Goal: Task Accomplishment & Management: Manage account settings

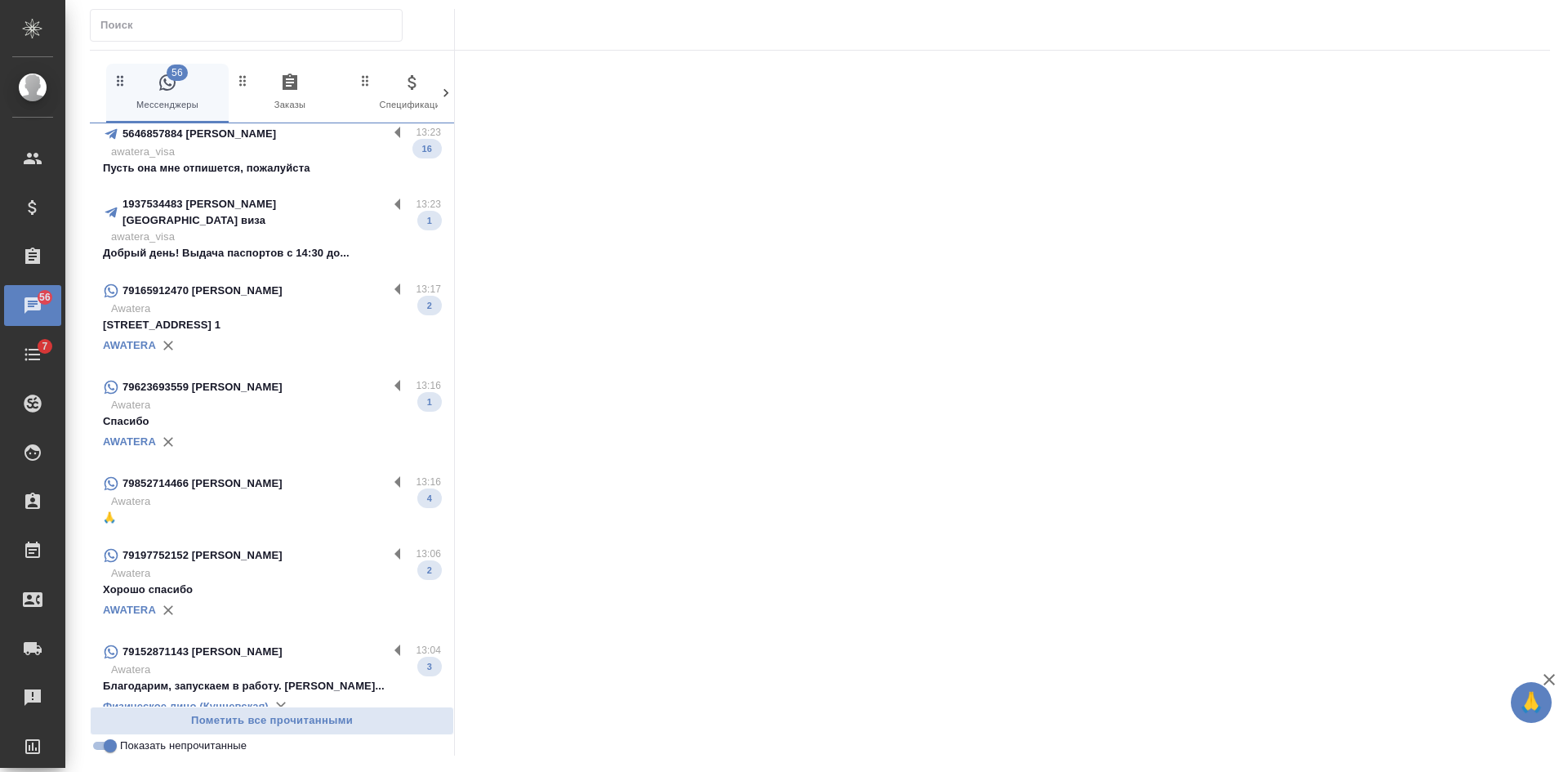
scroll to position [82, 0]
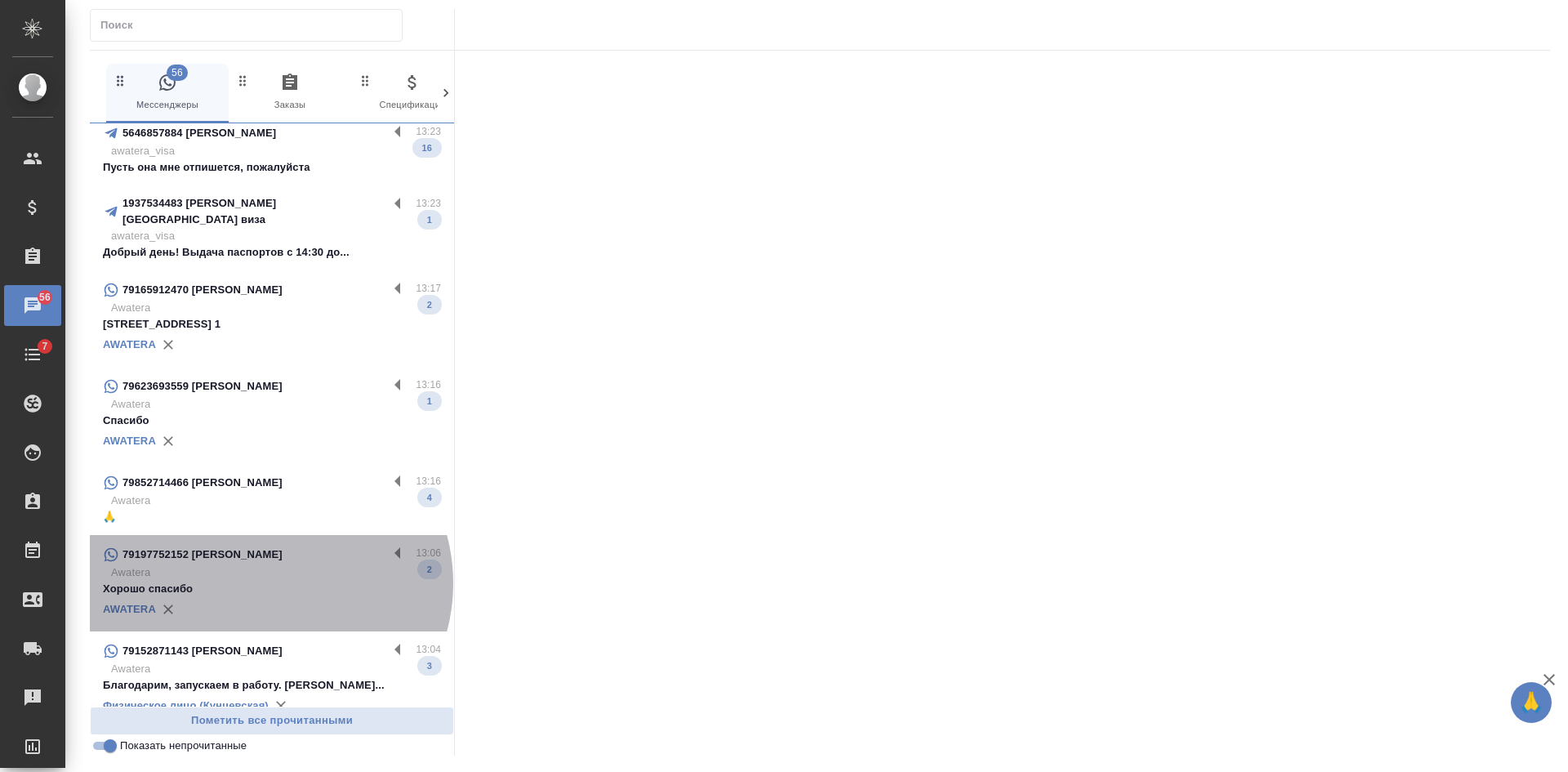
click at [268, 581] on p "Хорошо спасибо" at bounding box center [271, 589] width 338 height 17
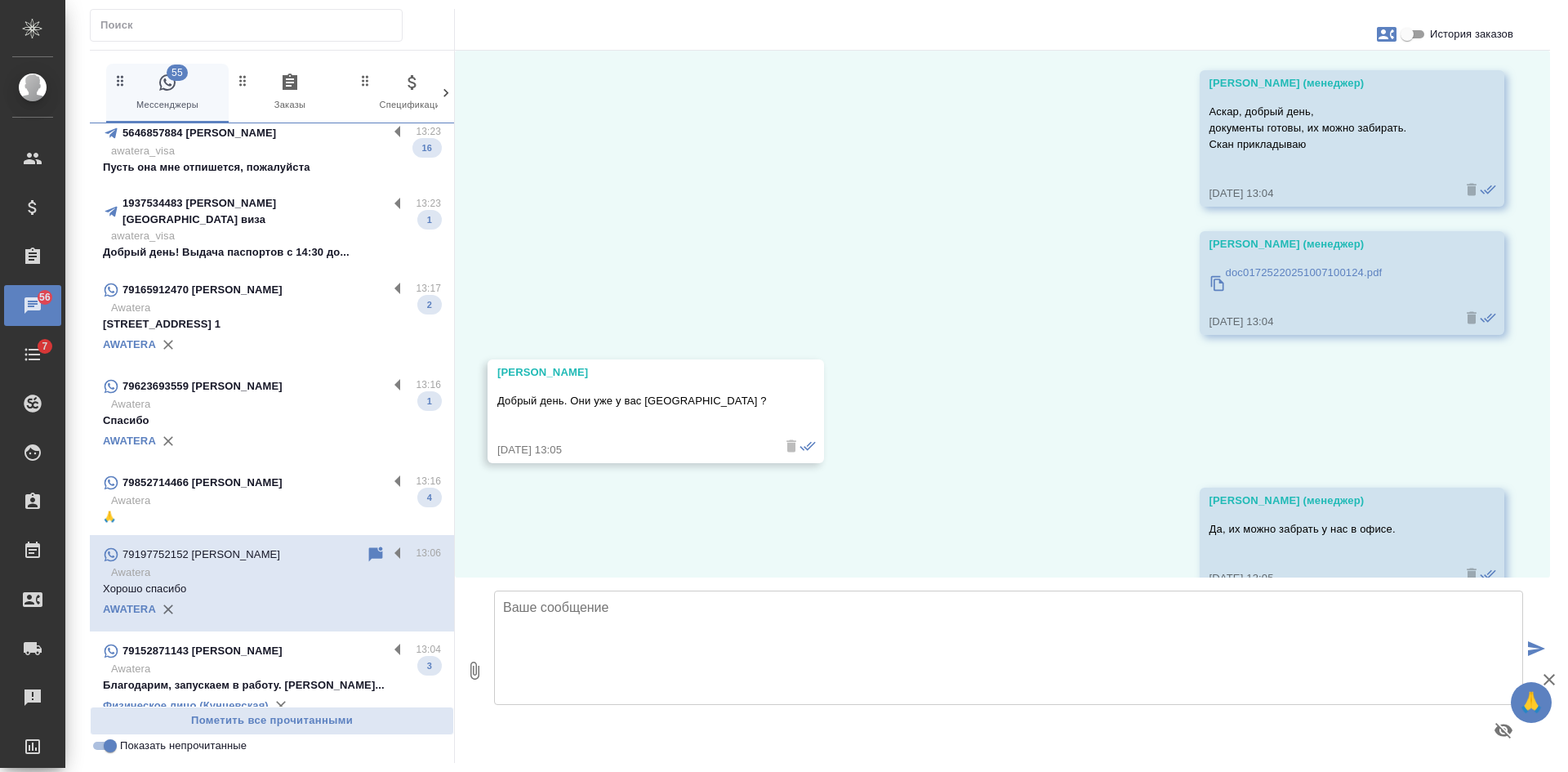
click at [251, 631] on div "79152871143 [PERSON_NAME] 13:04 Awatera Благодарим, запускаем в работу. [PERSON…" at bounding box center [272, 679] width 364 height 96
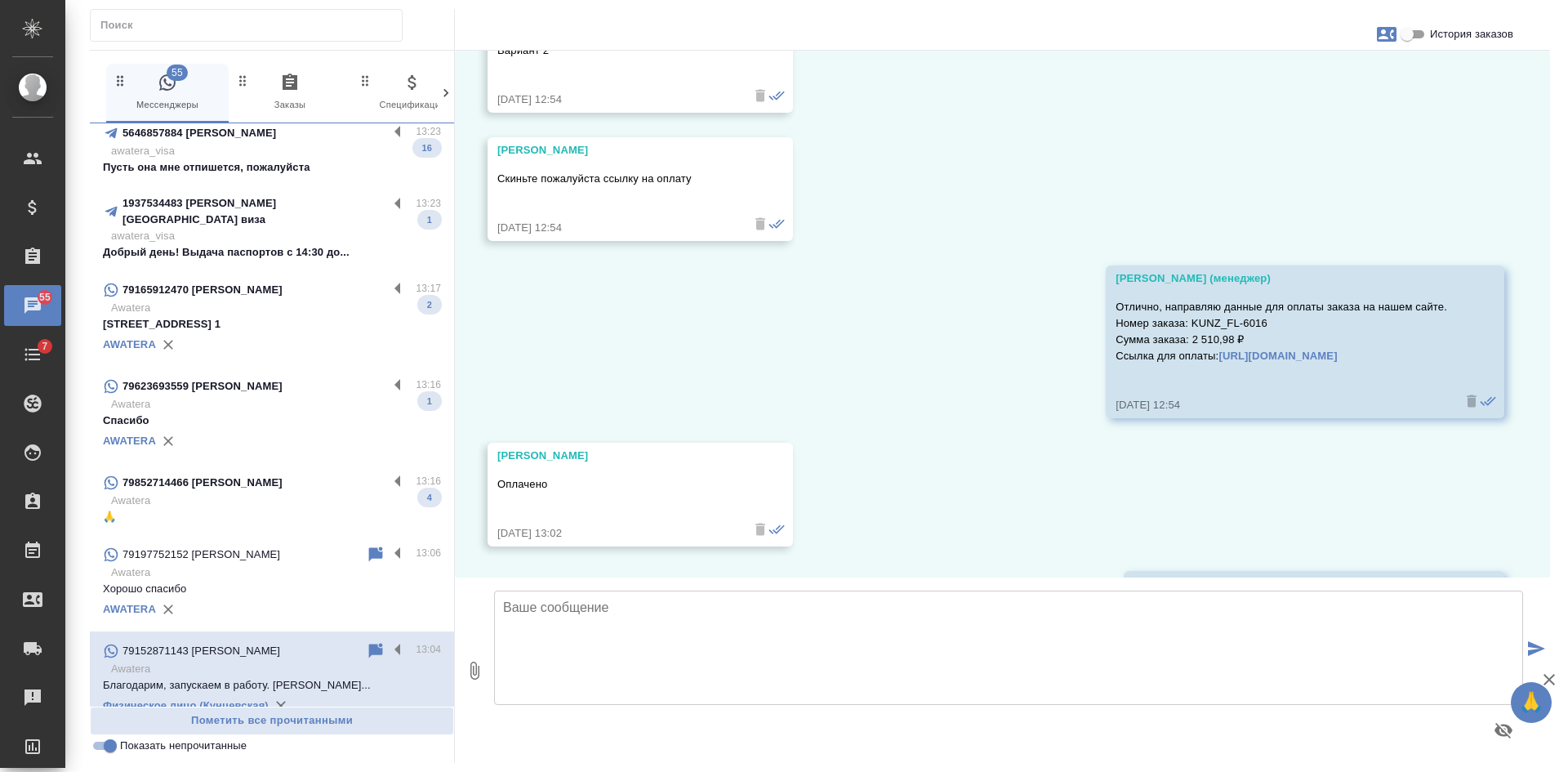
click at [204, 396] on p "Awatera" at bounding box center [275, 405] width 330 height 17
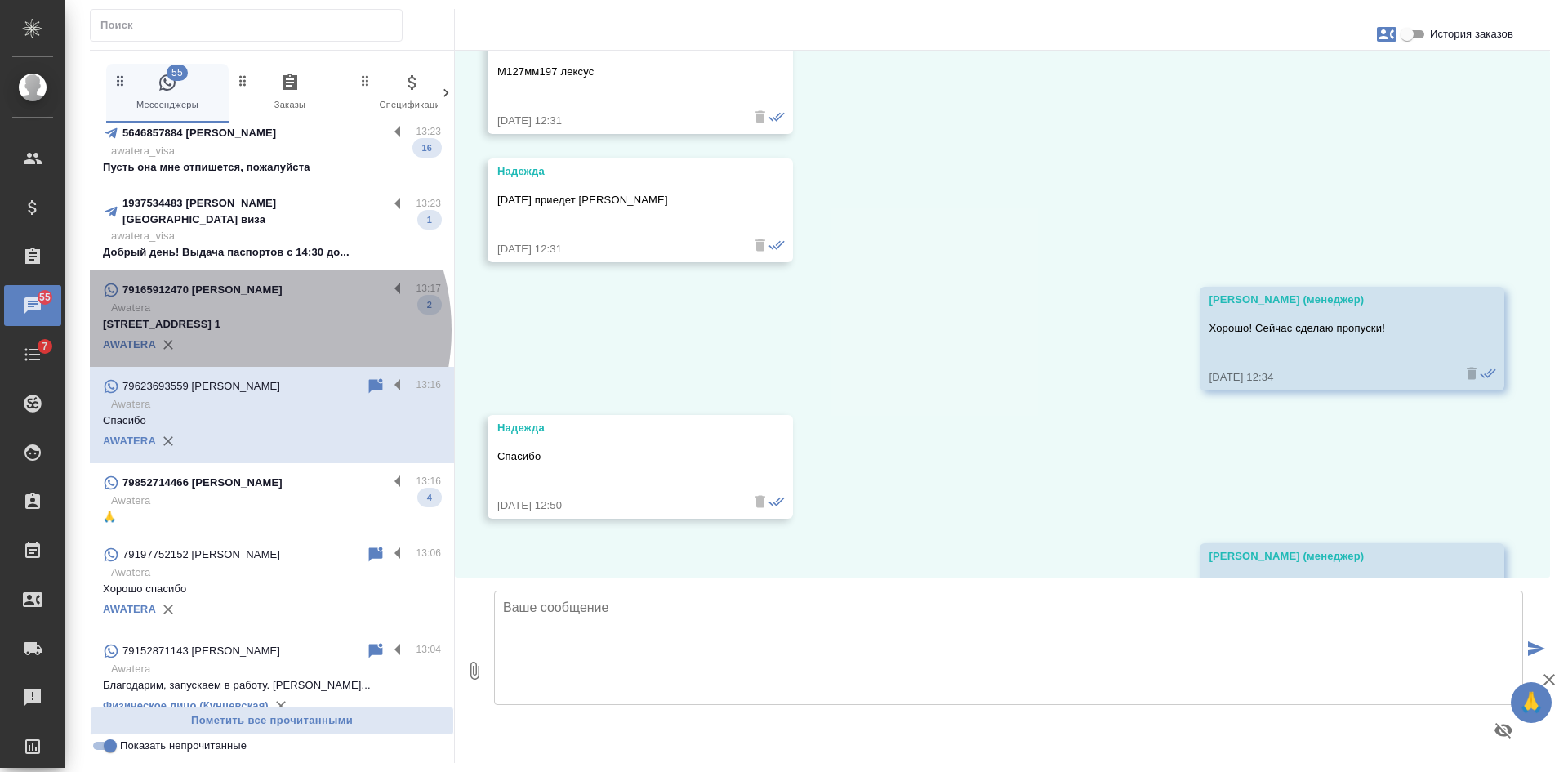
click at [234, 317] on p "[STREET_ADDRESS] 1" at bounding box center [271, 325] width 338 height 17
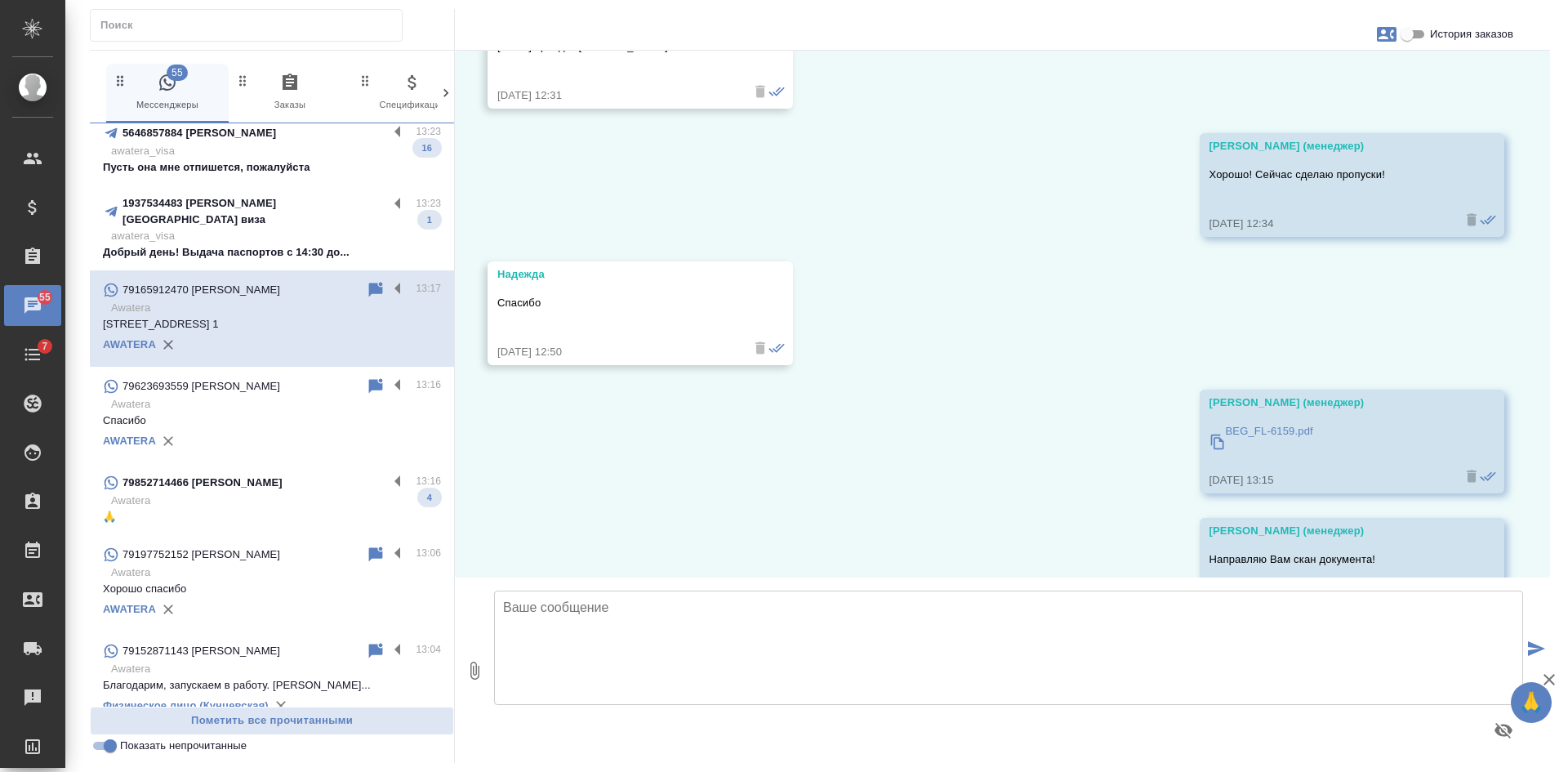
scroll to position [629, 0]
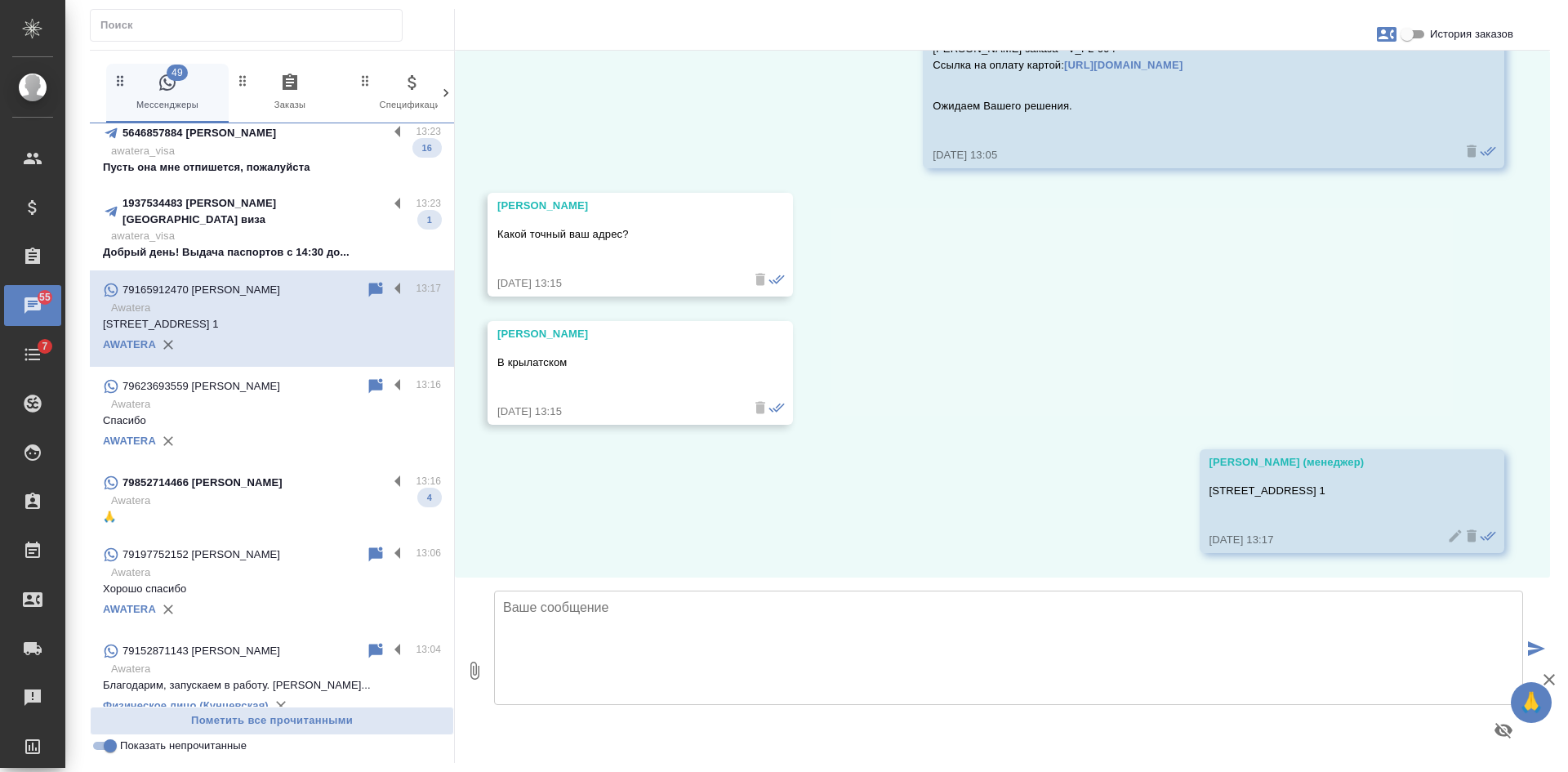
drag, startPoint x: 189, startPoint y: 230, endPoint x: 239, endPoint y: 229, distance: 50.0
click at [192, 229] on p "awatera_visa" at bounding box center [275, 236] width 330 height 17
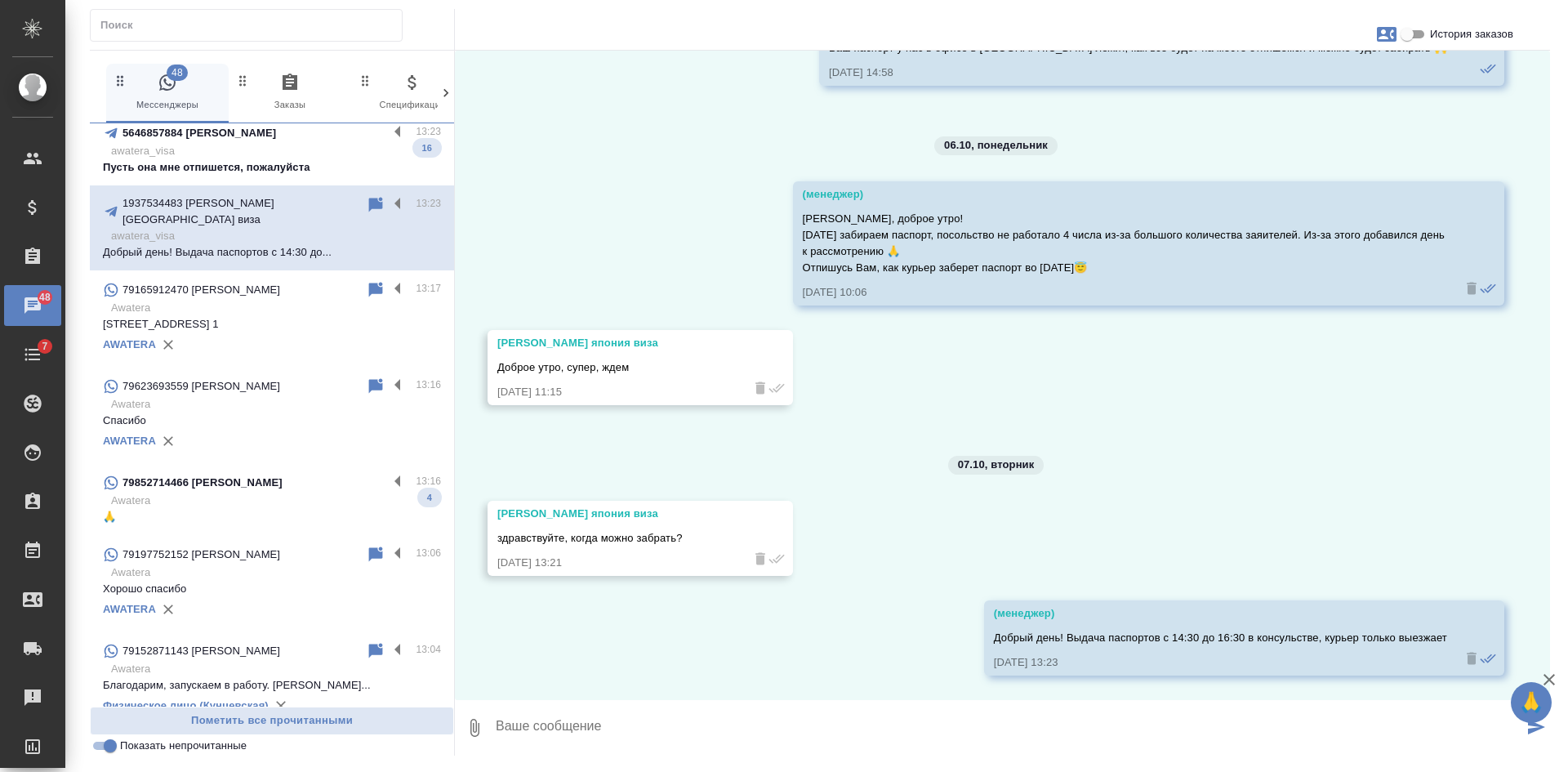
scroll to position [14845, 0]
click at [178, 176] on div "5646857884 [PERSON_NAME] 13:23 awatera_visa Пусть она мне отпишется, пожалуйста…" at bounding box center [272, 149] width 364 height 72
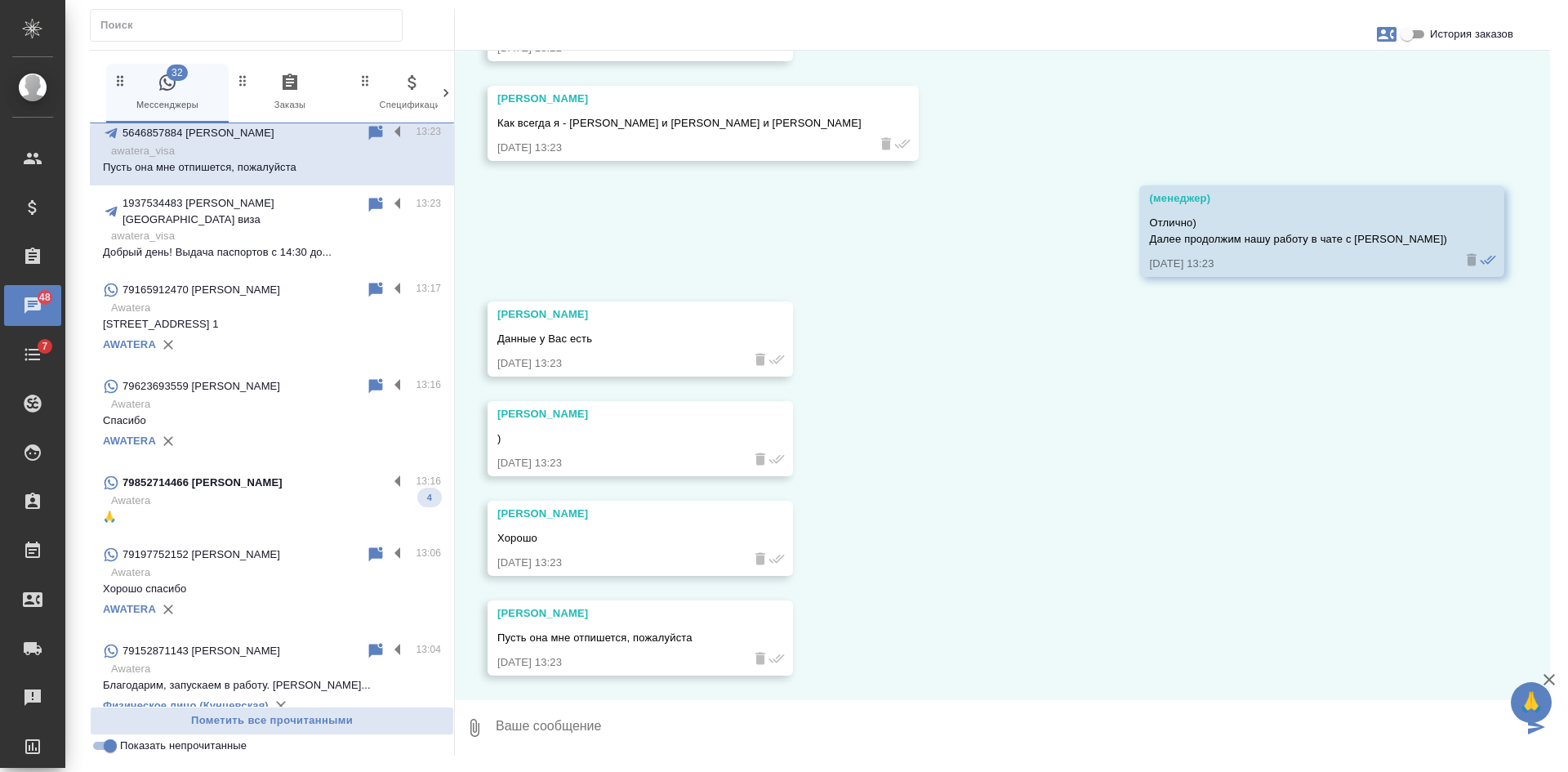
scroll to position [20366, 0]
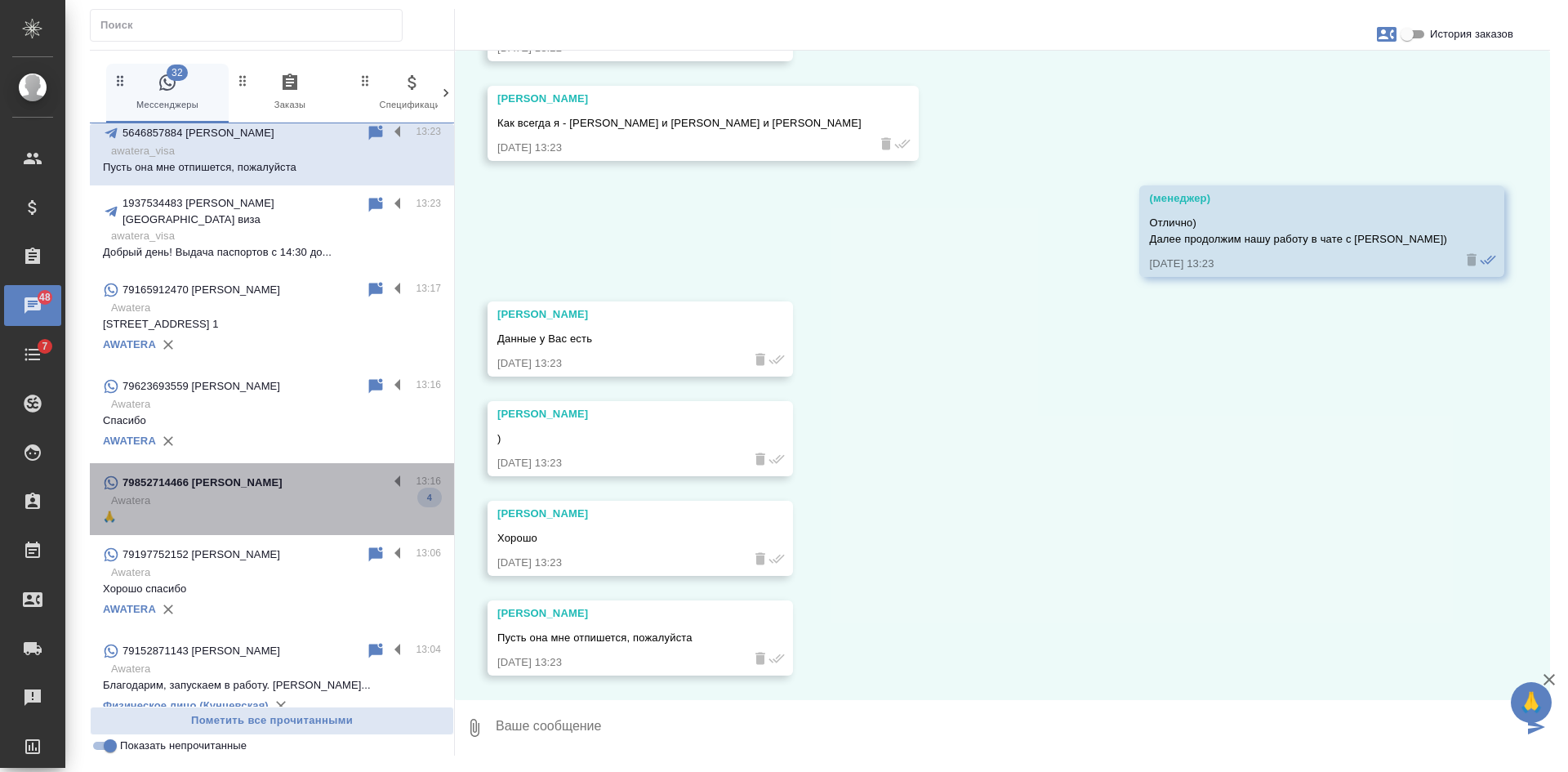
click at [282, 492] on p "Awatera" at bounding box center [275, 501] width 330 height 17
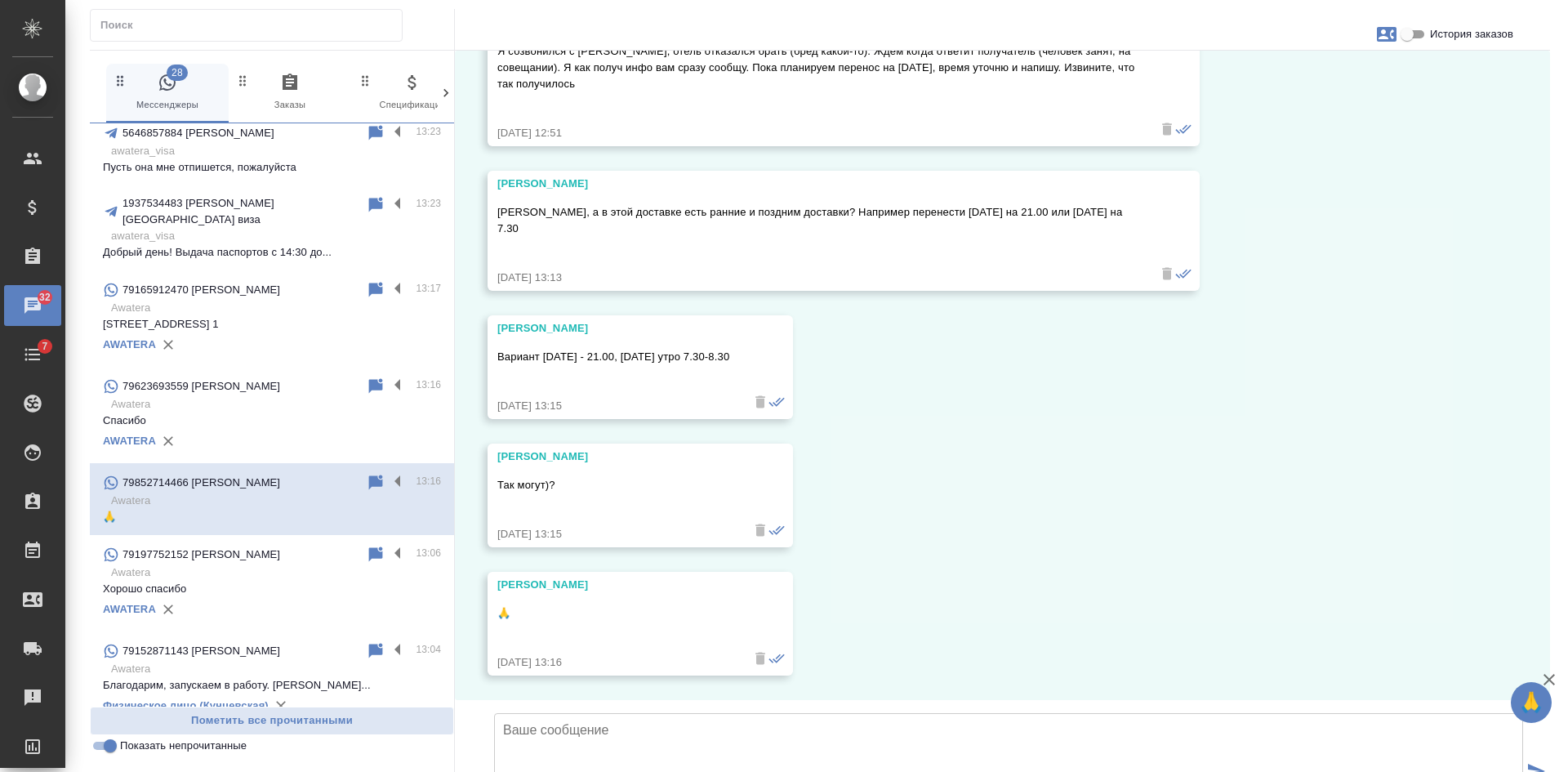
scroll to position [29822, 0]
click at [369, 475] on icon at bounding box center [376, 482] width 14 height 15
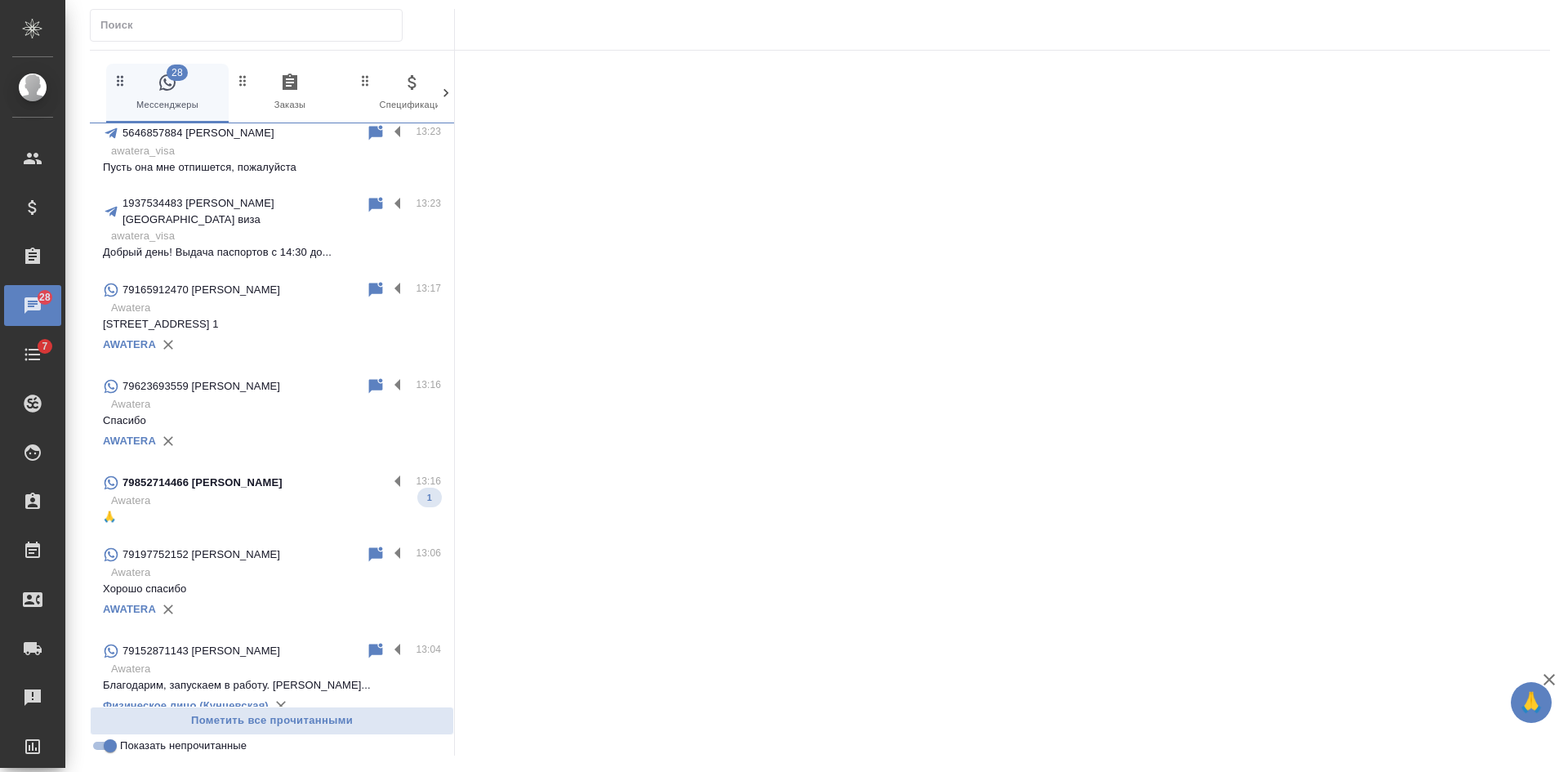
click at [111, 745] on input "Показать непрочитанные" at bounding box center [110, 745] width 58 height 19
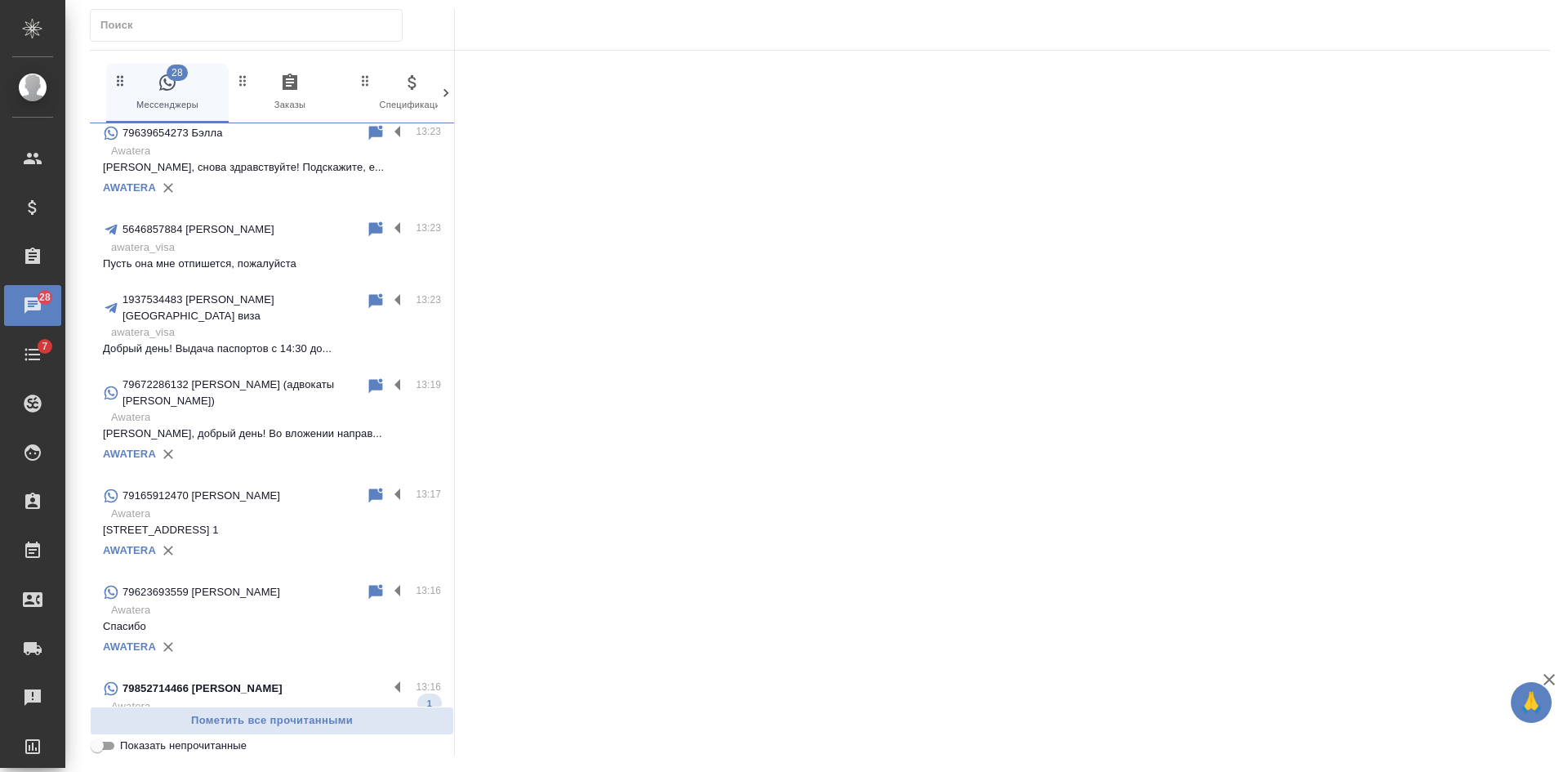
scroll to position [178, 0]
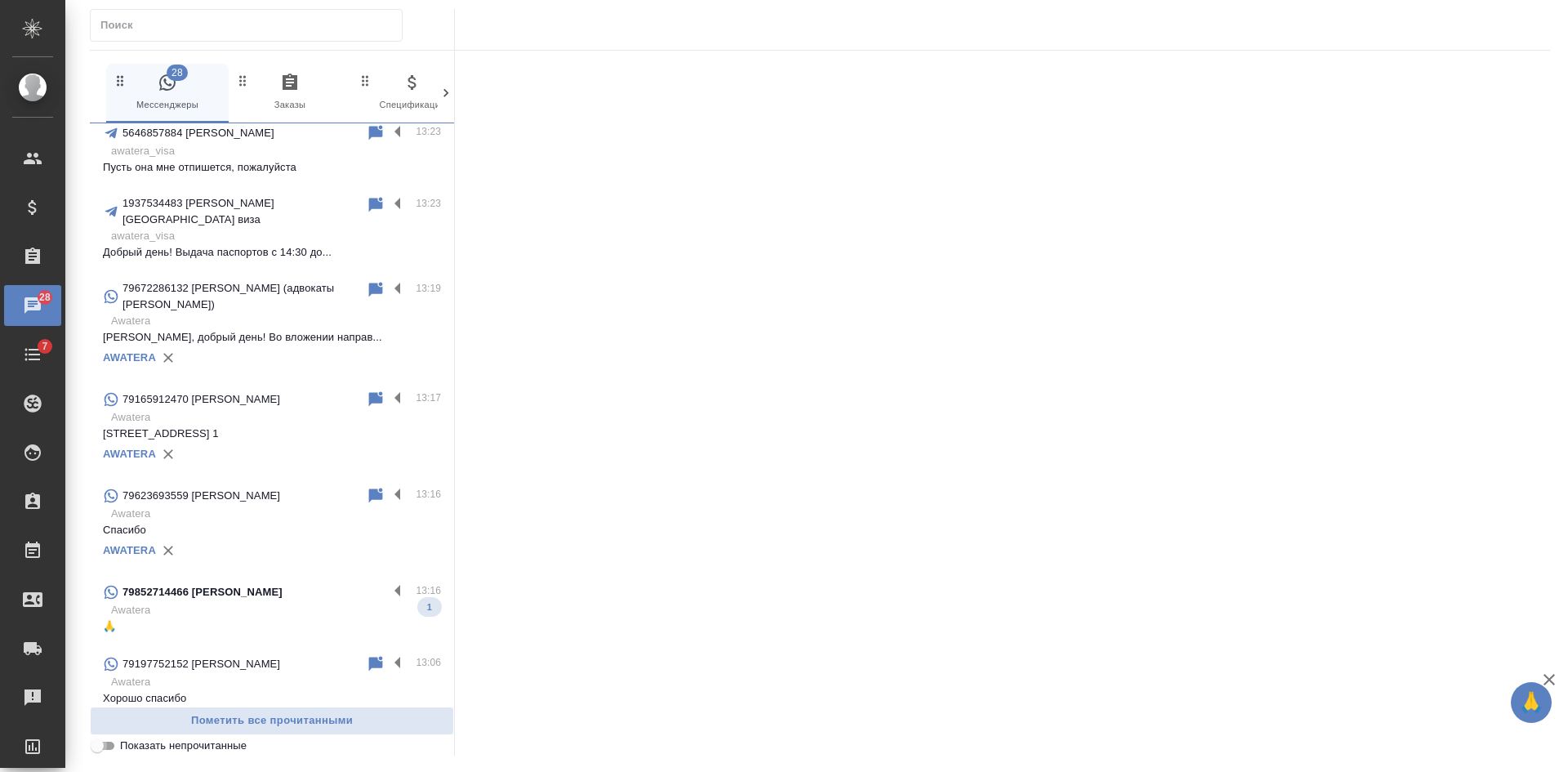
click at [111, 745] on input "Показать непрочитанные" at bounding box center [97, 745] width 58 height 19
checkbox input "true"
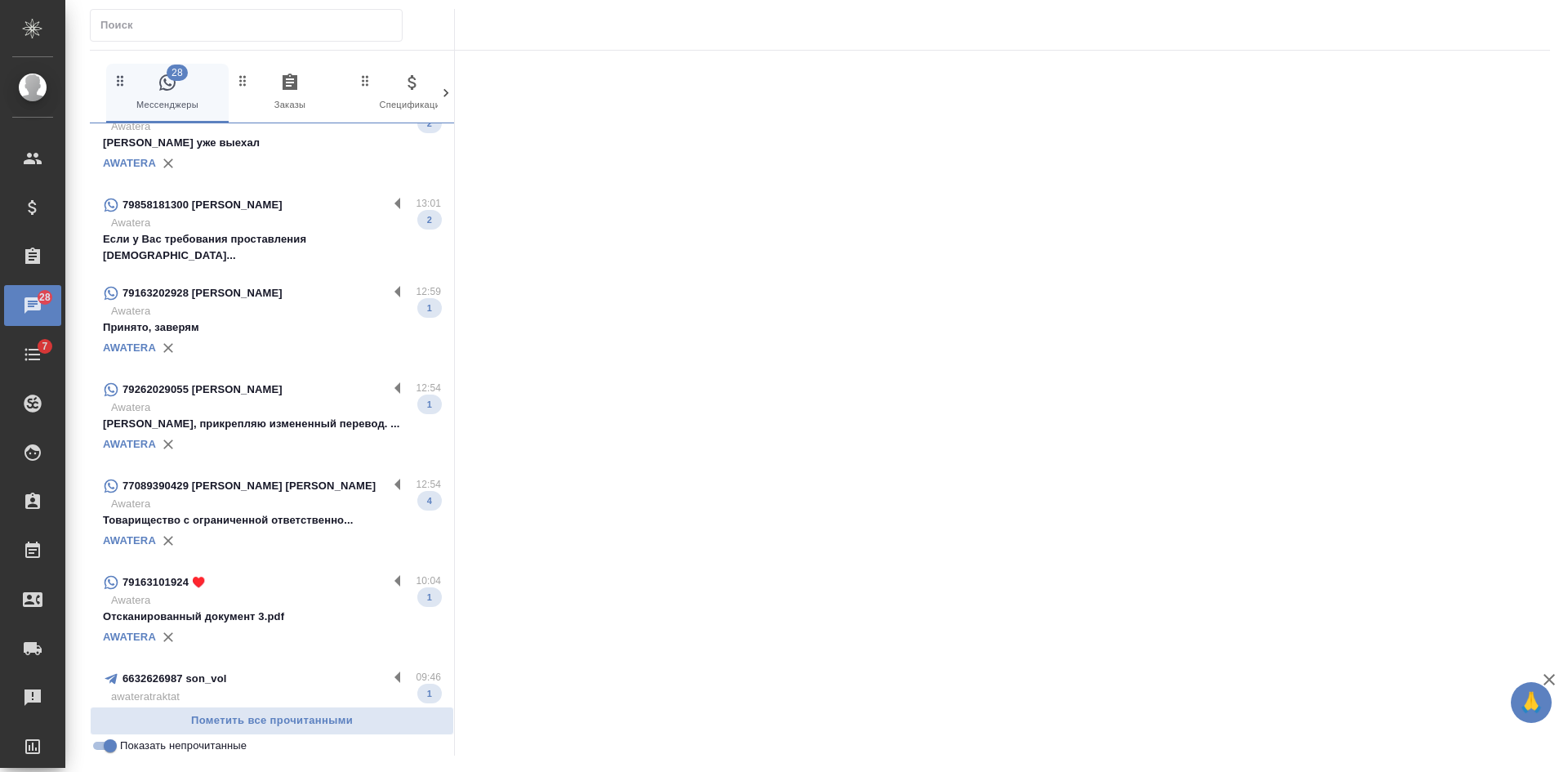
scroll to position [0, 0]
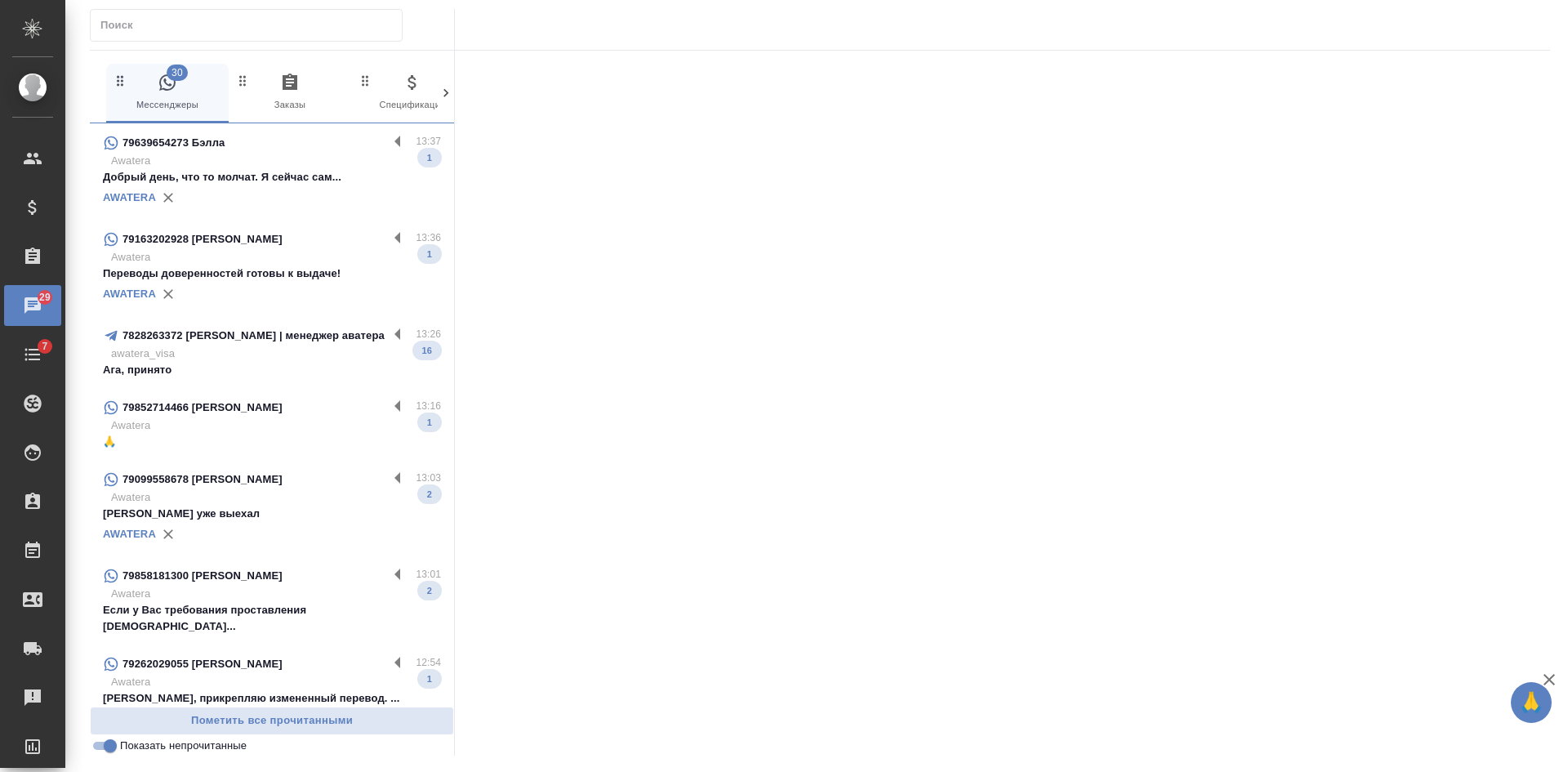
click at [262, 197] on div "AWATERA" at bounding box center [271, 197] width 338 height 24
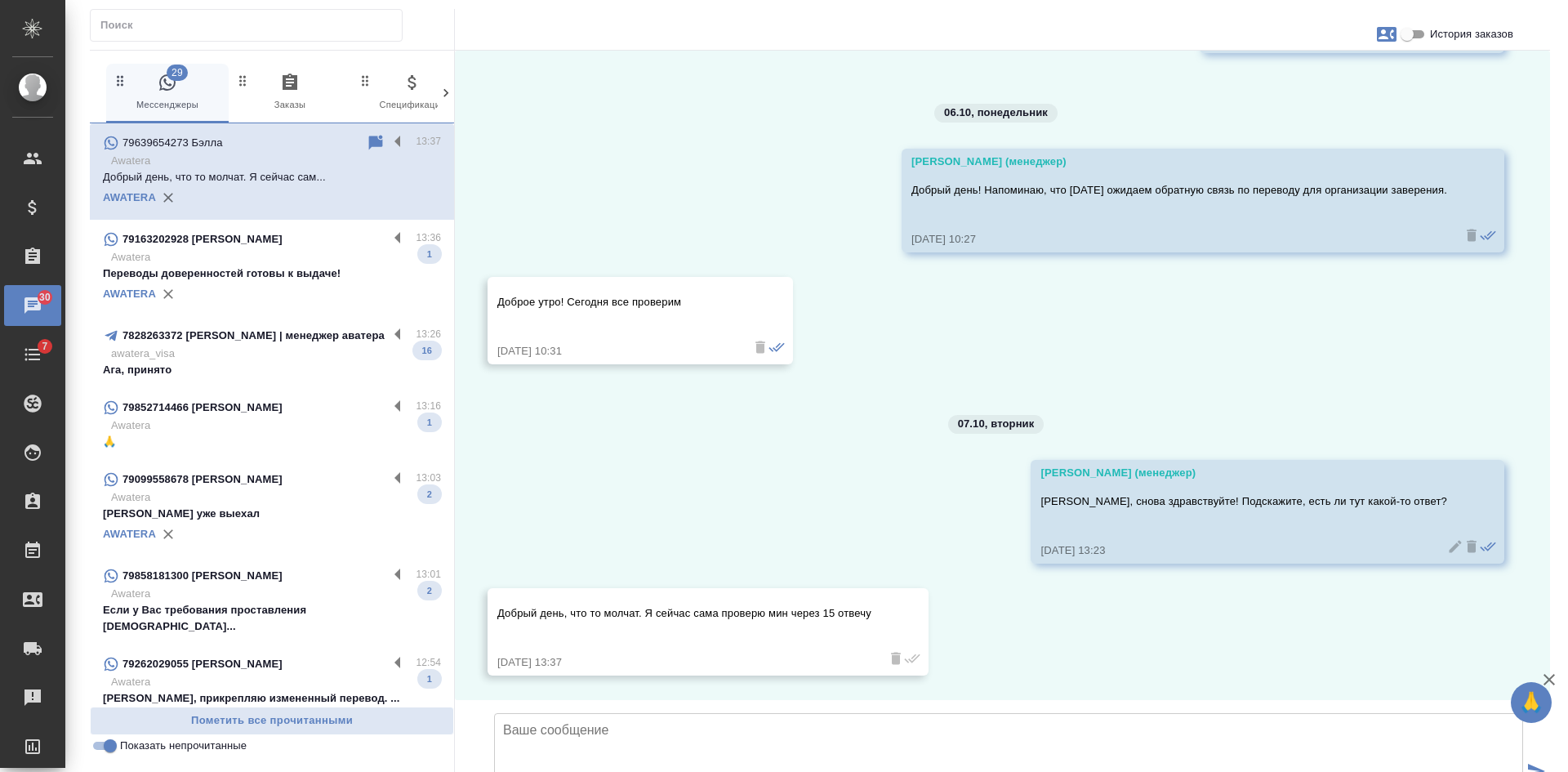
scroll to position [1143, 0]
click at [260, 287] on div "AWATERA" at bounding box center [271, 294] width 338 height 24
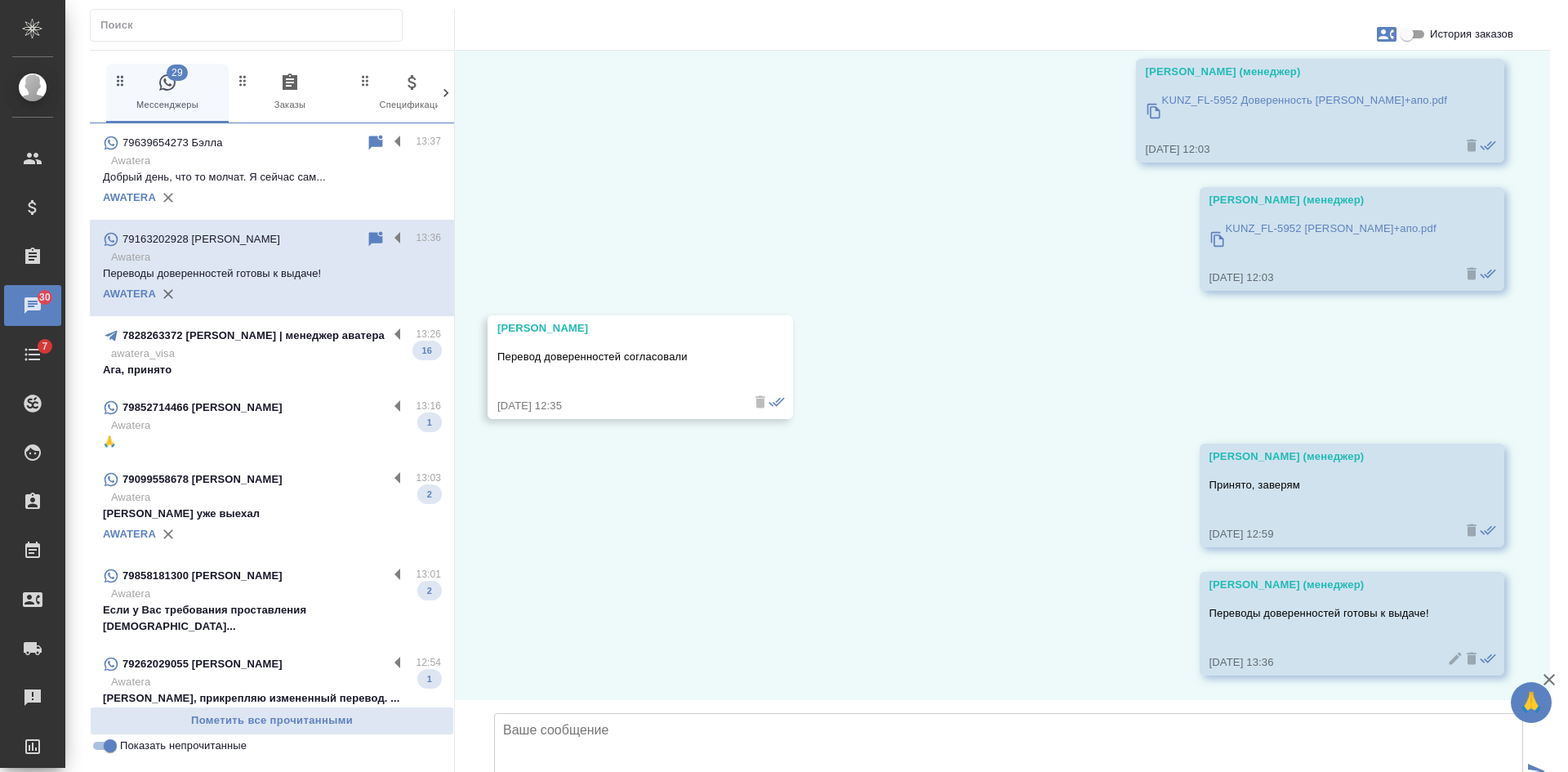
scroll to position [13531, 0]
click at [247, 431] on p "Awatera" at bounding box center [275, 426] width 330 height 17
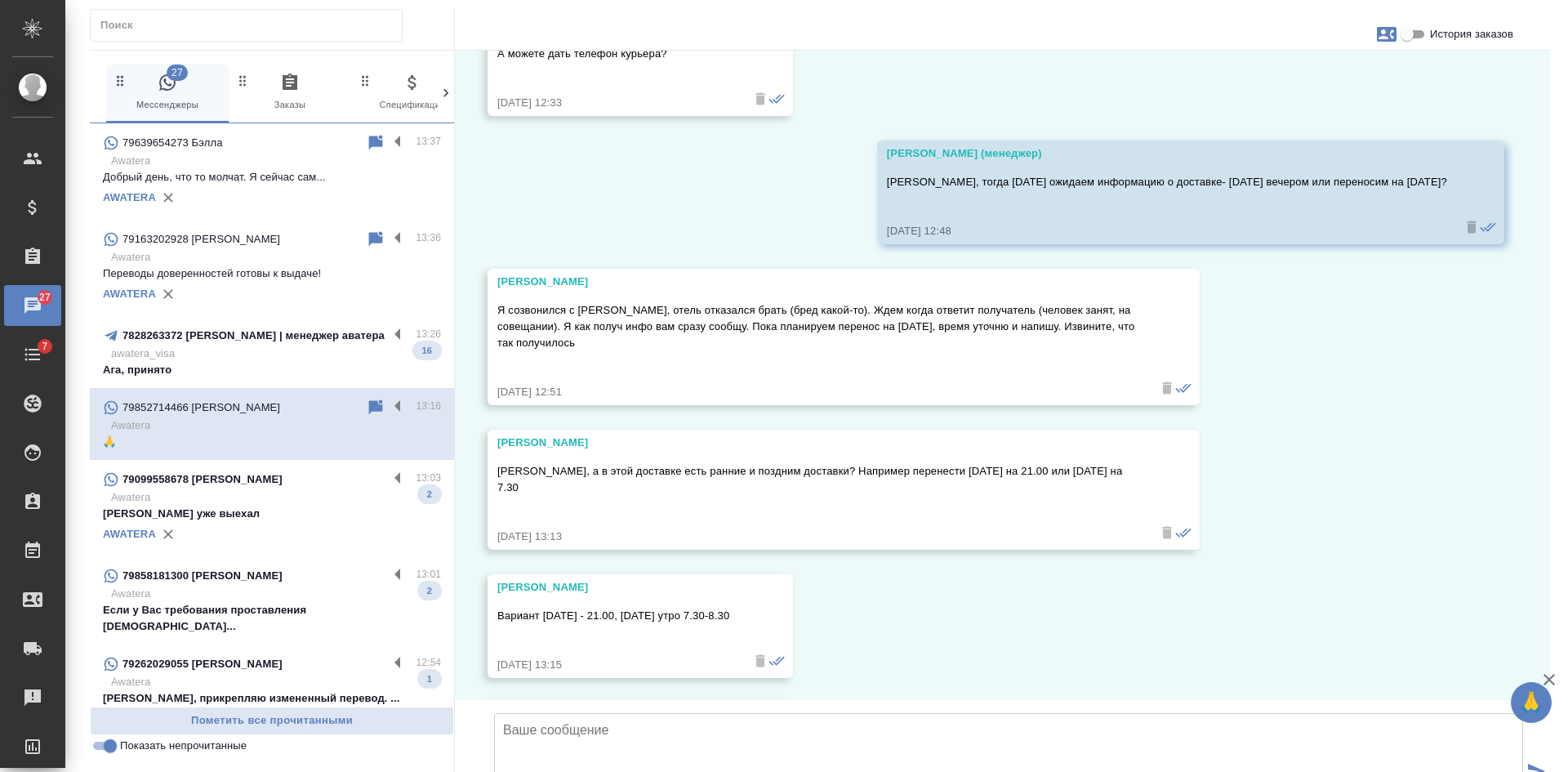
scroll to position [29332, 0]
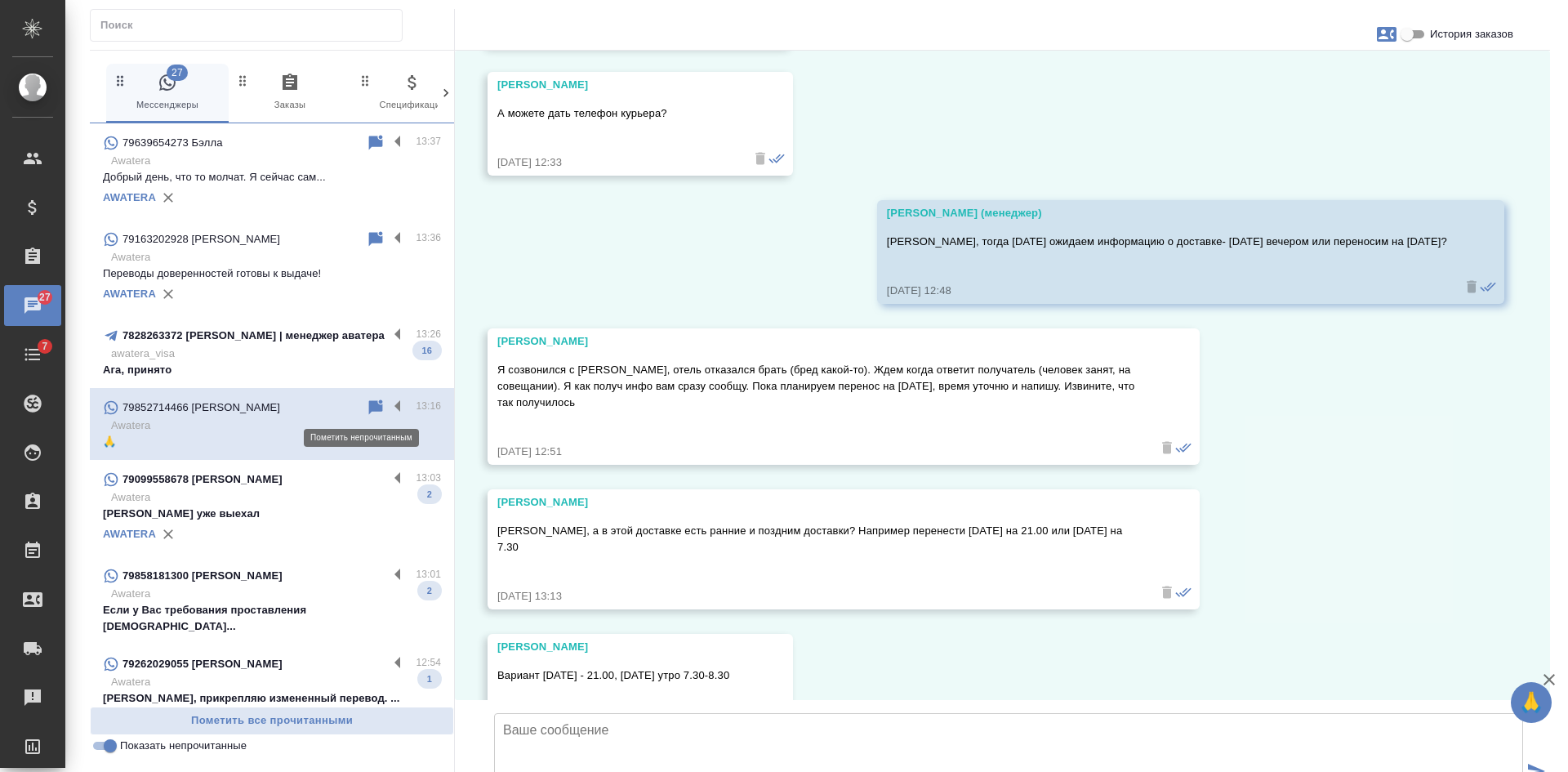
click at [369, 408] on icon at bounding box center [376, 406] width 14 height 15
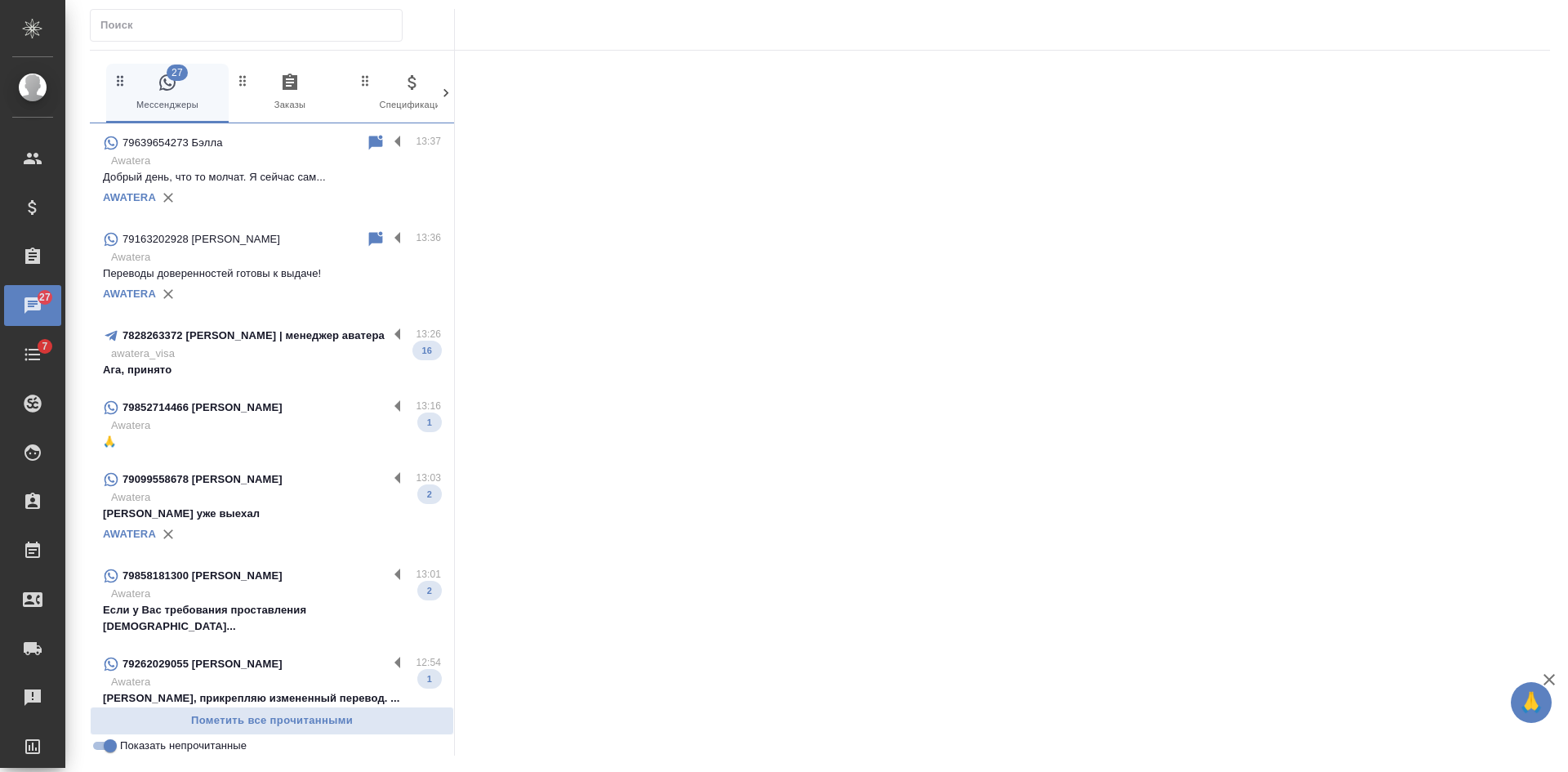
click at [292, 499] on p "Awatera" at bounding box center [275, 497] width 330 height 17
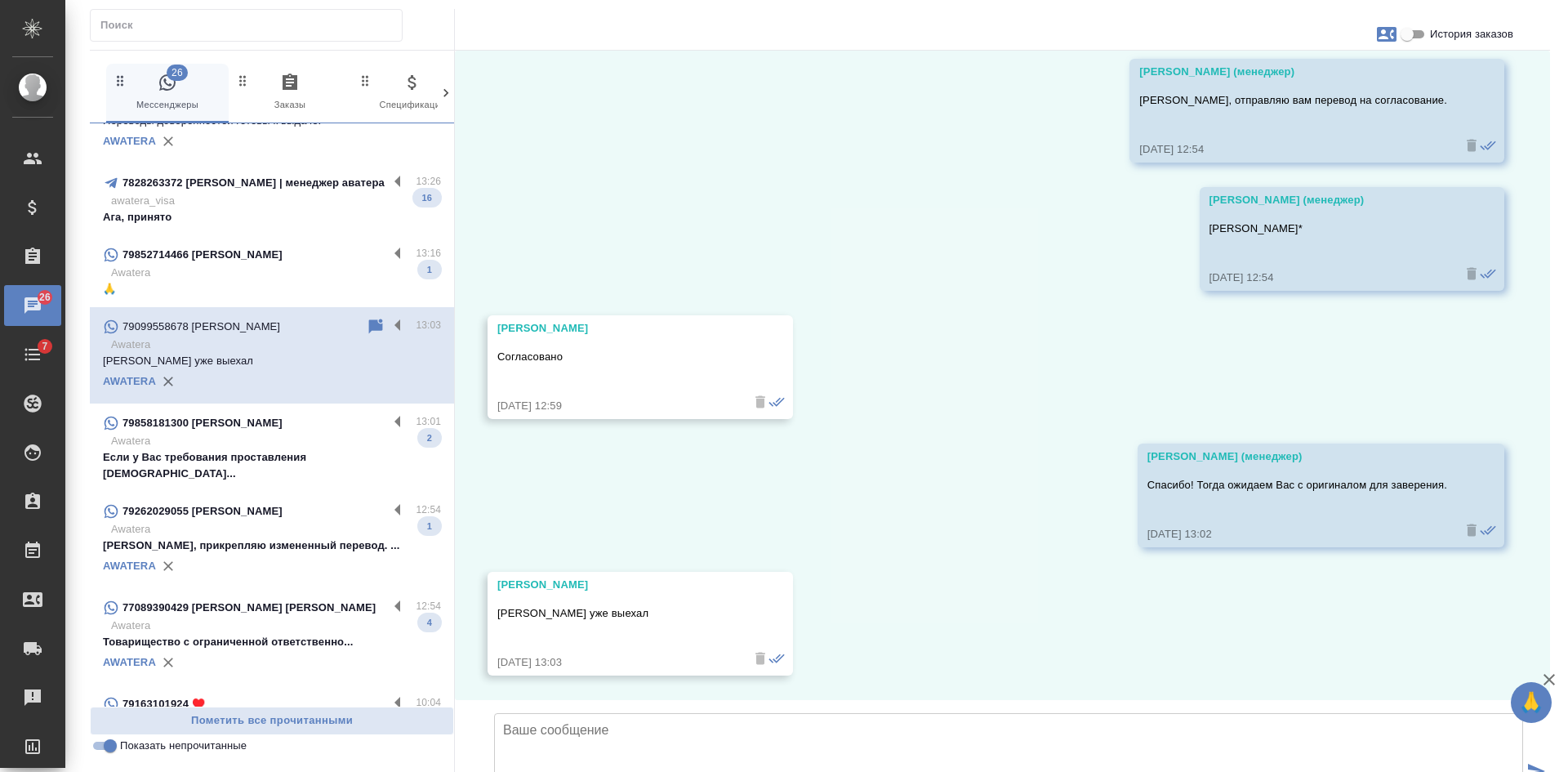
scroll to position [164, 0]
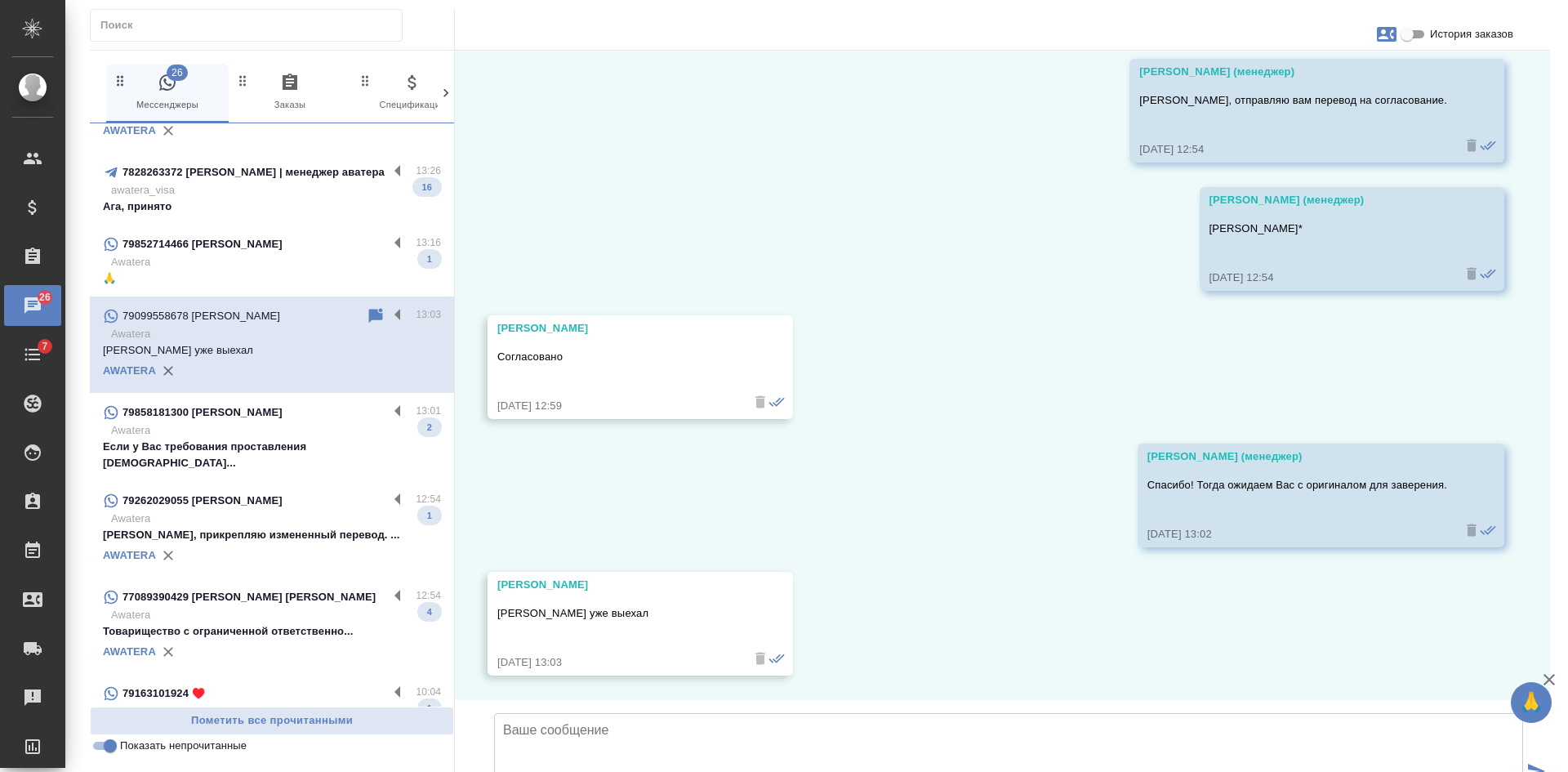
drag, startPoint x: 272, startPoint y: 428, endPoint x: 288, endPoint y: 427, distance: 16.0
click at [272, 428] on p "Awatera" at bounding box center [275, 431] width 330 height 17
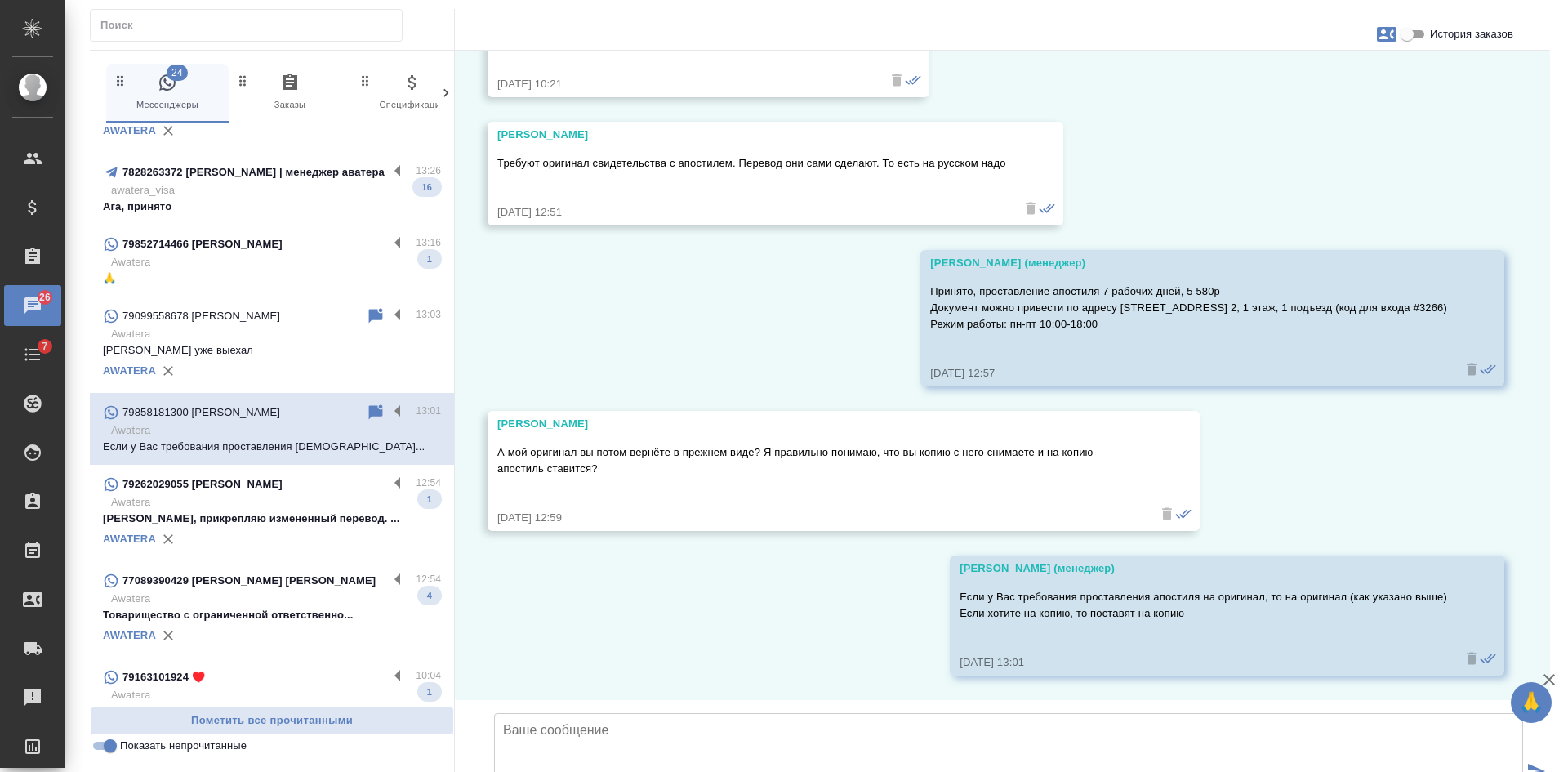
scroll to position [4122, 0]
click at [315, 533] on div "AWATERA" at bounding box center [271, 538] width 338 height 24
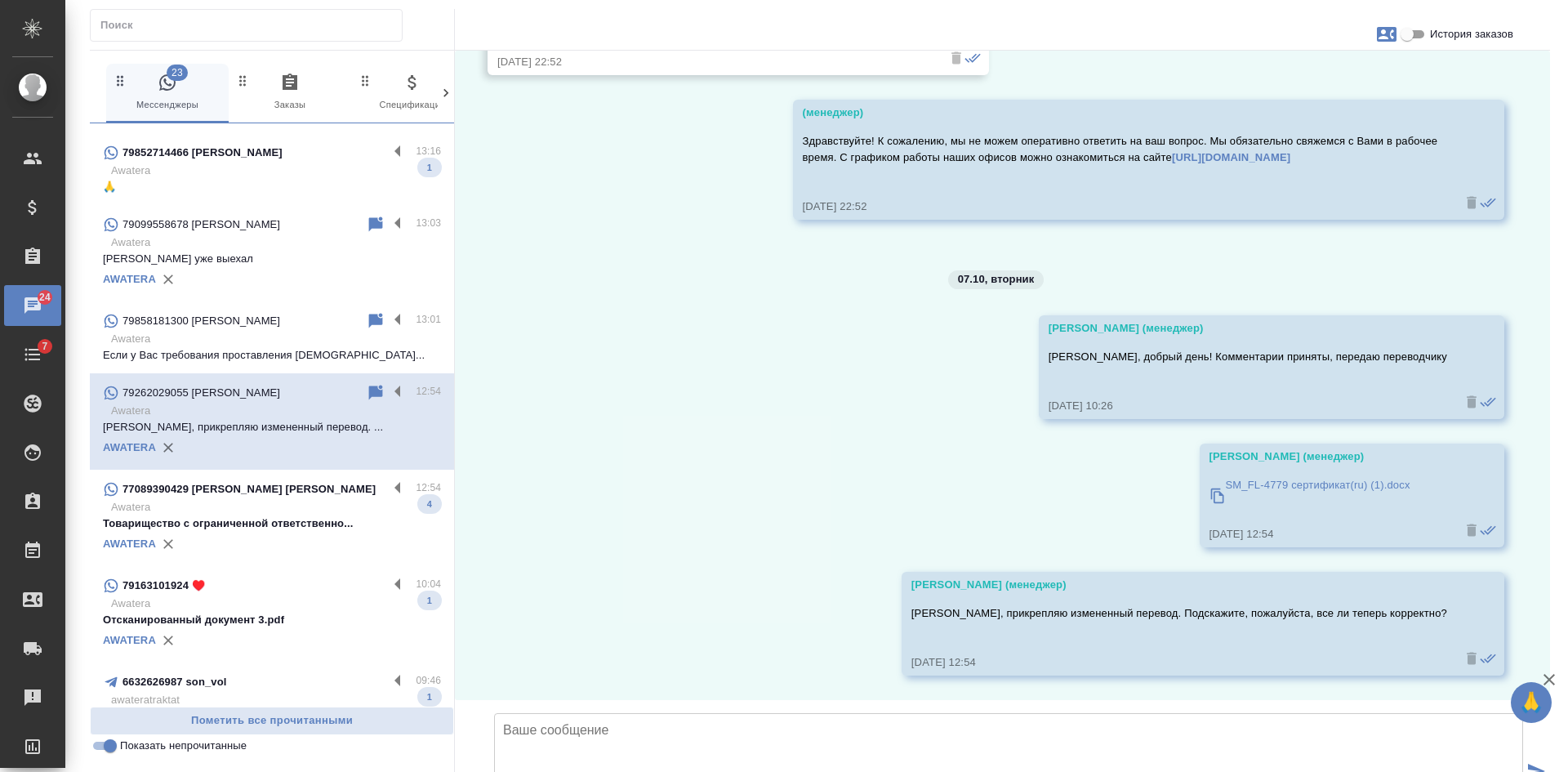
scroll to position [283, 0]
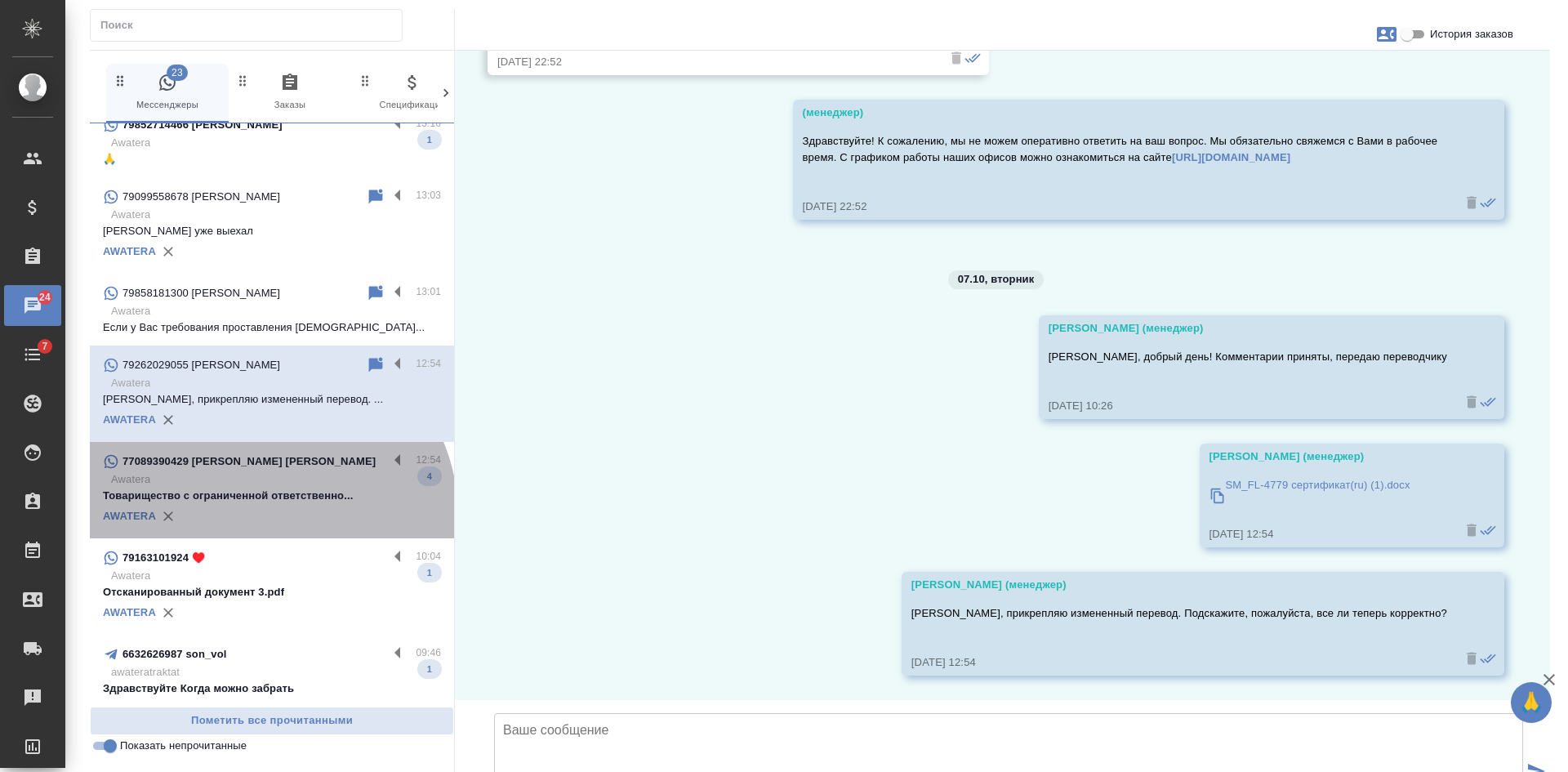
click at [266, 515] on div "AWATERA" at bounding box center [271, 516] width 338 height 24
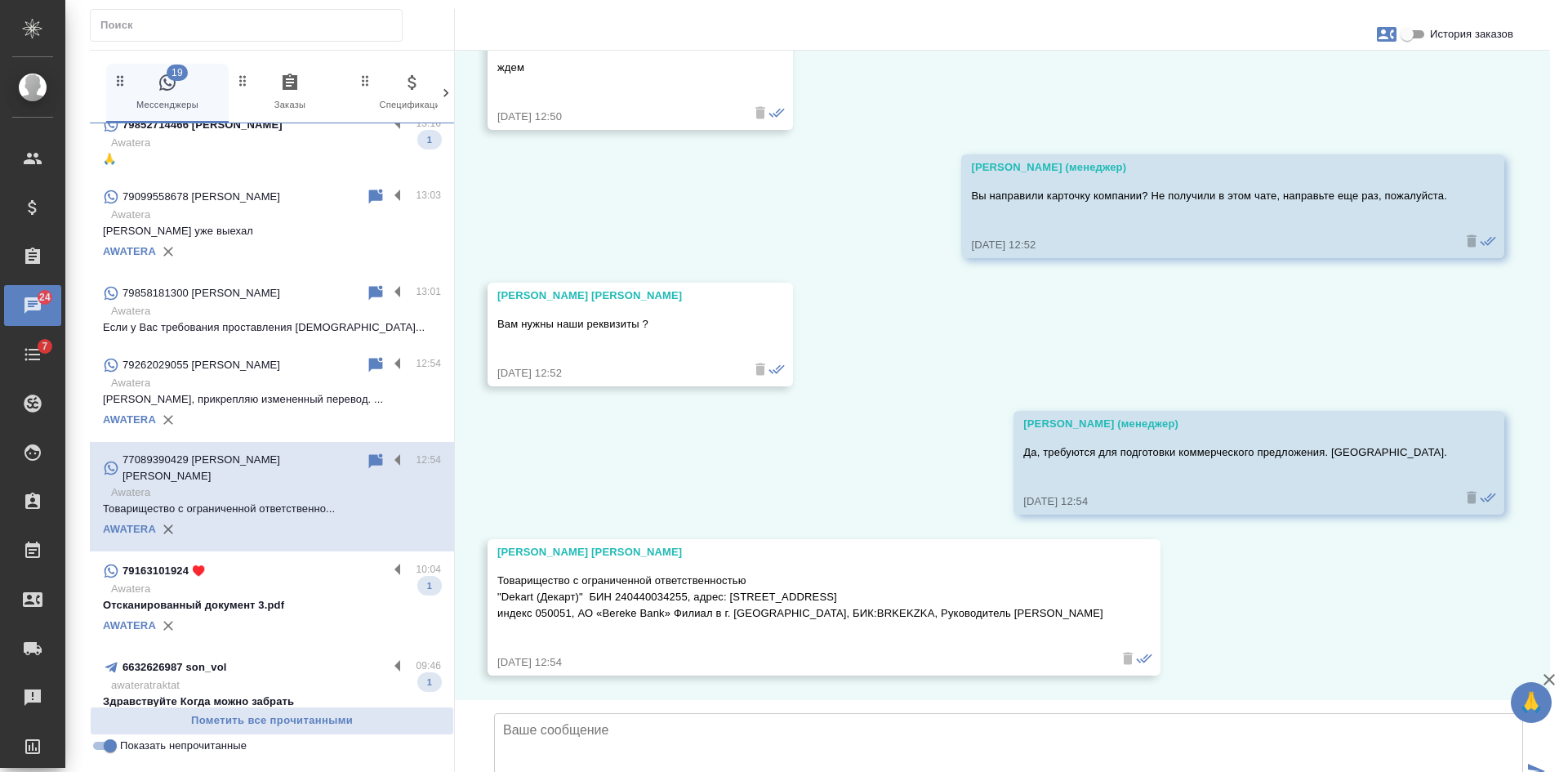
scroll to position [3088, 0]
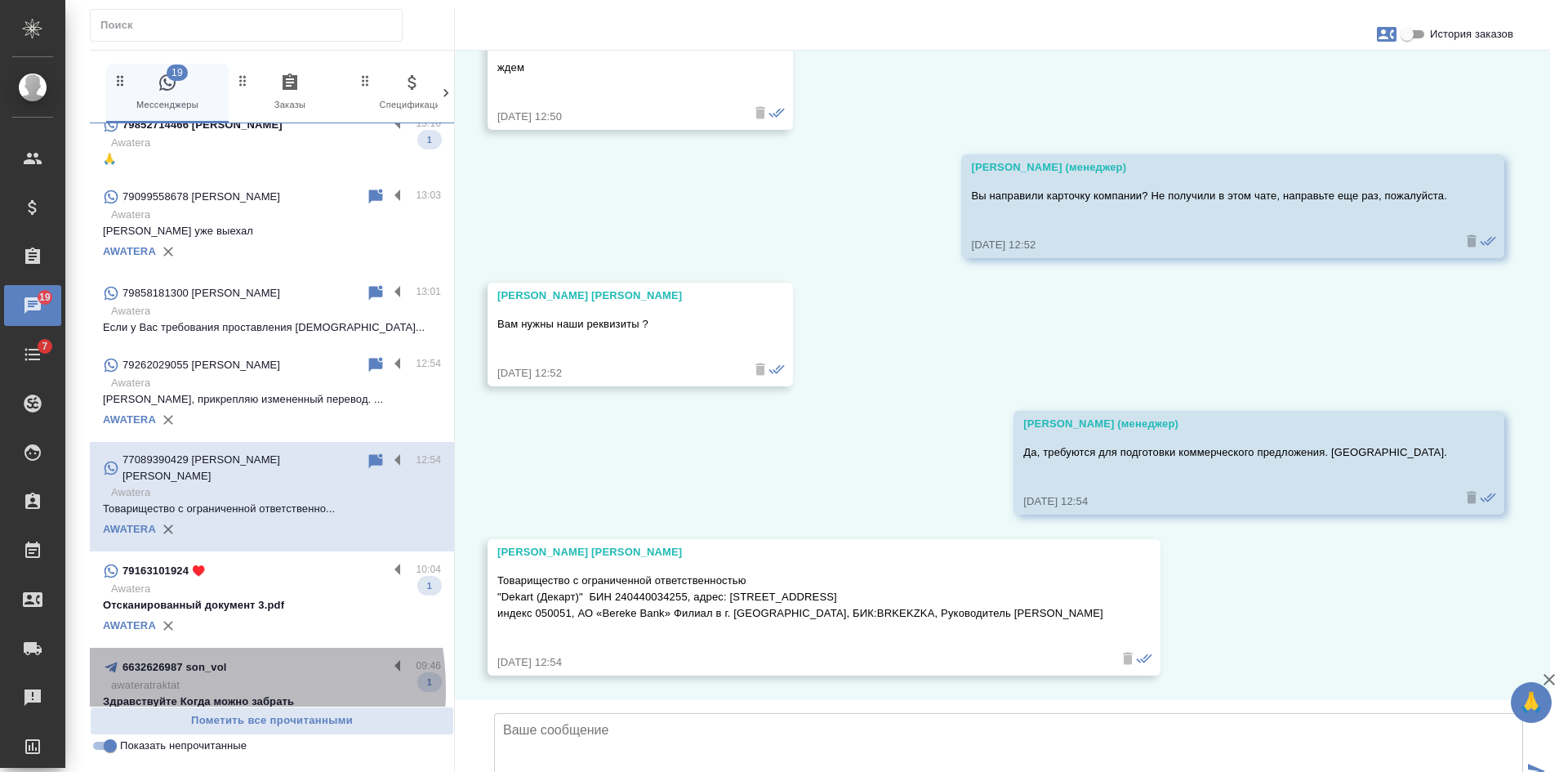
drag, startPoint x: 164, startPoint y: 676, endPoint x: 181, endPoint y: 671, distance: 17.7
click at [165, 677] on p "awateratraktat" at bounding box center [275, 685] width 330 height 17
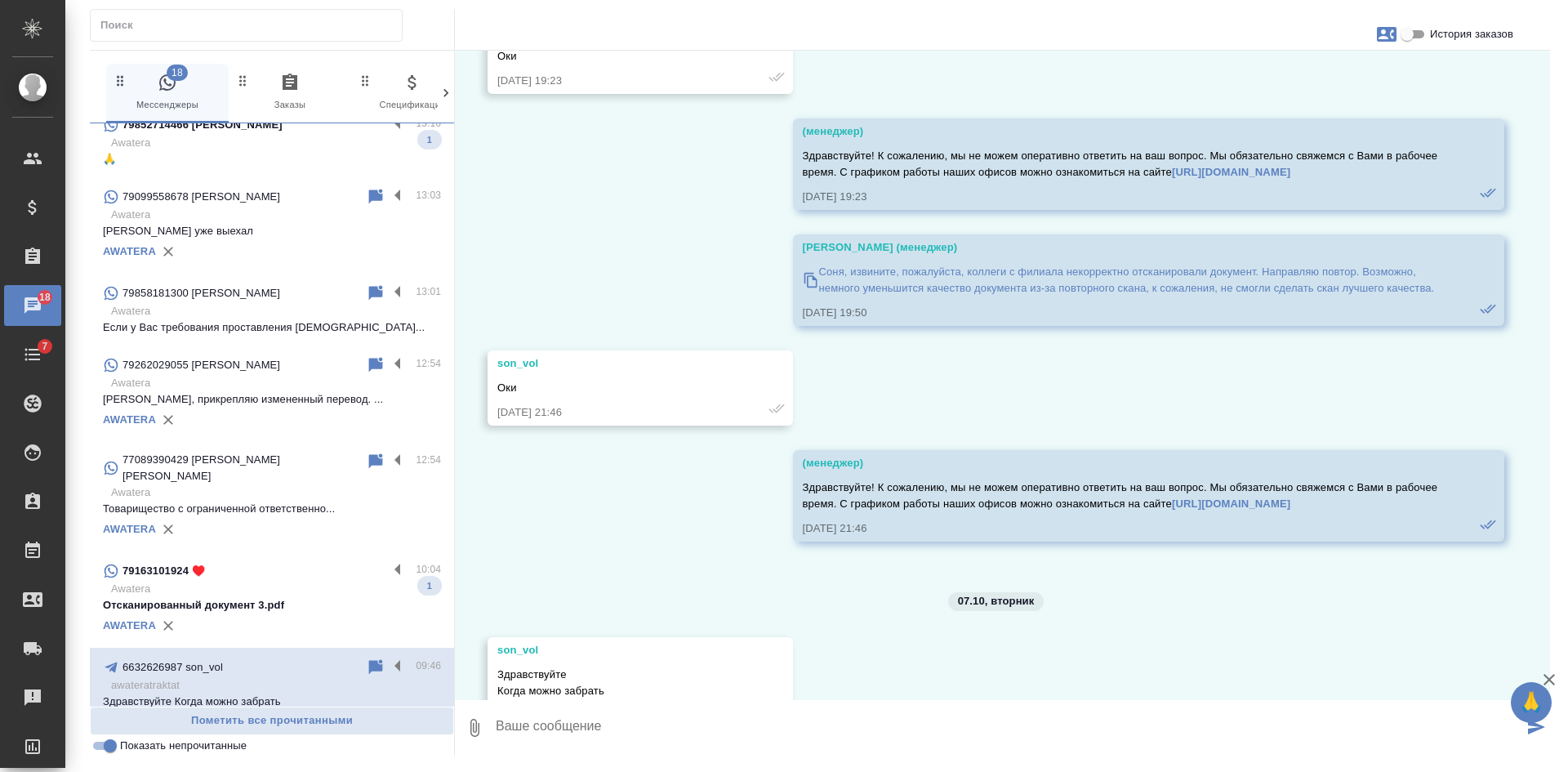
scroll to position [5767, 0]
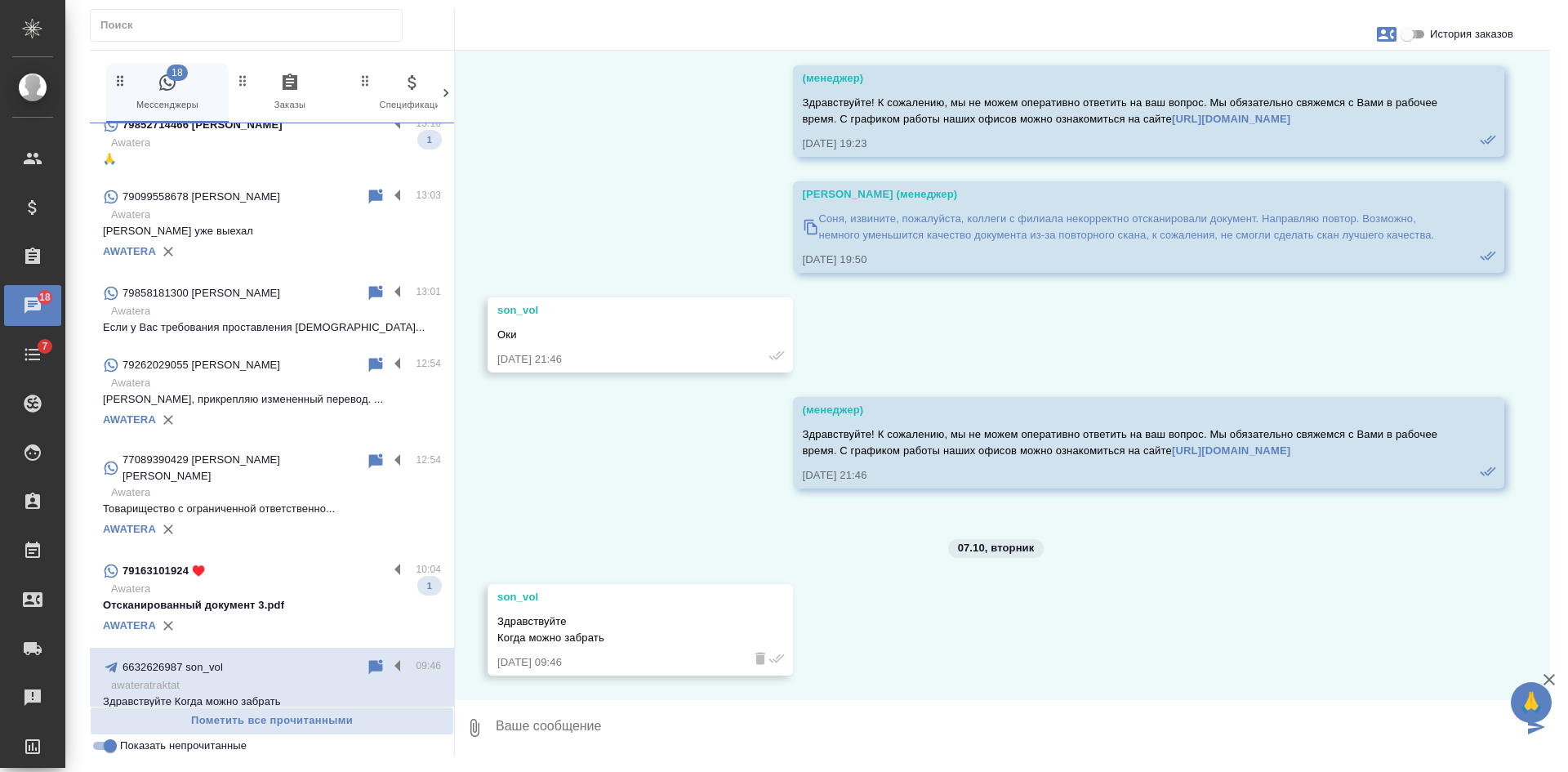
click at [1424, 33] on input "История заказов" at bounding box center [1407, 33] width 58 height 19
checkbox input "true"
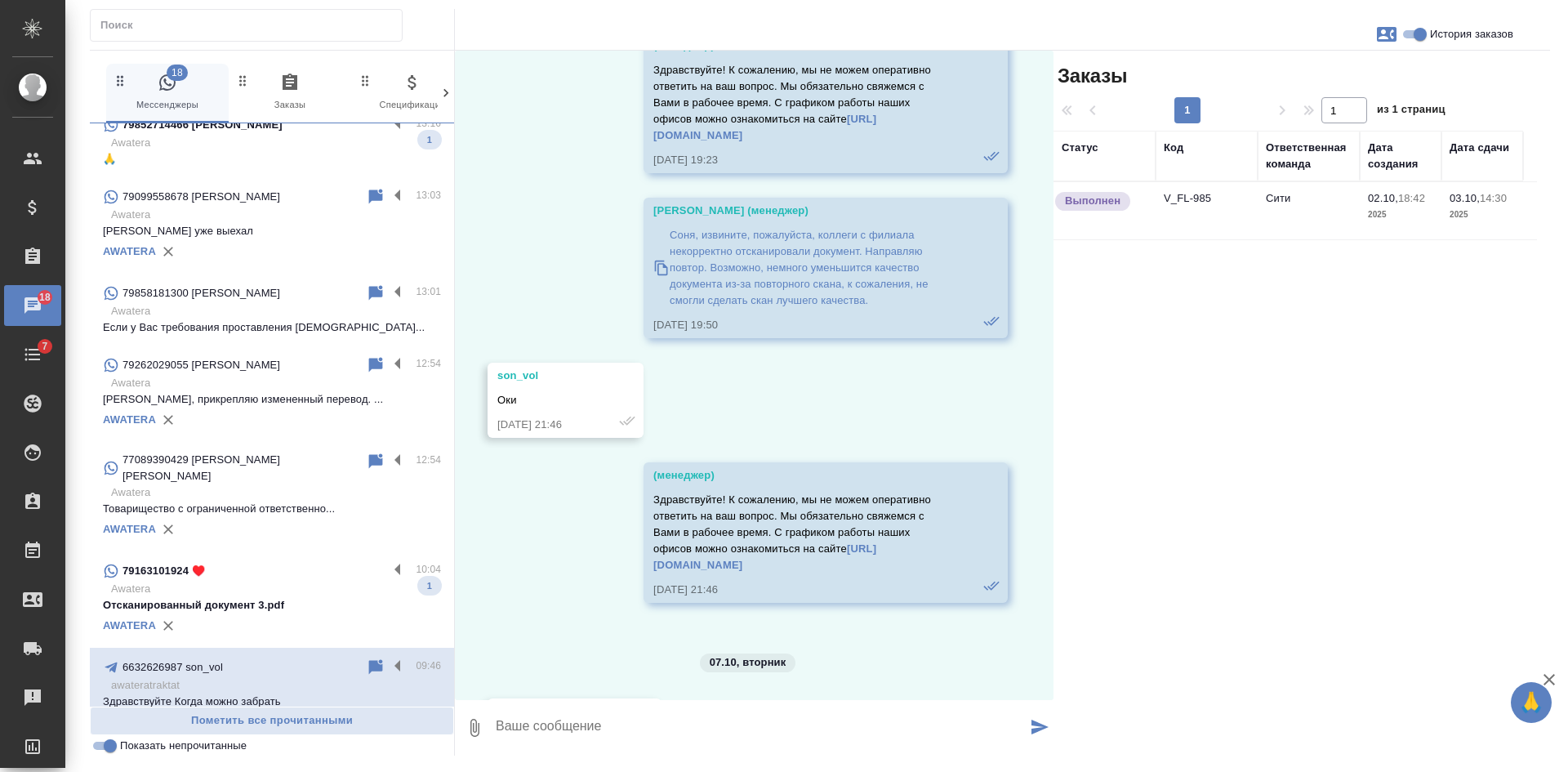
click at [1237, 222] on td "V_FL-985" at bounding box center [1207, 210] width 102 height 57
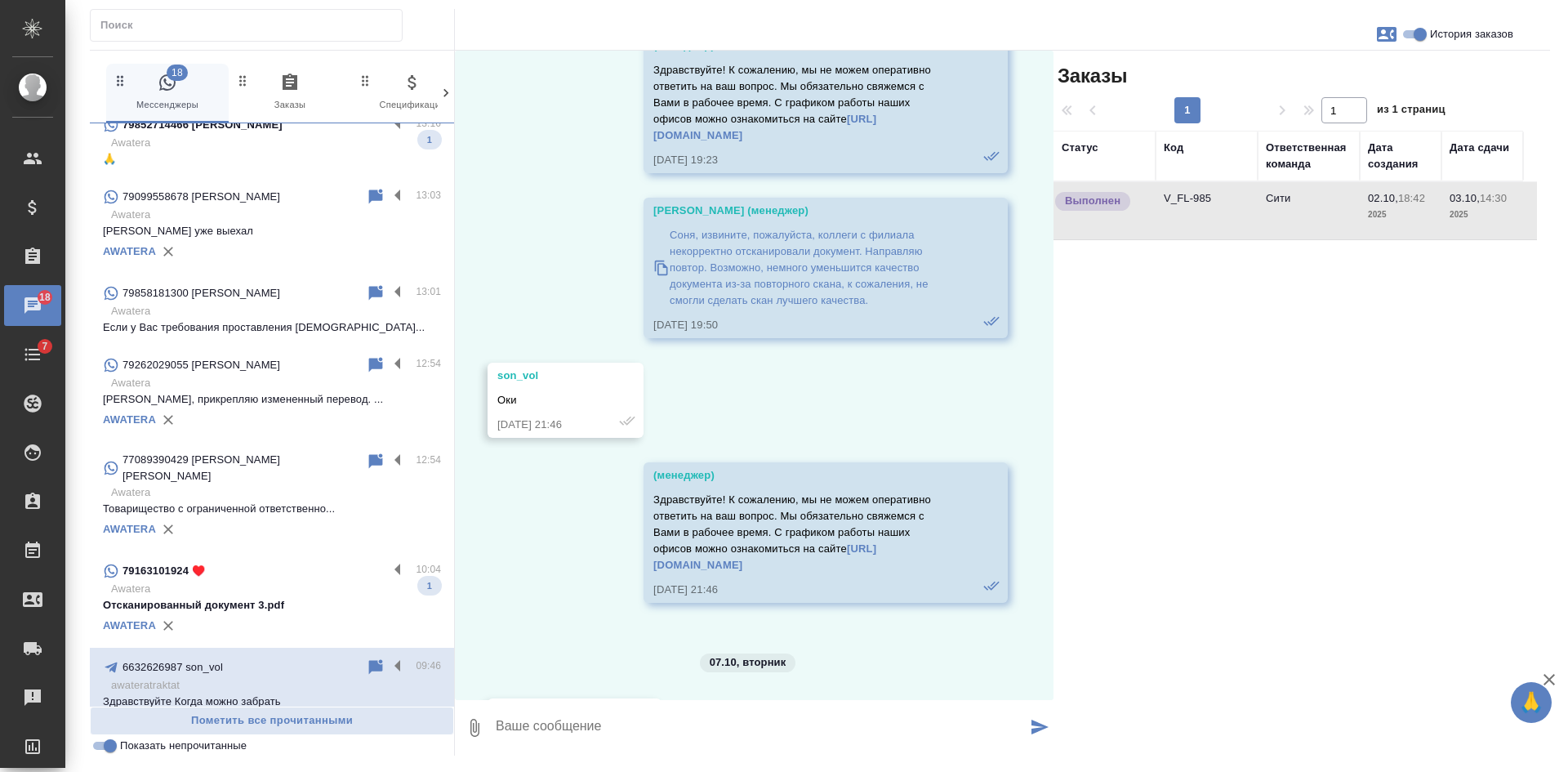
click at [1237, 222] on td "V_FL-985" at bounding box center [1207, 210] width 102 height 57
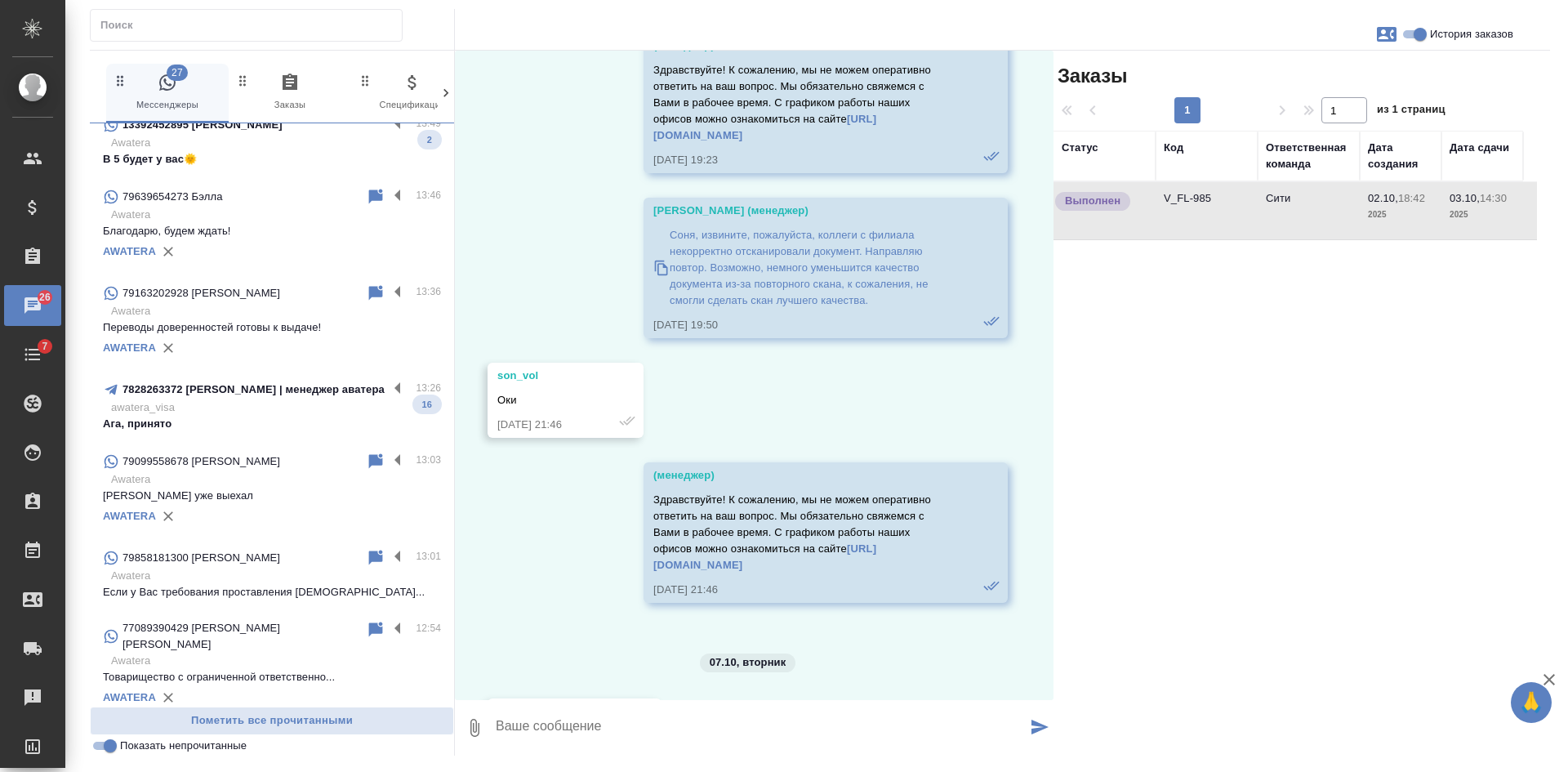
scroll to position [0, 0]
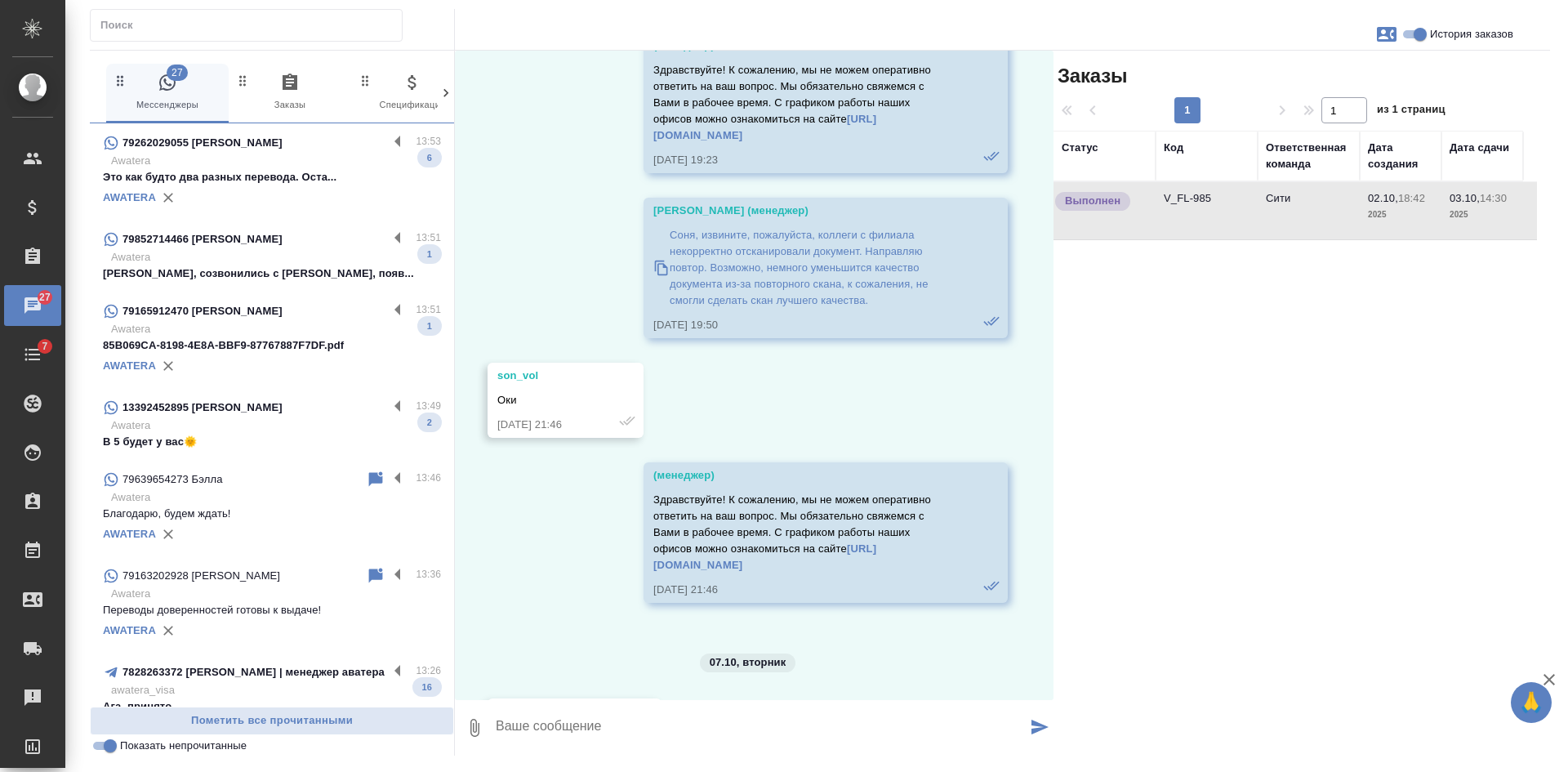
click at [224, 184] on p "Это как будто два разных перевода. Оста..." at bounding box center [271, 178] width 338 height 17
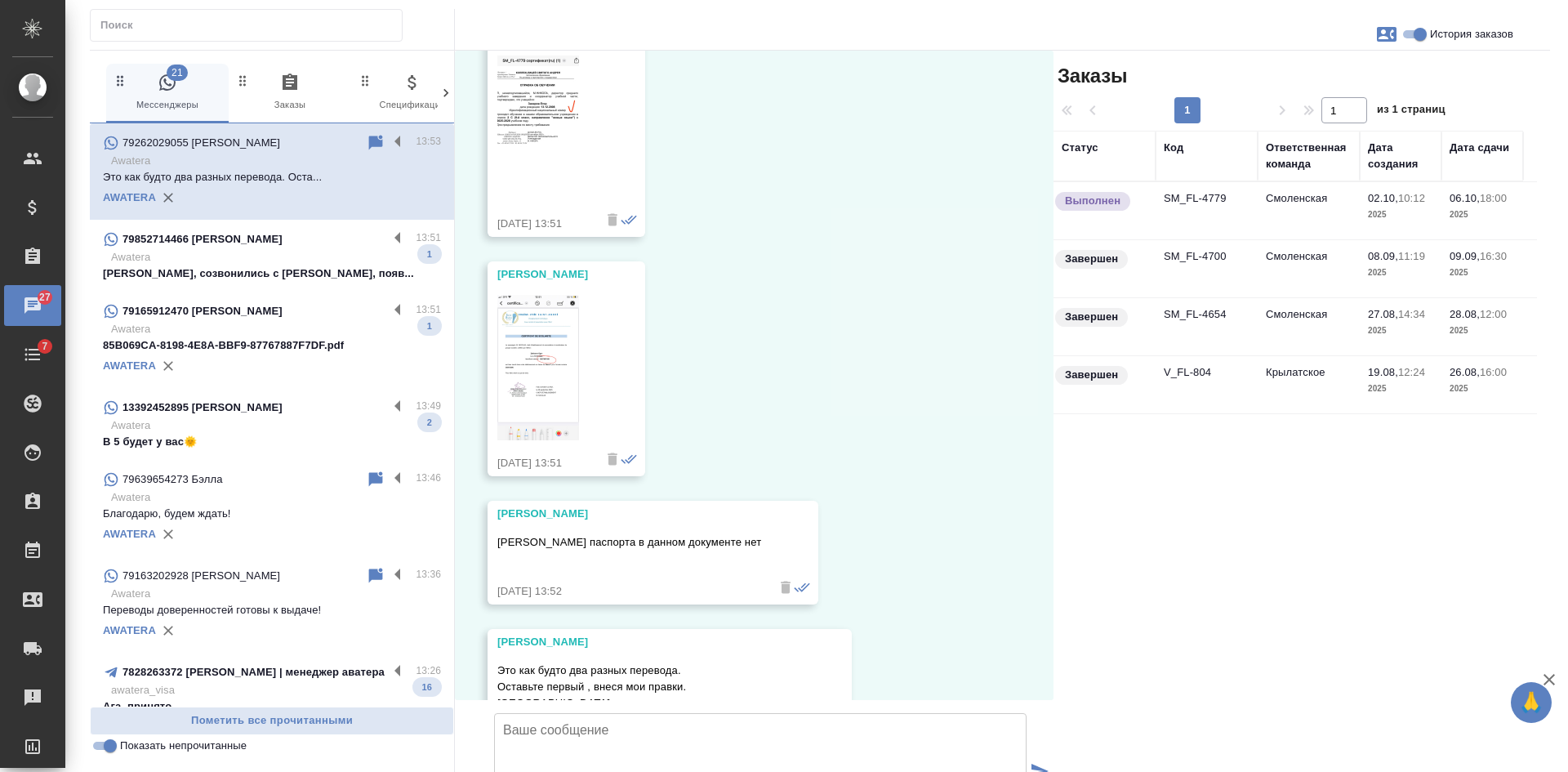
scroll to position [12240, 0]
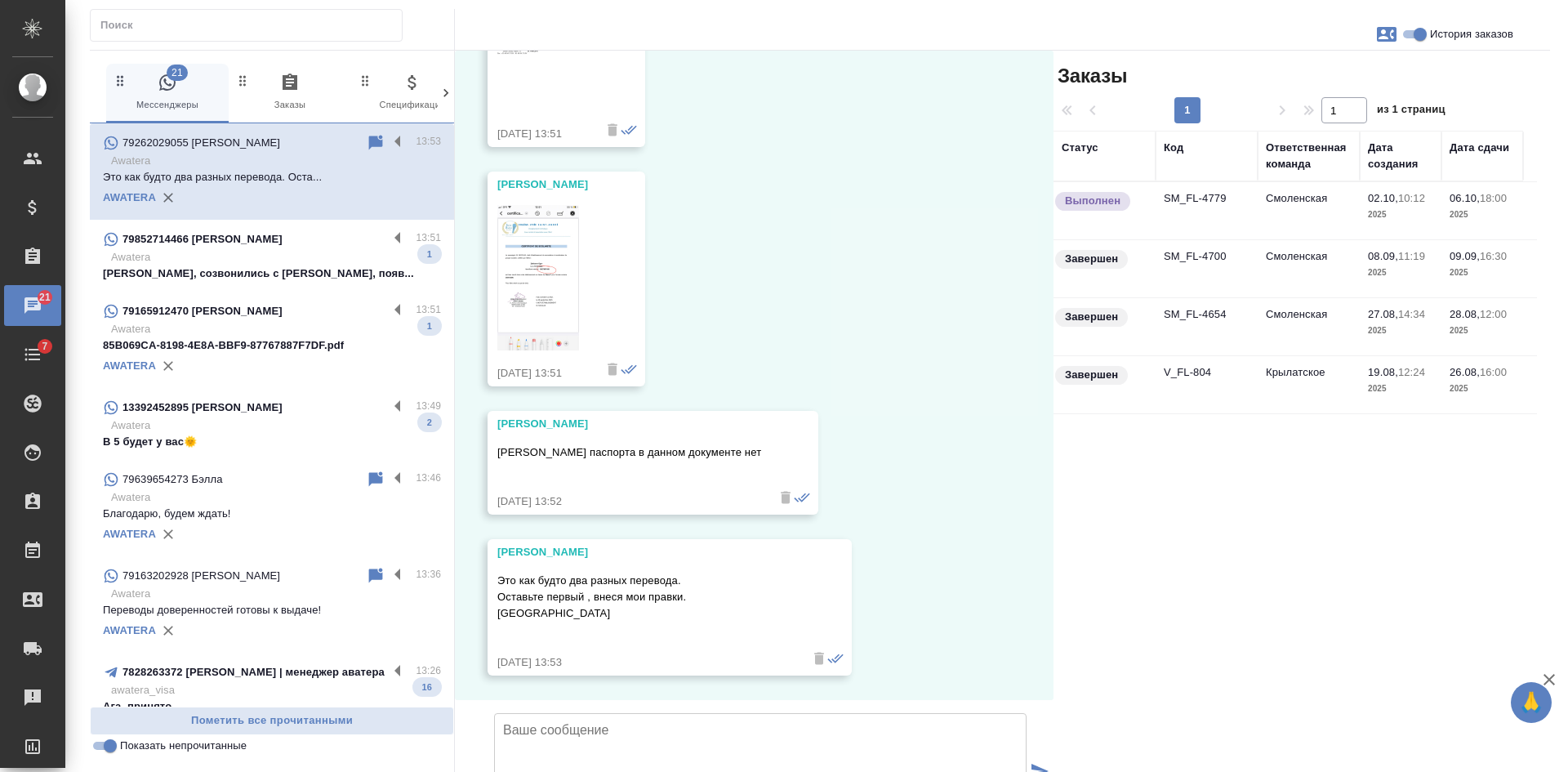
click at [283, 237] on p "79852714466 Константин Давыдов" at bounding box center [203, 240] width 160 height 17
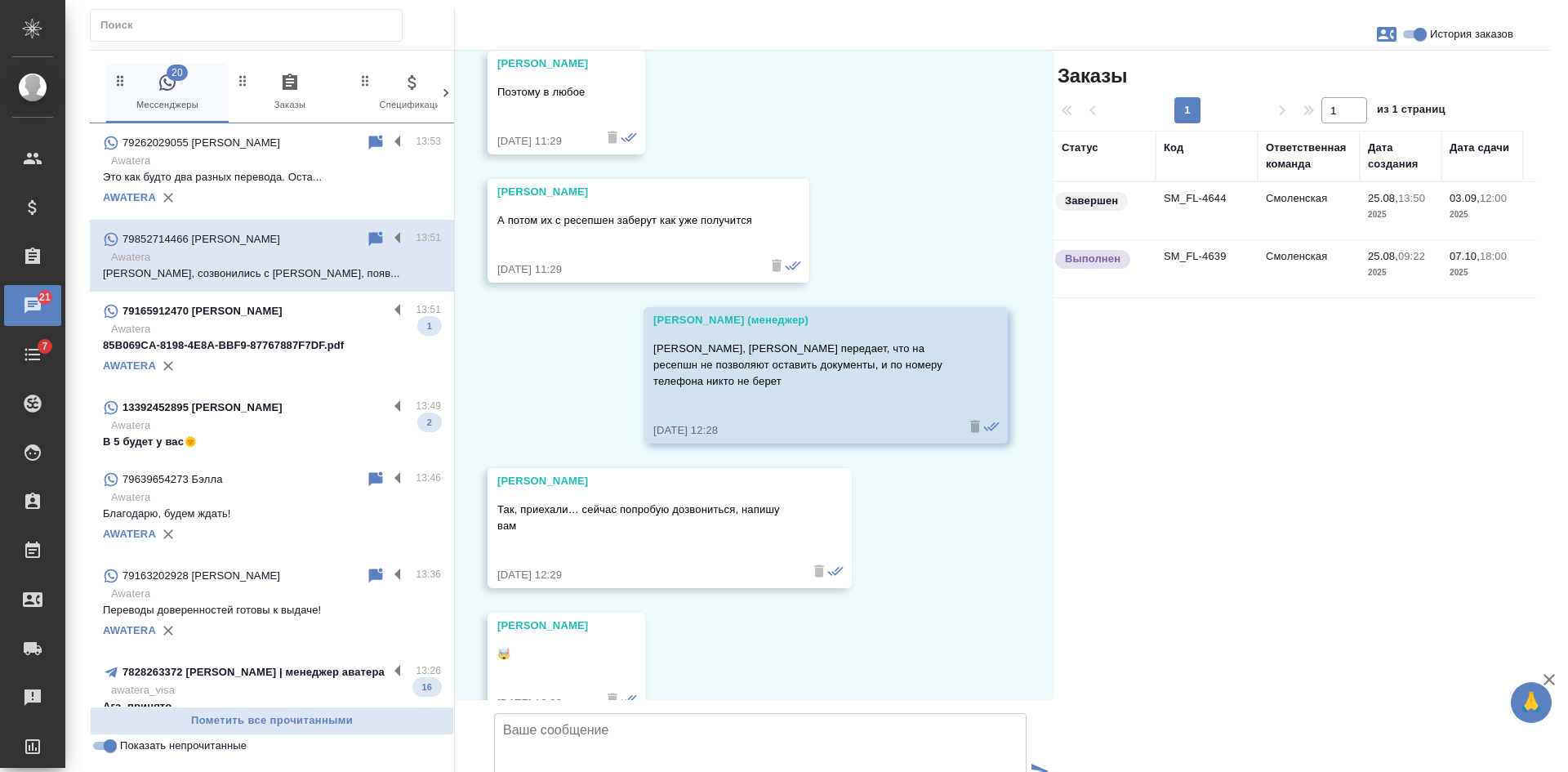
scroll to position [32341, 0]
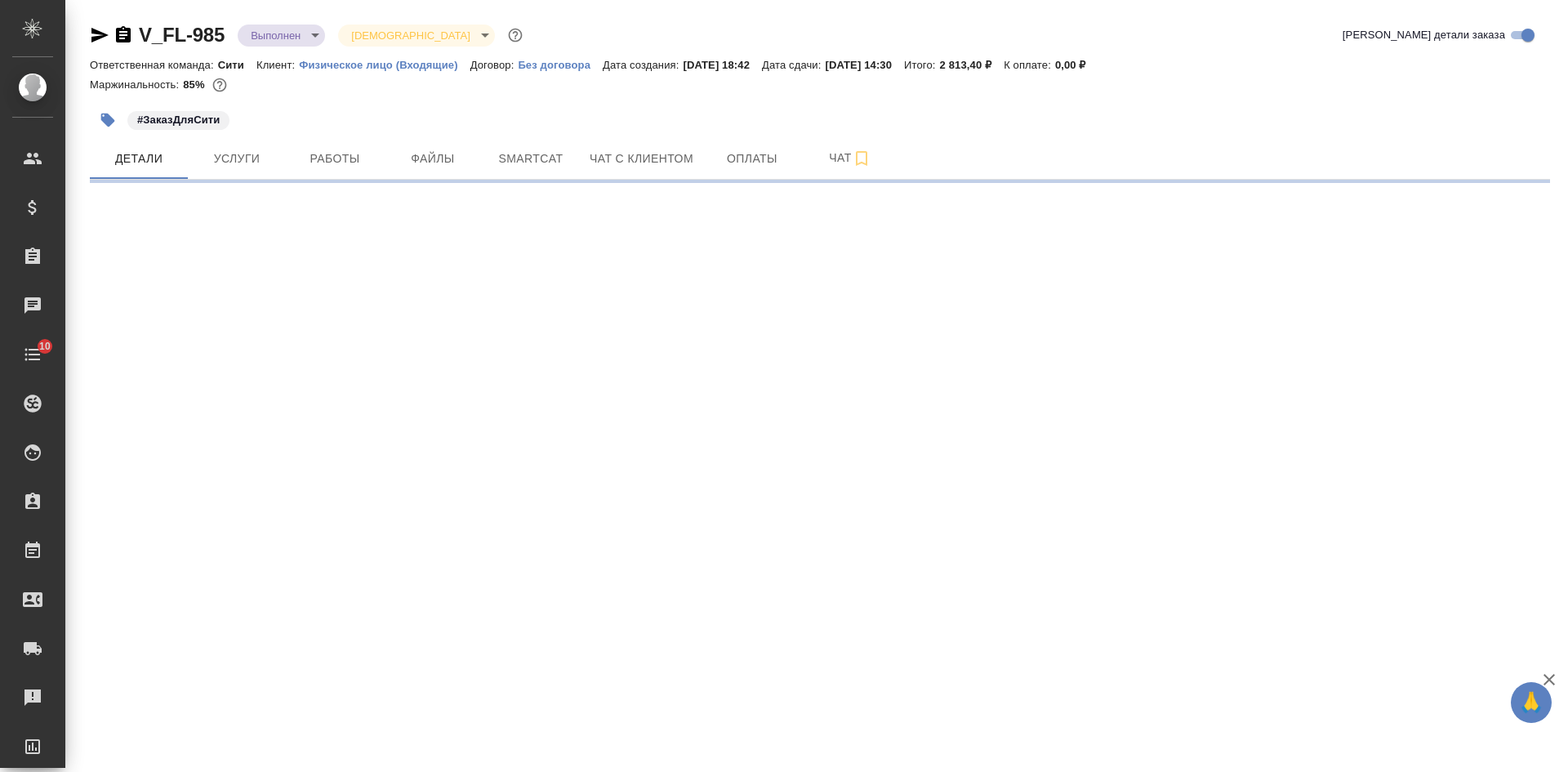
click at [119, 33] on icon "button" at bounding box center [124, 34] width 15 height 17
select select "RU"
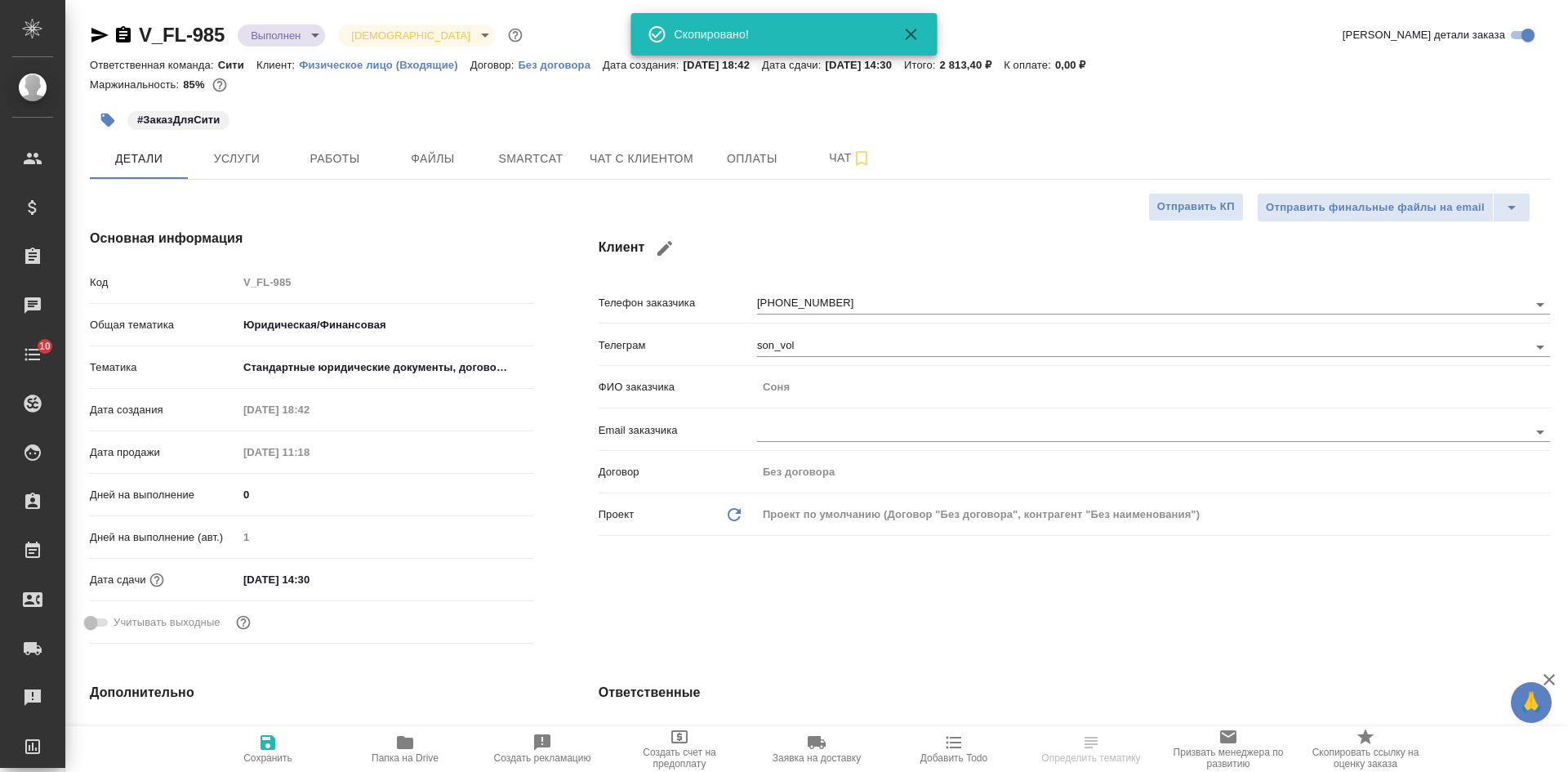
type textarea "x"
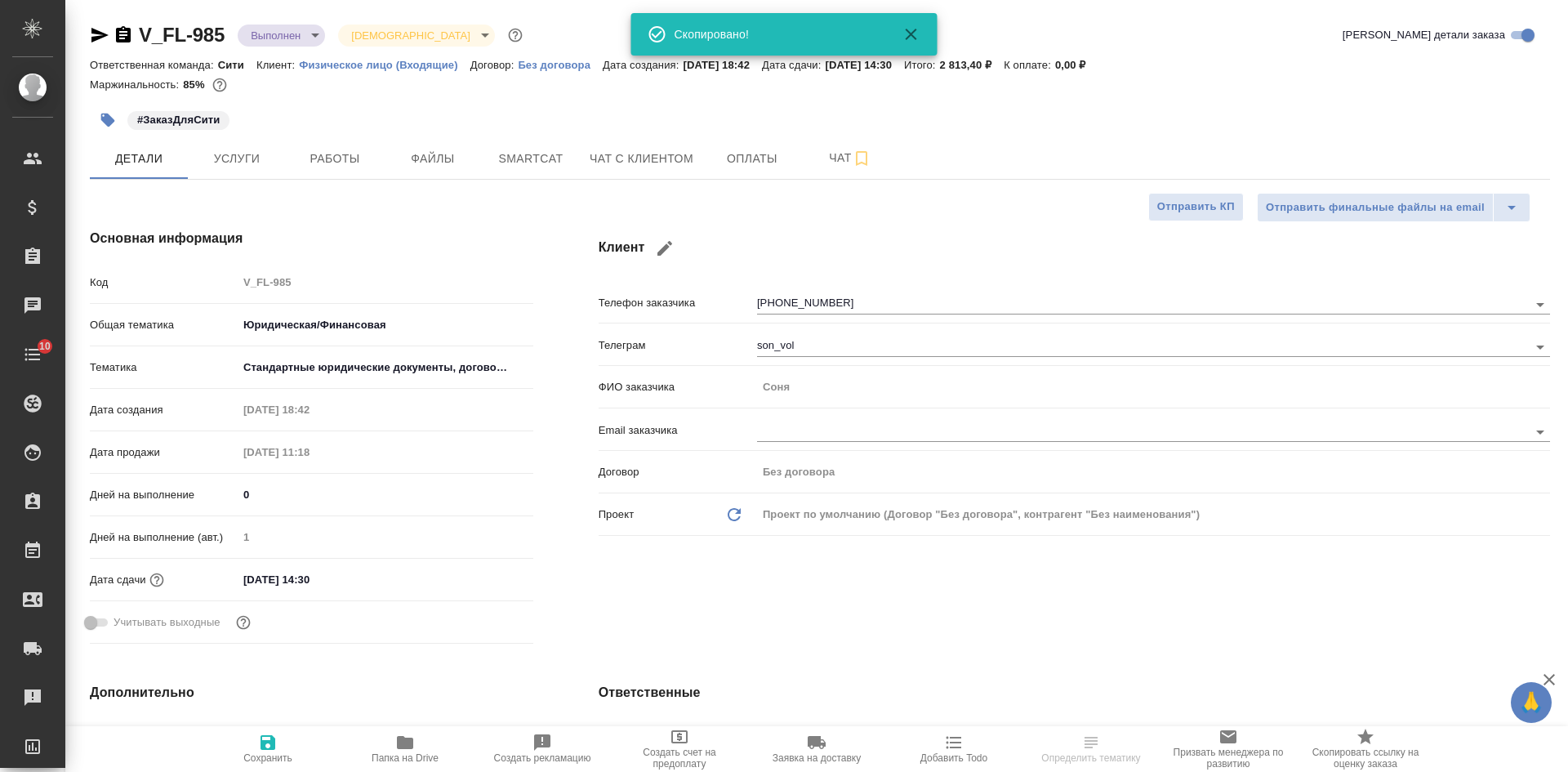
type textarea "x"
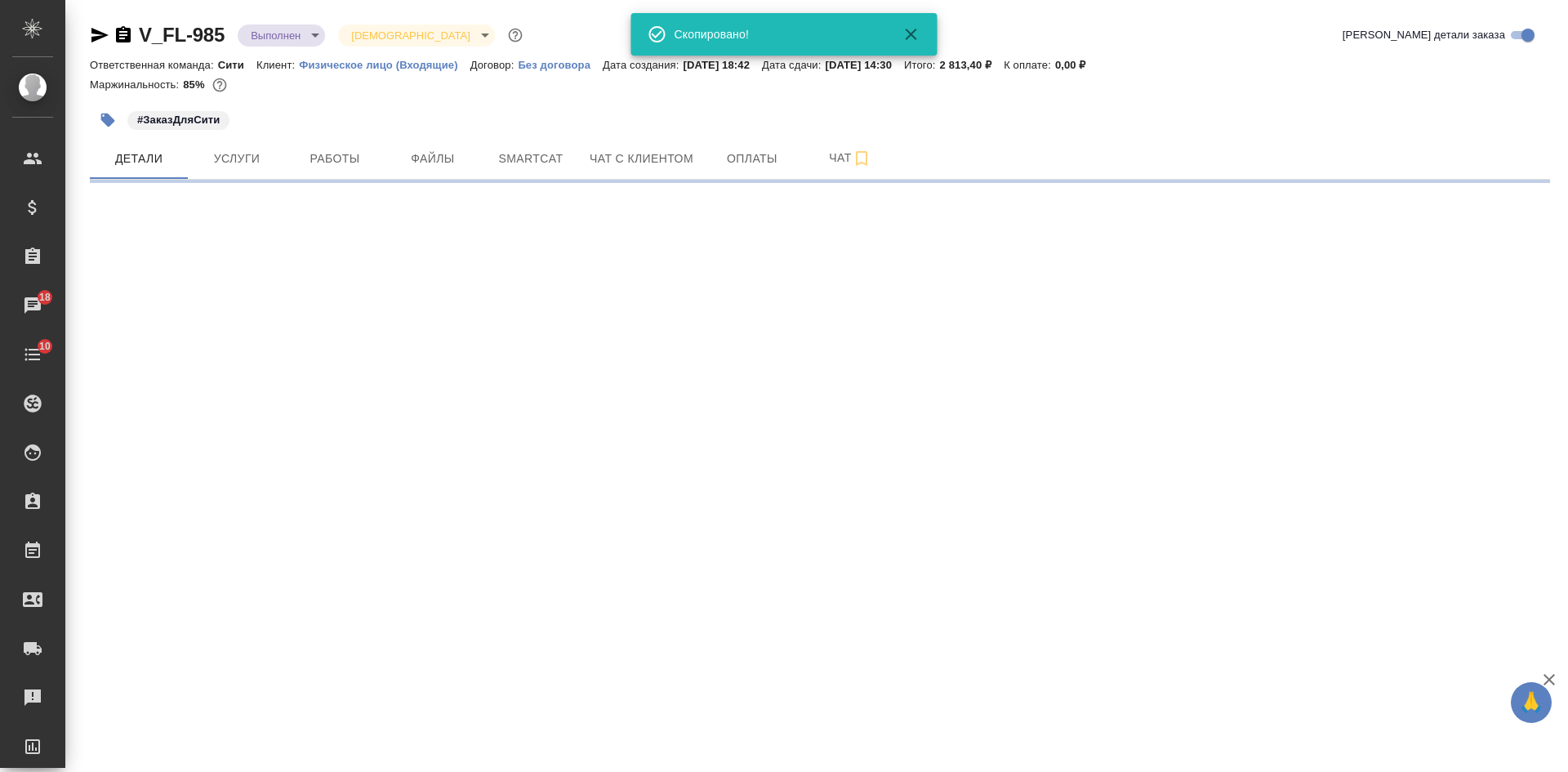
select select "RU"
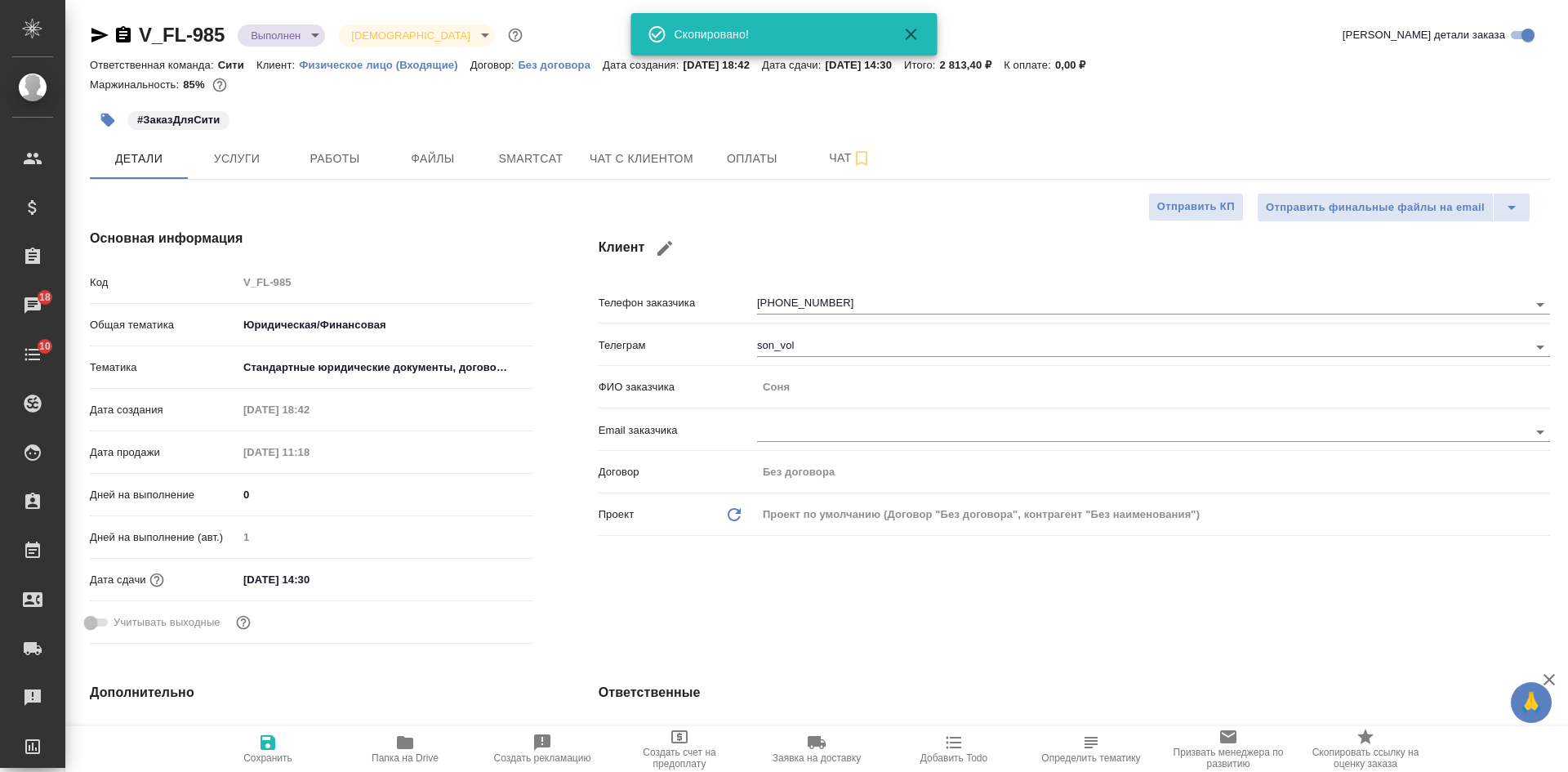
type textarea "x"
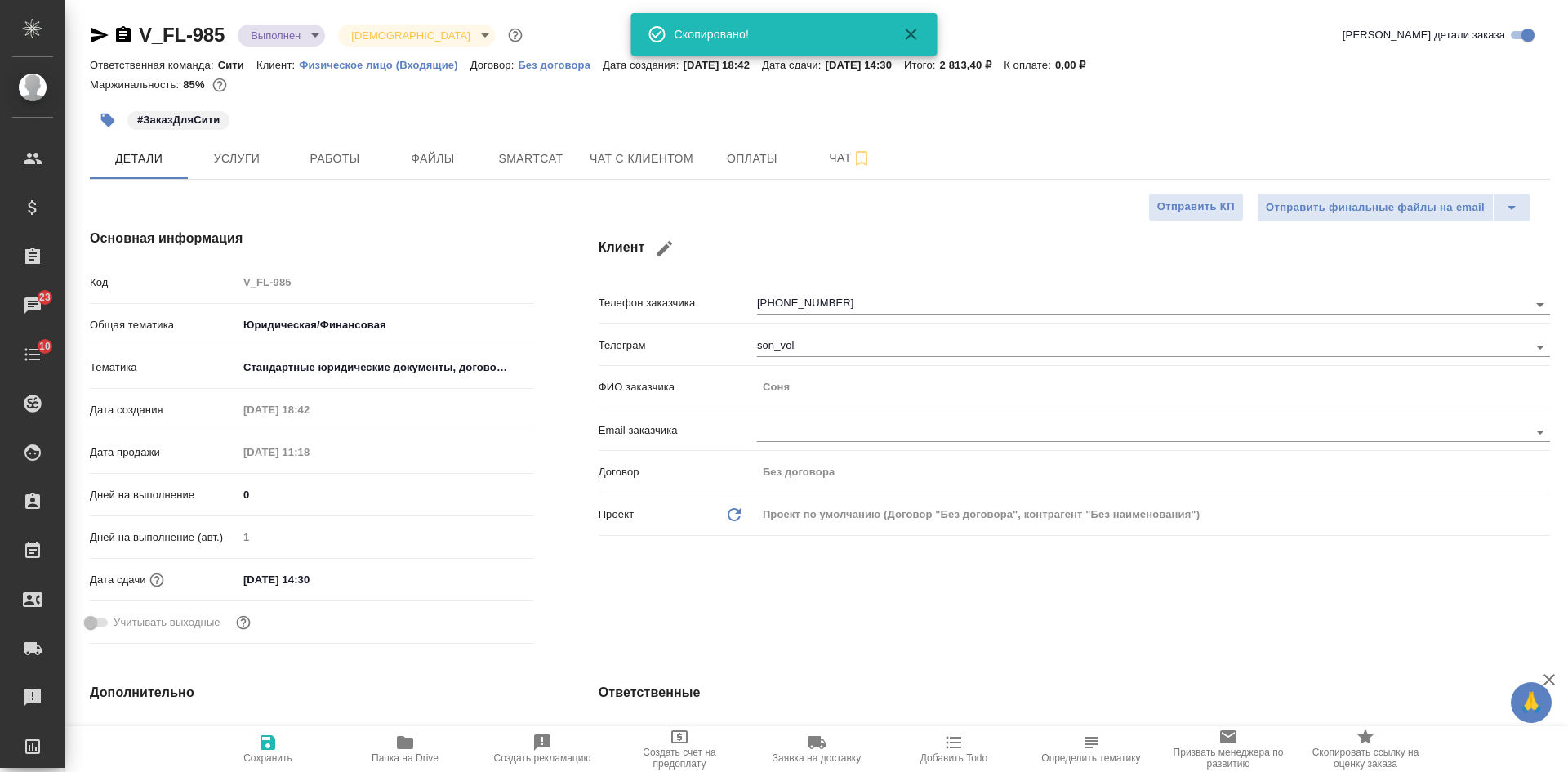
type textarea "x"
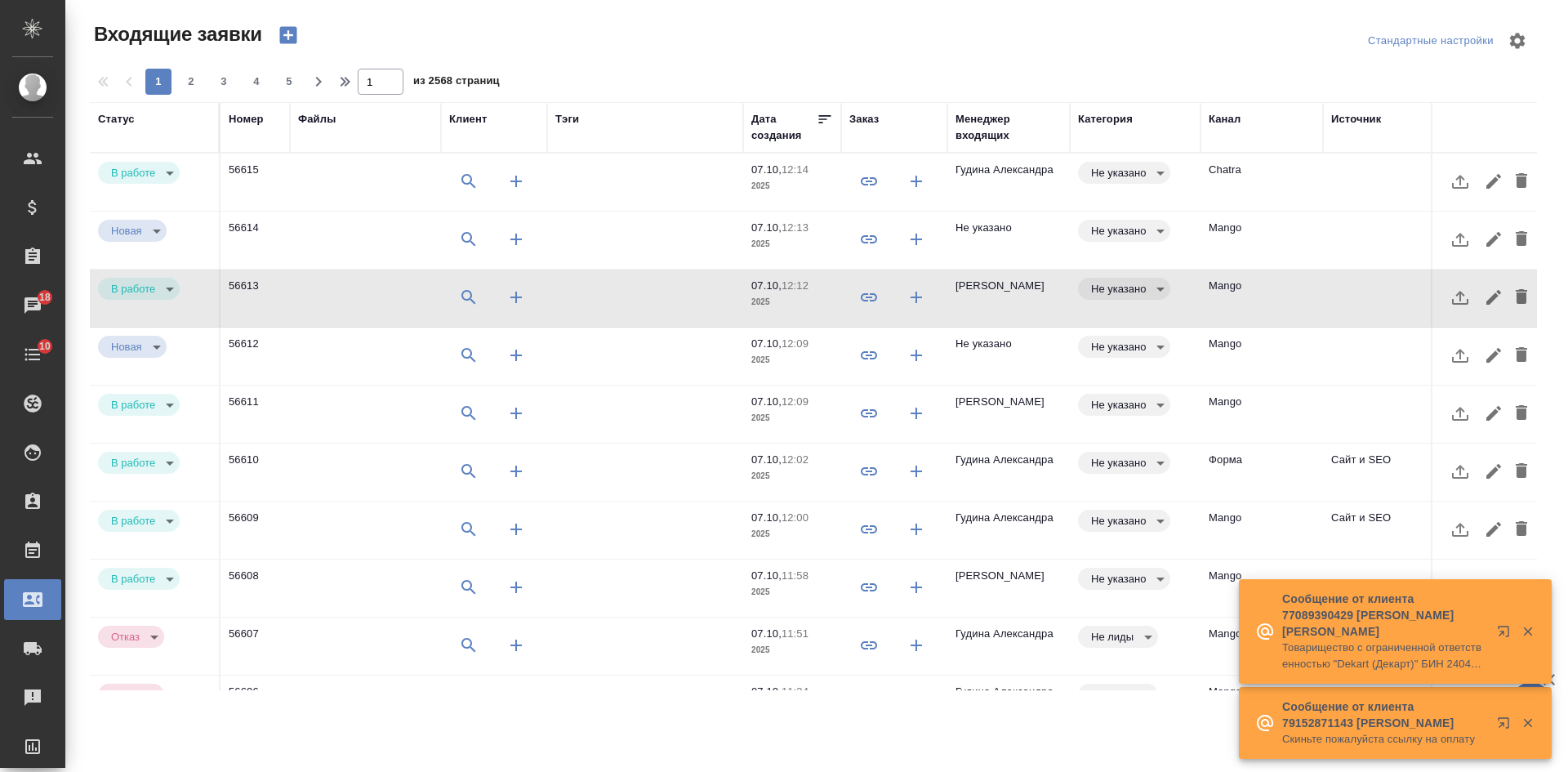
select select "RU"
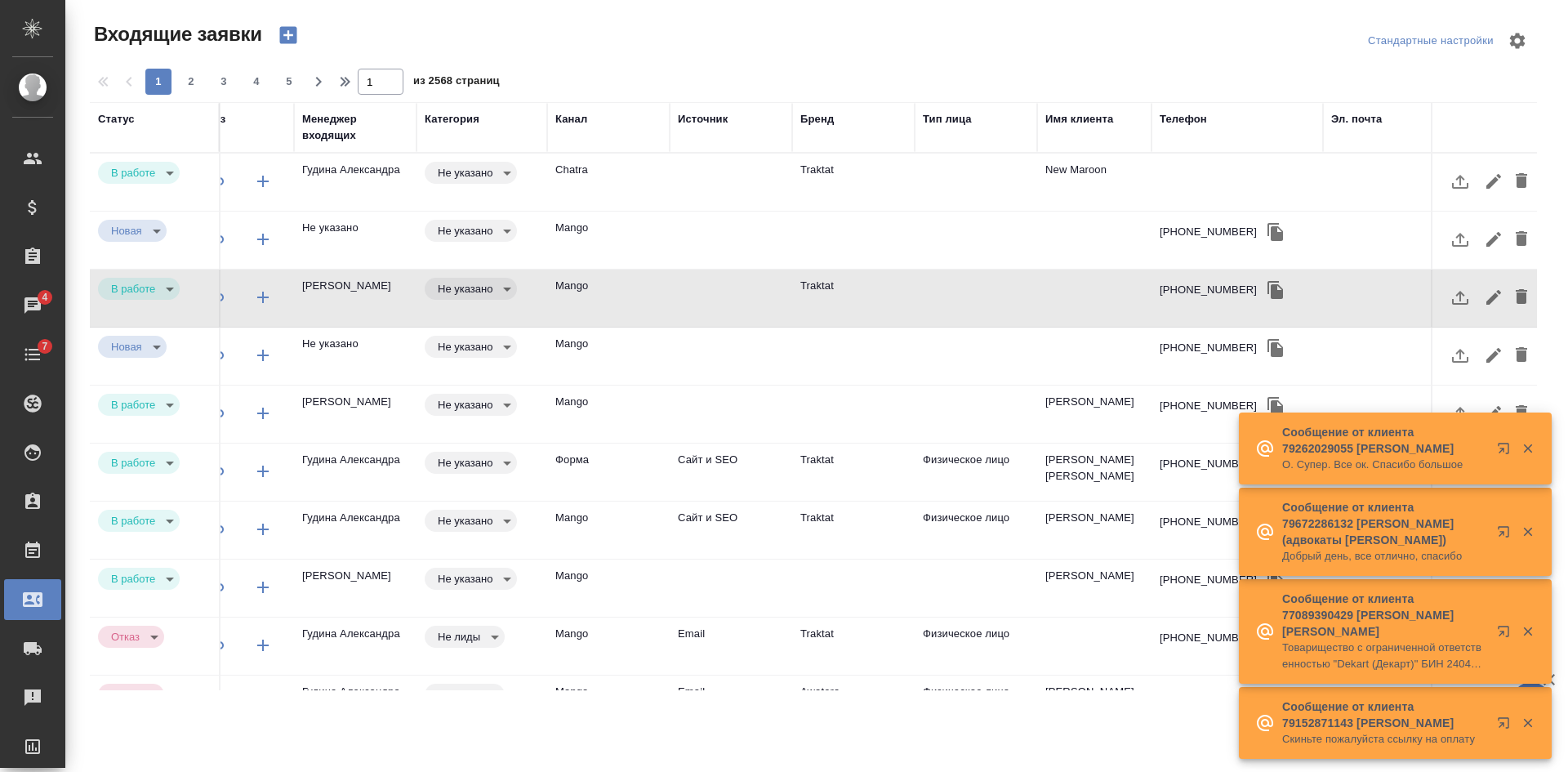
click at [1191, 119] on div "Телефон" at bounding box center [1182, 119] width 48 height 17
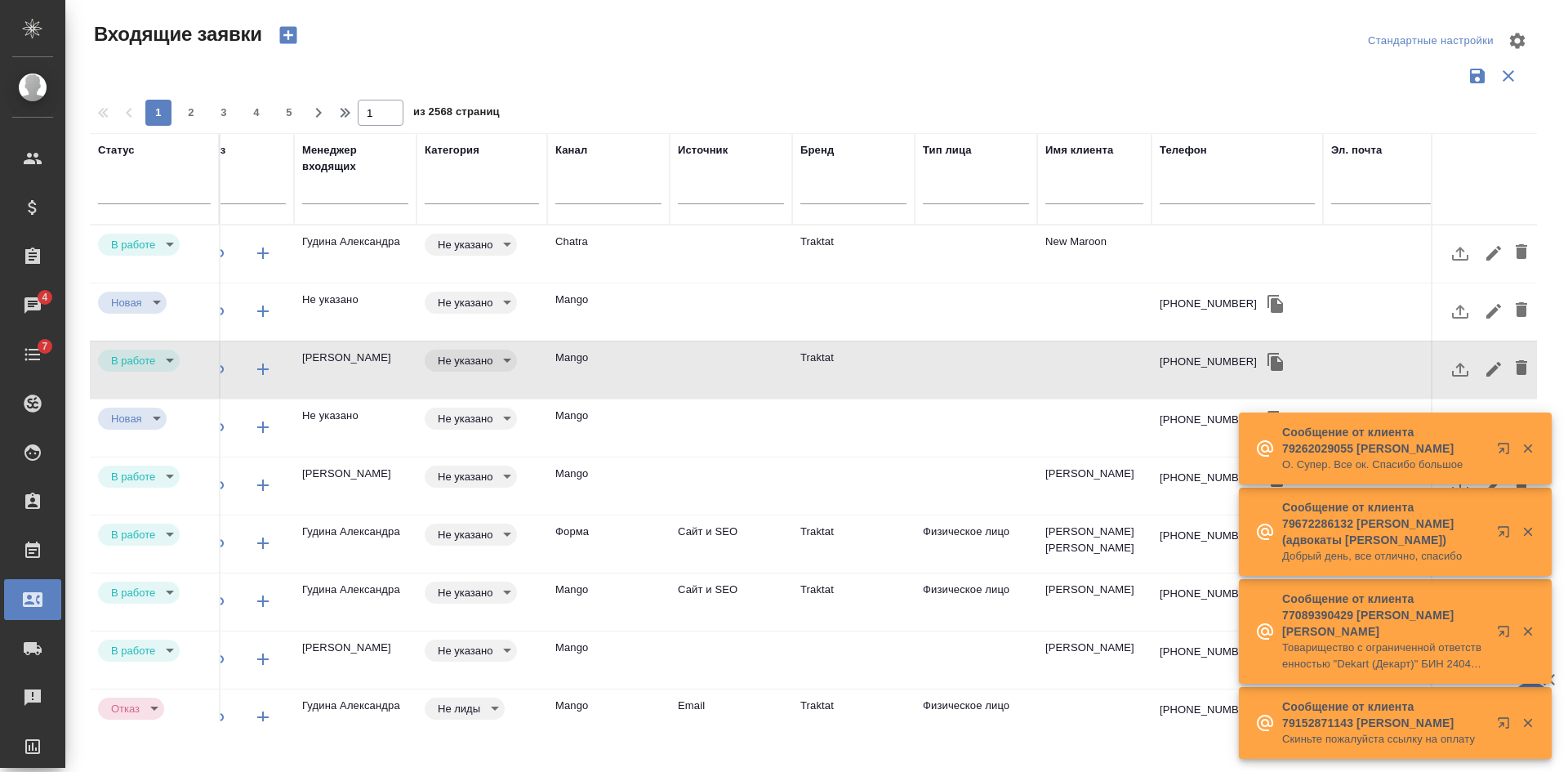
click at [1174, 203] on input "text" at bounding box center [1237, 193] width 155 height 20
paste input "79166845844"
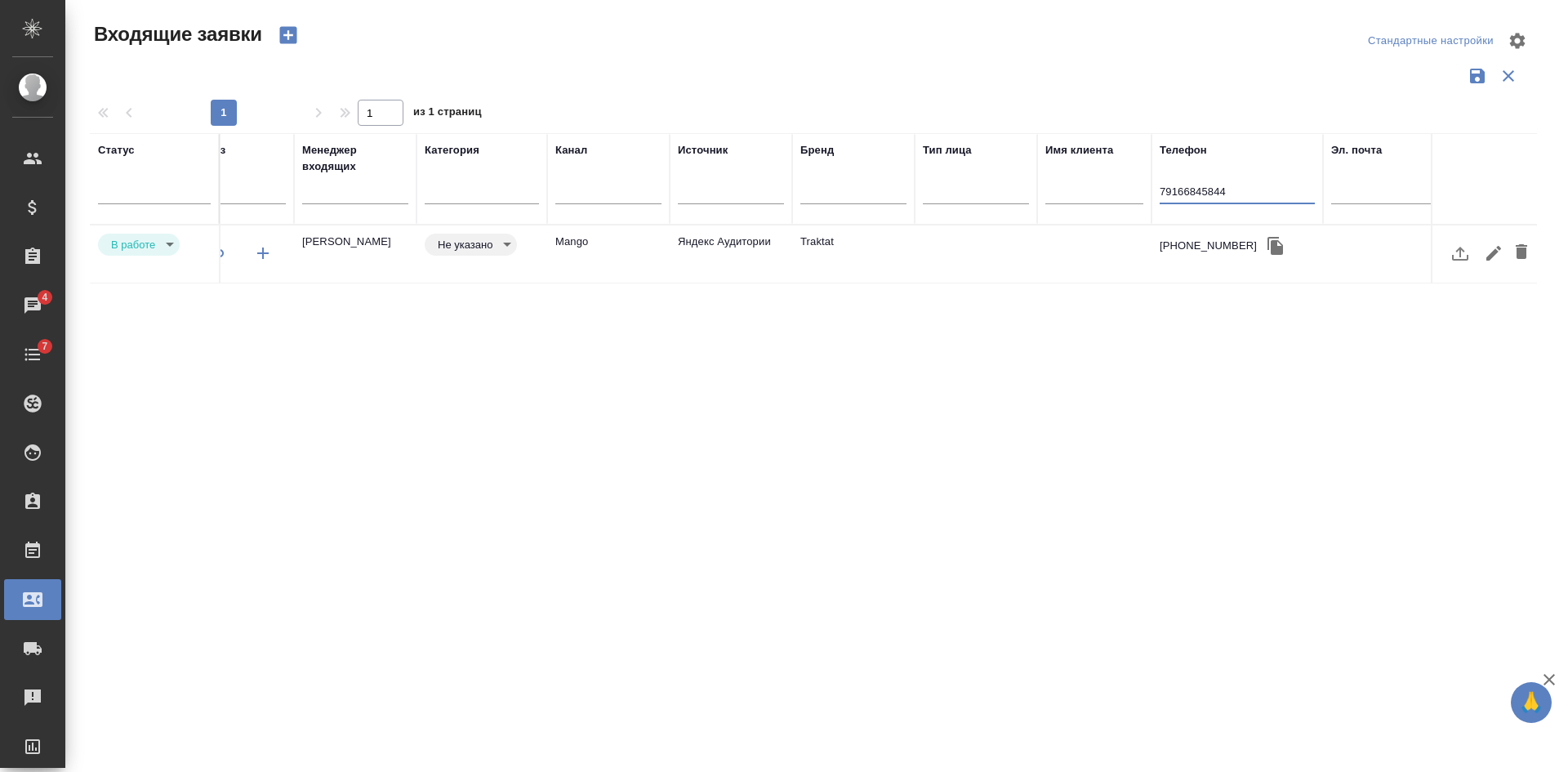
type input "79166845844"
click at [930, 257] on td at bounding box center [976, 254] width 123 height 57
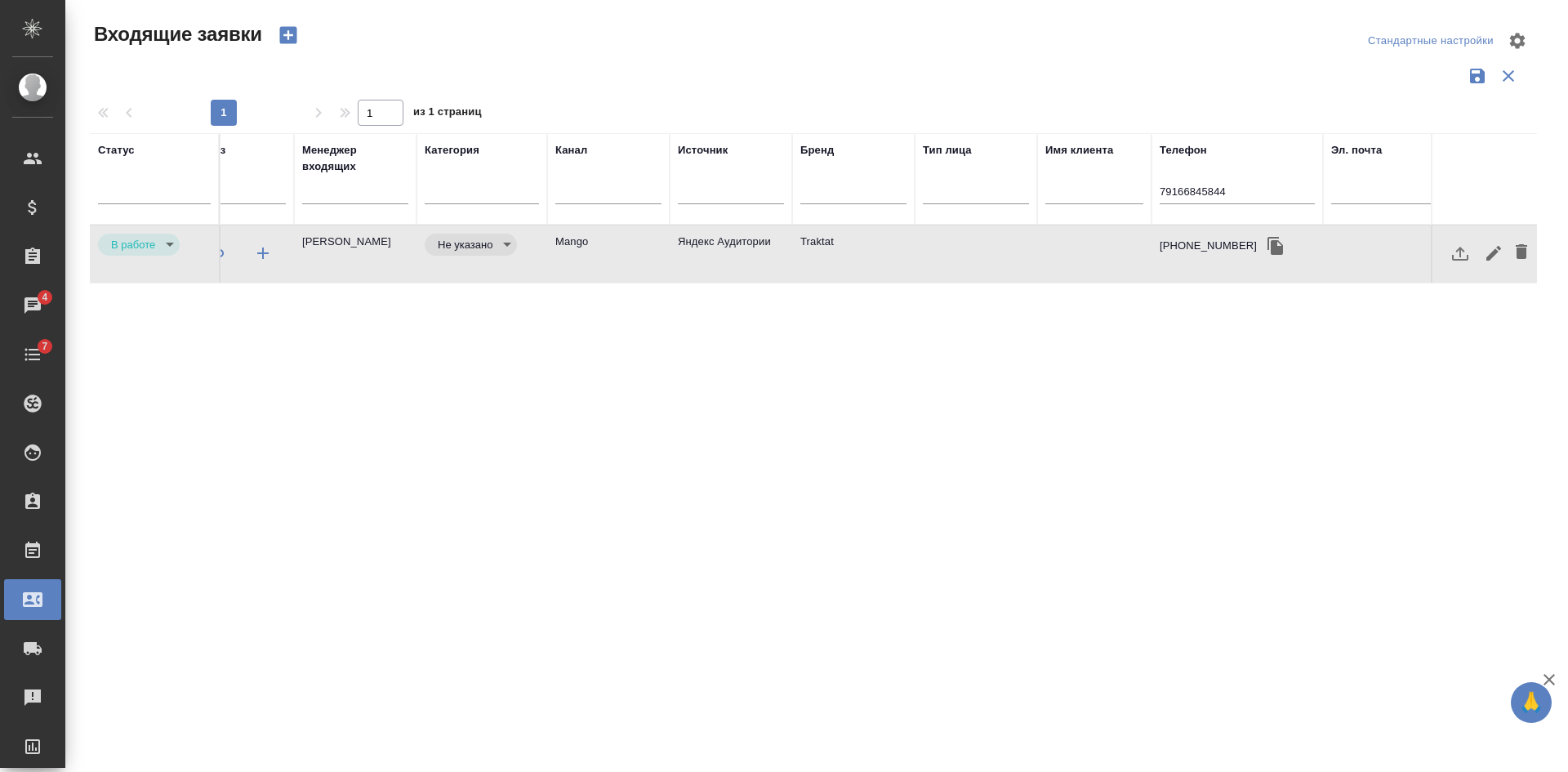
click at [930, 257] on td at bounding box center [976, 254] width 123 height 57
drag, startPoint x: 1243, startPoint y: 186, endPoint x: 1061, endPoint y: 184, distance: 182.0
click at [1061, 184] on tr "Статус Номер Файлы Клиент Тэги Дата создания Заказ Менеджер входящих Категория …" at bounding box center [514, 179] width 2155 height 92
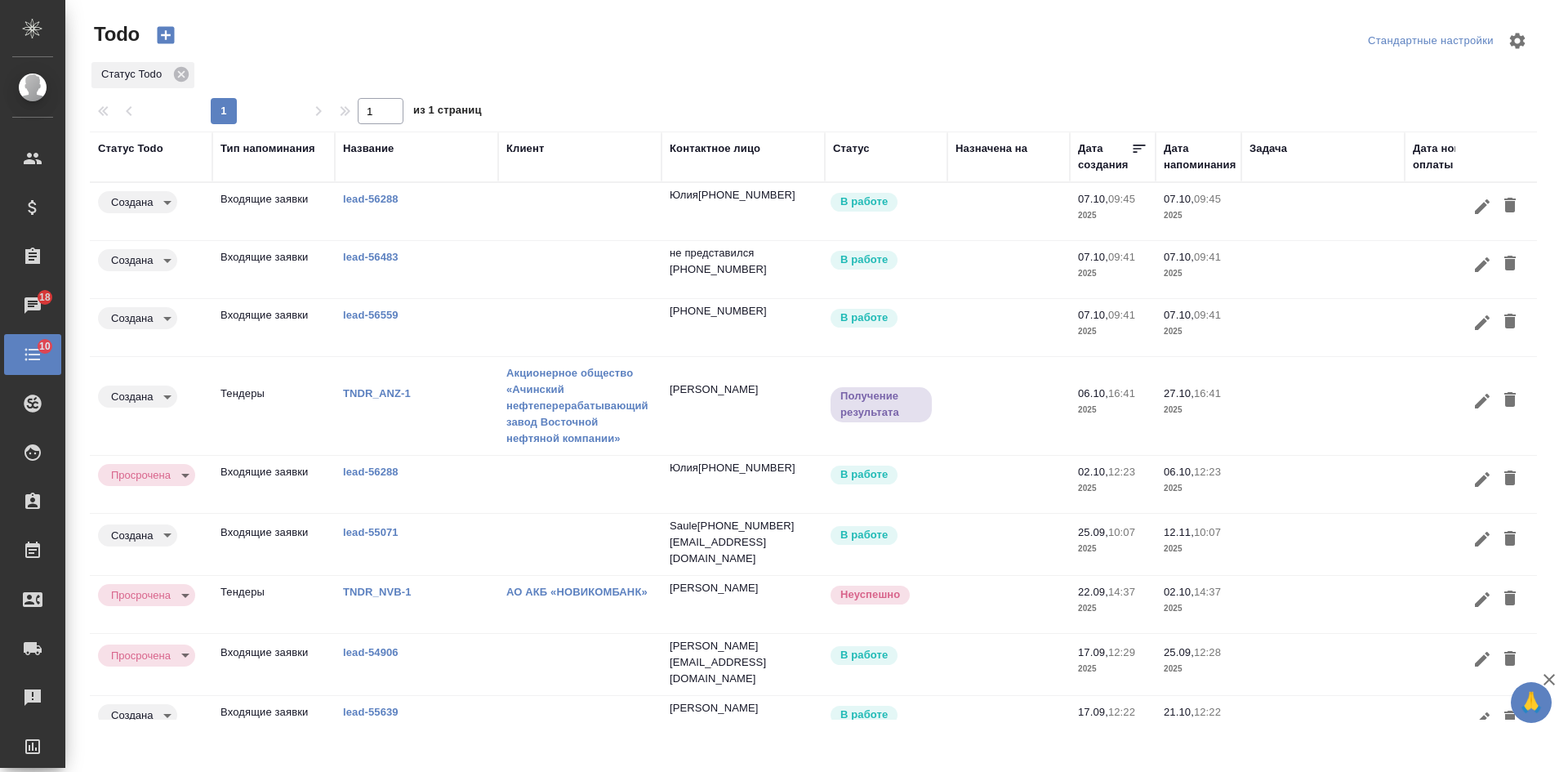
click at [376, 194] on link "lead-56288" at bounding box center [371, 199] width 56 height 13
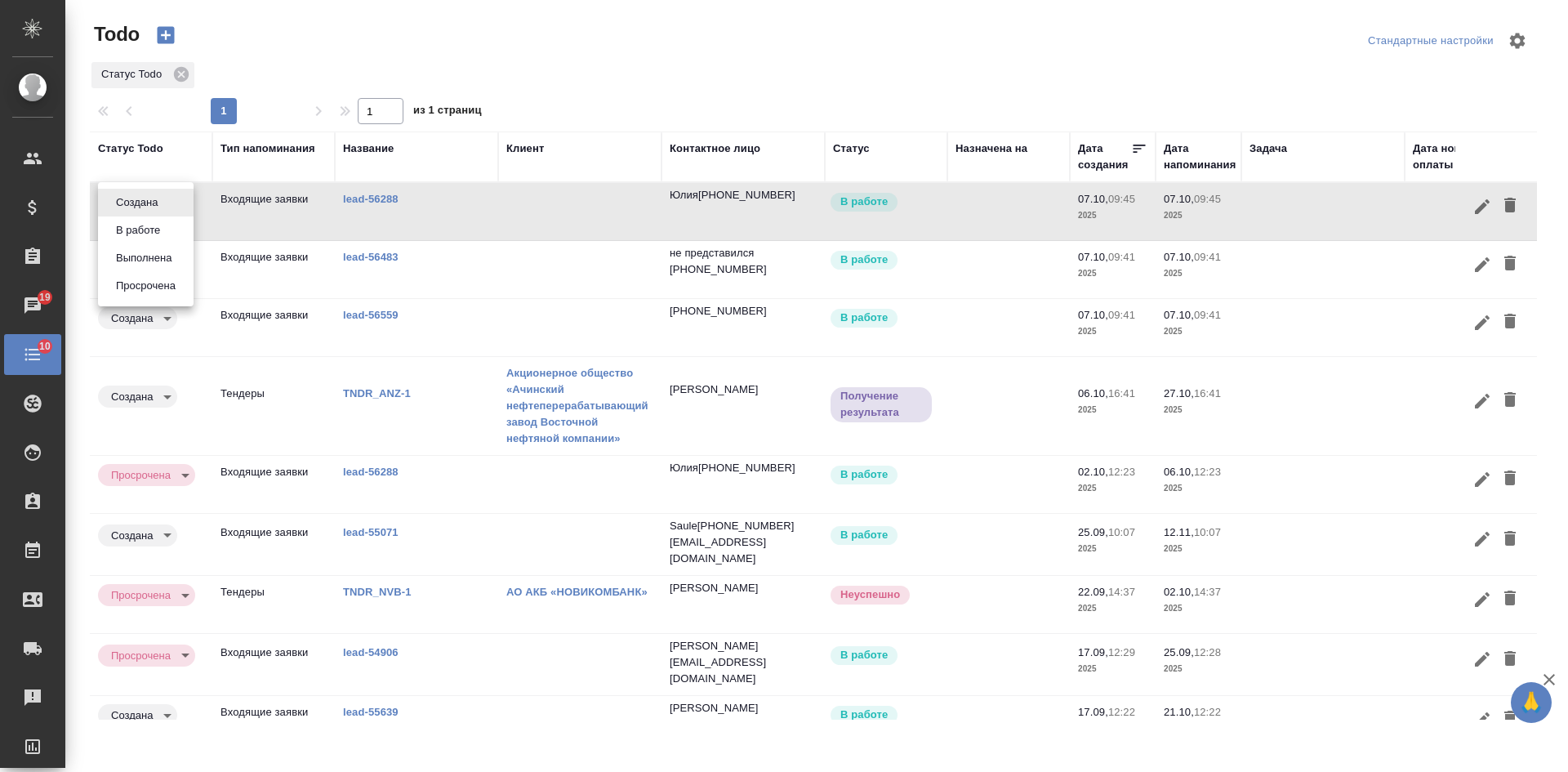
click at [140, 199] on body "🙏 .cls-1 fill:#fff; AWATERA Kasatkina Aleksandra Клиенты Спецификации Заказы 19…" at bounding box center [784, 386] width 1568 height 772
click at [137, 256] on button "Выполнена" at bounding box center [144, 258] width 65 height 18
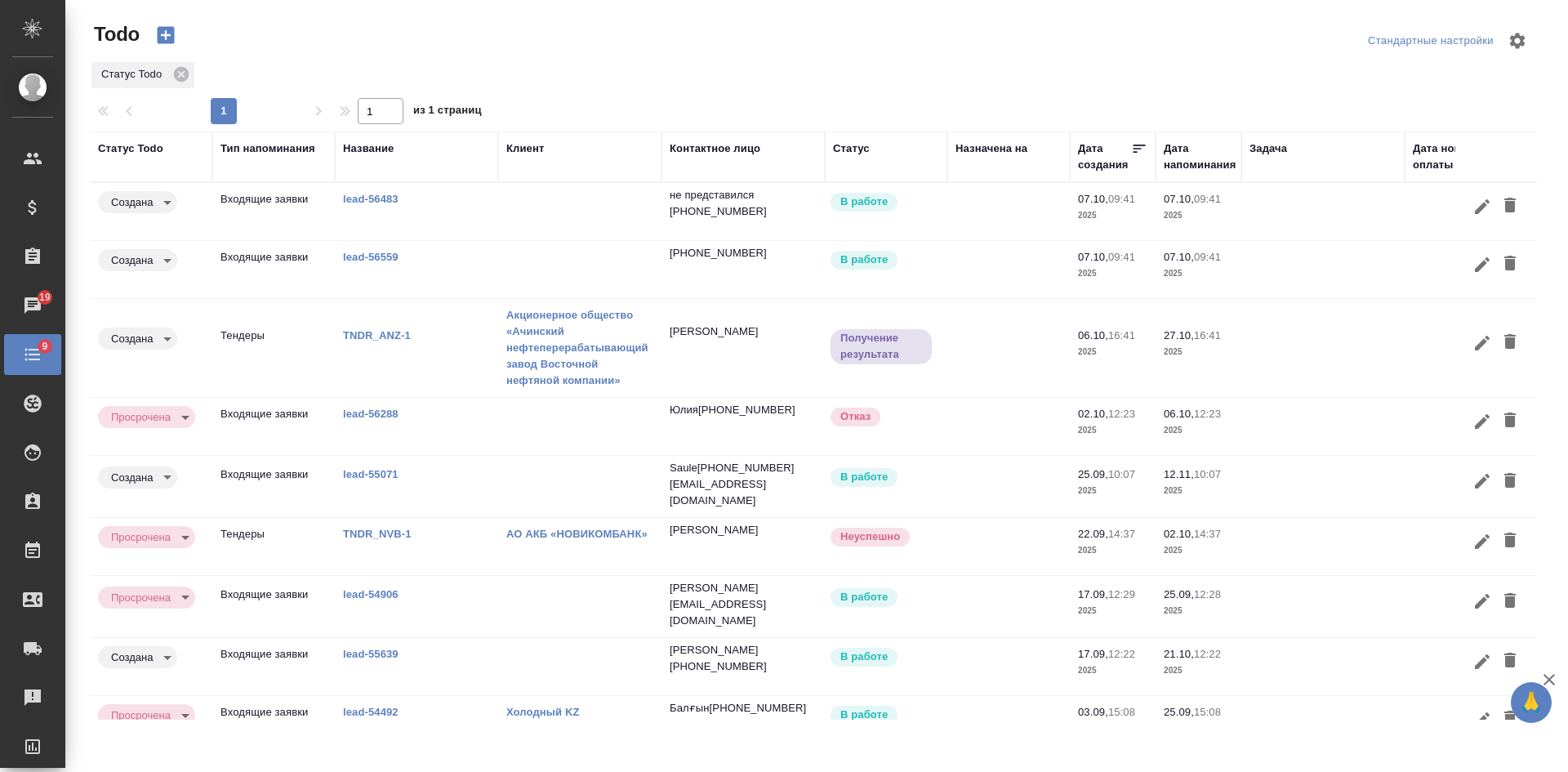
click at [373, 194] on link "lead-56483" at bounding box center [371, 199] width 56 height 13
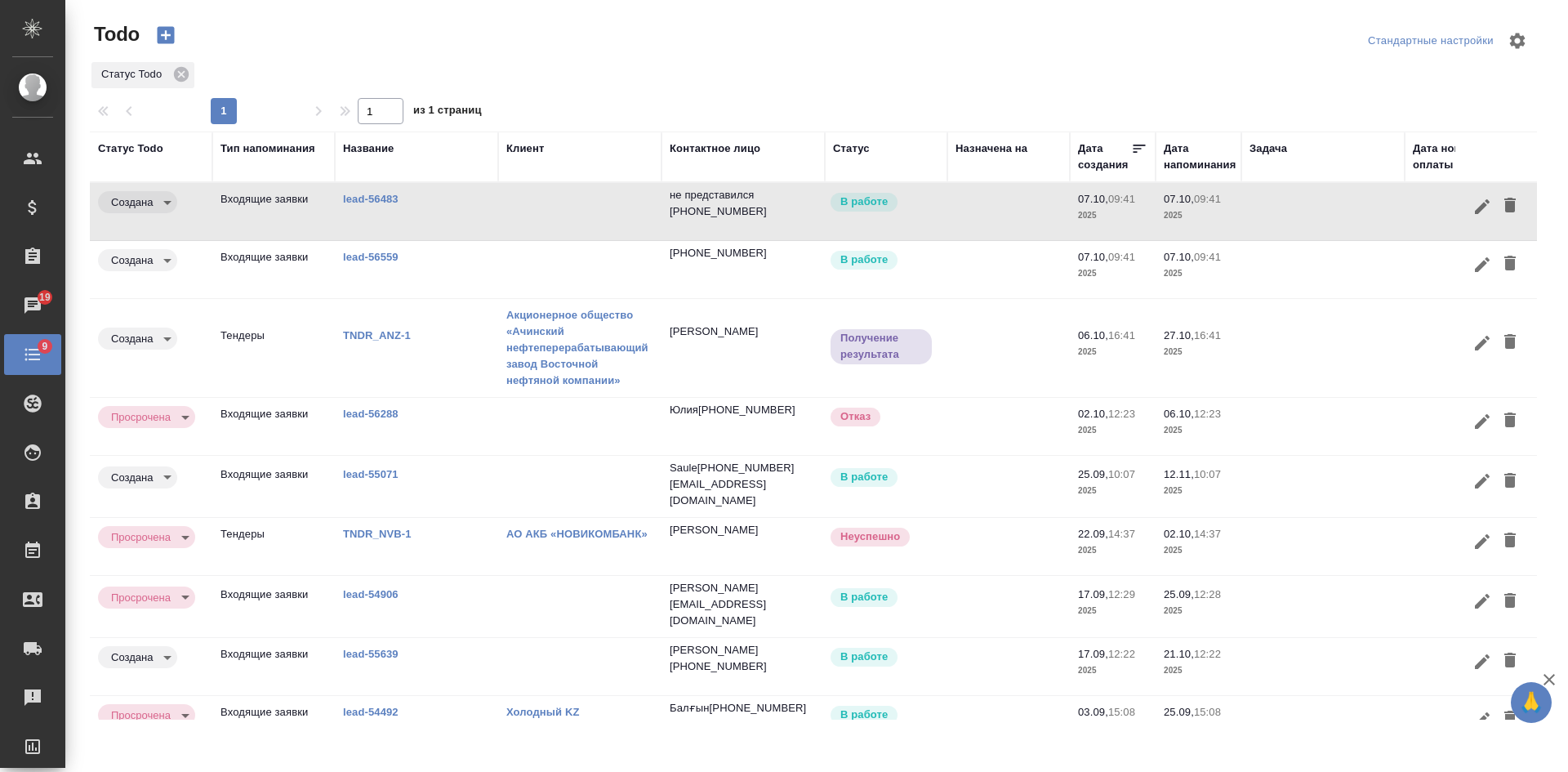
click at [366, 258] on link "lead-56559" at bounding box center [371, 256] width 56 height 13
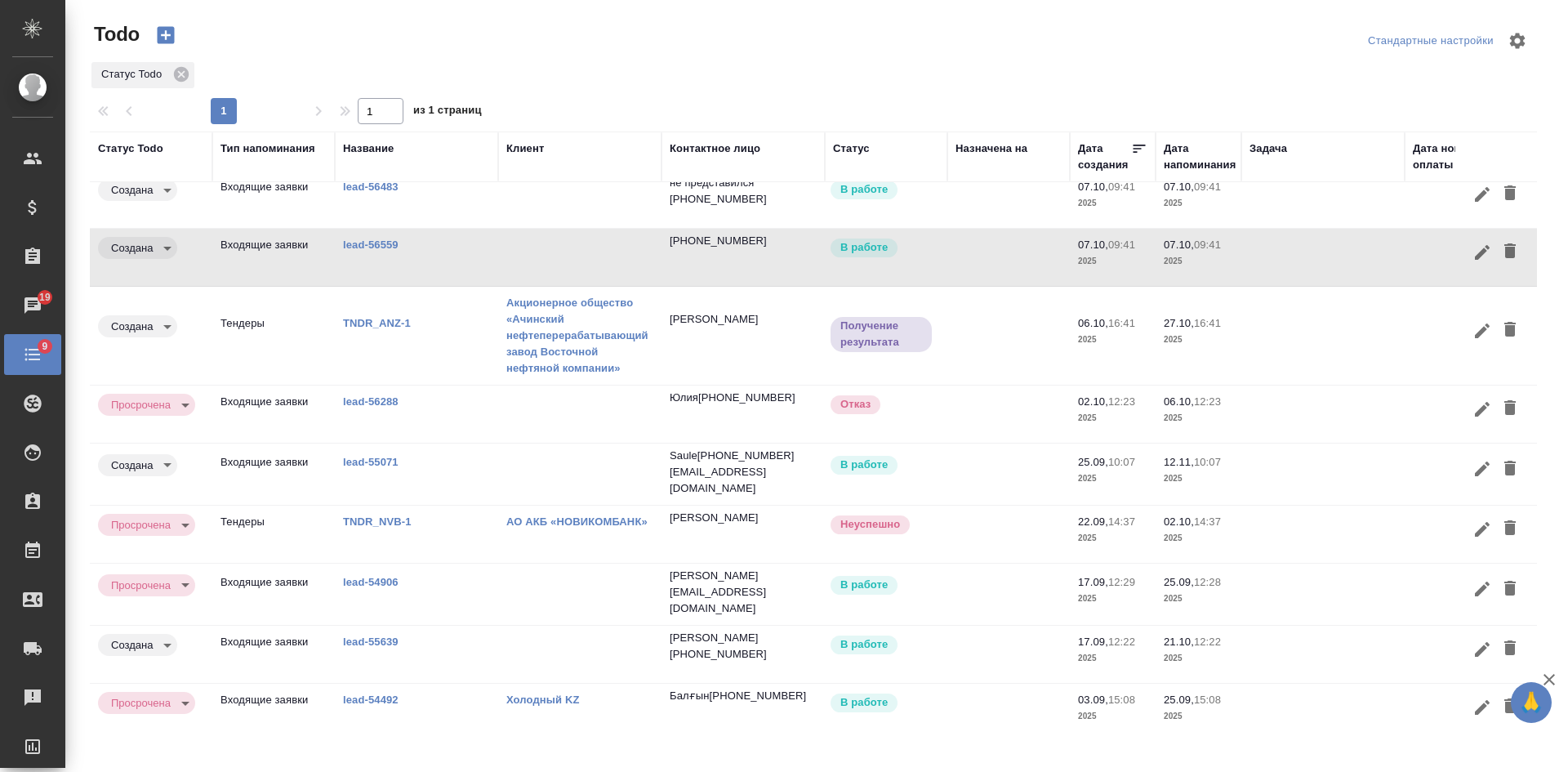
scroll to position [38, 0]
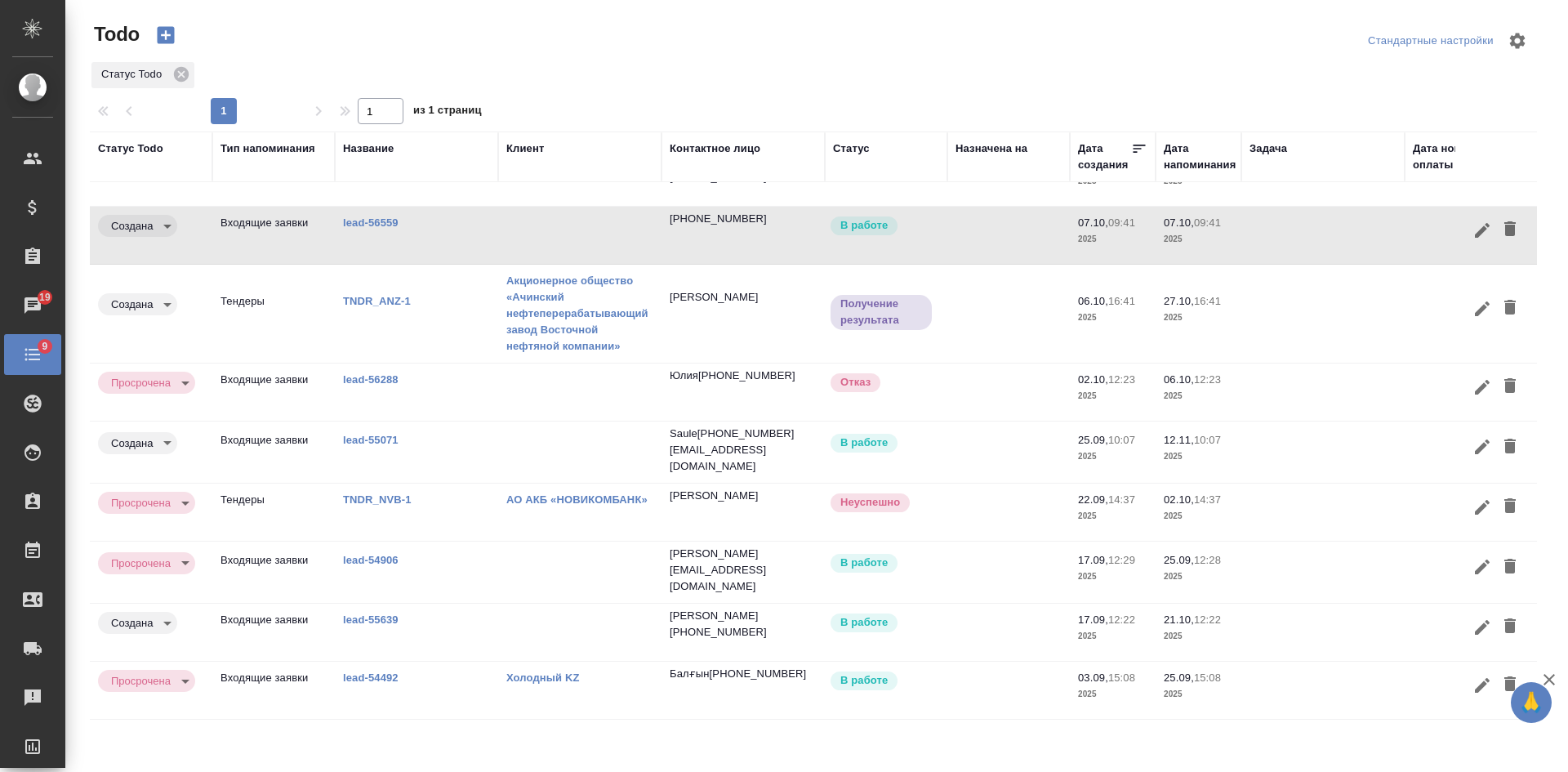
click at [171, 552] on body "🙏 .cls-1 fill:#fff; AWATERA Kasatkina Aleksandra Клиенты Спецификации Заказы 19…" at bounding box center [784, 386] width 1568 height 772
click at [146, 528] on button "Выполнена" at bounding box center [144, 525] width 65 height 18
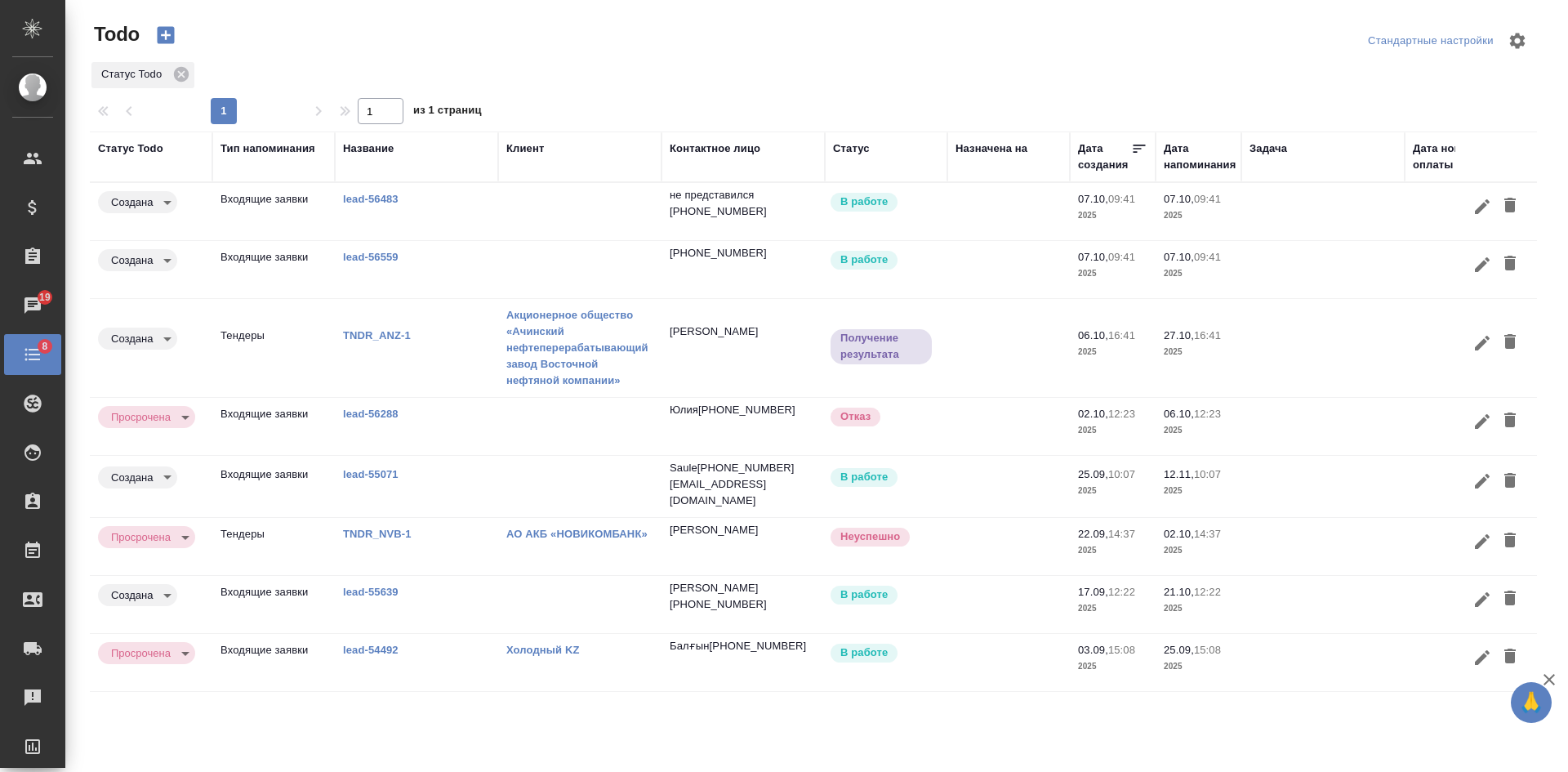
scroll to position [0, 0]
click at [363, 255] on link "lead-56559" at bounding box center [371, 256] width 56 height 13
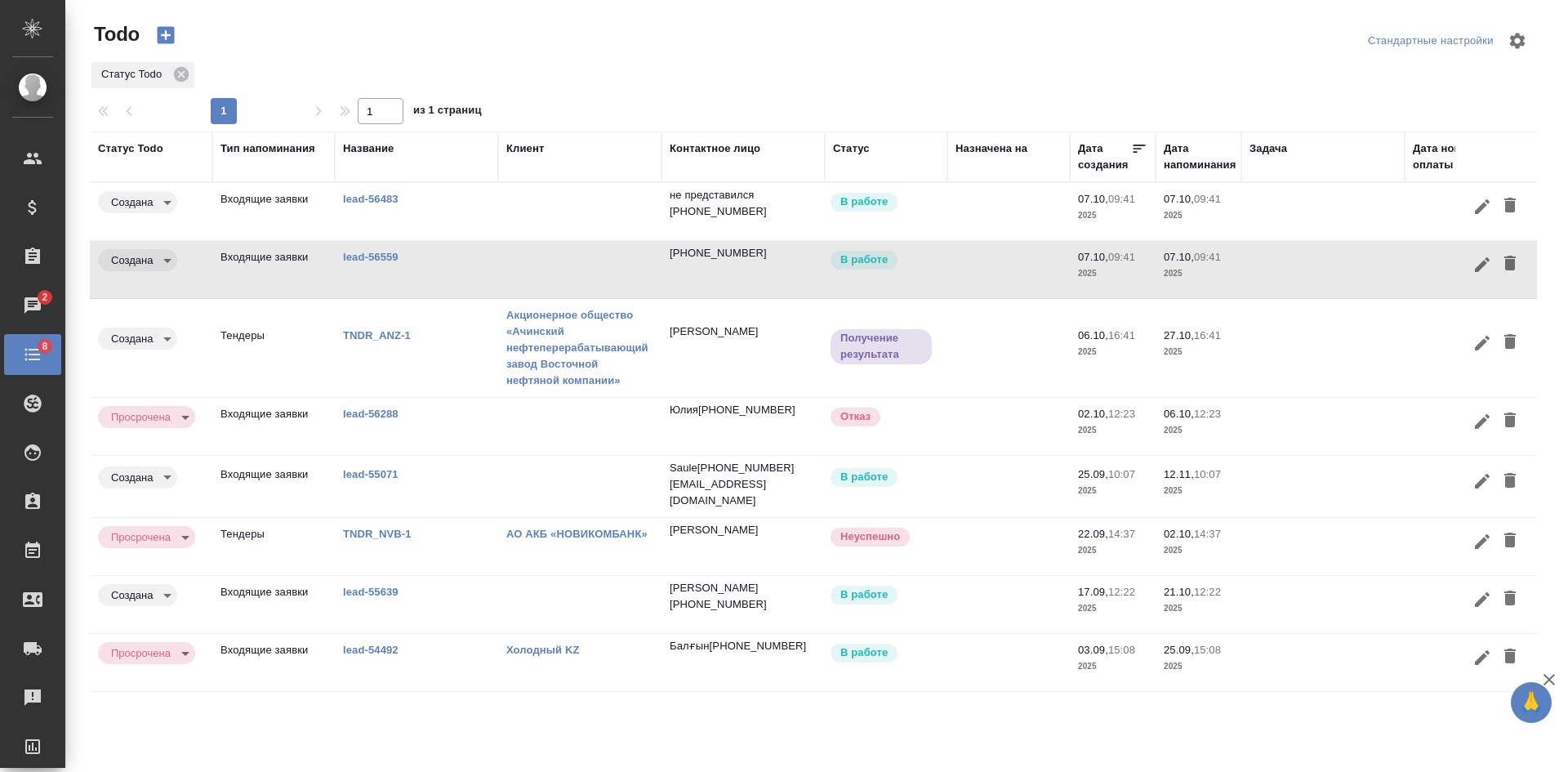
click at [164, 260] on body "🙏 .cls-1 fill:#fff; AWATERA Kasatkina Aleksandra Клиенты Спецификации Заказы 2 …" at bounding box center [784, 386] width 1568 height 772
click at [148, 312] on button "Выполнена" at bounding box center [144, 316] width 65 height 18
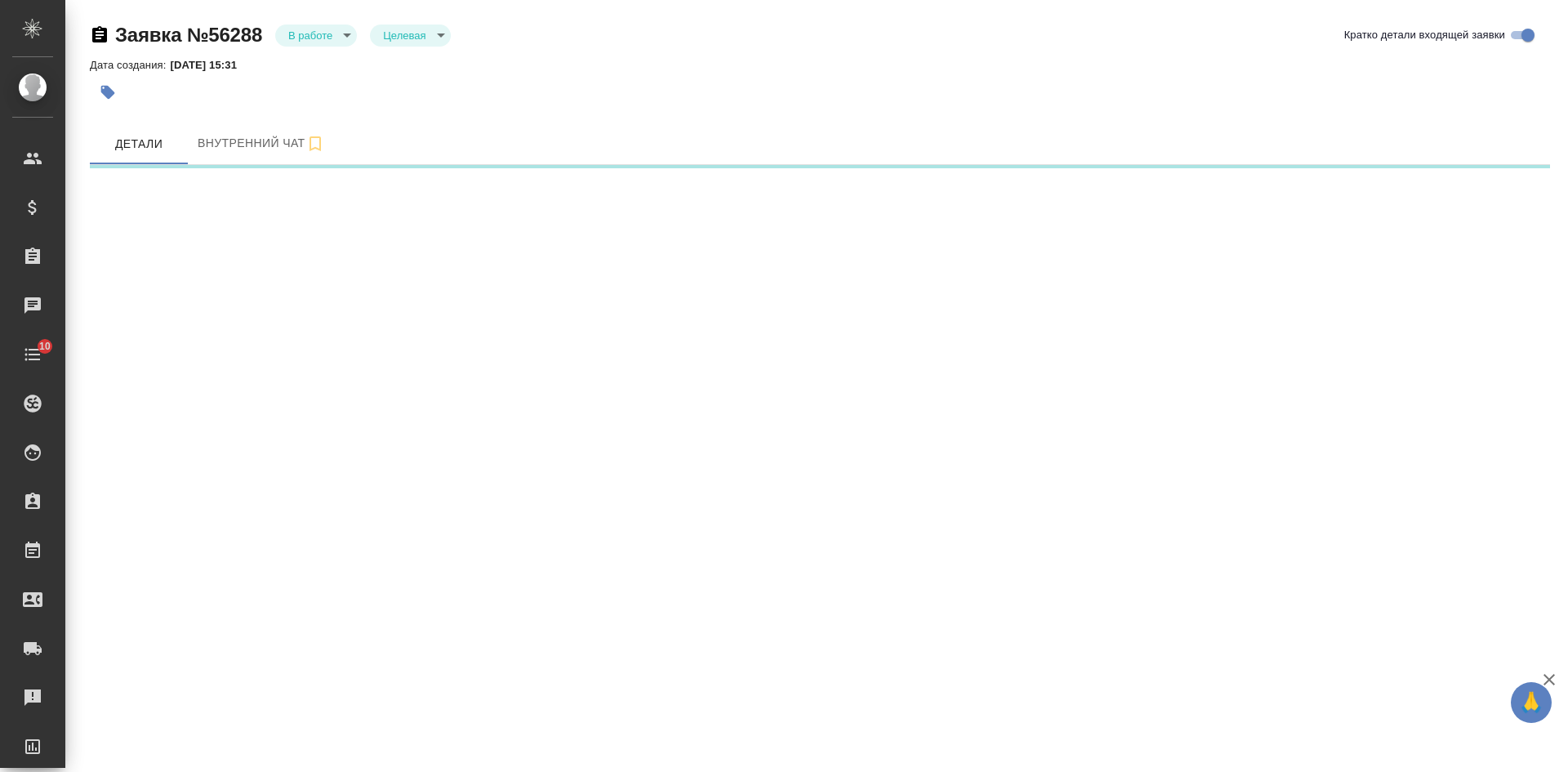
select select "RU"
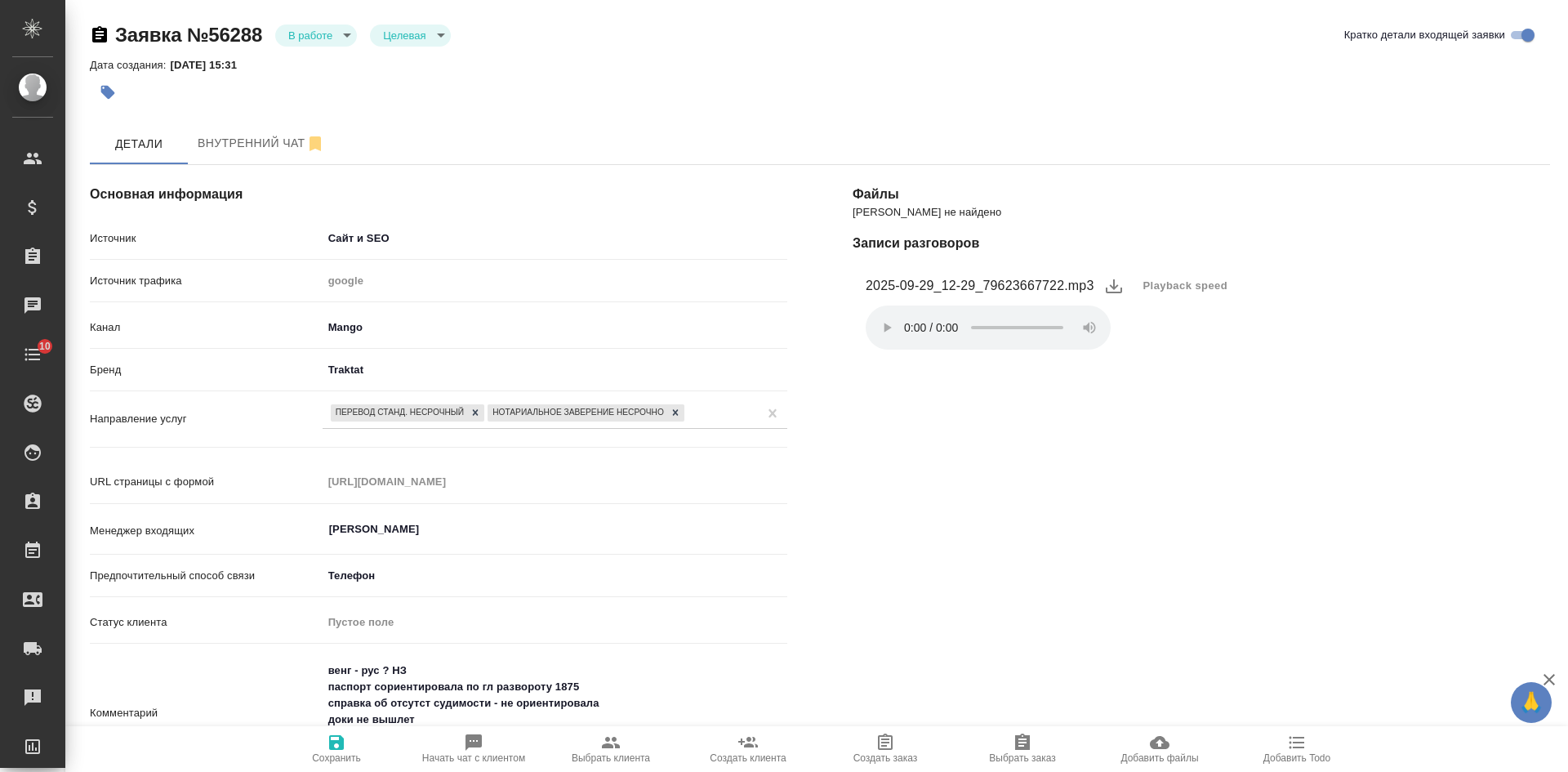
type textarea "x"
click at [1134, 542] on div "Файлы Файлов не найдено Записи разговоров 2025-09-29_12-29_79623667722.mp3 Play…" at bounding box center [1201, 679] width 763 height 1093
click at [305, 38] on body "🙏 .cls-1 fill:#fff; AWATERA Kasatkina Aleksandra Клиенты Спецификации Заказы 19…" at bounding box center [784, 386] width 1568 height 772
click at [315, 69] on button "Отказ" at bounding box center [307, 63] width 38 height 18
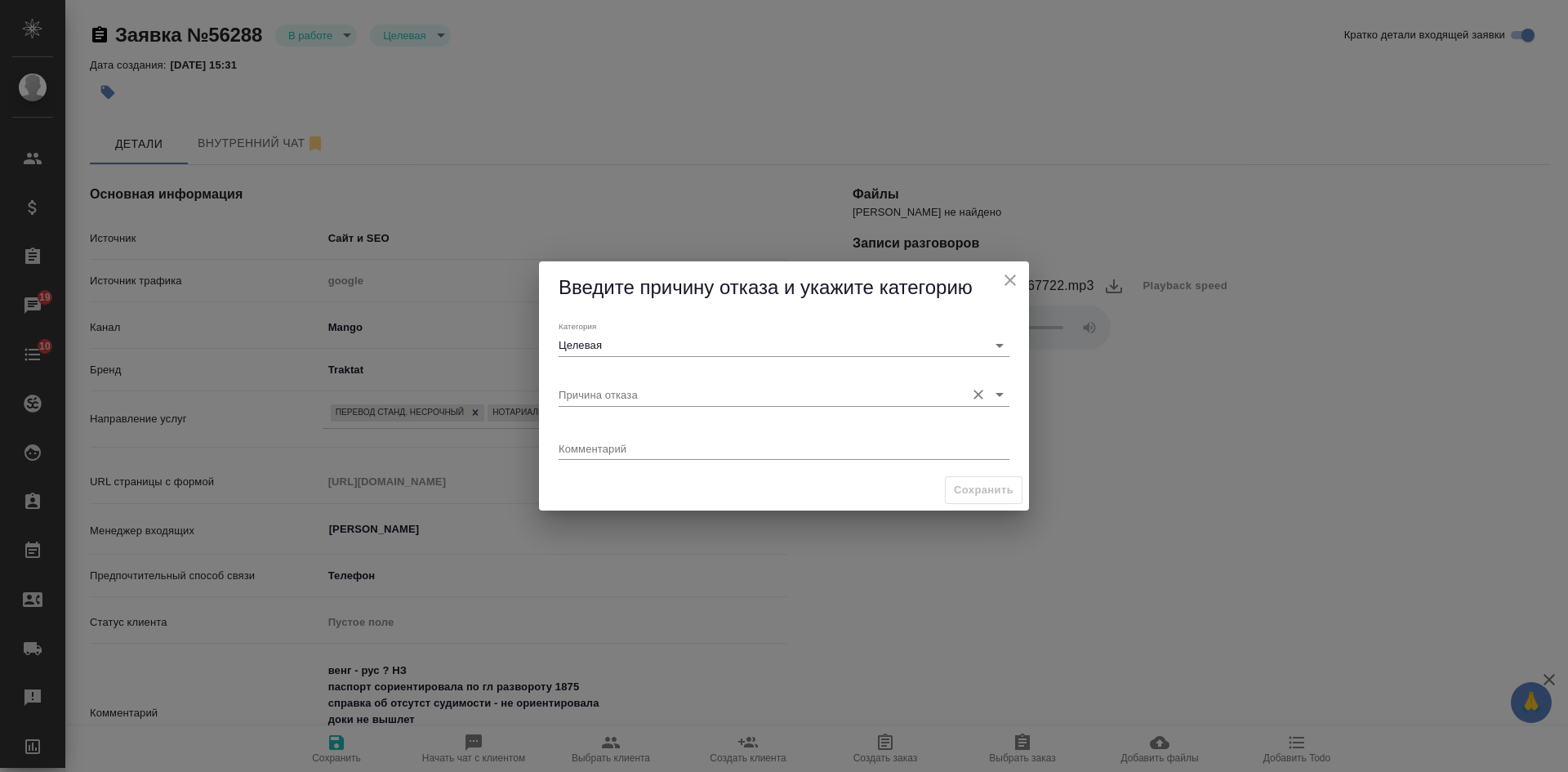
click at [663, 388] on input "Причина отказа" at bounding box center [758, 394] width 399 height 22
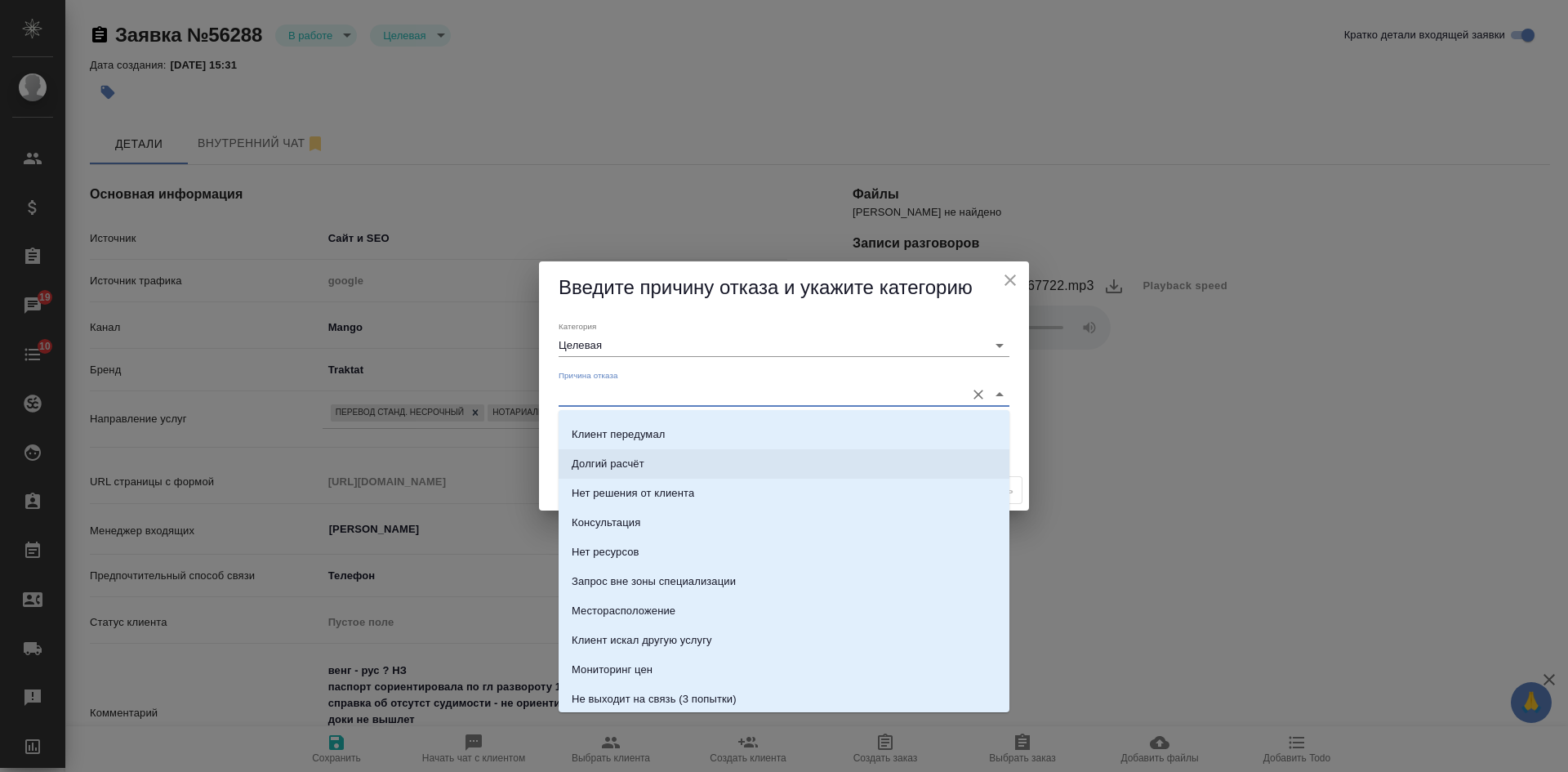
scroll to position [245, 0]
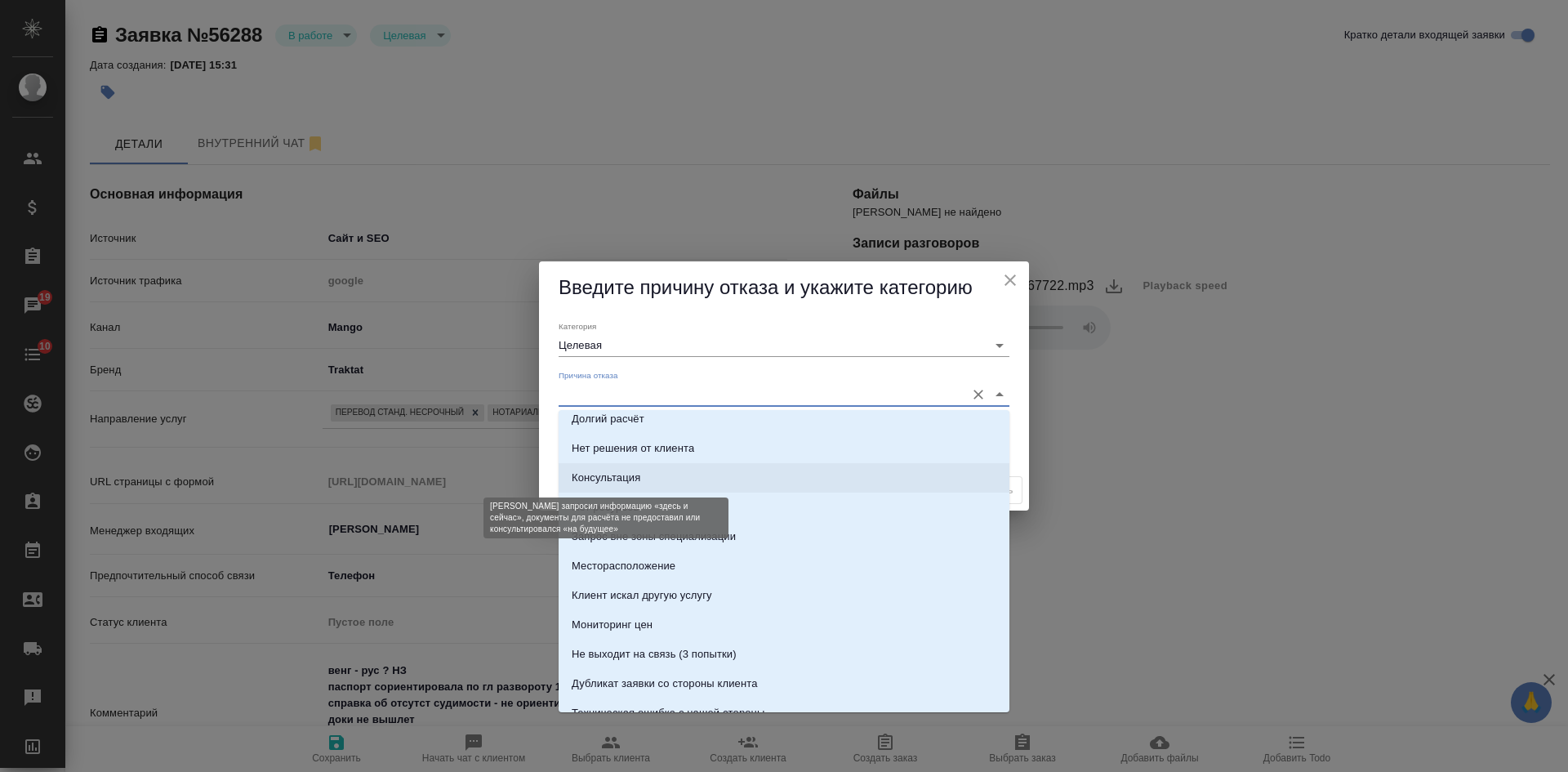
click at [619, 471] on div "Консультация" at bounding box center [606, 478] width 68 height 17
type input "Консультация"
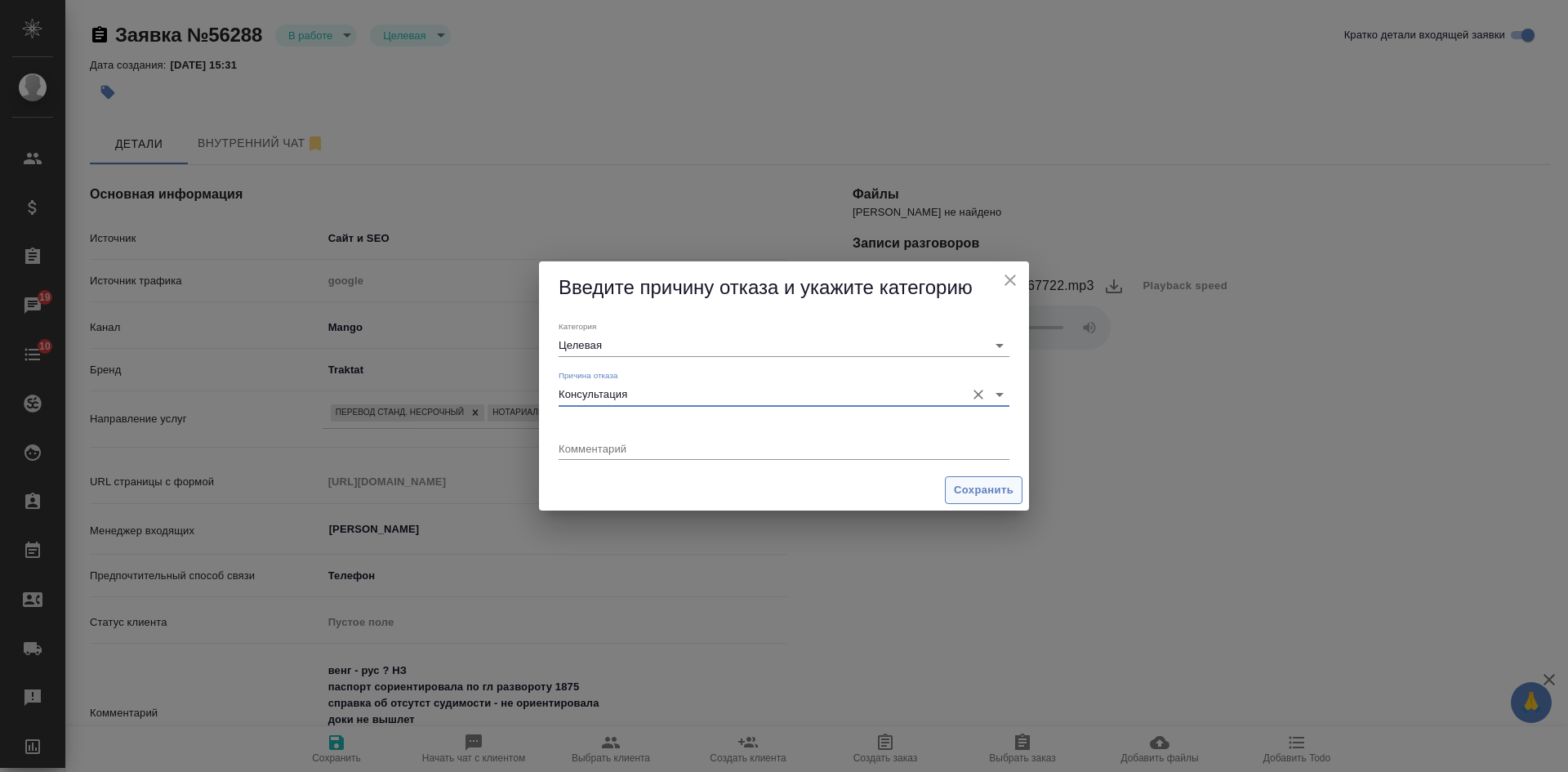
click at [961, 478] on button "Сохранить" at bounding box center [983, 490] width 78 height 28
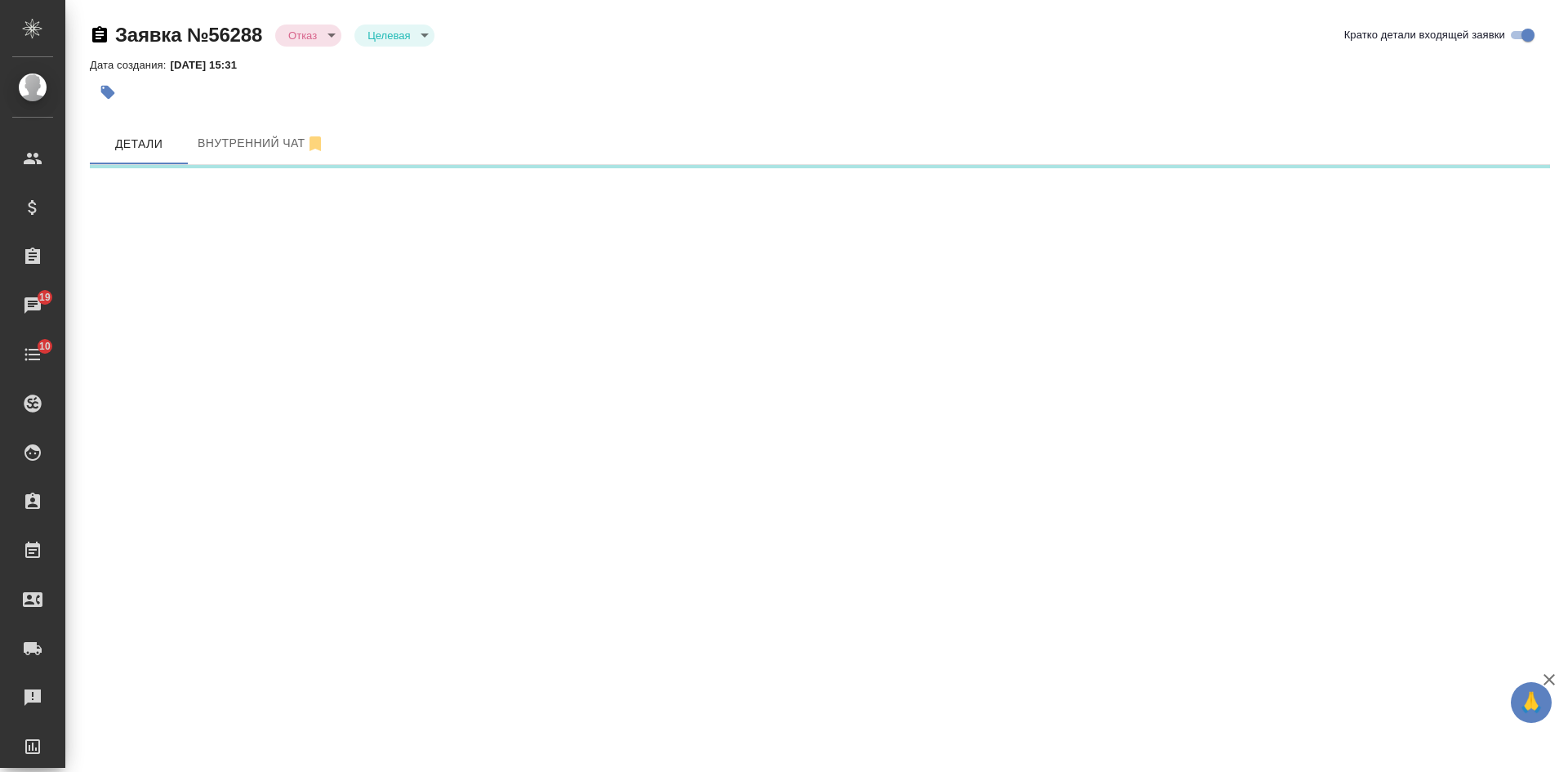
select select "RU"
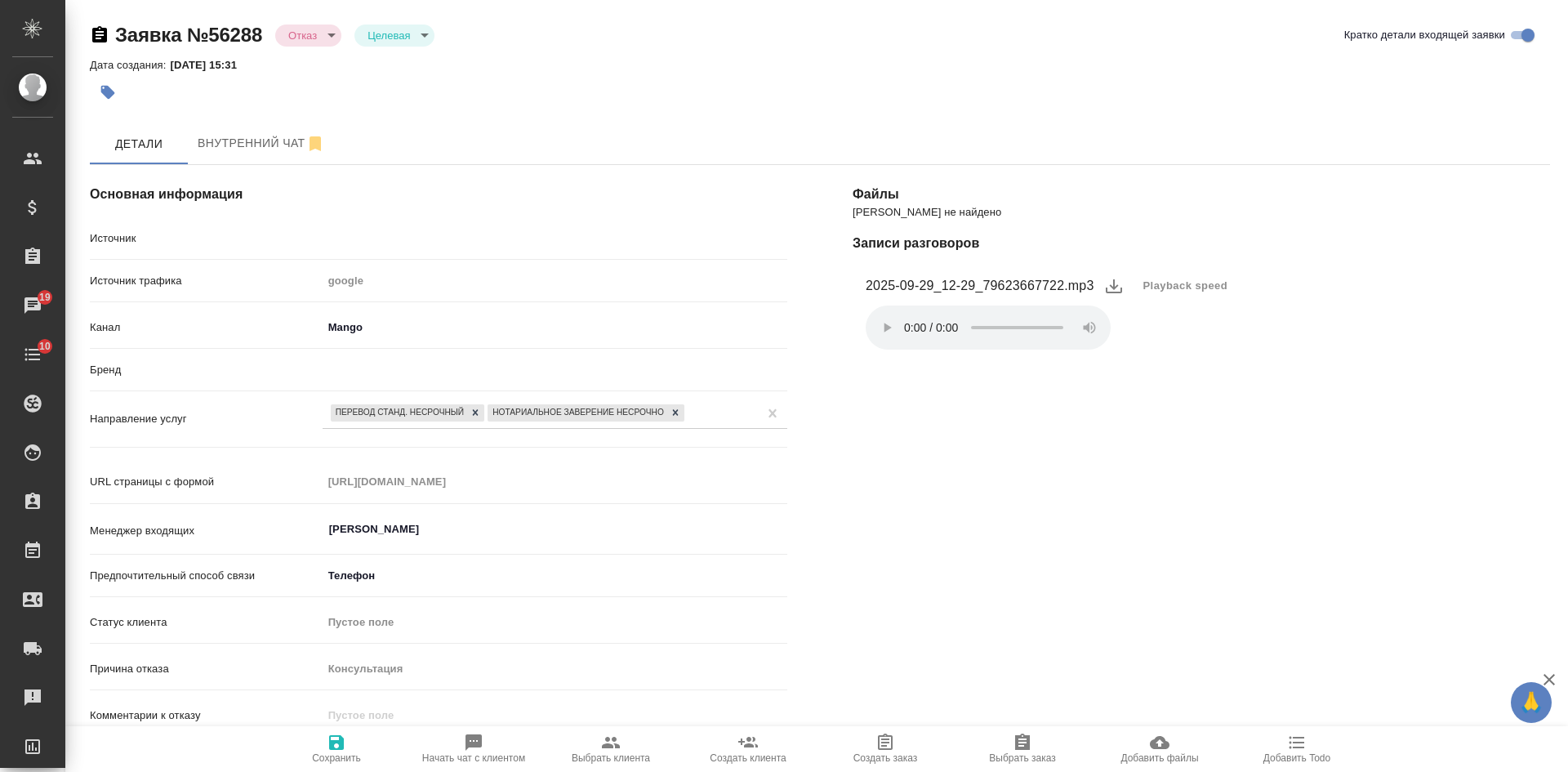
type textarea "x"
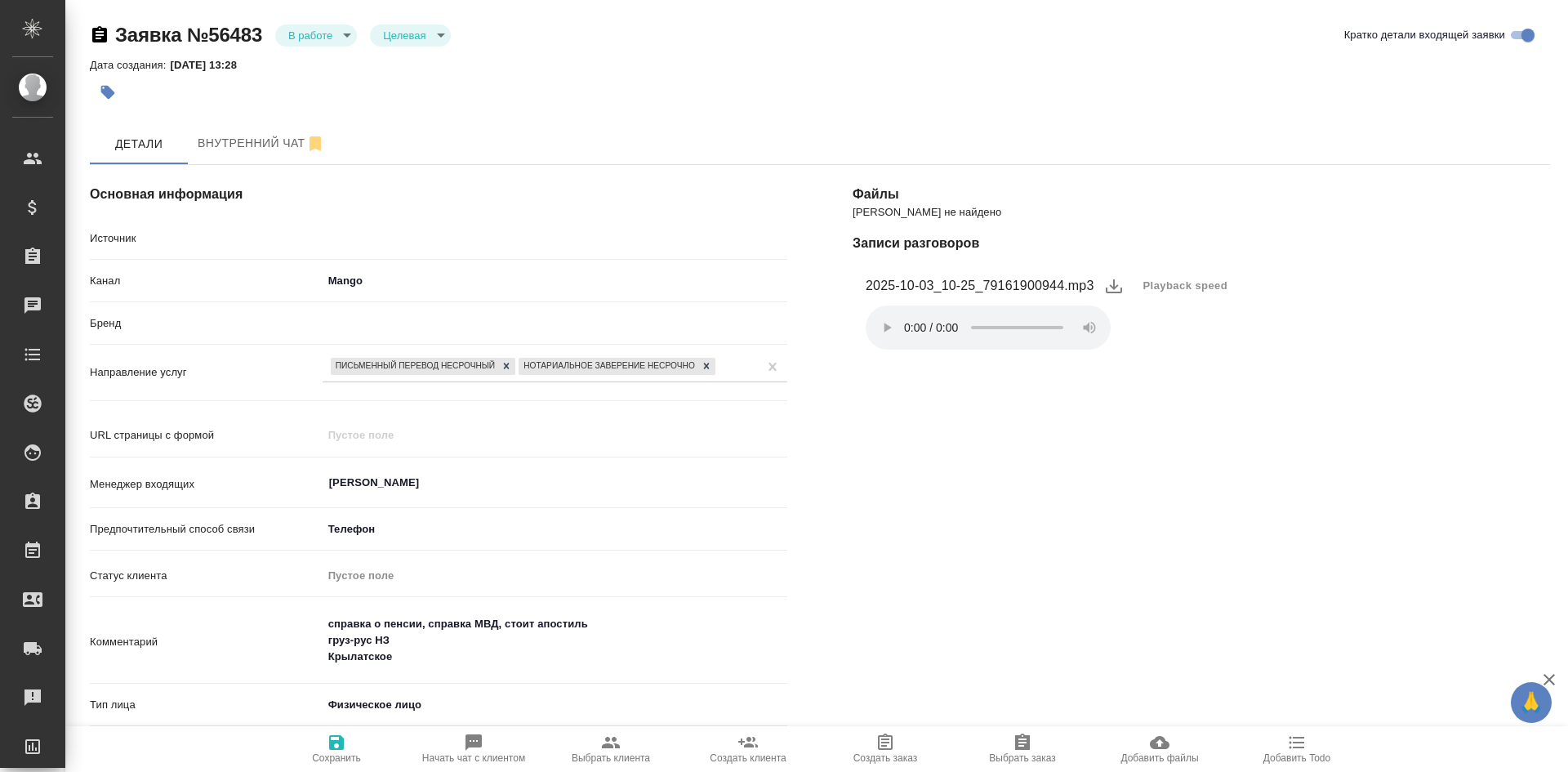
select select "RU"
drag, startPoint x: 989, startPoint y: 280, endPoint x: 1061, endPoint y: 280, distance: 72.0
click at [1061, 280] on figcaption "2025-10-03_10-25_79161900944.mp3" at bounding box center [980, 285] width 229 height 19
copy figcaption "9161900944"
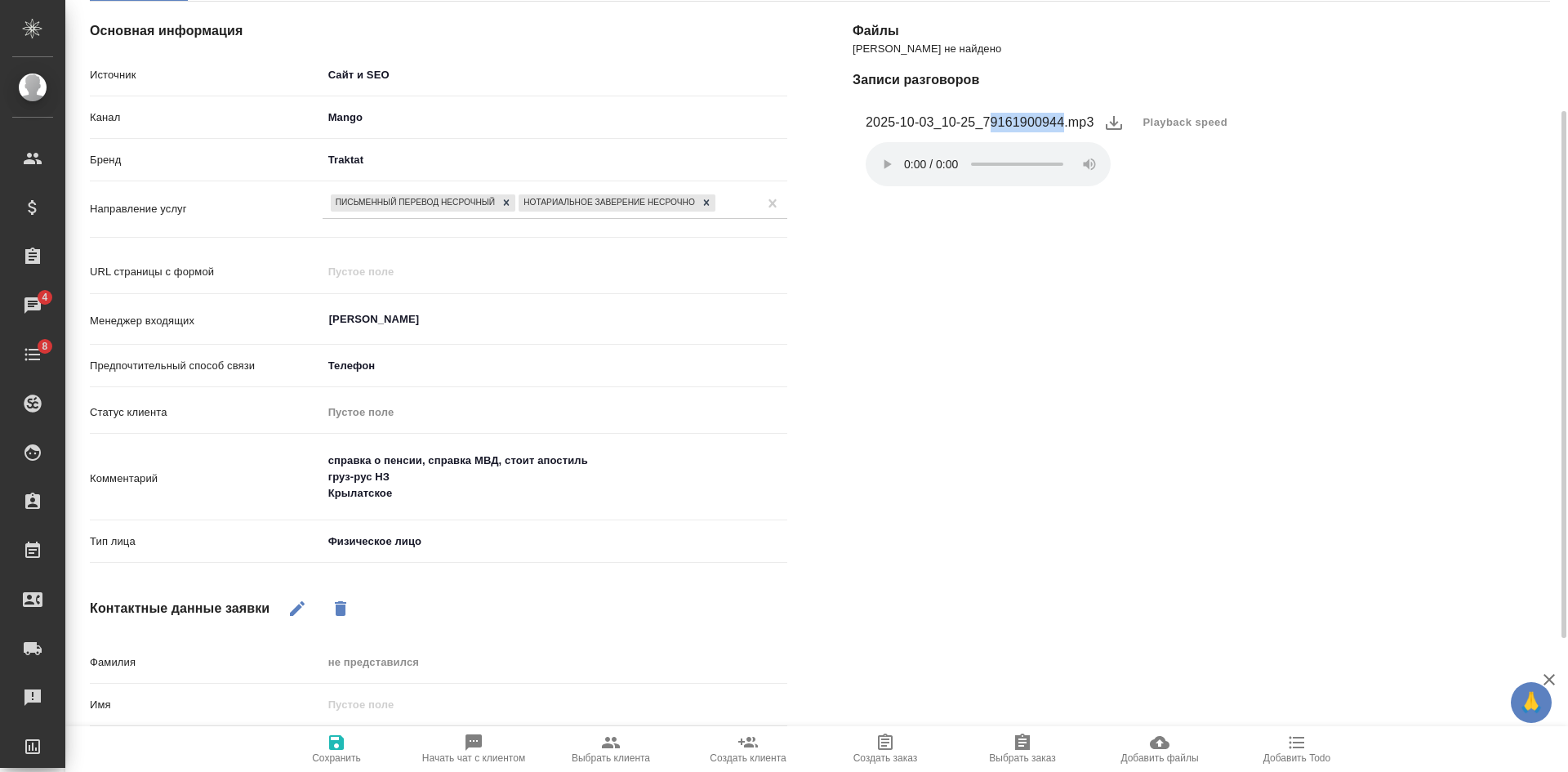
scroll to position [359, 0]
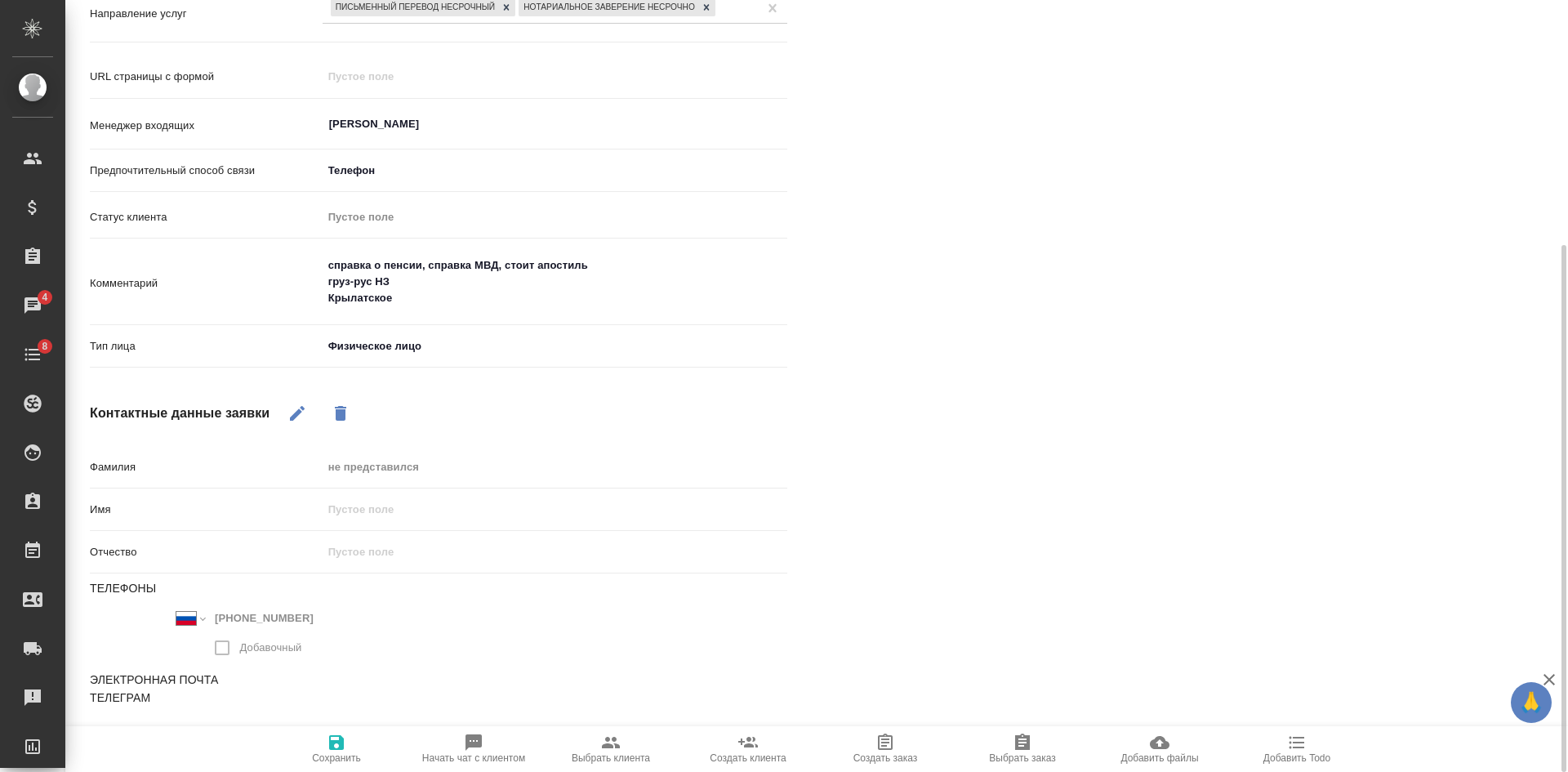
drag, startPoint x: 1276, startPoint y: 302, endPoint x: 1290, endPoint y: 147, distance: 155.6
click at [1276, 297] on div "Файлы Файлов не найдено Записи разговоров 2025-10-03_10-25_79161900944.mp3 Play…" at bounding box center [1201, 273] width 763 height 998
click at [1313, 429] on div "Файлы Файлов не найдено Записи разговоров 2025-10-03_10-25_79161900944.mp3 Play…" at bounding box center [1201, 273] width 763 height 998
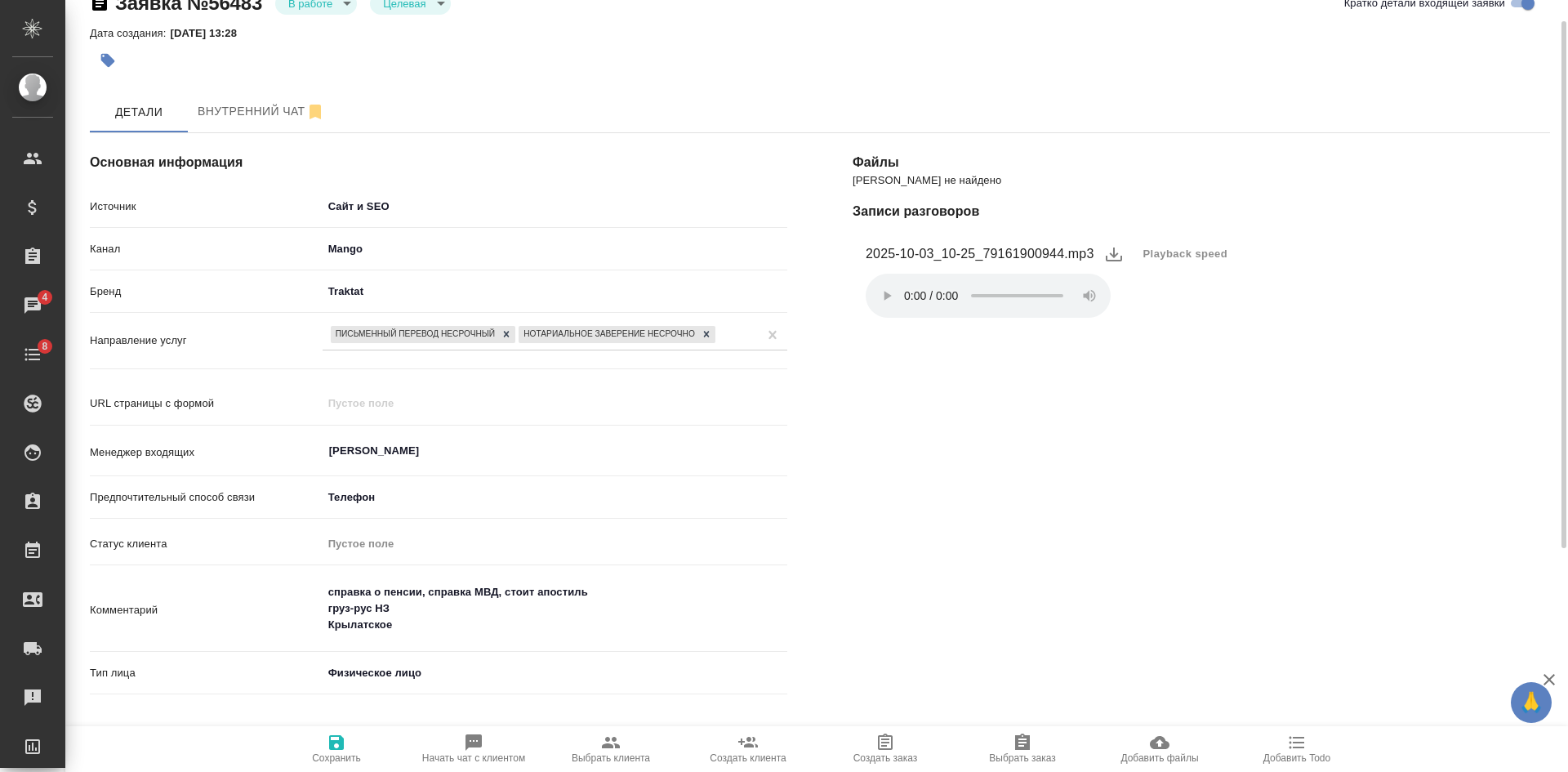
scroll to position [0, 0]
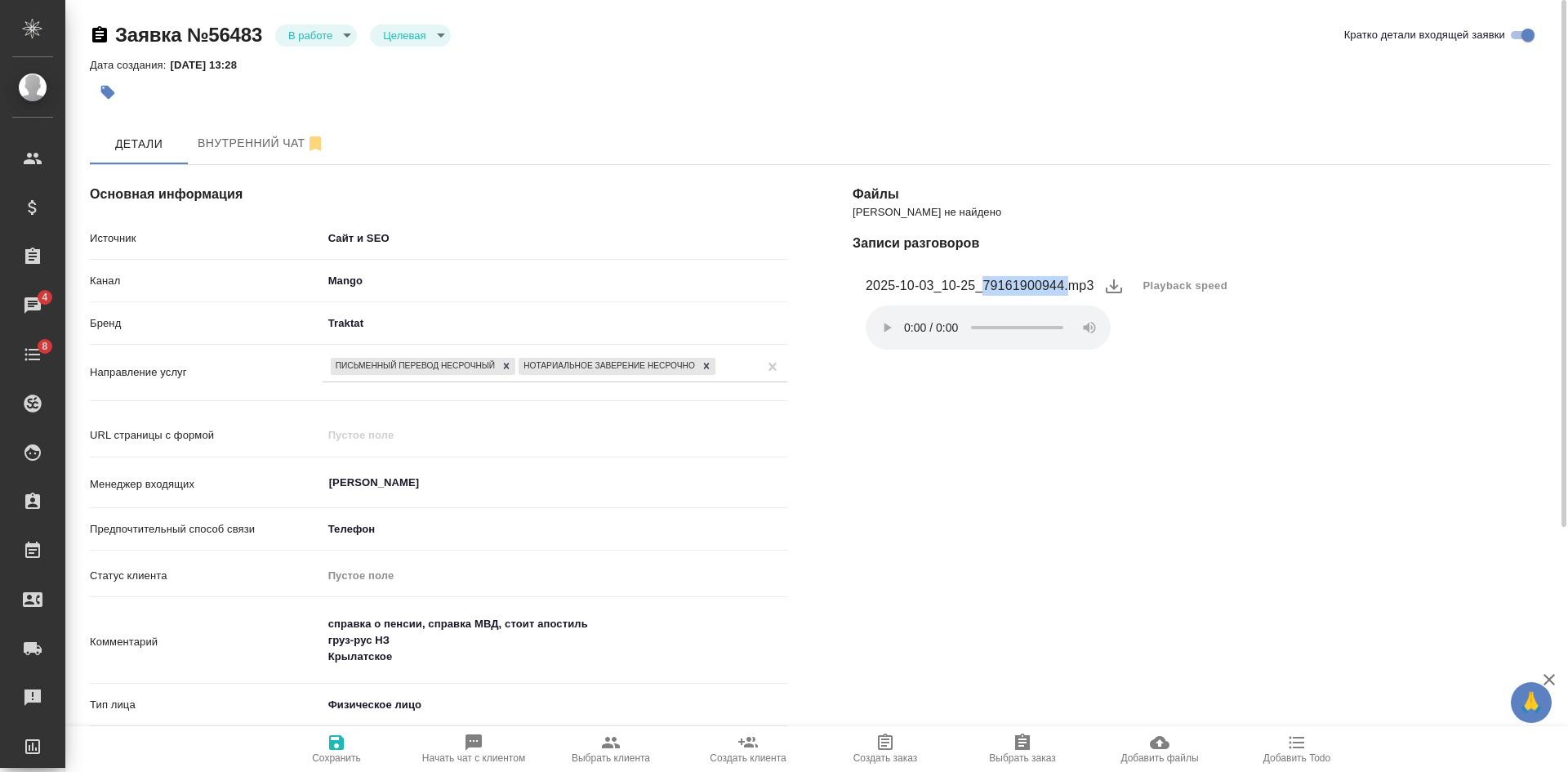
drag, startPoint x: 986, startPoint y: 282, endPoint x: 1067, endPoint y: 282, distance: 81.0
click at [1067, 282] on figcaption "2025-10-03_10-25_79161900944.mp3" at bounding box center [980, 285] width 229 height 19
copy figcaption "79161900944."
click at [984, 559] on div "Файлы Файлов не найдено Записи разговоров 2025-10-03_10-25_79161900944.mp3 Play…" at bounding box center [1201, 632] width 763 height 998
drag, startPoint x: 986, startPoint y: 287, endPoint x: 1061, endPoint y: 291, distance: 75.1
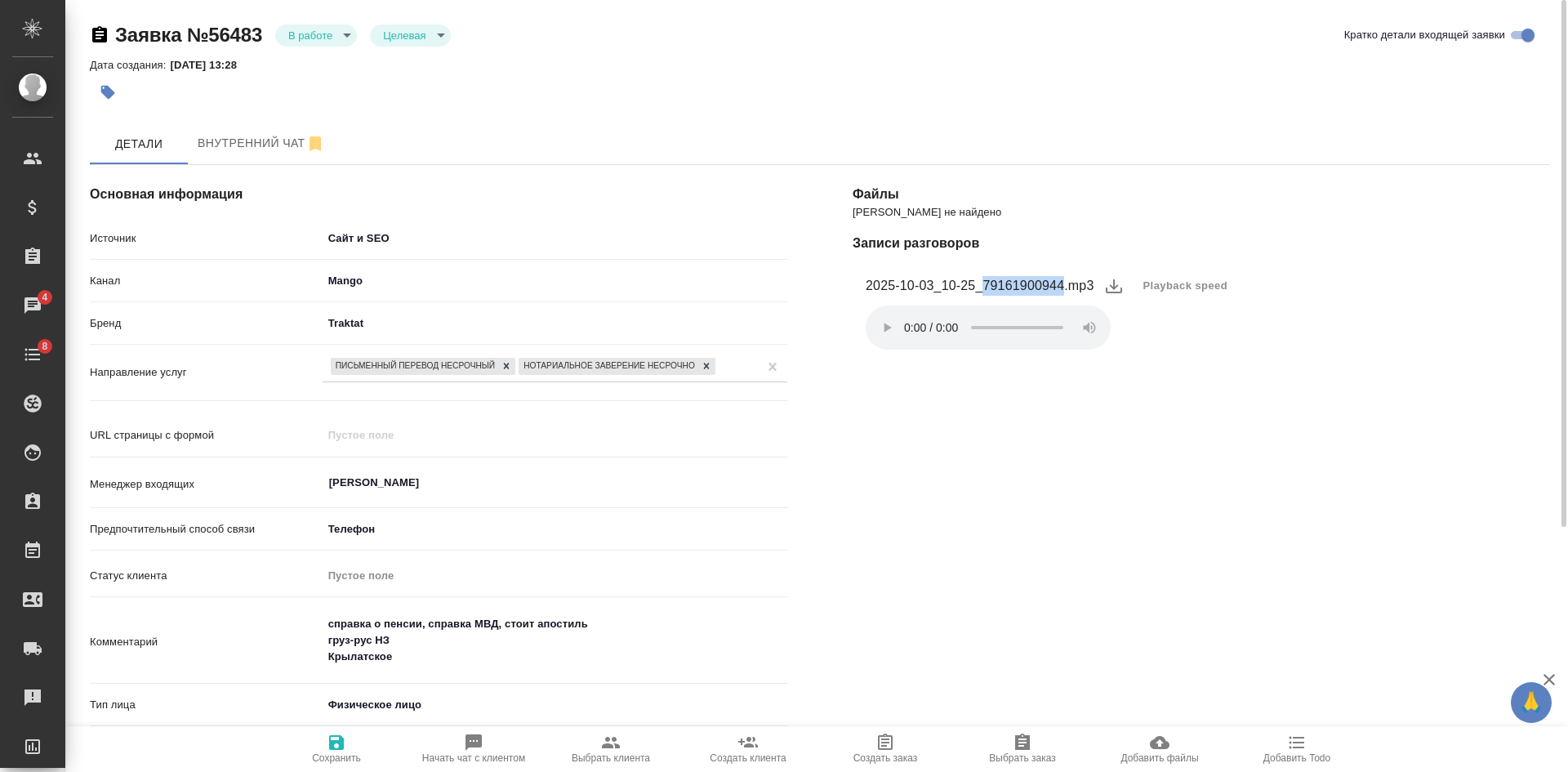
click at [1061, 291] on figcaption "2025-10-03_10-25_79161900944.mp3" at bounding box center [980, 285] width 229 height 19
copy figcaption "79161900944"
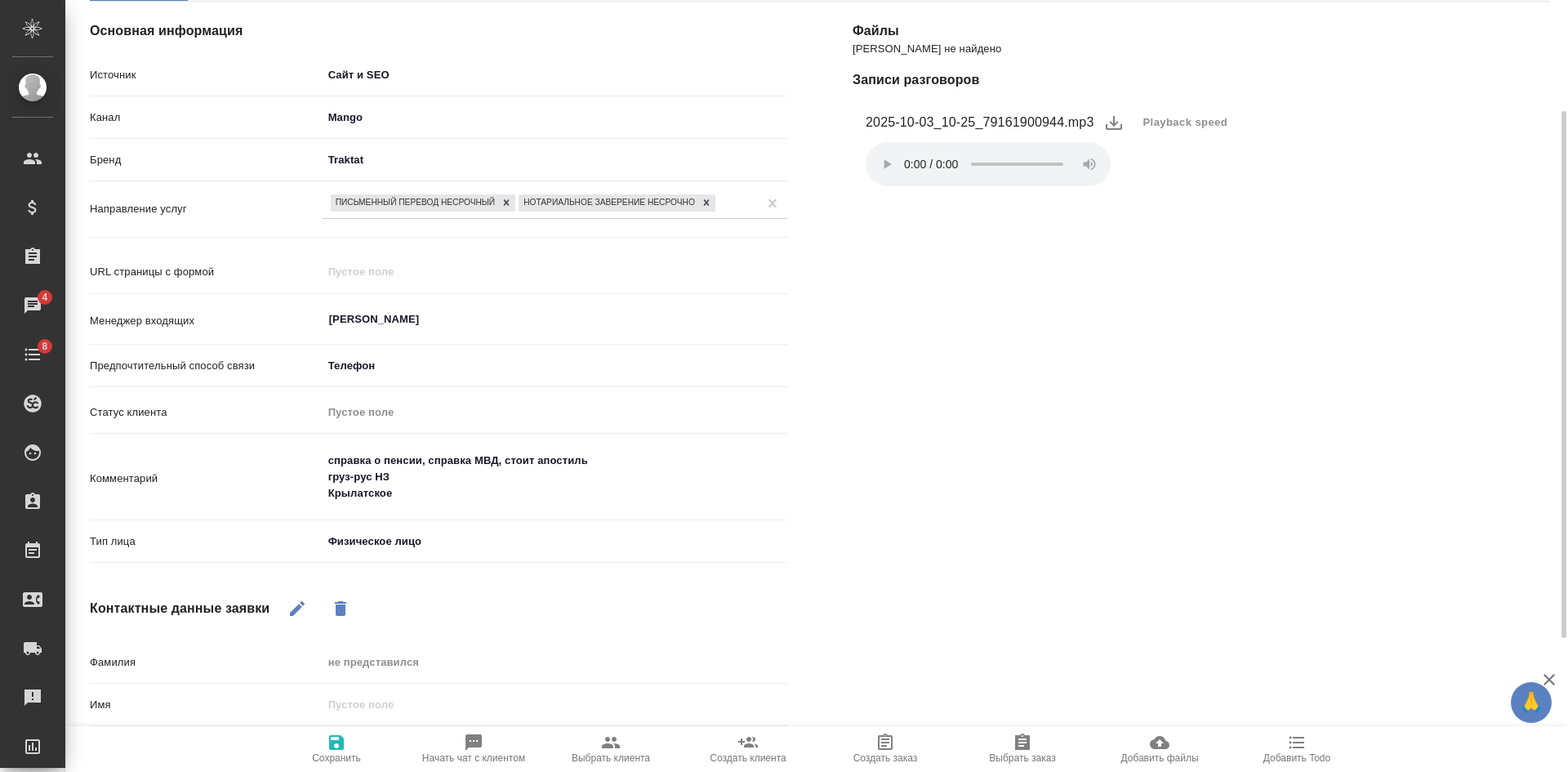
click at [452, 488] on textarea "справка о пенсии, справка МВД, стоит апостиль груз-рус НЗ Крылатское" at bounding box center [555, 477] width 465 height 60
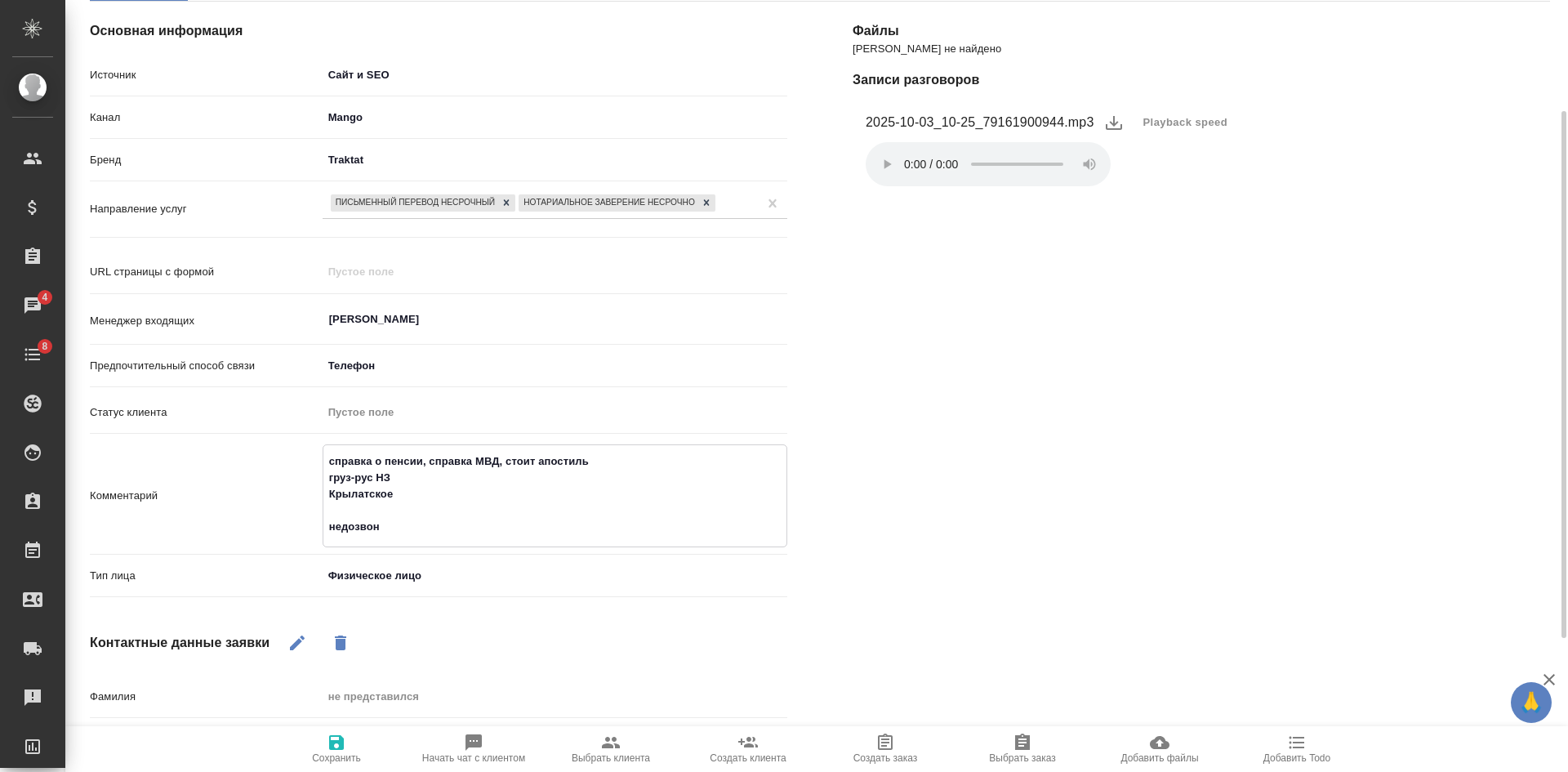
type textarea "справка о пенсии, справка МВД, стоит апостиль груз-рус НЗ Крылатское недозвон"
click at [359, 752] on span "Сохранить" at bounding box center [336, 748] width 118 height 31
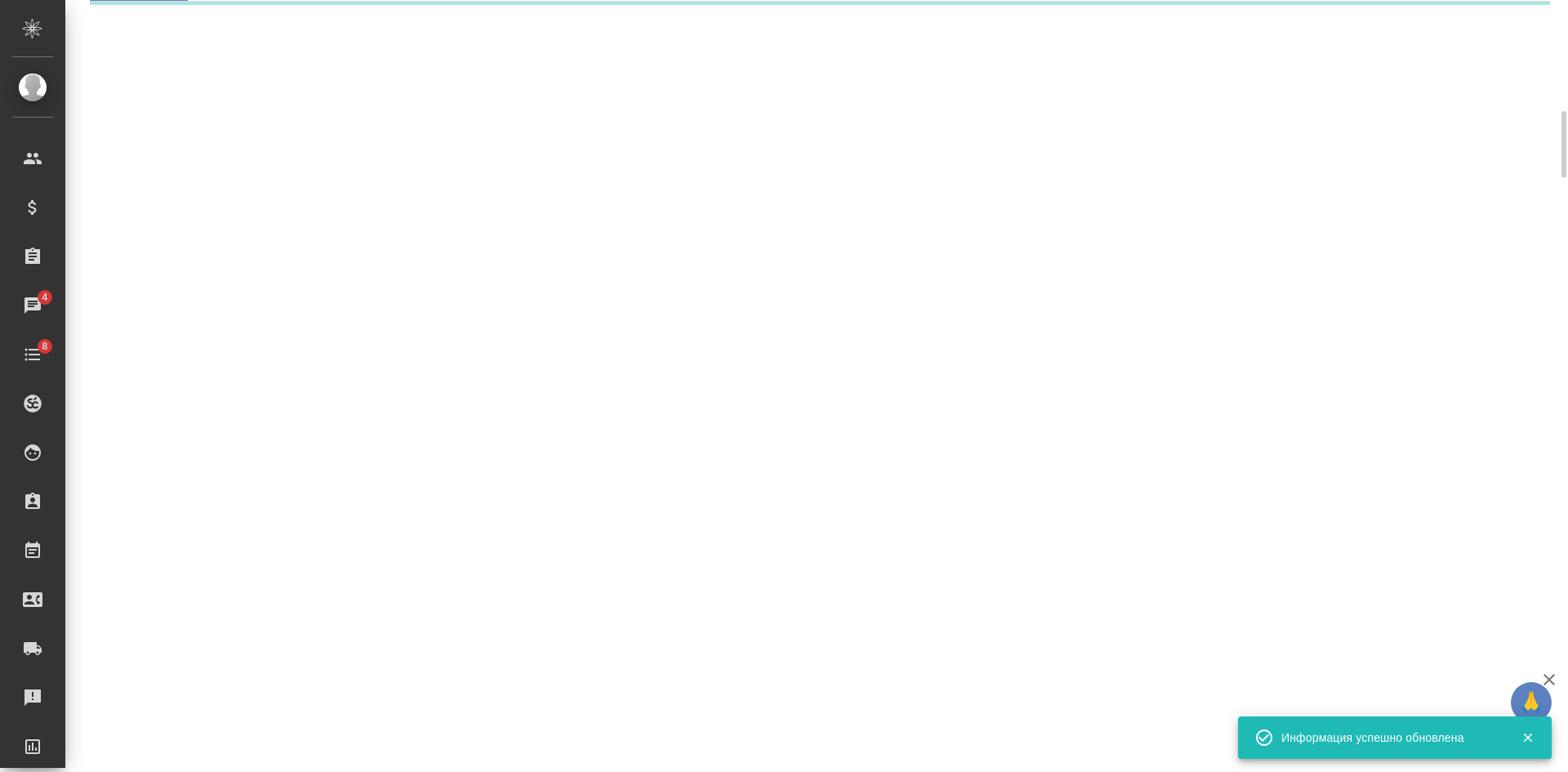
select select "RU"
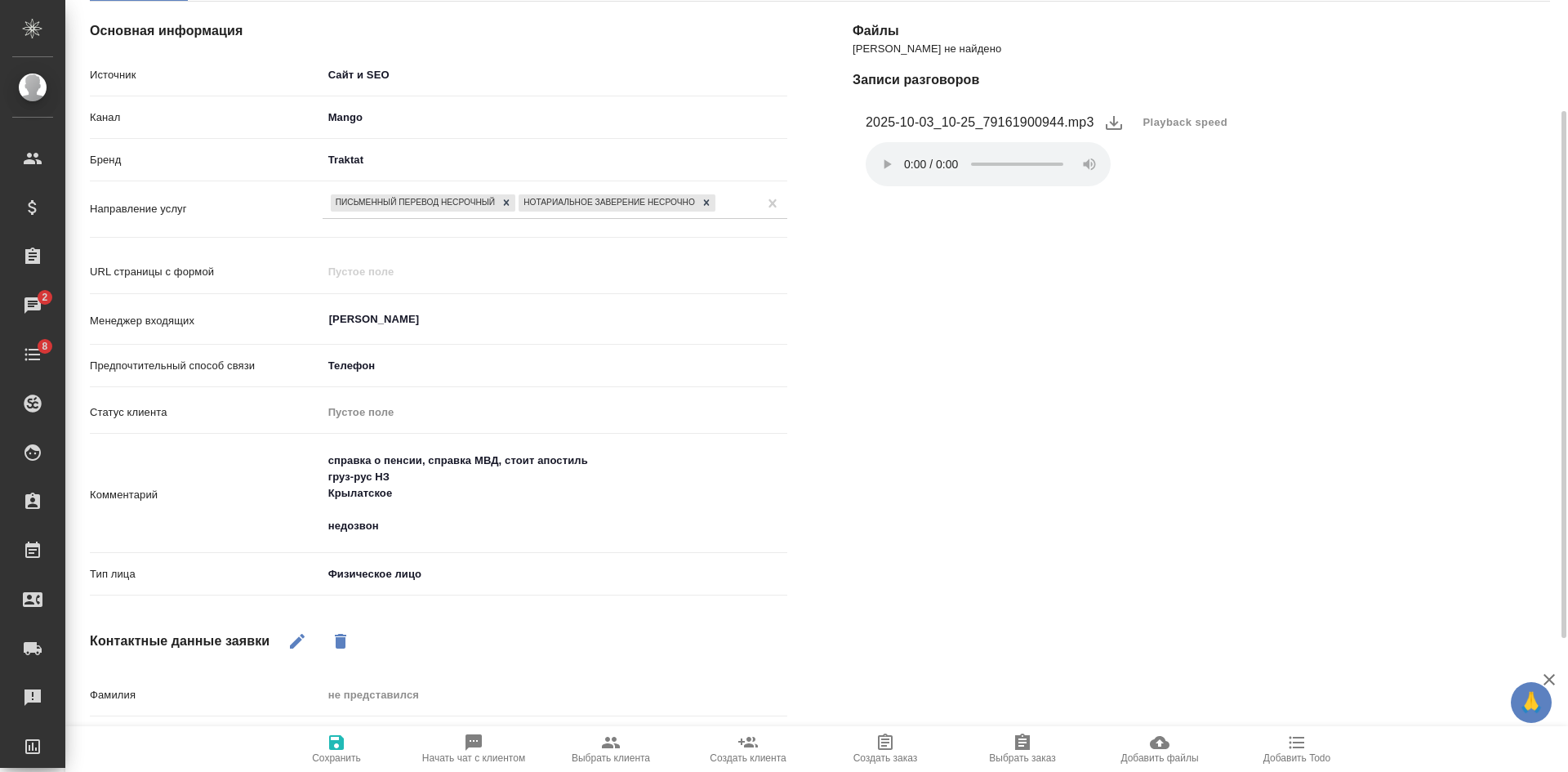
type textarea "x"
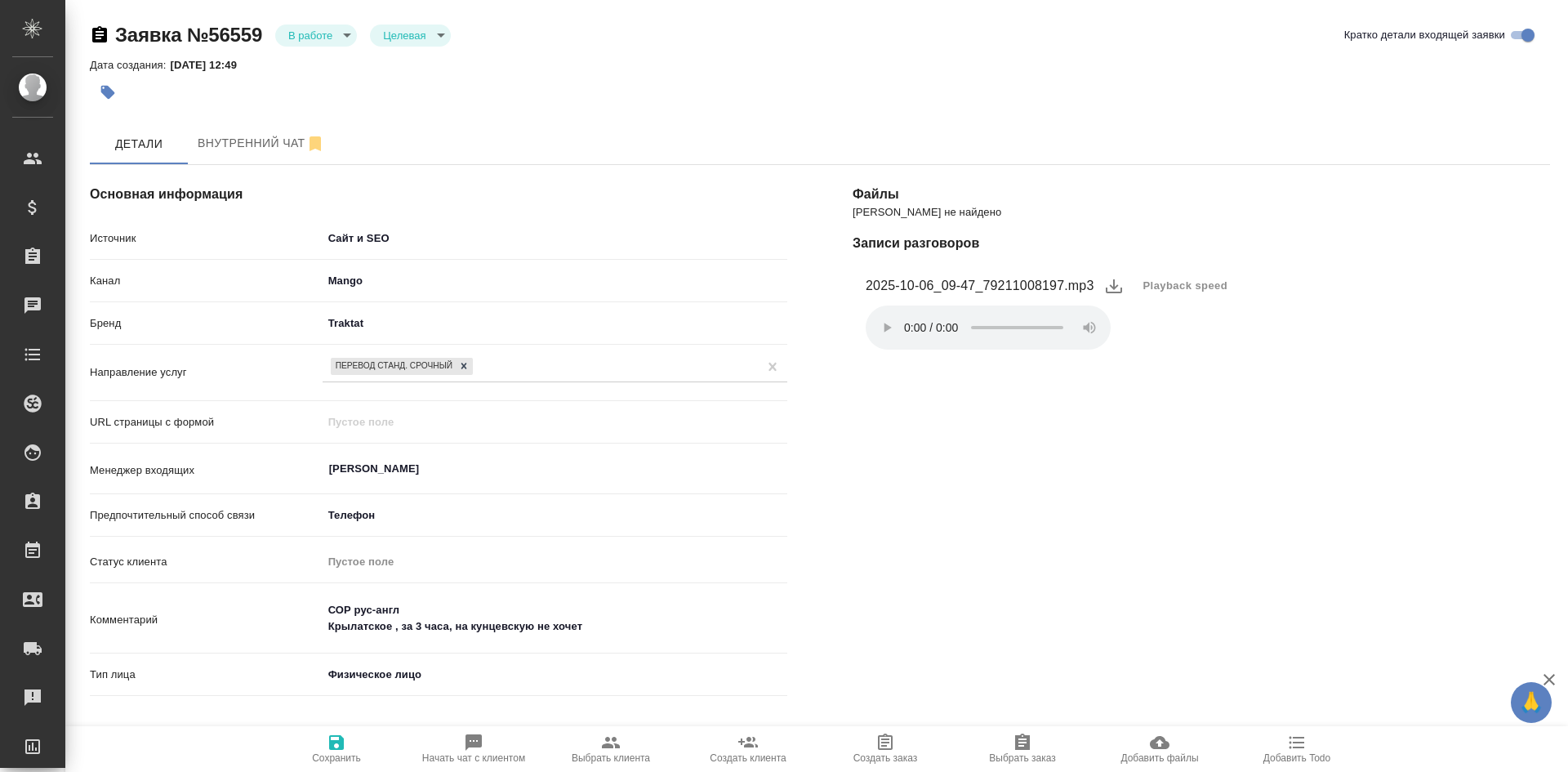
select select "RU"
drag, startPoint x: 985, startPoint y: 280, endPoint x: 1064, endPoint y: 285, distance: 79.2
click at [1064, 285] on figcaption "2025-10-06_09-47_79211008197.mp3" at bounding box center [980, 285] width 229 height 19
copy figcaption "79211008197"
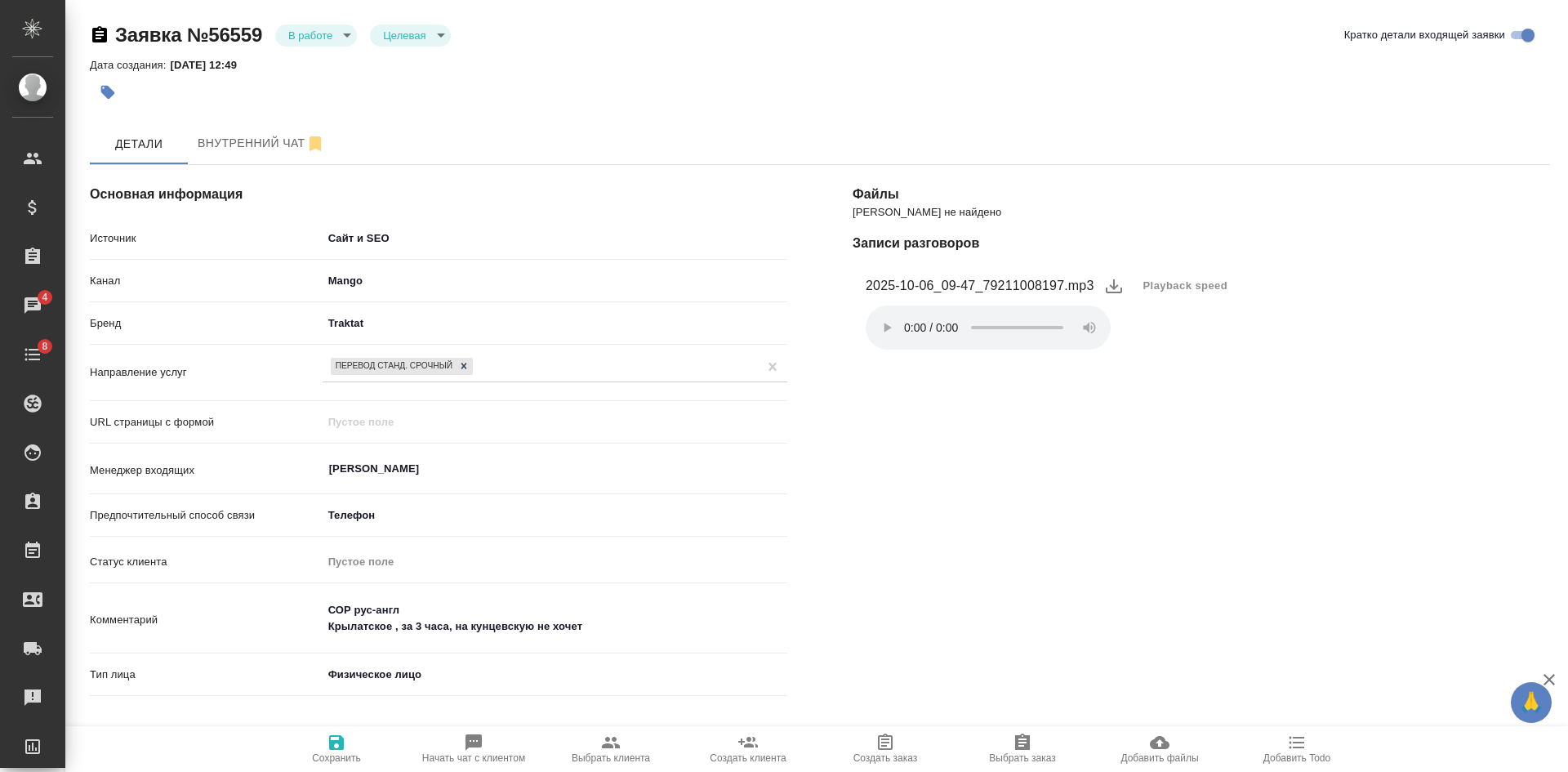
click at [373, 91] on div at bounding box center [577, 92] width 973 height 36
click at [335, 43] on body "🙏 .cls-1 fill:#fff; AWATERA Kasatkina Aleksandra Клиенты Спецификации Заказы 4 …" at bounding box center [784, 386] width 1568 height 772
click at [336, 63] on li "Отказ" at bounding box center [316, 63] width 82 height 28
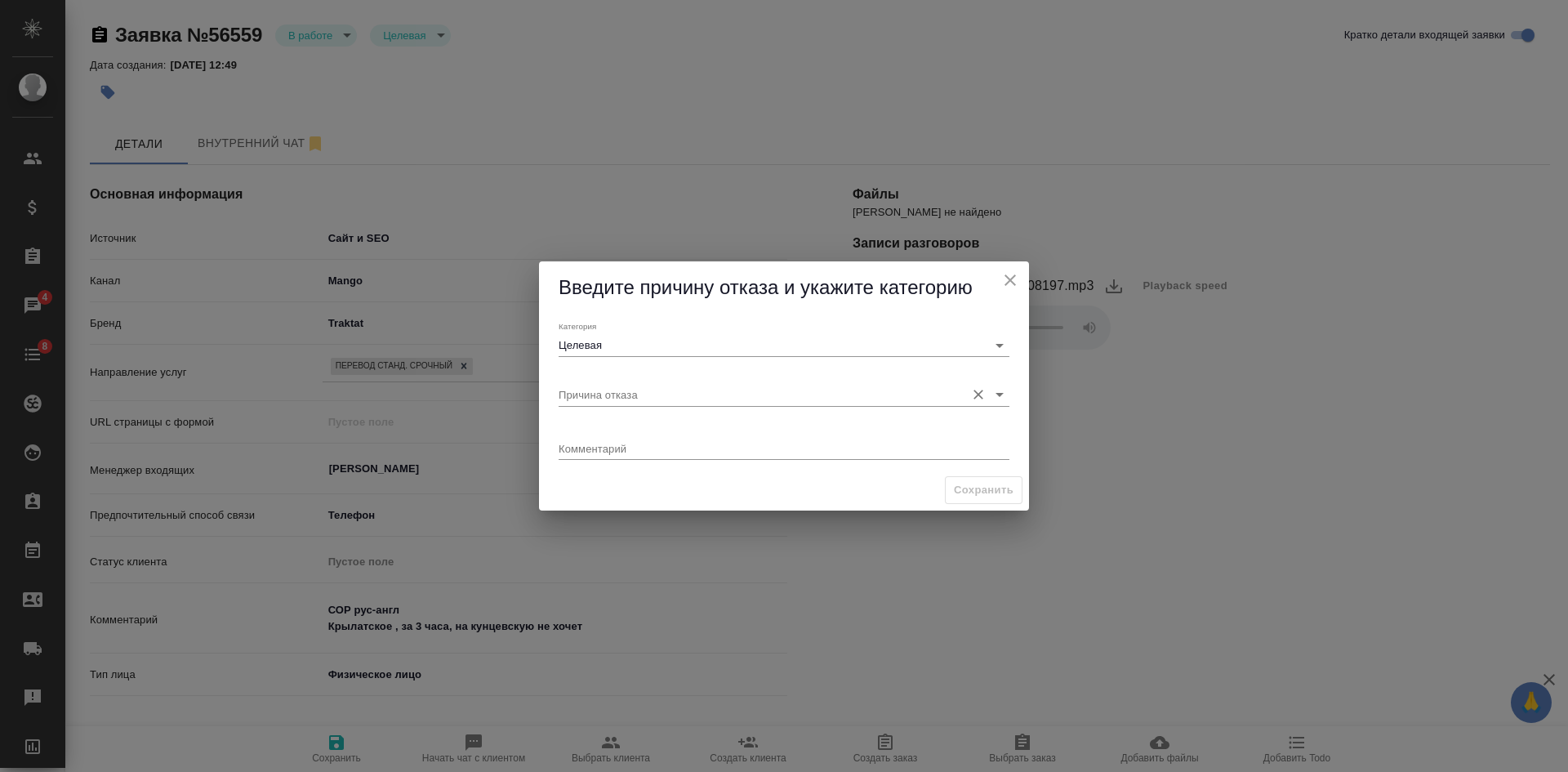
click at [633, 390] on input "Причина отказа" at bounding box center [758, 394] width 399 height 22
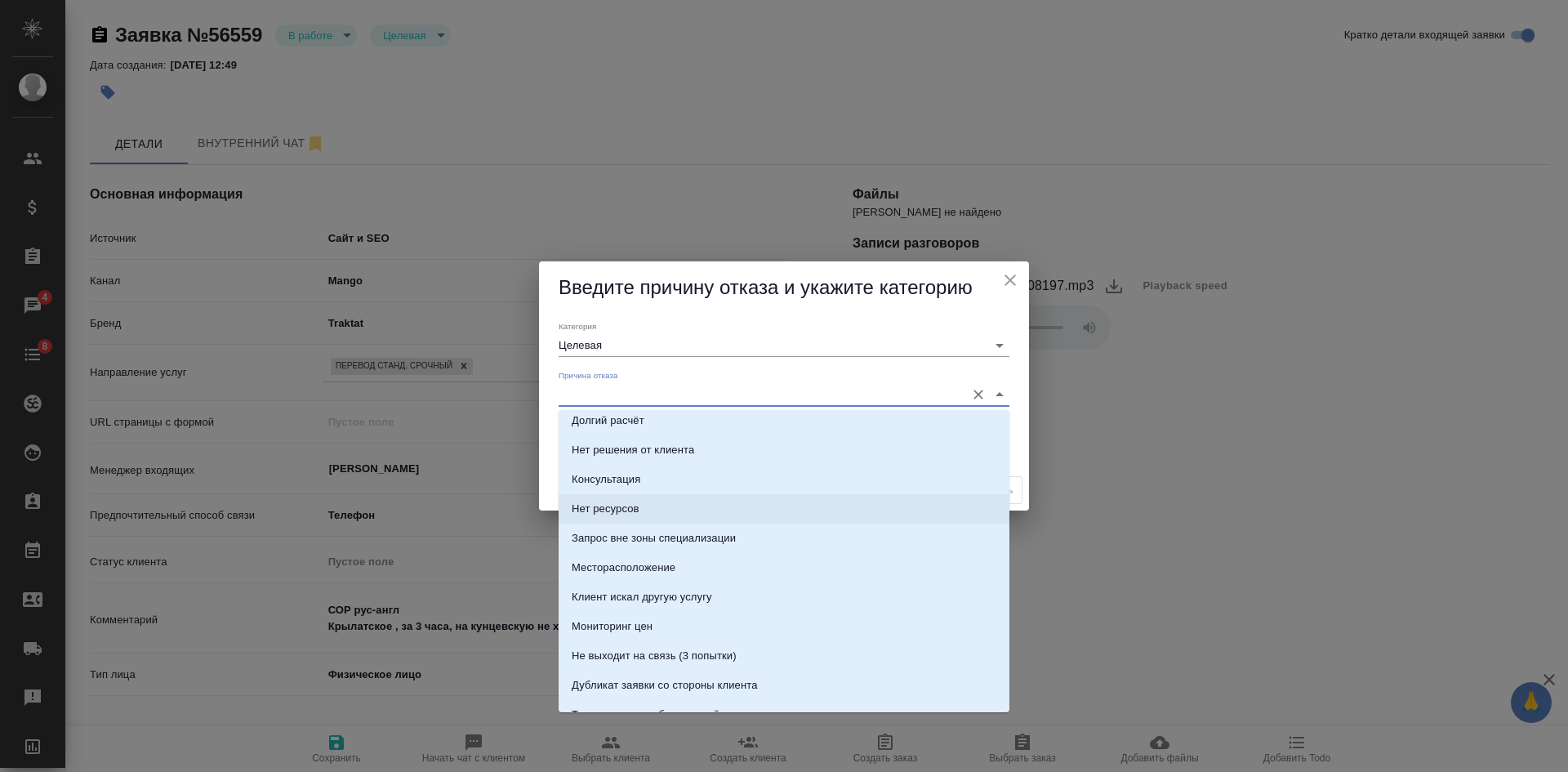
scroll to position [245, 0]
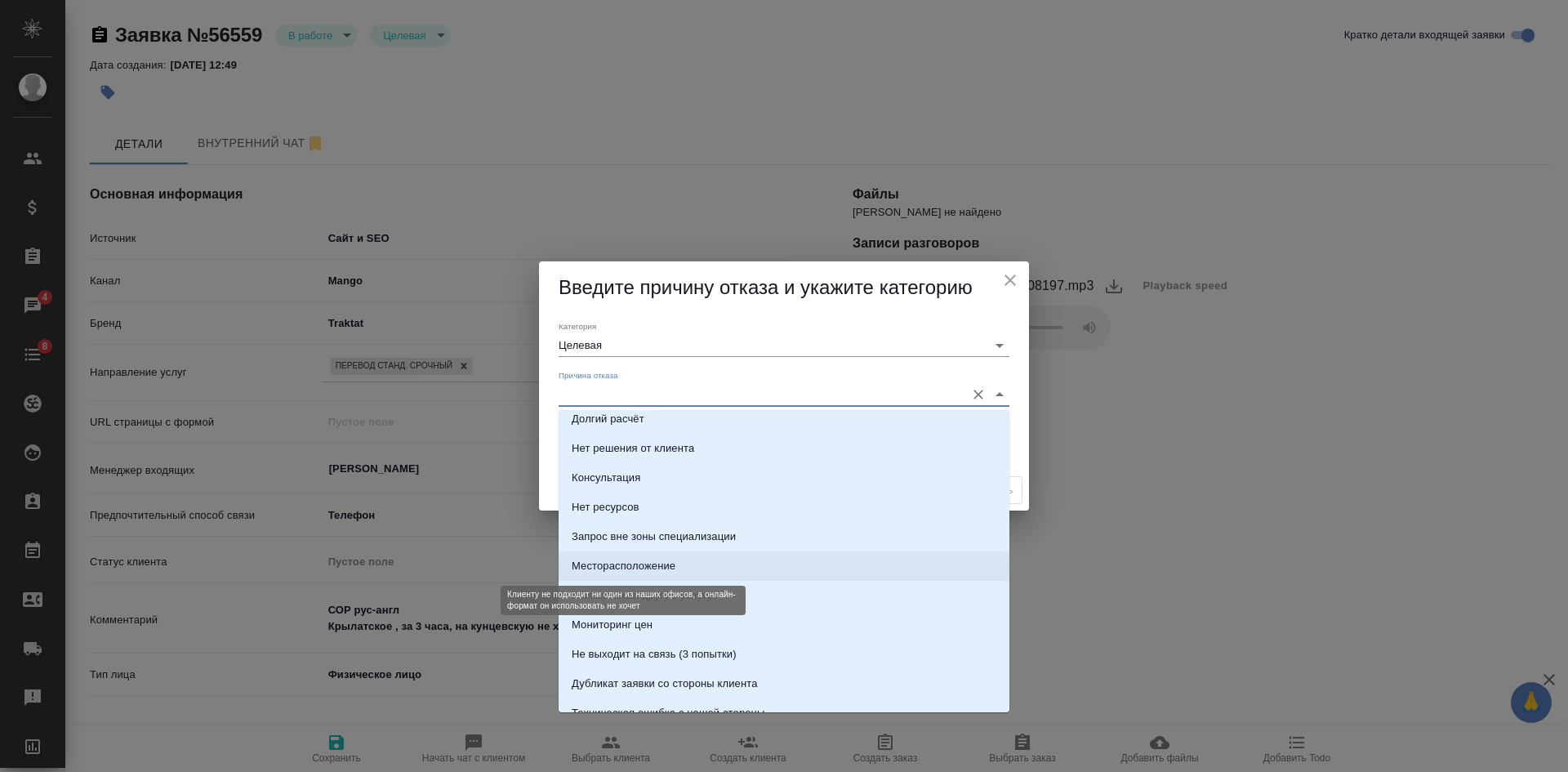
click at [648, 565] on div "Месторасположение" at bounding box center [623, 566] width 103 height 17
type input "Месторасположение"
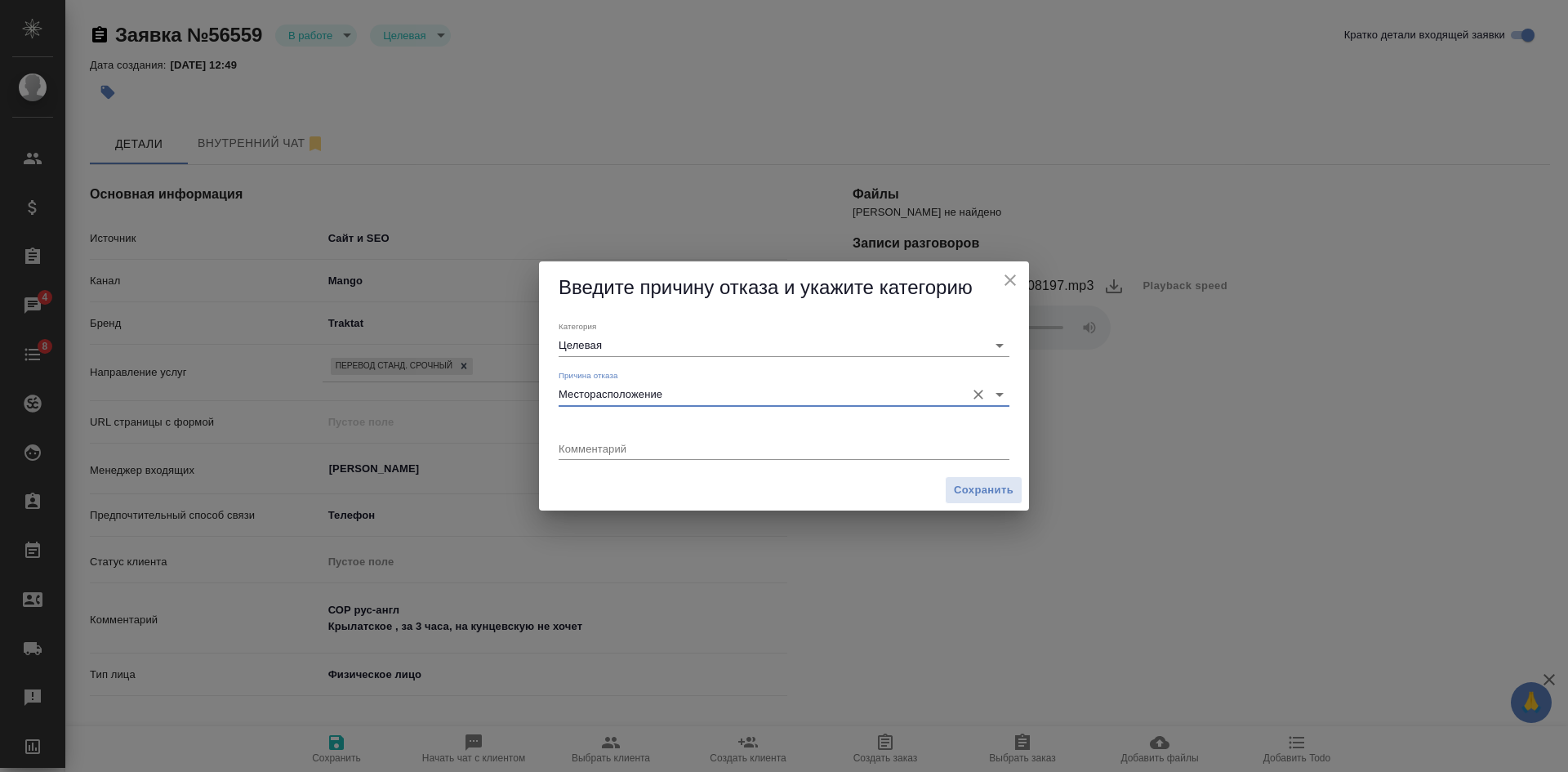
click at [660, 443] on textarea at bounding box center [784, 447] width 451 height 13
type textarea "+ скидывает звонок"
click at [991, 487] on span "Сохранить" at bounding box center [983, 490] width 59 height 19
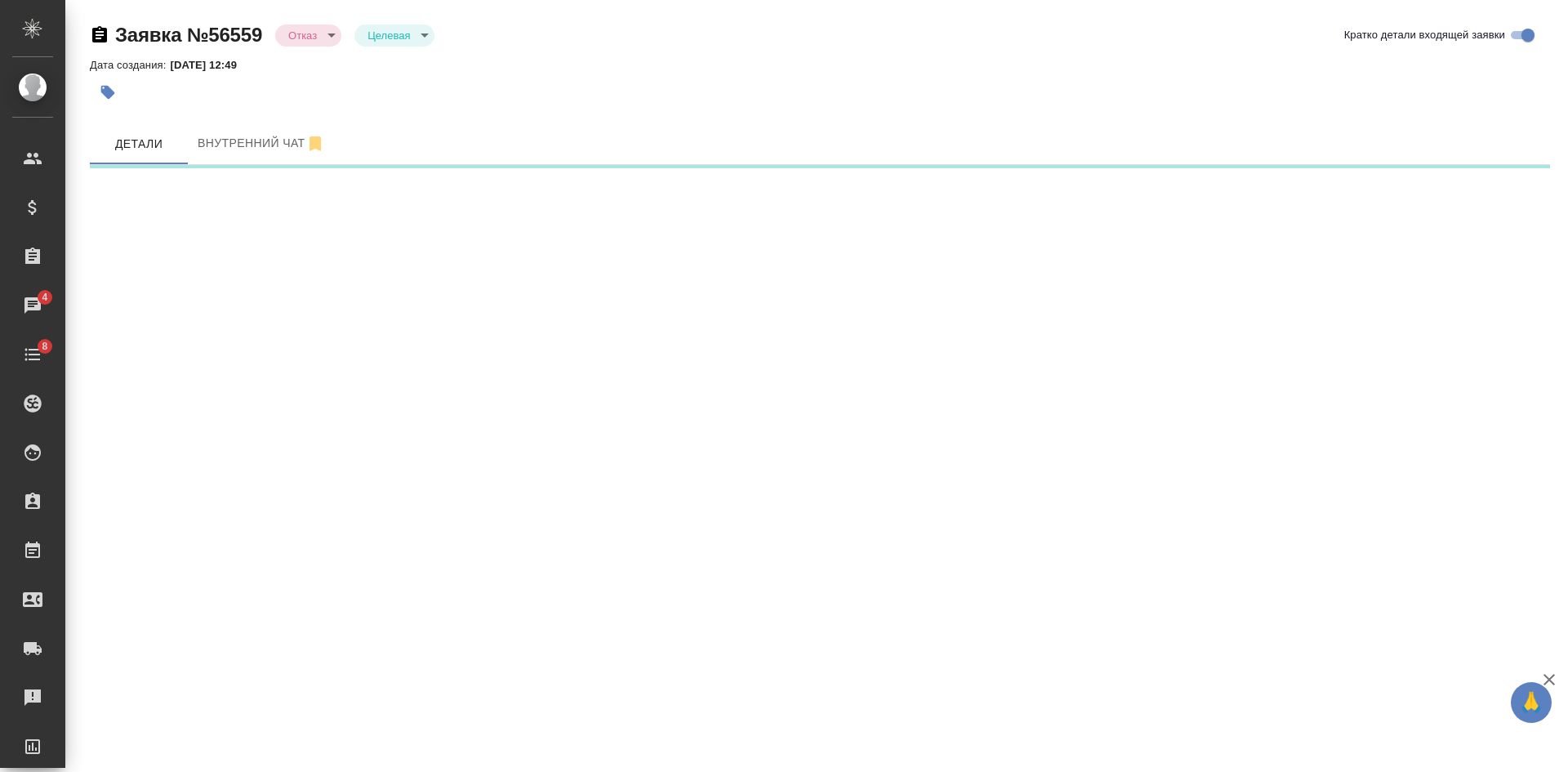
select select "RU"
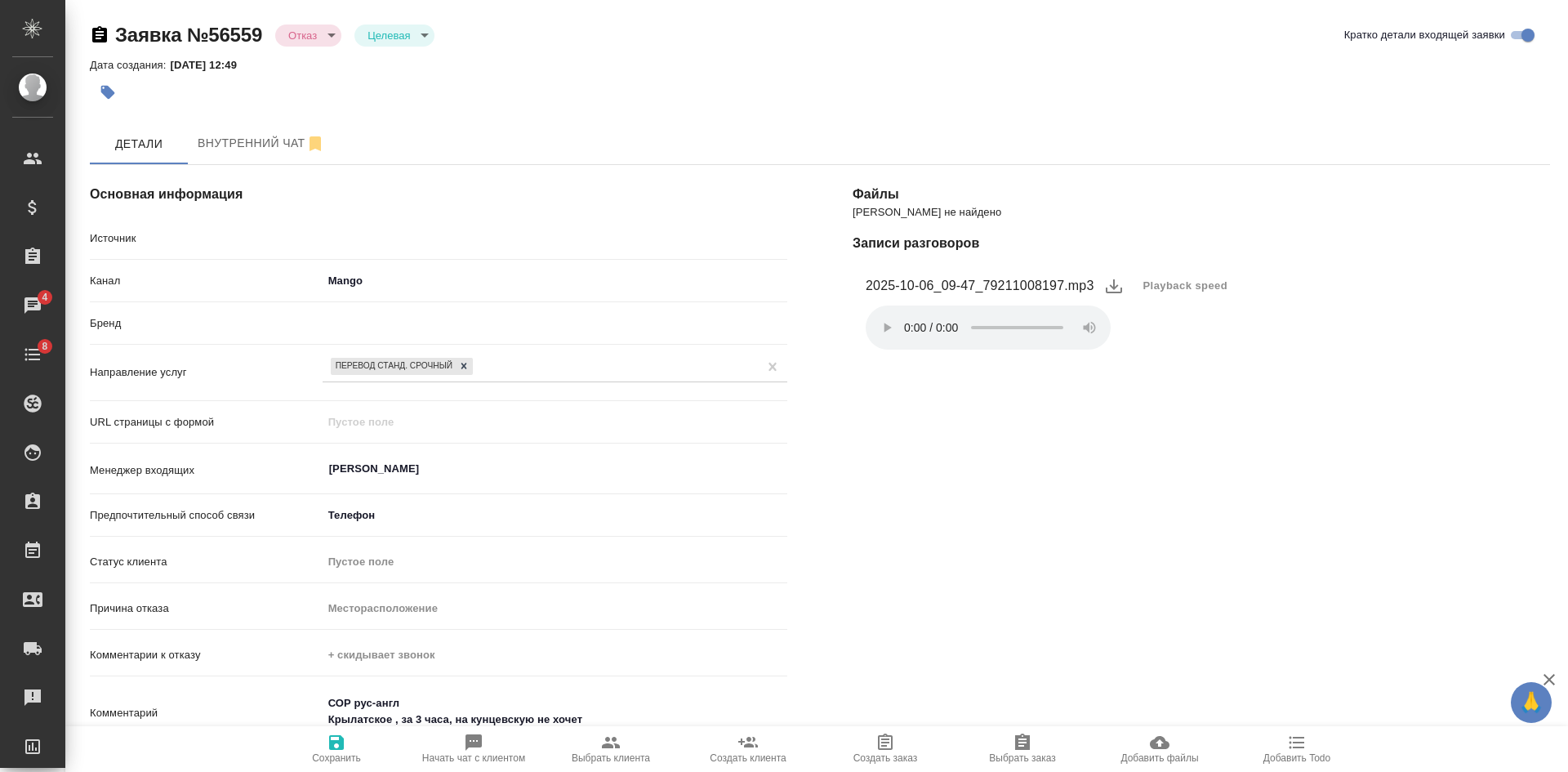
type textarea "x"
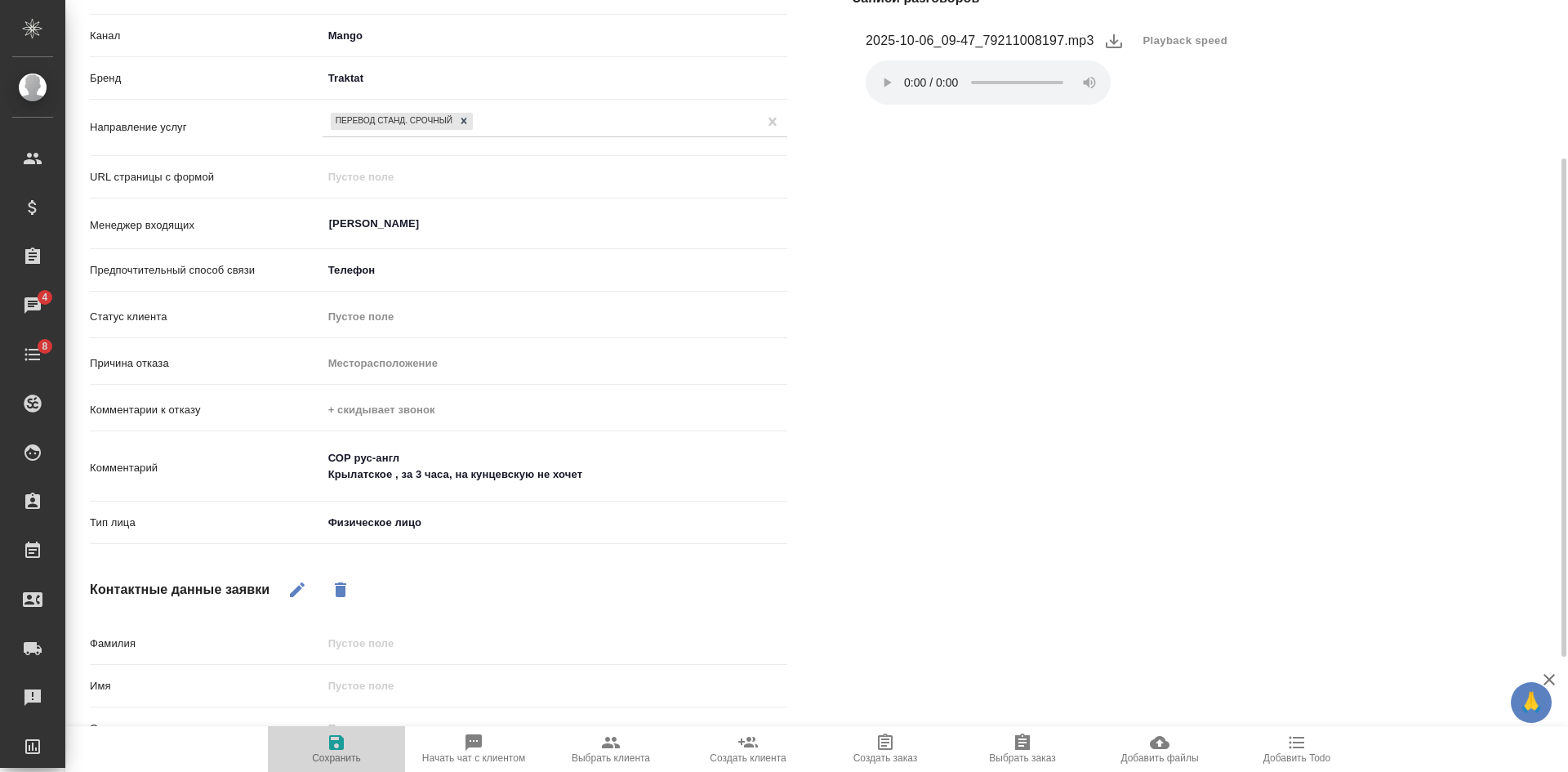
click at [347, 741] on span "Сохранить" at bounding box center [336, 748] width 118 height 31
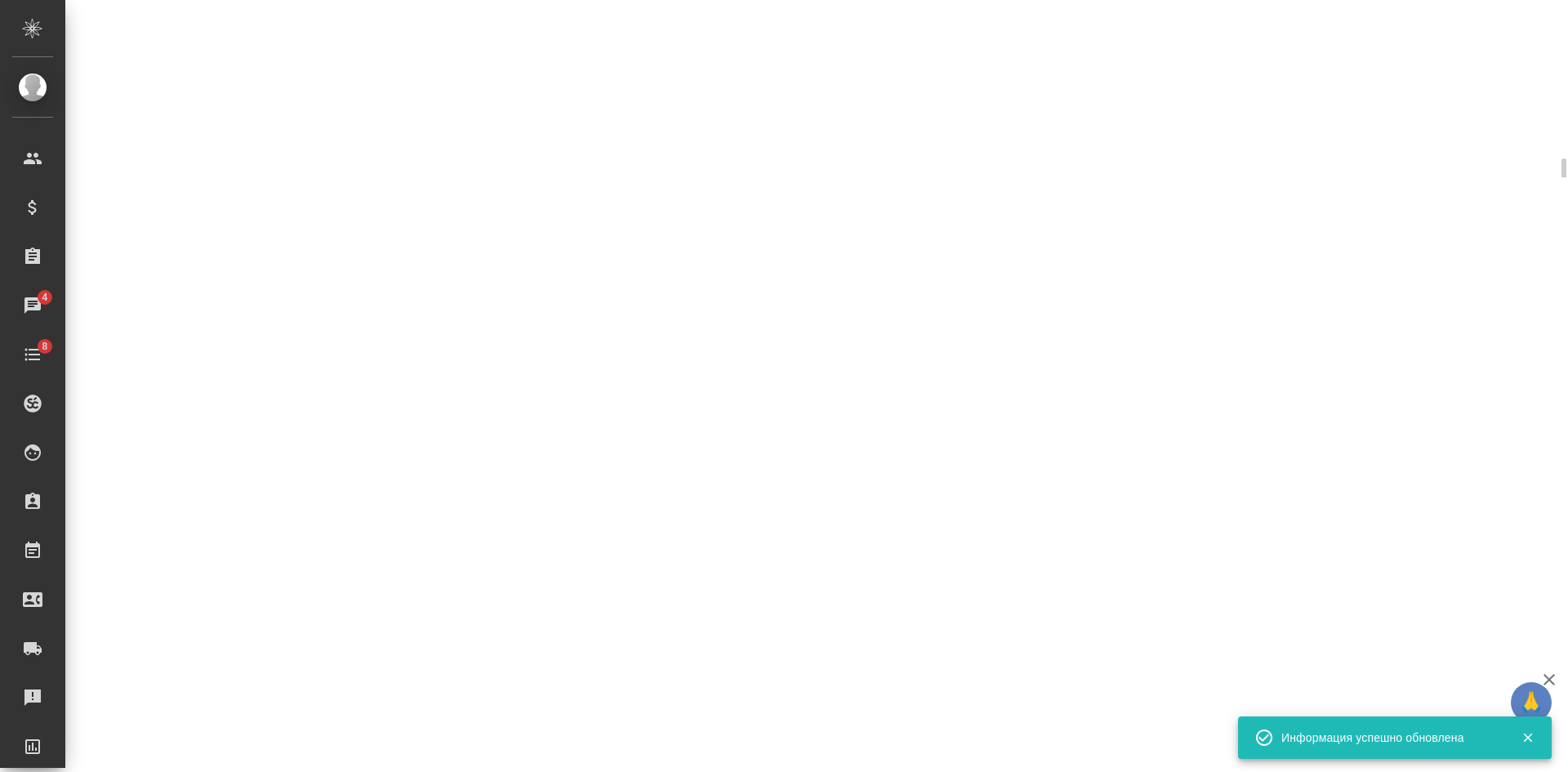
select select "RU"
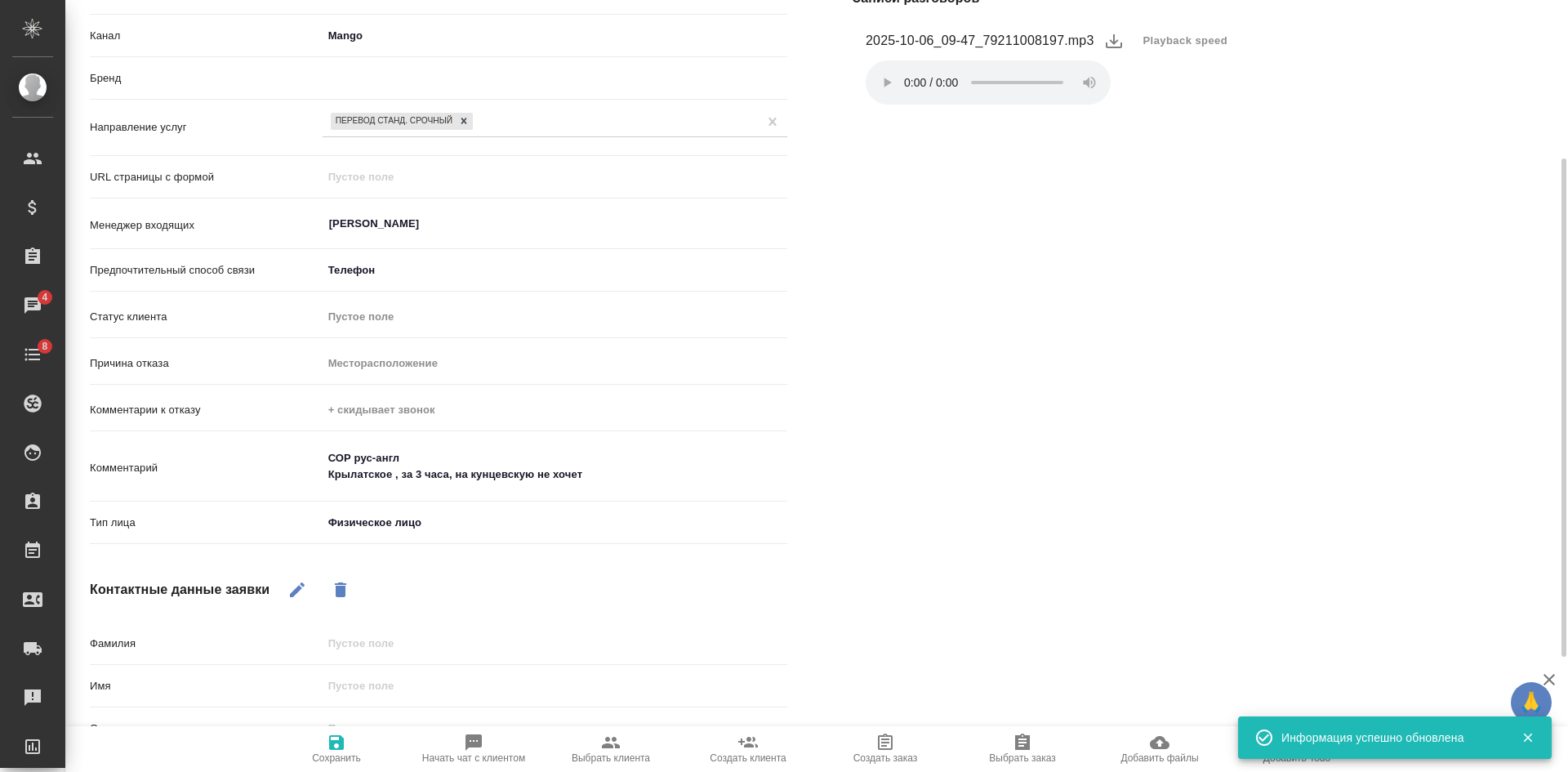
type textarea "x"
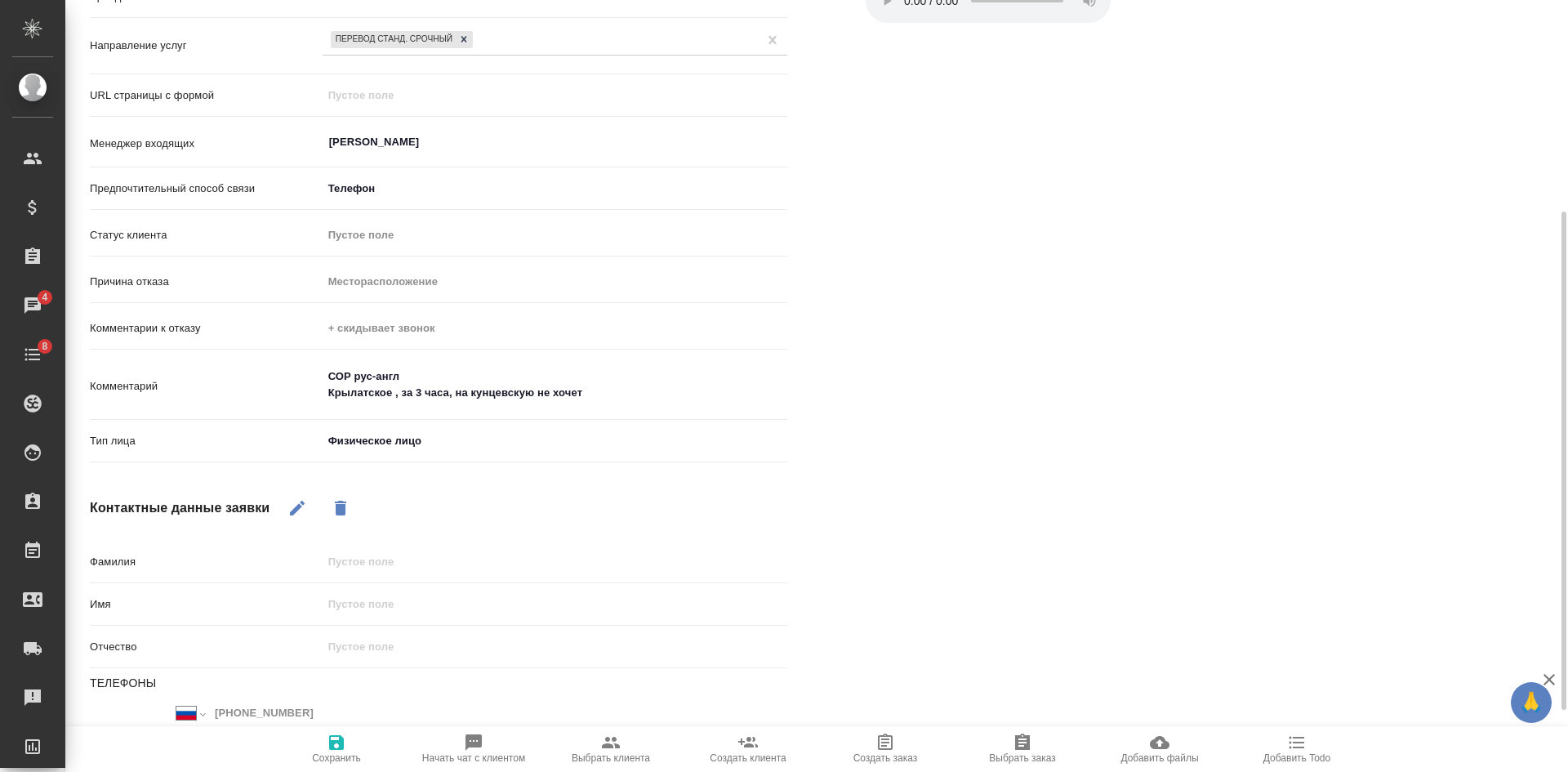
scroll to position [0, 0]
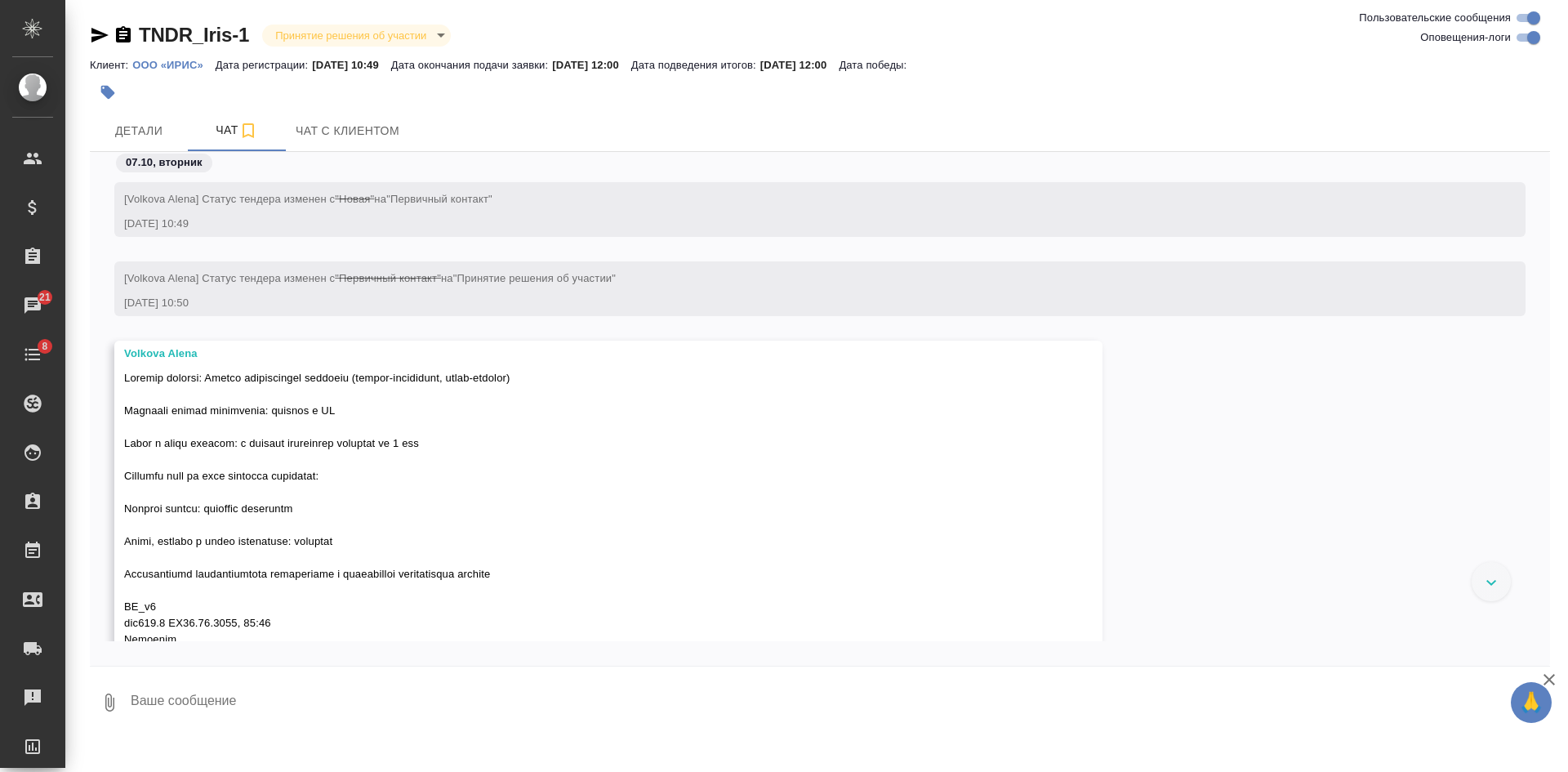
click at [89, 36] on div "TNDR_Iris-1 Принятие решения об участии decision Клиент: ООО «ИРИС» Дата регист…" at bounding box center [819, 370] width 1478 height 740
click at [95, 34] on icon "button" at bounding box center [99, 34] width 19 height 19
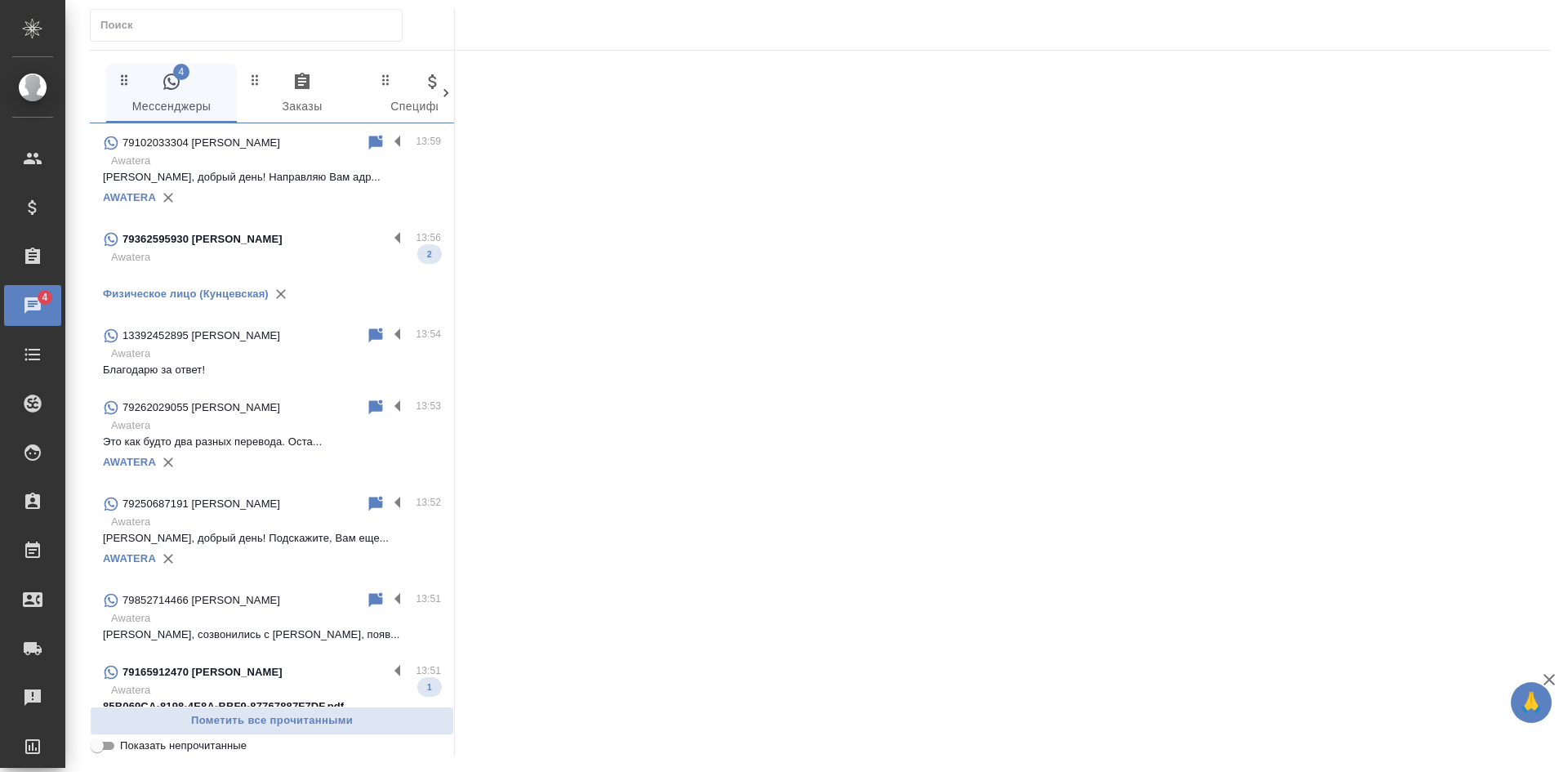
click at [297, 234] on div "79362595930 [PERSON_NAME]" at bounding box center [245, 239] width 285 height 19
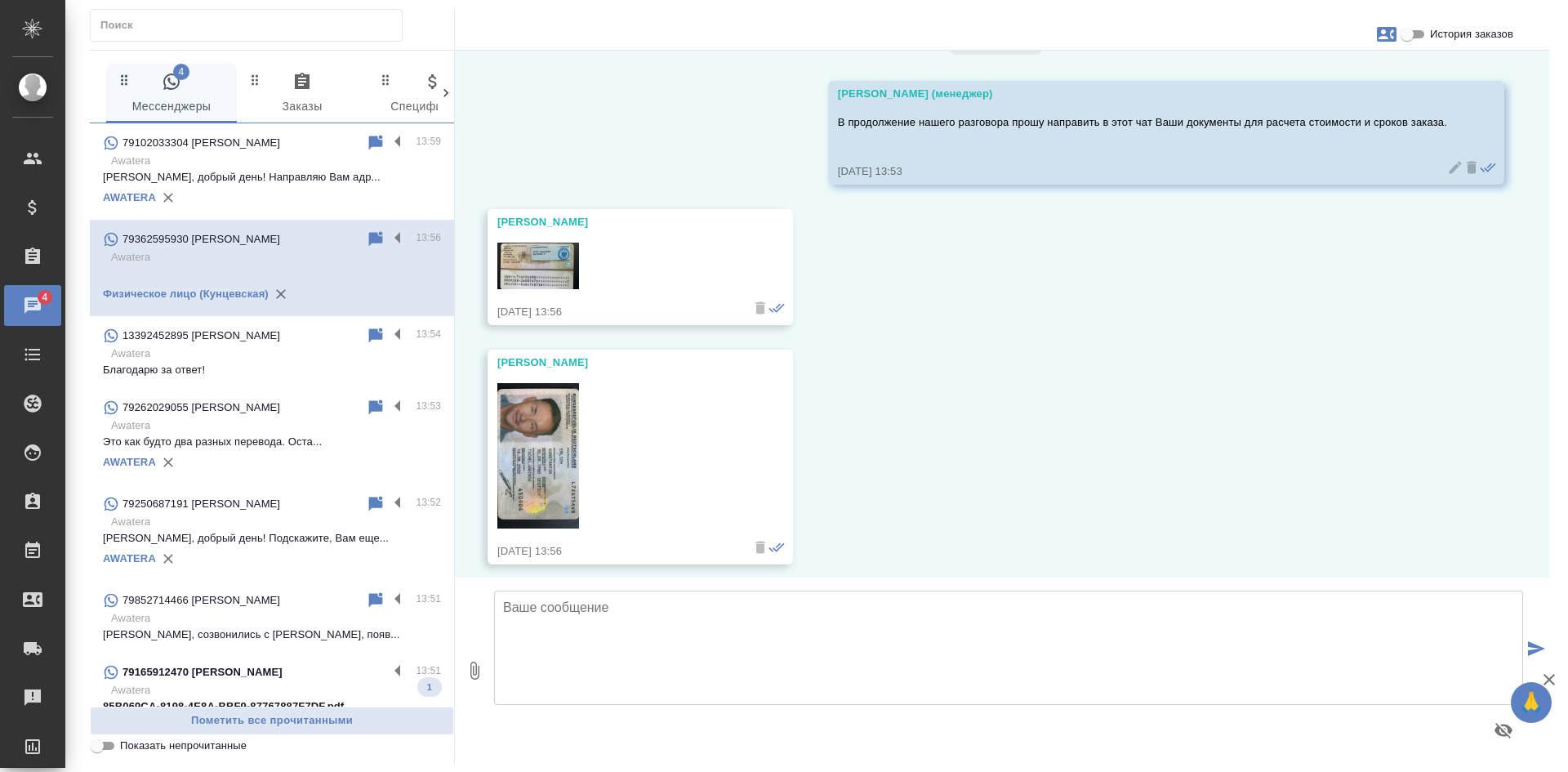
scroll to position [4578, 0]
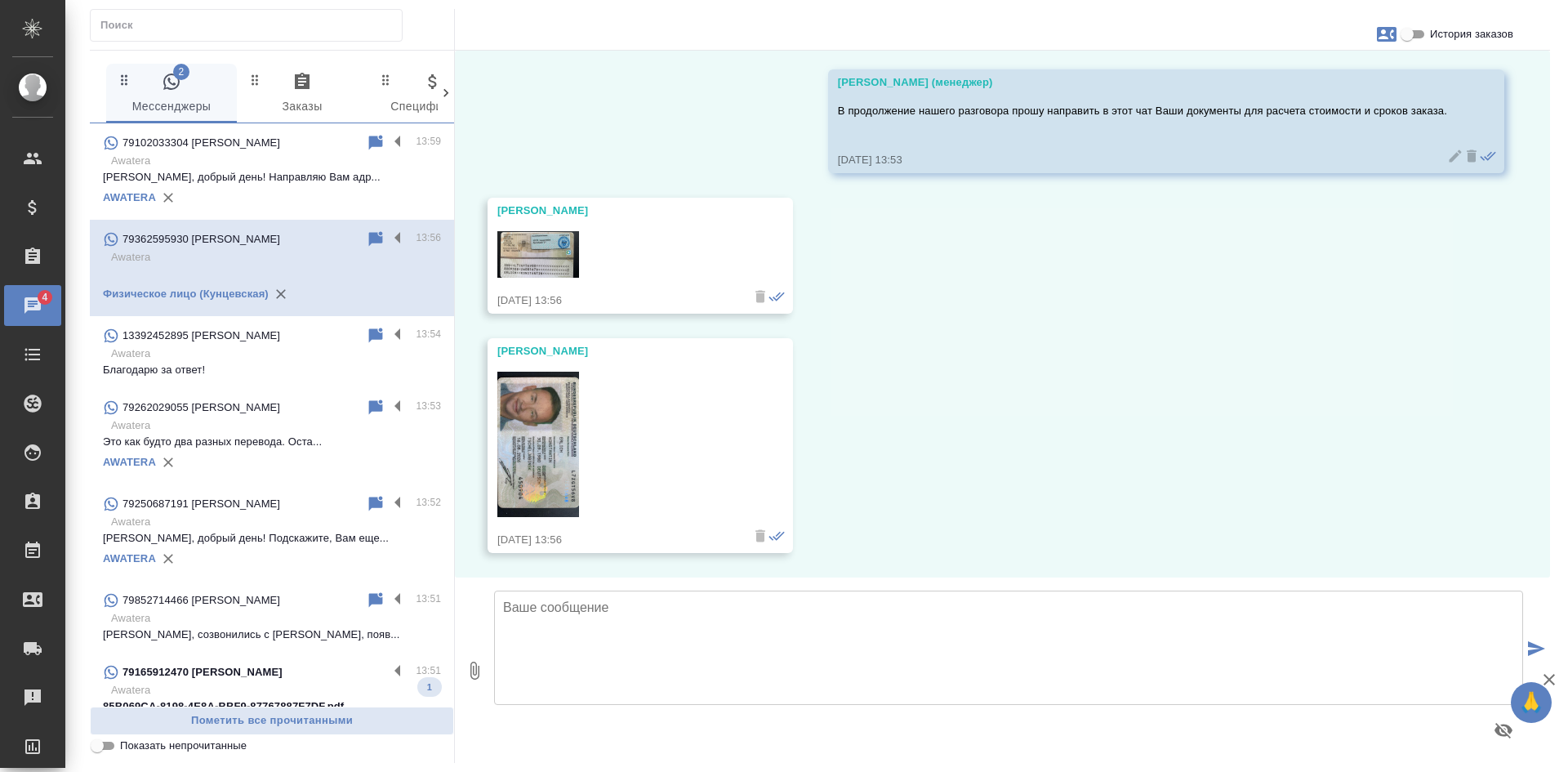
click at [104, 745] on input "Показать непрочитанные" at bounding box center [97, 745] width 58 height 19
checkbox input "true"
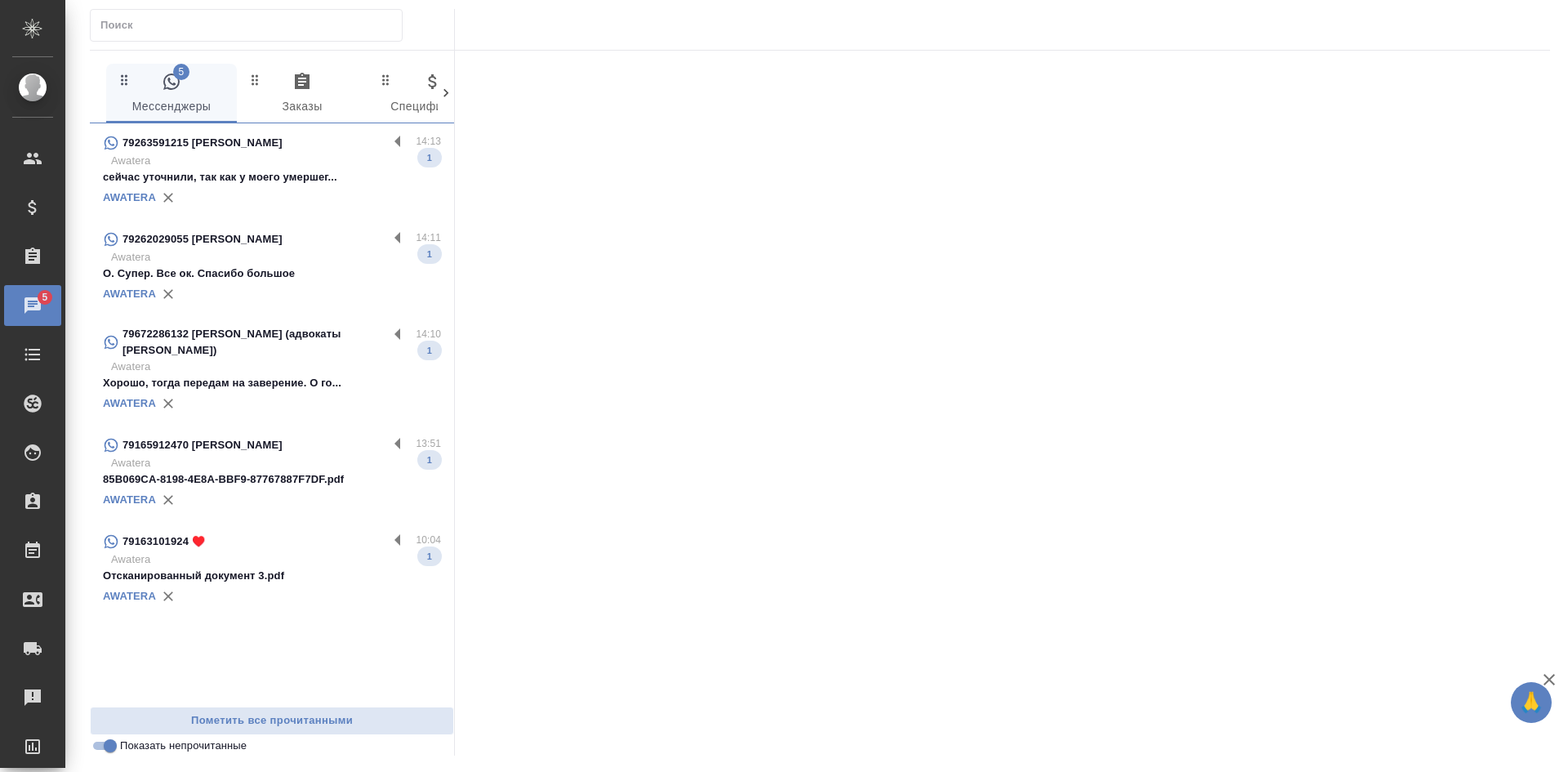
click at [250, 198] on div "AWATERA" at bounding box center [271, 197] width 338 height 24
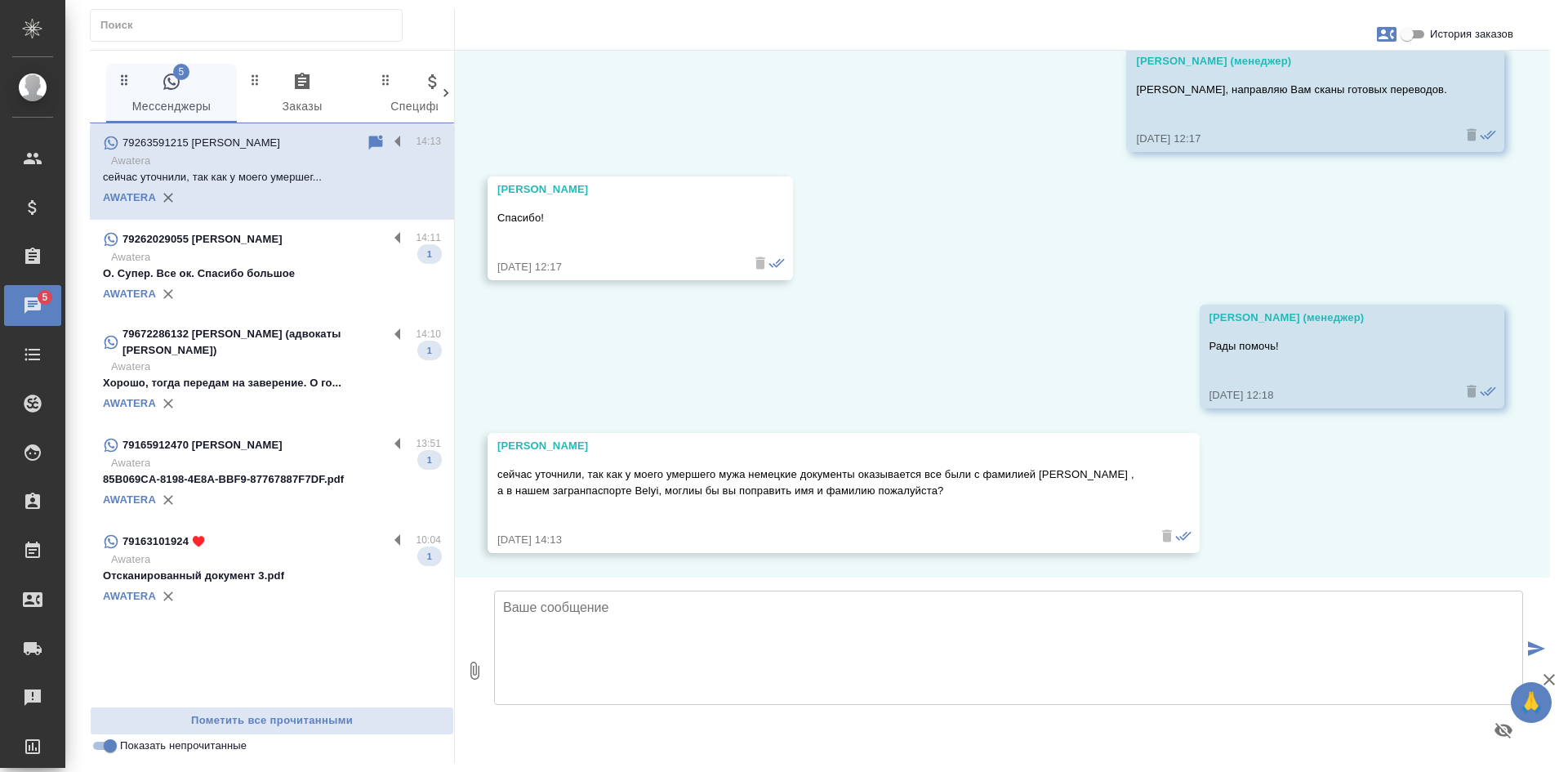
scroll to position [4596, 0]
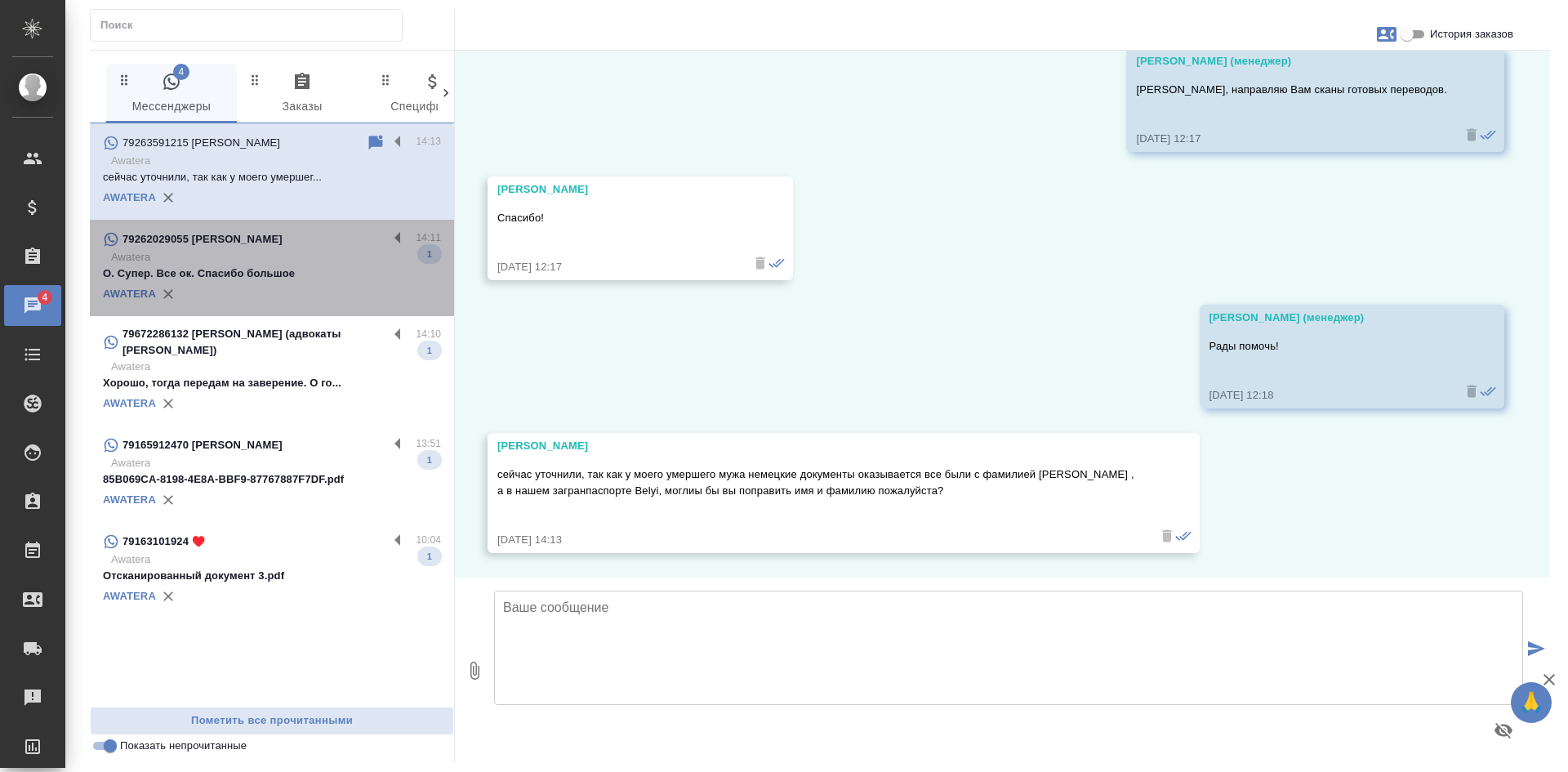
click at [258, 286] on div "AWATERA" at bounding box center [271, 294] width 338 height 24
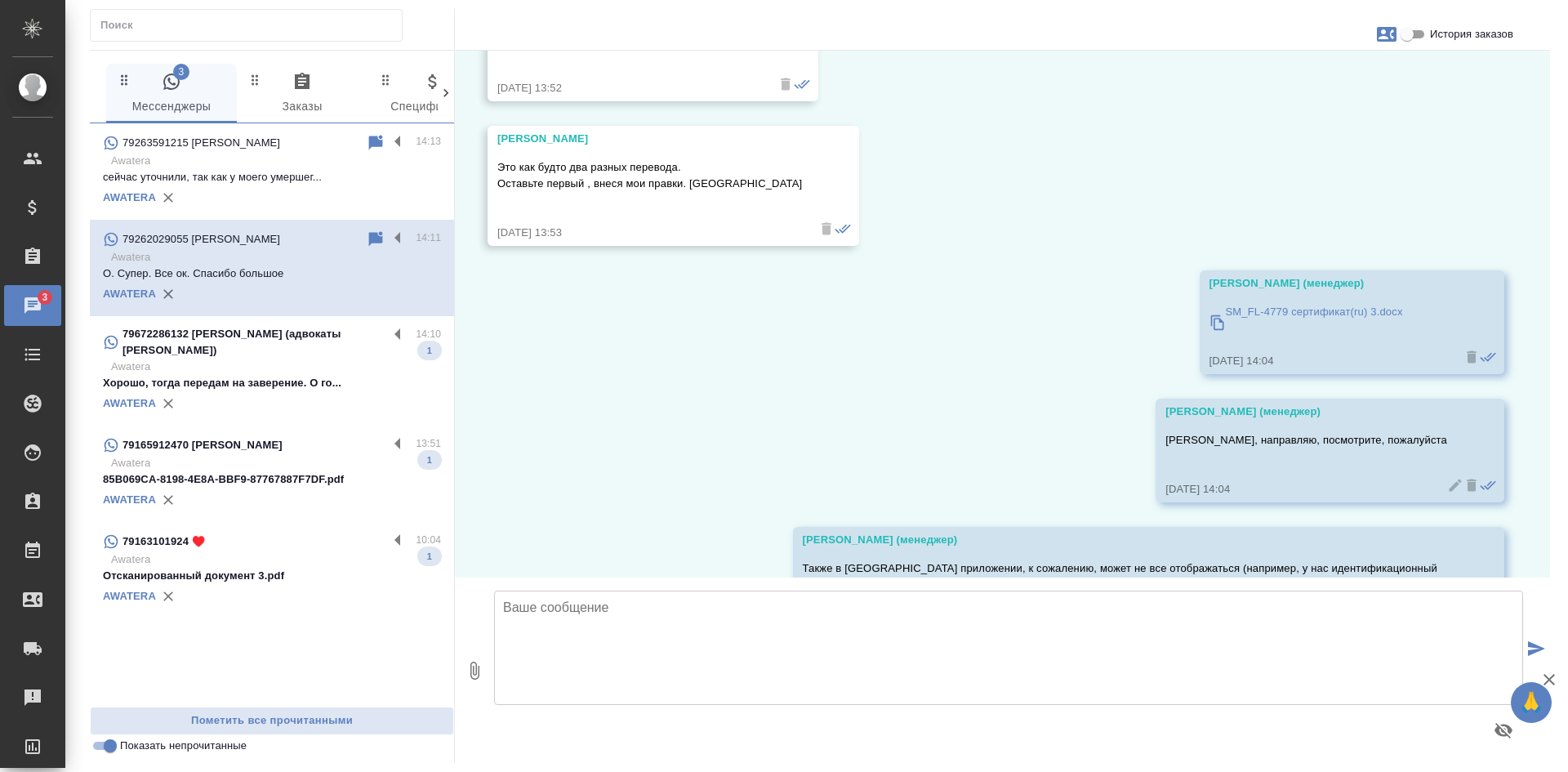
click at [307, 391] on div "AWATERA" at bounding box center [271, 403] width 338 height 24
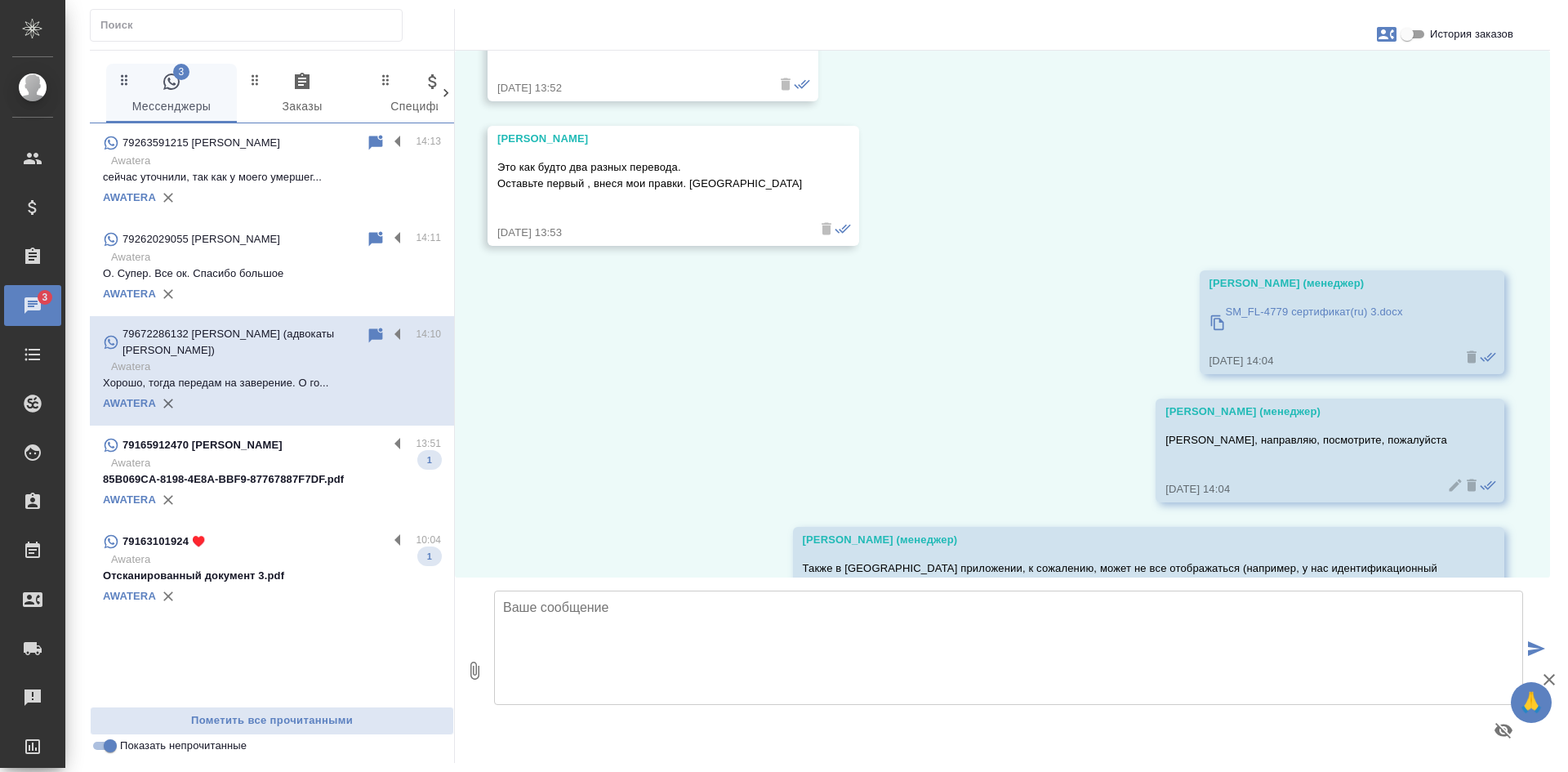
scroll to position [1309, 0]
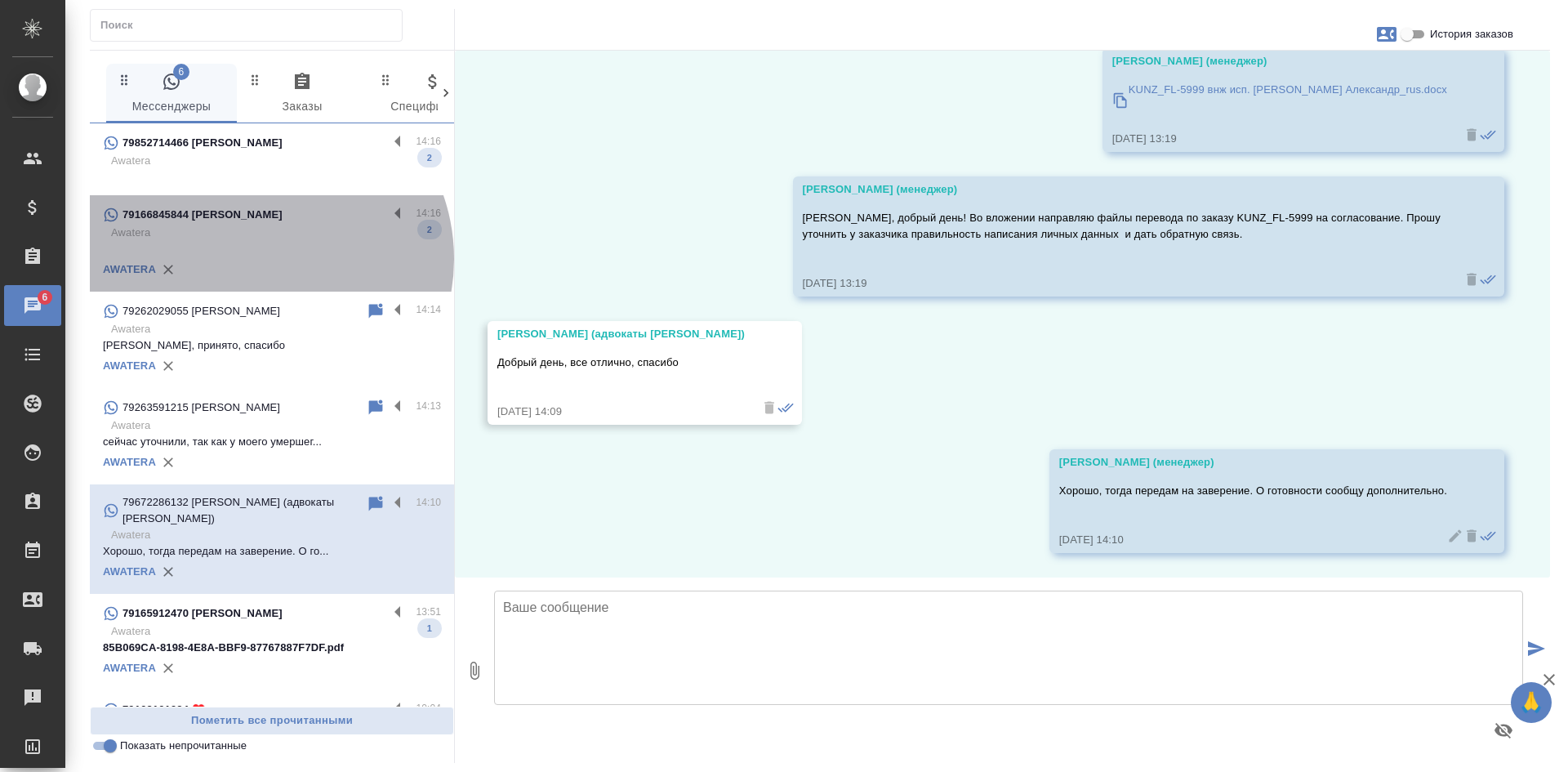
click at [260, 259] on div "AWATERA" at bounding box center [271, 269] width 338 height 24
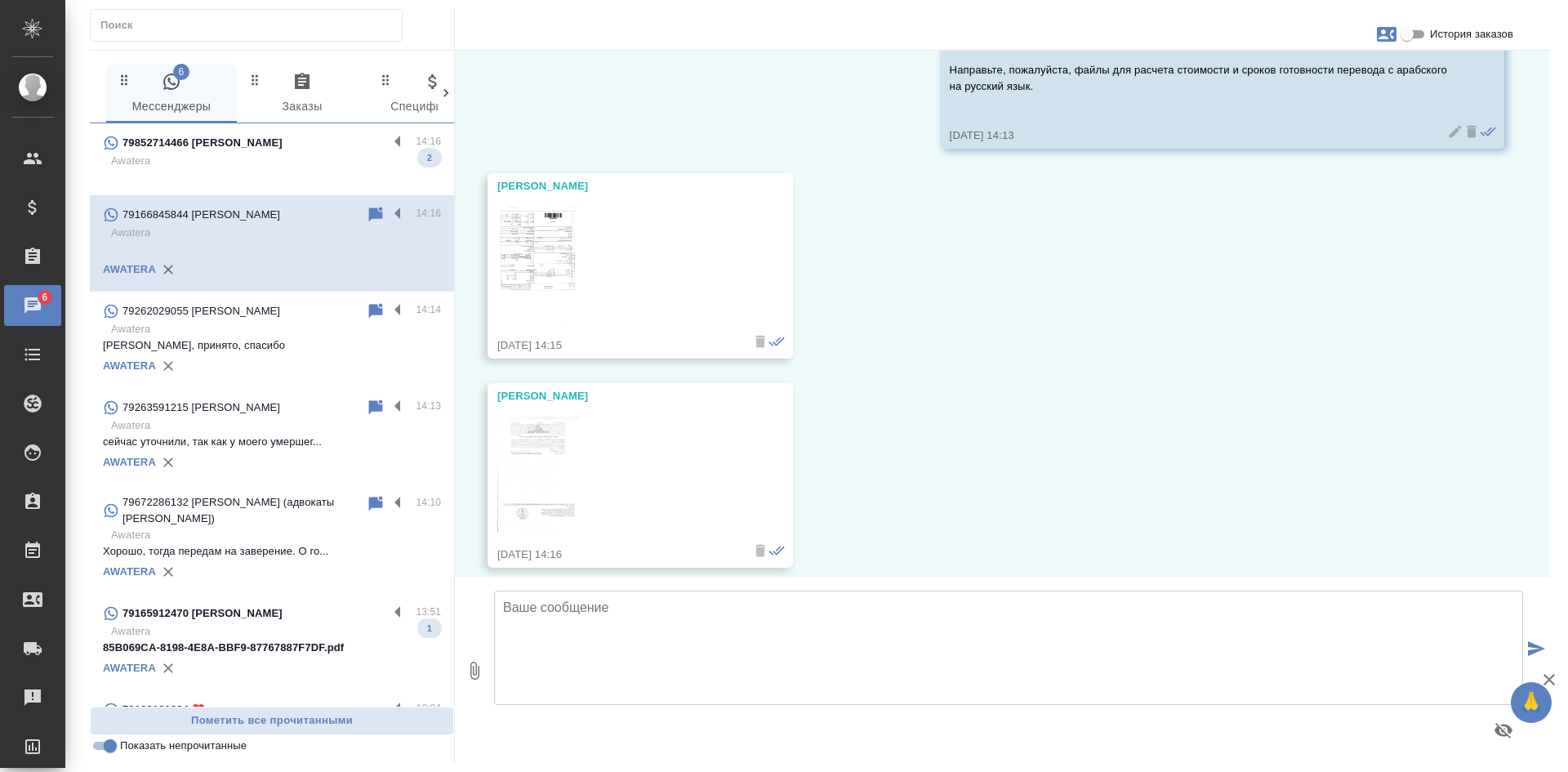
scroll to position [149, 0]
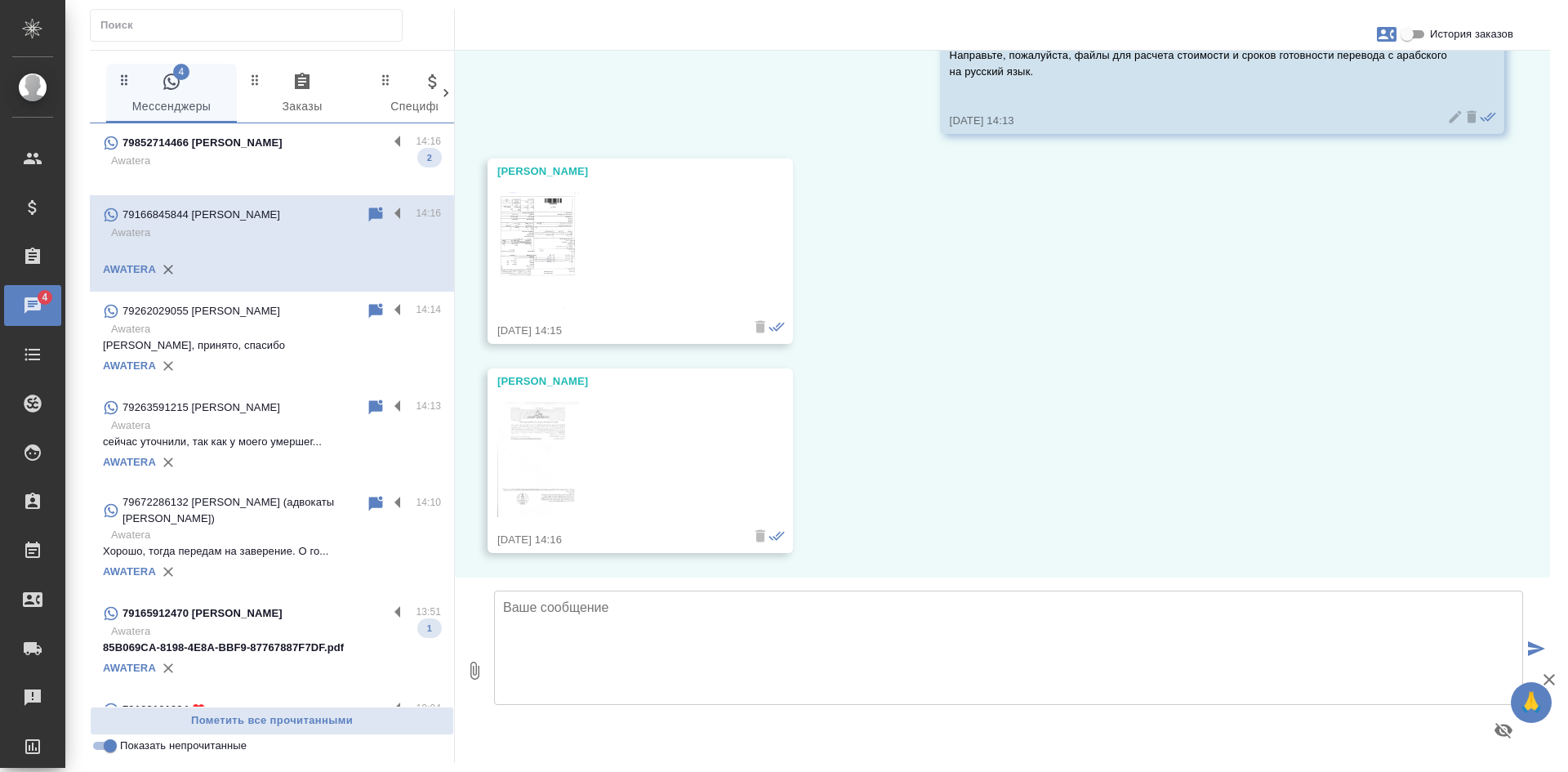
click at [524, 233] on img at bounding box center [538, 250] width 82 height 116
click at [543, 434] on img at bounding box center [538, 459] width 82 height 116
click at [642, 658] on textarea at bounding box center [1008, 647] width 1029 height 114
type textarea "Спасибо, получено 2 файла, вернемся с ответом."
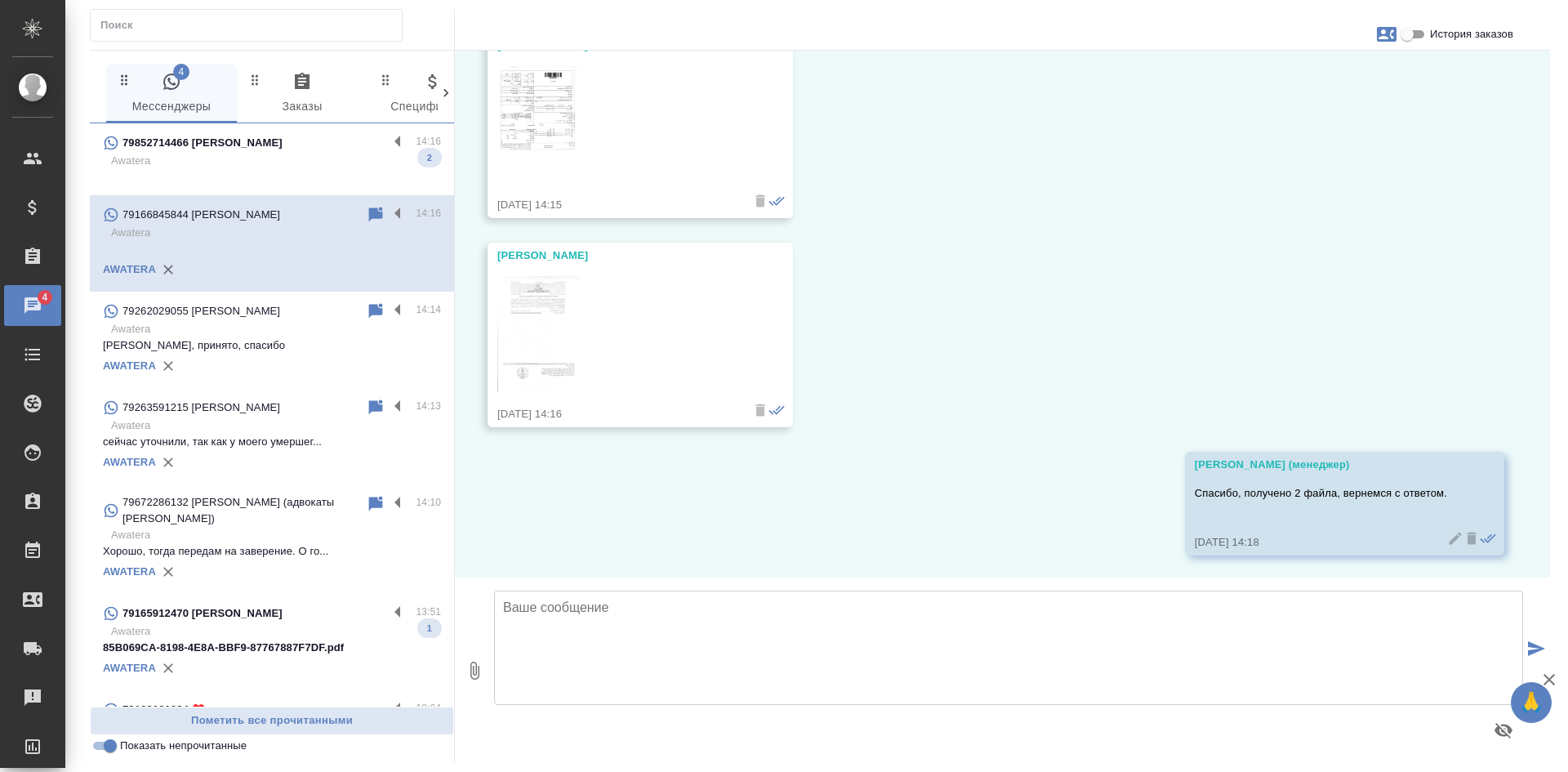
scroll to position [277, 0]
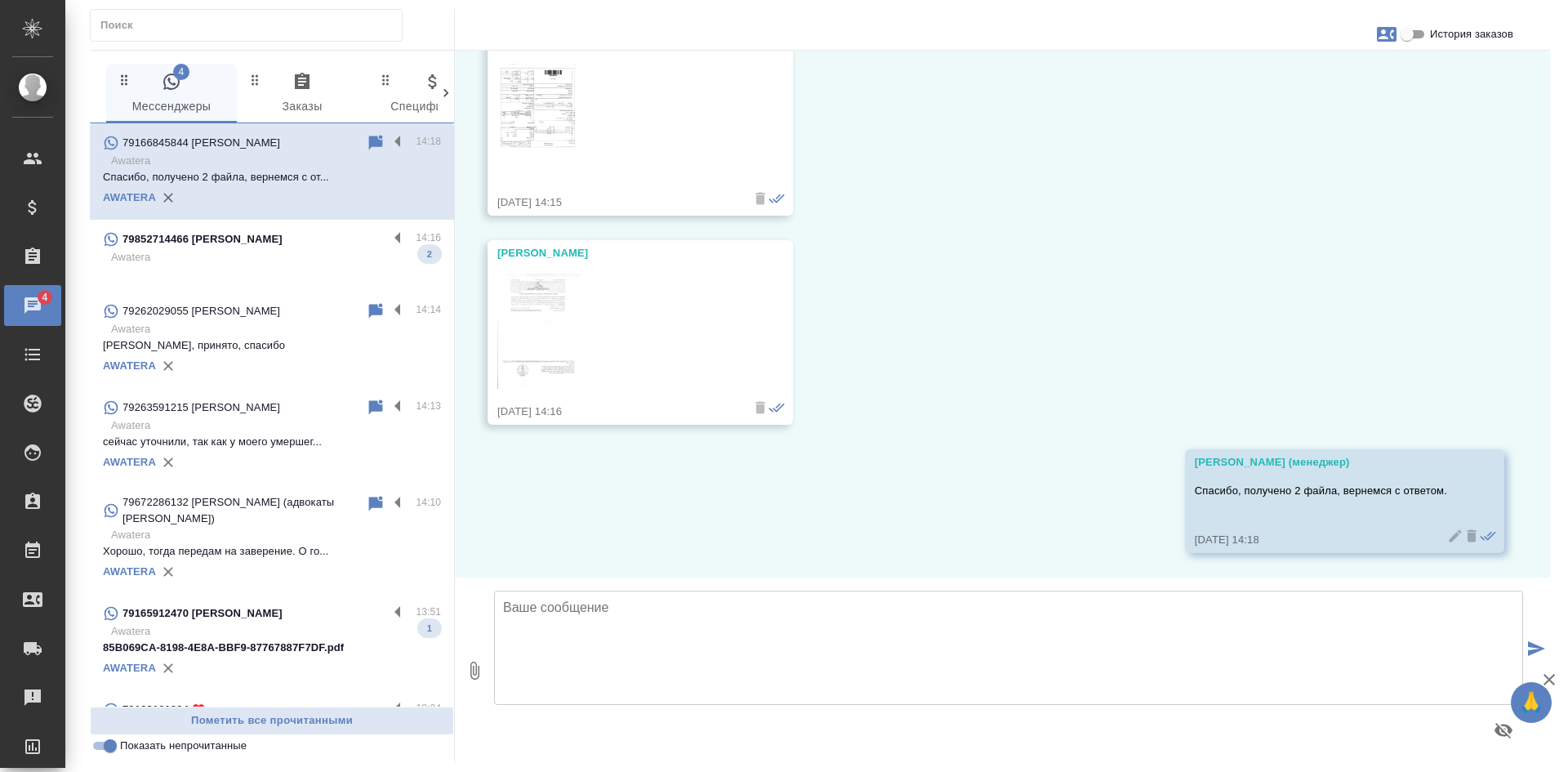
click at [234, 250] on p "Awatera" at bounding box center [275, 257] width 330 height 17
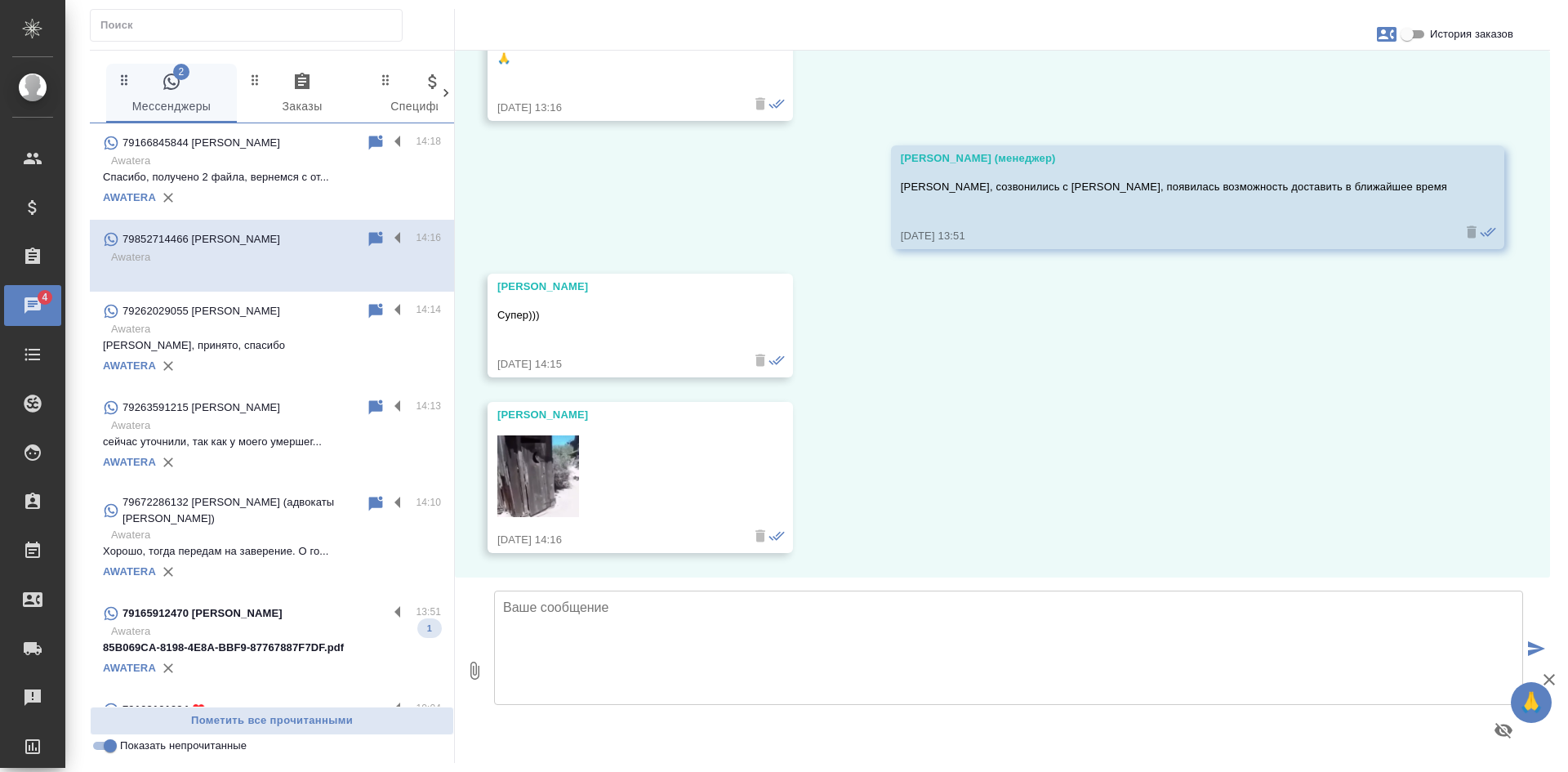
scroll to position [30254, 0]
click at [107, 748] on input "Показать непрочитанные" at bounding box center [110, 745] width 58 height 19
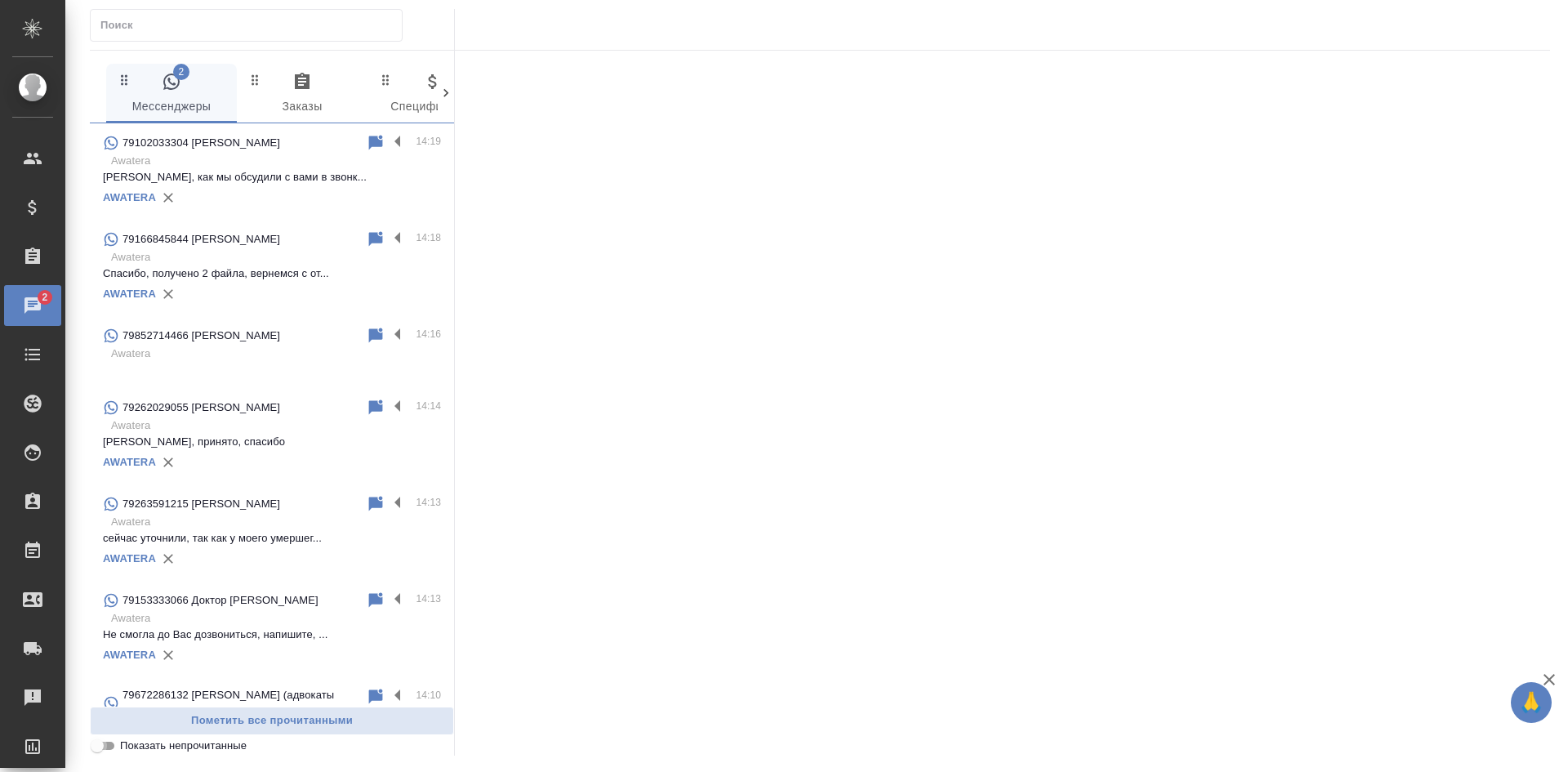
click at [107, 748] on input "Показать непрочитанные" at bounding box center [97, 745] width 58 height 19
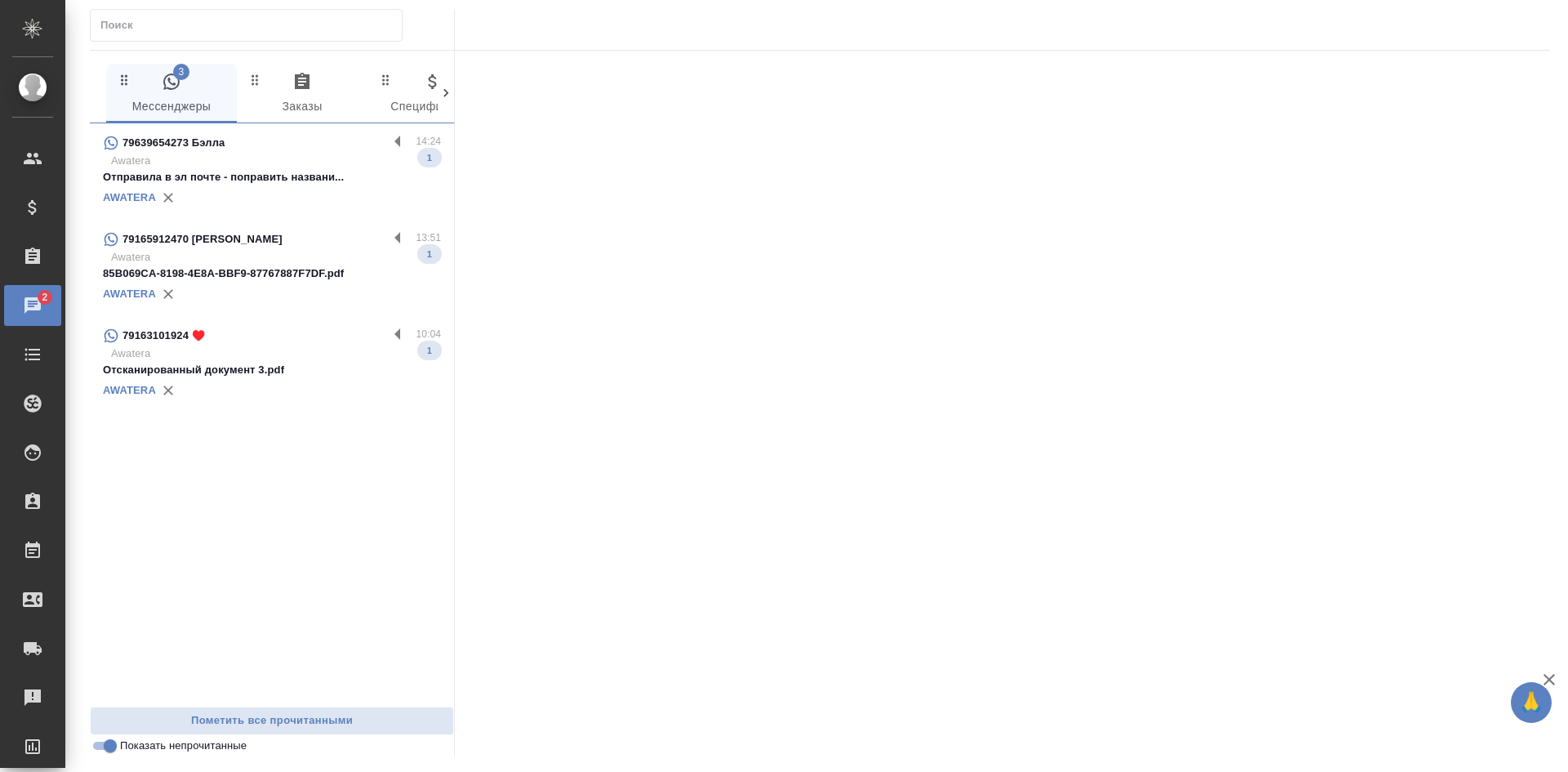
click at [245, 174] on p "Отправила в эл почте - поправить названи..." at bounding box center [271, 178] width 338 height 17
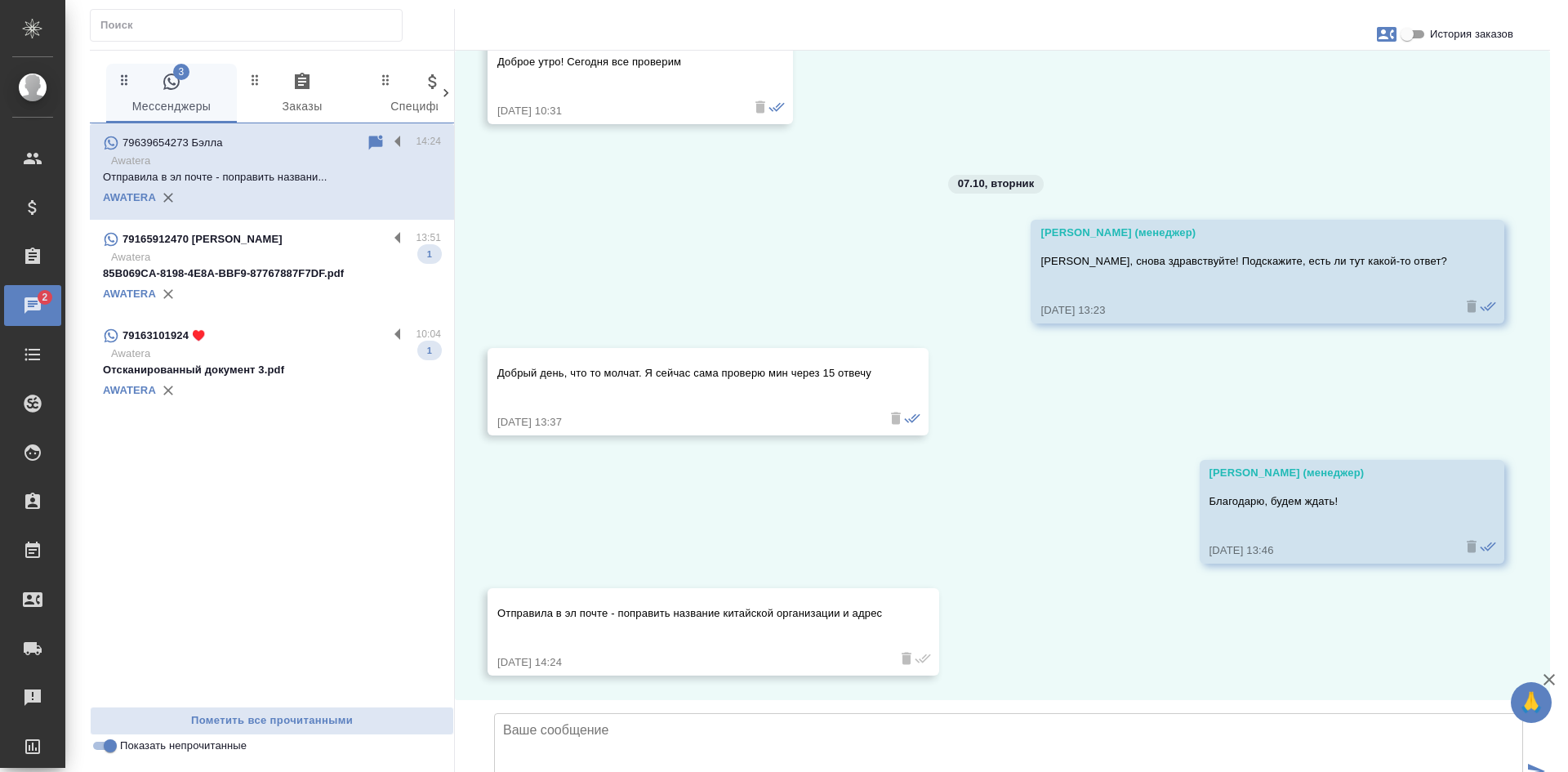
scroll to position [1384, 0]
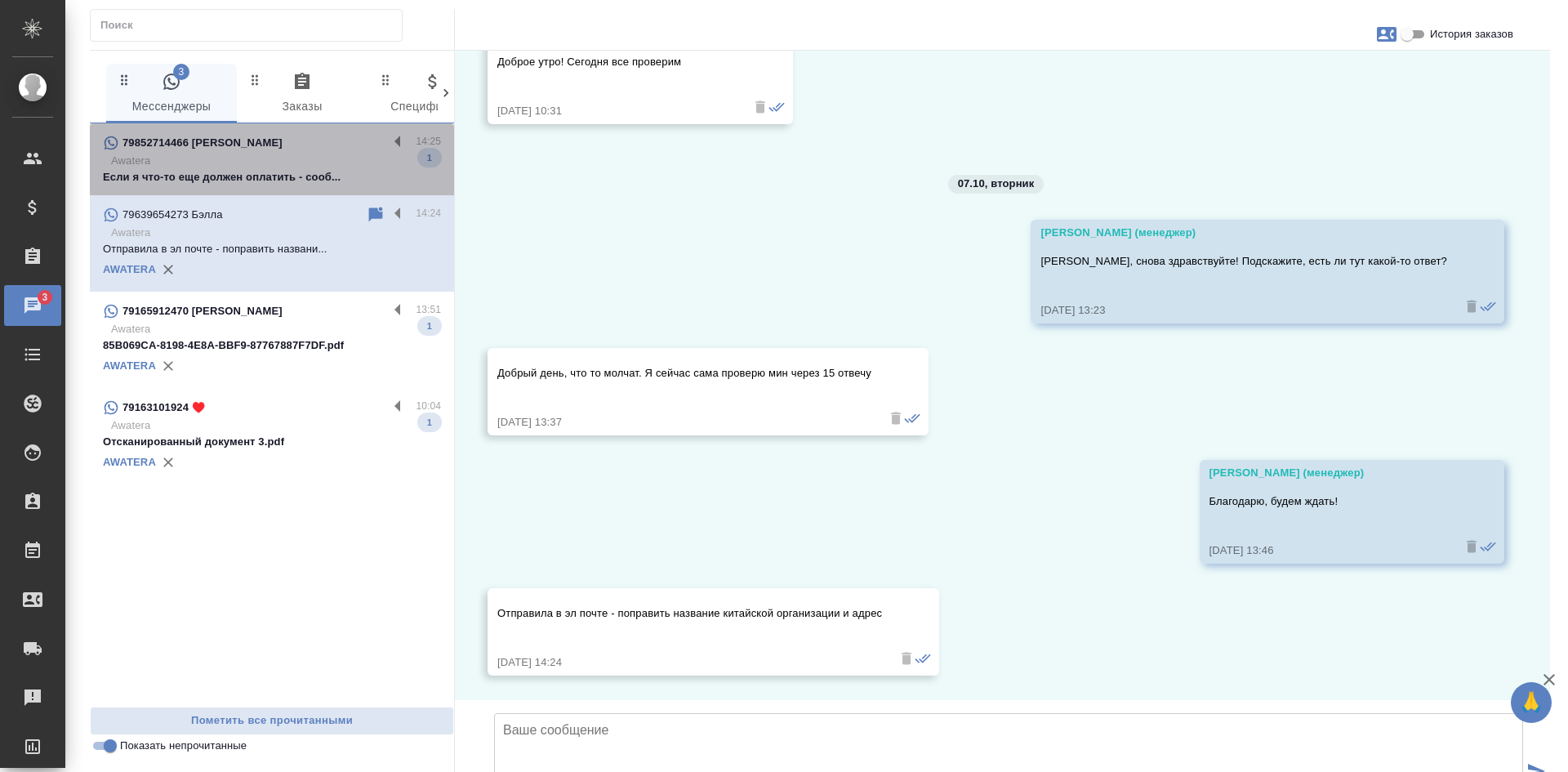
click at [178, 141] on p "79852714466 Константин Давыдов" at bounding box center [203, 143] width 160 height 17
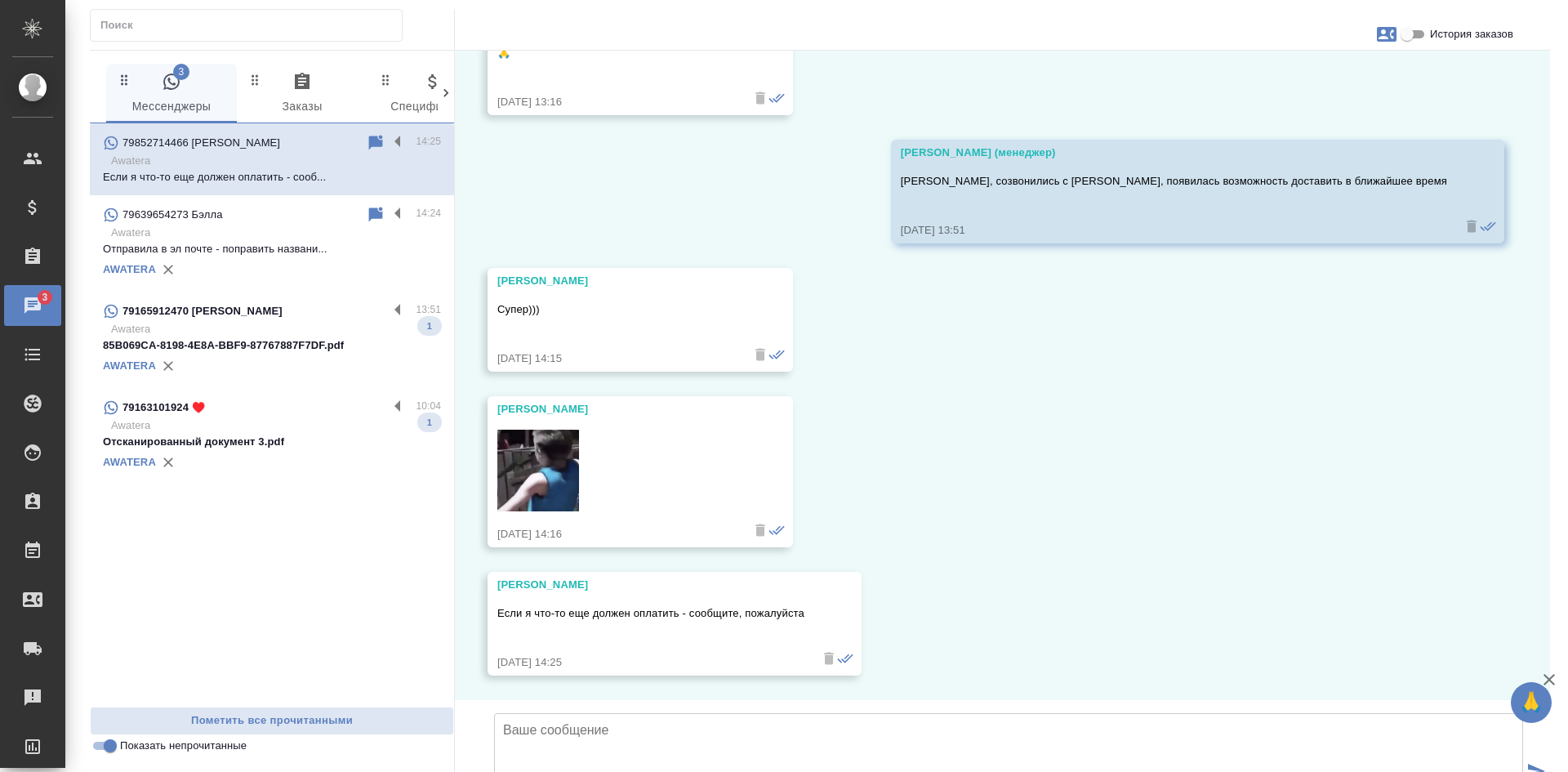
scroll to position [30382, 0]
click at [103, 745] on input "Показать непрочитанные" at bounding box center [110, 745] width 58 height 19
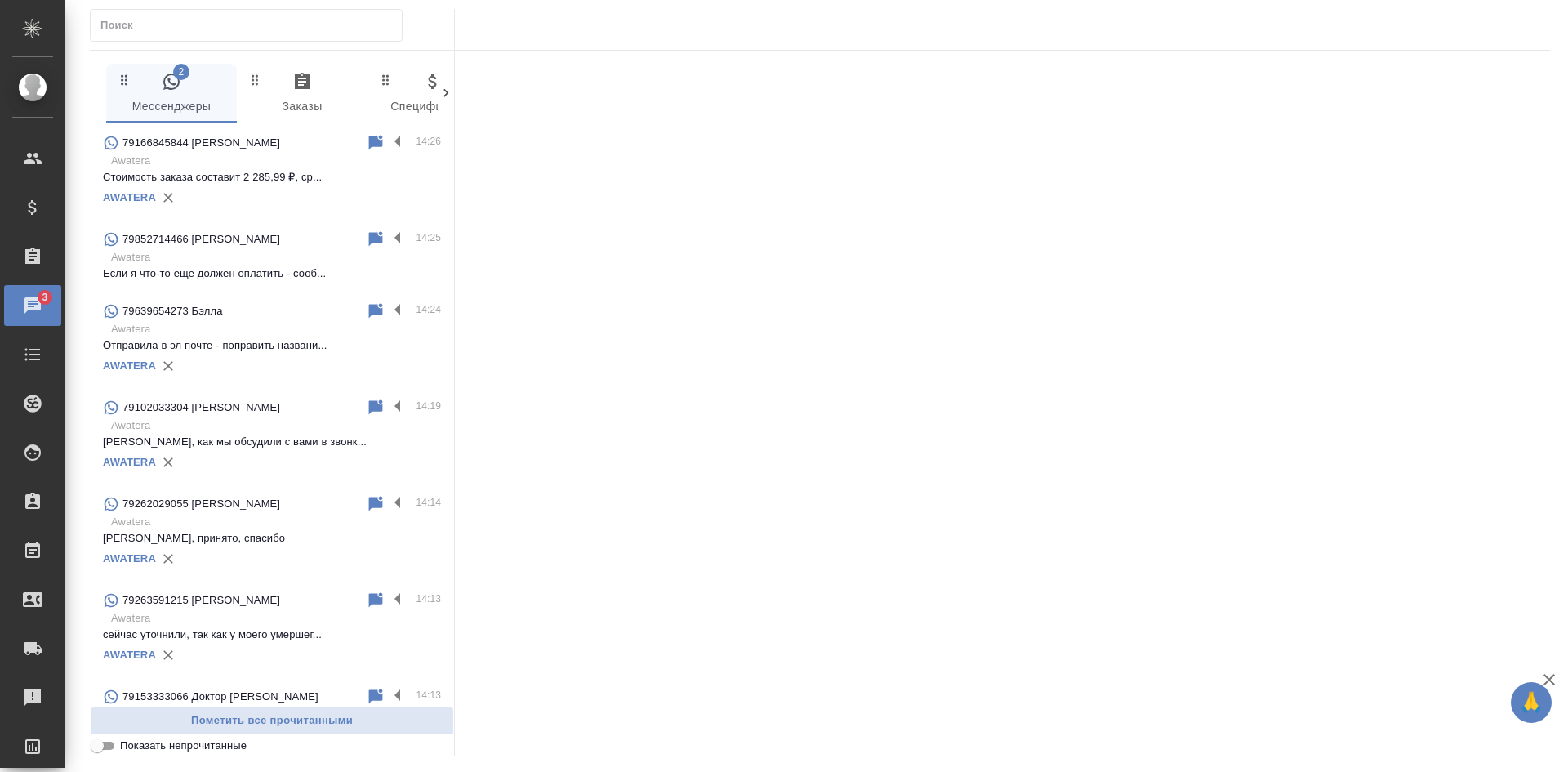
click at [103, 745] on input "Показать непрочитанные" at bounding box center [97, 745] width 58 height 19
checkbox input "true"
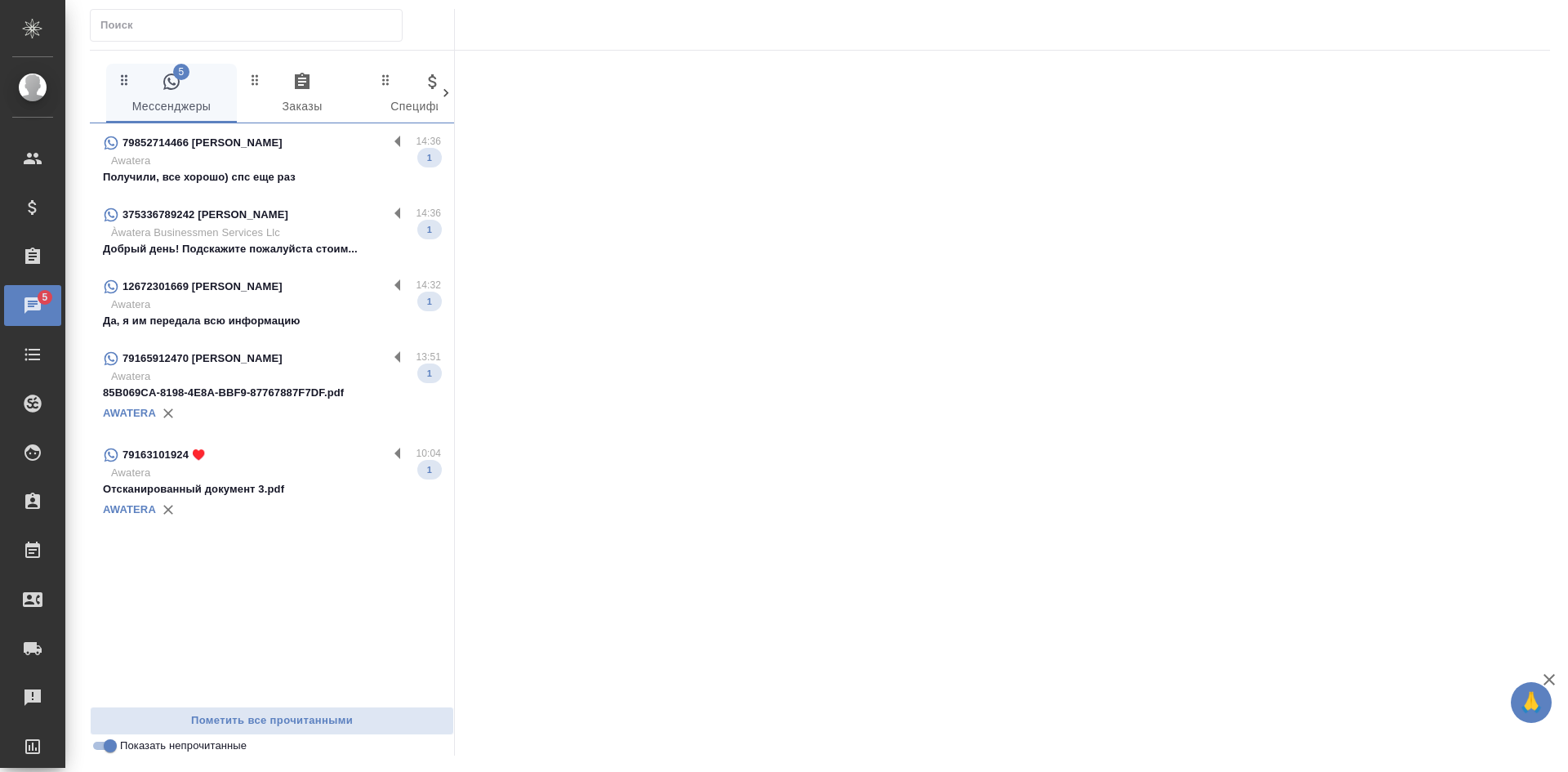
drag, startPoint x: 233, startPoint y: 173, endPoint x: 350, endPoint y: 209, distance: 122.4
click at [238, 179] on p "Получили, все хорошо) спс еще раз" at bounding box center [271, 178] width 338 height 17
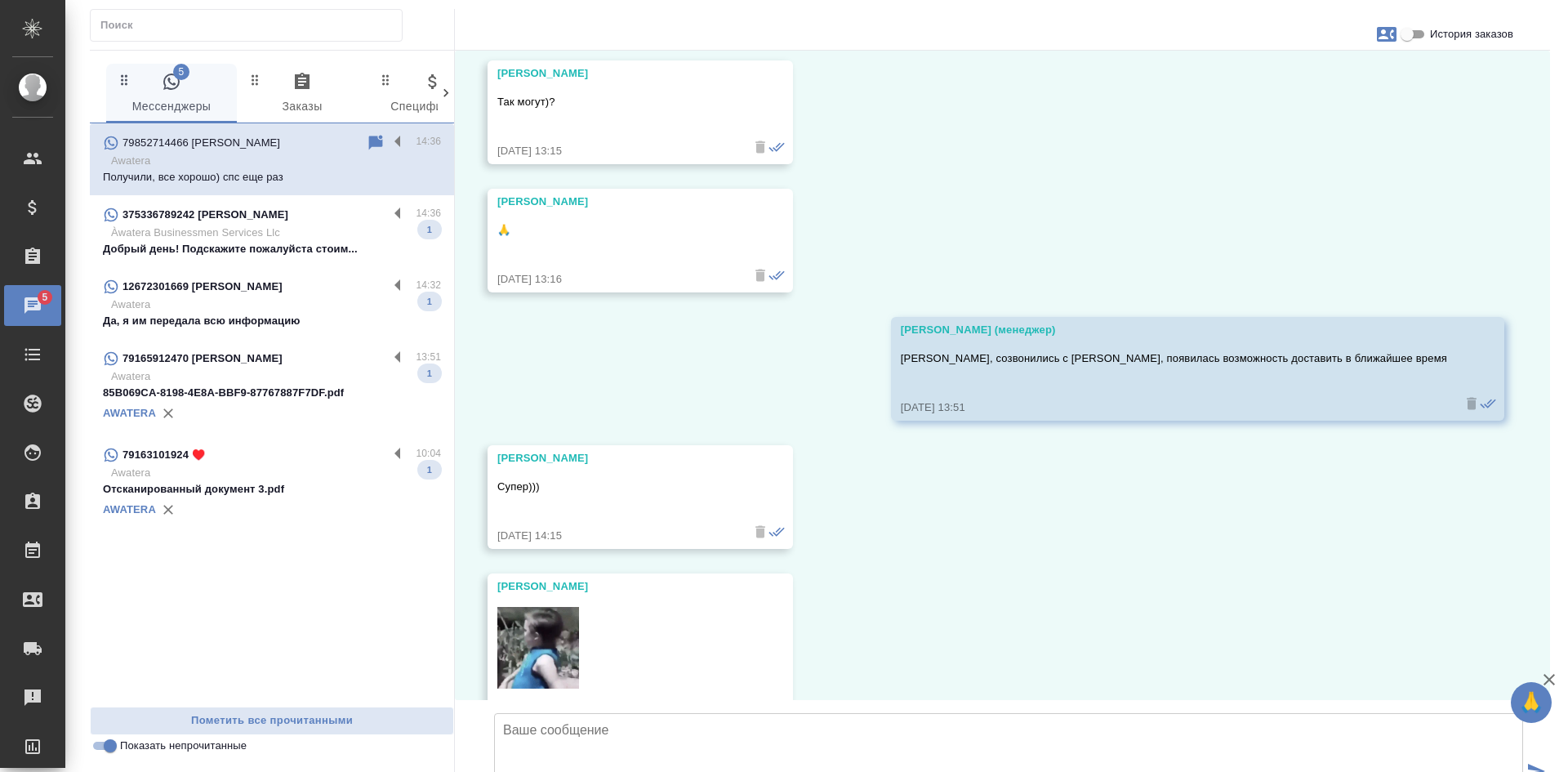
scroll to position [30510, 0]
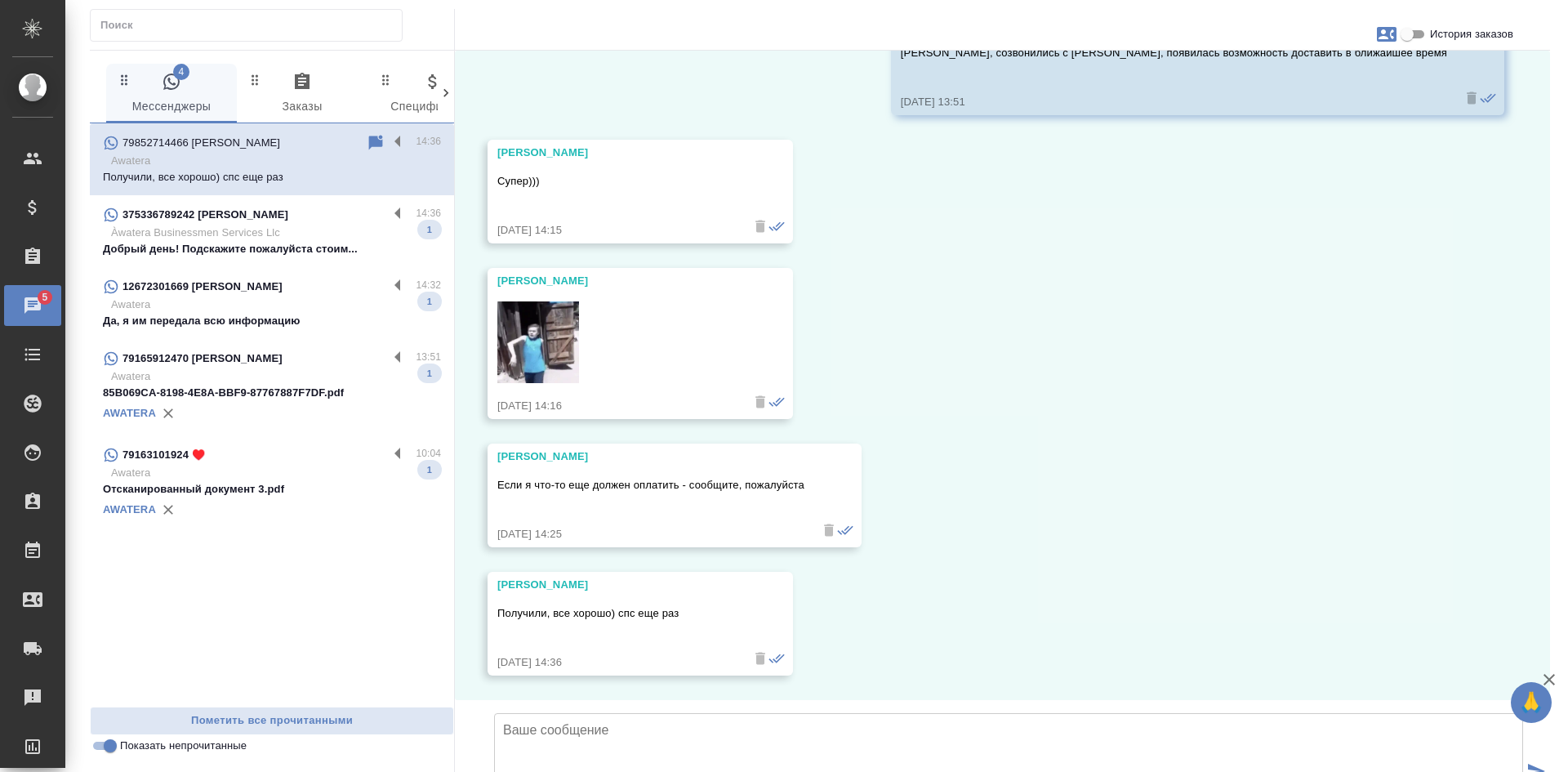
click at [297, 300] on p "Awatera" at bounding box center [275, 305] width 330 height 17
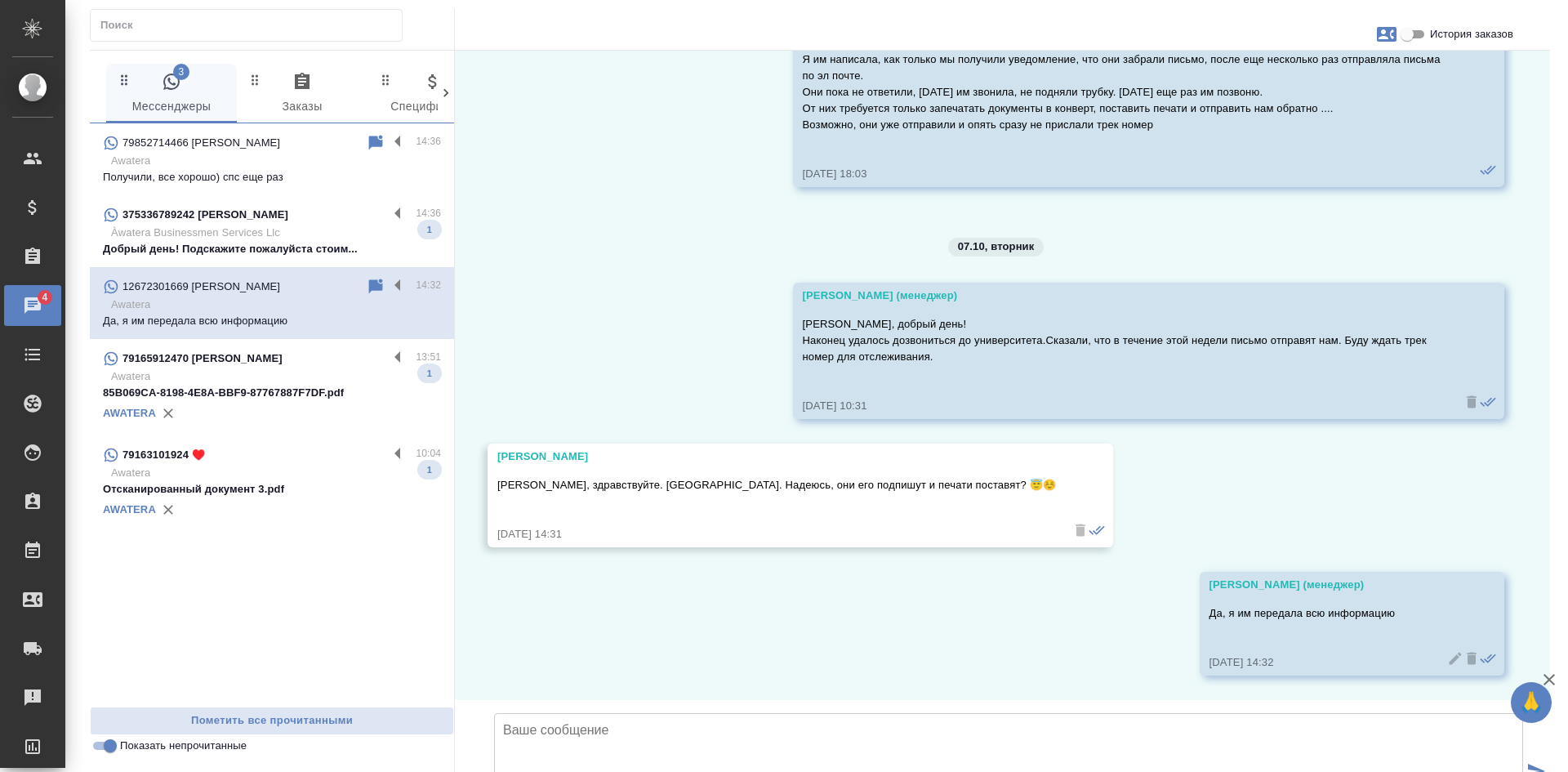
scroll to position [34894, 0]
click at [357, 236] on p "Àwatera Businessmen Services Llc" at bounding box center [275, 233] width 330 height 17
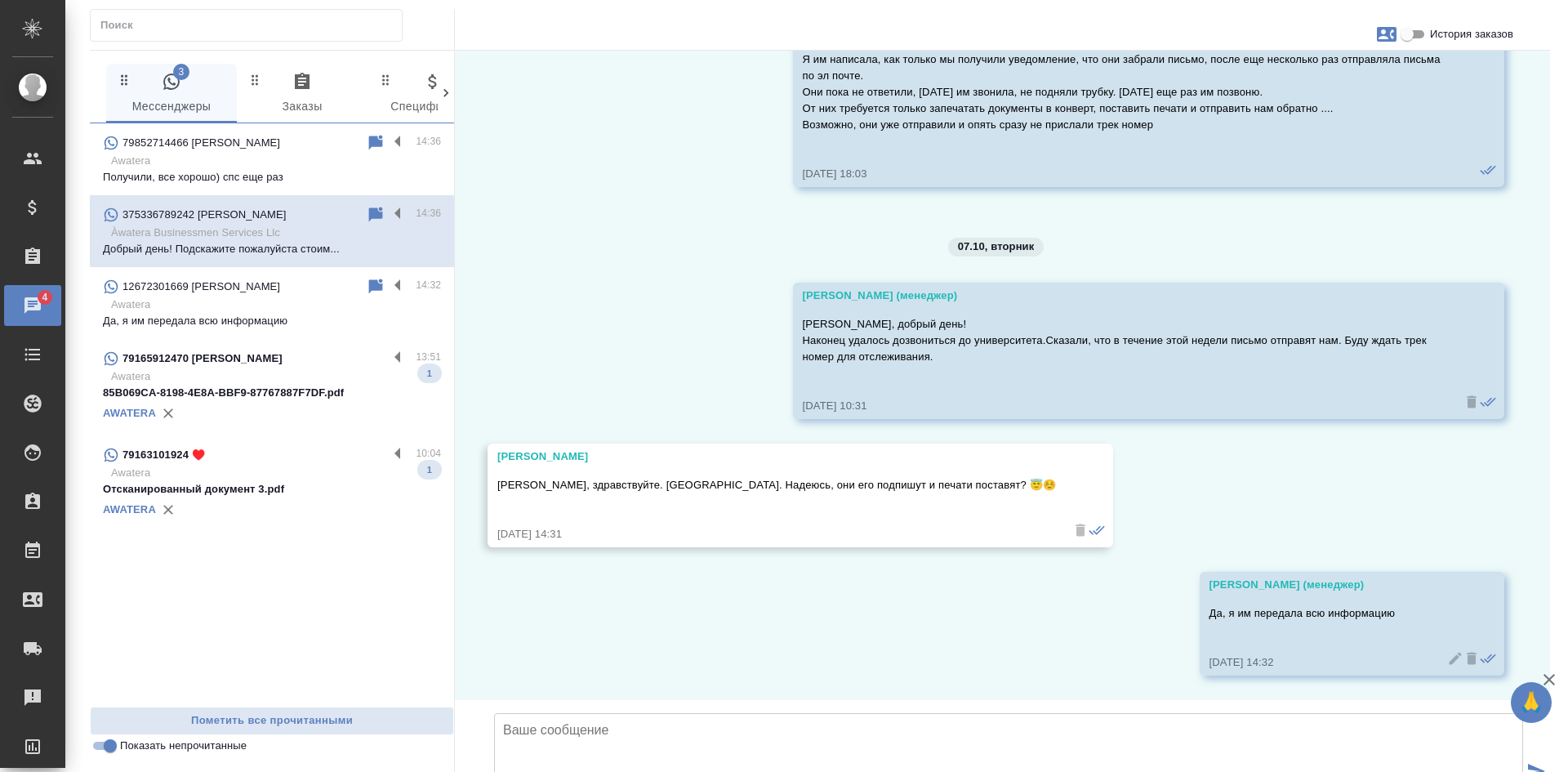
scroll to position [0, 0]
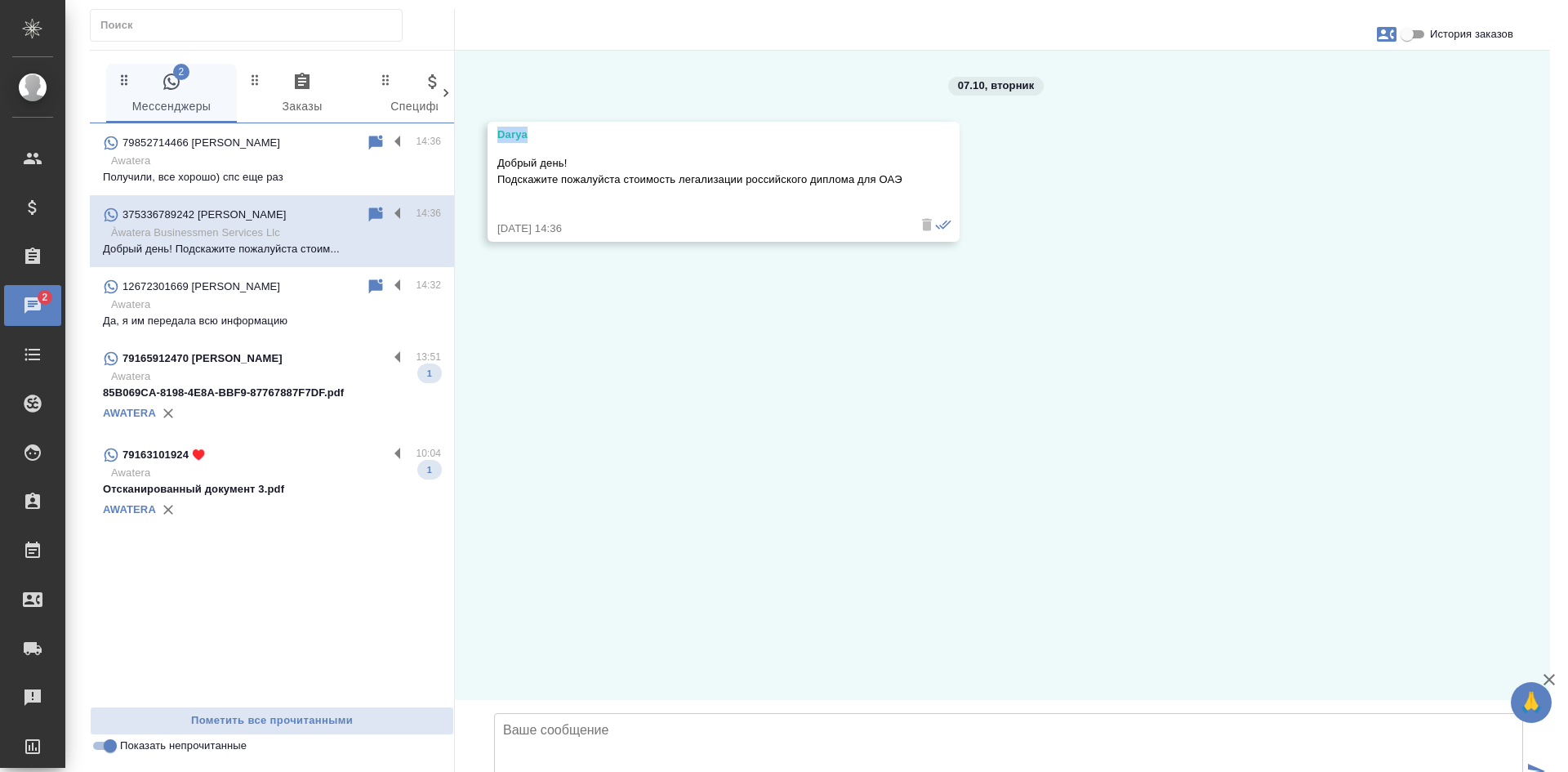
drag, startPoint x: 540, startPoint y: 142, endPoint x: 497, endPoint y: 137, distance: 43.3
click at [497, 137] on div "Darya Добрый день! Подскажите пожалуйста стоимость легализации российского дипл…" at bounding box center [723, 182] width 472 height 120
drag, startPoint x: 501, startPoint y: 137, endPoint x: 580, endPoint y: 376, distance: 251.7
click at [605, 467] on div "07.10, вторник Darya Добрый день! Подскажите пожалуйста стоимость легализации р…" at bounding box center [1002, 376] width 1095 height 649
drag, startPoint x: 527, startPoint y: 136, endPoint x: 492, endPoint y: 134, distance: 35.1
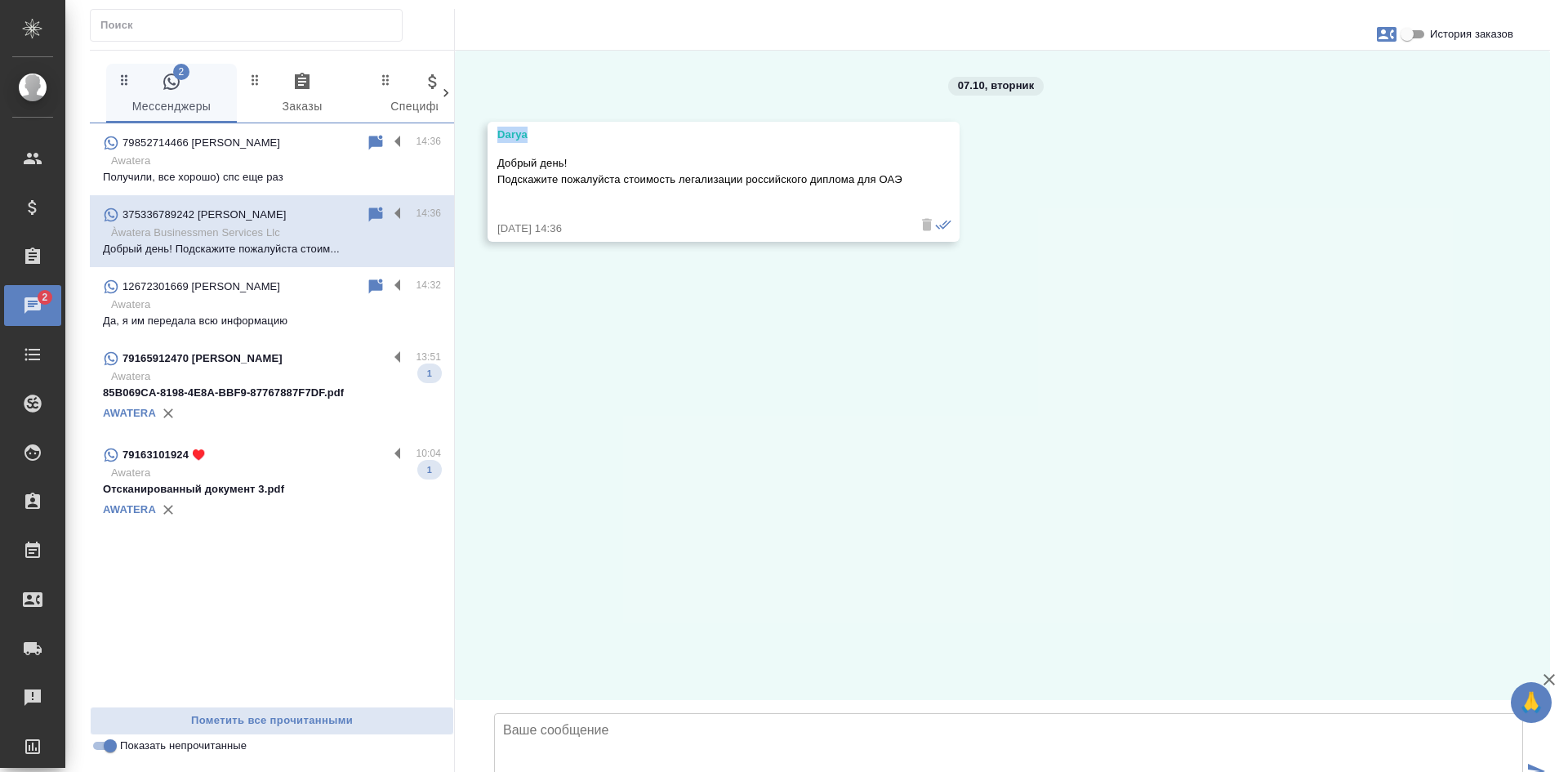
click at [492, 134] on div "Darya Добрый день! Подскажите пожалуйста стоимость легализации российского дипл…" at bounding box center [723, 182] width 472 height 120
copy div "Darya"
click at [1312, 293] on div "07.10, вторник Darya Добрый день! Подскажите пожалуйста стоимость легализации р…" at bounding box center [1002, 376] width 1095 height 649
click at [803, 713] on textarea at bounding box center [1008, 769] width 1029 height 114
click at [1383, 25] on icon "button" at bounding box center [1386, 33] width 19 height 19
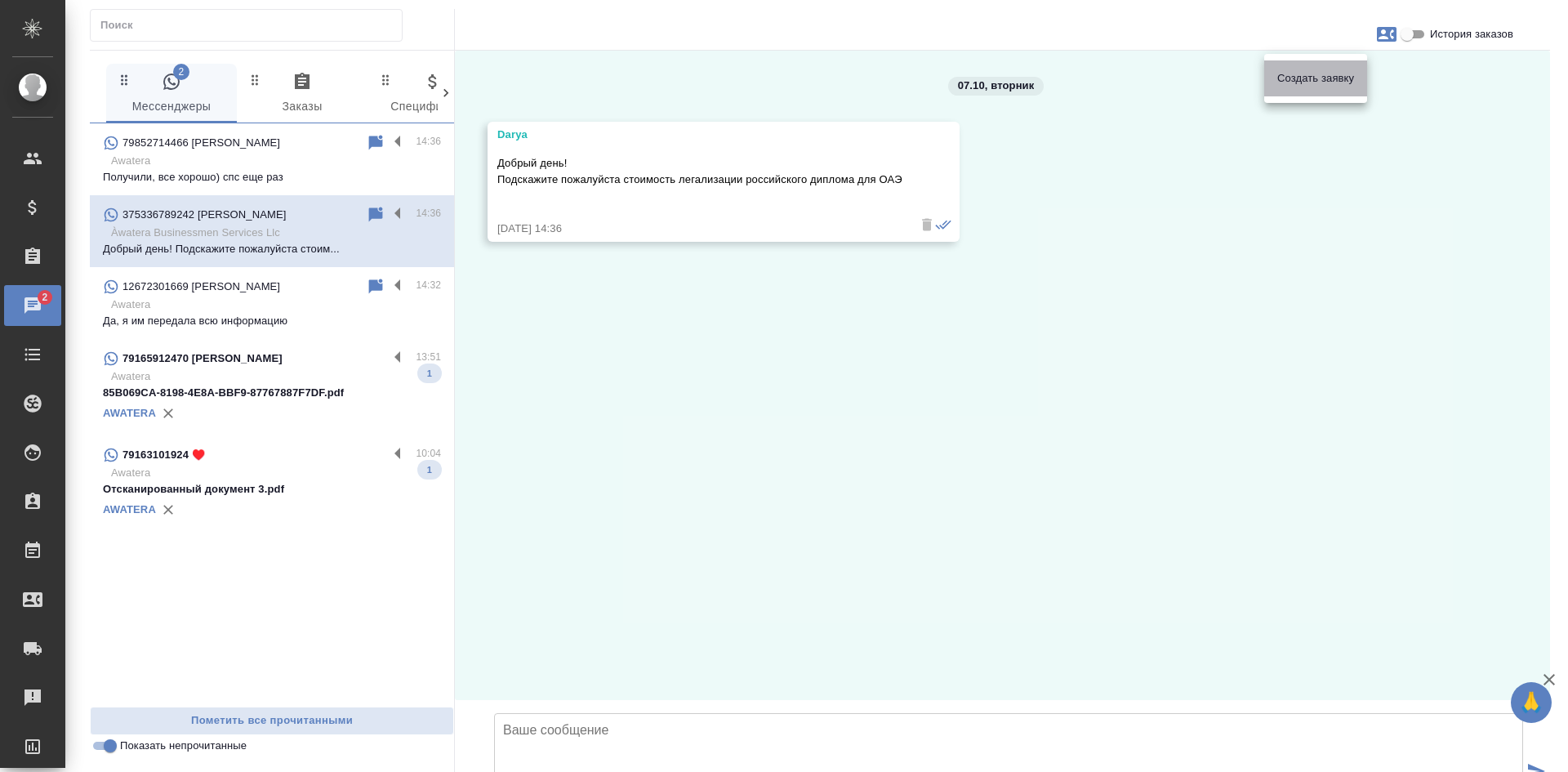
click at [1298, 88] on div "Создать заявку" at bounding box center [1315, 78] width 103 height 36
select select "BY"
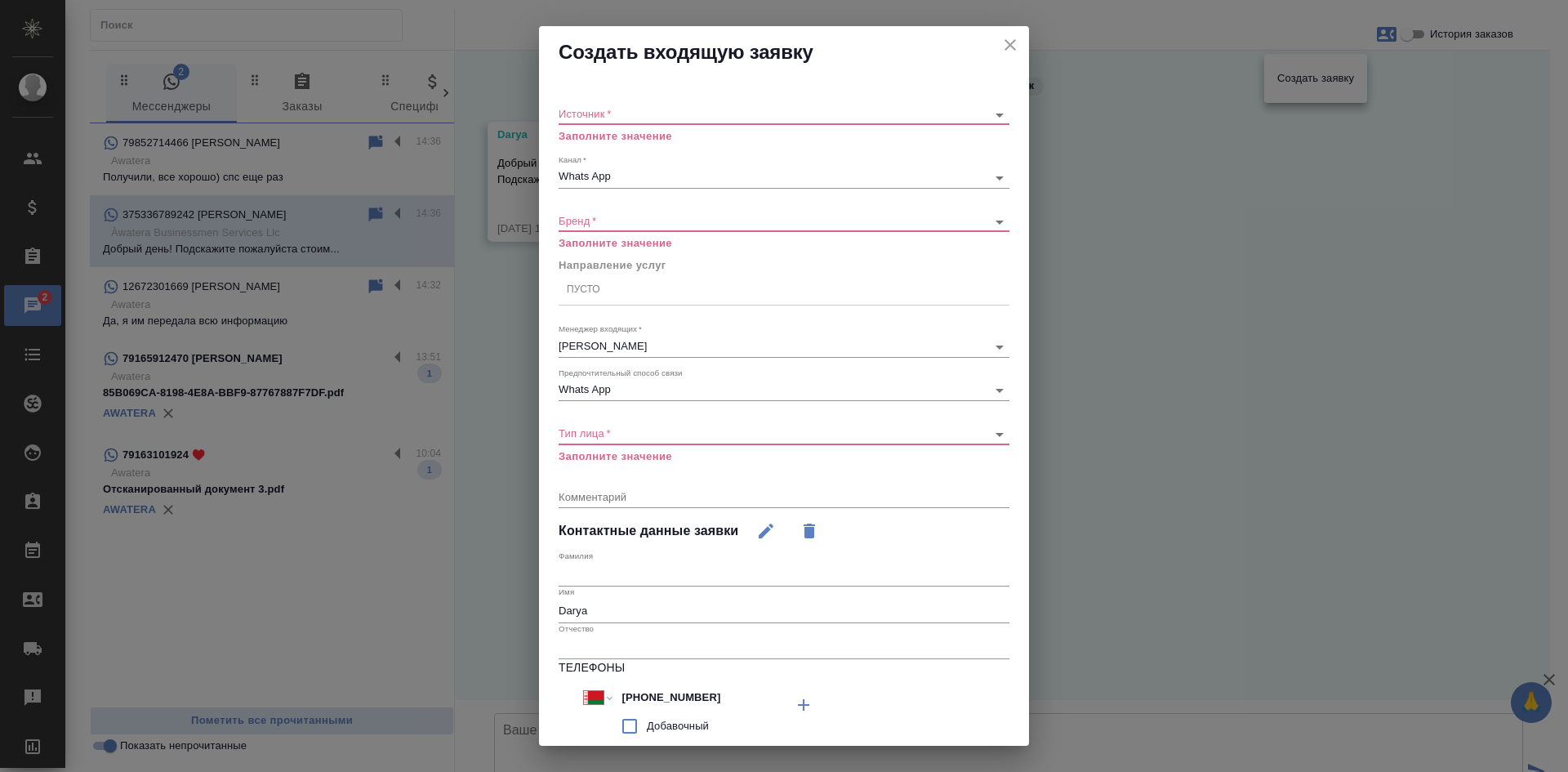
click at [588, 114] on body "🙏 .cls-1 fill:#fff; AWATERA Kasatkina Aleksandra Клиенты Спецификации Заказы 2 …" at bounding box center [784, 386] width 1568 height 772
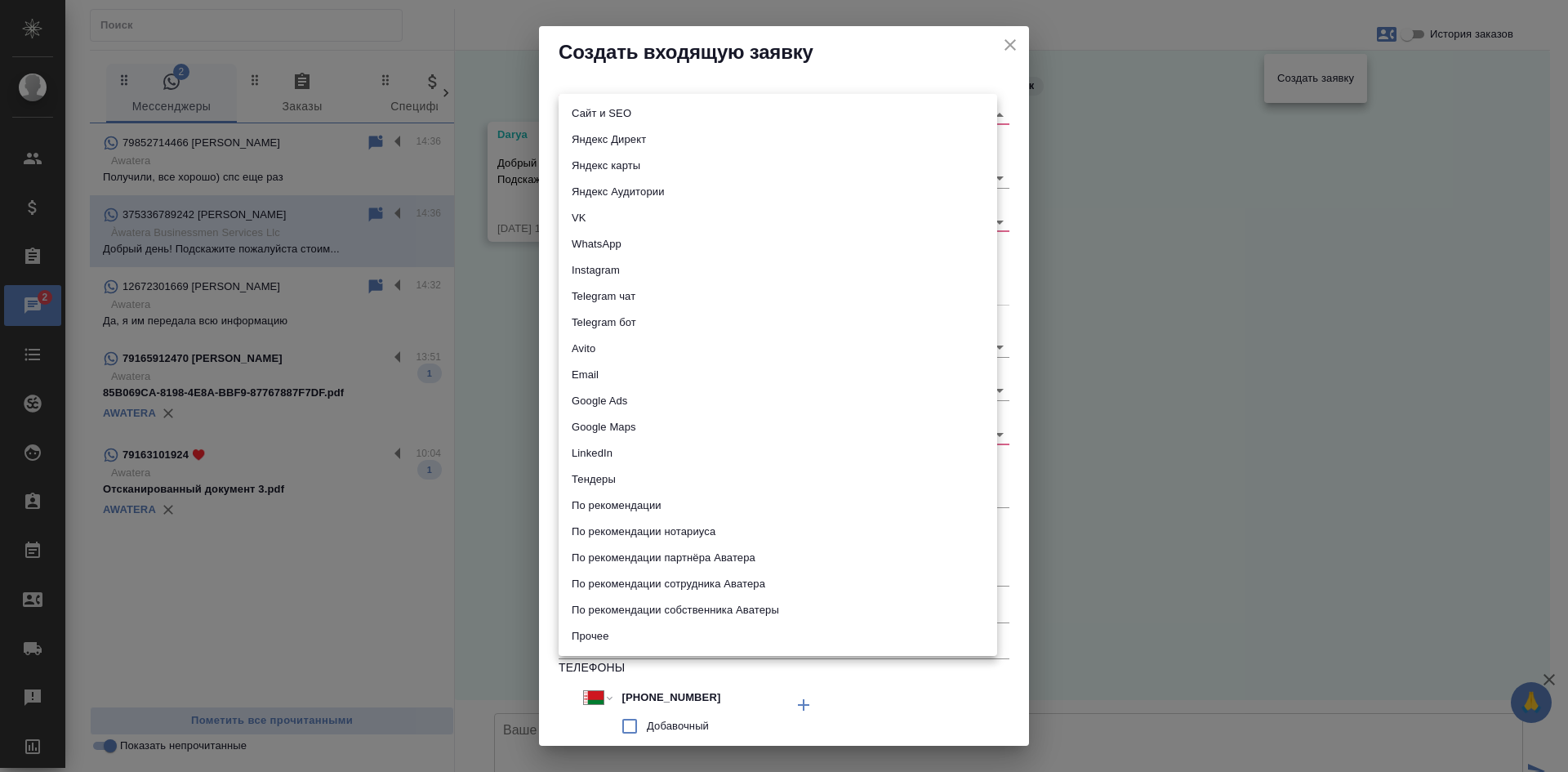
click at [588, 104] on li "Сайт и SEO" at bounding box center [777, 113] width 438 height 26
type input "seo"
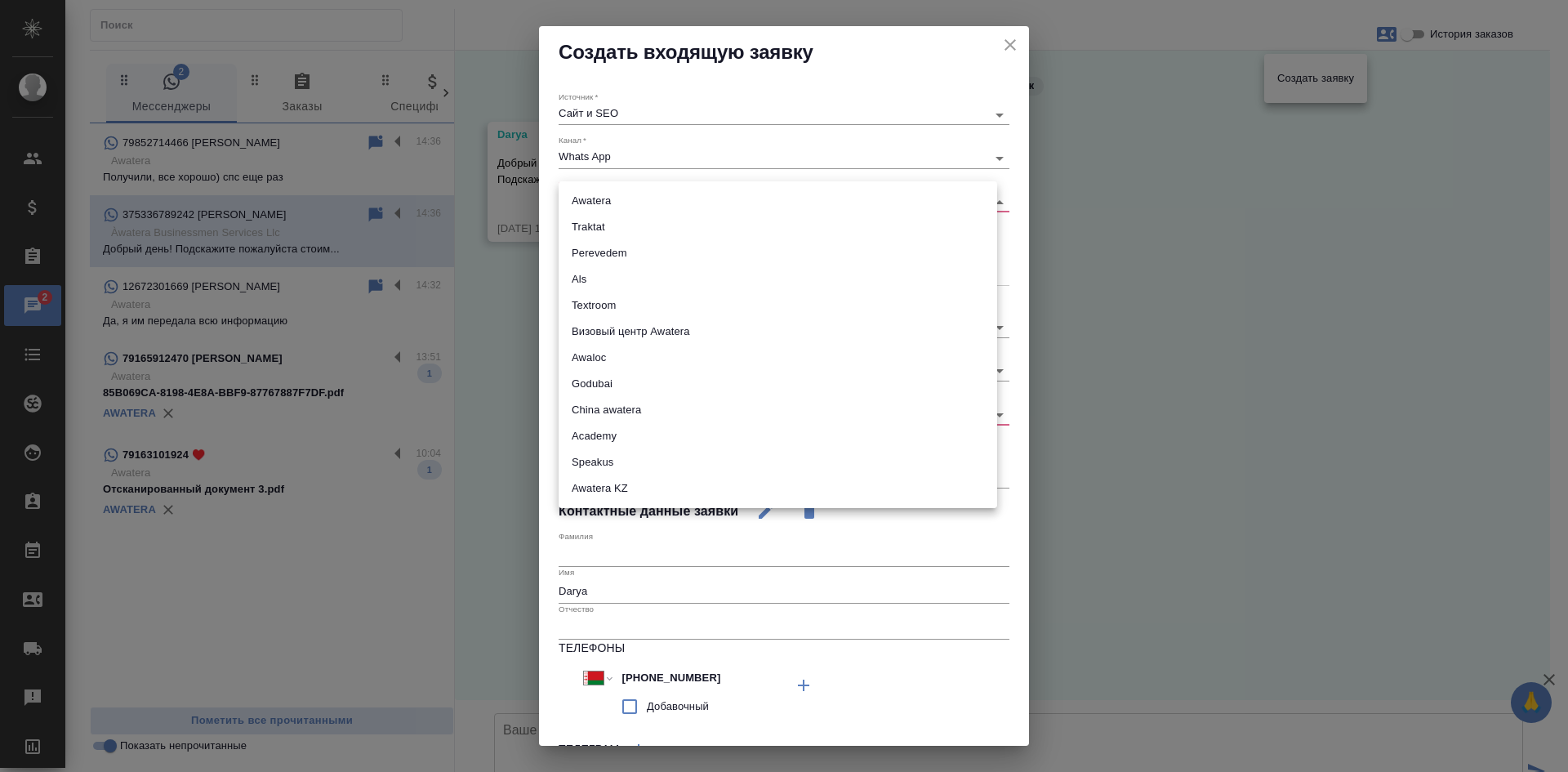
click at [608, 201] on body "🙏 .cls-1 fill:#fff; AWATERA Kasatkina Aleksandra Клиенты Спецификации Заказы 2 …" at bounding box center [784, 386] width 1568 height 772
click at [608, 383] on li "Godubai" at bounding box center [777, 383] width 438 height 26
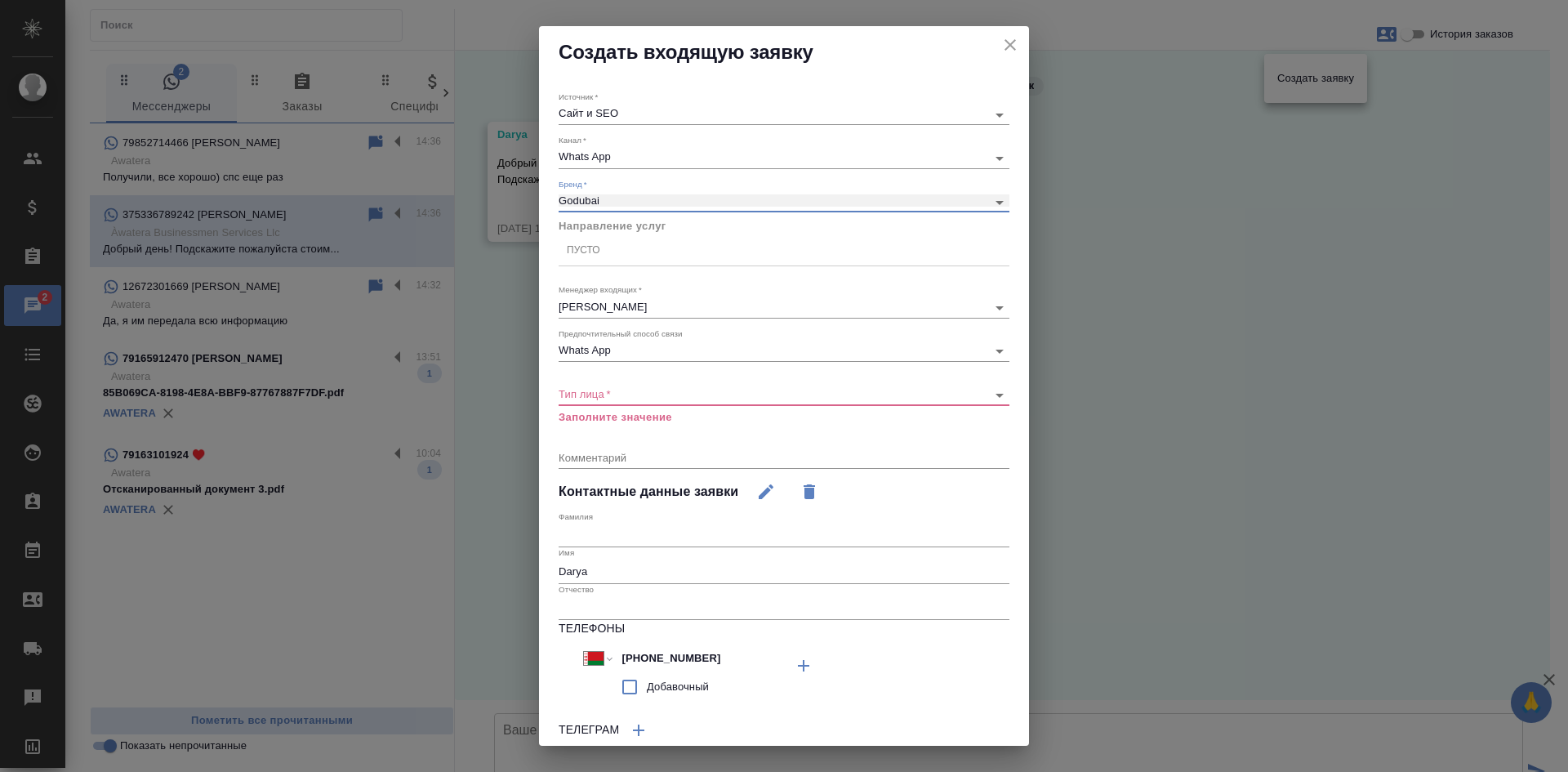
type input "godubai"
click at [1001, 41] on icon "close" at bounding box center [1010, 44] width 19 height 19
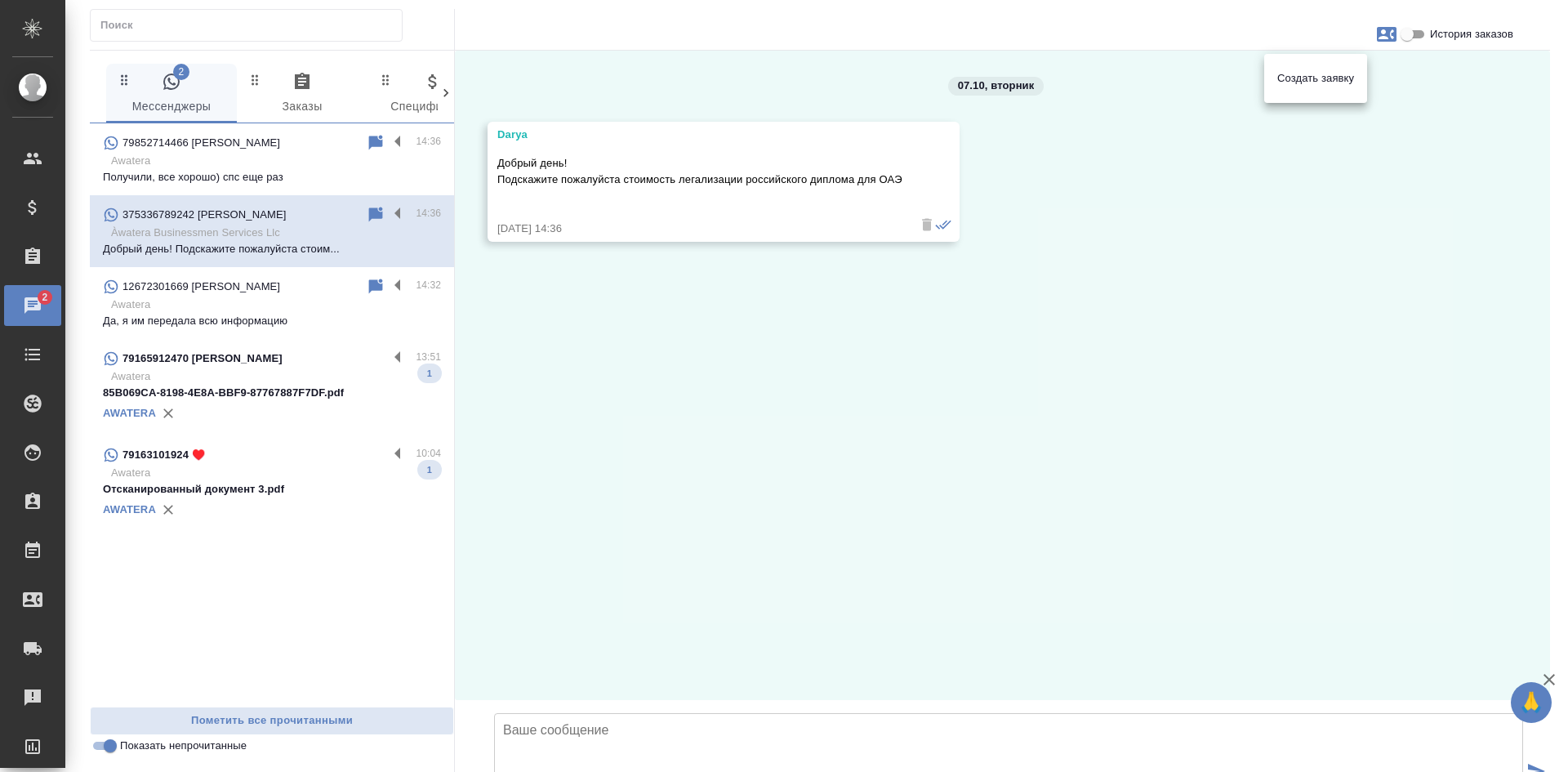
click at [1318, 78] on span "Создать заявку" at bounding box center [1315, 78] width 77 height 17
select select "BY"
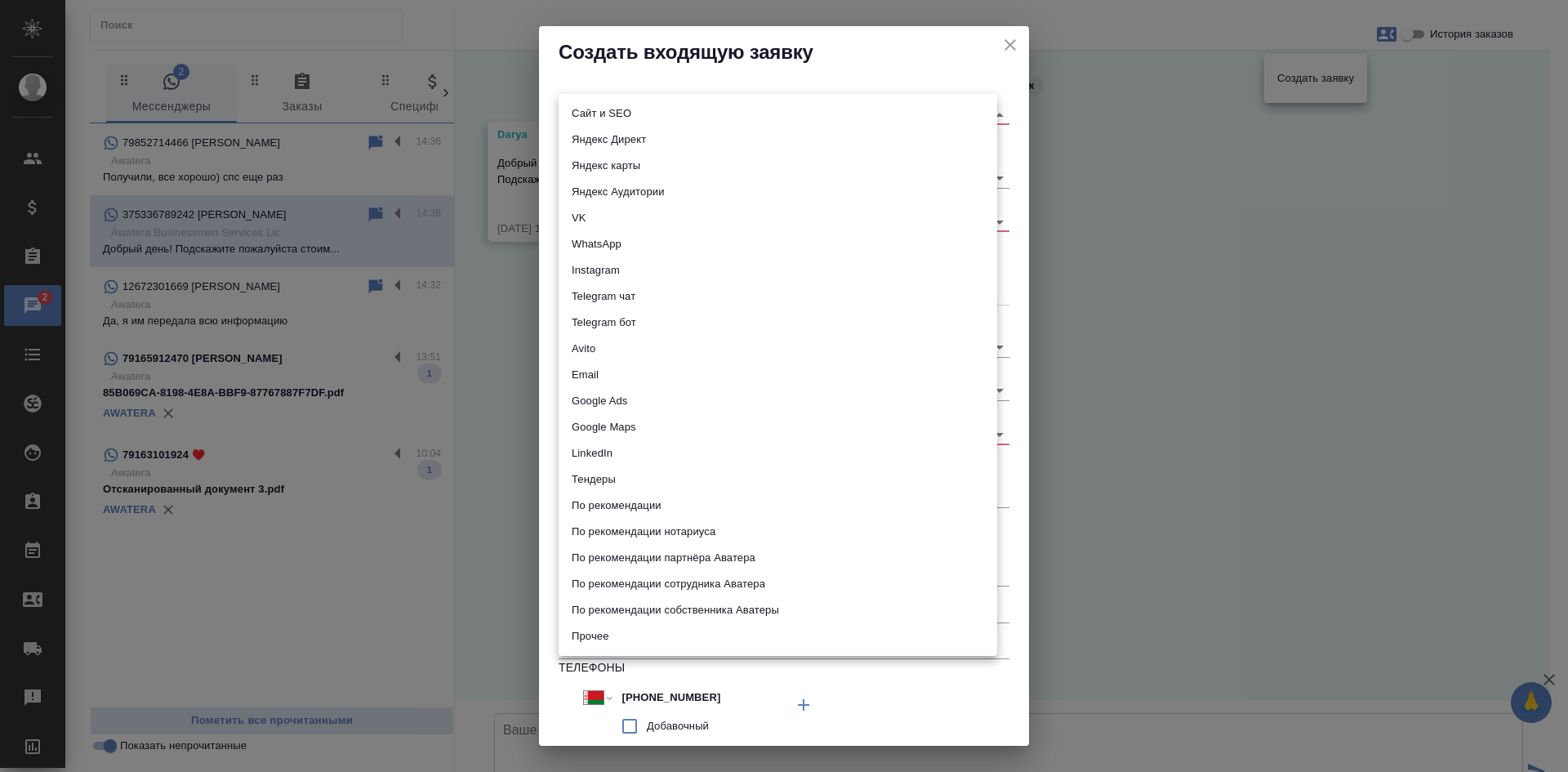
click at [598, 108] on body "🙏 .cls-1 fill:#fff; AWATERA Kasatkina Aleksandra Клиенты Спецификации Заказы 2 …" at bounding box center [784, 386] width 1568 height 772
click at [593, 106] on li "Сайт и SEO" at bounding box center [777, 113] width 438 height 26
type input "seo"
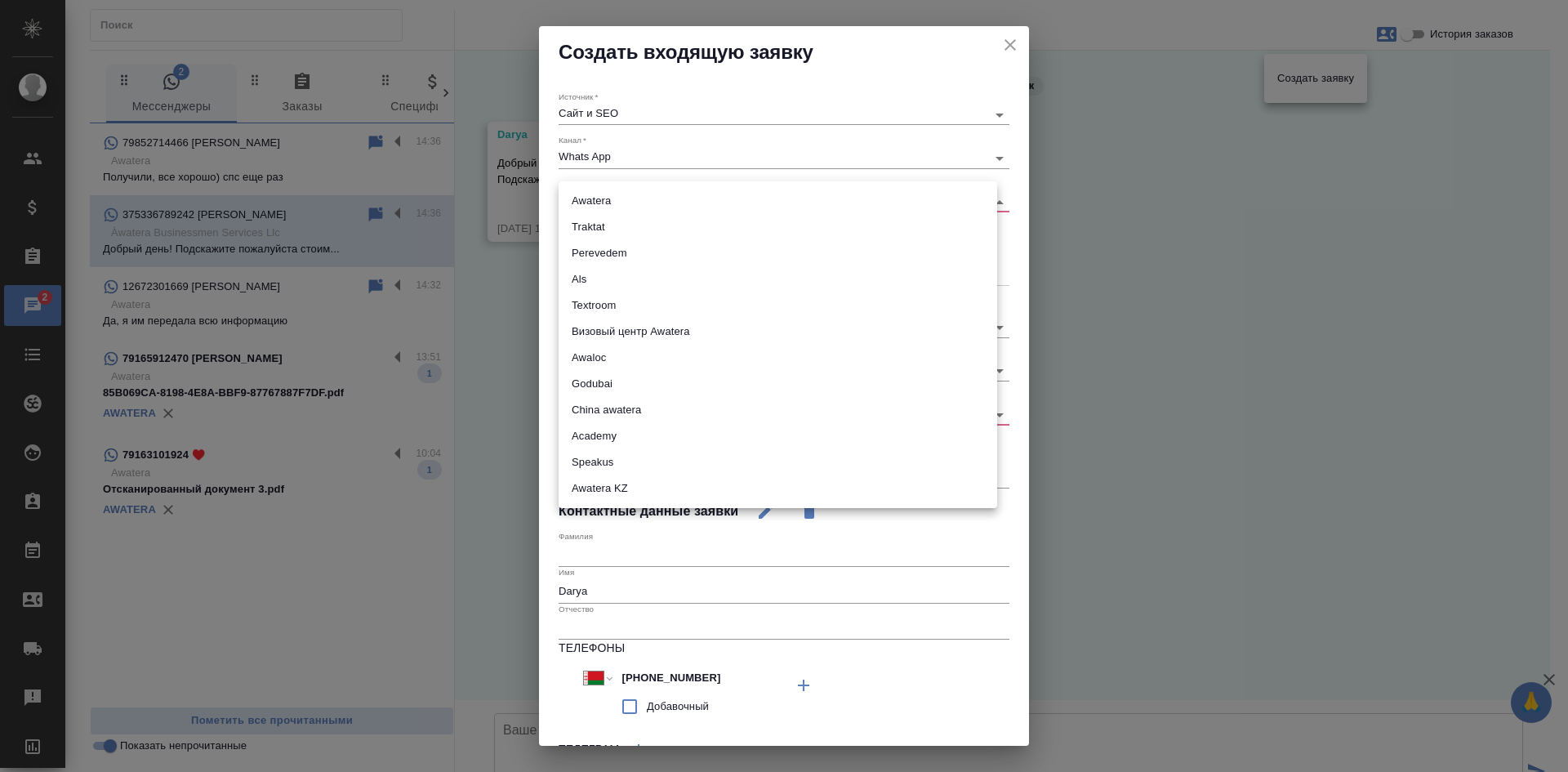
click at [588, 198] on body "🙏 .cls-1 fill:#fff; AWATERA Kasatkina Aleksandra Клиенты Спецификации Заказы 2 …" at bounding box center [784, 386] width 1568 height 772
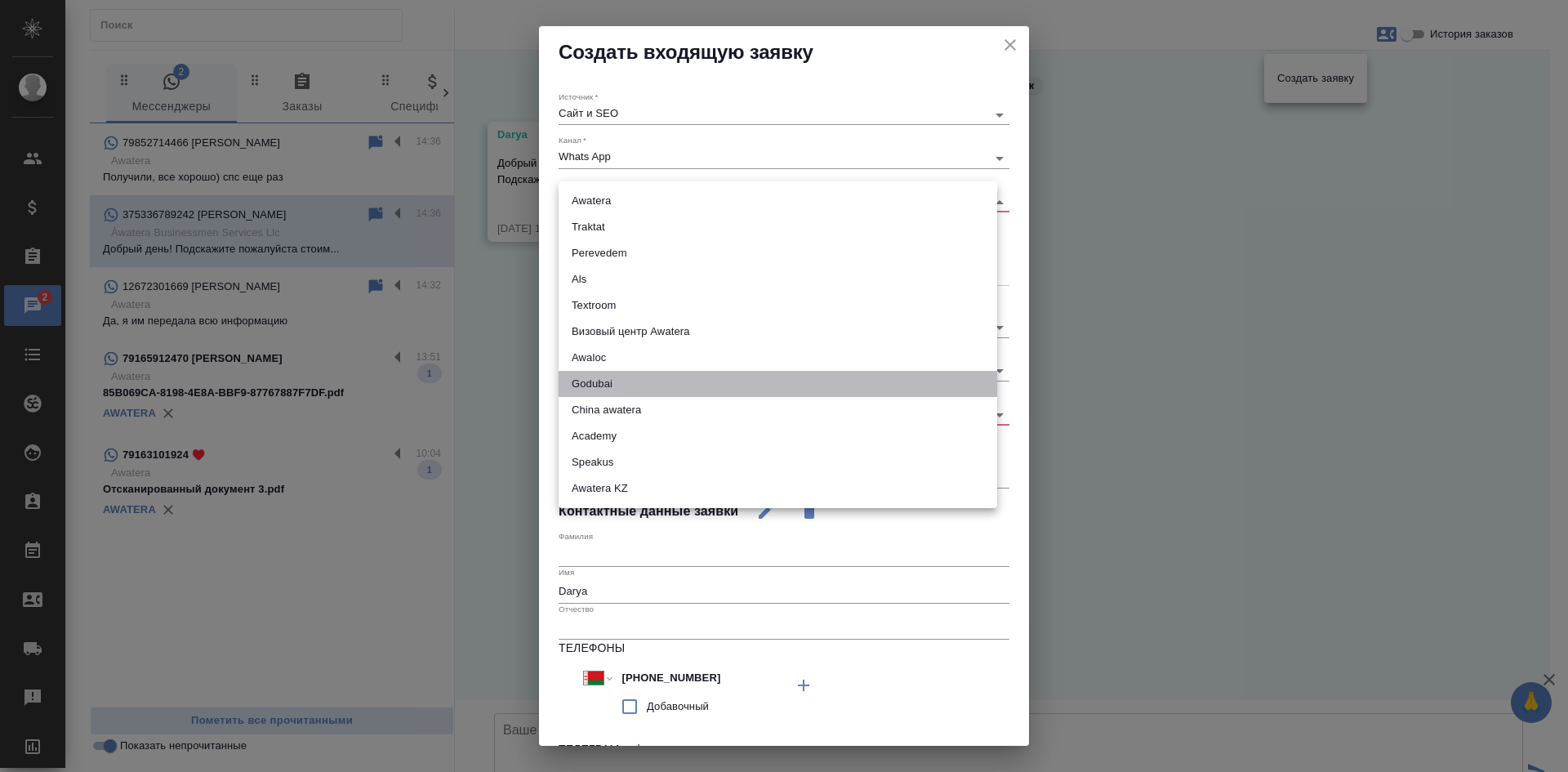
click at [609, 377] on li "Godubai" at bounding box center [777, 383] width 438 height 26
type input "godubai"
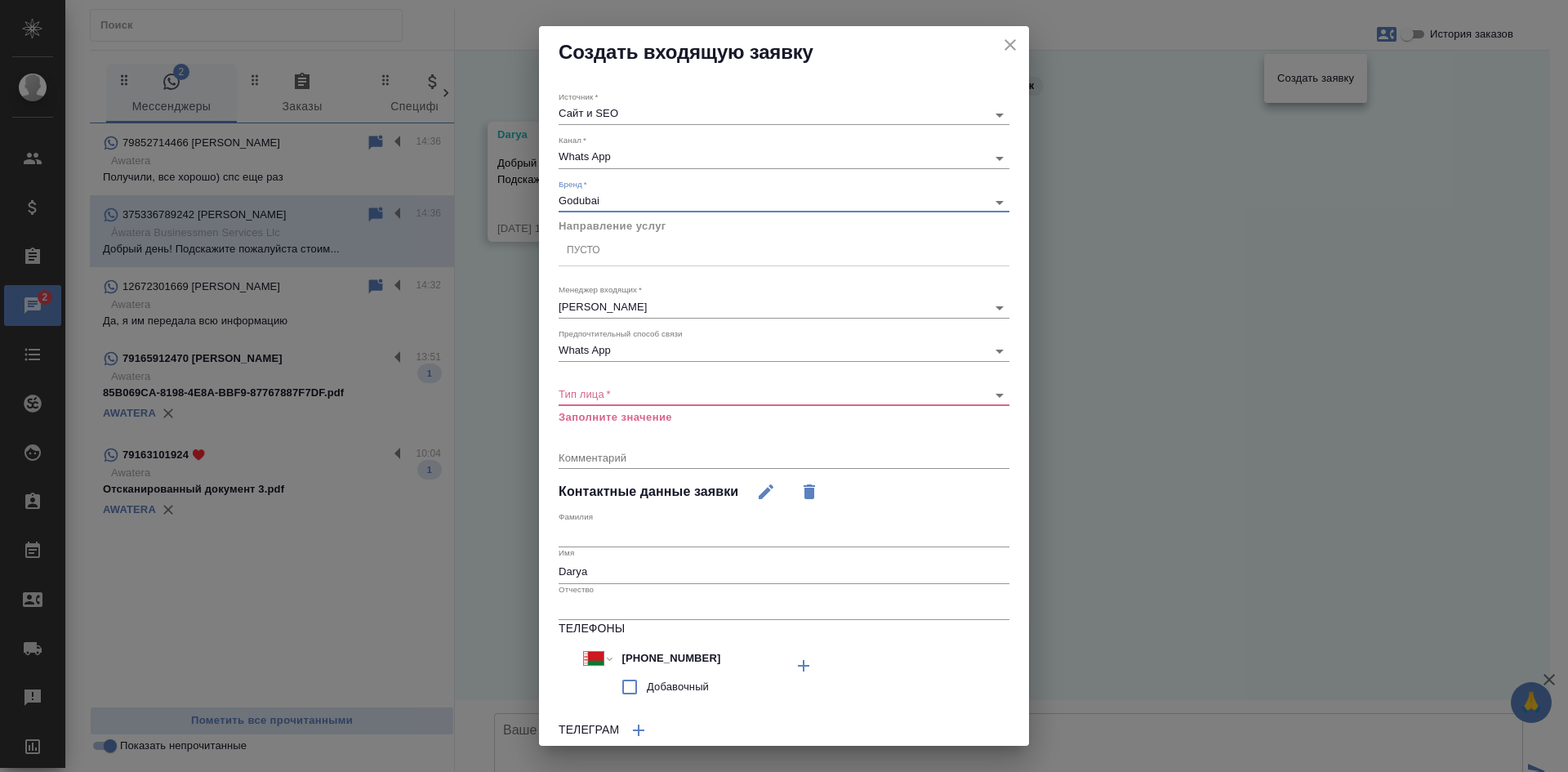
click at [612, 247] on div "Пусто" at bounding box center [784, 250] width 451 height 23
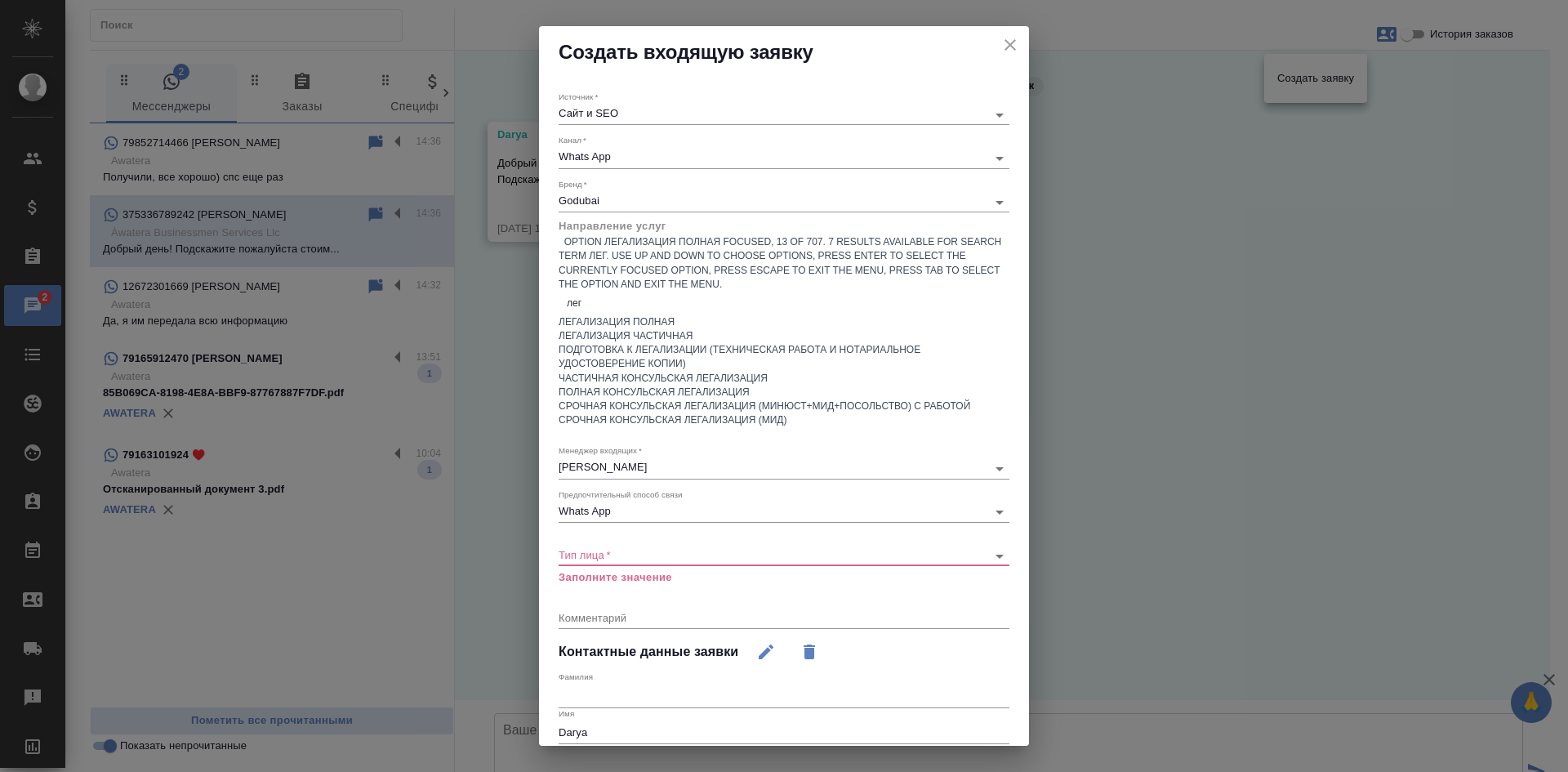
type input "лега"
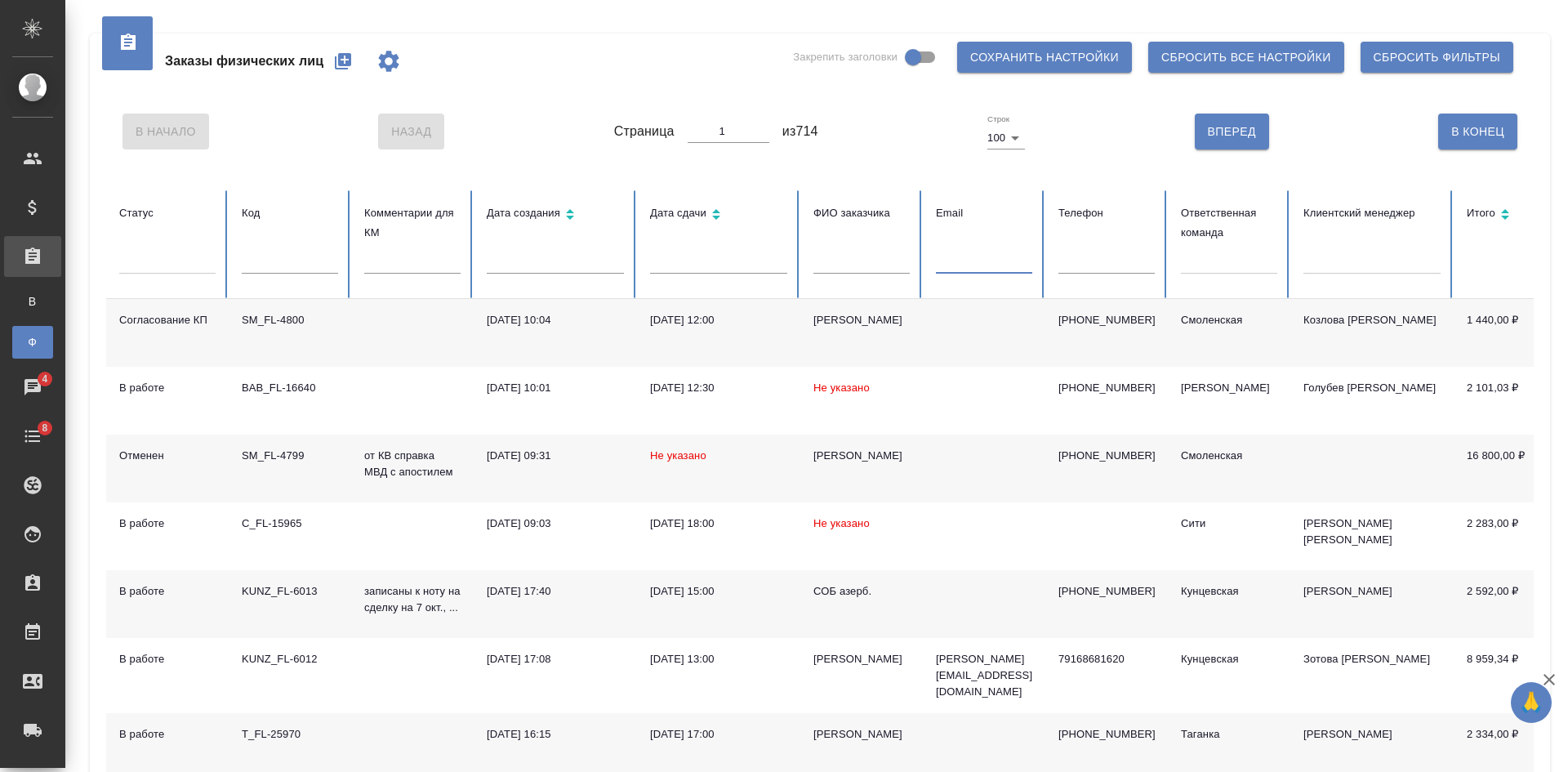
click at [1092, 260] on input "text" at bounding box center [1106, 261] width 96 height 23
paste input "9161900944"
type input "9161900944"
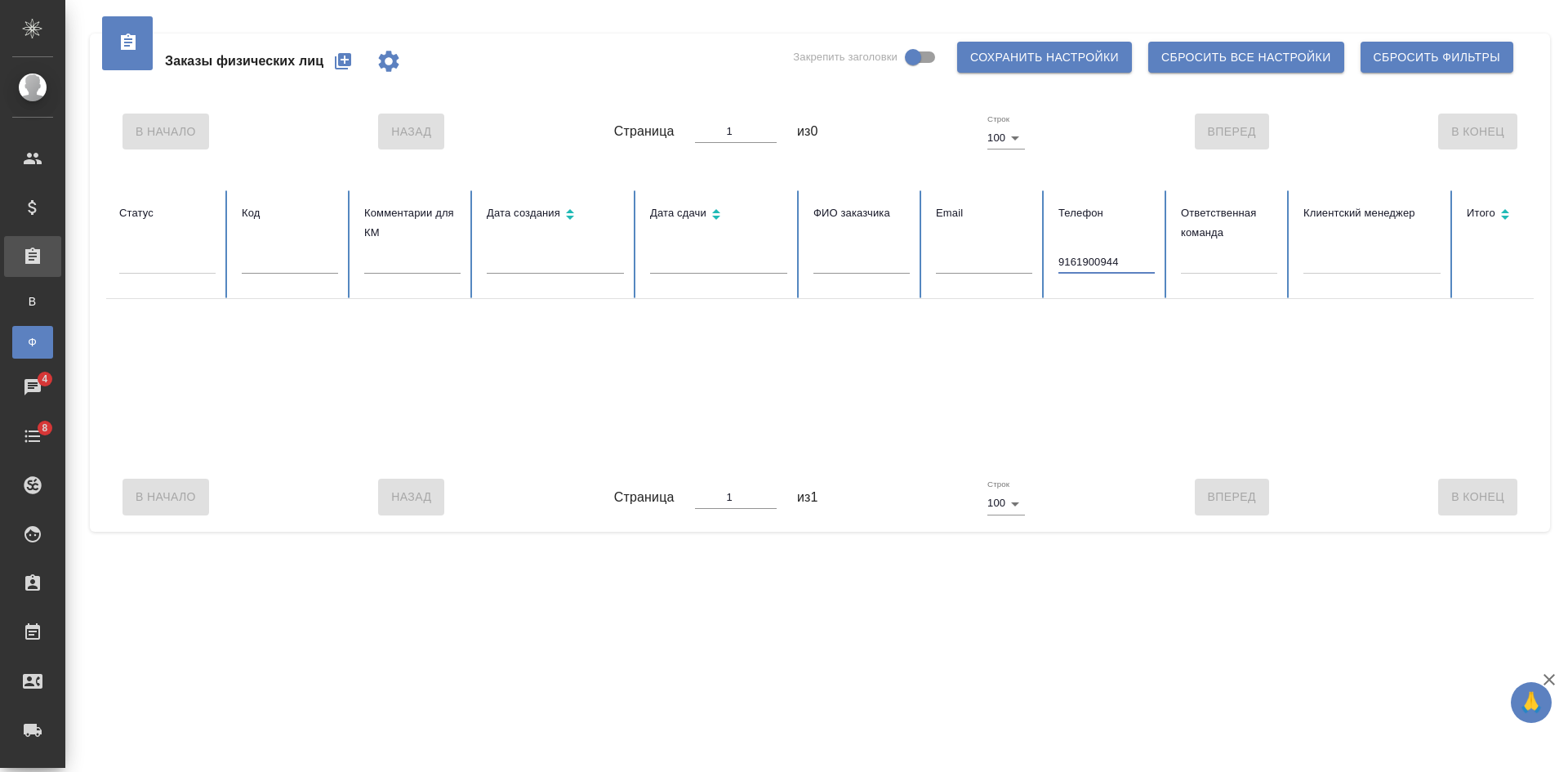
drag, startPoint x: 1128, startPoint y: 267, endPoint x: 984, endPoint y: 260, distance: 144.2
click at [987, 263] on tr "Статус Код Комментарии для КМ Дата создания Дата сдачи ФИО заказчика Email Теле…" at bounding box center [1025, 245] width 1838 height 108
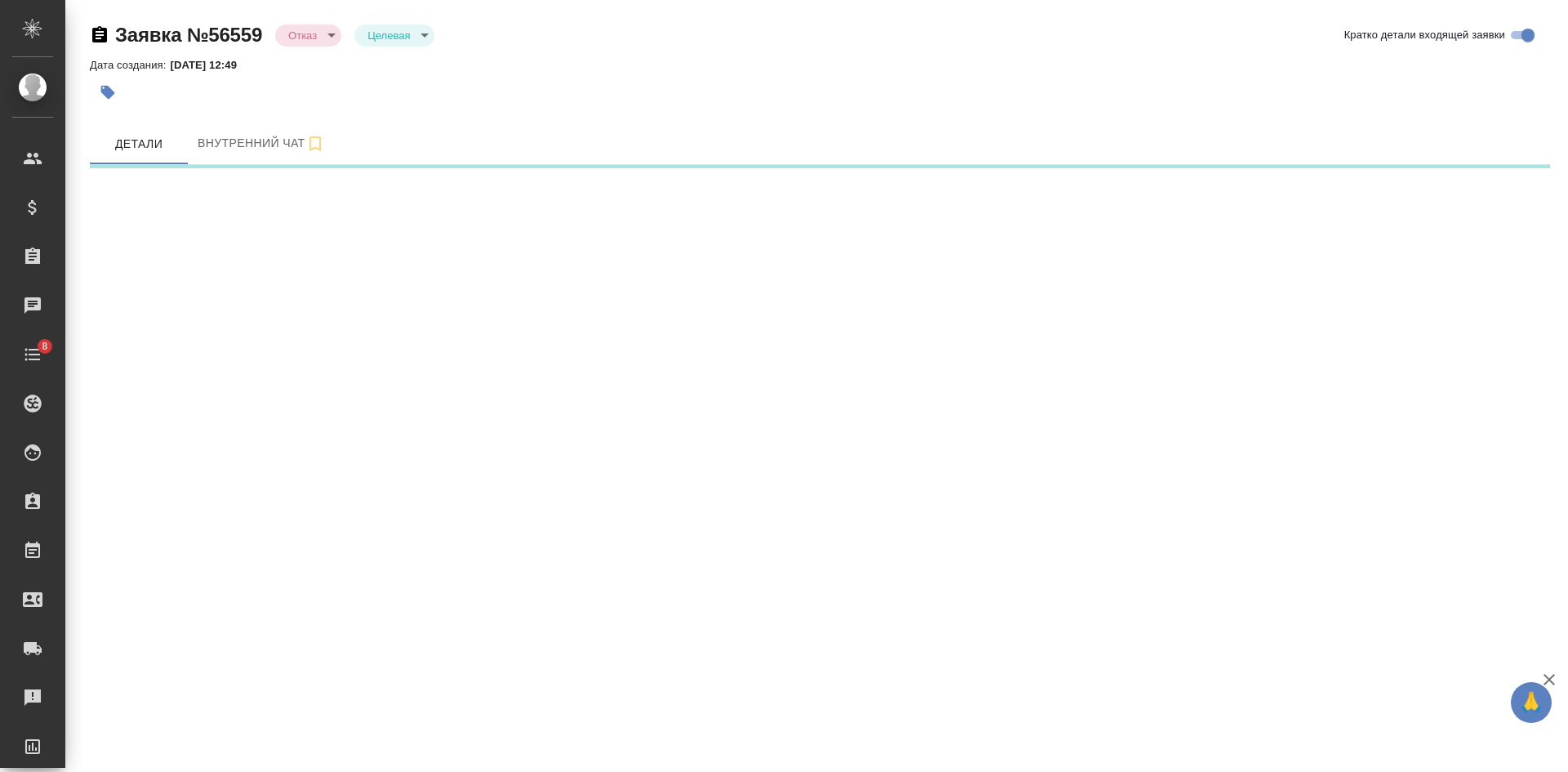
select select "RU"
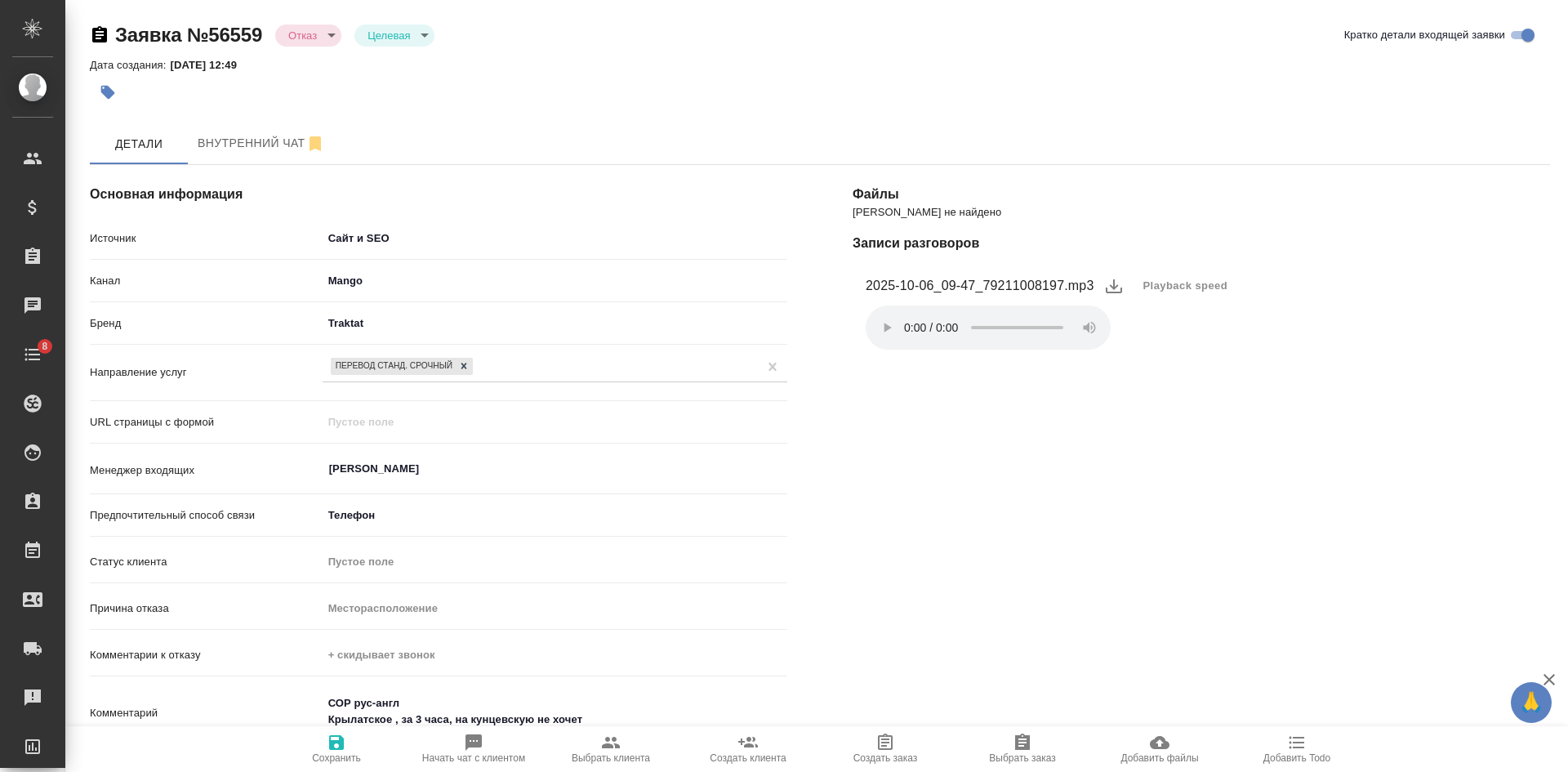
type textarea "x"
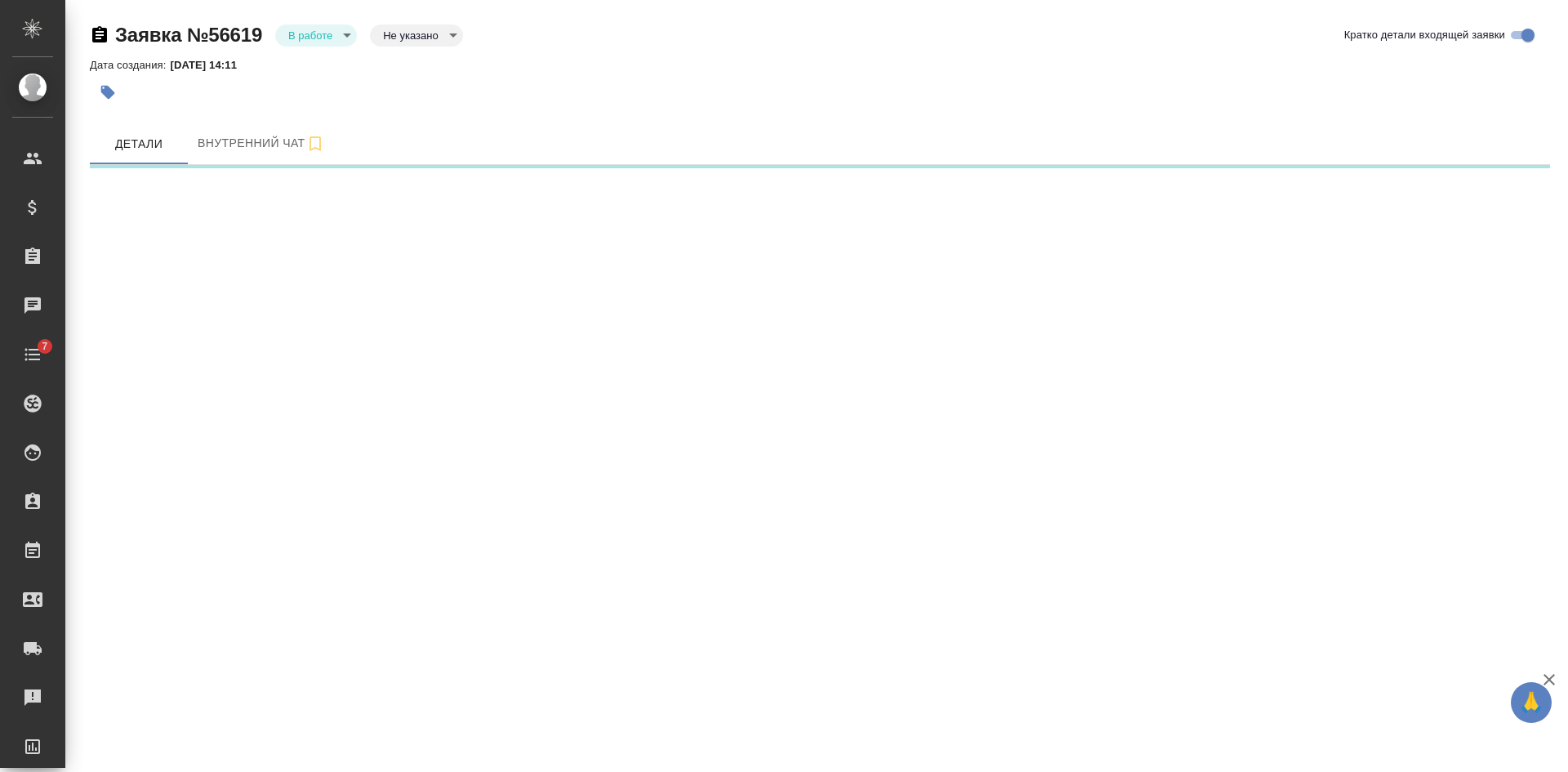
select select "RU"
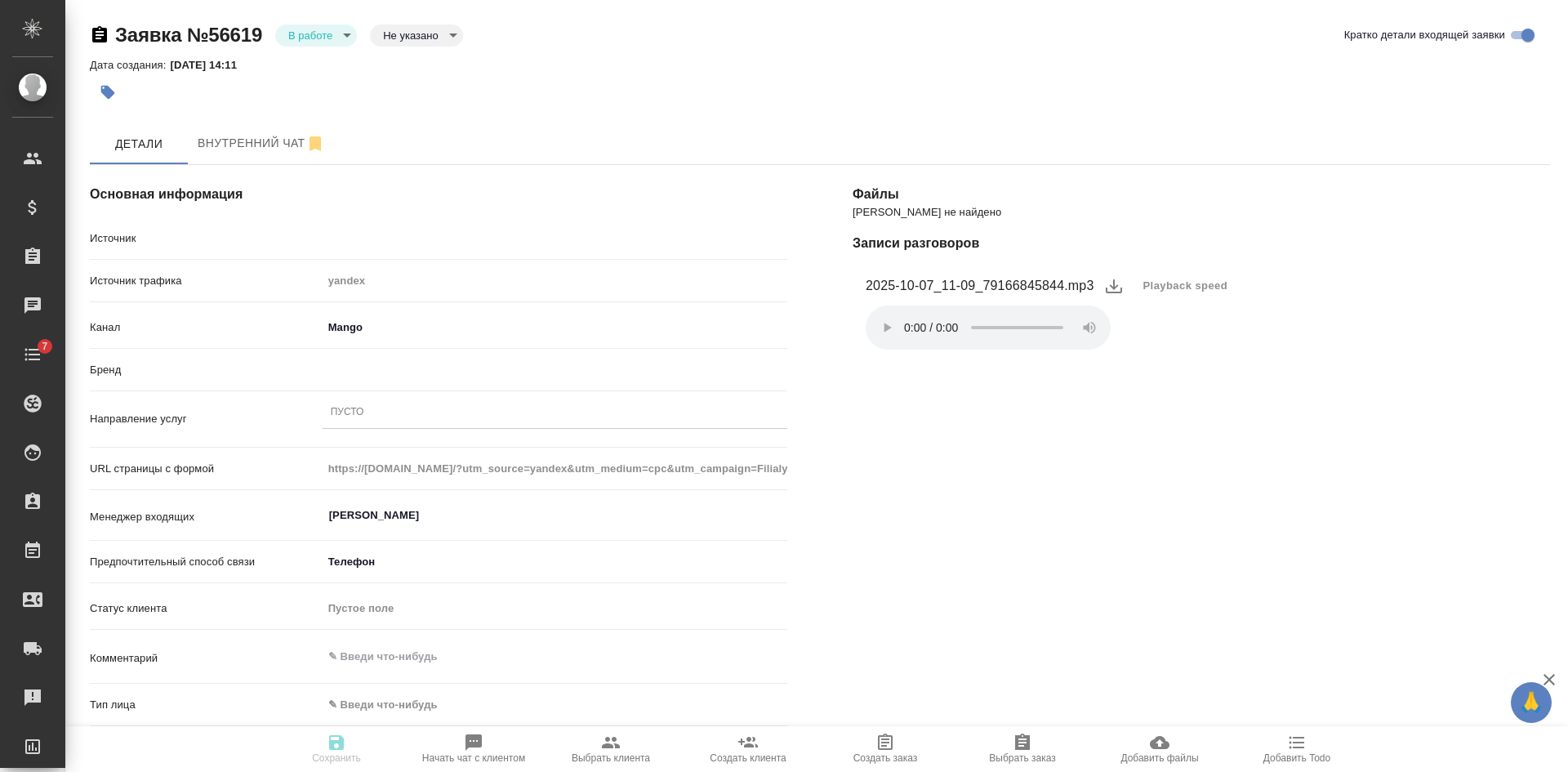
type textarea "x"
click at [398, 32] on body "🙏 .cls-1 fill:#fff; AWATERA [PERSON_NAME] Спецификации Заказы Чаты 7 Todo Проек…" at bounding box center [784, 386] width 1568 height 772
click at [404, 55] on button "Целевая" at bounding box center [409, 62] width 53 height 18
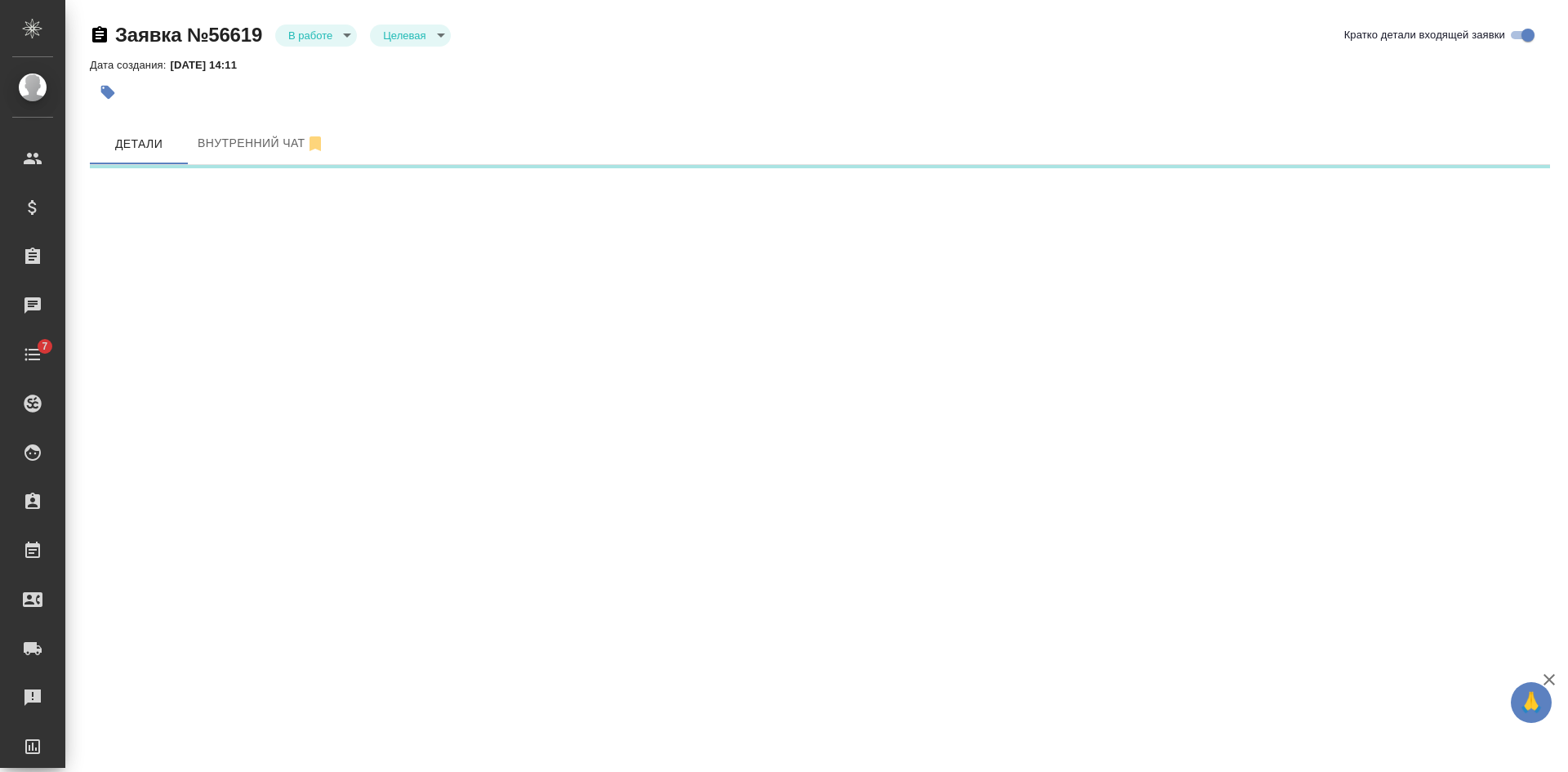
select select "RU"
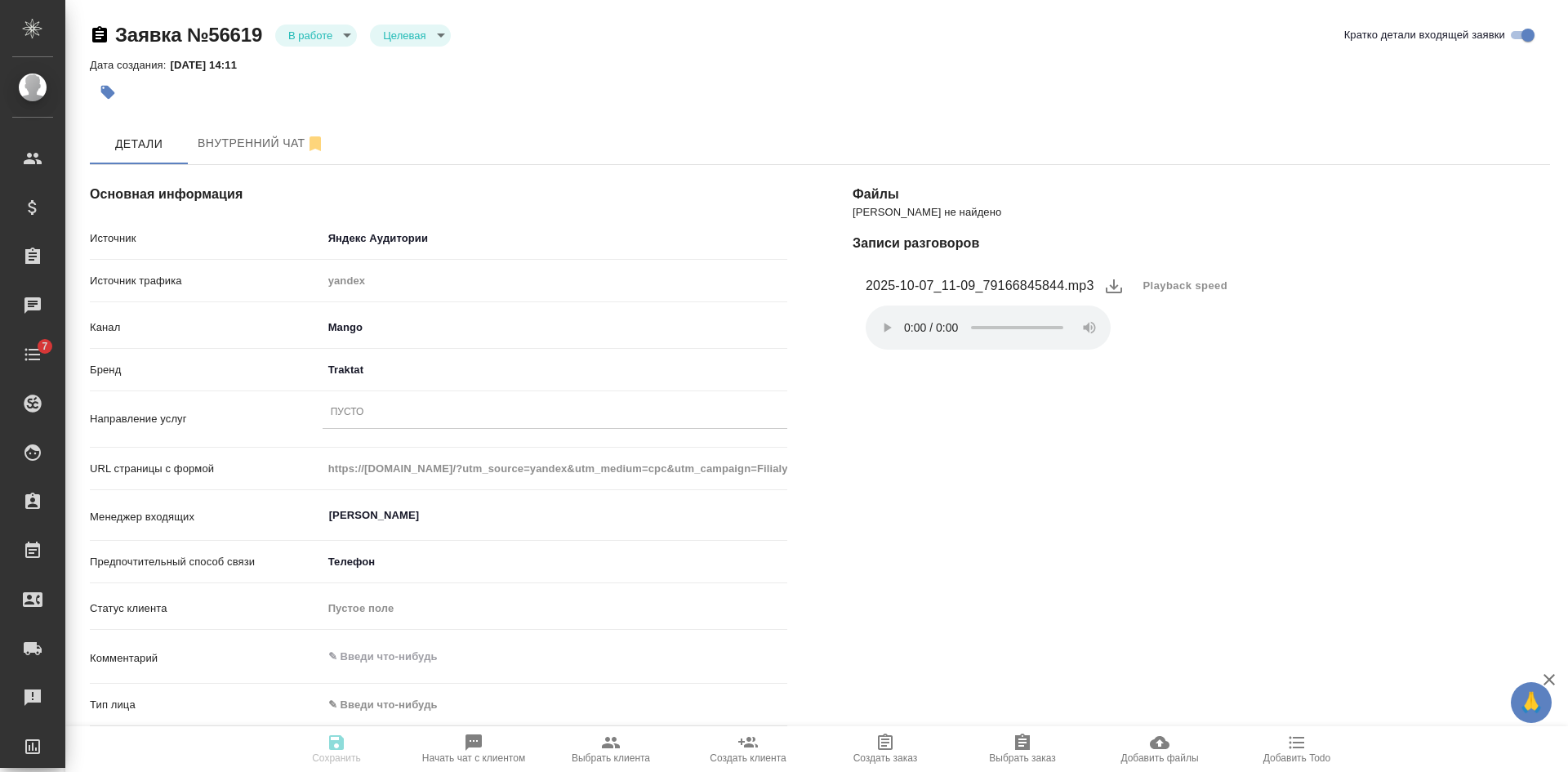
type textarea "x"
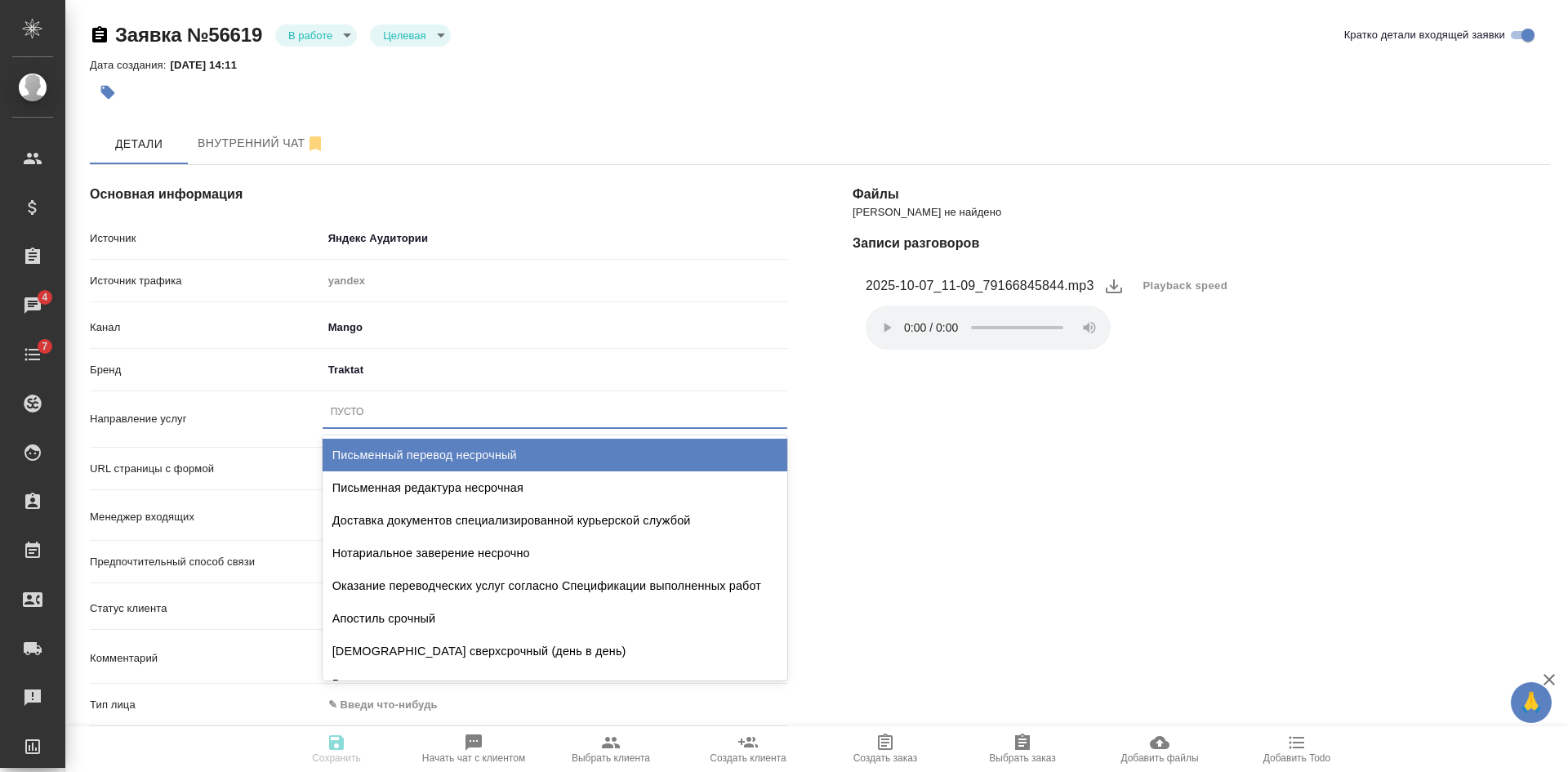
click at [366, 402] on div "Пусто" at bounding box center [555, 411] width 465 height 23
type input "пись"
click at [372, 444] on div "Письменный перевод несрочный" at bounding box center [555, 454] width 465 height 33
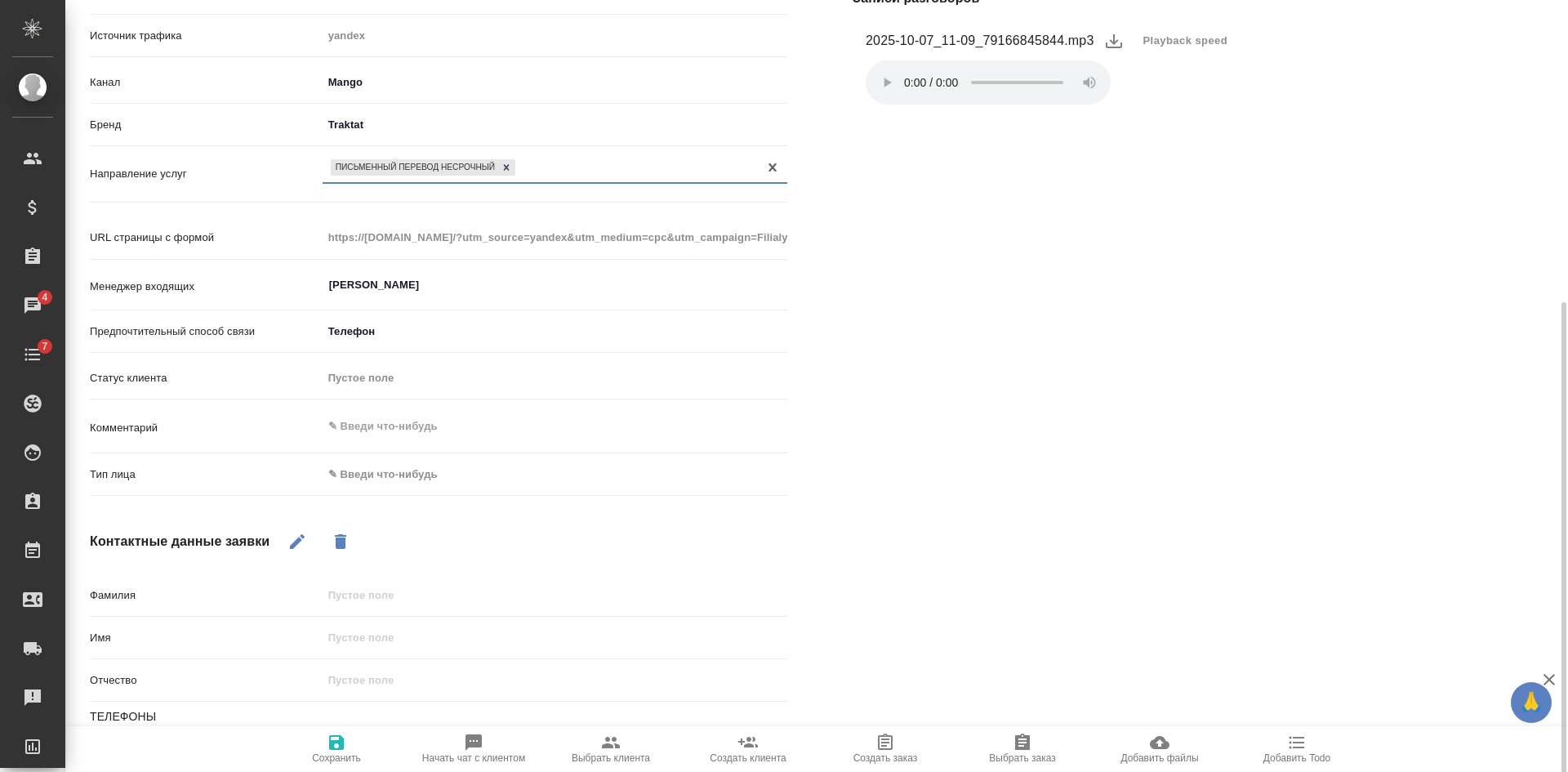
scroll to position [326, 0]
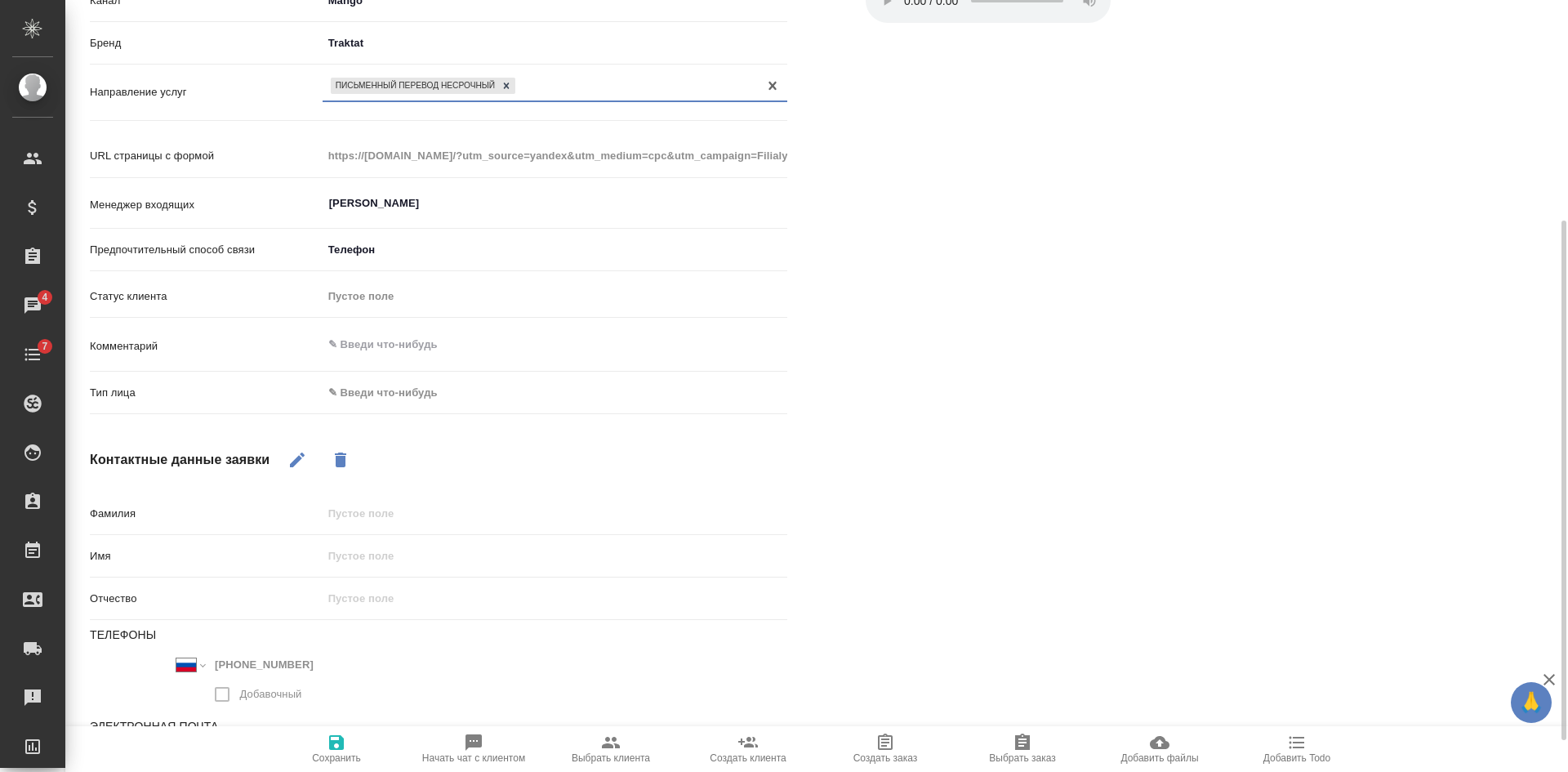
click at [377, 399] on body "🙏 .cls-1 fill:#fff; AWATERA Kasatkina Aleksandra Клиенты Спецификации Заказы 4 …" at bounding box center [784, 386] width 1568 height 772
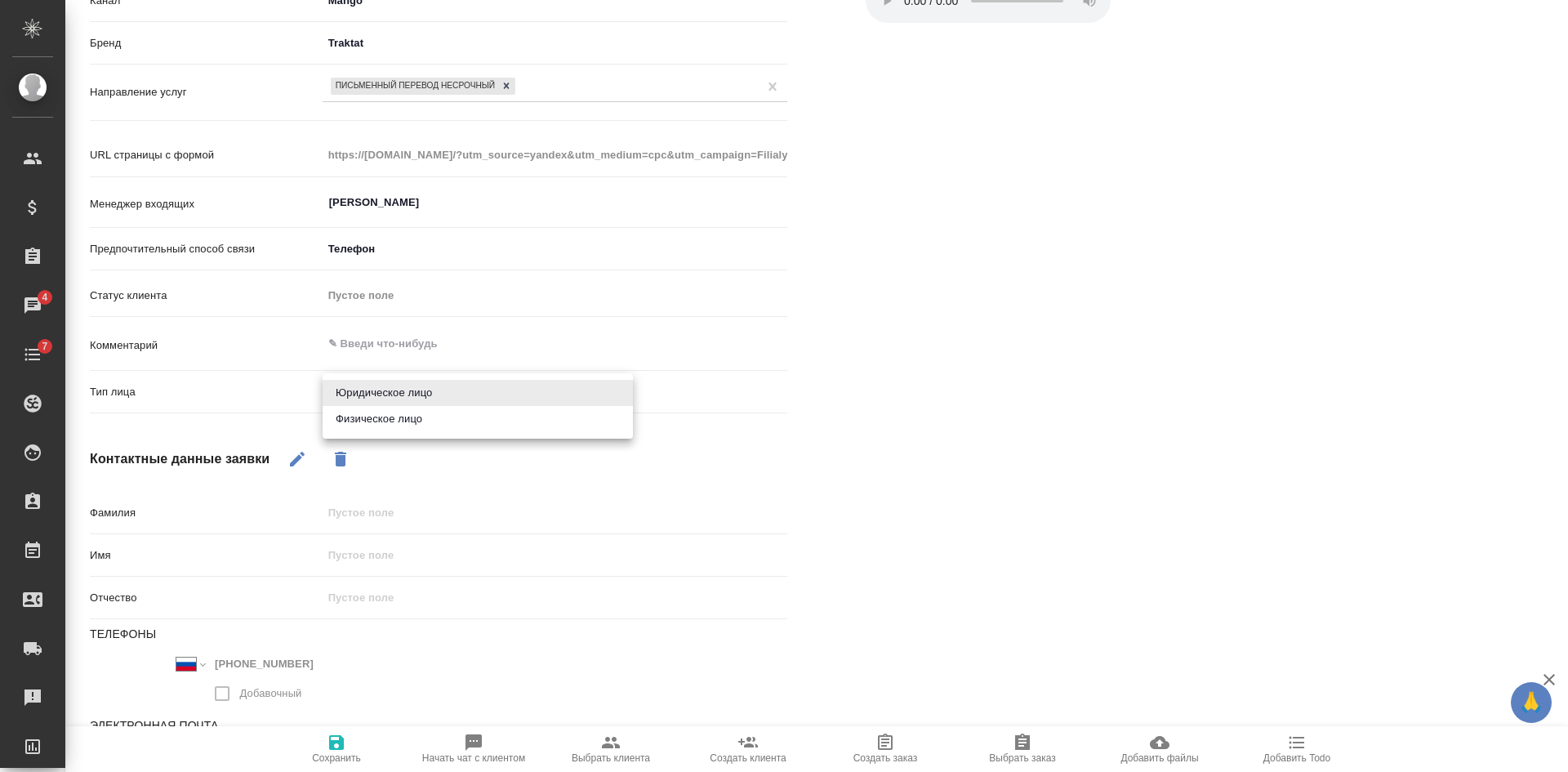
click at [371, 421] on li "Физическое лицо" at bounding box center [478, 418] width 310 height 26
type textarea "x"
type input "private"
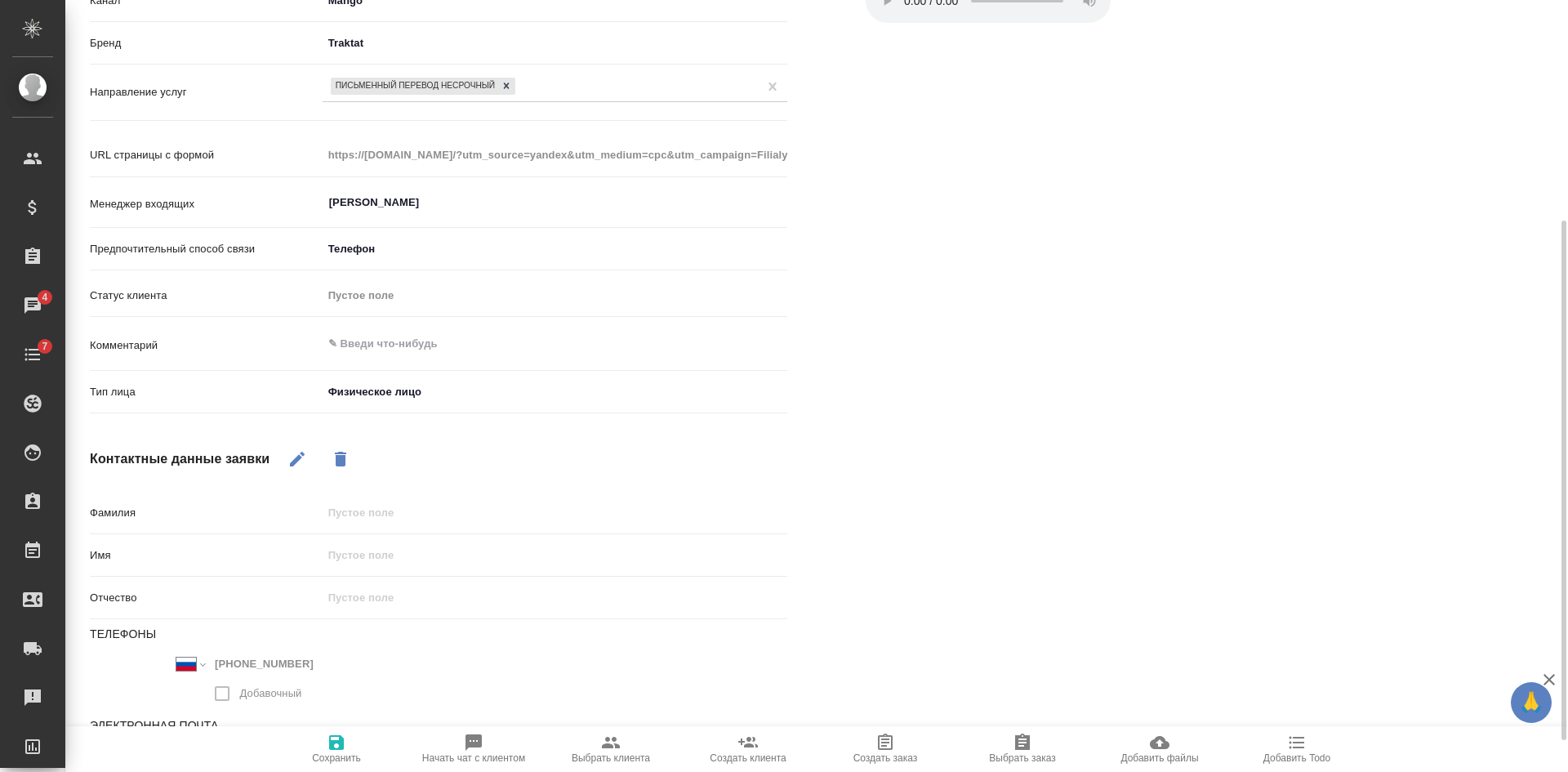
click at [301, 459] on icon "button" at bounding box center [296, 458] width 19 height 19
click at [360, 551] on input "text" at bounding box center [554, 555] width 463 height 23
type textarea "x"
type input "п"
type textarea "x"
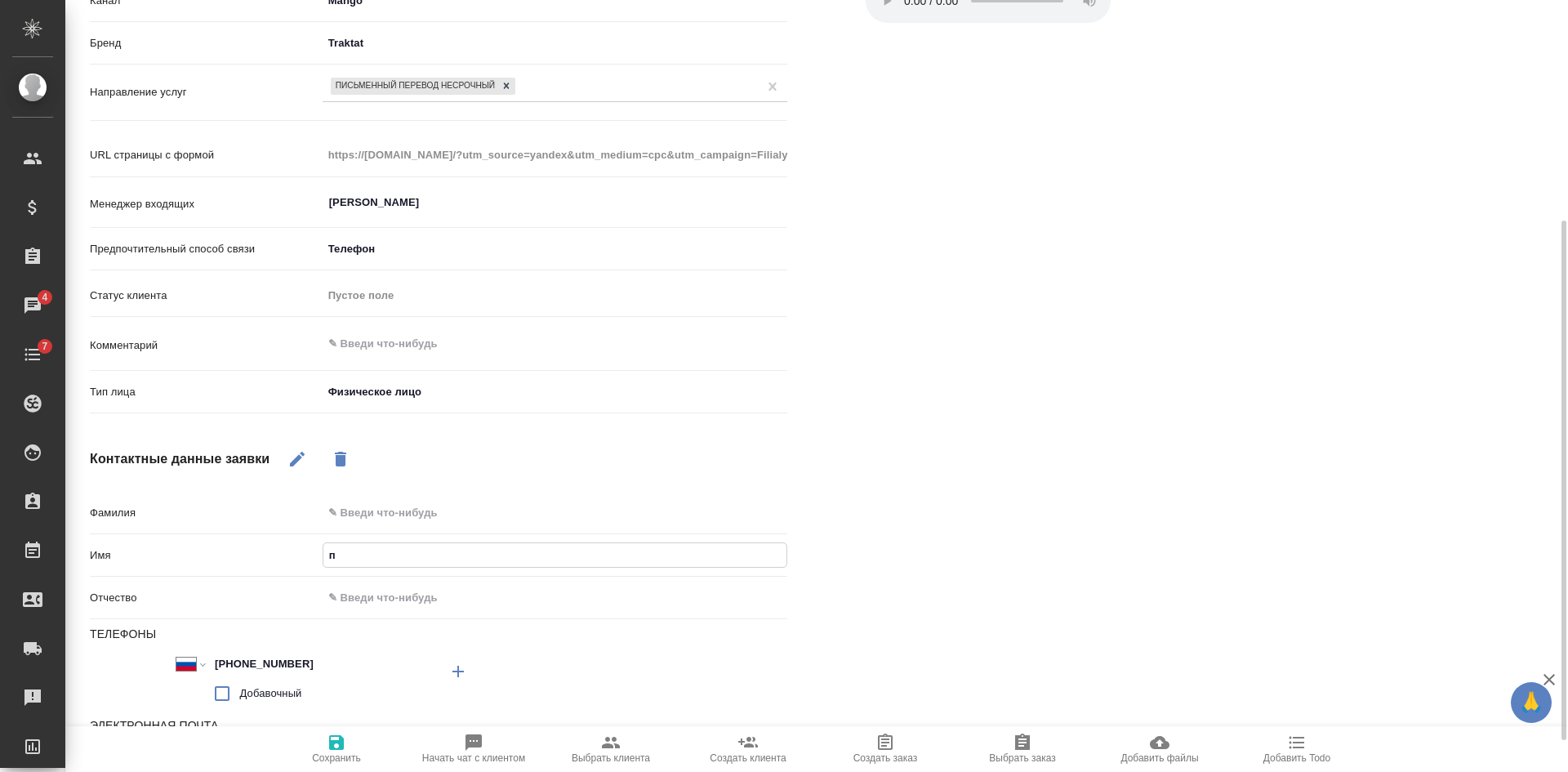
type input "па"
type textarea "x"
type input "пав"
type textarea "x"
type input "паве"
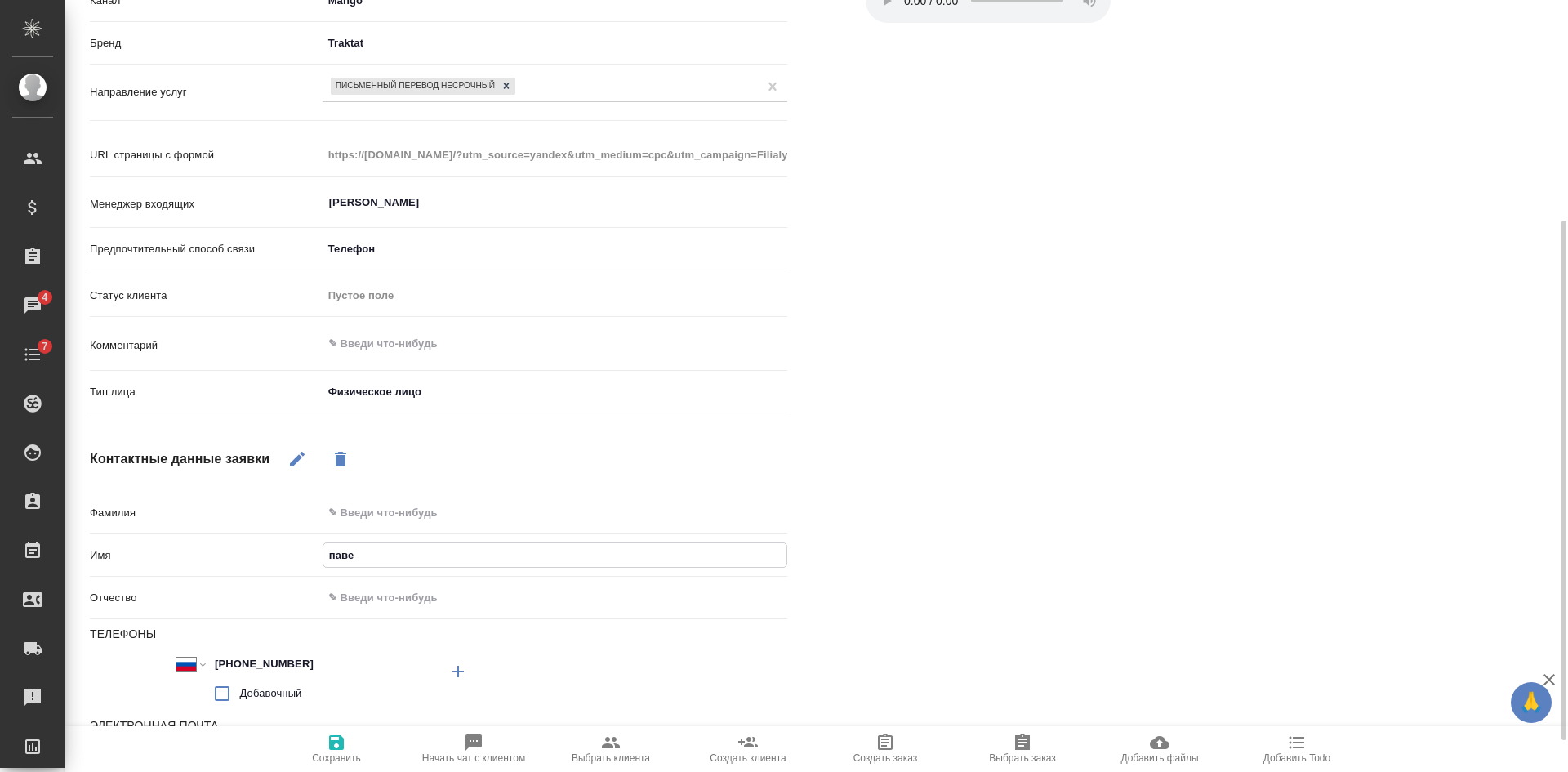
type textarea "x"
type input "[PERSON_NAME]"
type textarea "x"
click at [334, 746] on icon "button" at bounding box center [336, 743] width 15 height 15
select select "RU"
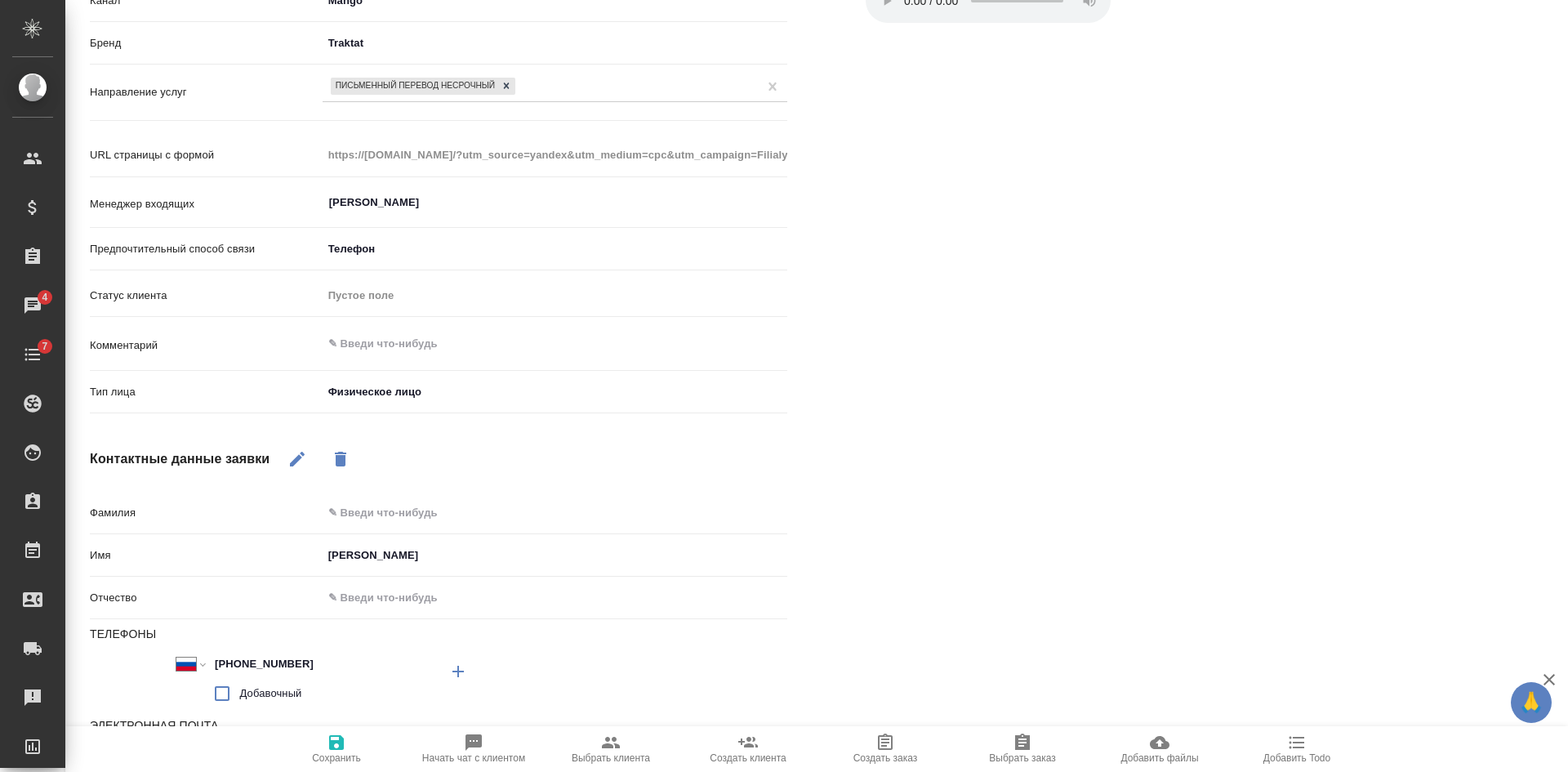
select select "RU"
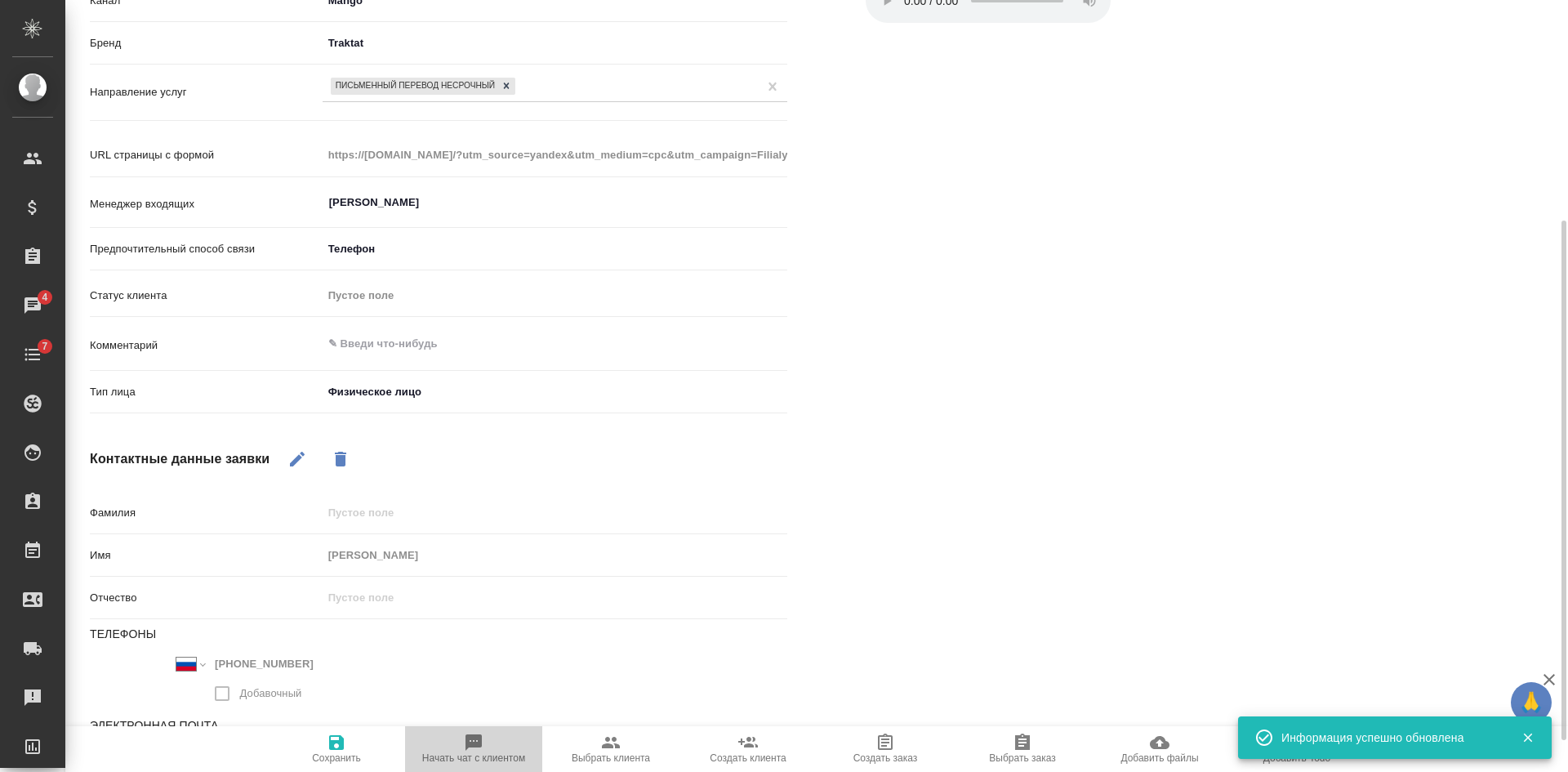
click at [461, 754] on span "Начать чат с клиентом" at bounding box center [473, 758] width 103 height 12
type textarea "x"
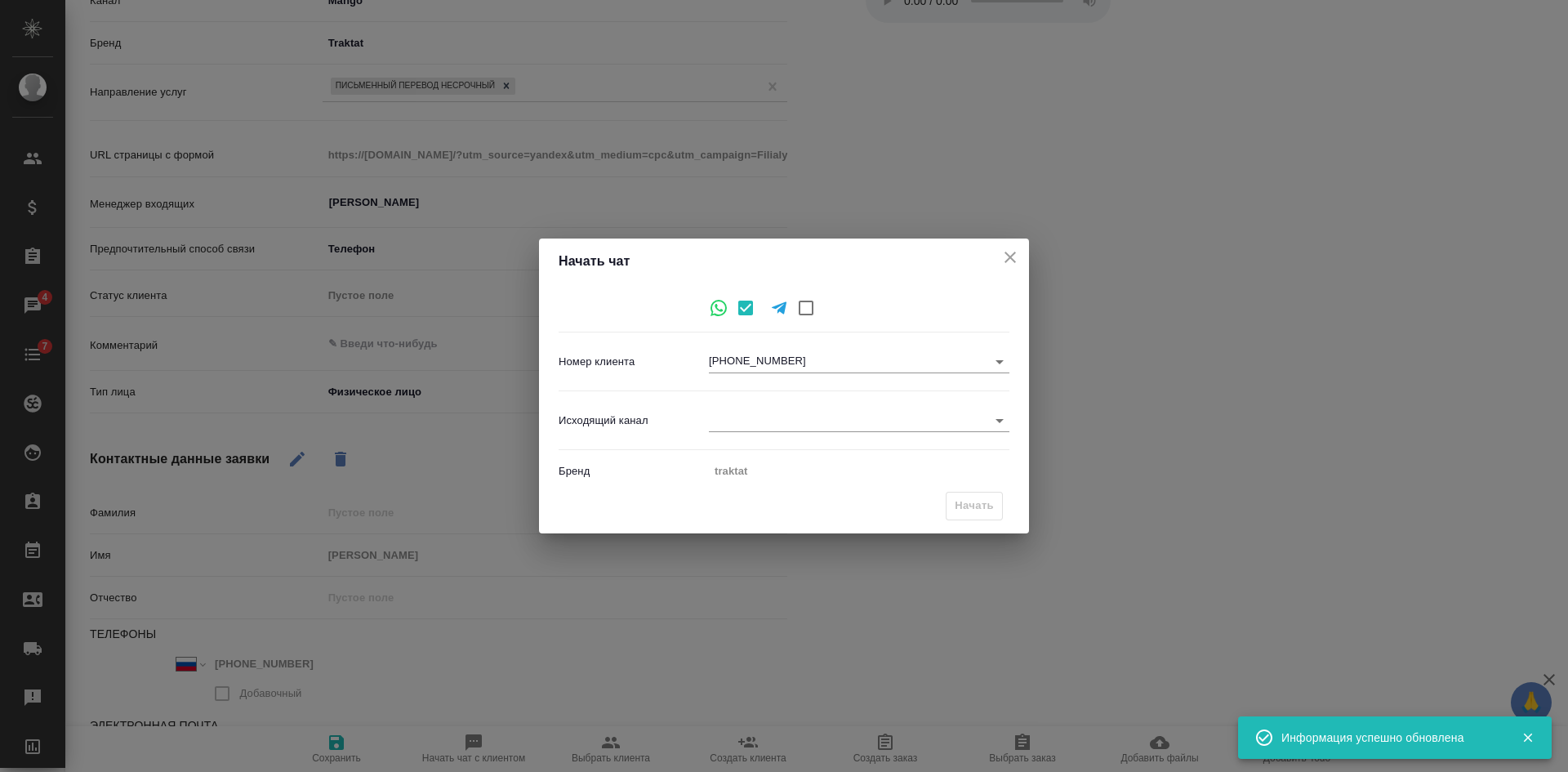
click at [734, 408] on body "🙏 .cls-1 fill:#fff; AWATERA Kasatkina Aleksandra Клиенты Спецификации Заказы 4 …" at bounding box center [784, 386] width 1568 height 772
click at [744, 418] on li "Awatera" at bounding box center [859, 420] width 300 height 26
type input "2"
click at [972, 497] on span "Начать" at bounding box center [974, 506] width 39 height 19
type textarea "x"
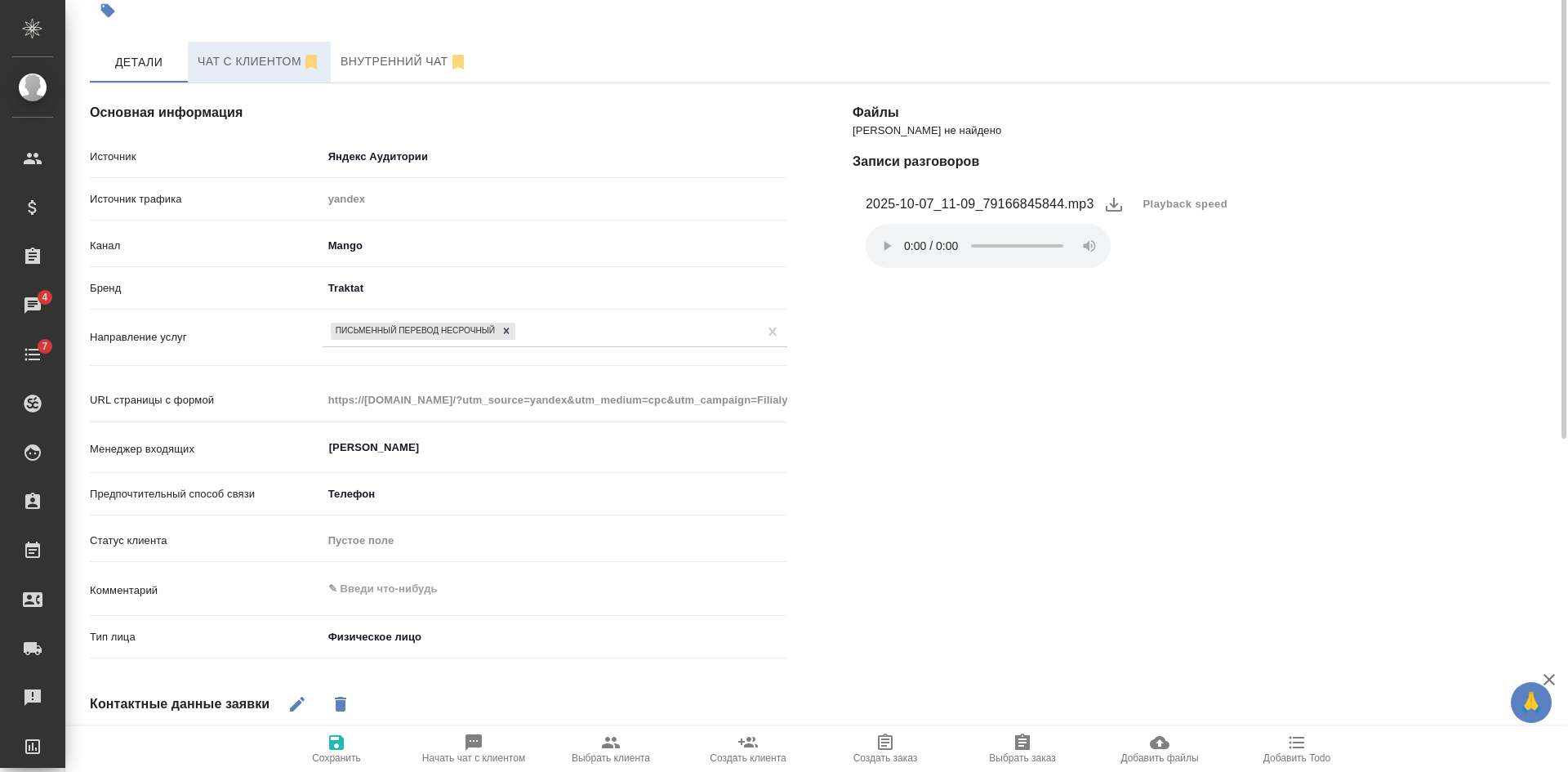
scroll to position [0, 0]
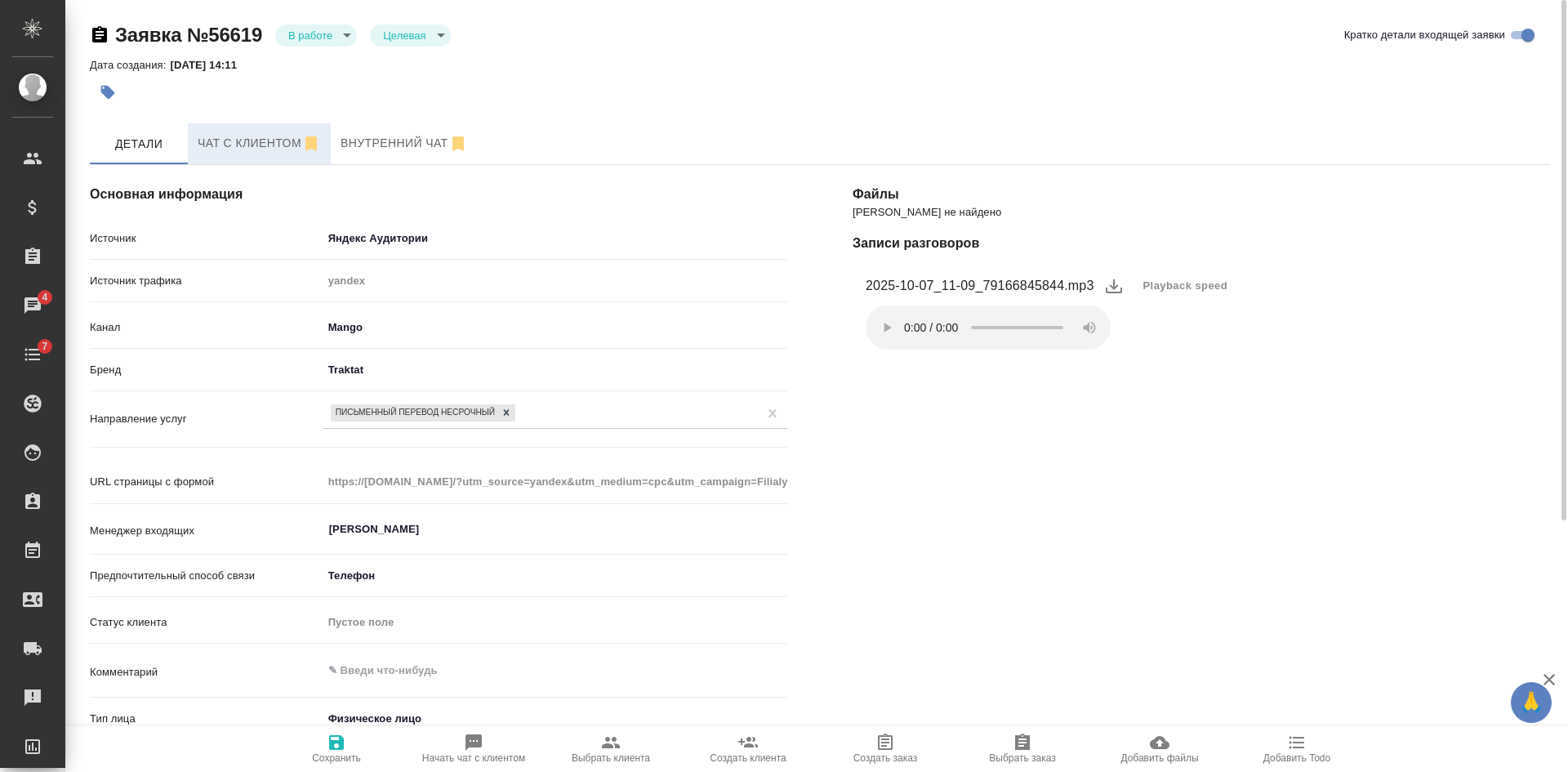
drag, startPoint x: 255, startPoint y: 133, endPoint x: 265, endPoint y: 149, distance: 18.9
click at [255, 134] on span "Чат с клиентом" at bounding box center [260, 143] width 124 height 20
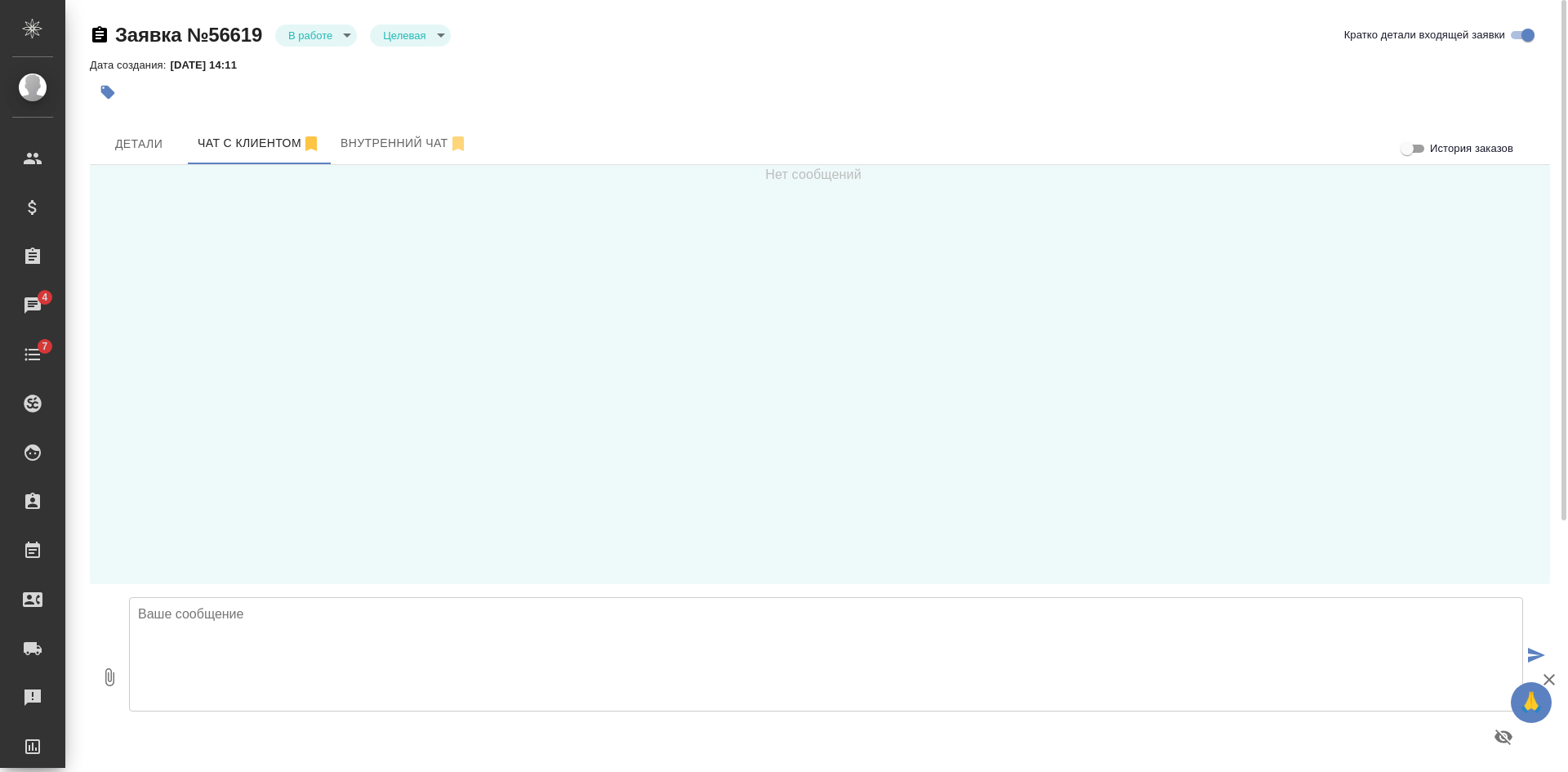
click at [305, 678] on textarea at bounding box center [826, 653] width 1394 height 114
click at [302, 617] on textarea "Павел, добрый день!" at bounding box center [826, 653] width 1394 height 114
click at [663, 646] on textarea "Павел, добрый день! Направьте, пожалуйста, файлы для расчета стоимости и сроков…" at bounding box center [826, 653] width 1394 height 114
type textarea "Павел, добрый день! Направьте, пожалуйста, файлы для расчета стоимости и сроков…"
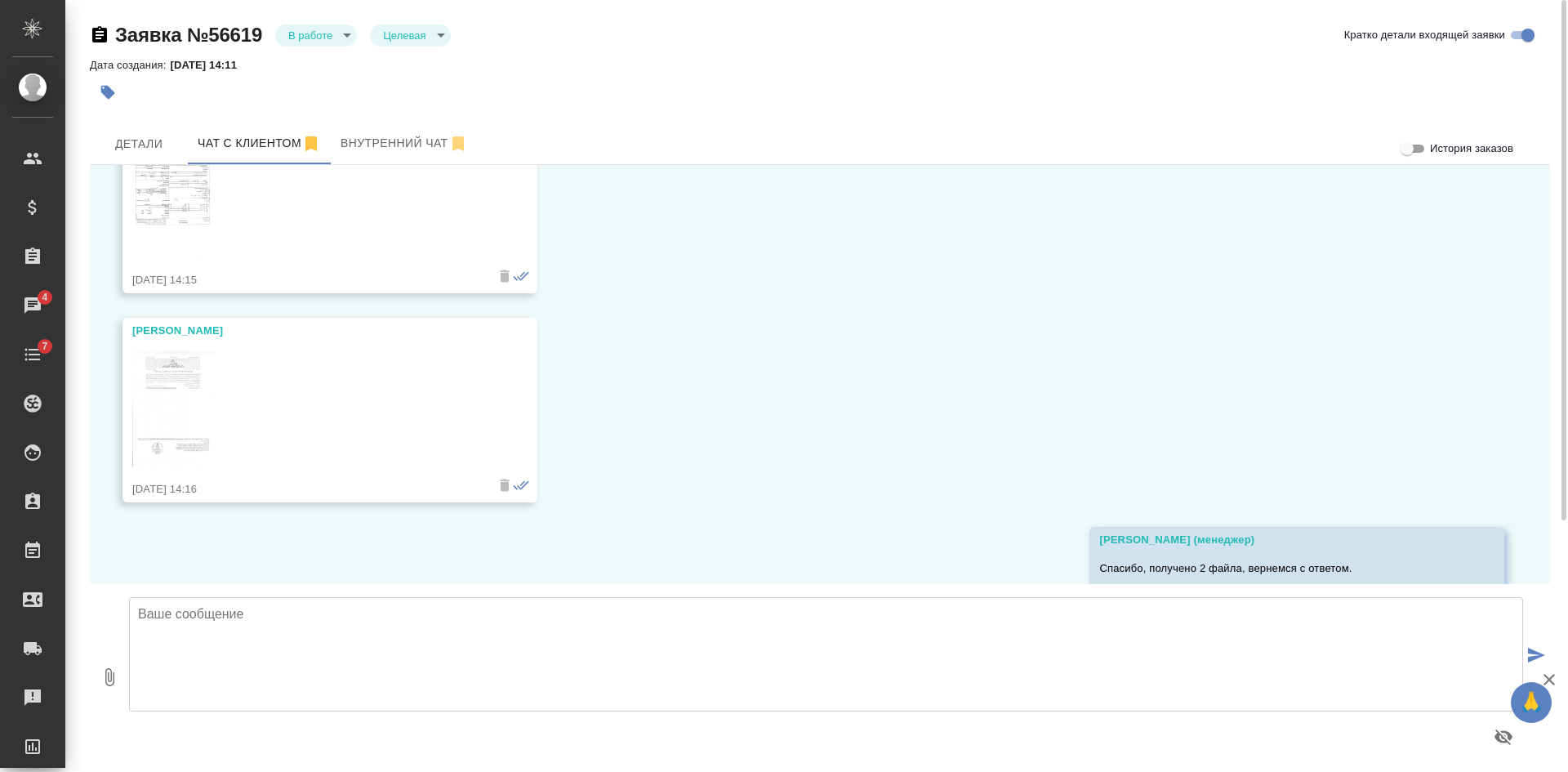
scroll to position [385, 0]
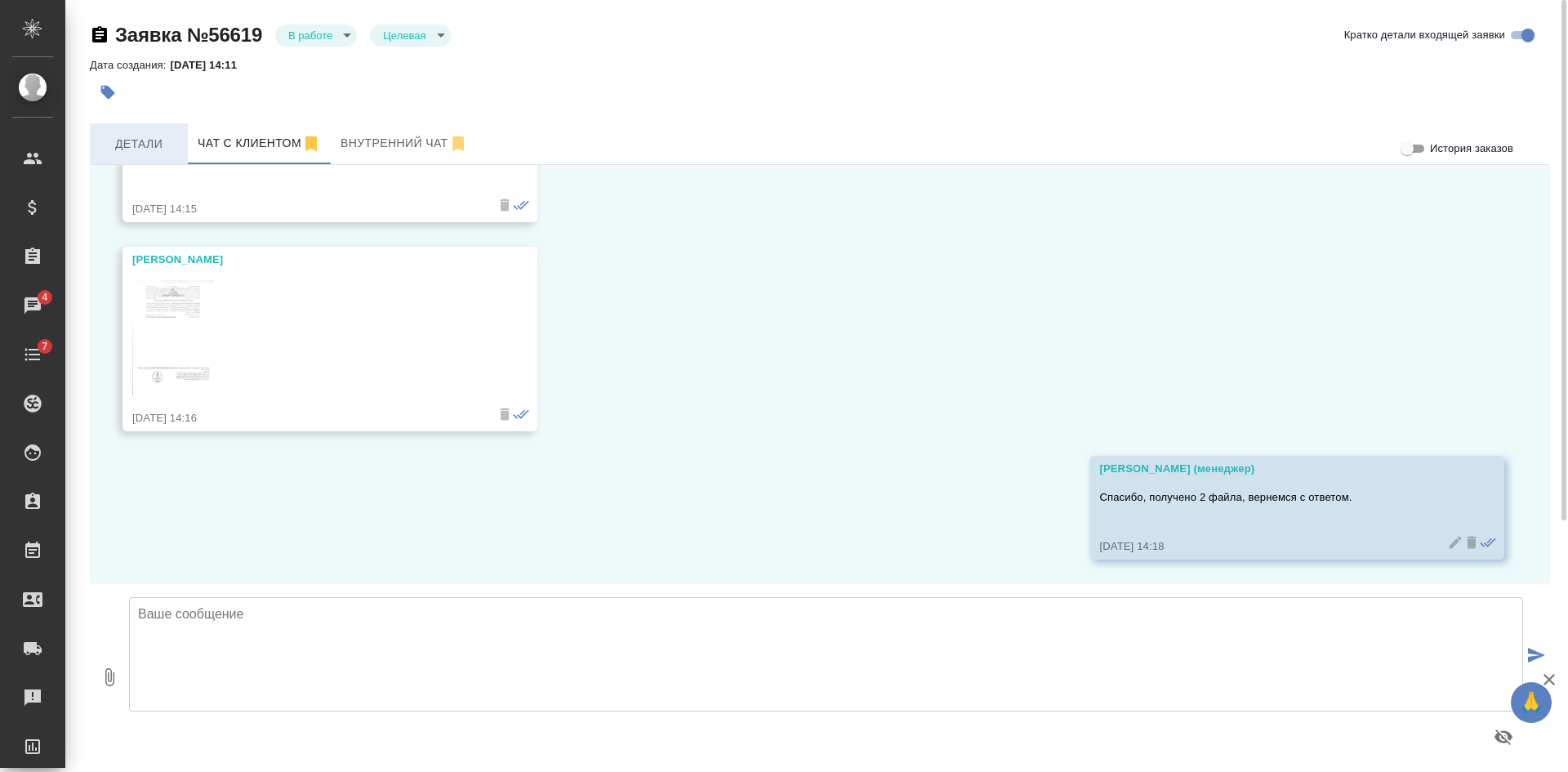
click at [125, 131] on button "Детали" at bounding box center [139, 144] width 98 height 41
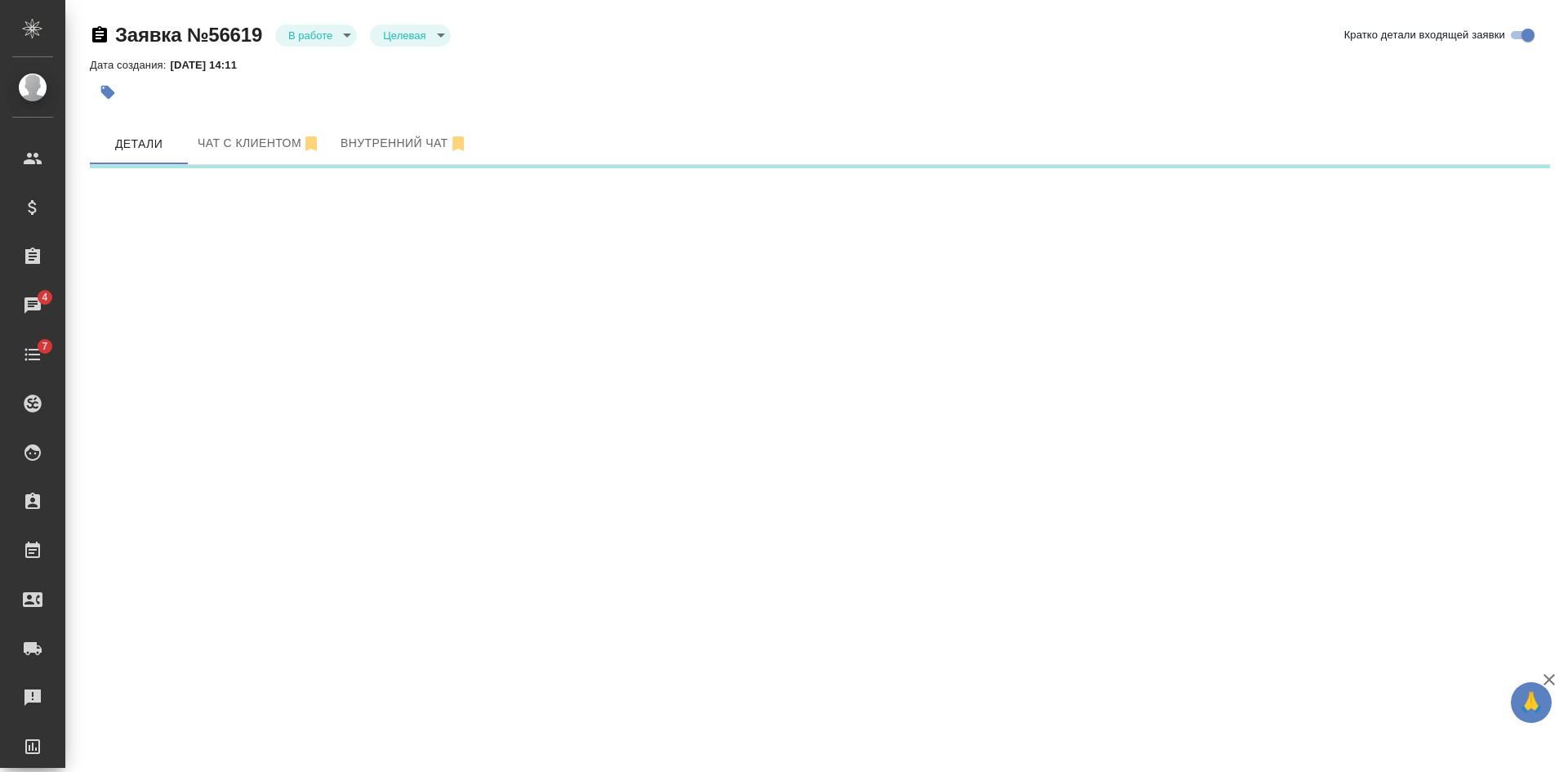
select select "RU"
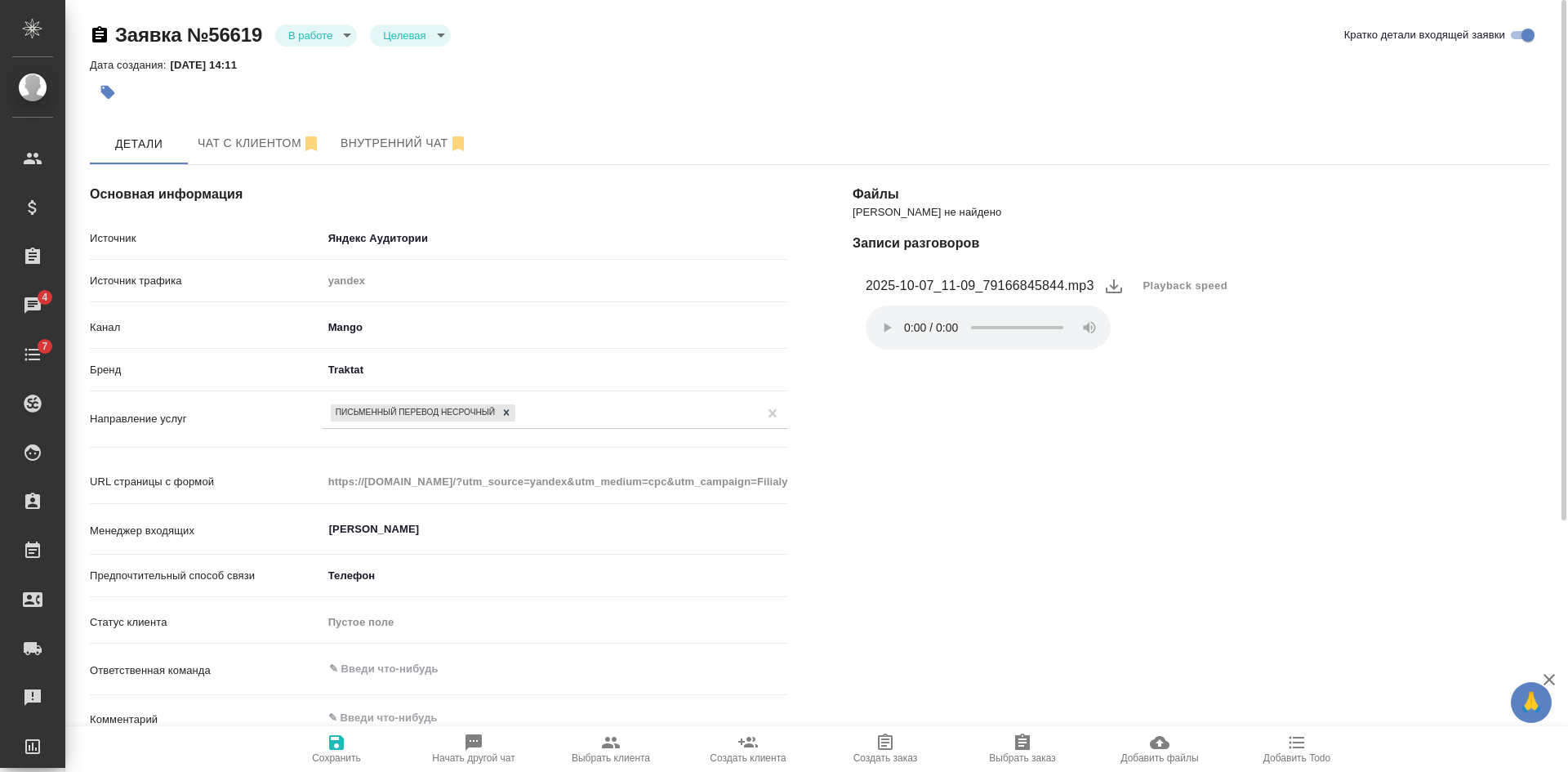
click at [609, 747] on icon "button" at bounding box center [611, 743] width 18 height 12
type textarea "x"
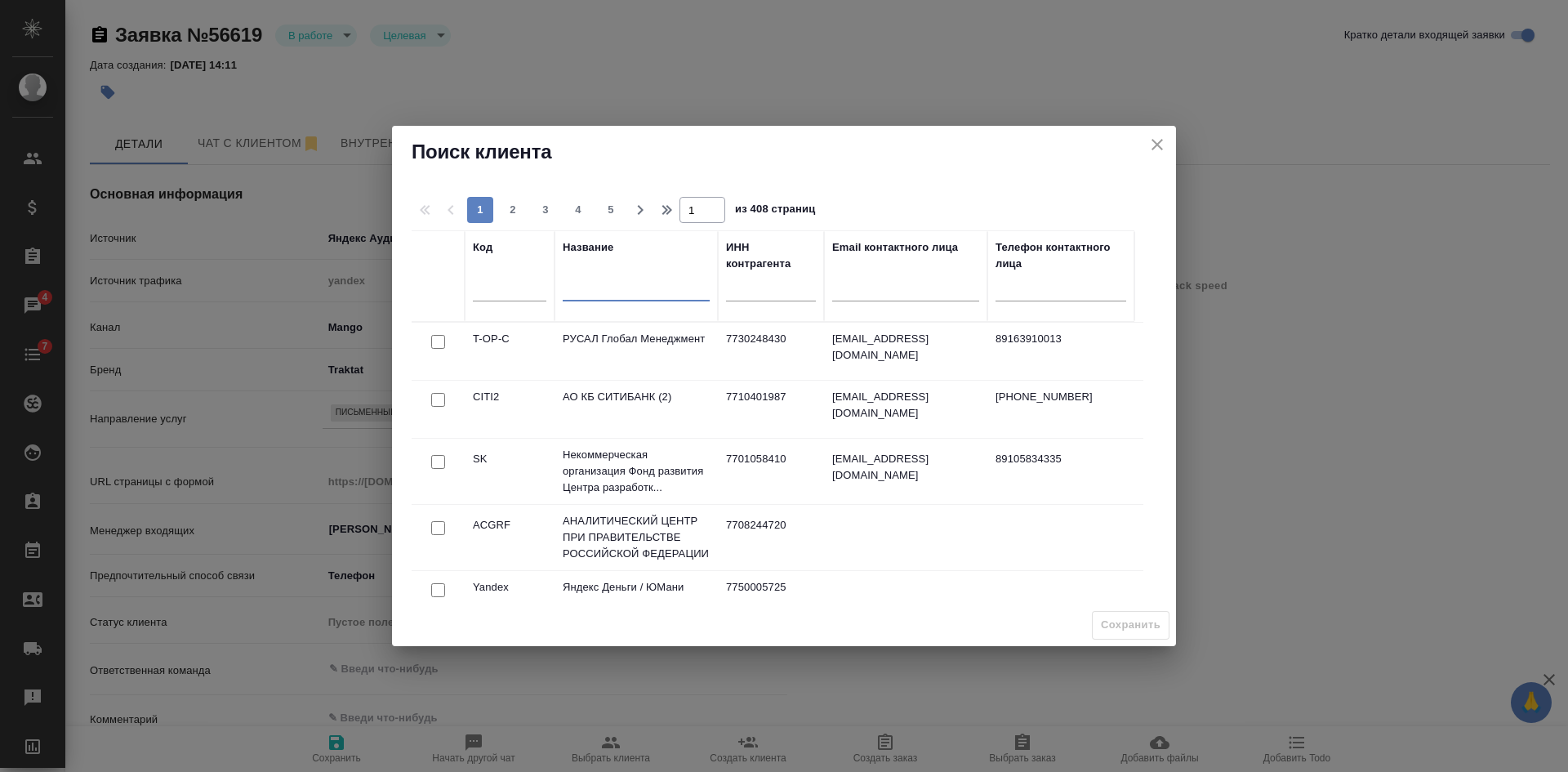
click at [594, 297] on input "text" at bounding box center [636, 290] width 147 height 20
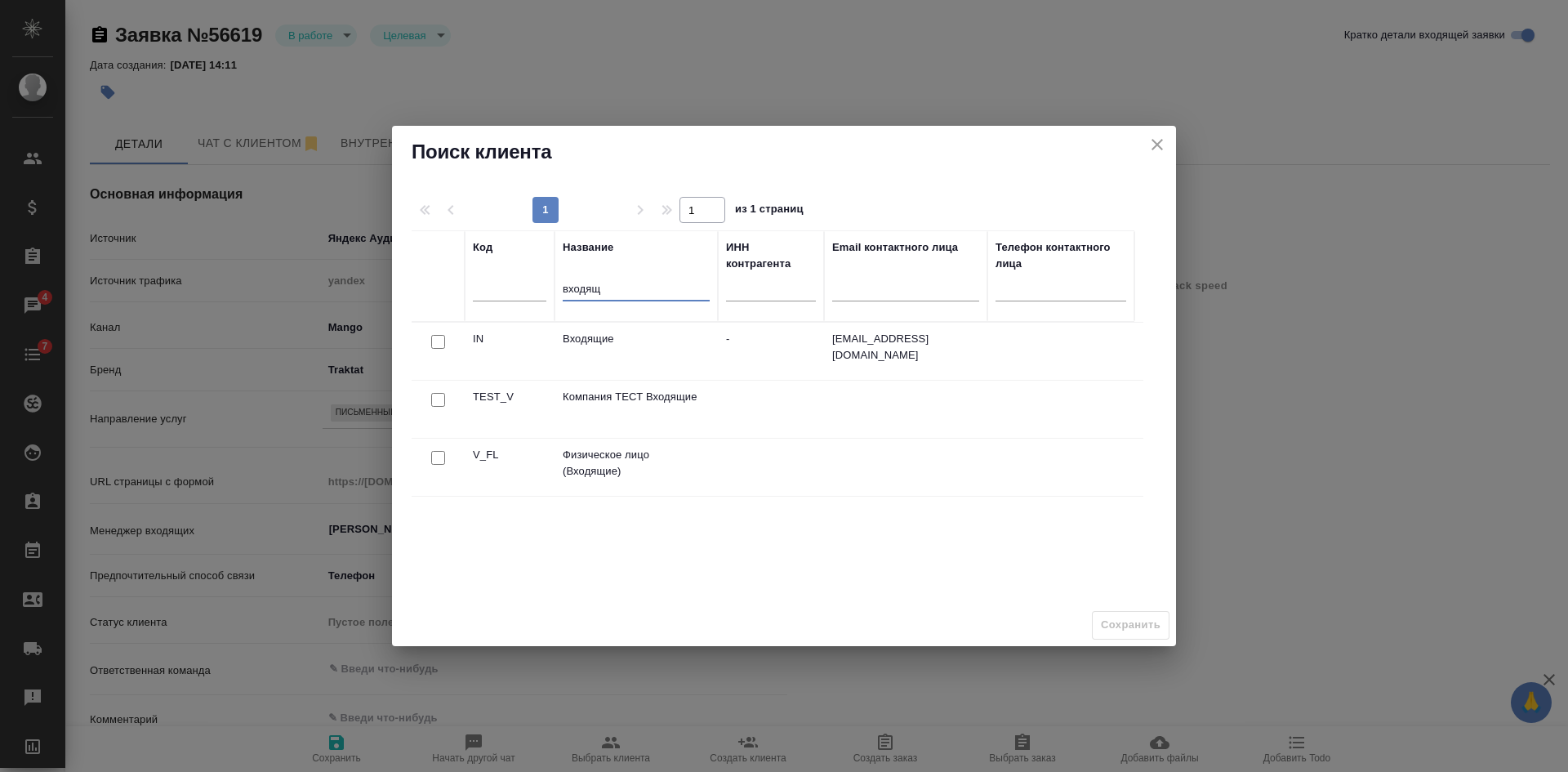
type input "входящ"
click at [433, 458] on input "checkbox" at bounding box center [438, 457] width 14 height 14
checkbox input "true"
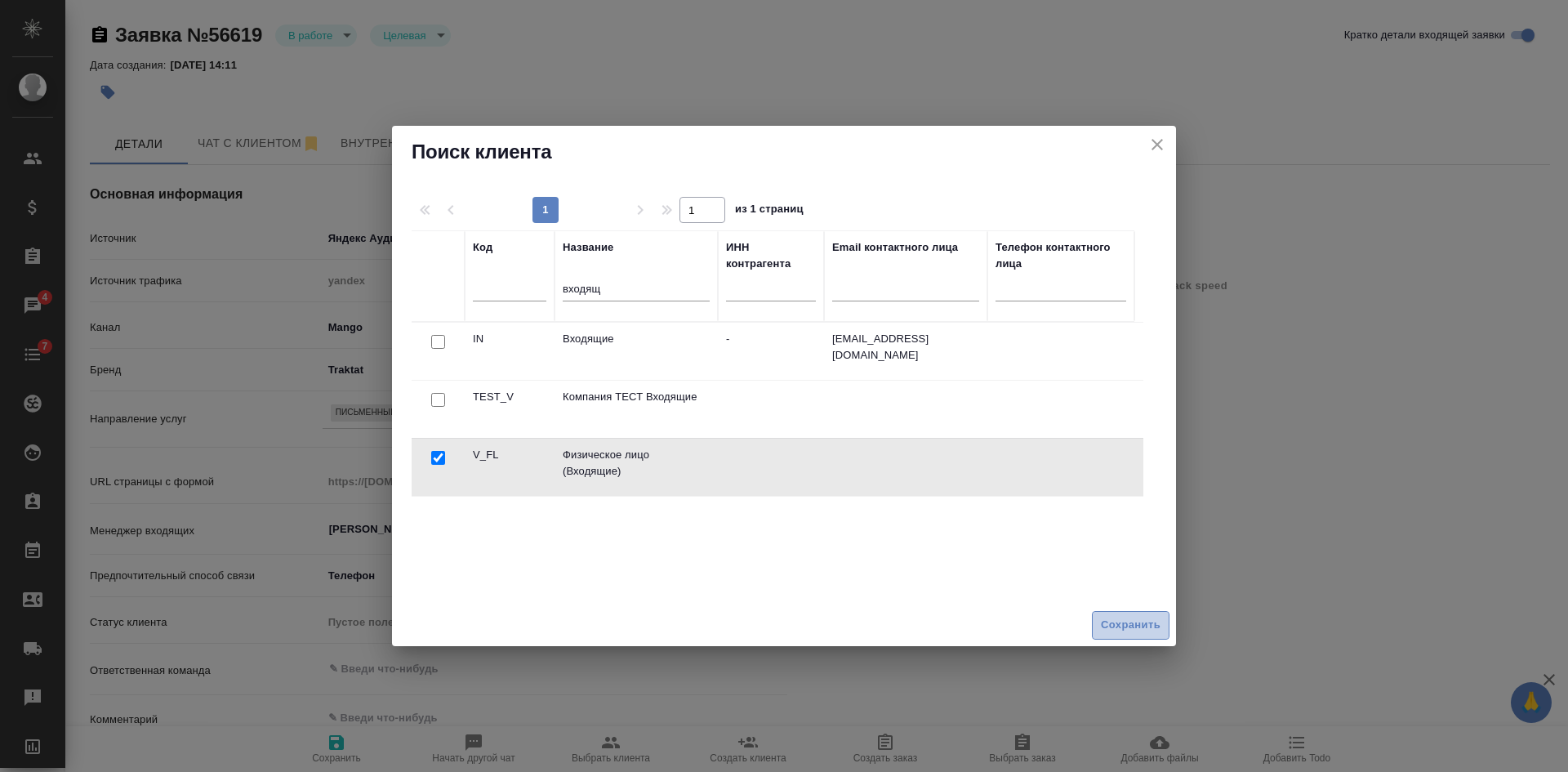
click at [1137, 623] on span "Сохранить" at bounding box center [1130, 625] width 59 height 19
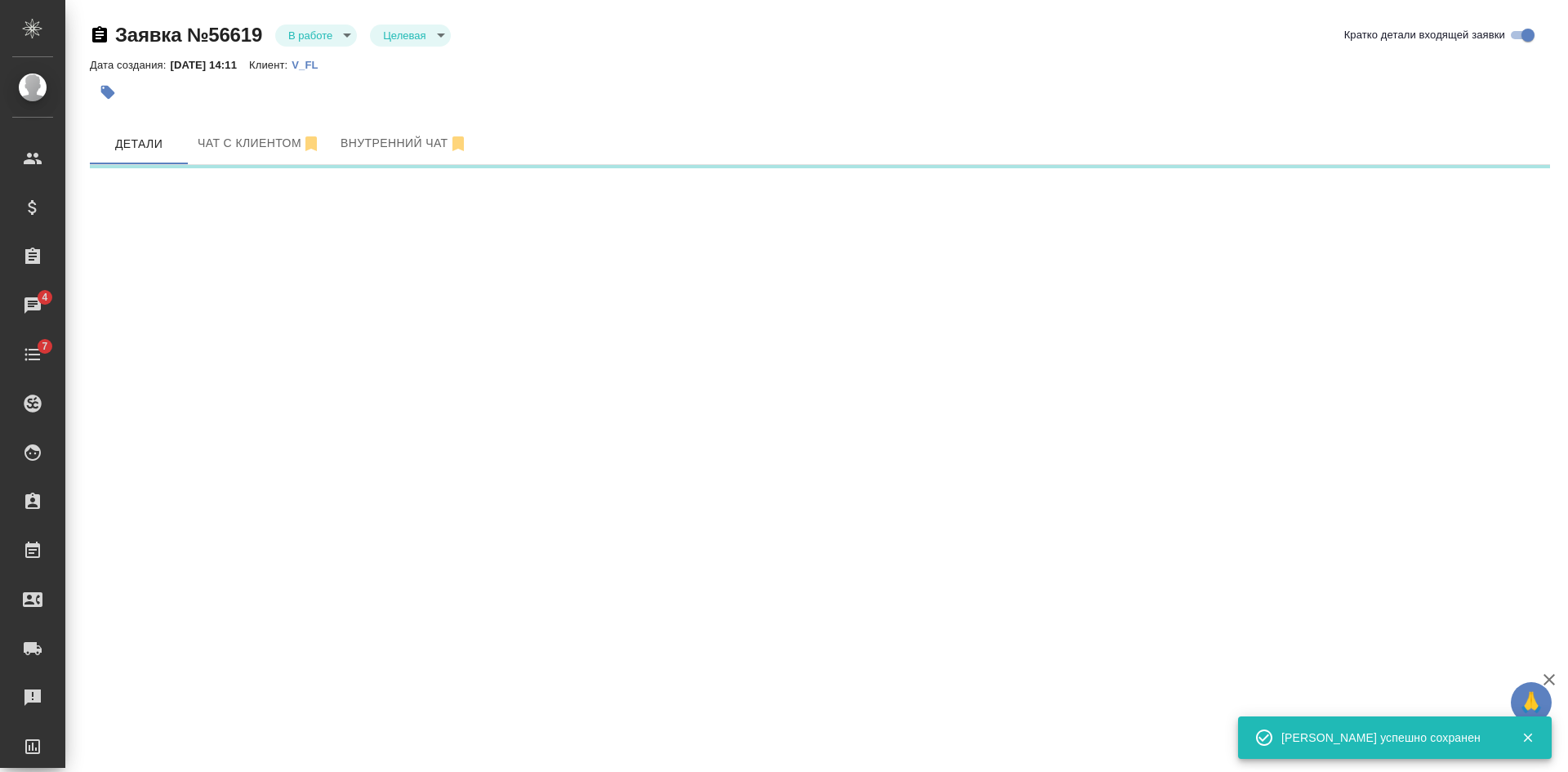
select select "RU"
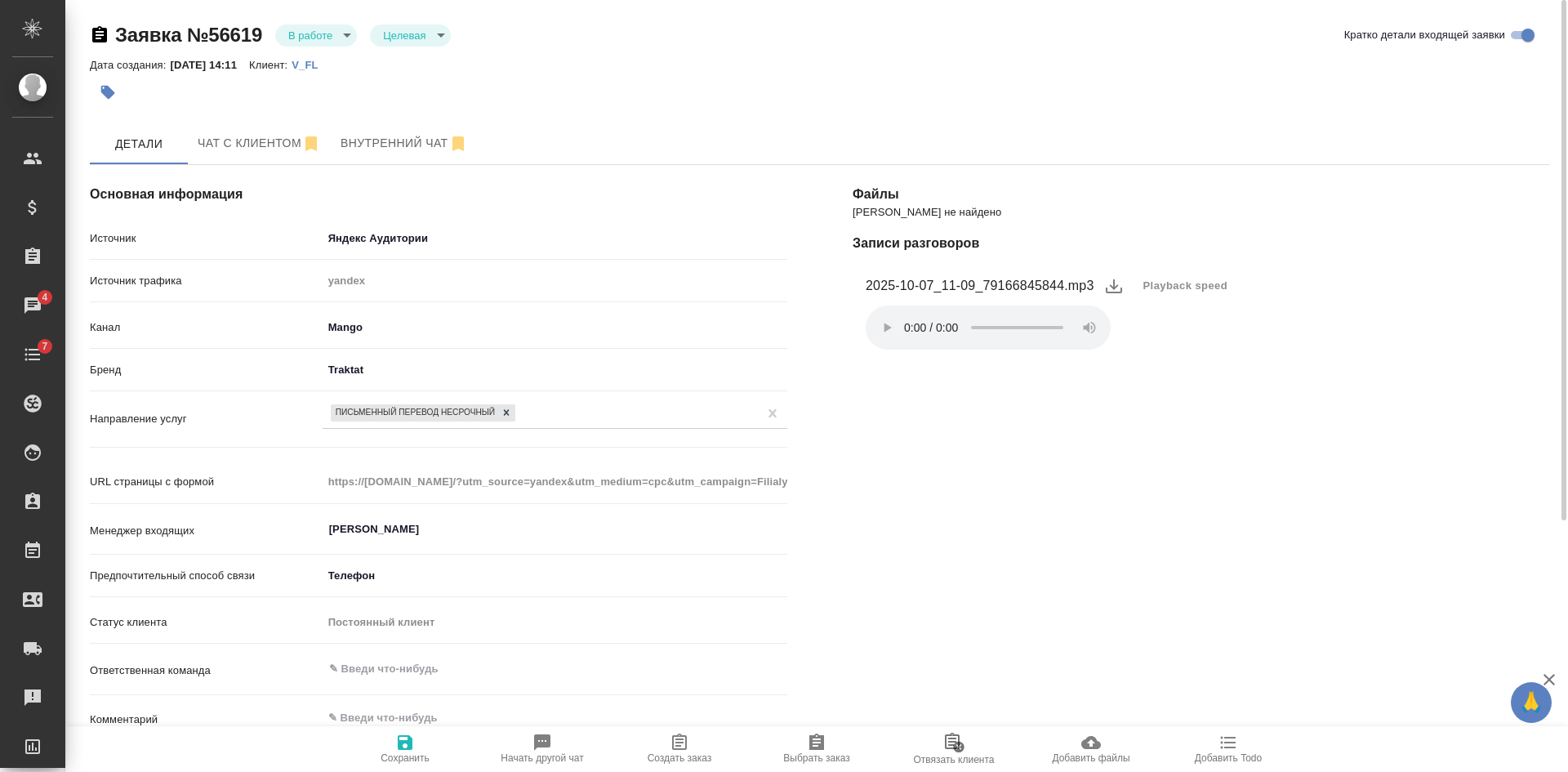
click at [1250, 382] on div "Файлы Файлов не найдено Записи разговоров 2025-10-07_11-09_79166845844.mp3 Play…" at bounding box center [1201, 662] width 763 height 1059
click at [670, 743] on icon "button" at bounding box center [678, 742] width 19 height 19
type textarea "x"
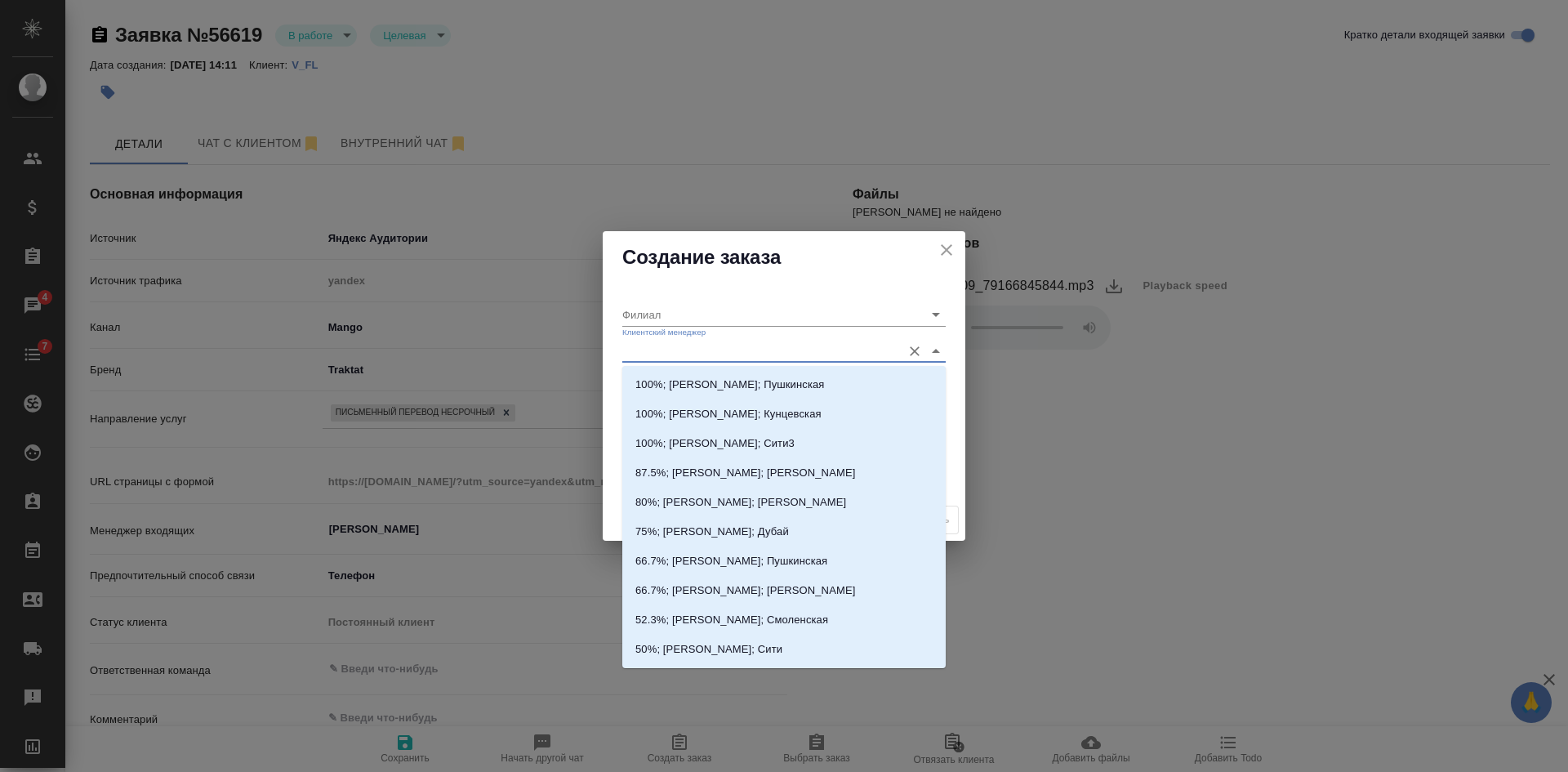
click at [678, 348] on input "Клиентский менеджер" at bounding box center [758, 351] width 271 height 22
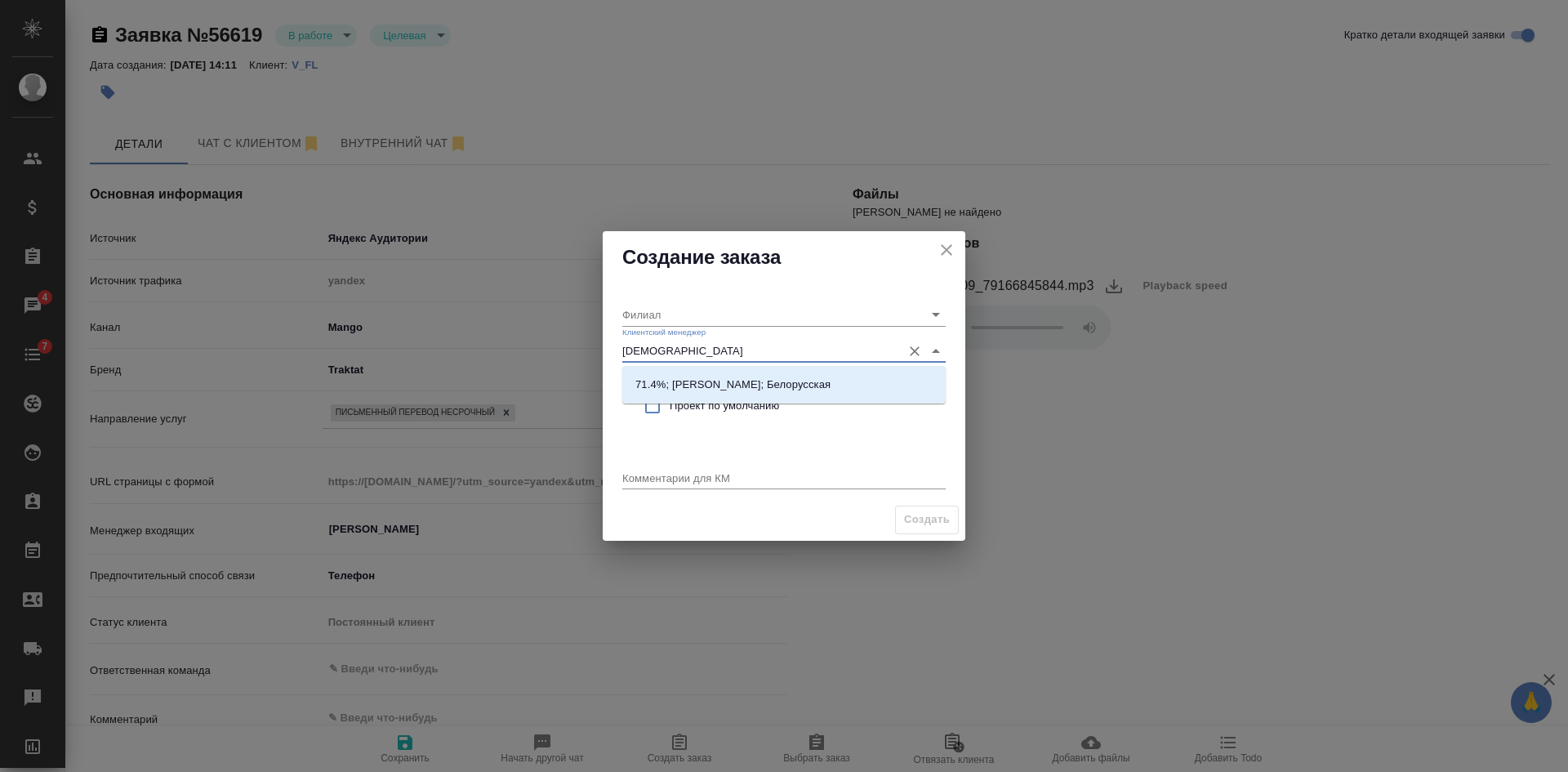
type input "бого"
click at [677, 389] on p "71.4%; Богомолова Анастасия; Белорусская" at bounding box center [733, 385] width 195 height 17
type input "Белорусская"
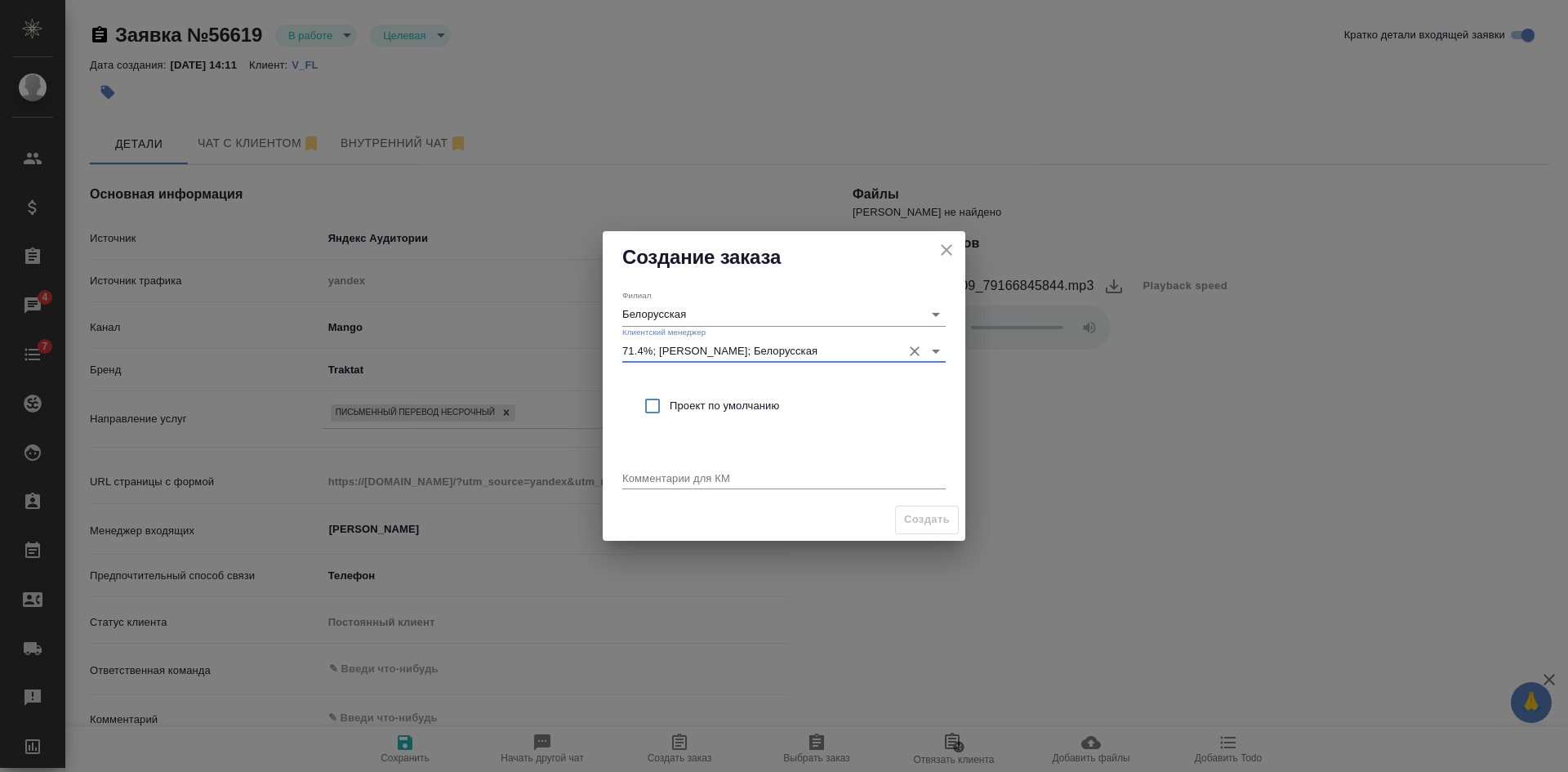
type input "71.4%; Богомолова Анастасия; Белорусская"
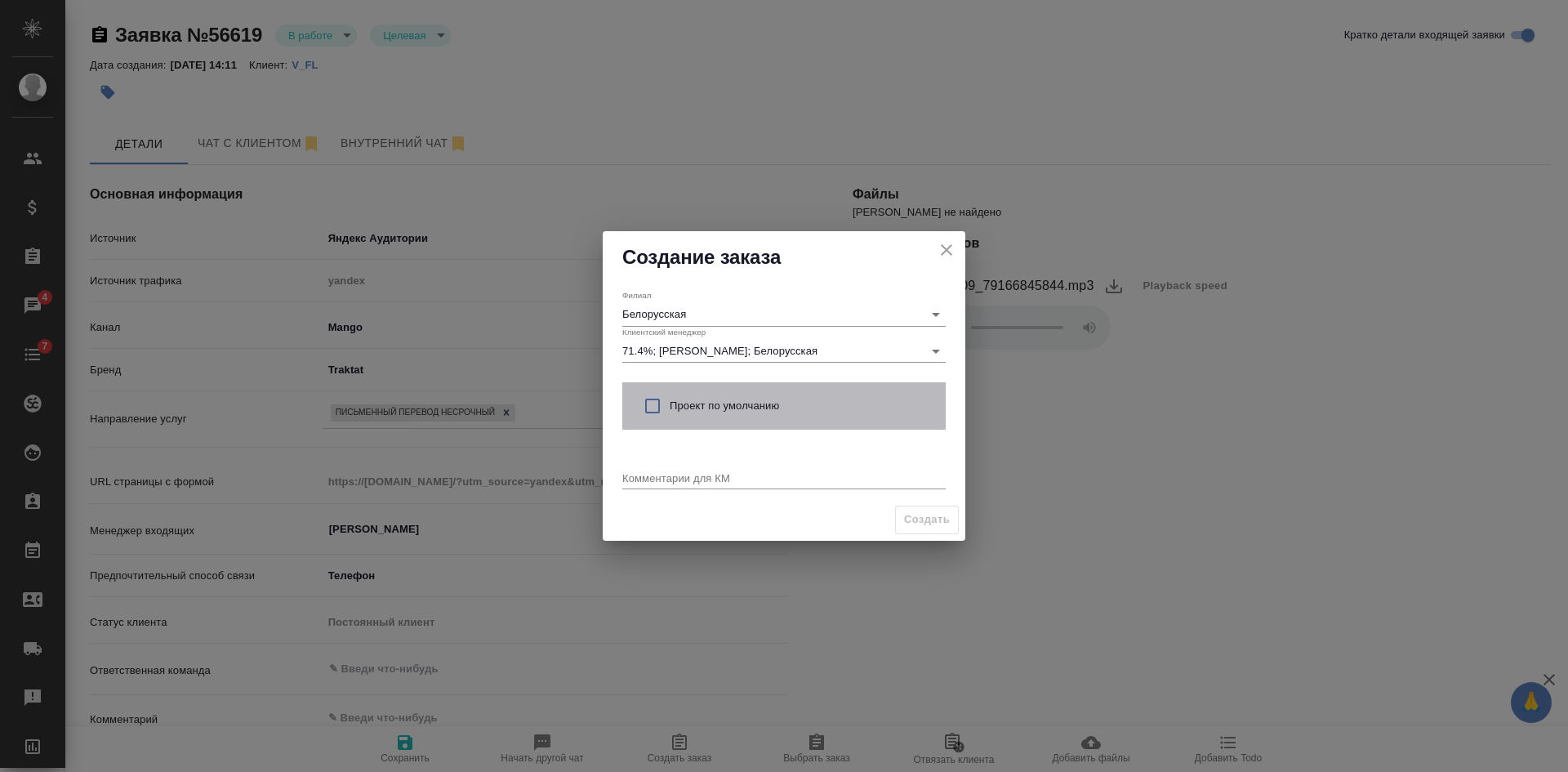
click at [677, 417] on div "Проект по умолчанию" at bounding box center [784, 406] width 323 height 48
checkbox input "true"
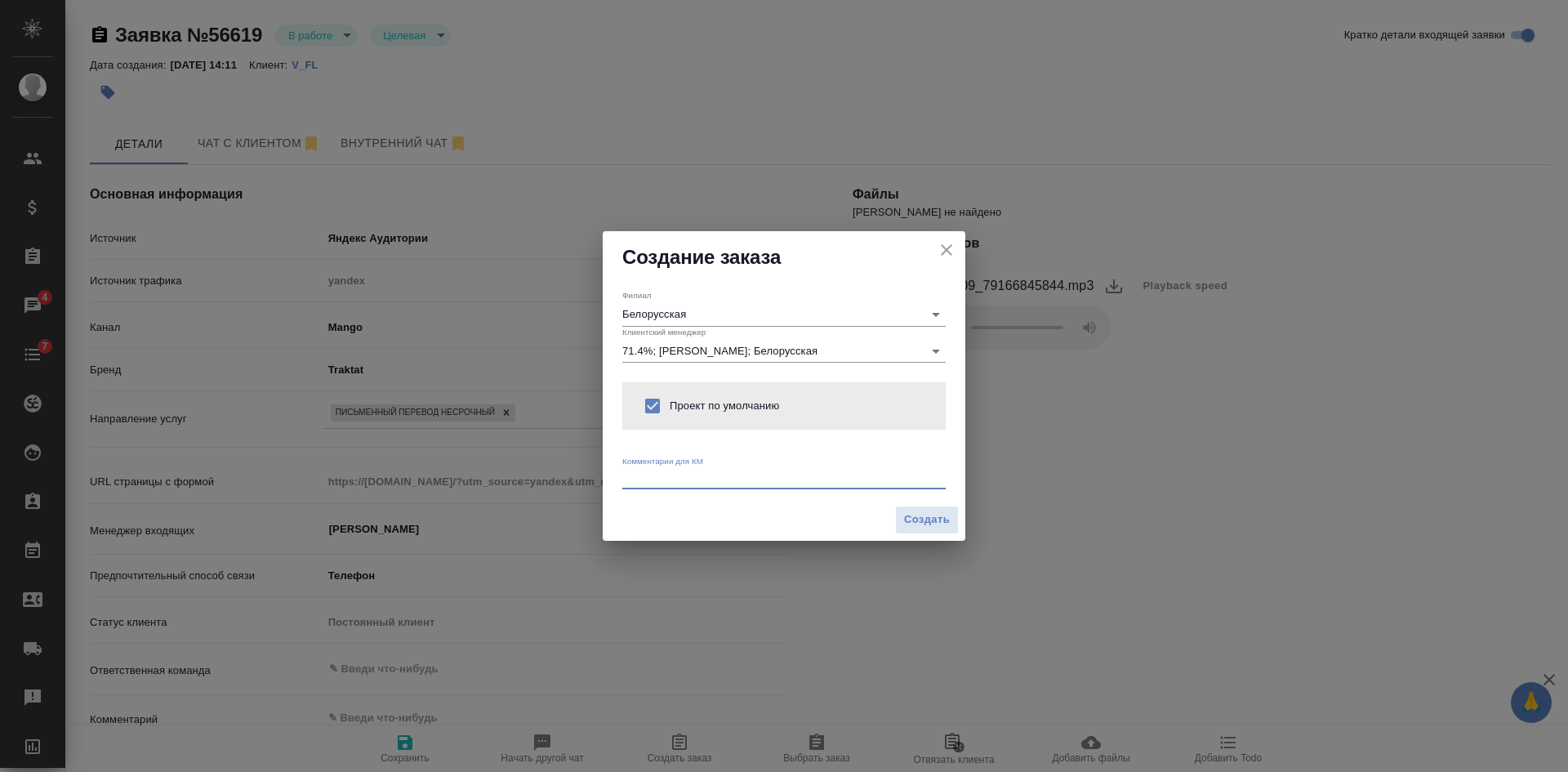
click at [670, 472] on textarea at bounding box center [784, 477] width 323 height 13
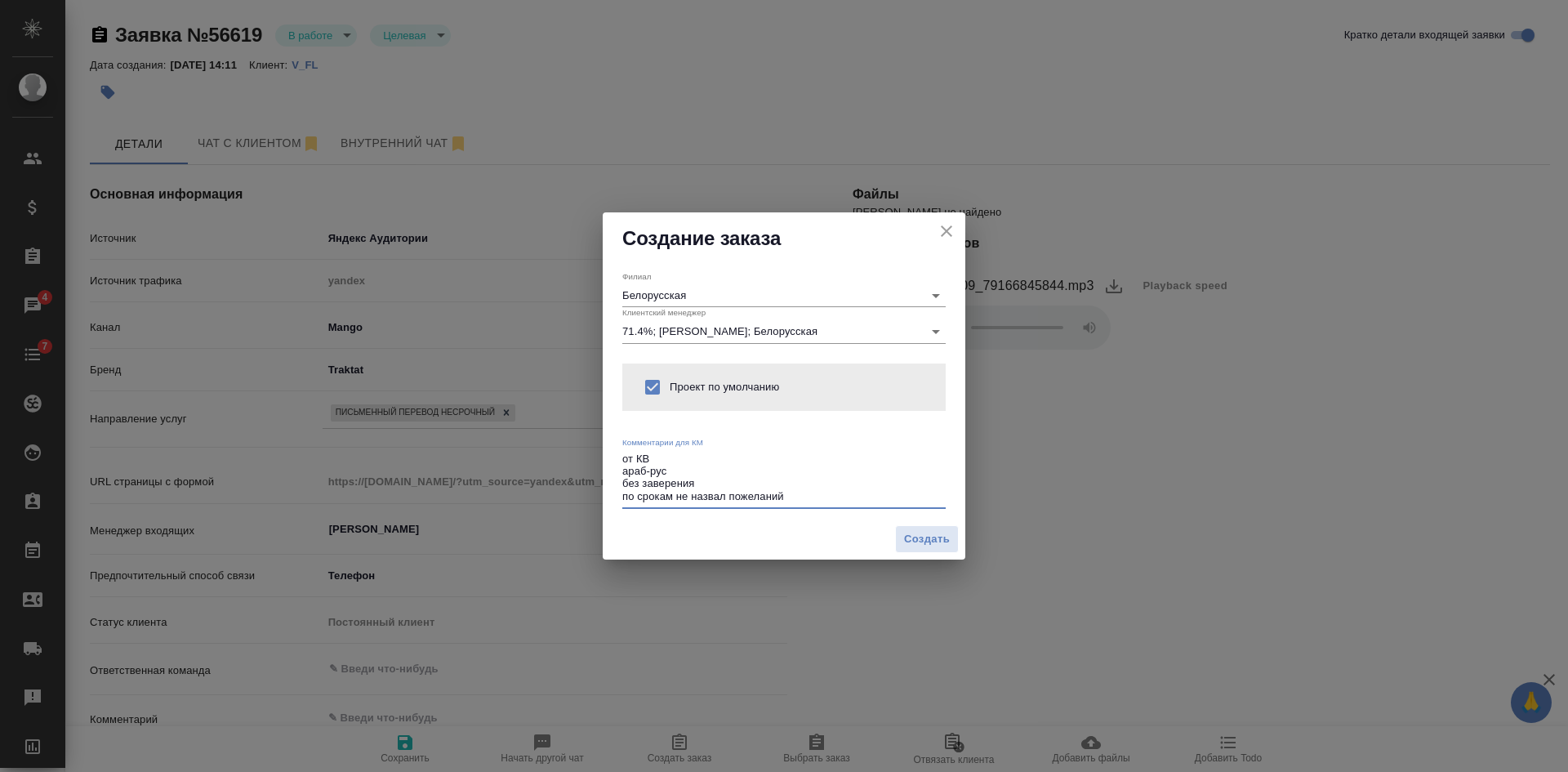
click at [795, 500] on textarea "от КВ араб-рус без заверения по срокам не назвал пожеланий" at bounding box center [784, 477] width 323 height 51
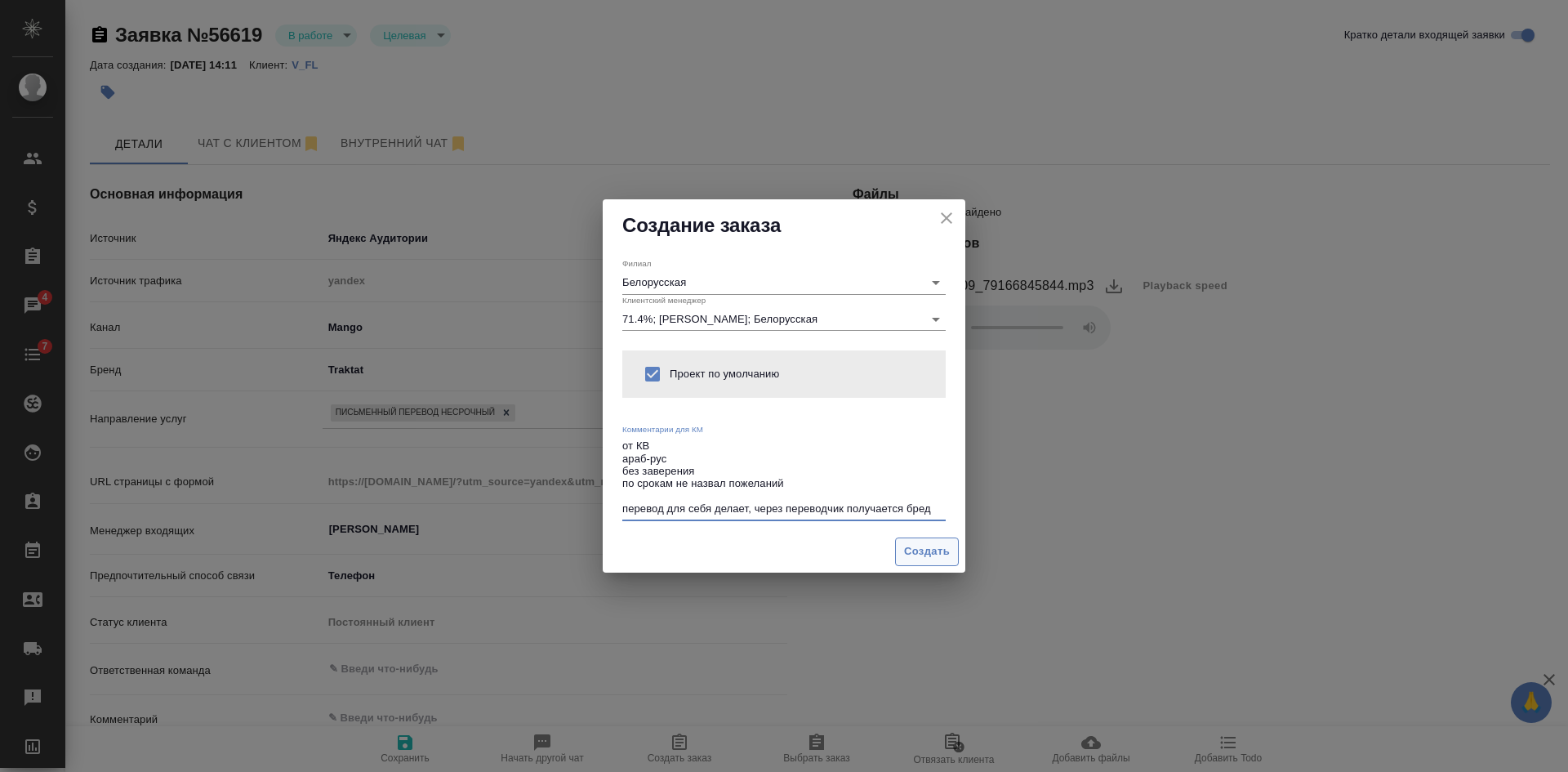
type textarea "от КВ араб-рус без заверения по срокам не назвал пожеланий перевод для себя дел…"
click at [918, 557] on span "Создать" at bounding box center [926, 552] width 46 height 19
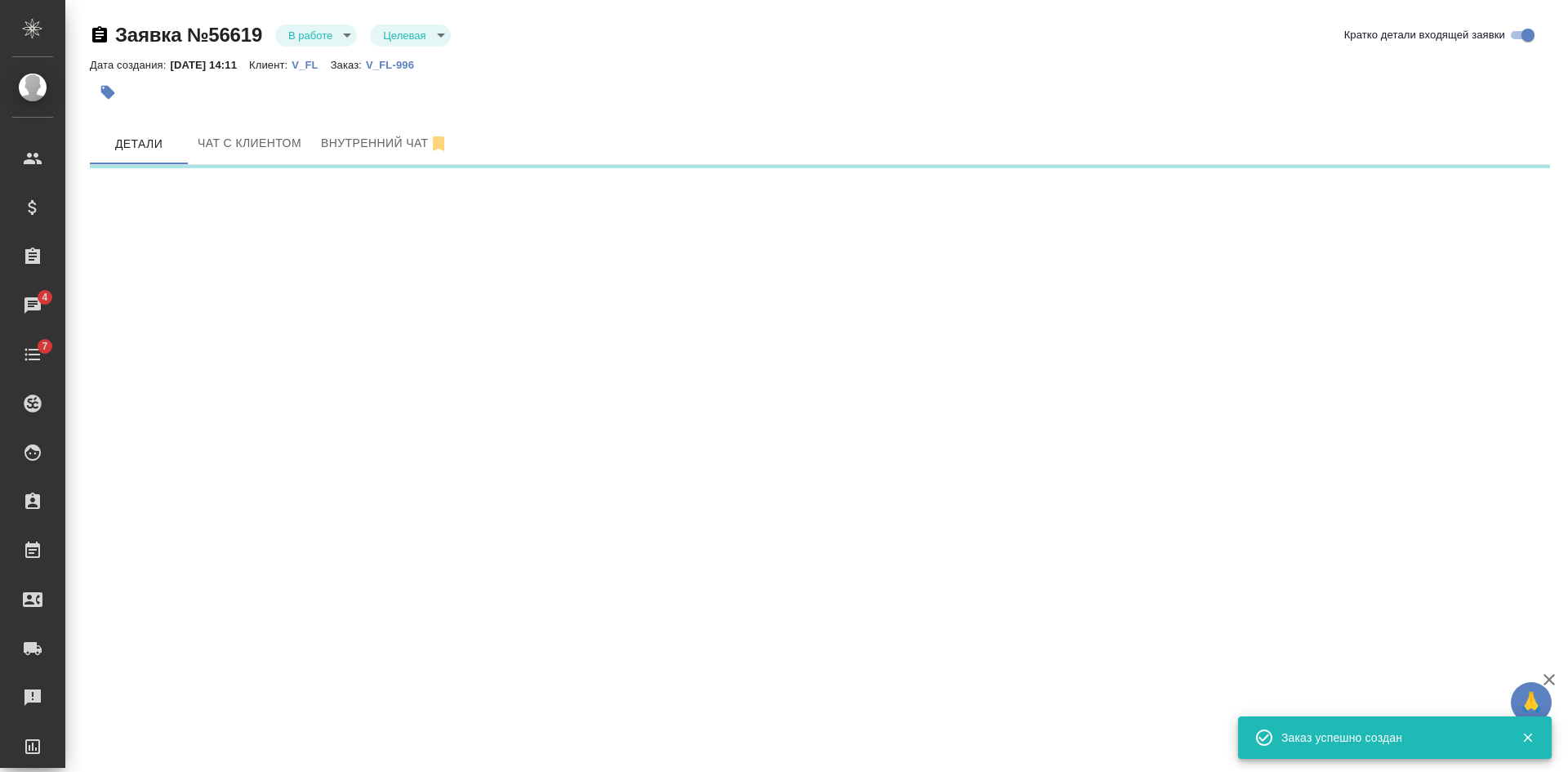
select select "RU"
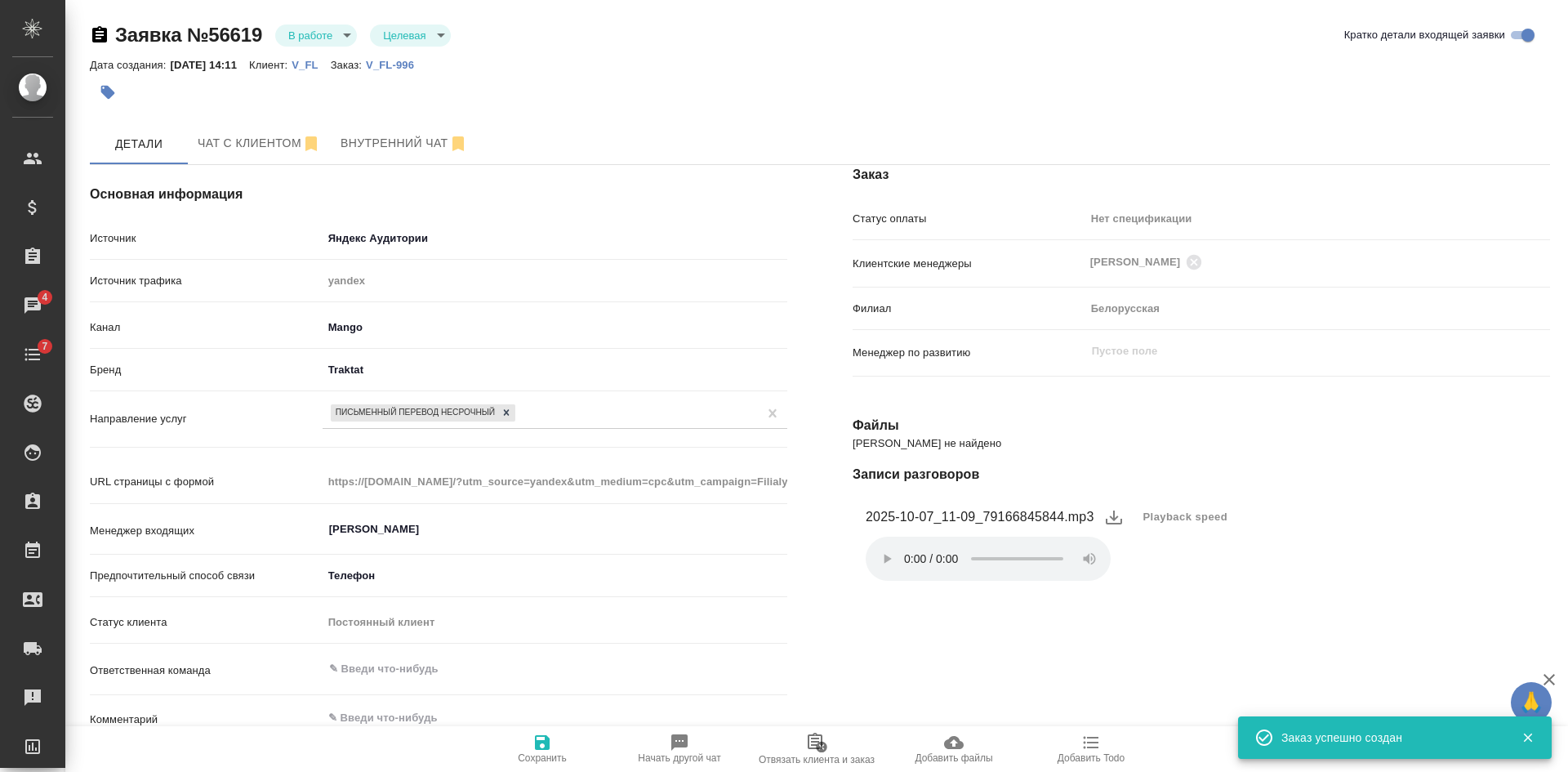
type textarea "x"
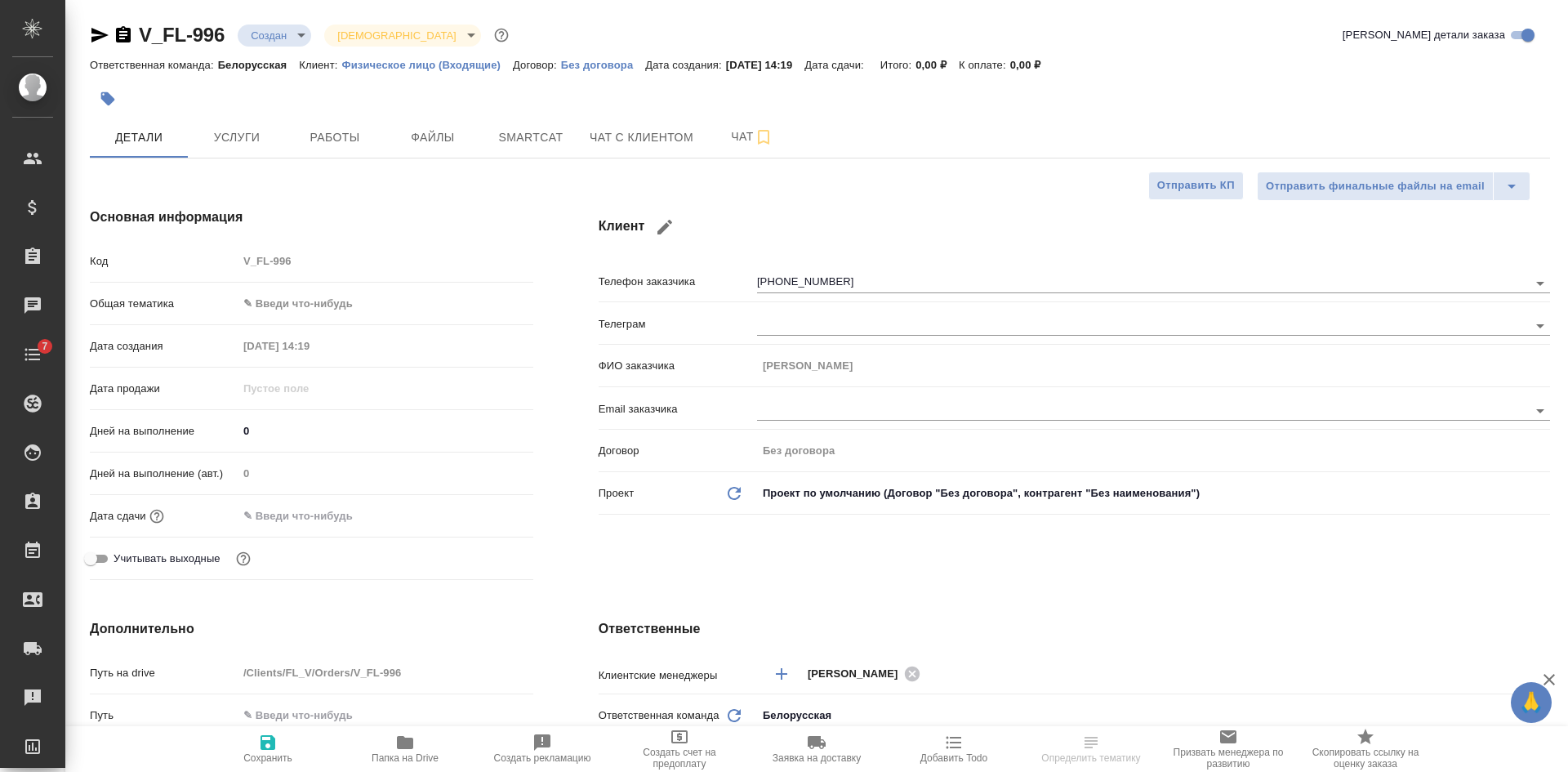
select select "RU"
click at [456, 140] on span "Файлы" at bounding box center [433, 138] width 78 height 20
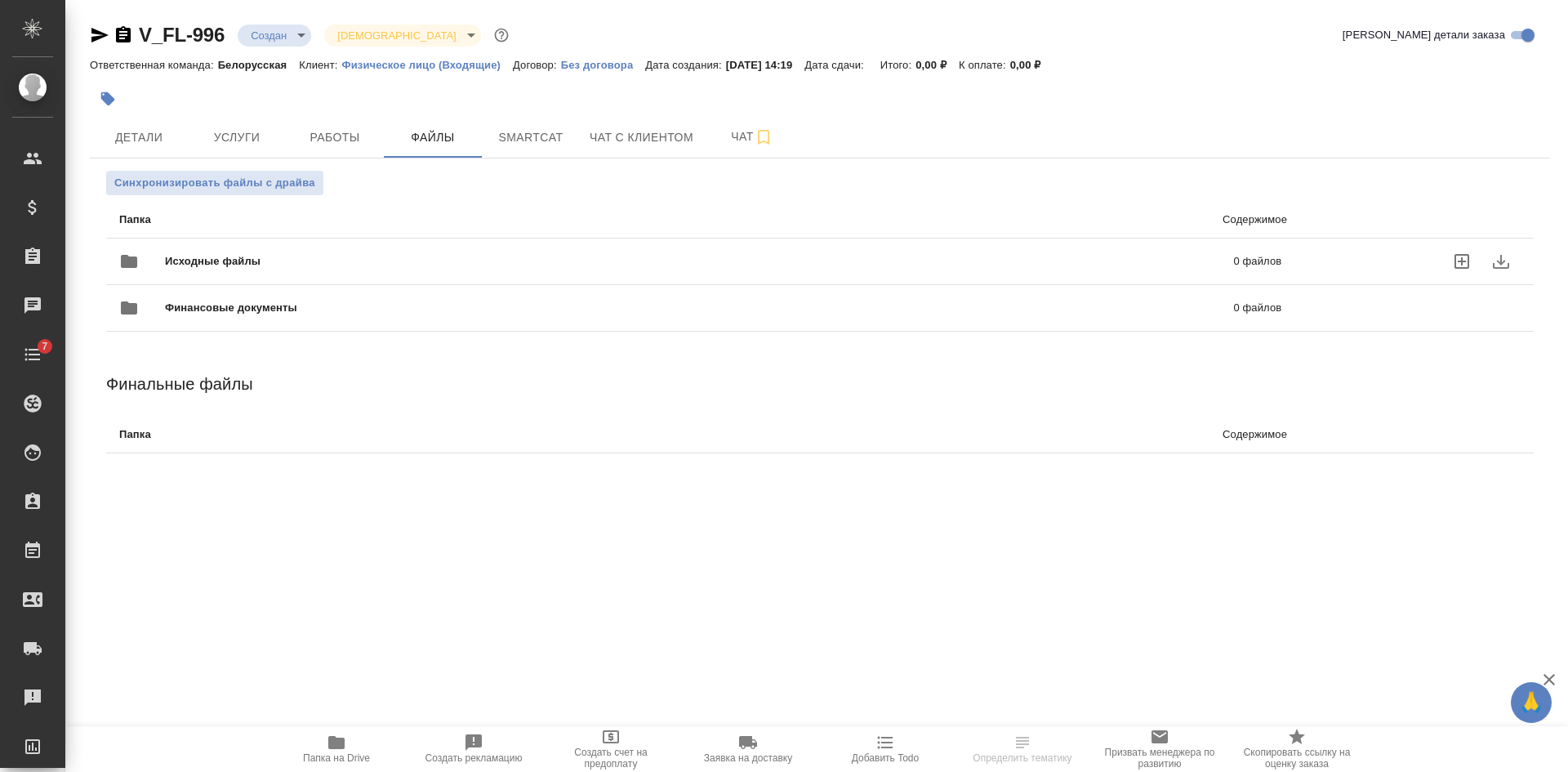
click at [1464, 260] on icon "uploadFiles" at bounding box center [1462, 261] width 15 height 15
click at [0, 0] on input "uploadFiles" at bounding box center [0, 0] width 0 height 0
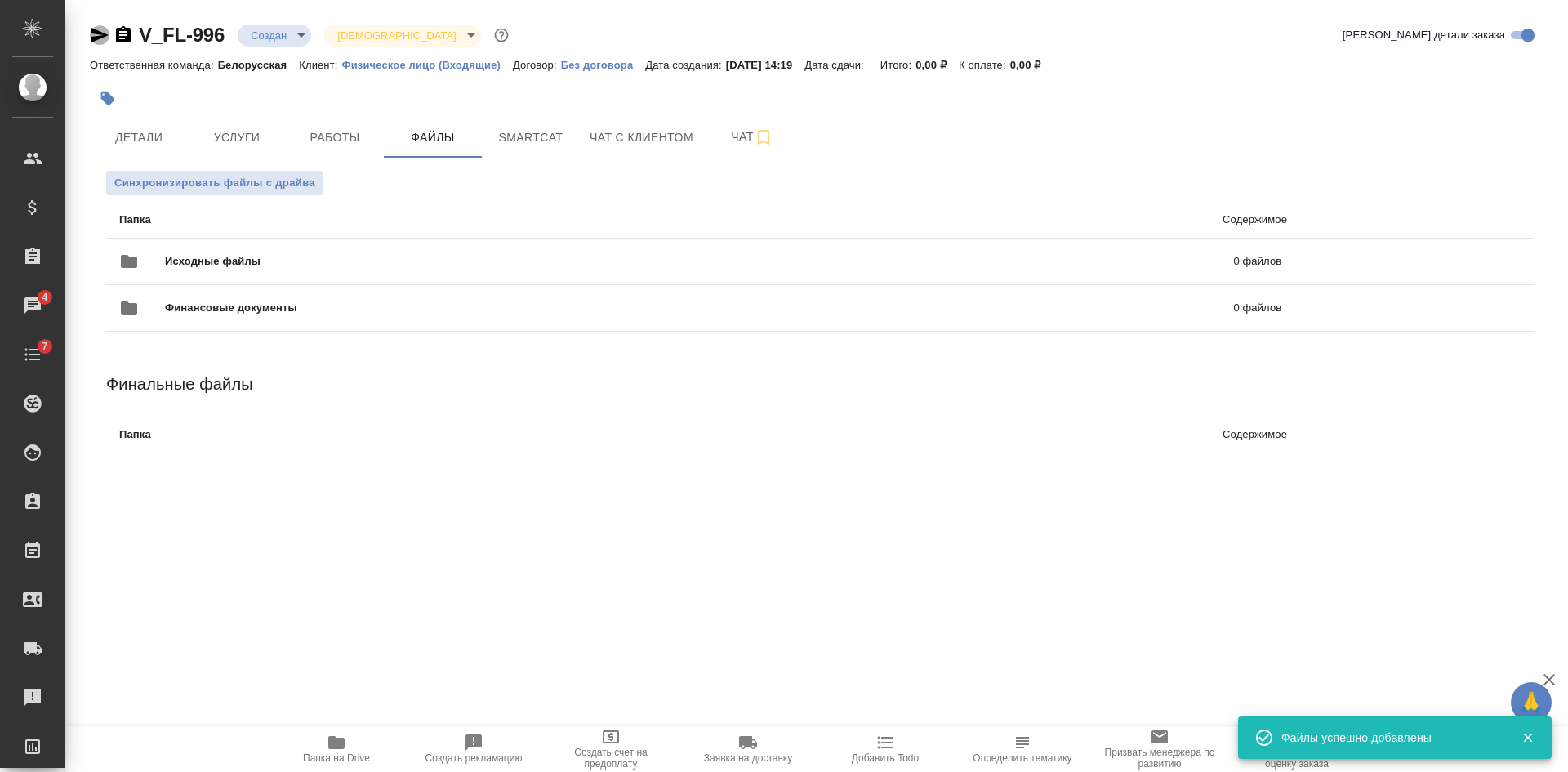
click at [101, 29] on icon "button" at bounding box center [99, 34] width 19 height 19
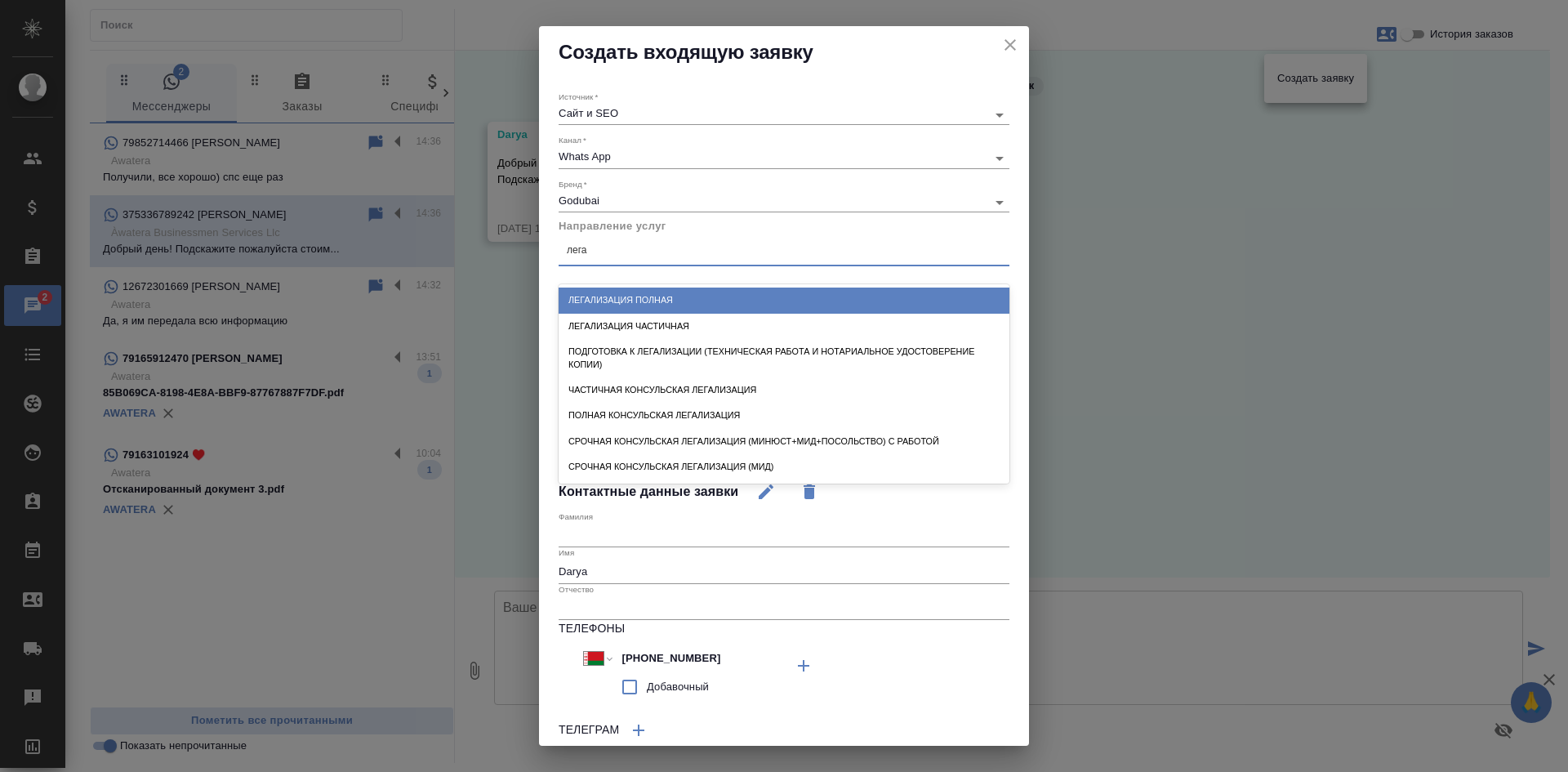
select select "BY"
click at [621, 300] on div "Легализация полная" at bounding box center [784, 300] width 451 height 25
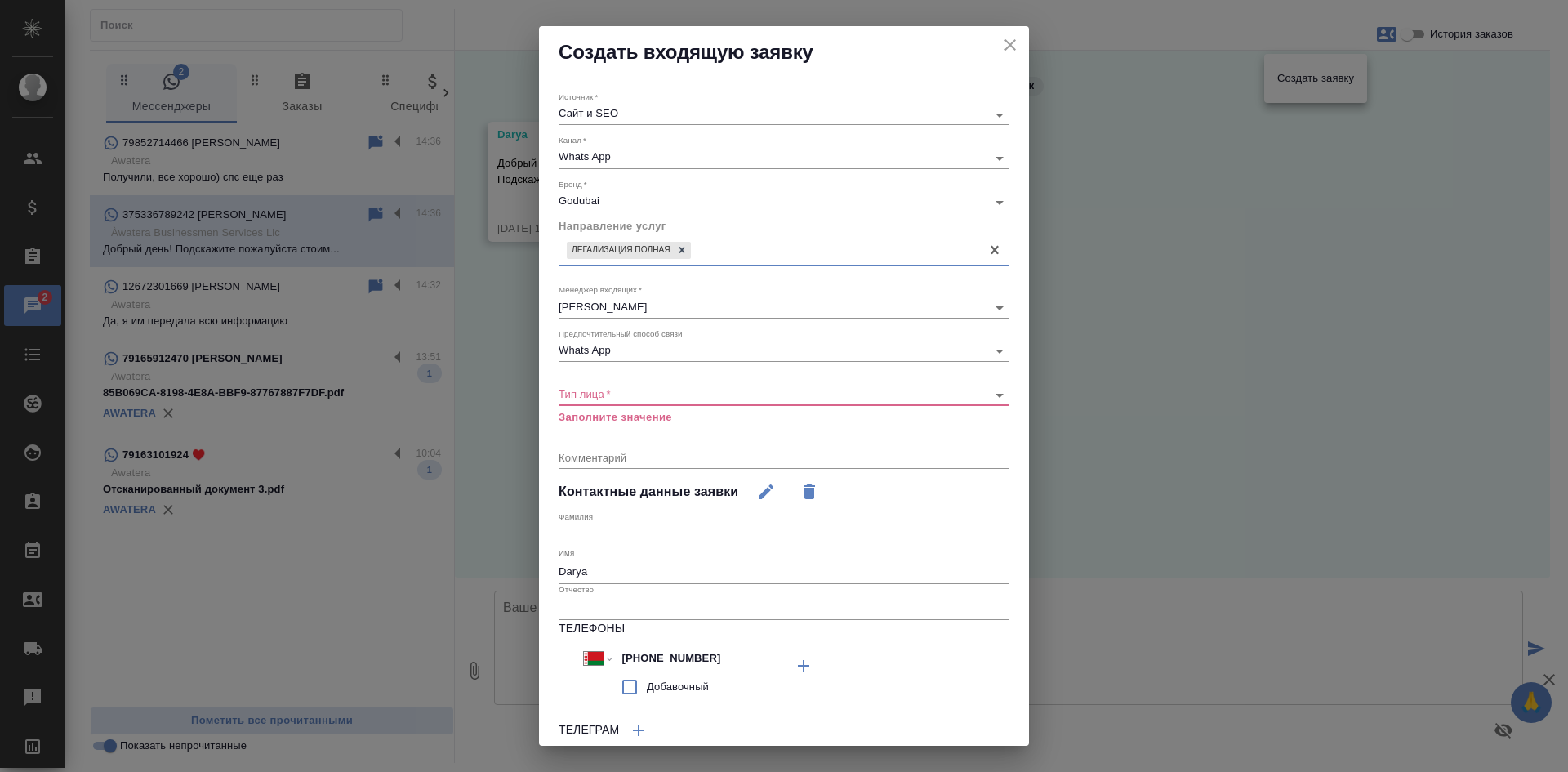
click at [614, 391] on body "🙏 .cls-1 fill:#fff; AWATERA Kasatkina Aleksandra Клиенты Спецификации Заказы 2 …" at bounding box center [784, 386] width 1568 height 772
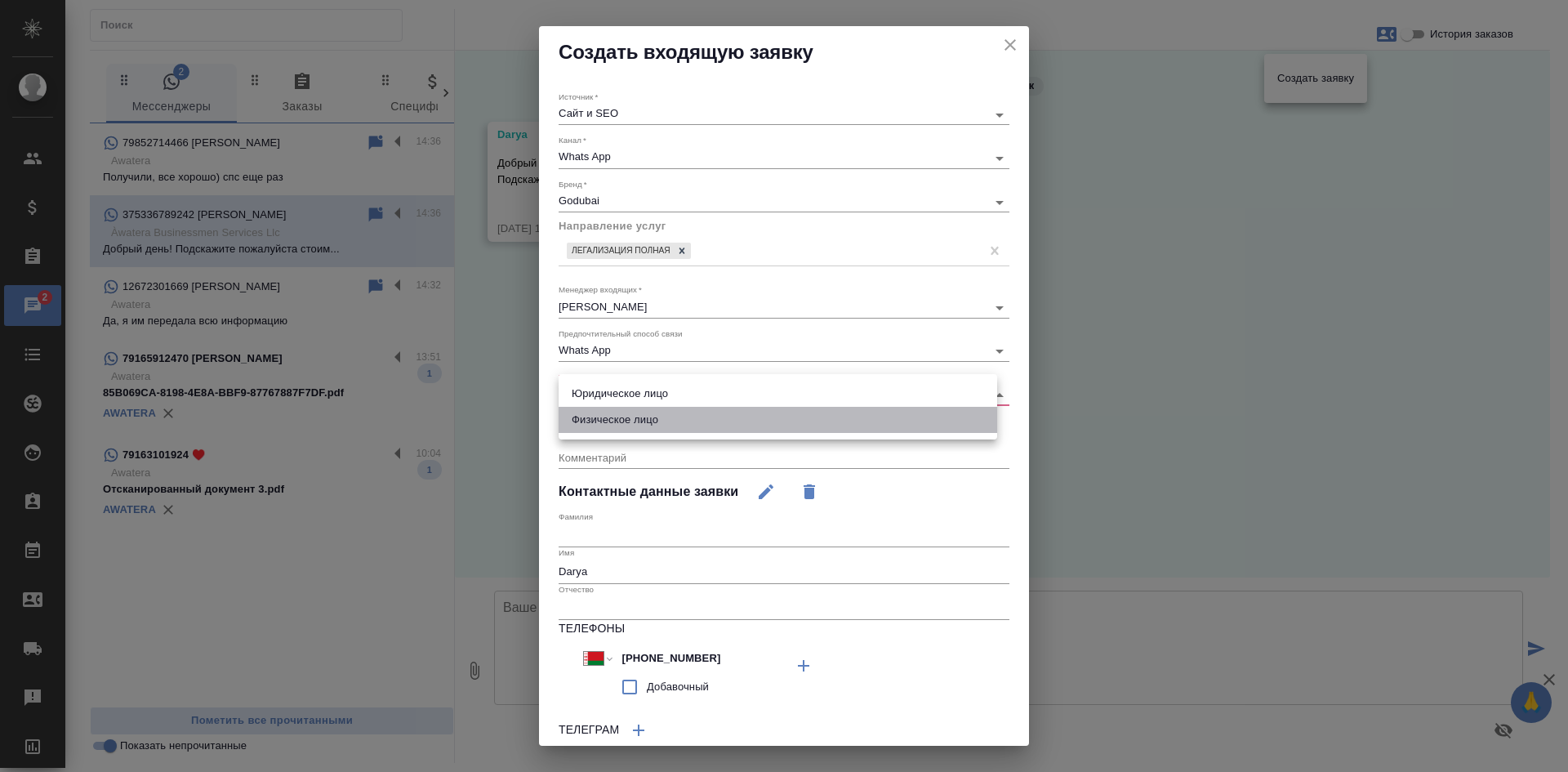
click at [608, 416] on li "Физическое лицо" at bounding box center [777, 419] width 438 height 26
type input "private"
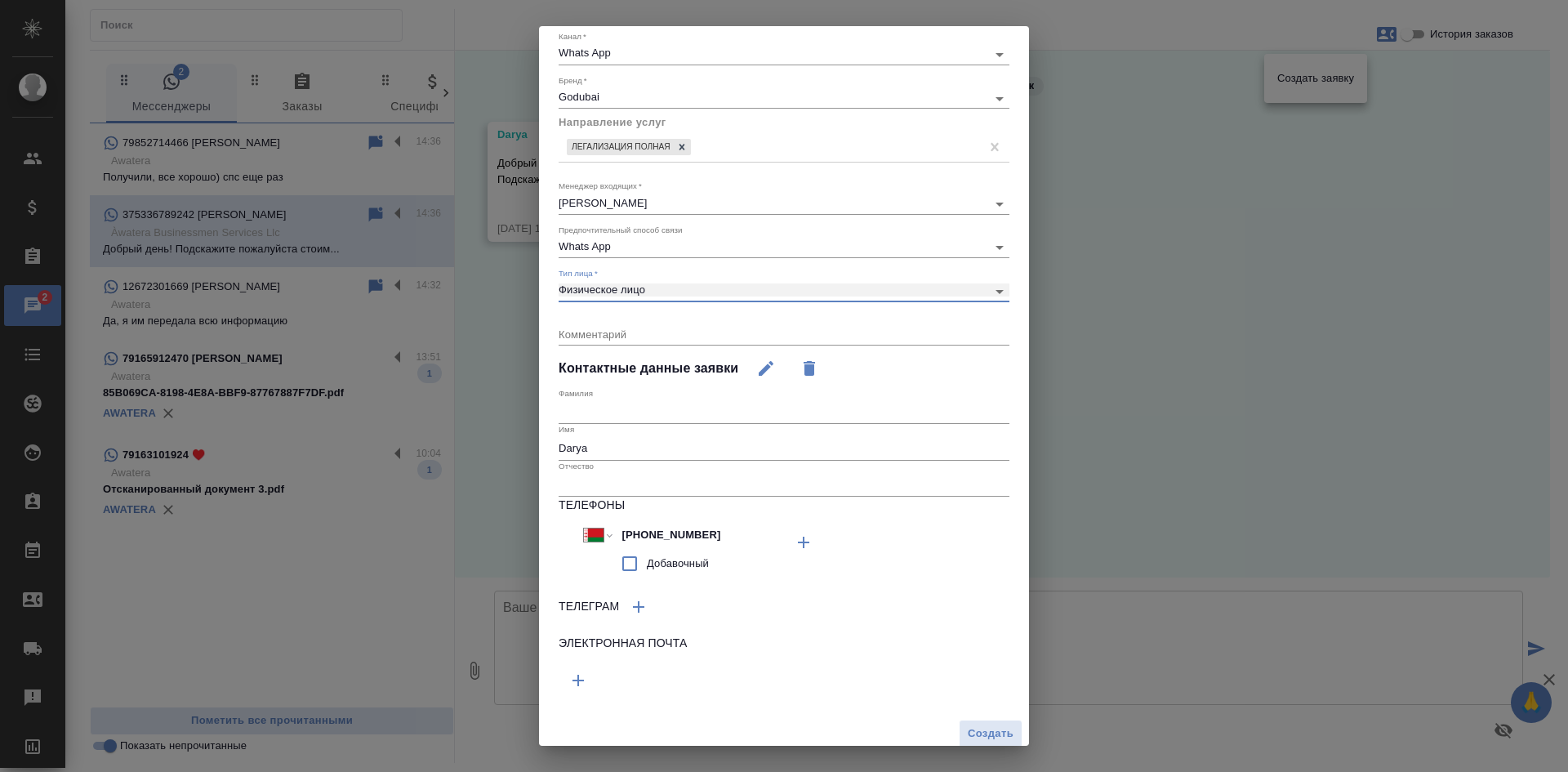
scroll to position [113, 0]
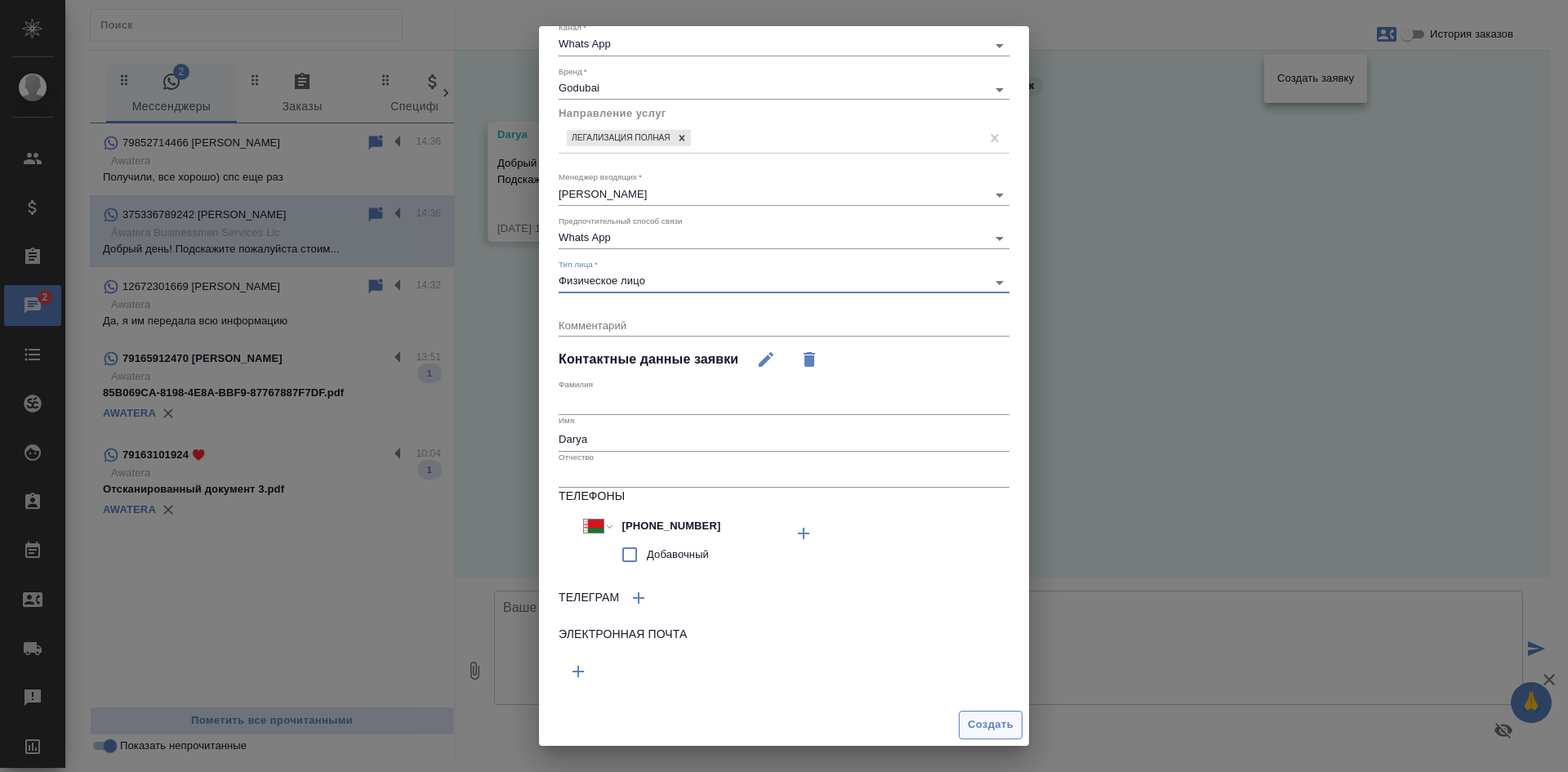
click at [1001, 729] on span "Создать" at bounding box center [991, 724] width 46 height 19
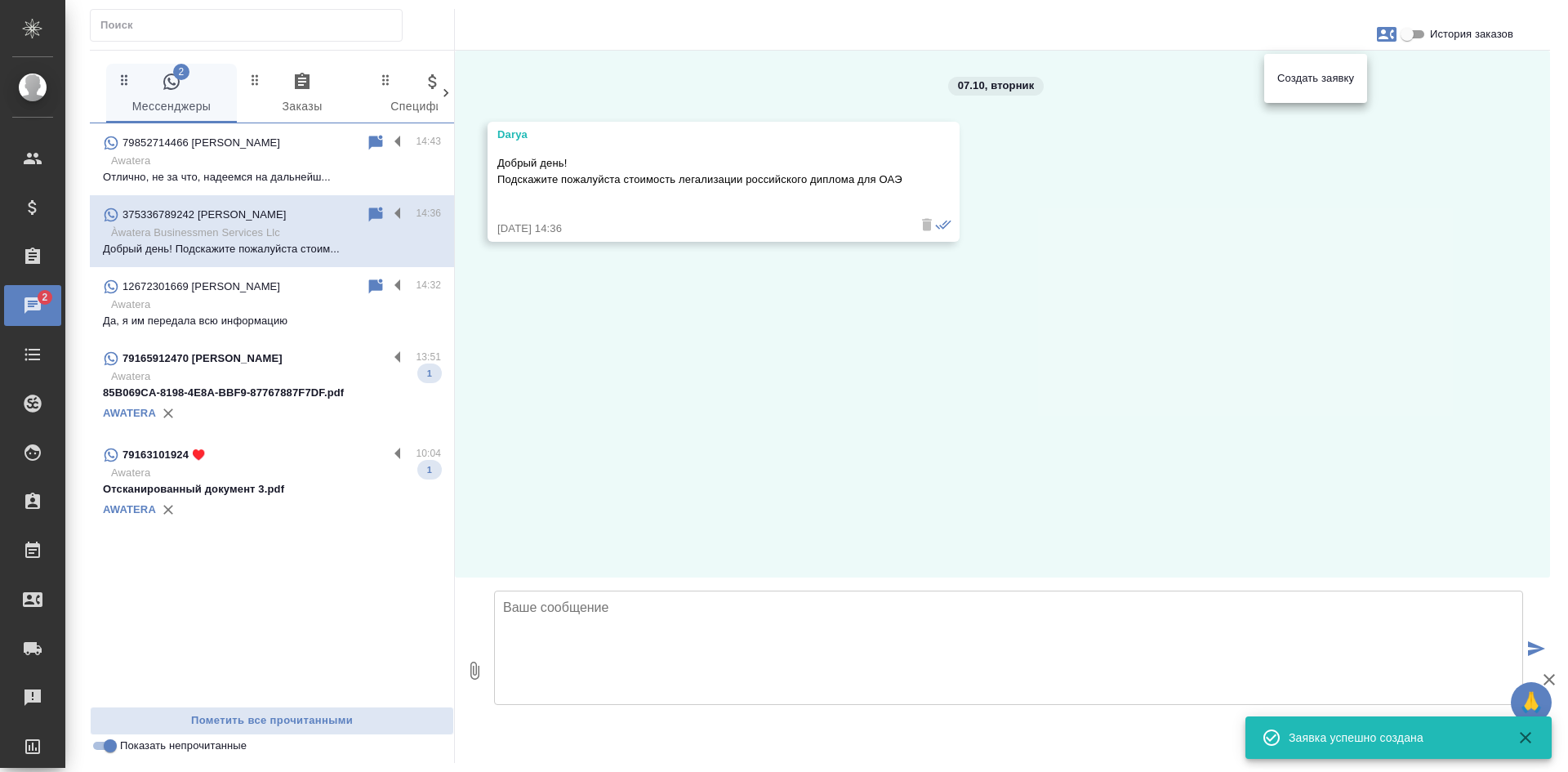
click at [708, 683] on div at bounding box center [784, 386] width 1568 height 772
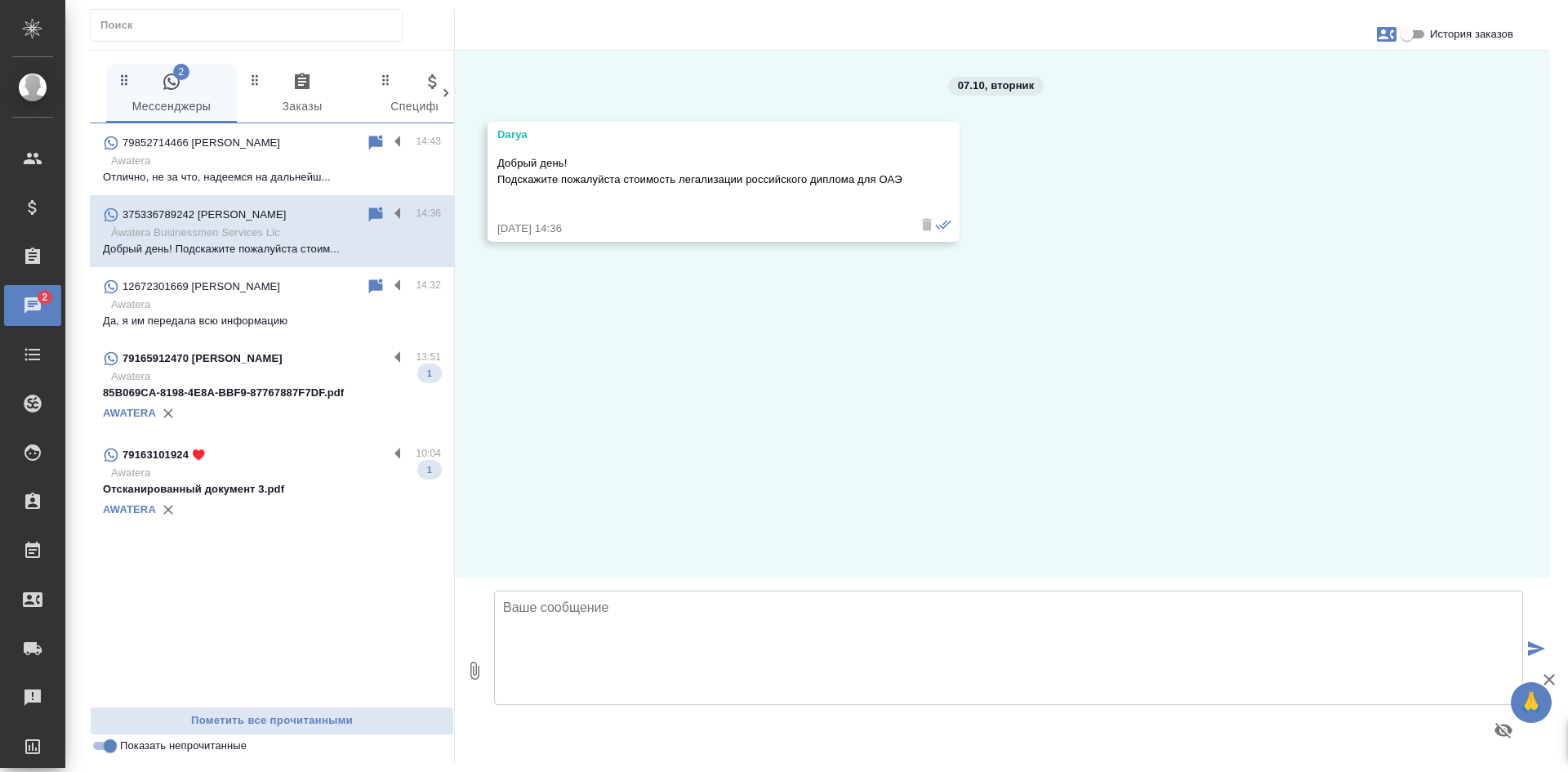
click at [698, 647] on textarea at bounding box center [1008, 647] width 1029 height 114
type textarea "Д"
drag, startPoint x: 630, startPoint y: 179, endPoint x: 914, endPoint y: 181, distance: 284.0
click at [914, 181] on div "Darya Добрый день! Подскажите пожалуйста стоимость легализации российского дипл…" at bounding box center [723, 182] width 472 height 120
drag, startPoint x: 847, startPoint y: 178, endPoint x: 791, endPoint y: 179, distance: 56.0
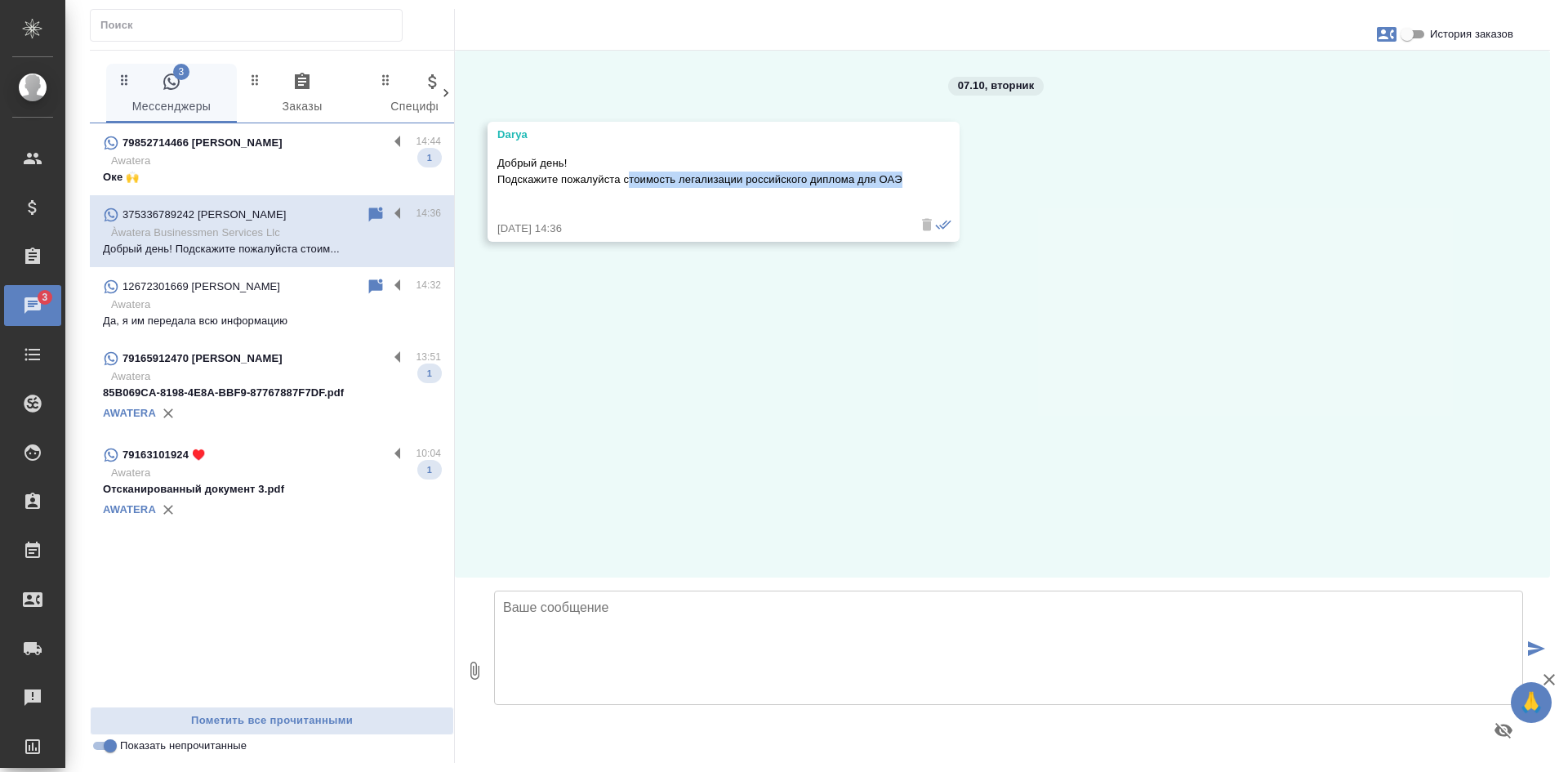
click at [846, 178] on p "Добрый день! Подскажите пожалуйста стоимость легализации российского диплома дл…" at bounding box center [699, 171] width 405 height 33
click at [655, 188] on div "Добрый день! Подскажите пожалуйста стоимость легализации российского диплома дл…" at bounding box center [699, 181] width 405 height 61
drag, startPoint x: 622, startPoint y: 177, endPoint x: 899, endPoint y: 184, distance: 277.1
click at [899, 184] on p "Добрый день! Подскажите пожалуйста стоимость легализации российского диплома дл…" at bounding box center [699, 171] width 405 height 33
copy p "стоимость легализации российского диплома для ОАЭ"
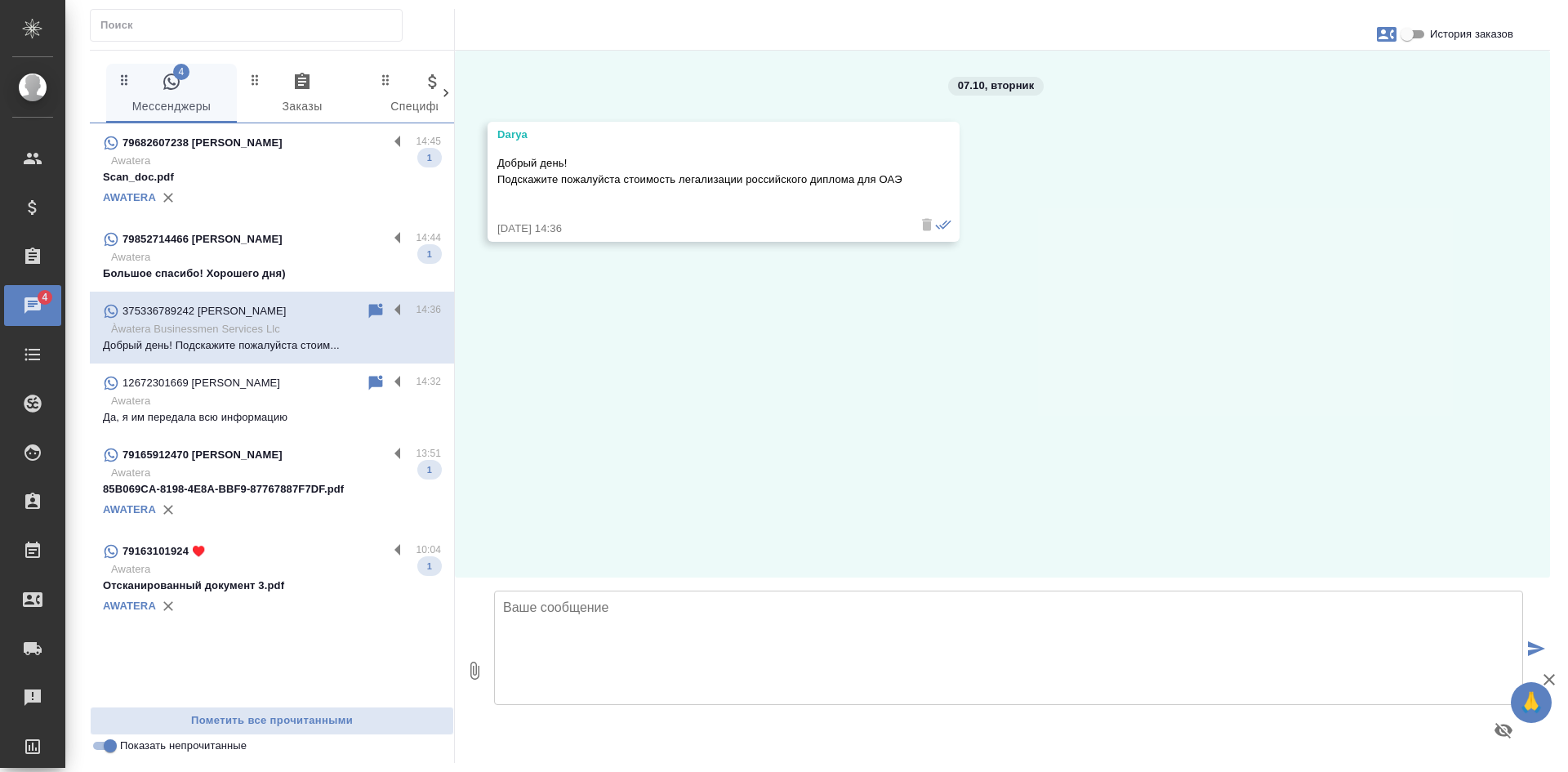
click at [650, 664] on textarea at bounding box center [1008, 647] width 1029 height 114
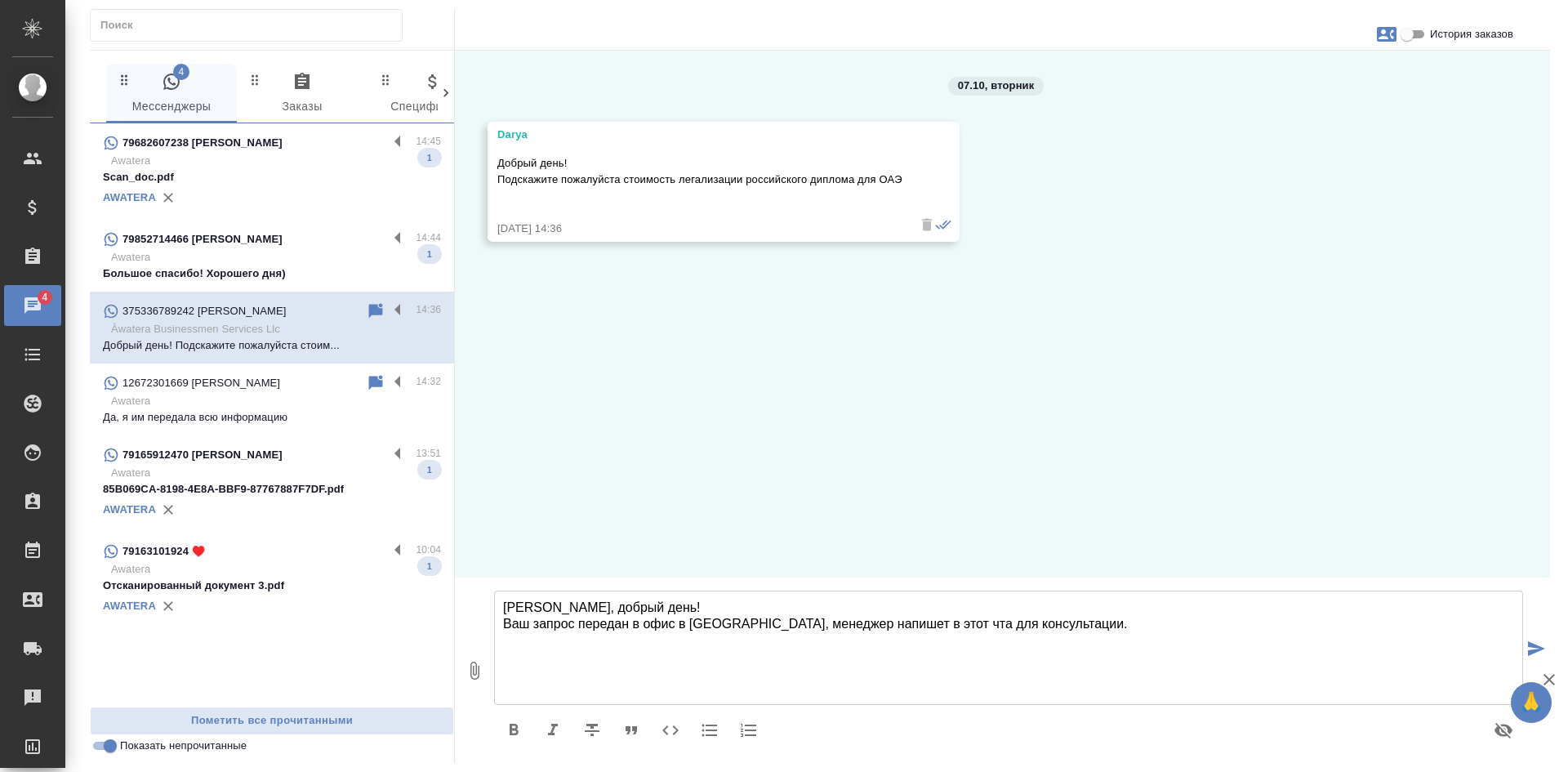
drag, startPoint x: 898, startPoint y: 618, endPoint x: 870, endPoint y: 606, distance: 30.5
click at [863, 601] on textarea "Дарья, добрый день! Ваш запрос передан в офис в Дубае, менеджер напишет в этот …" at bounding box center [1008, 647] width 1029 height 114
click at [917, 623] on textarea "Дарья, добрый день! Ваш запрос передан в офис в Дубае, менеджер напишет в этот …" at bounding box center [1008, 647] width 1029 height 114
type textarea "Дарья, добрый день! Ваш запрос передан в офис в Дубае, менеджер напишет в этот …"
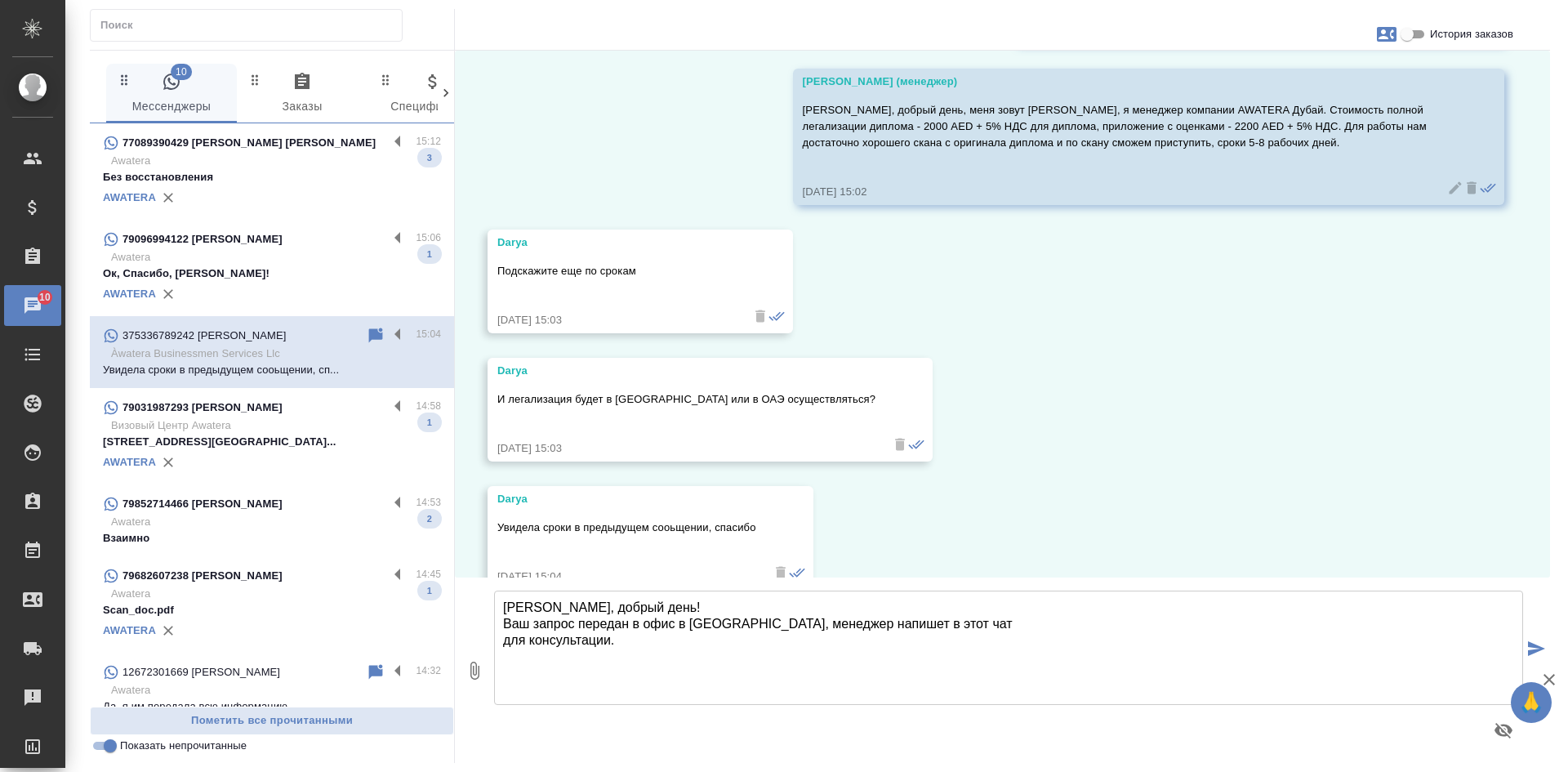
scroll to position [396, 0]
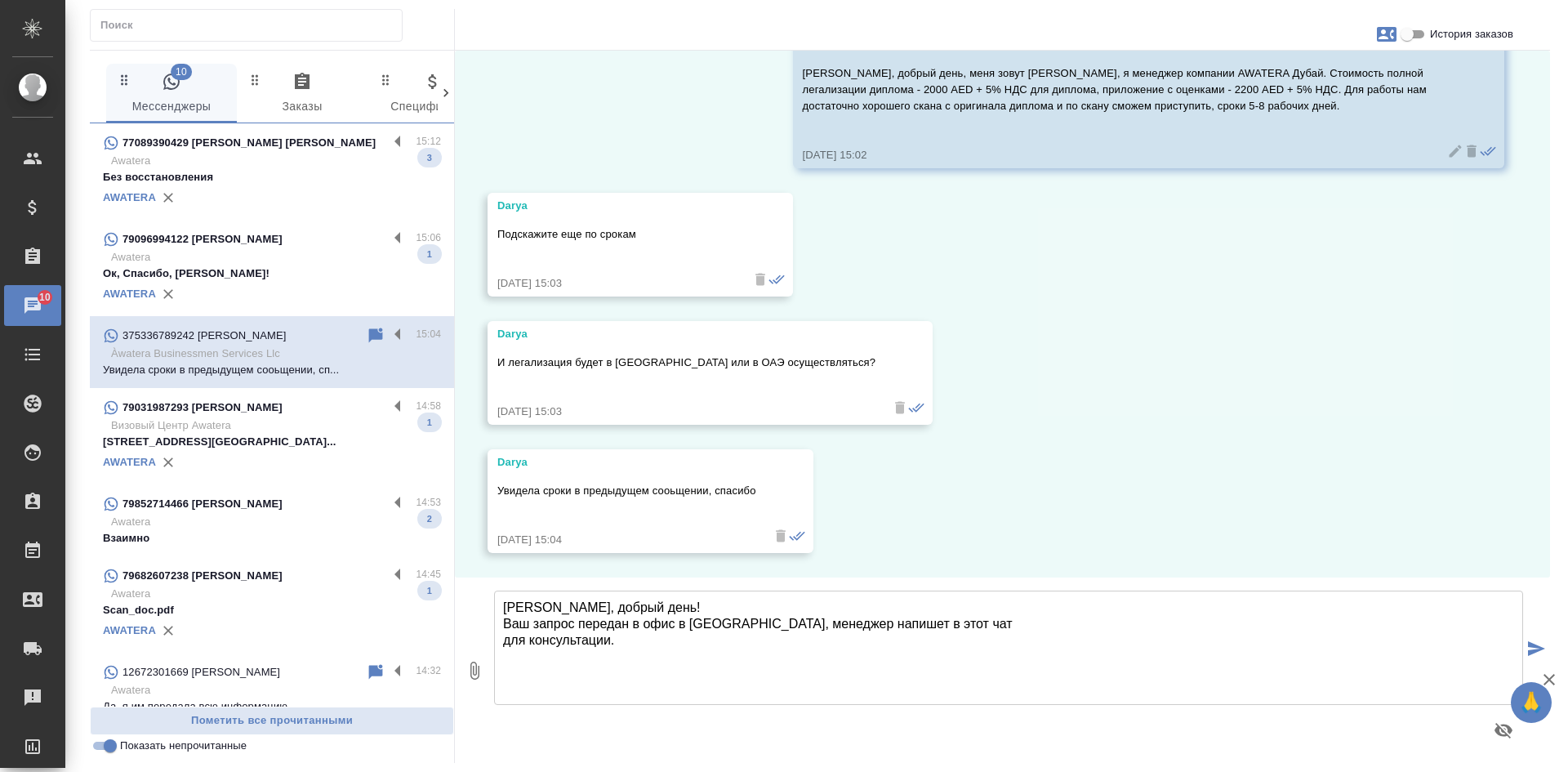
click at [255, 295] on div "AWATERA" at bounding box center [271, 294] width 338 height 24
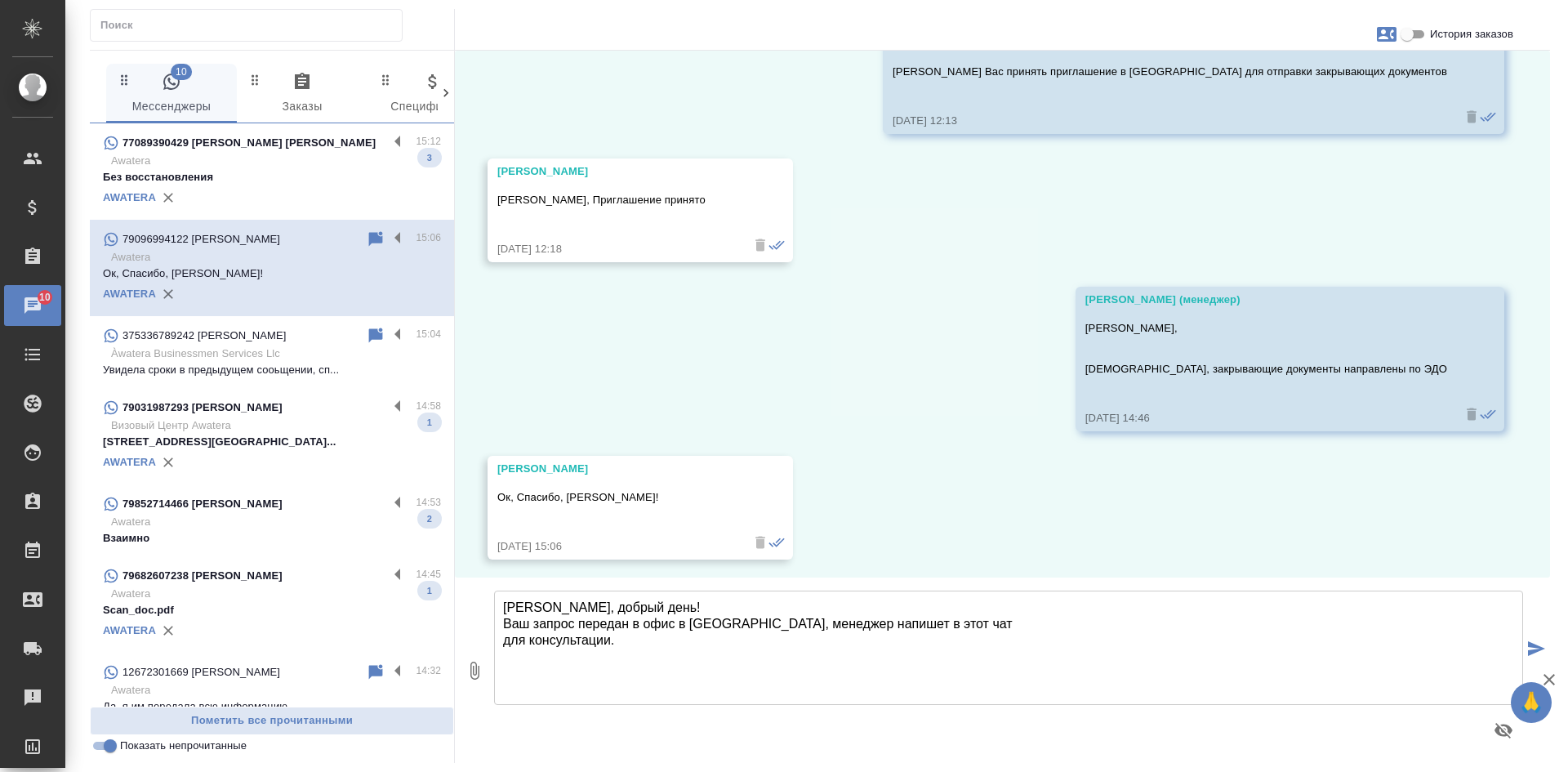
scroll to position [5857, 0]
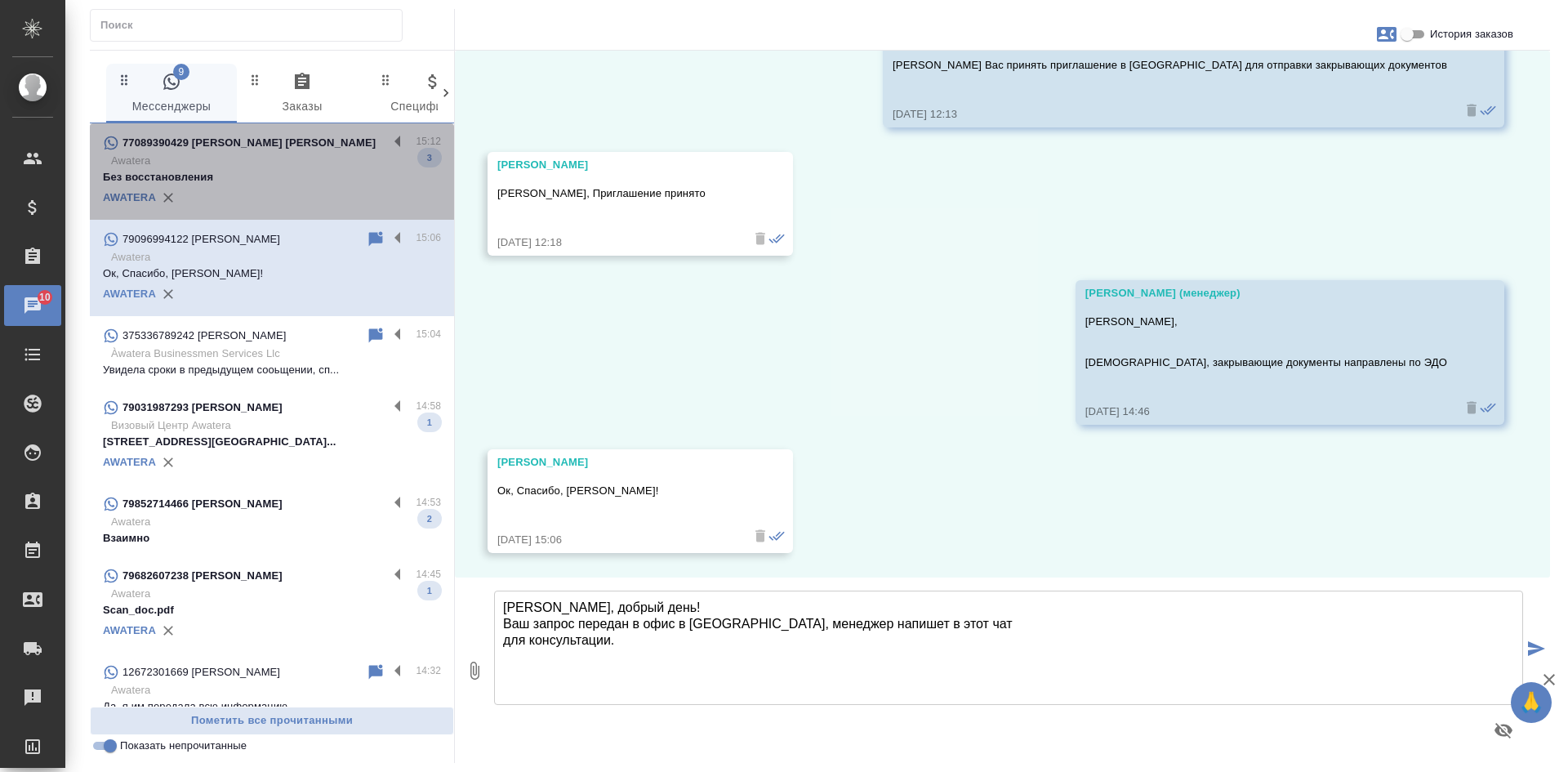
click at [295, 185] on div "AWATERA" at bounding box center [271, 197] width 338 height 24
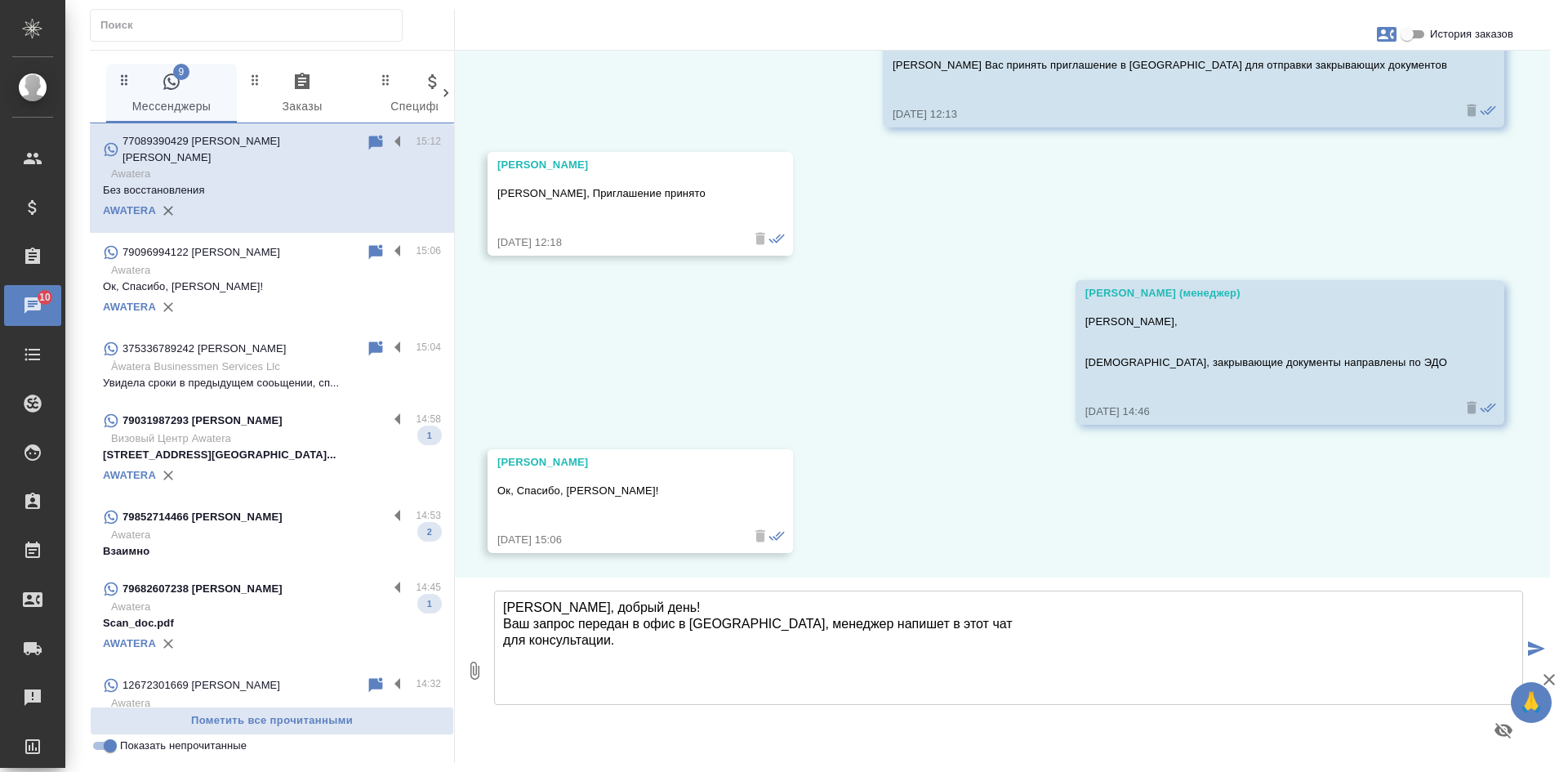
scroll to position [3933, 0]
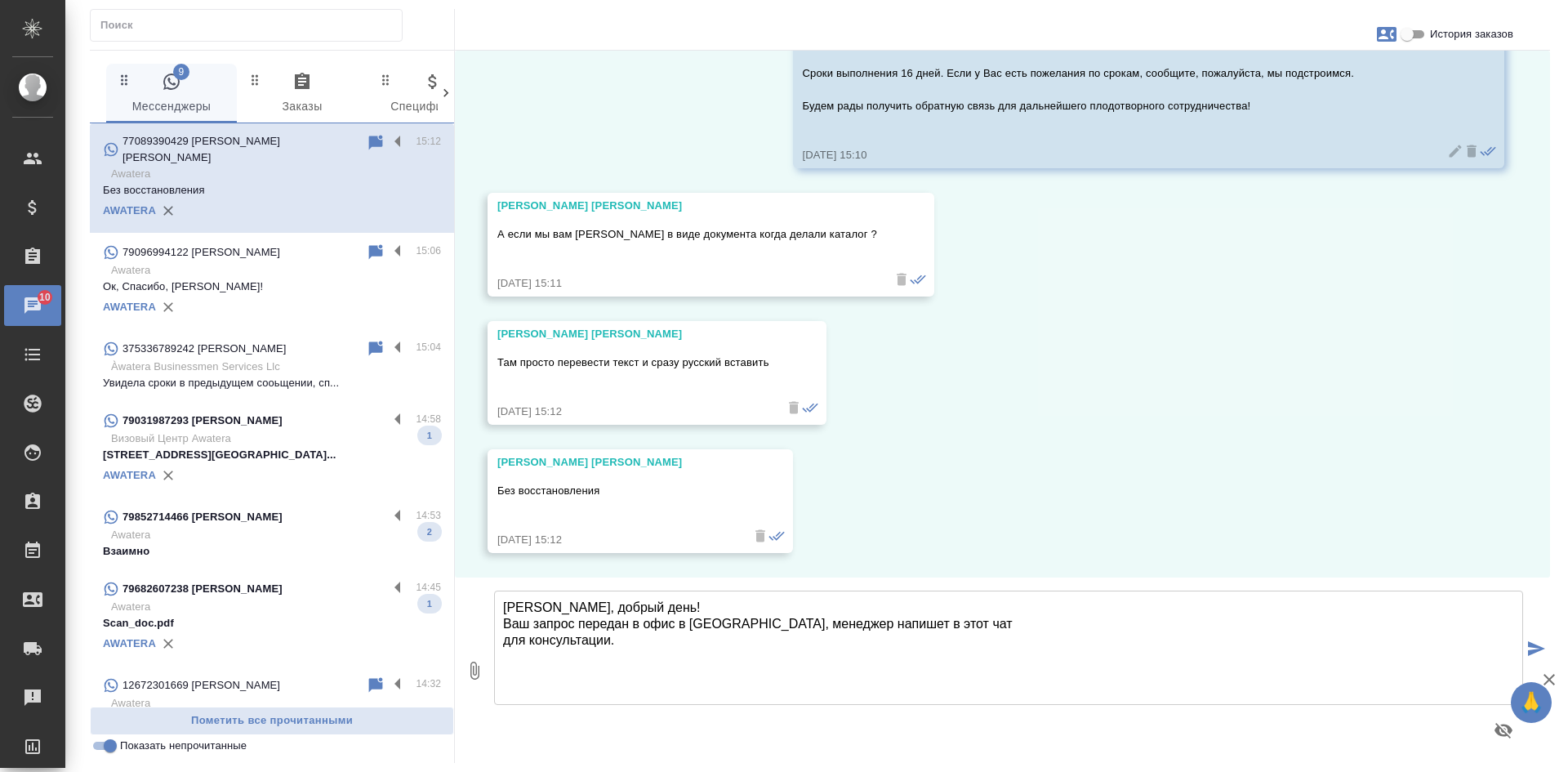
click at [369, 140] on icon at bounding box center [376, 142] width 14 height 15
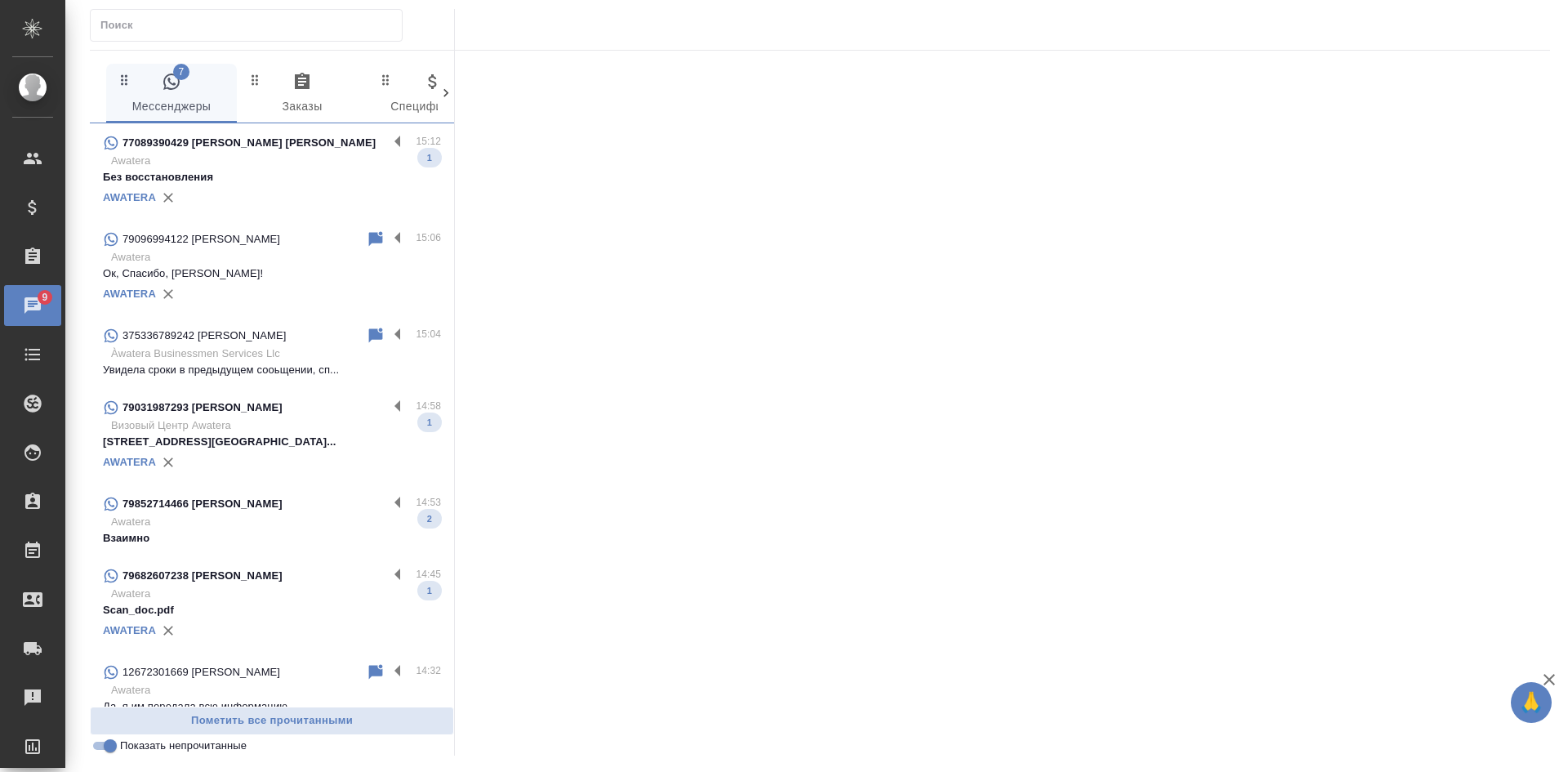
click at [258, 440] on p "308024, Россия, Москва, ул. 1-ая Тверска..." at bounding box center [271, 442] width 338 height 17
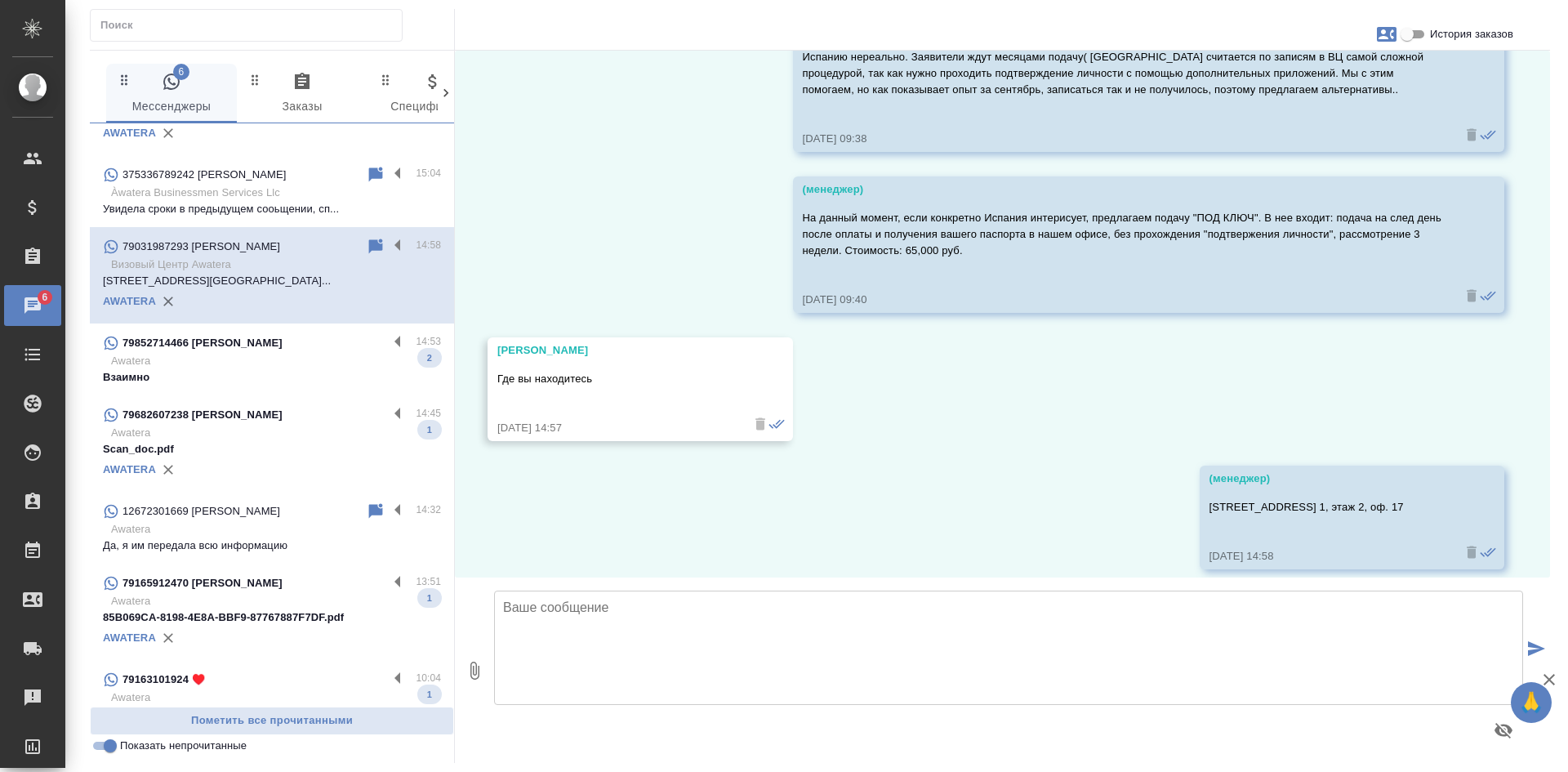
scroll to position [164, 0]
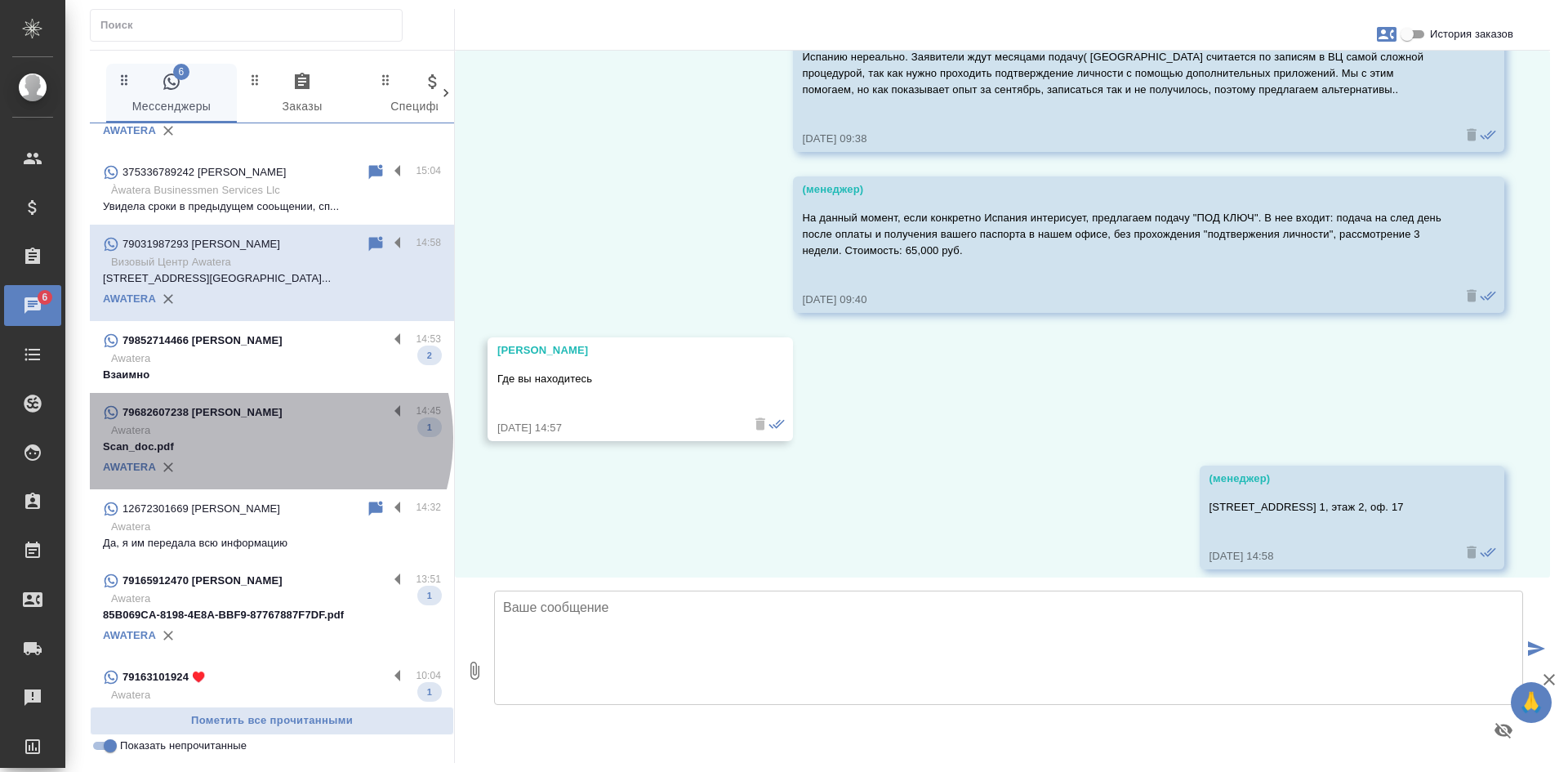
click at [249, 437] on p "Awatera" at bounding box center [275, 431] width 330 height 17
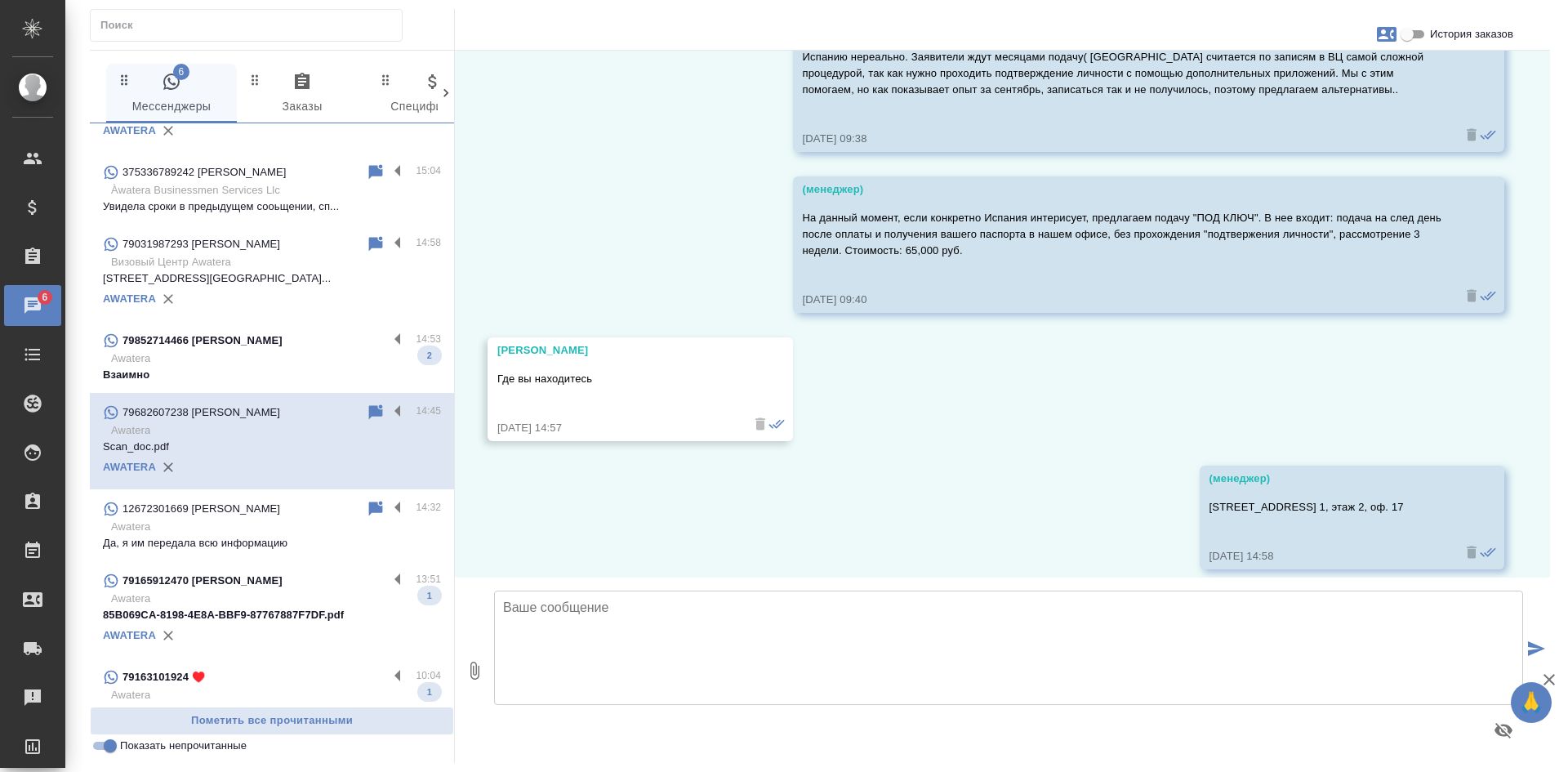
scroll to position [0, 0]
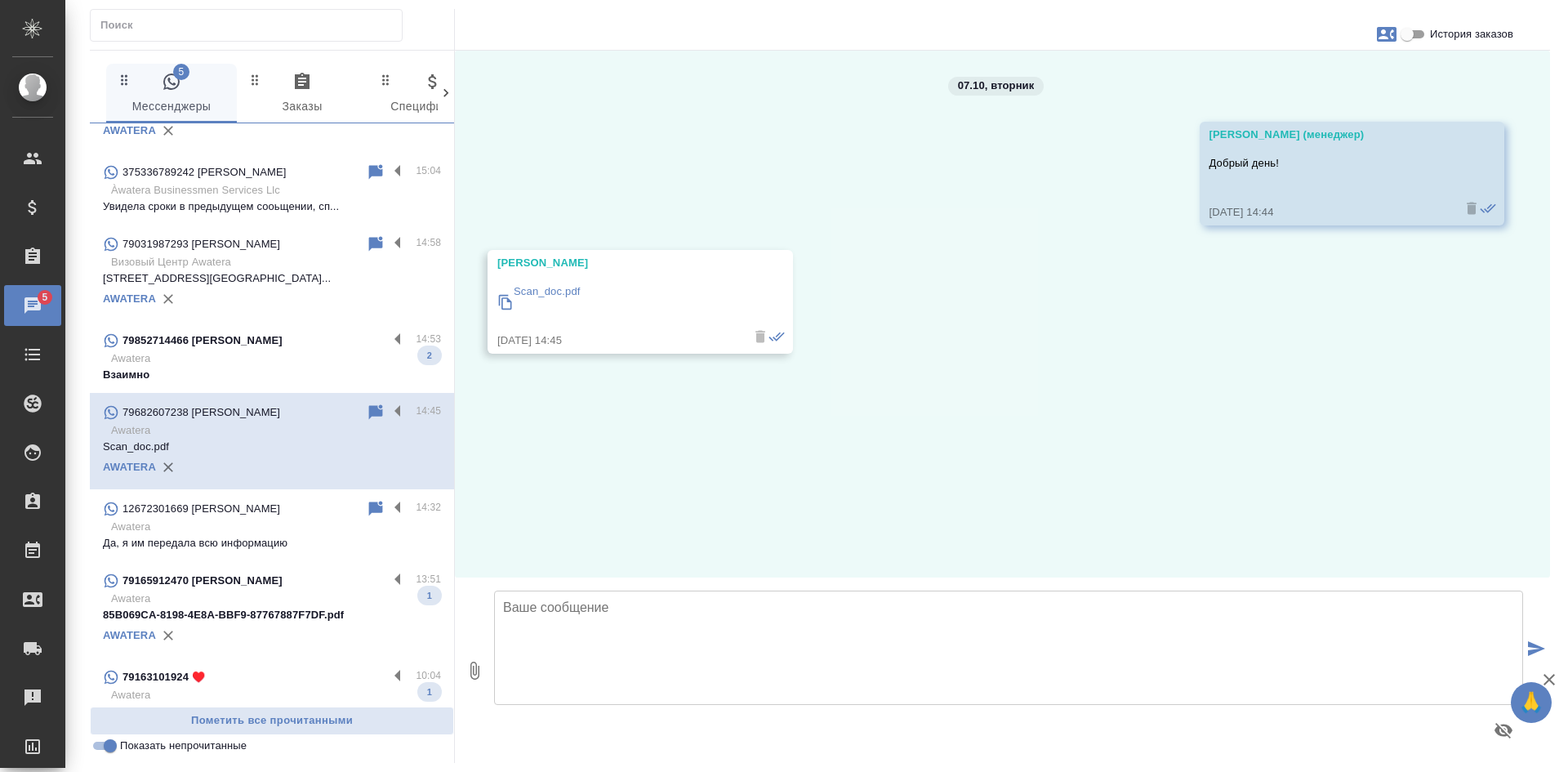
click at [199, 351] on p "Awatera" at bounding box center [275, 359] width 330 height 17
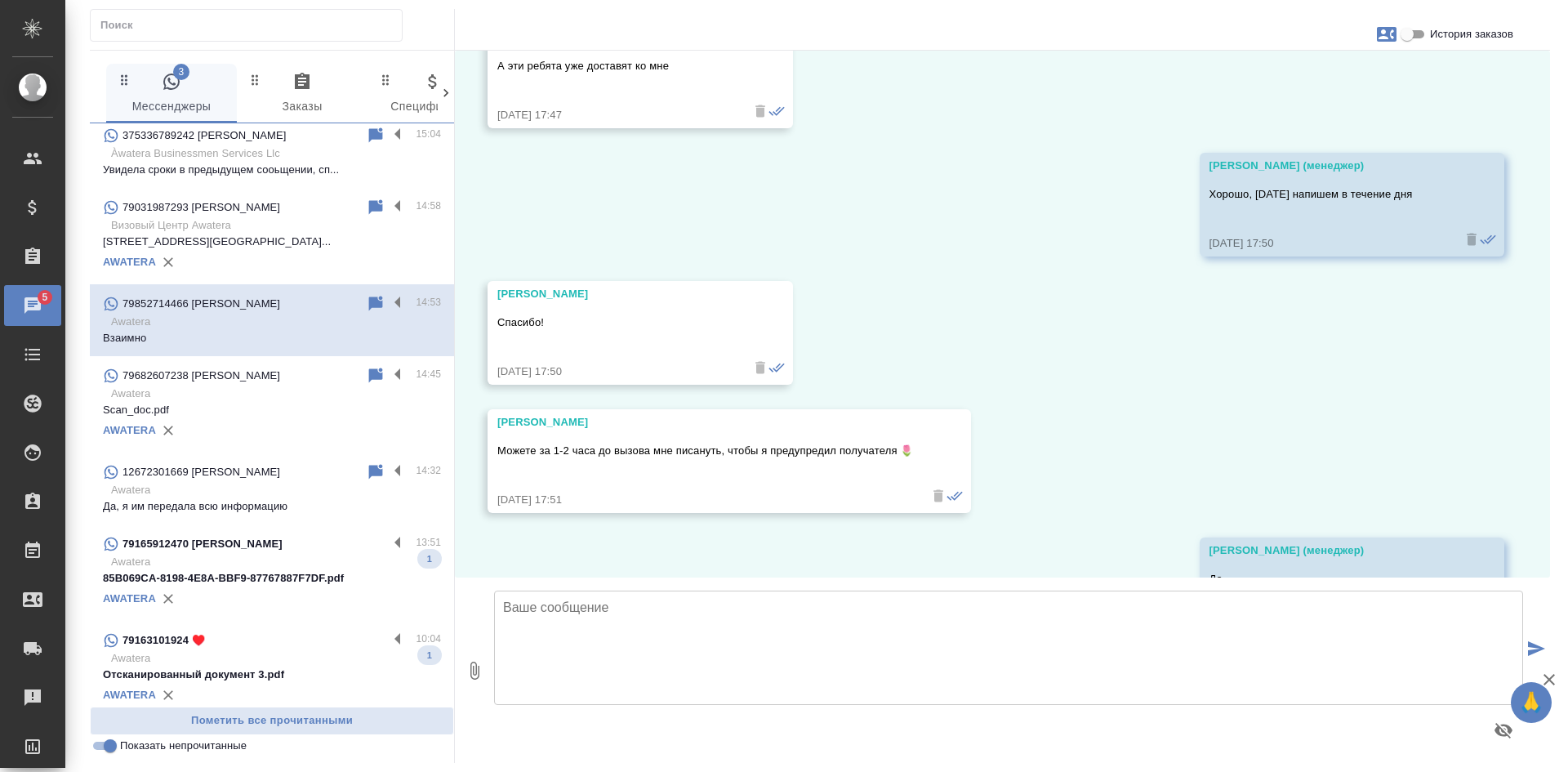
scroll to position [224, 0]
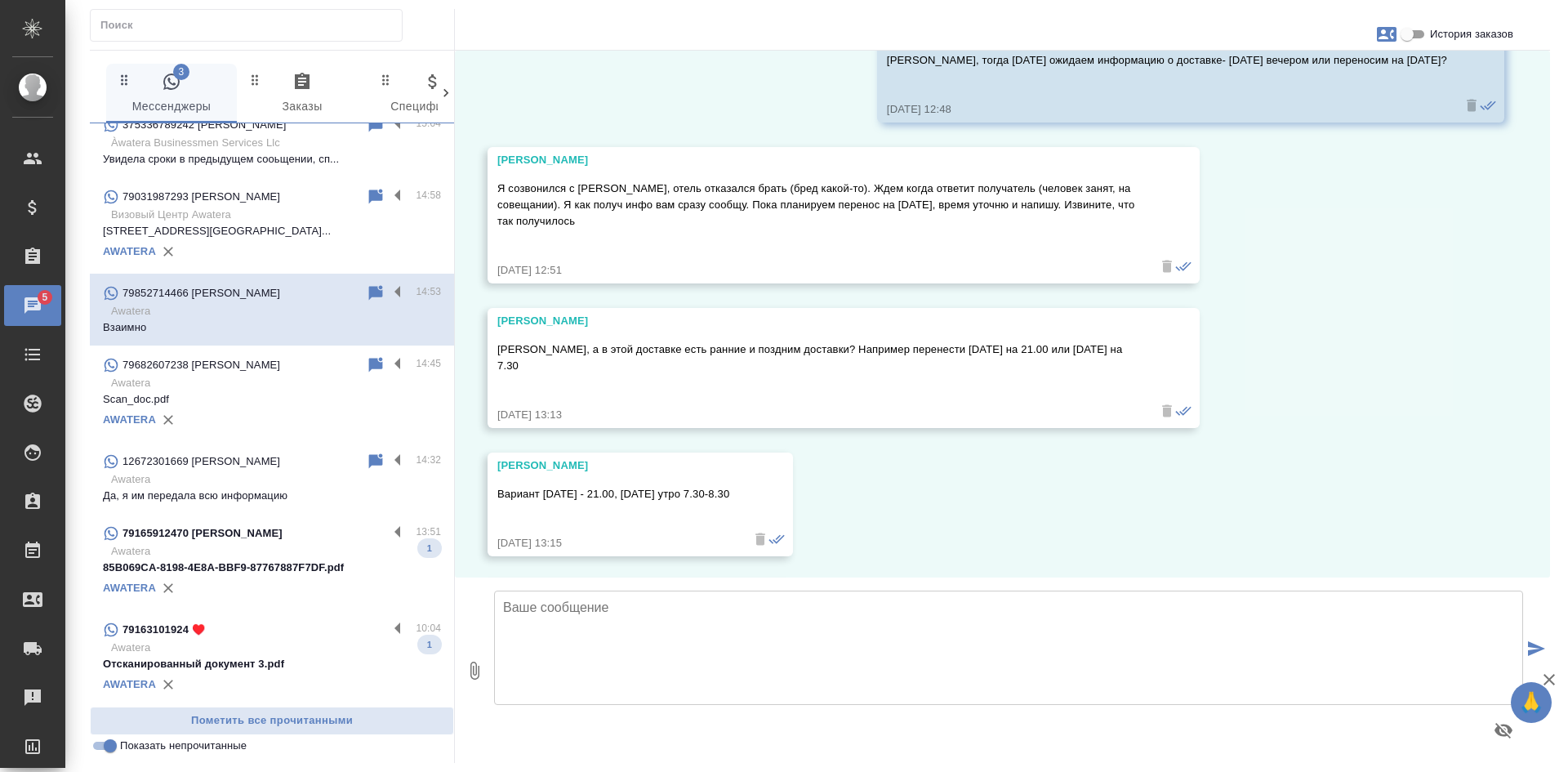
click at [270, 601] on div "79165912470 Владимир 13:51 Awatera 85B069CA-8198-4E8A-BBF9-87767887F7DF.pdf 1 A…" at bounding box center [272, 561] width 364 height 96
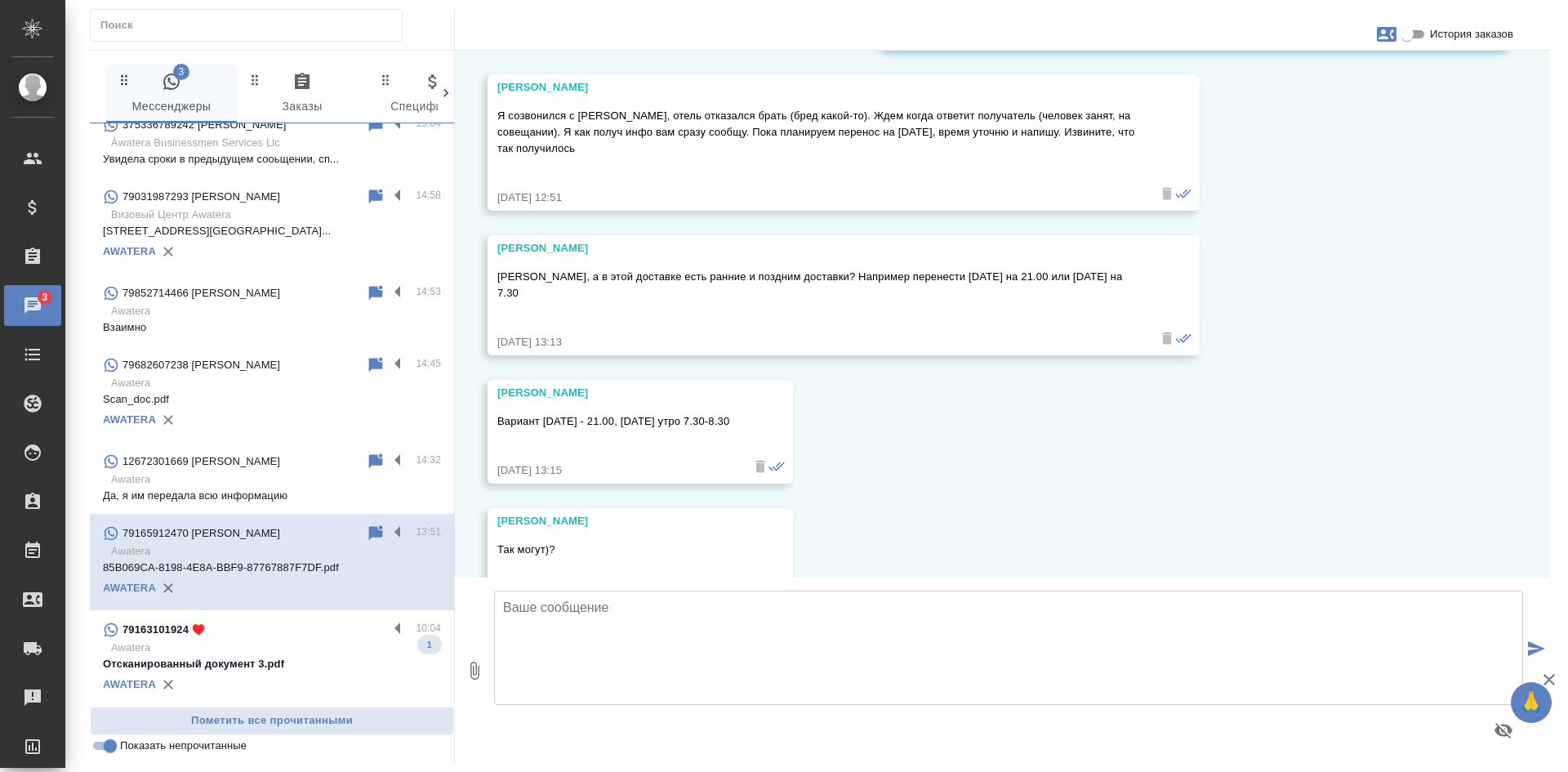
scroll to position [886, 0]
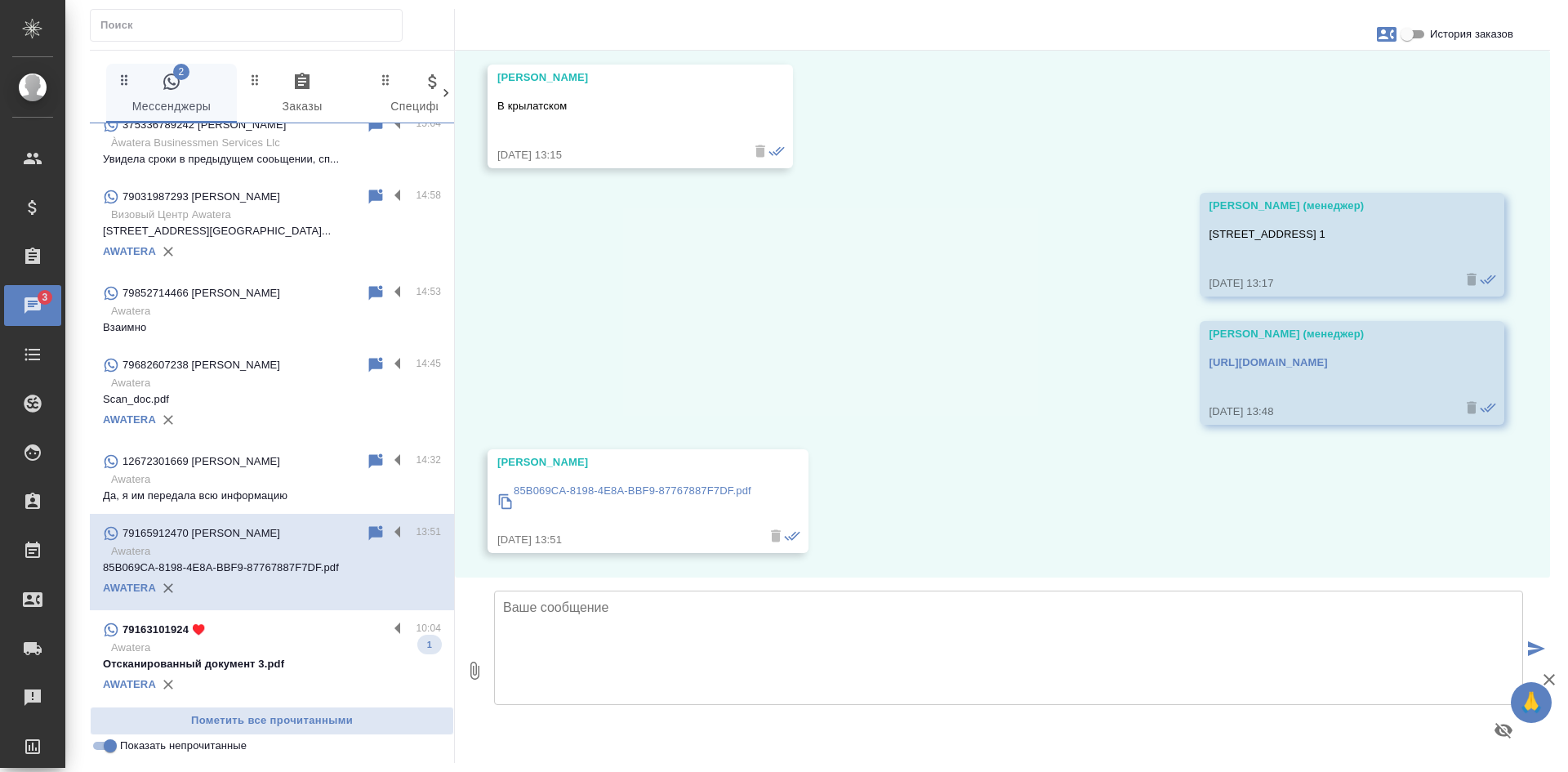
click at [582, 496] on p "85B069CA-8198-4E8A-BBF9-87767887F7DF.pdf" at bounding box center [632, 491] width 238 height 17
click at [1414, 38] on input "История заказов" at bounding box center [1407, 33] width 58 height 19
checkbox input "true"
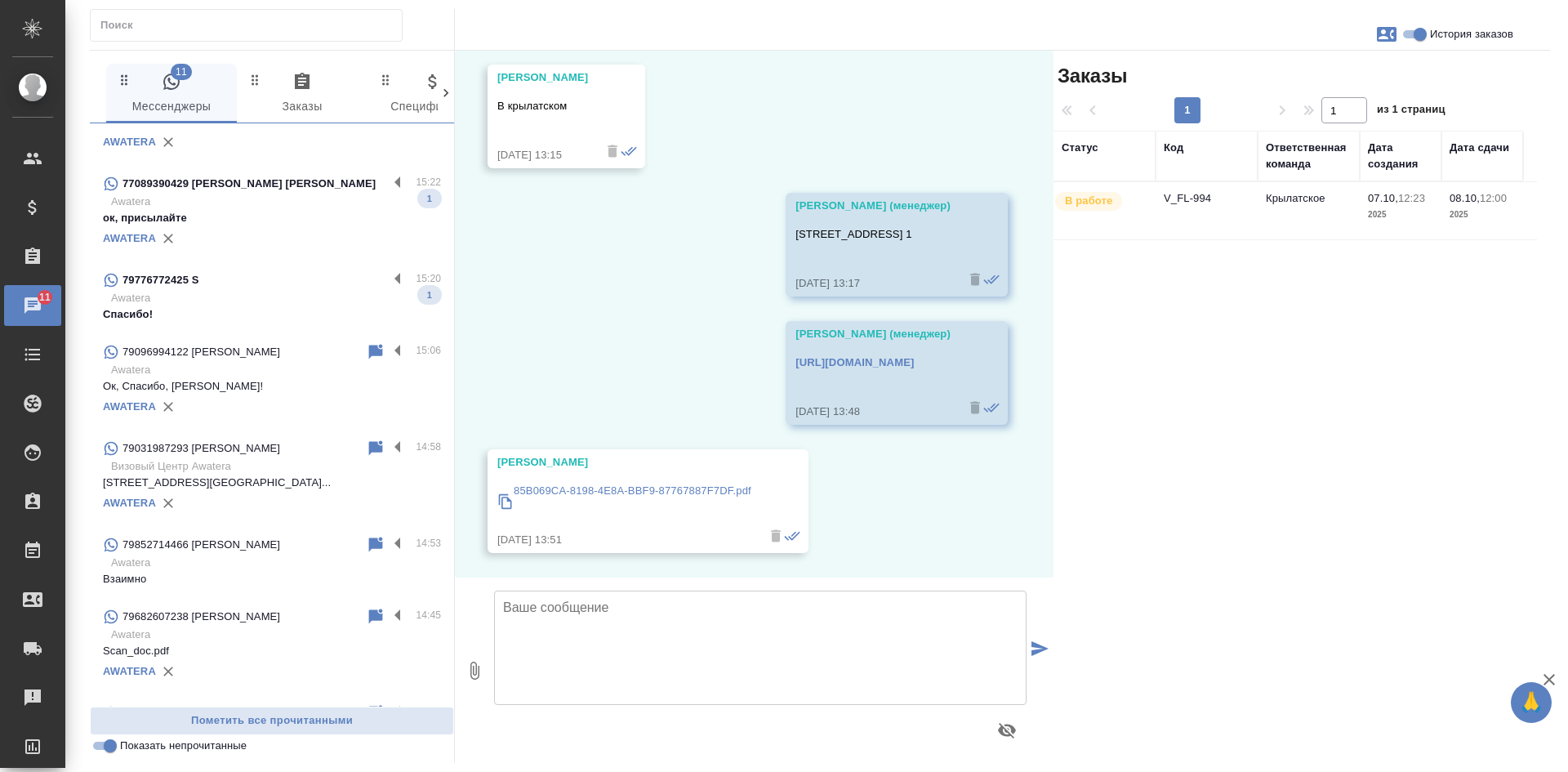
scroll to position [0, 0]
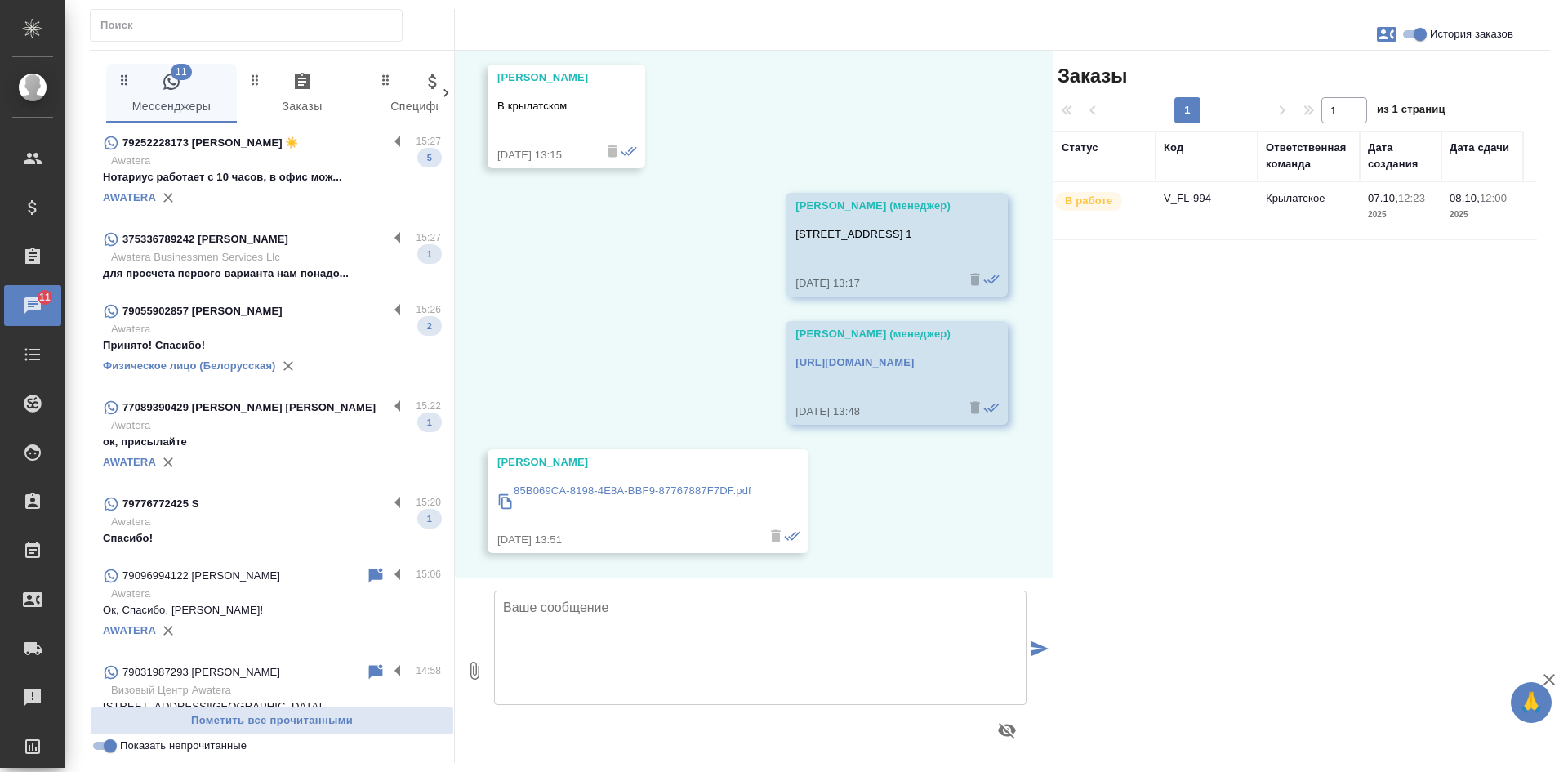
click at [229, 197] on div "AWATERA" at bounding box center [271, 197] width 338 height 24
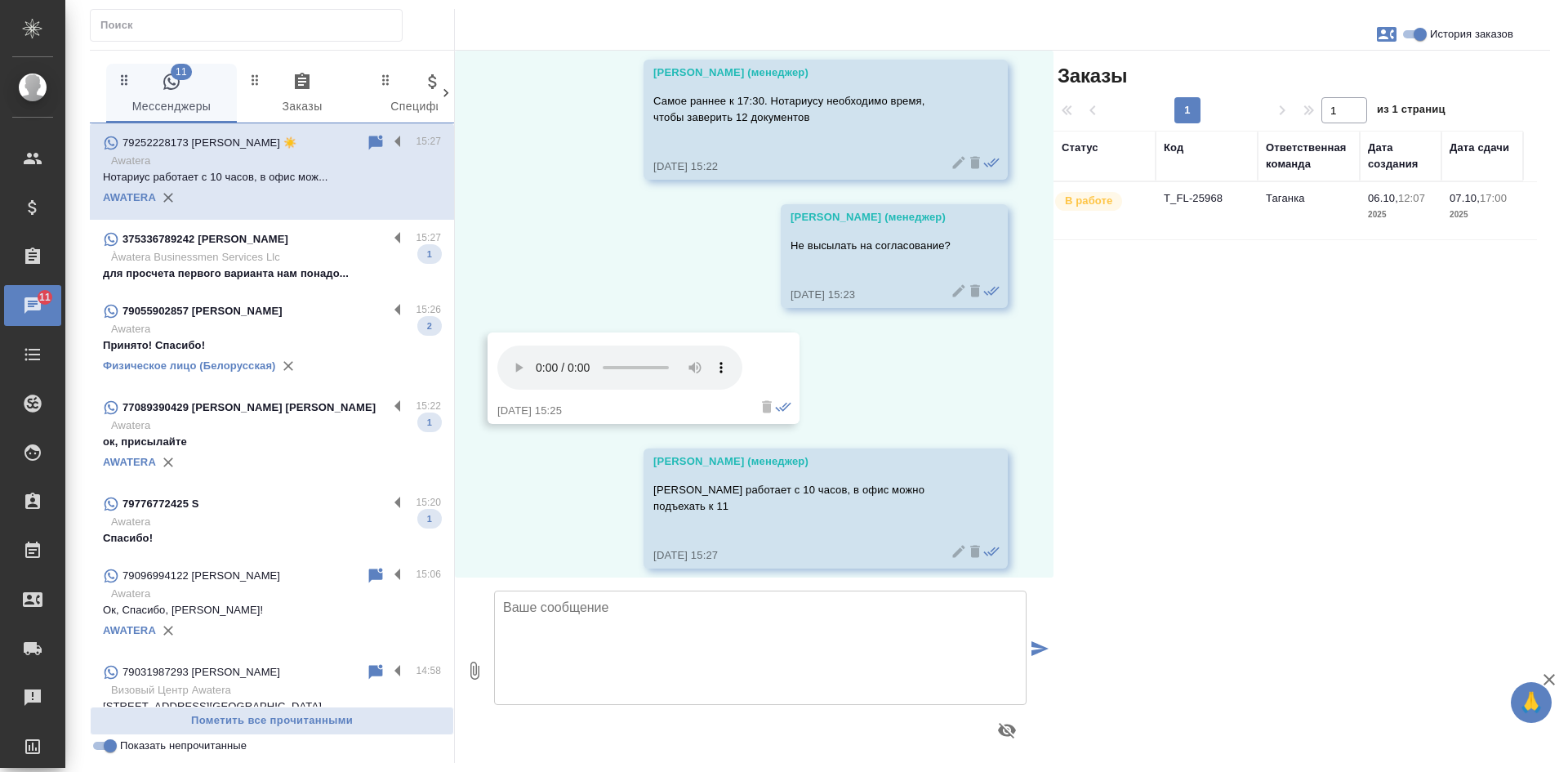
scroll to position [1030, 0]
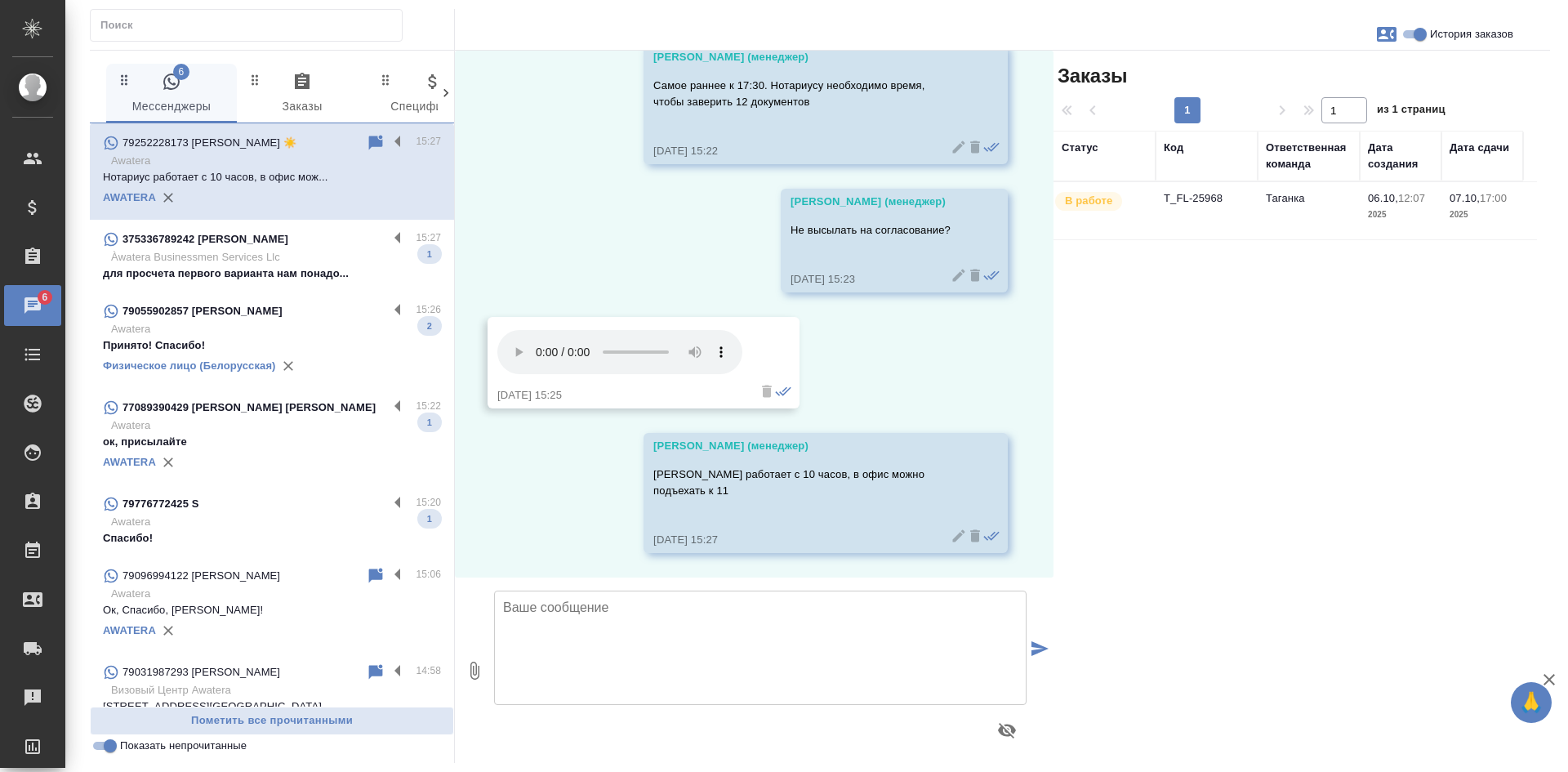
click at [286, 281] on p "для просчета первого варианта нам понадо..." at bounding box center [271, 274] width 338 height 17
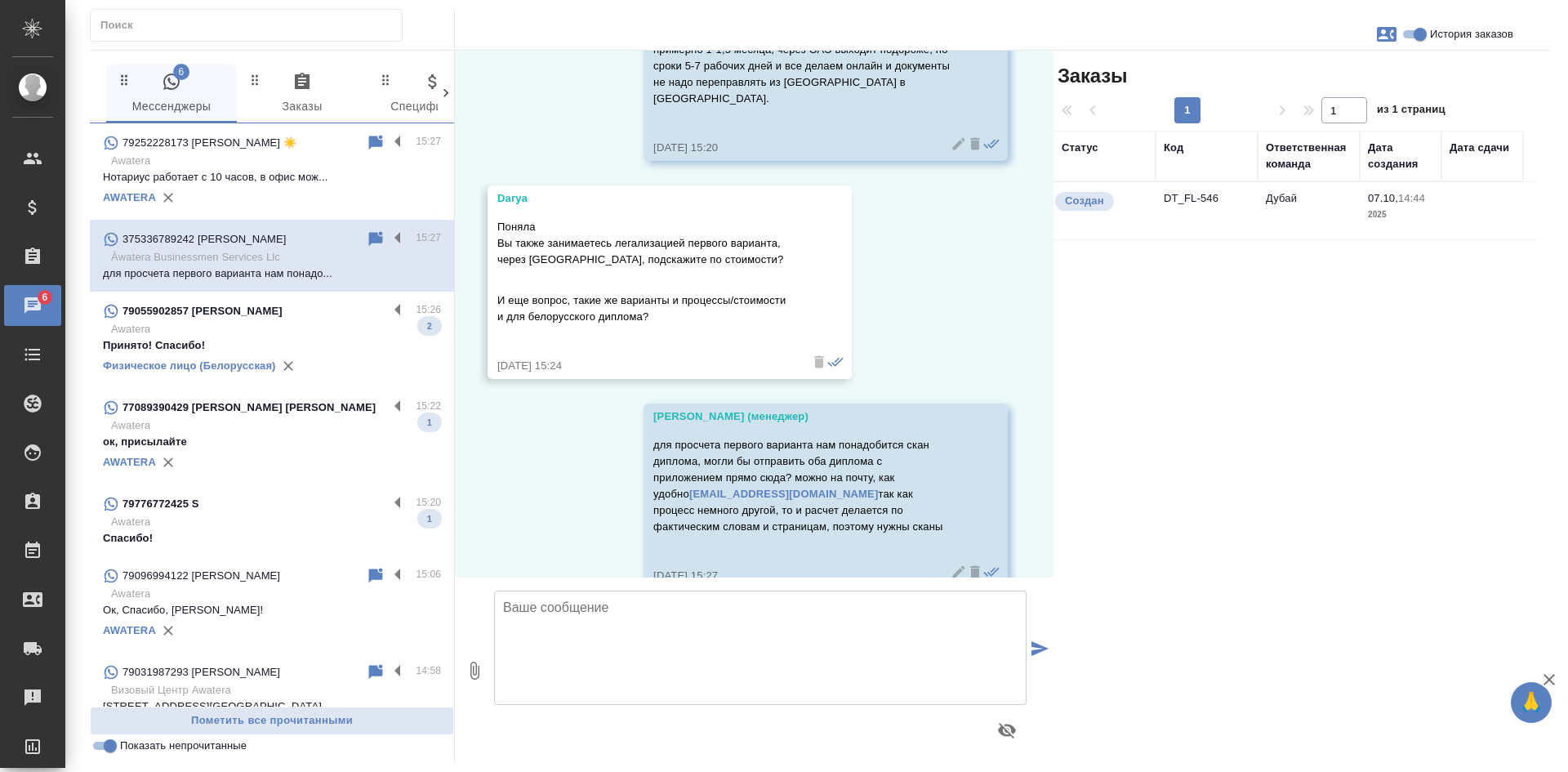
scroll to position [1197, 0]
drag, startPoint x: 236, startPoint y: 336, endPoint x: 263, endPoint y: 336, distance: 27.0
click at [236, 336] on p "Awatera" at bounding box center [275, 330] width 330 height 17
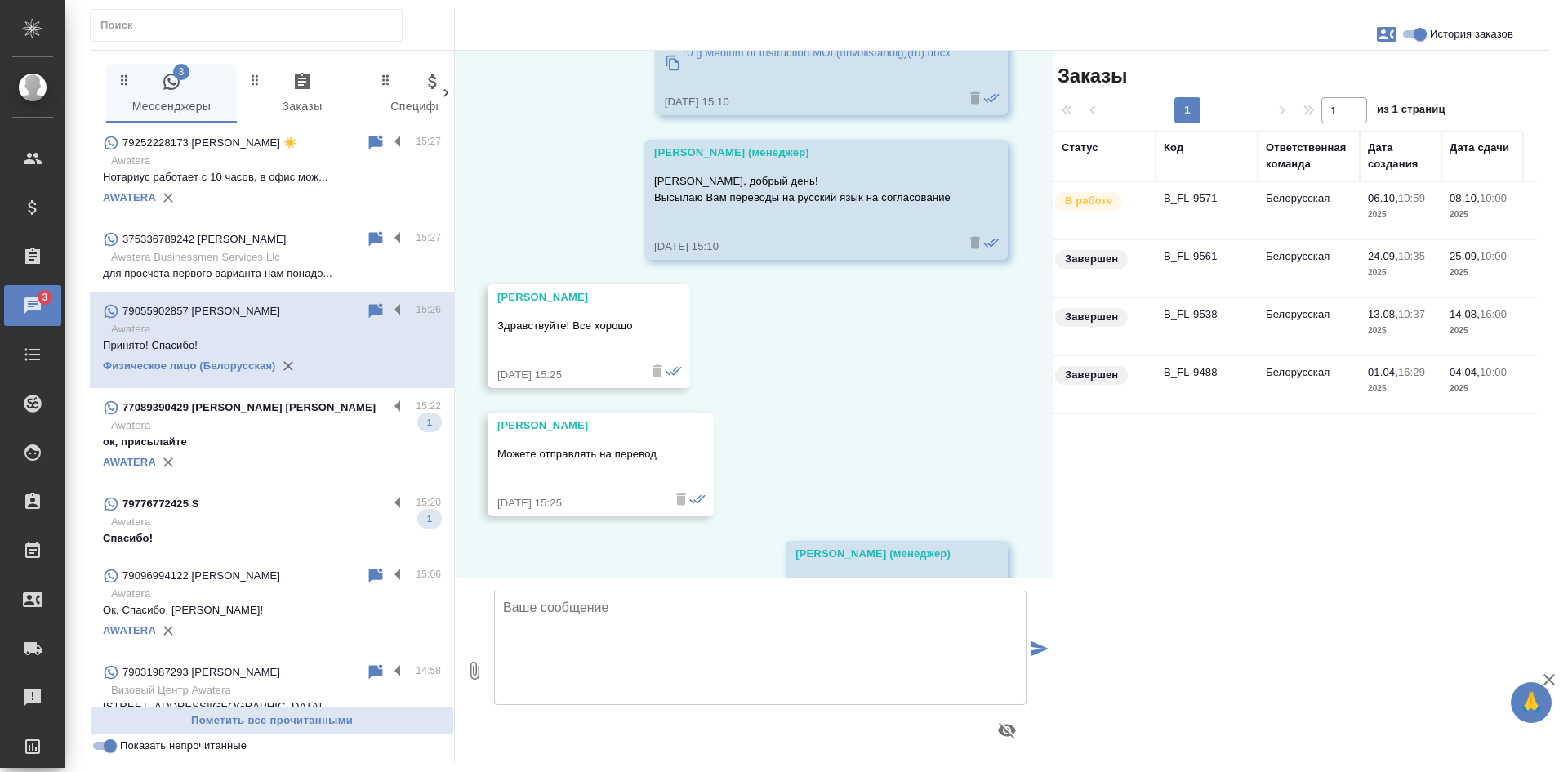
scroll to position [26073, 0]
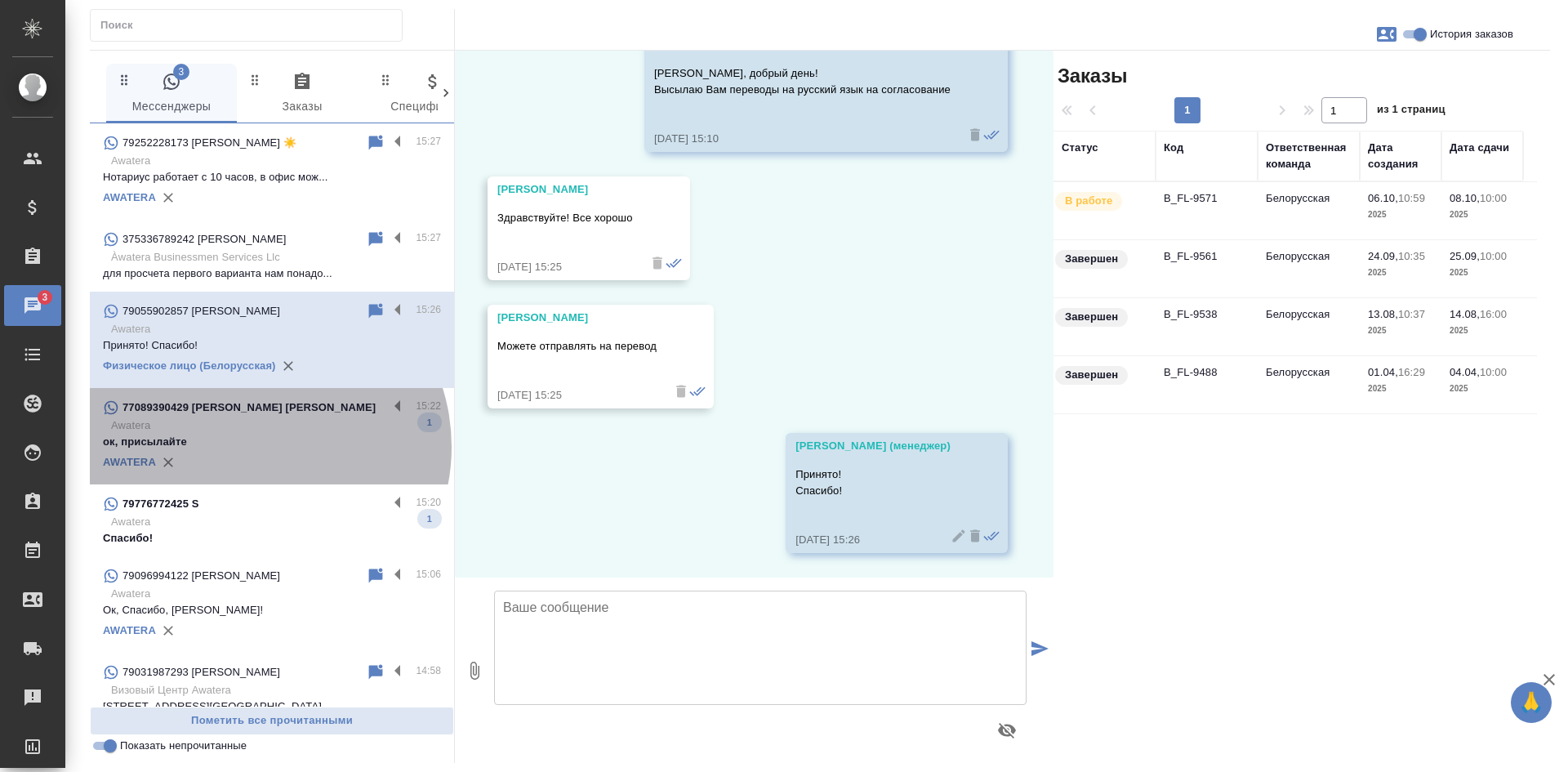
click at [254, 450] on p "ок, присылайте" at bounding box center [271, 442] width 338 height 17
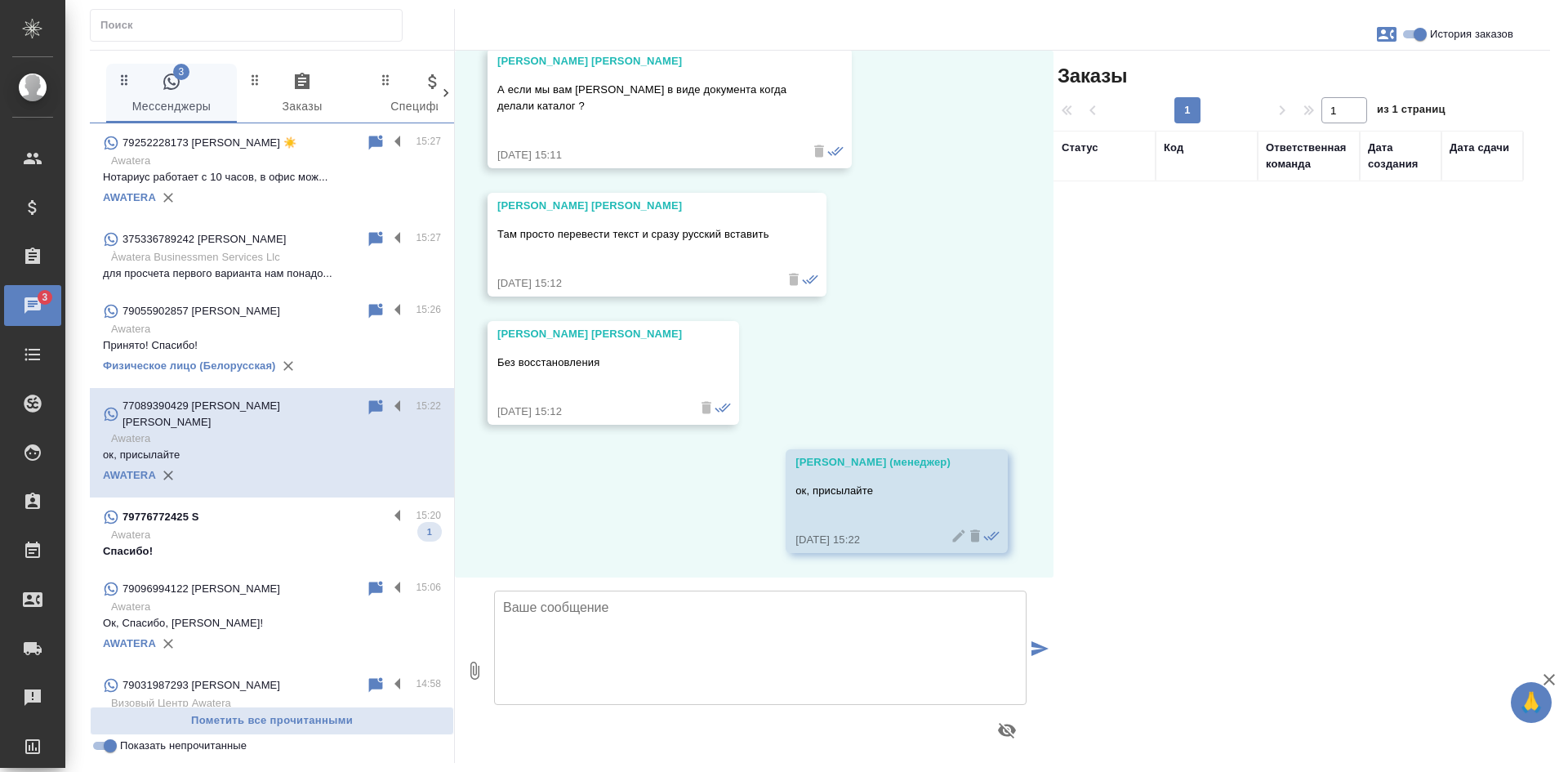
scroll to position [4404, 0]
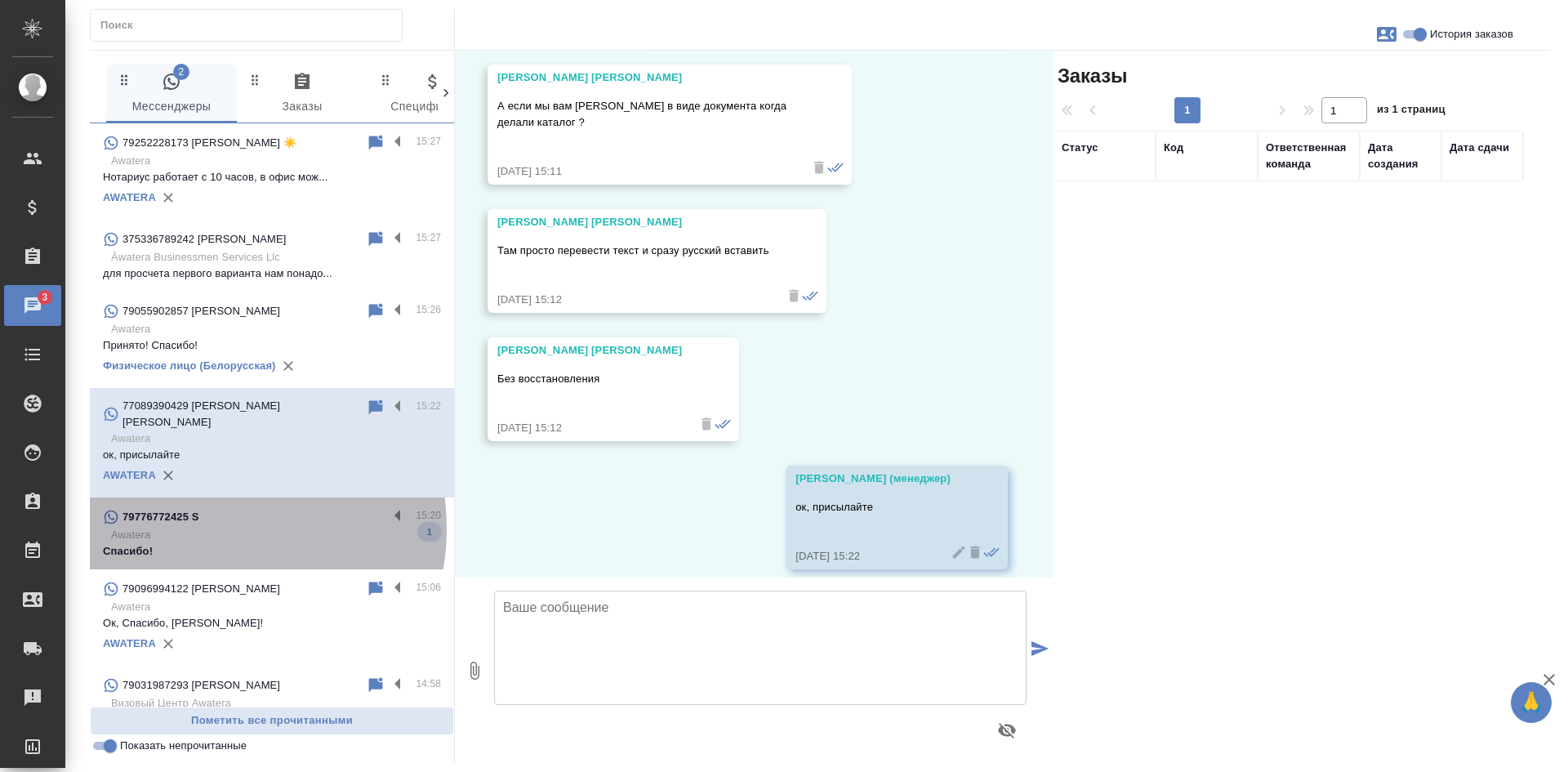
click at [213, 528] on p "Awatera" at bounding box center [275, 535] width 330 height 17
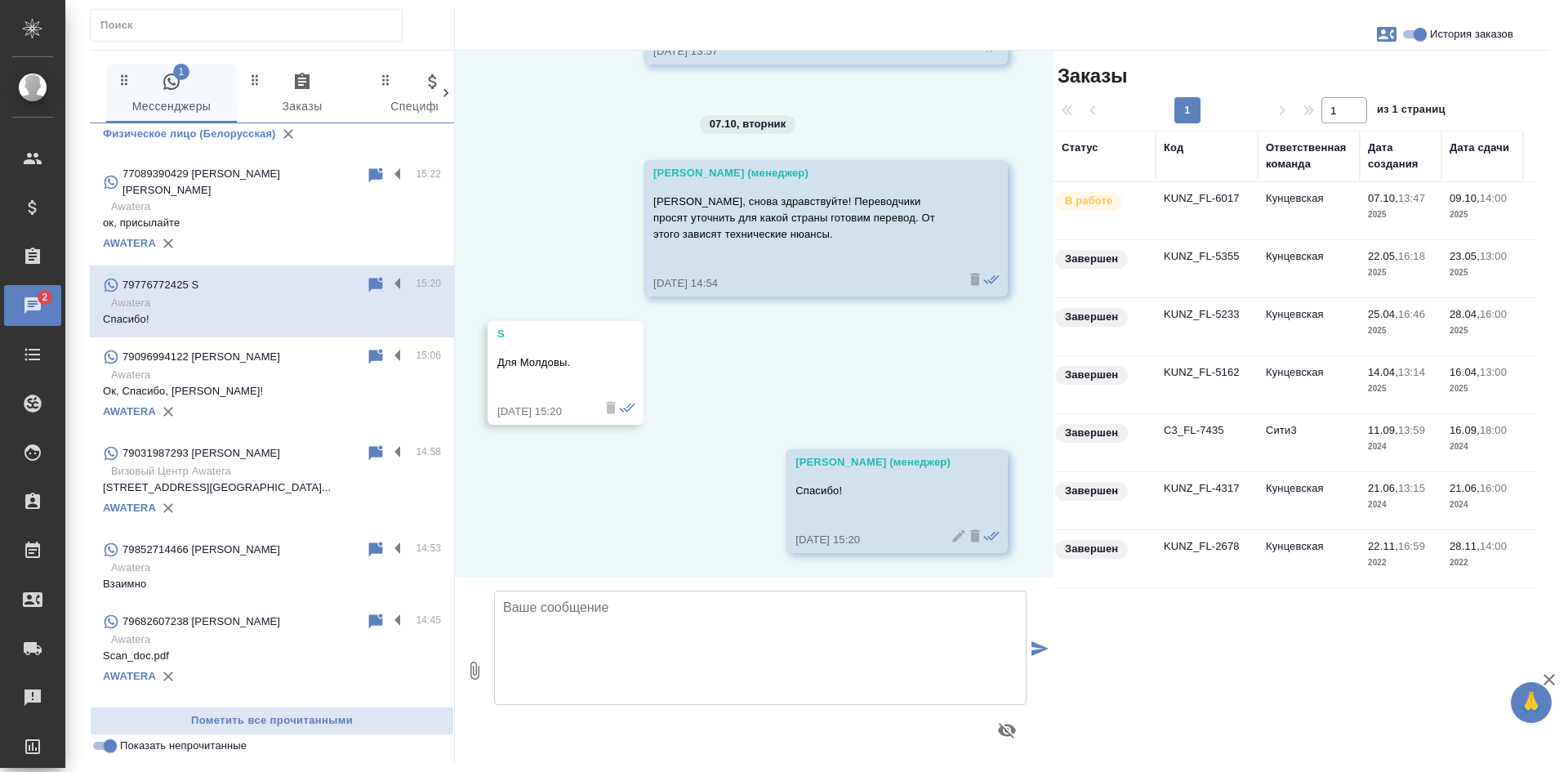
scroll to position [245, 0]
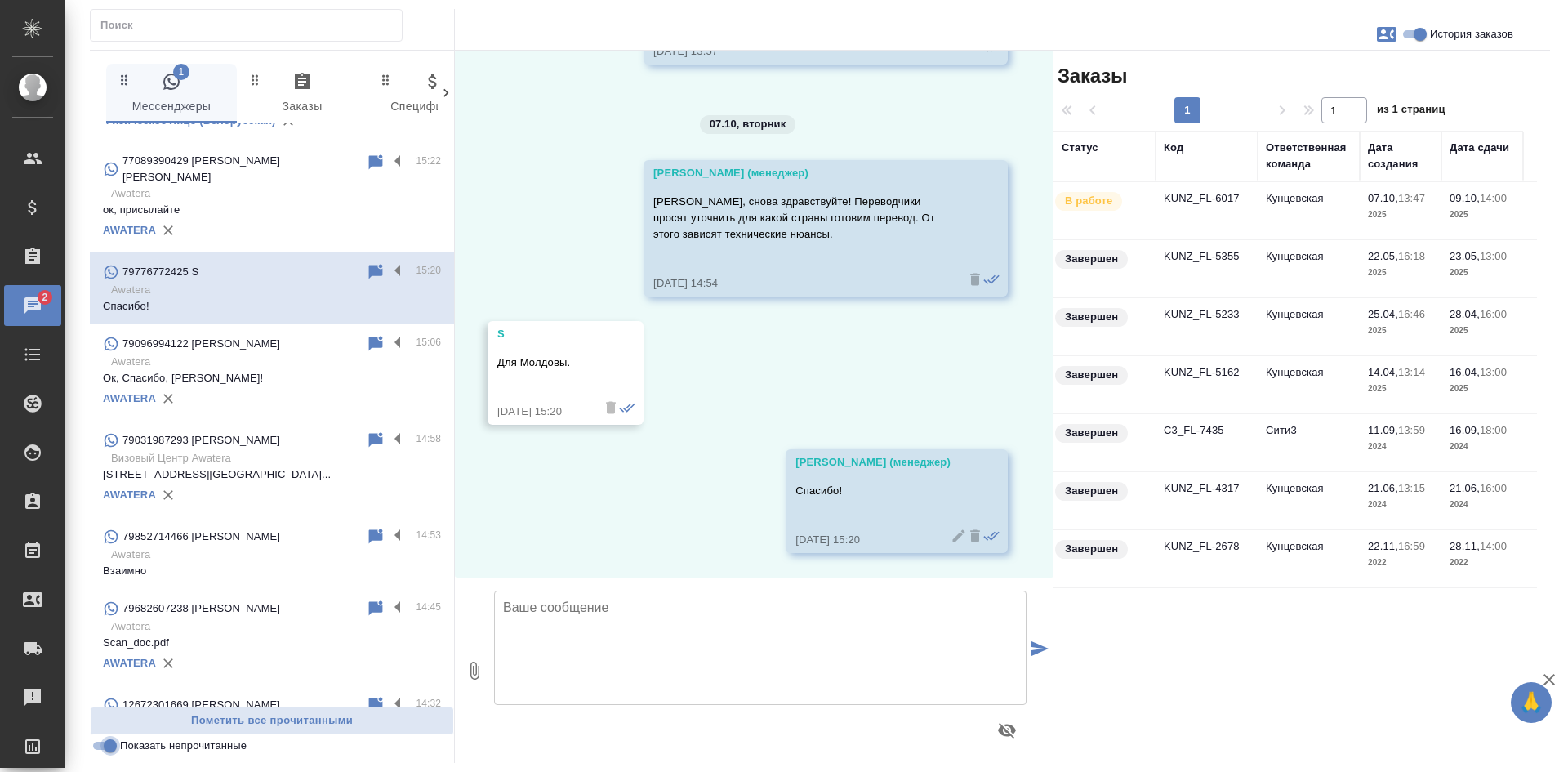
click at [99, 749] on input "Показать непрочитанные" at bounding box center [110, 745] width 58 height 19
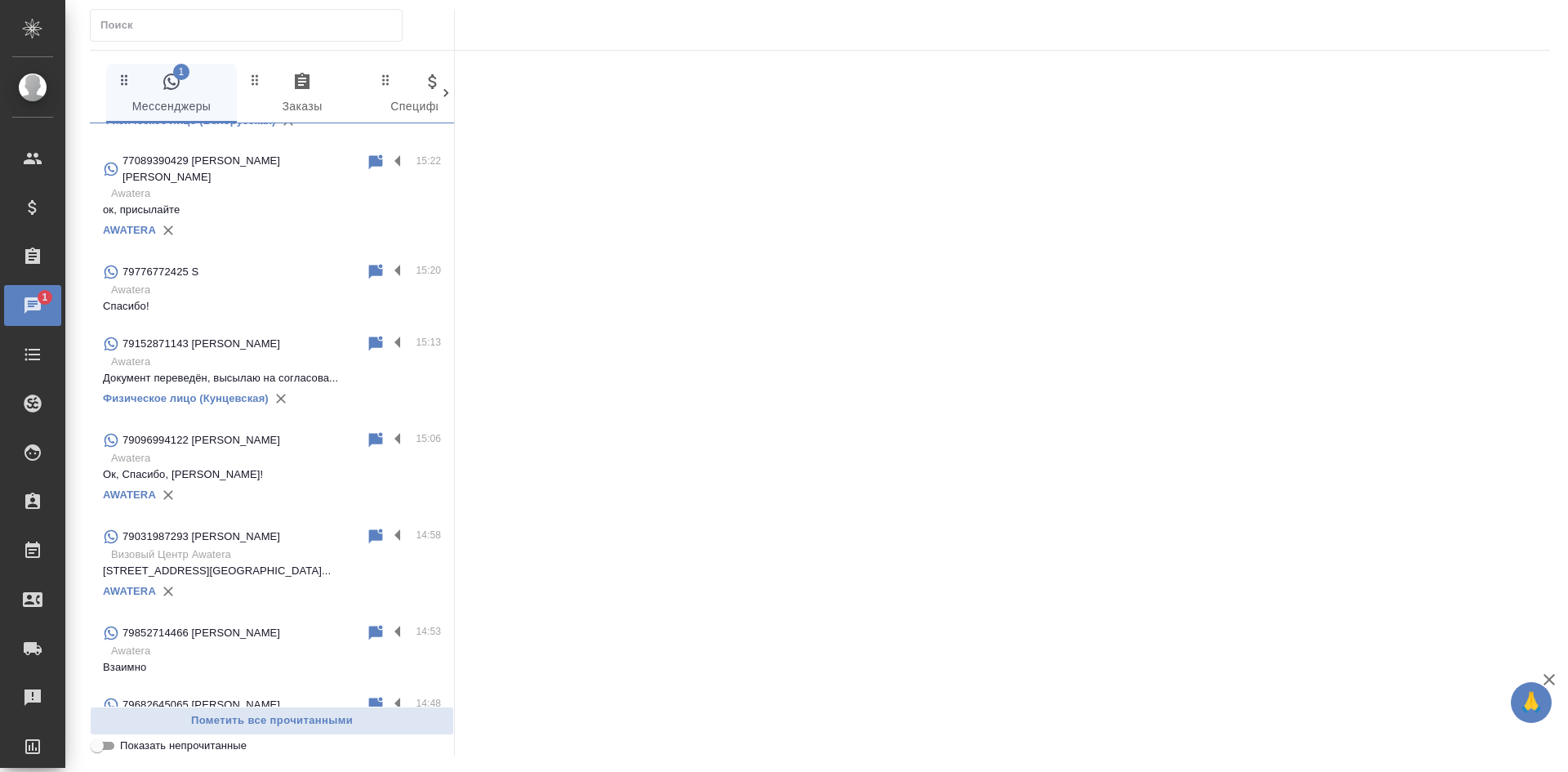
click at [99, 749] on input "Показать непрочитанные" at bounding box center [97, 745] width 58 height 19
checkbox input "true"
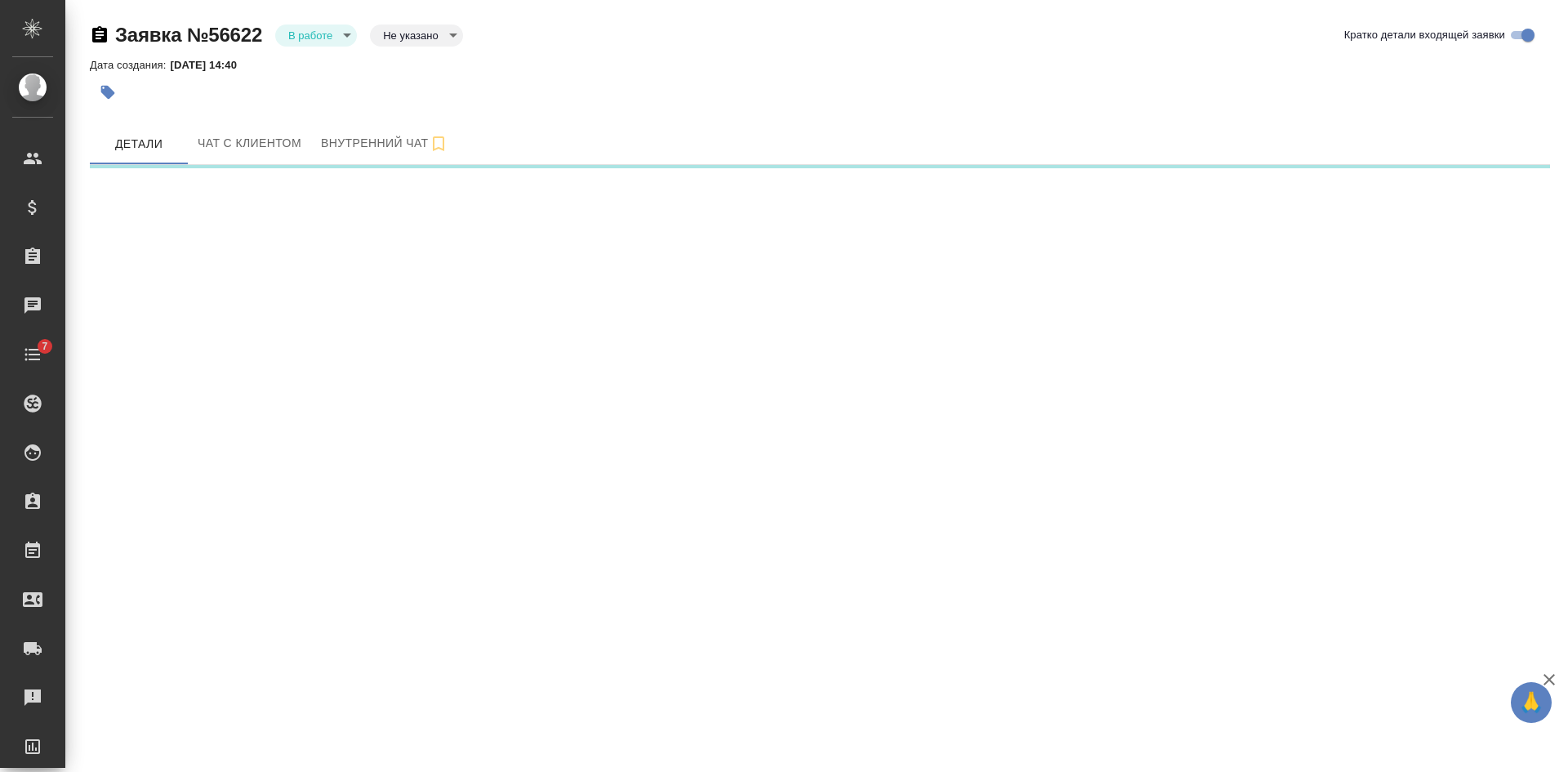
select select "RU"
select select "BY"
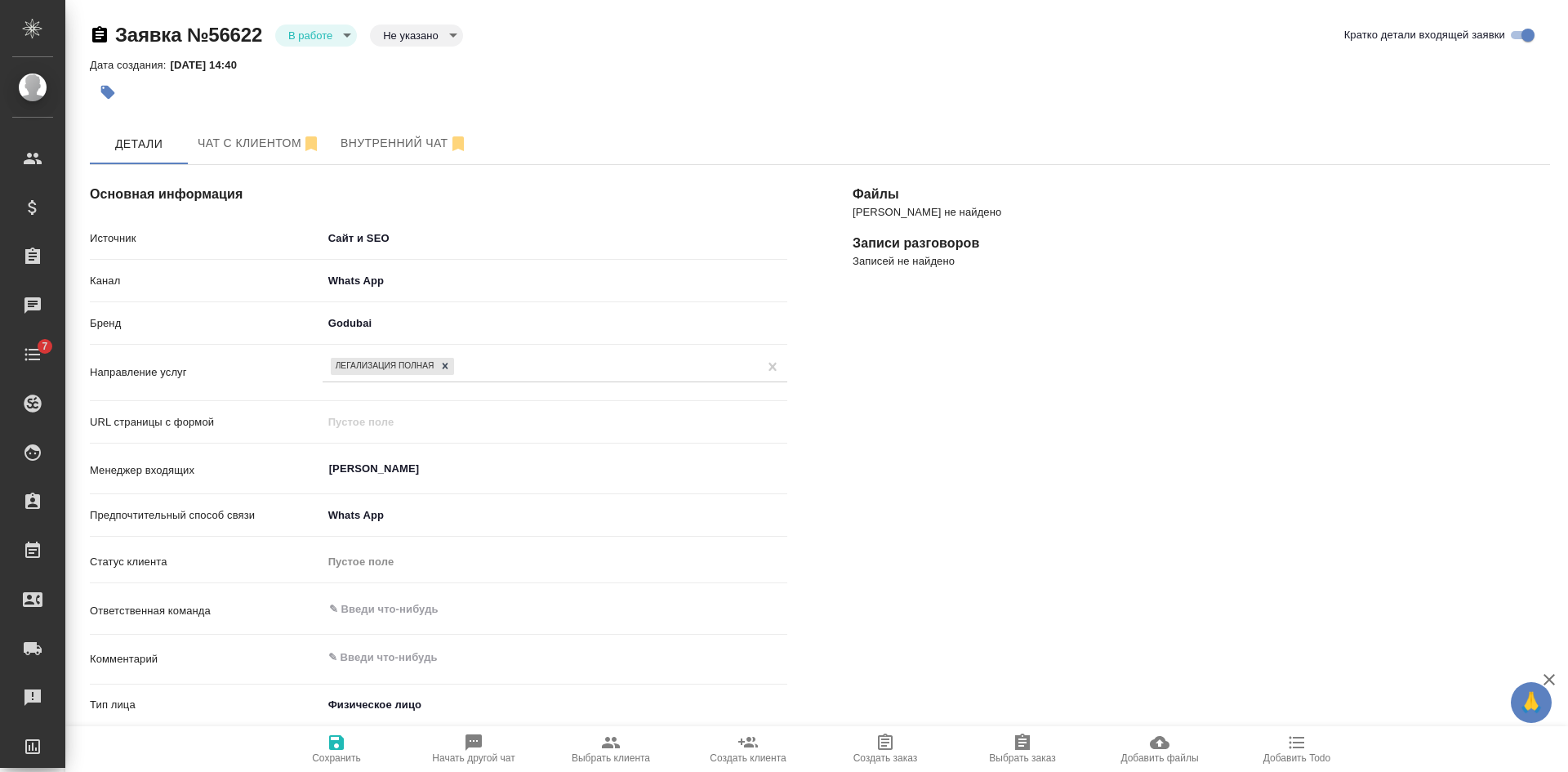
type textarea "x"
click at [409, 27] on body "🙏 .cls-1 fill:#fff; AWATERA [PERSON_NAME] Спецификации Заказы 2 Чаты 7 Todo Про…" at bounding box center [784, 386] width 1568 height 772
click at [416, 55] on button "Целевая" at bounding box center [409, 62] width 53 height 18
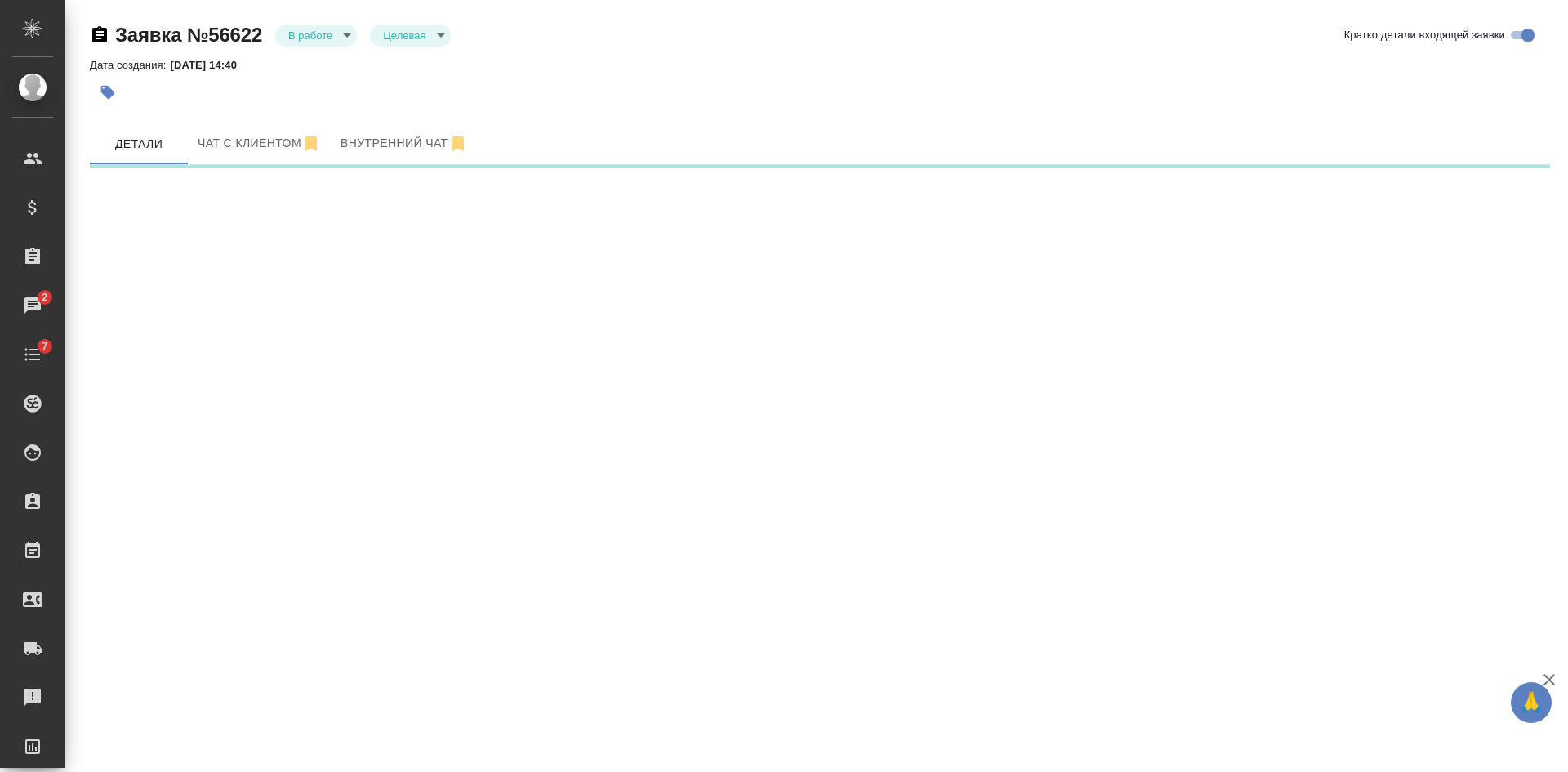
select select "RU"
select select "BY"
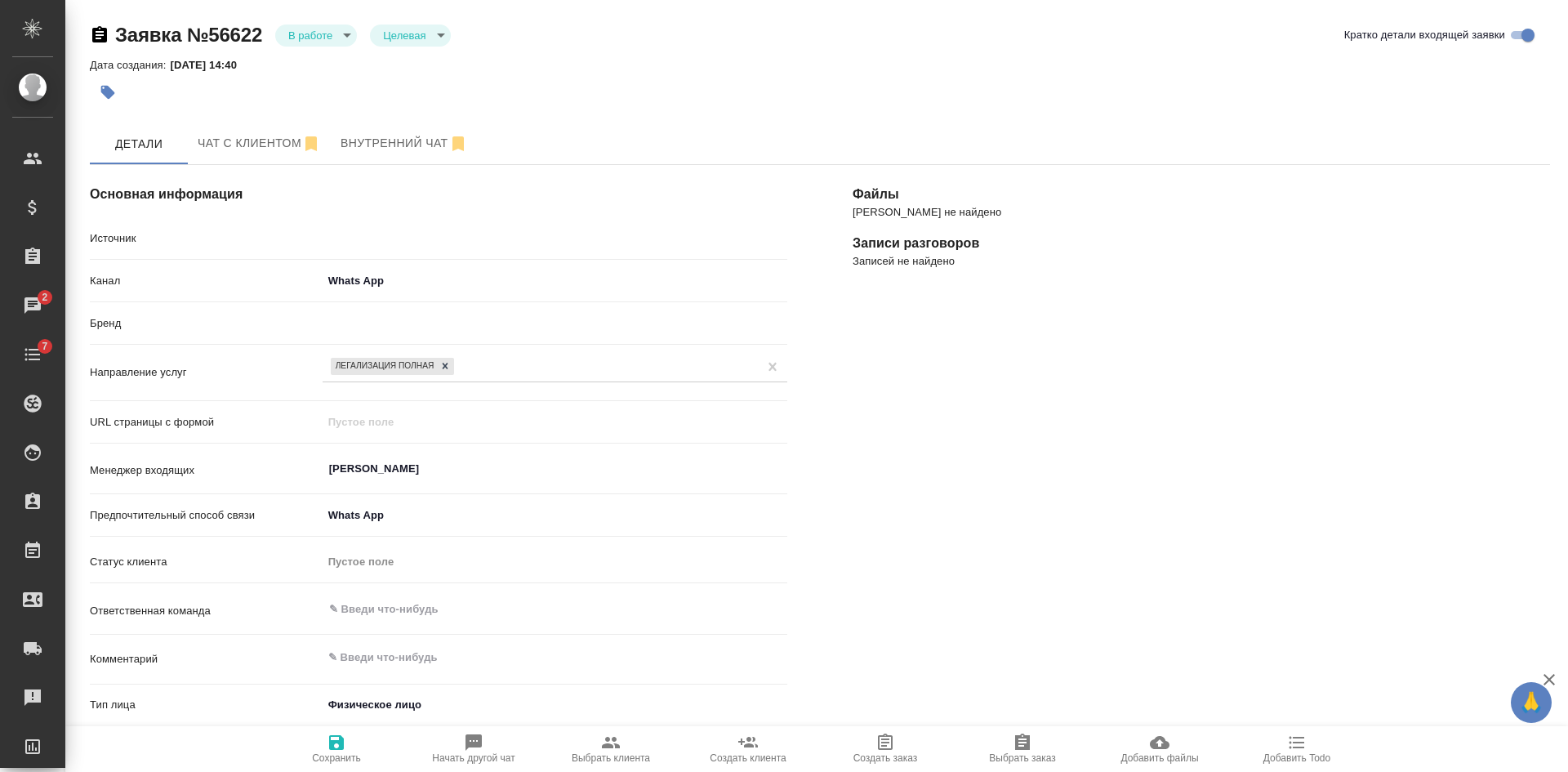
type textarea "x"
click at [340, 752] on span "Сохранить" at bounding box center [336, 758] width 49 height 12
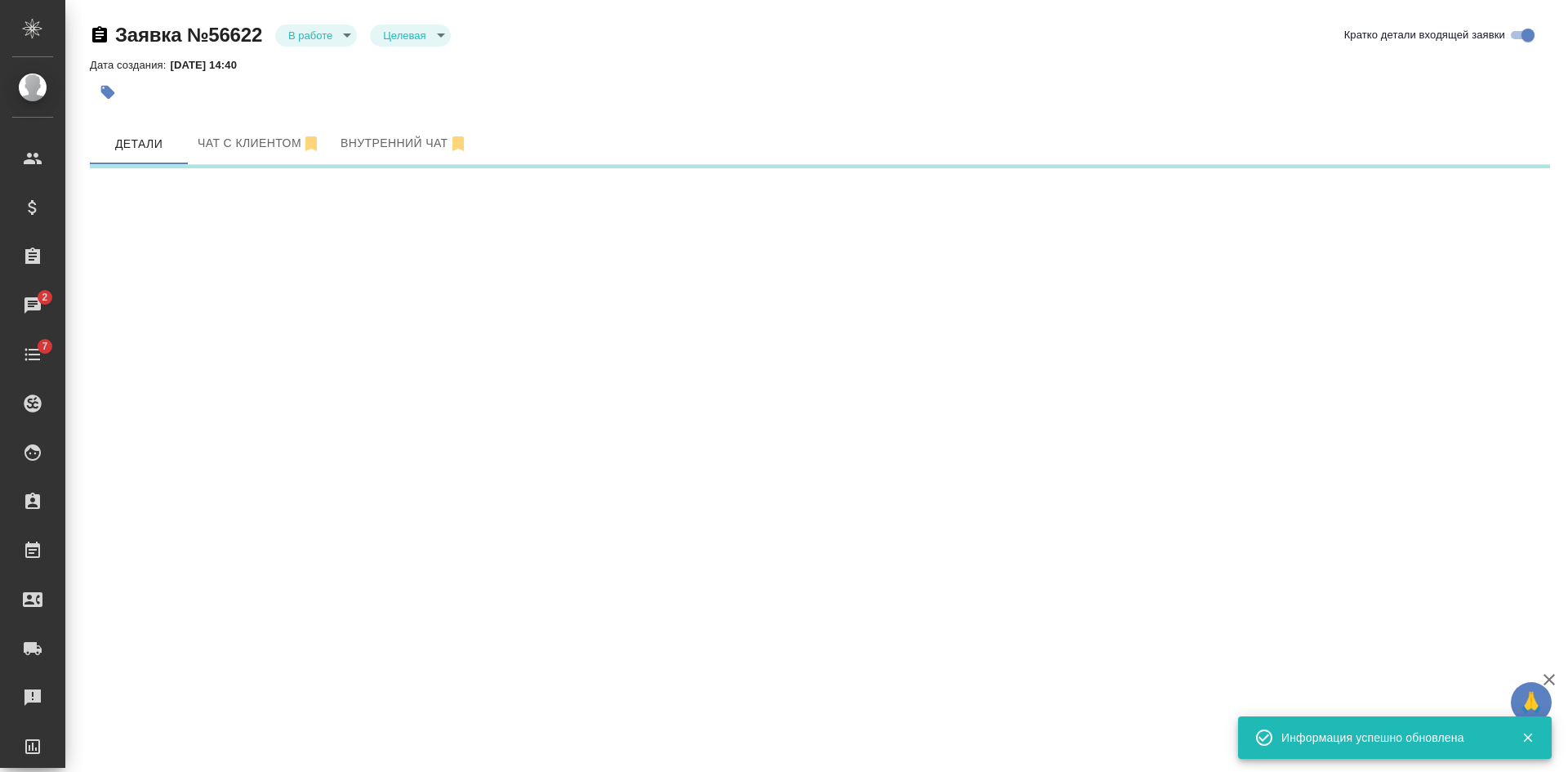
select select "RU"
select select "BY"
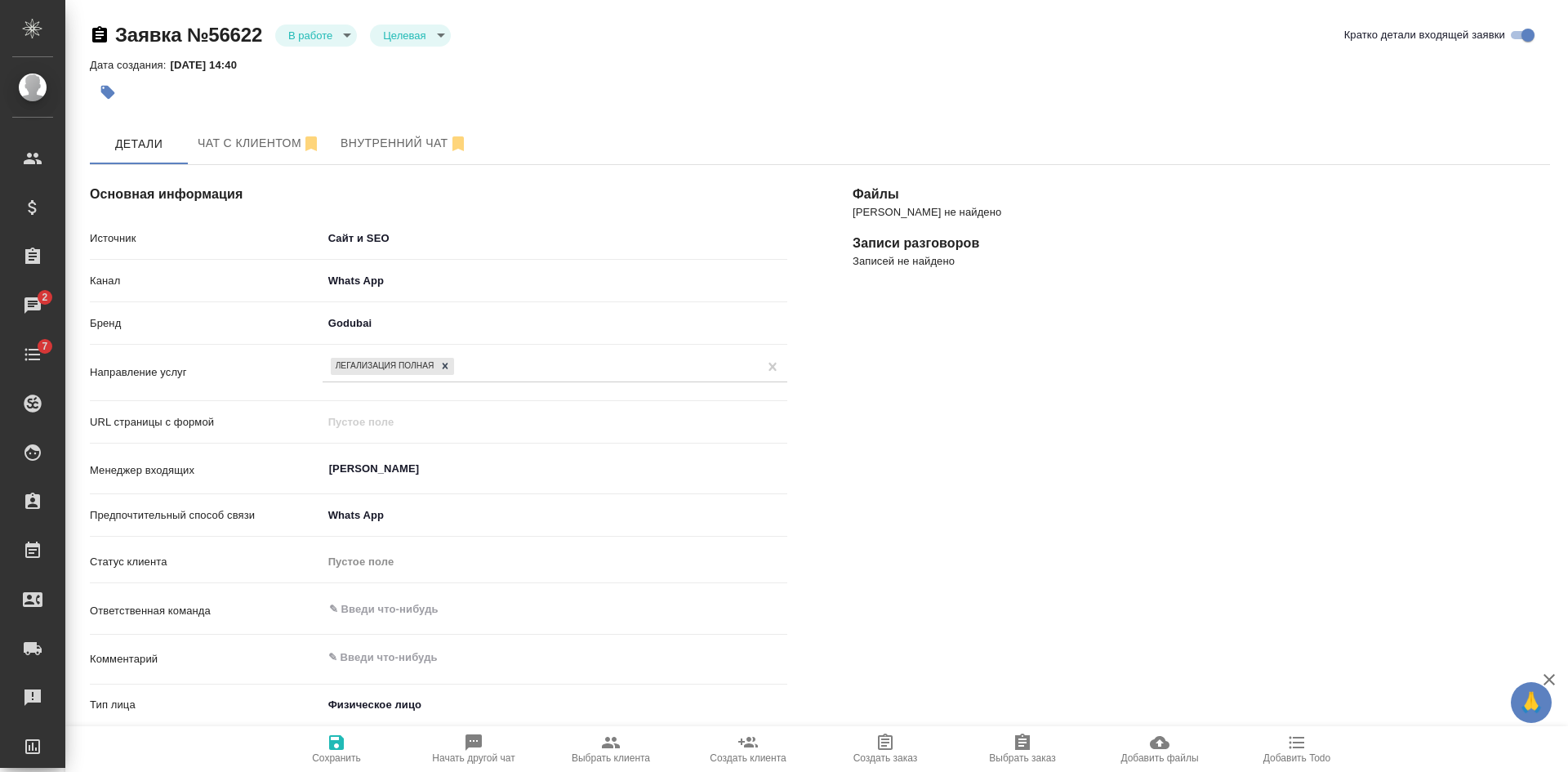
type textarea "x"
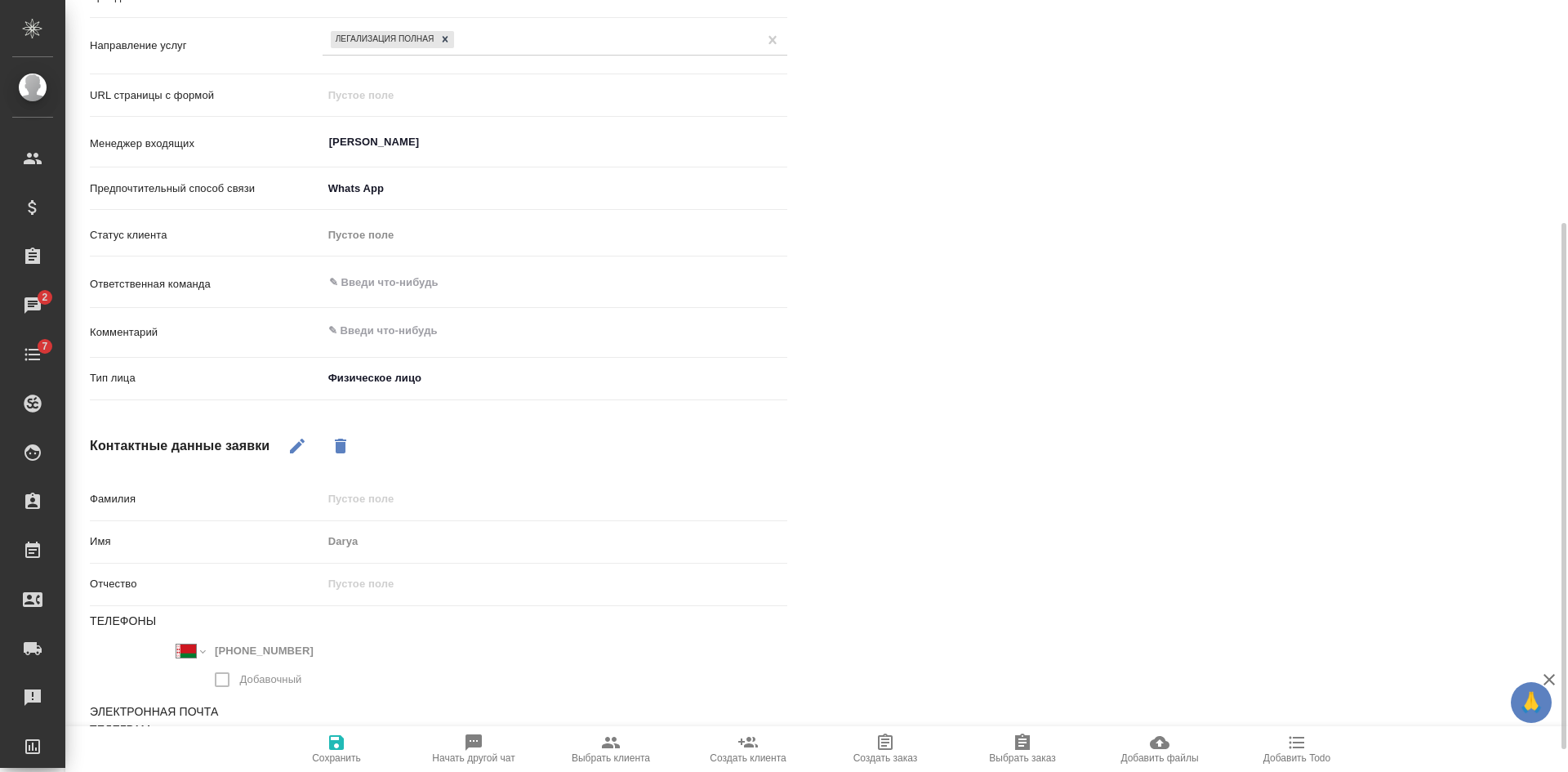
click at [348, 750] on span "Сохранить" at bounding box center [336, 748] width 118 height 31
select select "RU"
select select "BY"
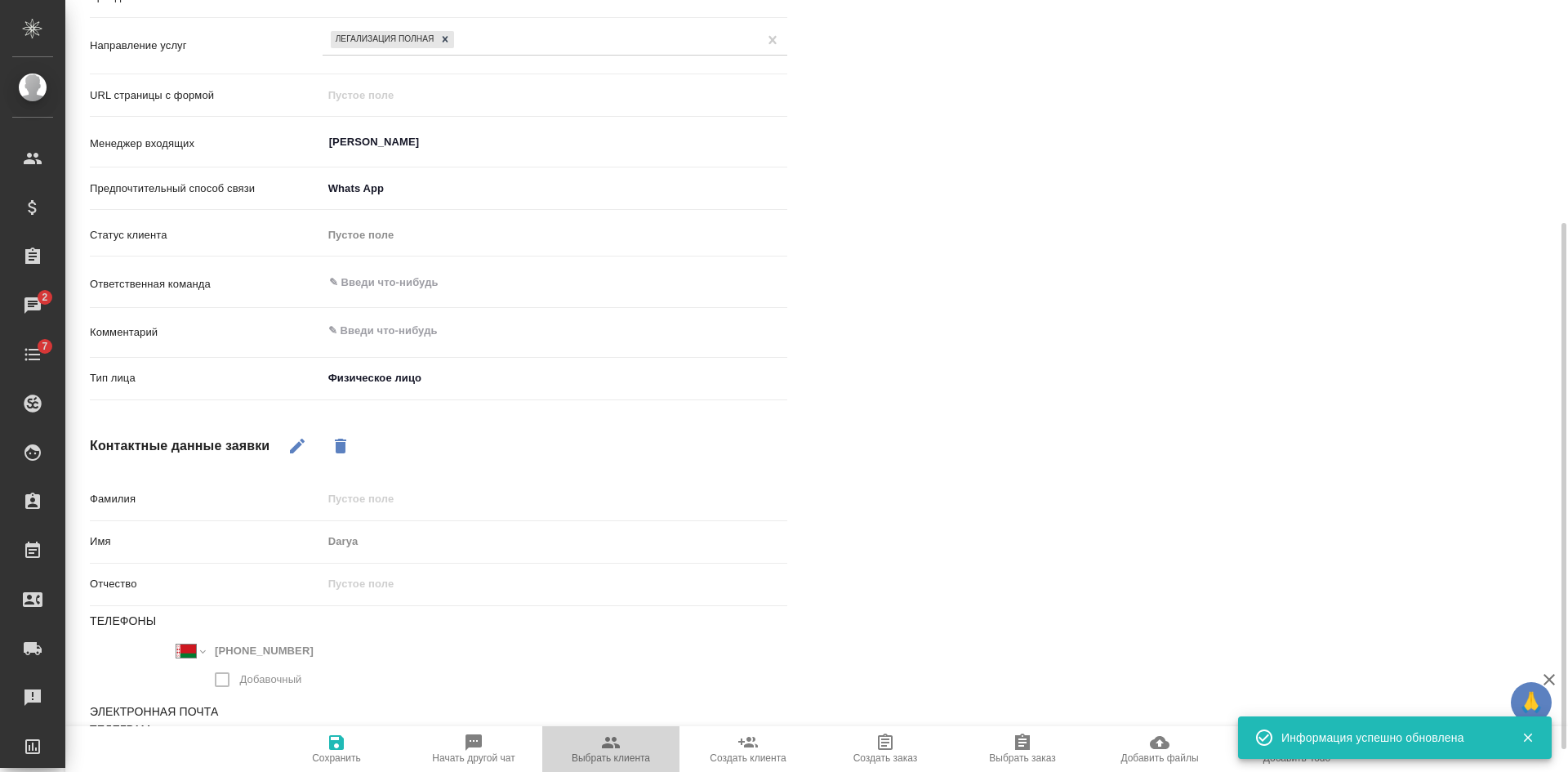
click at [618, 740] on icon "button" at bounding box center [610, 742] width 19 height 19
type textarea "x"
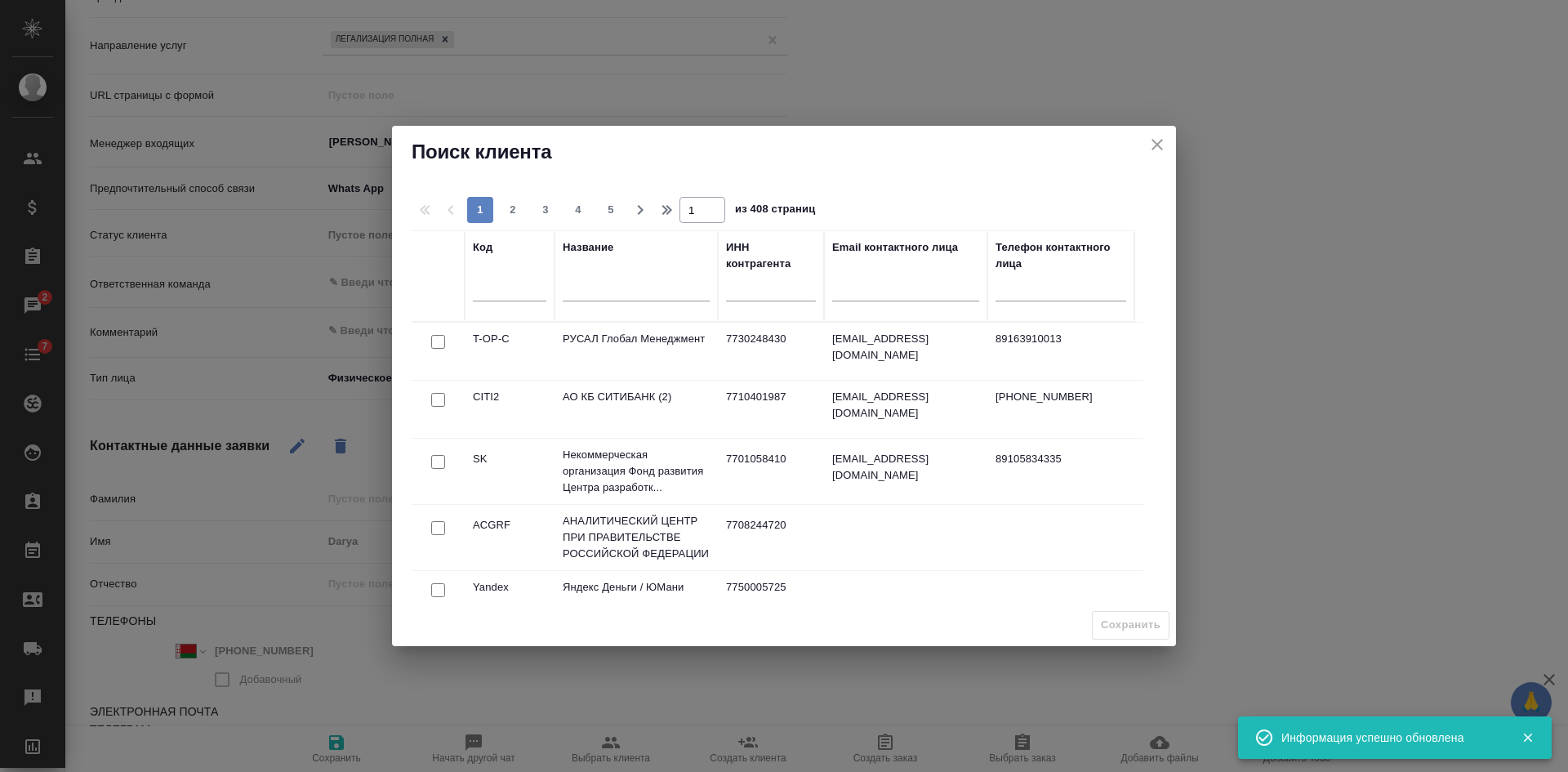
click at [577, 295] on input "text" at bounding box center [636, 290] width 147 height 20
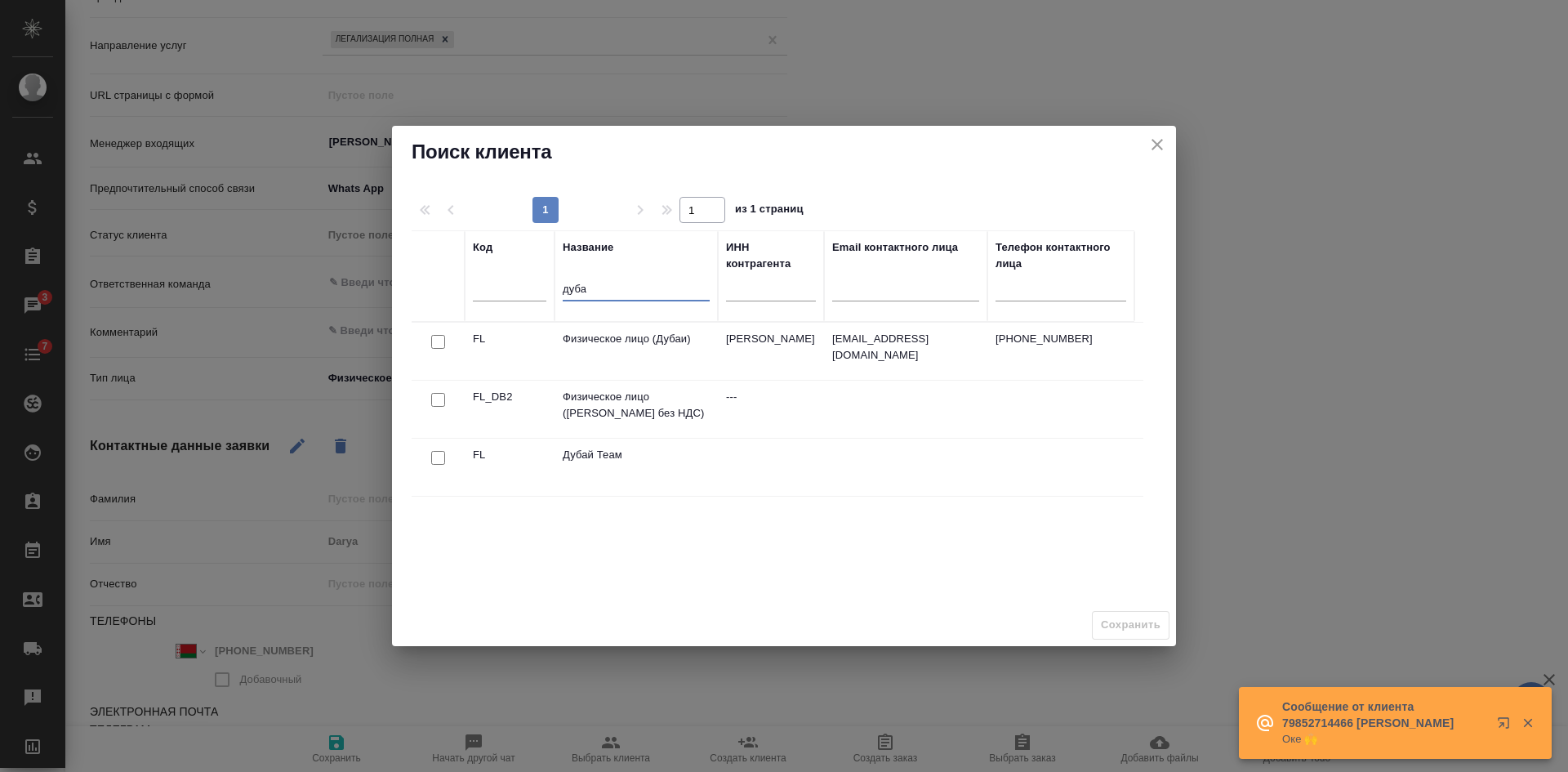
type input "дуба"
click at [436, 341] on input "checkbox" at bounding box center [438, 341] width 14 height 14
checkbox input "true"
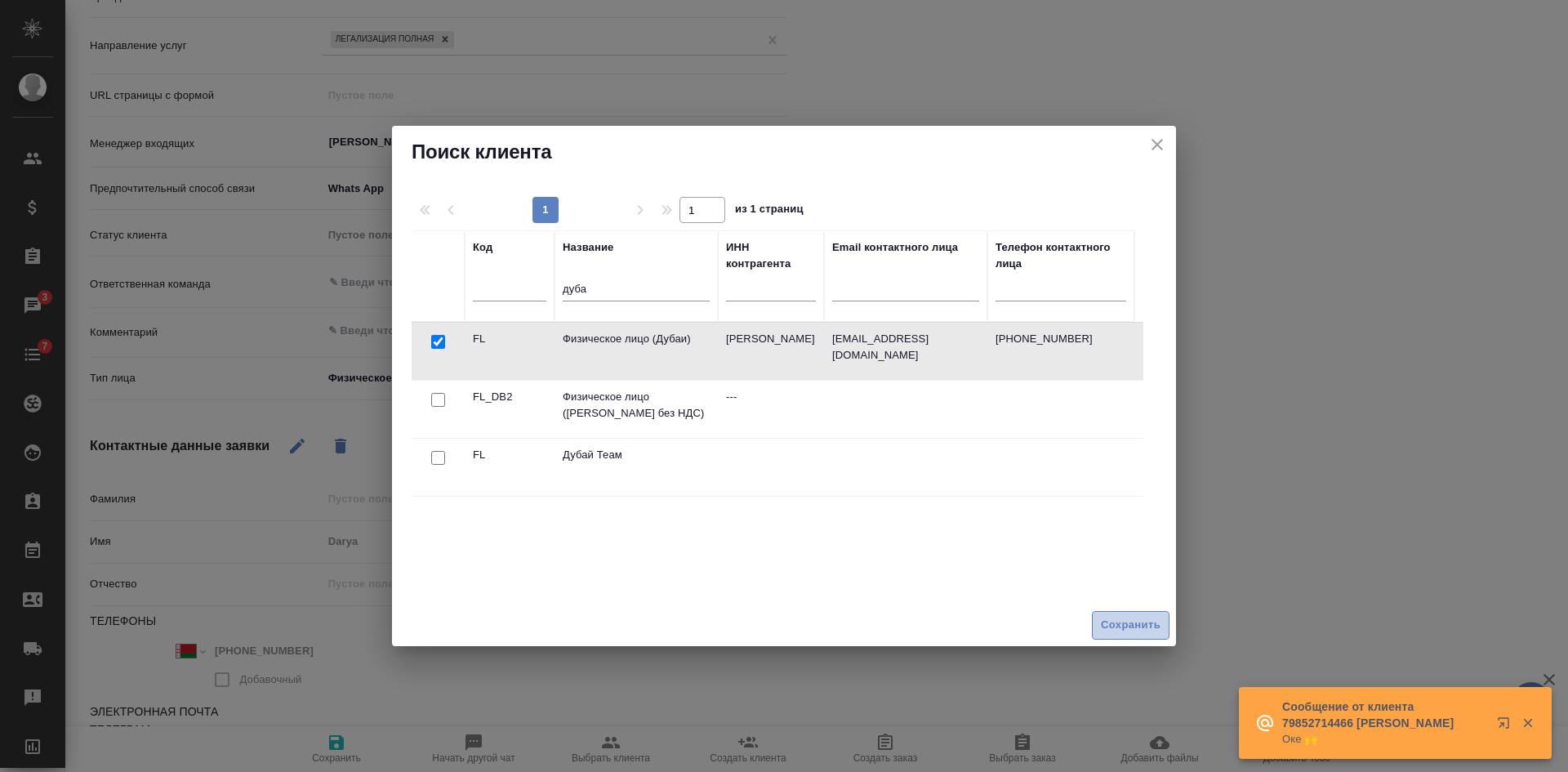
click at [1108, 627] on span "Сохранить" at bounding box center [1130, 625] width 59 height 19
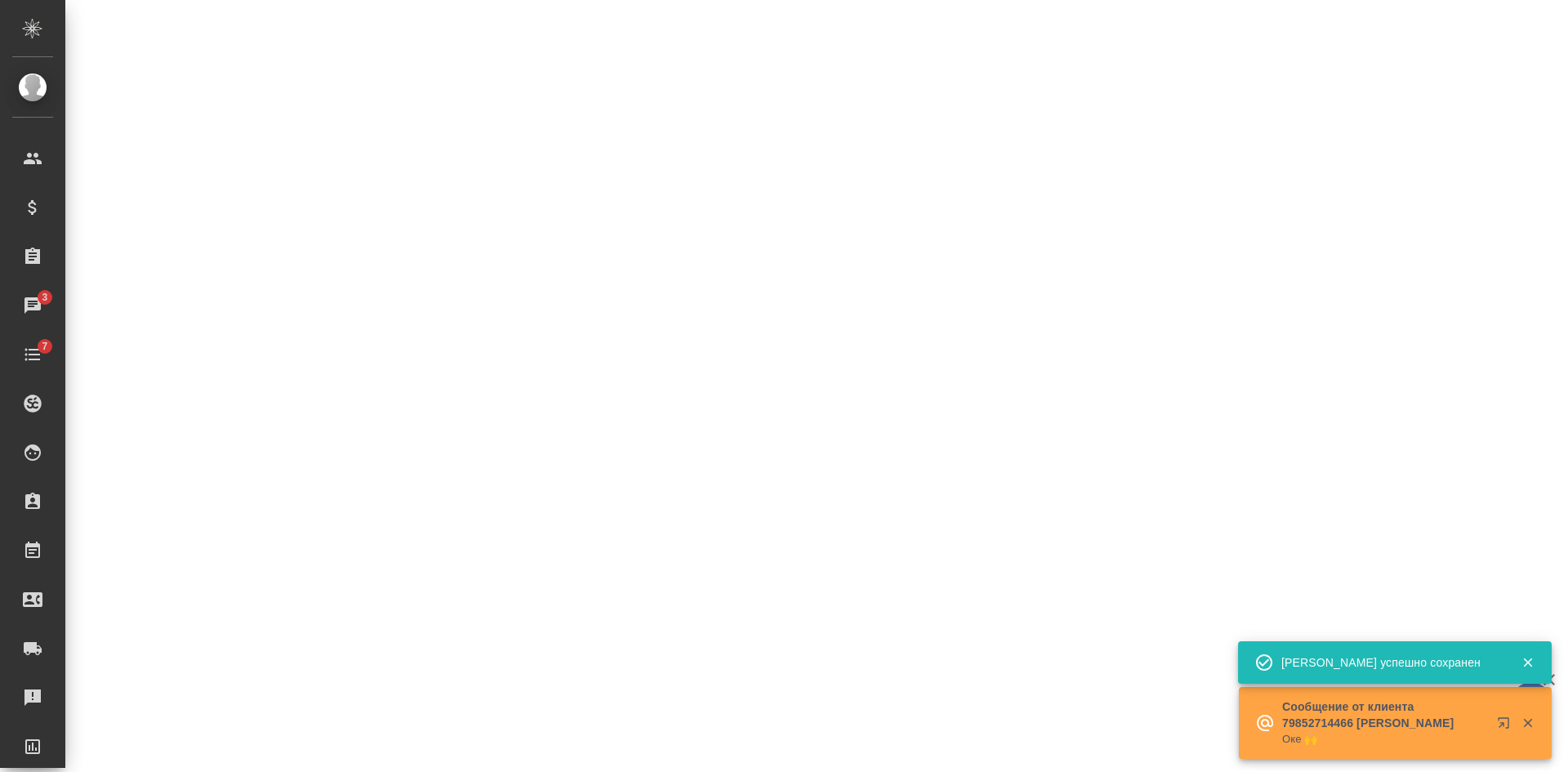
select select "RU"
select select "BY"
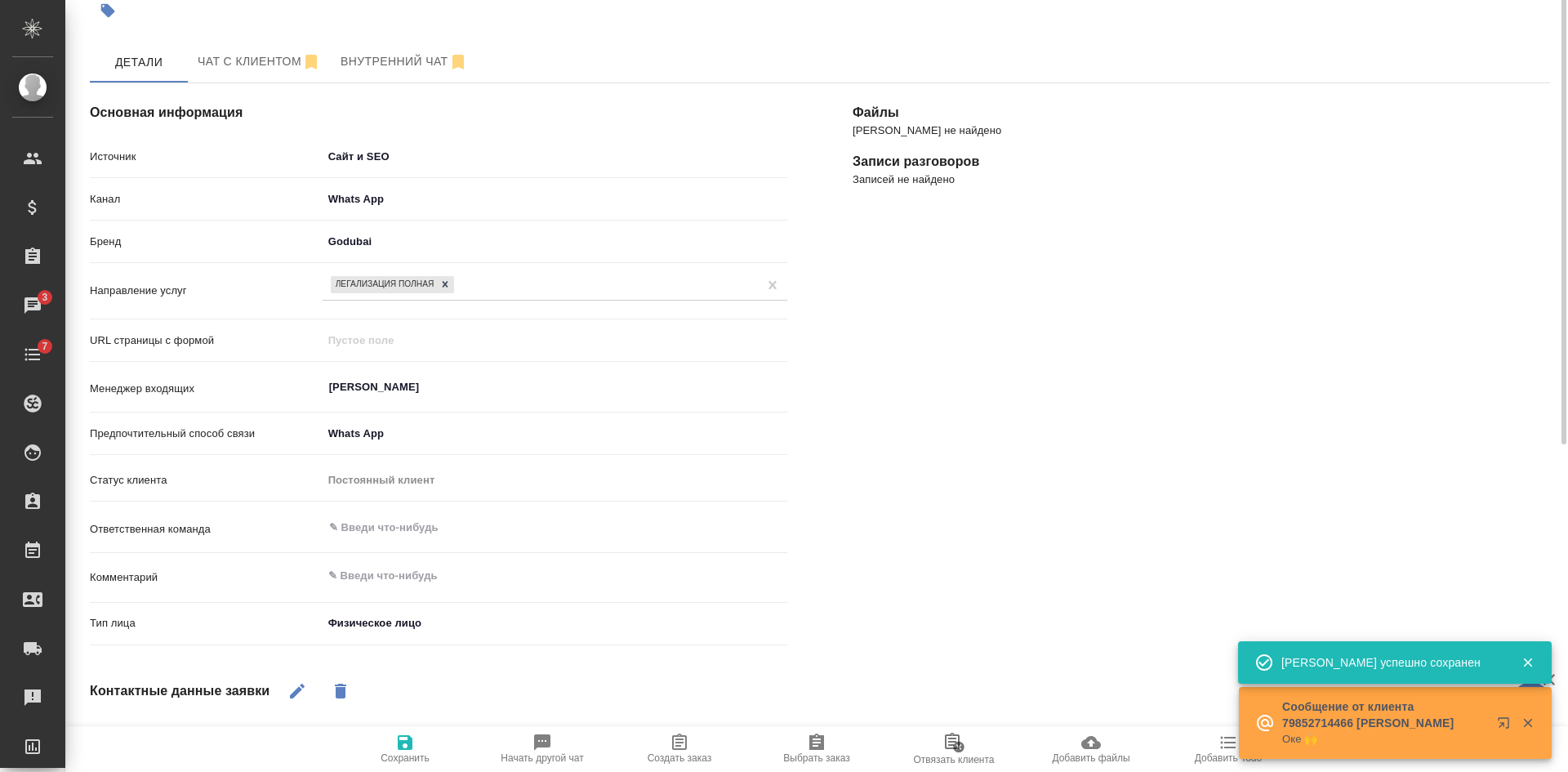
scroll to position [0, 0]
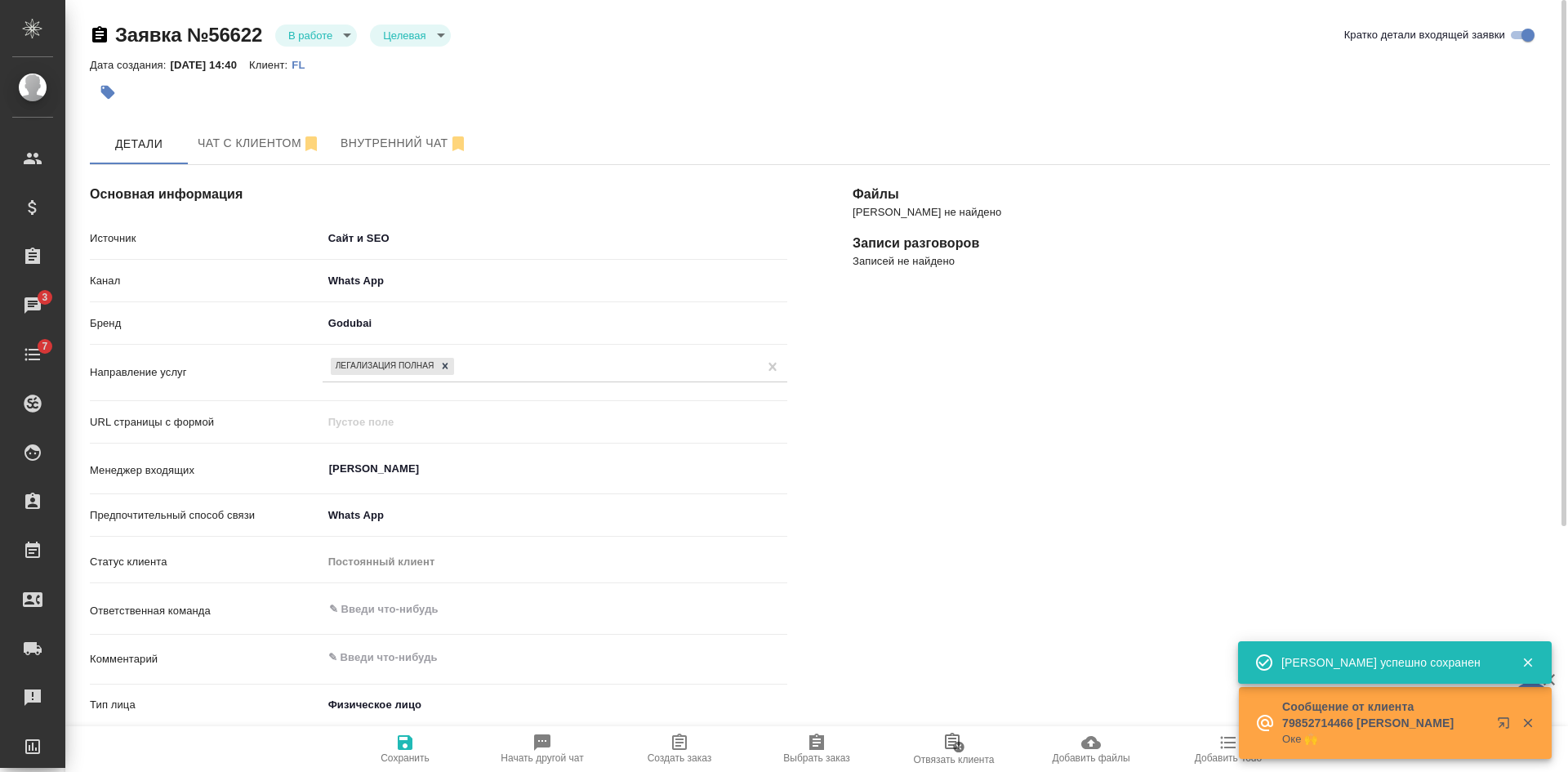
click at [679, 758] on span "Создать заказ" at bounding box center [679, 758] width 64 height 12
type textarea "x"
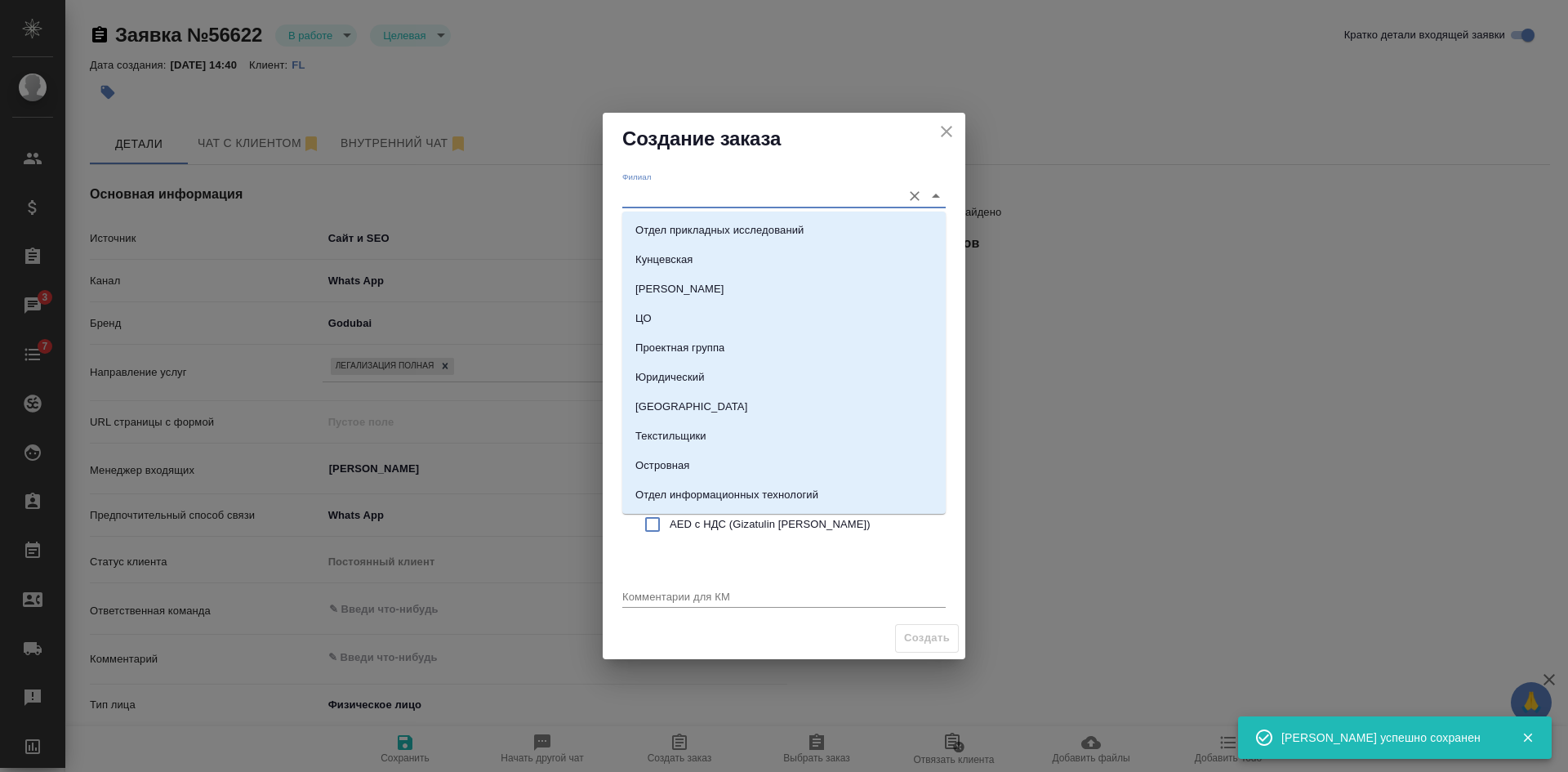
click at [653, 194] on input "Филиал" at bounding box center [758, 195] width 271 height 22
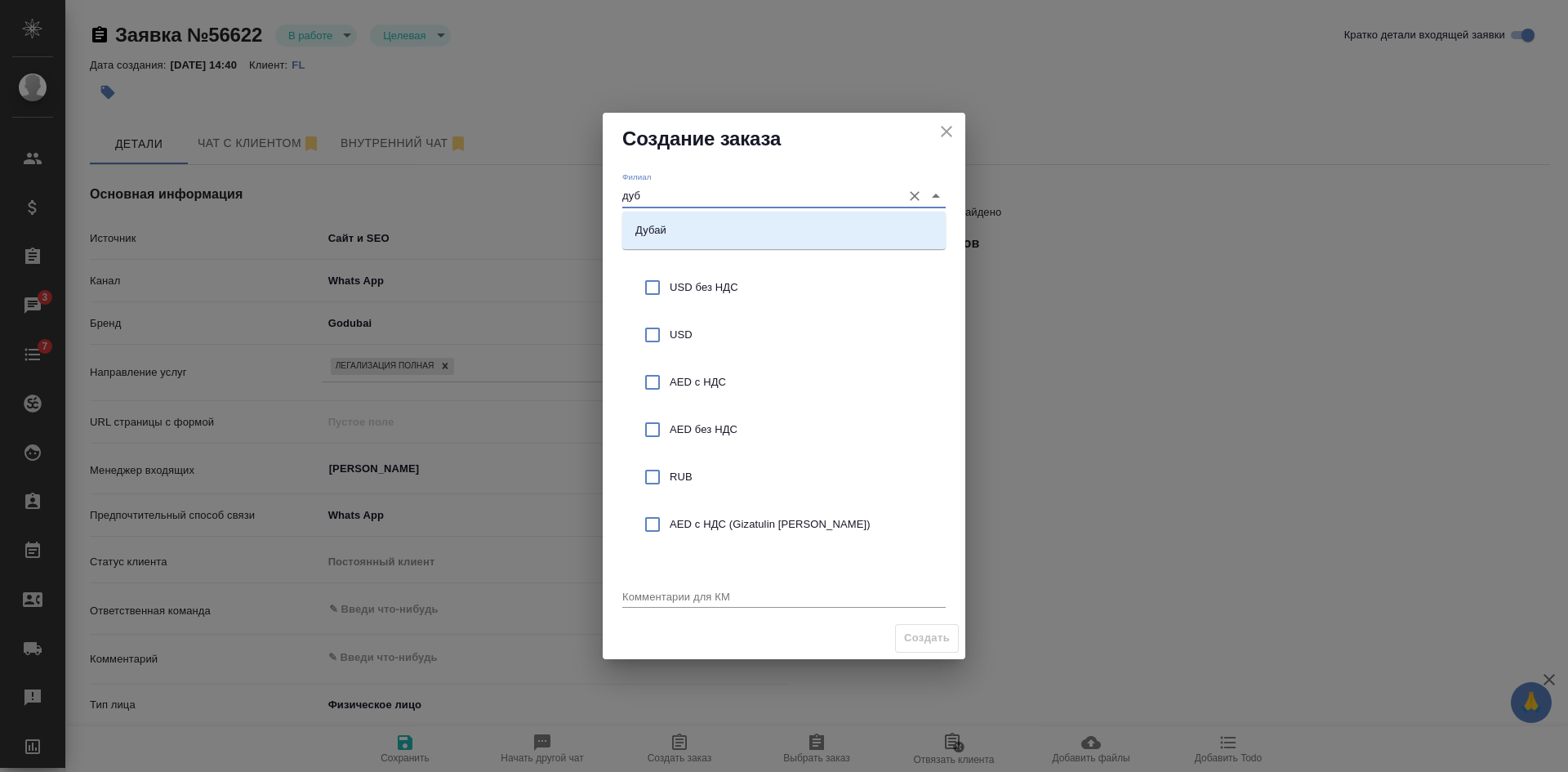
click at [703, 192] on input "дуб" at bounding box center [758, 195] width 271 height 22
click at [703, 236] on li "Дубай" at bounding box center [784, 230] width 323 height 29
type input "Дубай"
click at [721, 425] on span "AED без НДС" at bounding box center [800, 430] width 263 height 17
checkbox input "true"
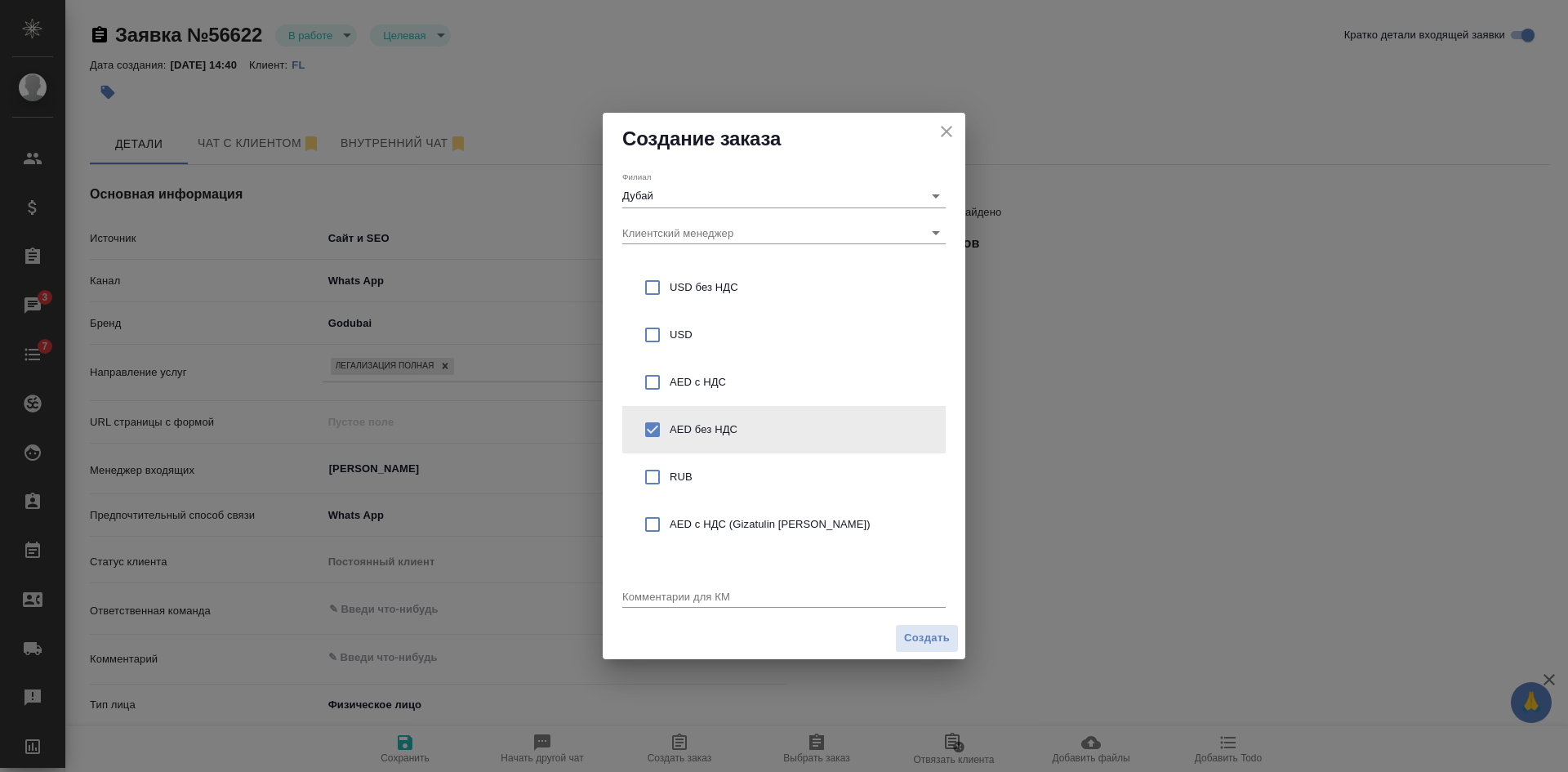
click at [667, 607] on div "x" at bounding box center [784, 598] width 323 height 20
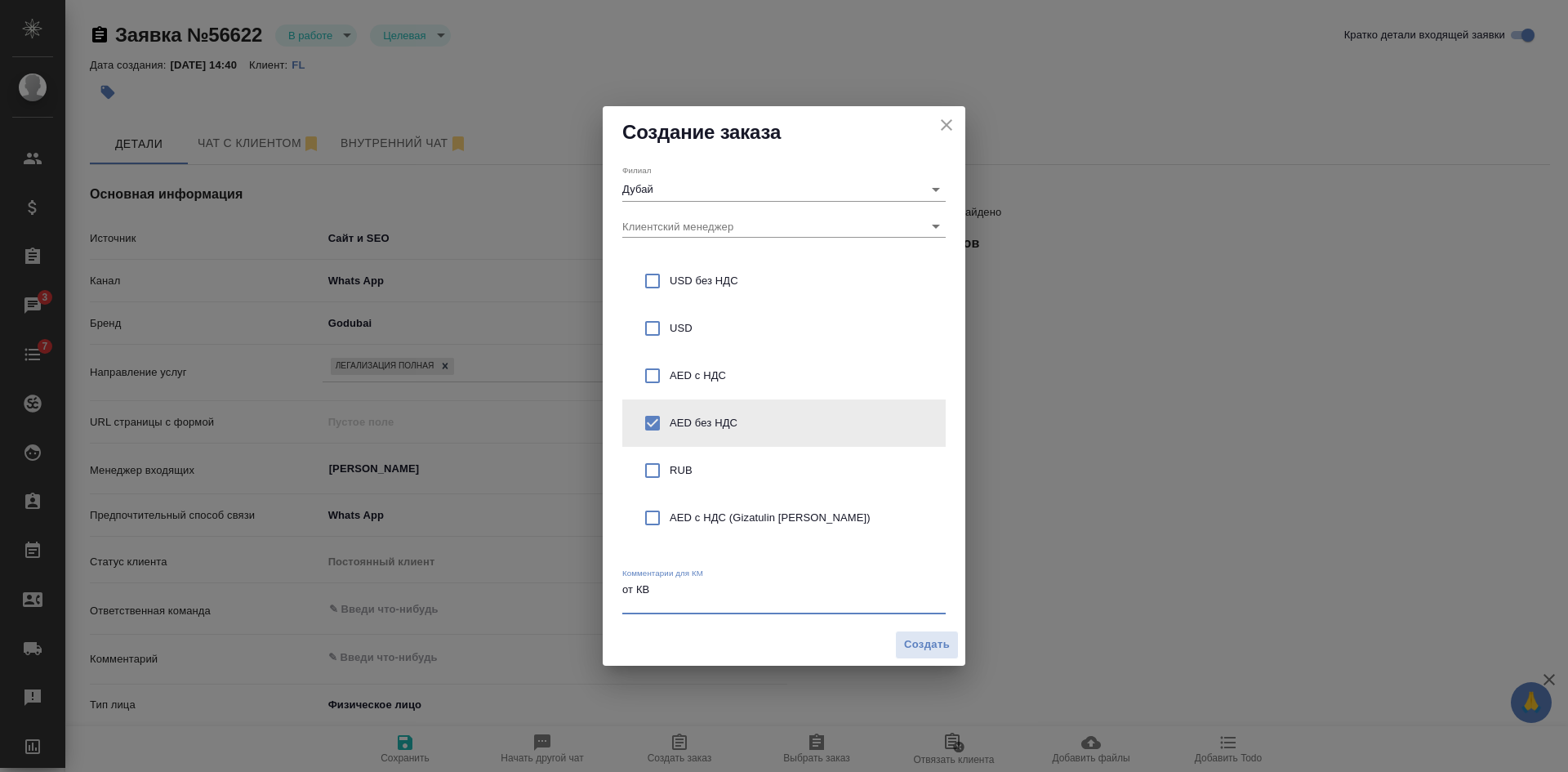
type textarea "от КВ"
type textarea "x"
paste textarea "стоимость легализации российского диплома для ОАЭ"
type textarea "от КВ стоимость легализации российского диплома для ОАЭ"
click at [925, 639] on span "Создать" at bounding box center [926, 644] width 46 height 19
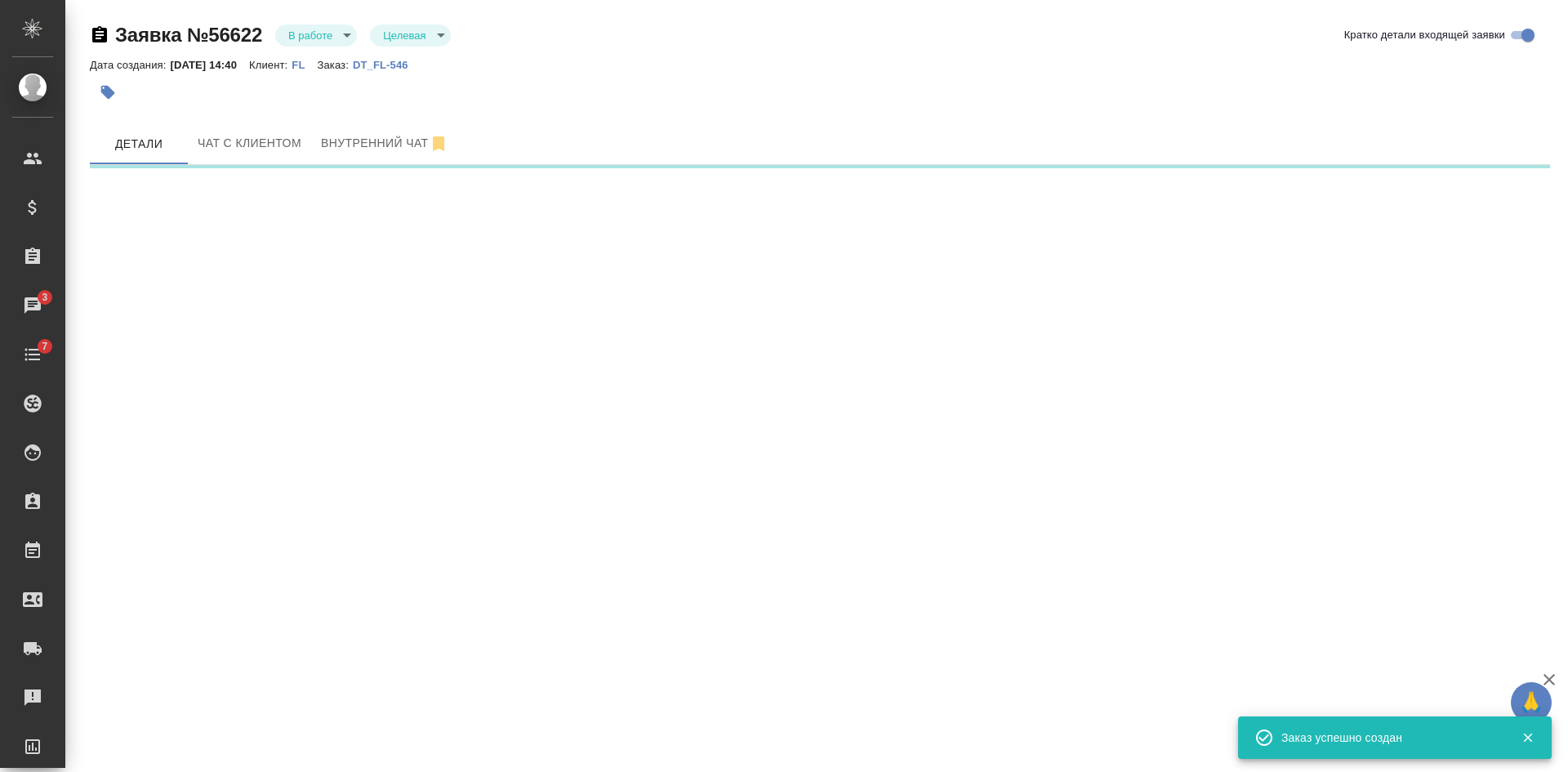
select select "RU"
select select "BY"
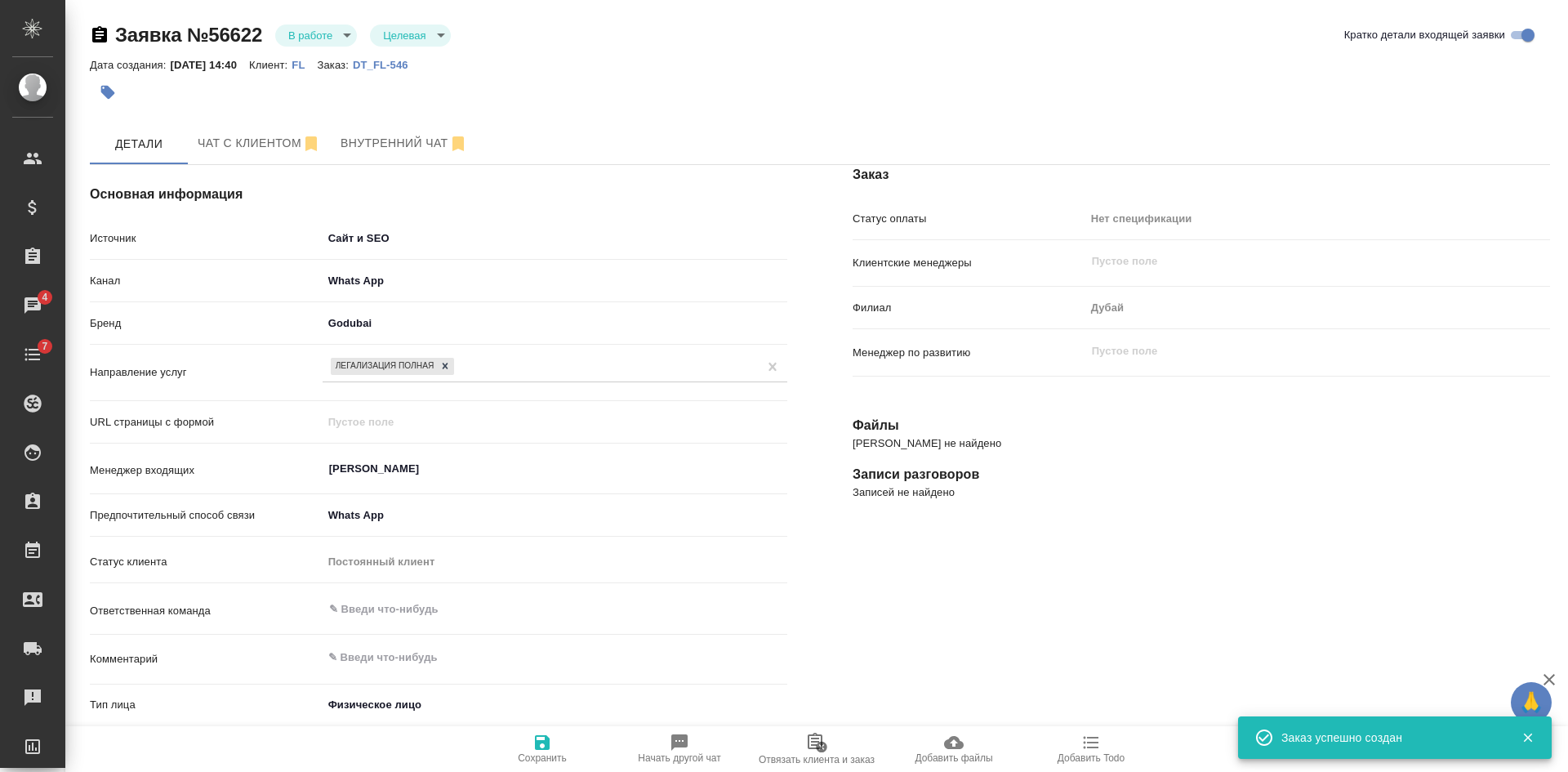
type textarea "x"
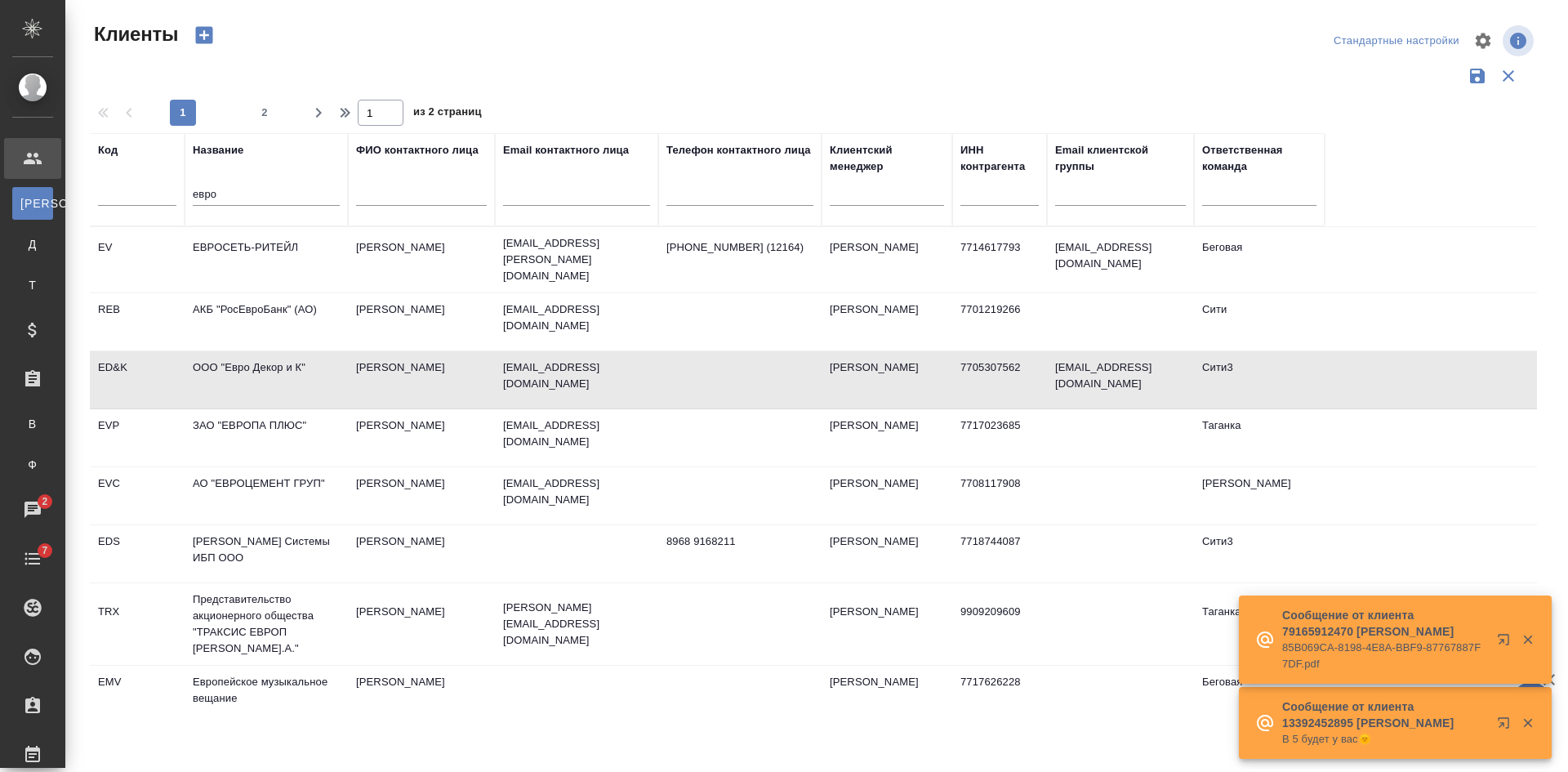
select select "RU"
drag, startPoint x: 111, startPoint y: 201, endPoint x: 66, endPoint y: 191, distance: 46.1
click at [66, 191] on div "Клиенты Стандартные настройки 1 2 1 из 2 страниц Код Название евро ФИО контактн…" at bounding box center [816, 365] width 1502 height 730
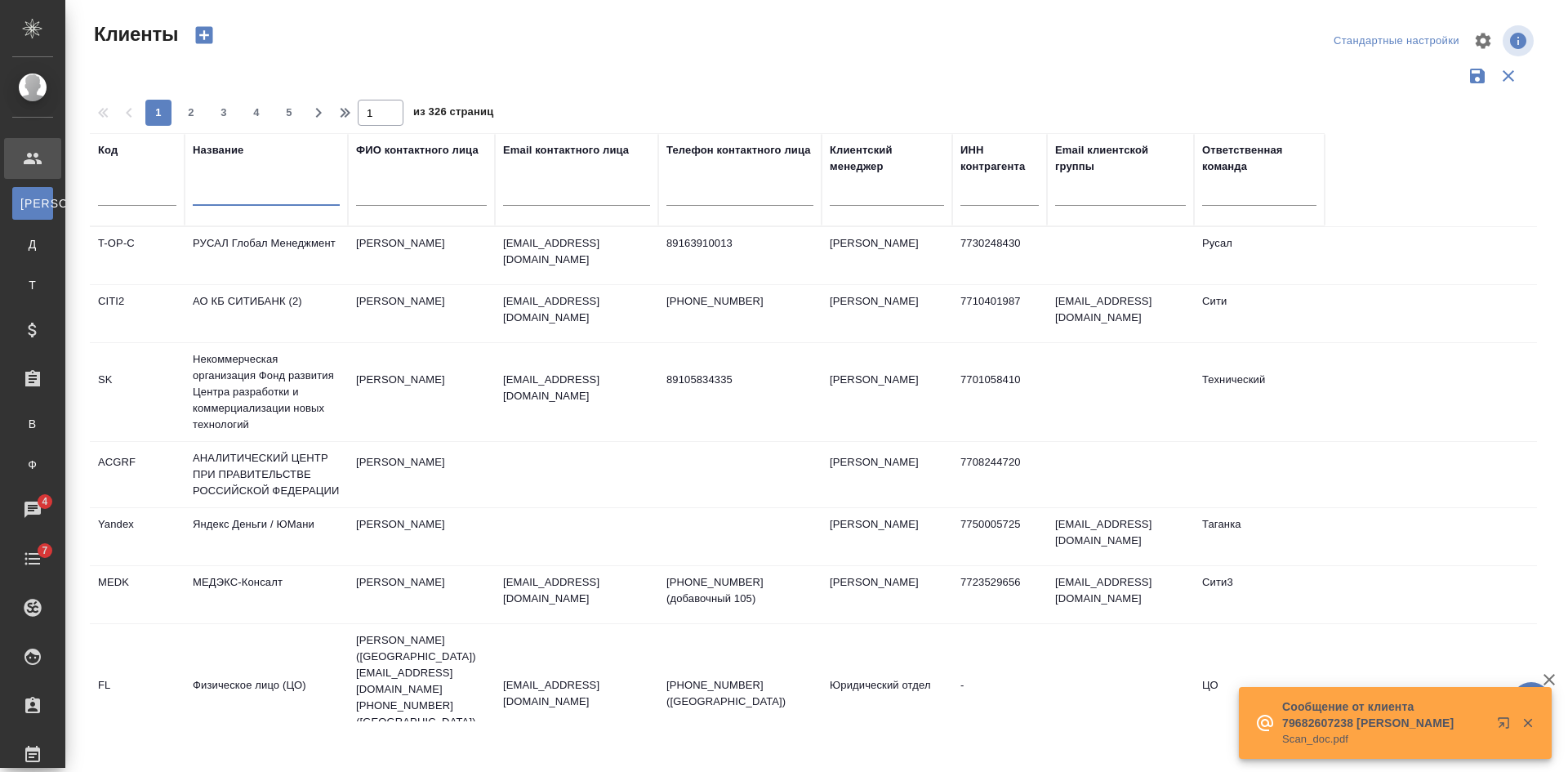
click at [556, 197] on input "text" at bounding box center [577, 195] width 147 height 20
paste input "Ratushnaya_IA@ach.gov.ru"
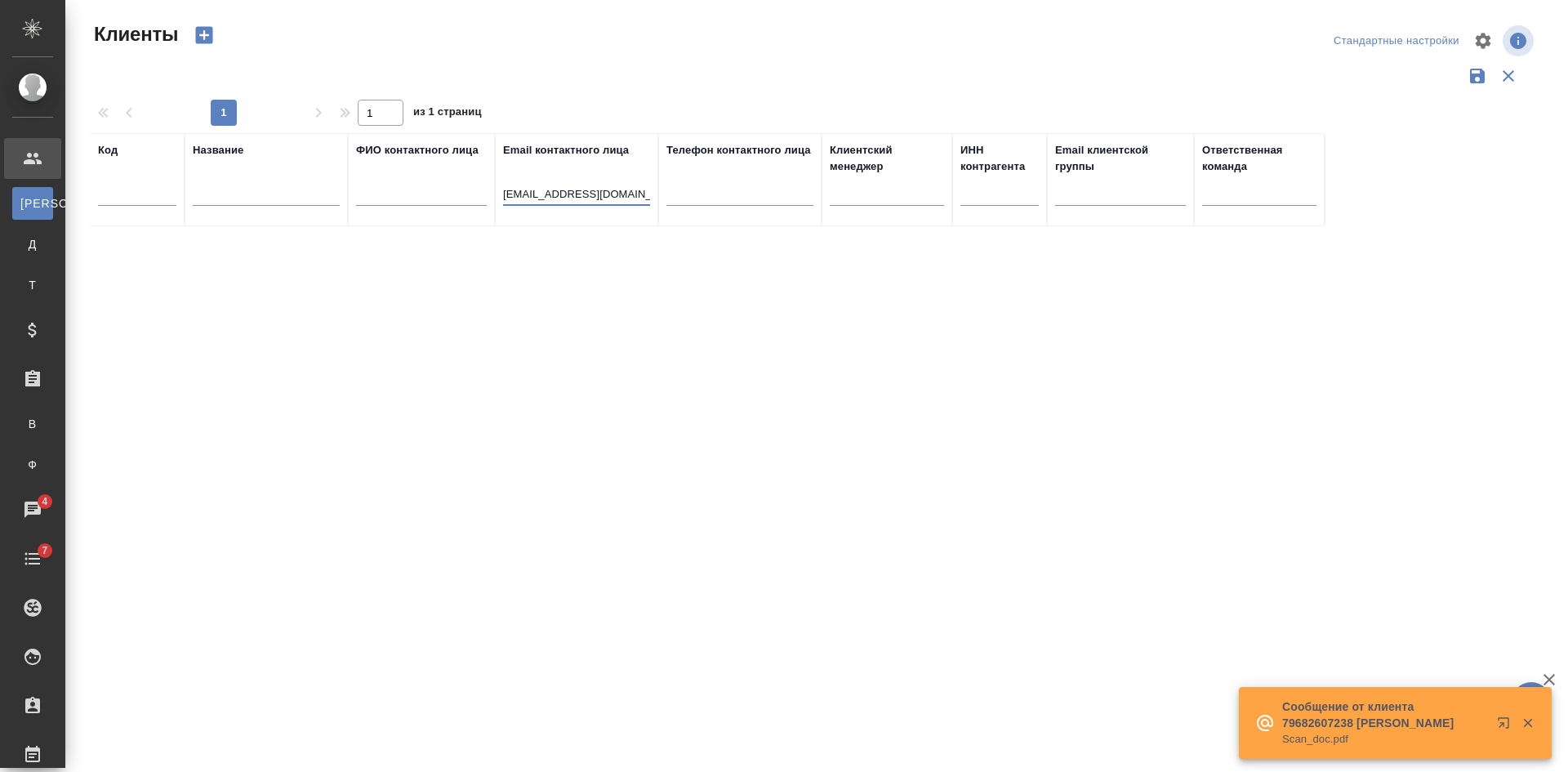
drag, startPoint x: 579, startPoint y: 191, endPoint x: 445, endPoint y: 189, distance: 134.0
click at [447, 191] on tr "Код Название ФИО контактного лица Email контактного лица Ratushnaya_IA@ach.gov.…" at bounding box center [707, 179] width 1234 height 93
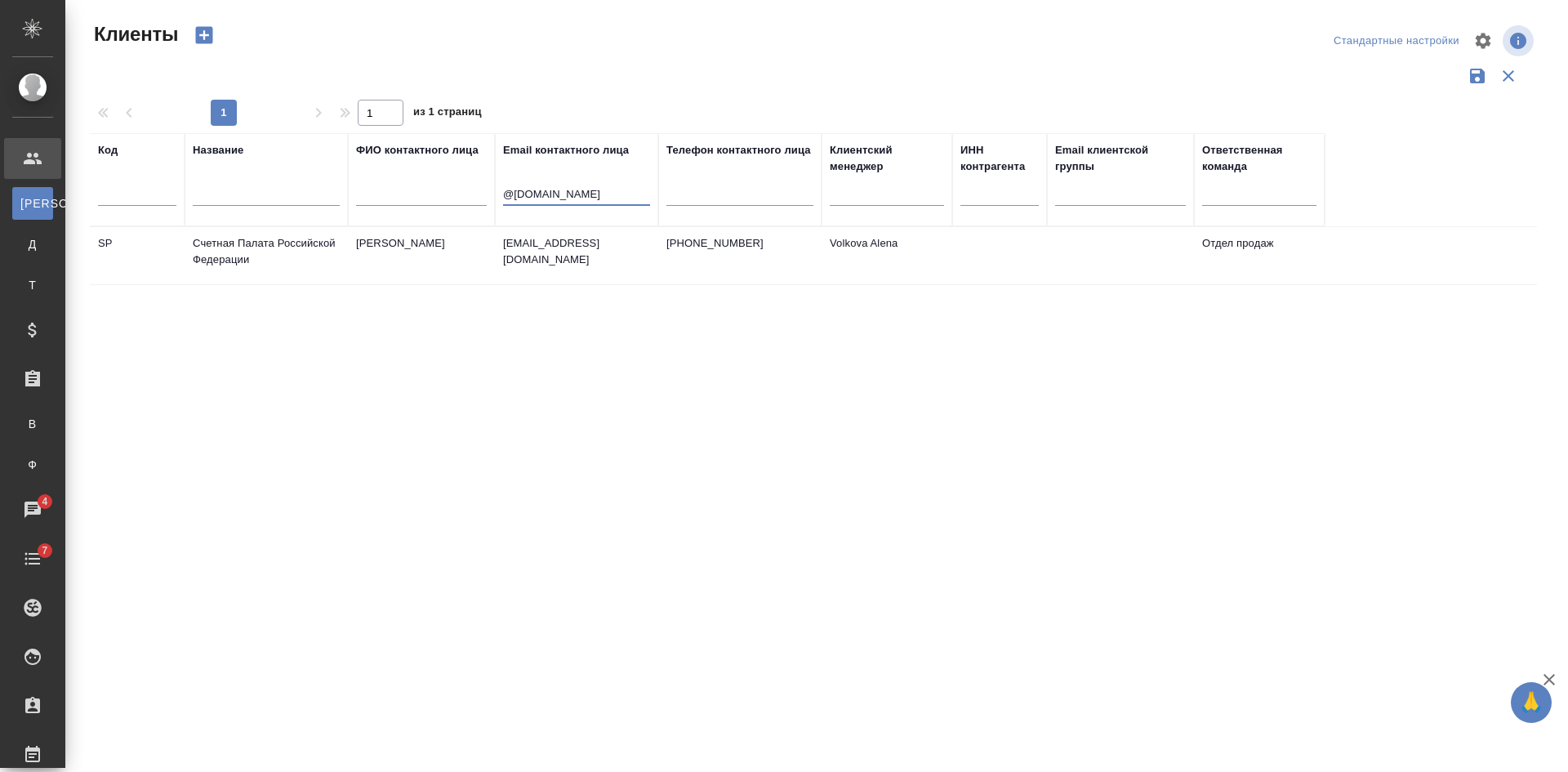
click at [600, 250] on p "Morozova_DM@ach.gov.ru" at bounding box center [577, 251] width 147 height 33
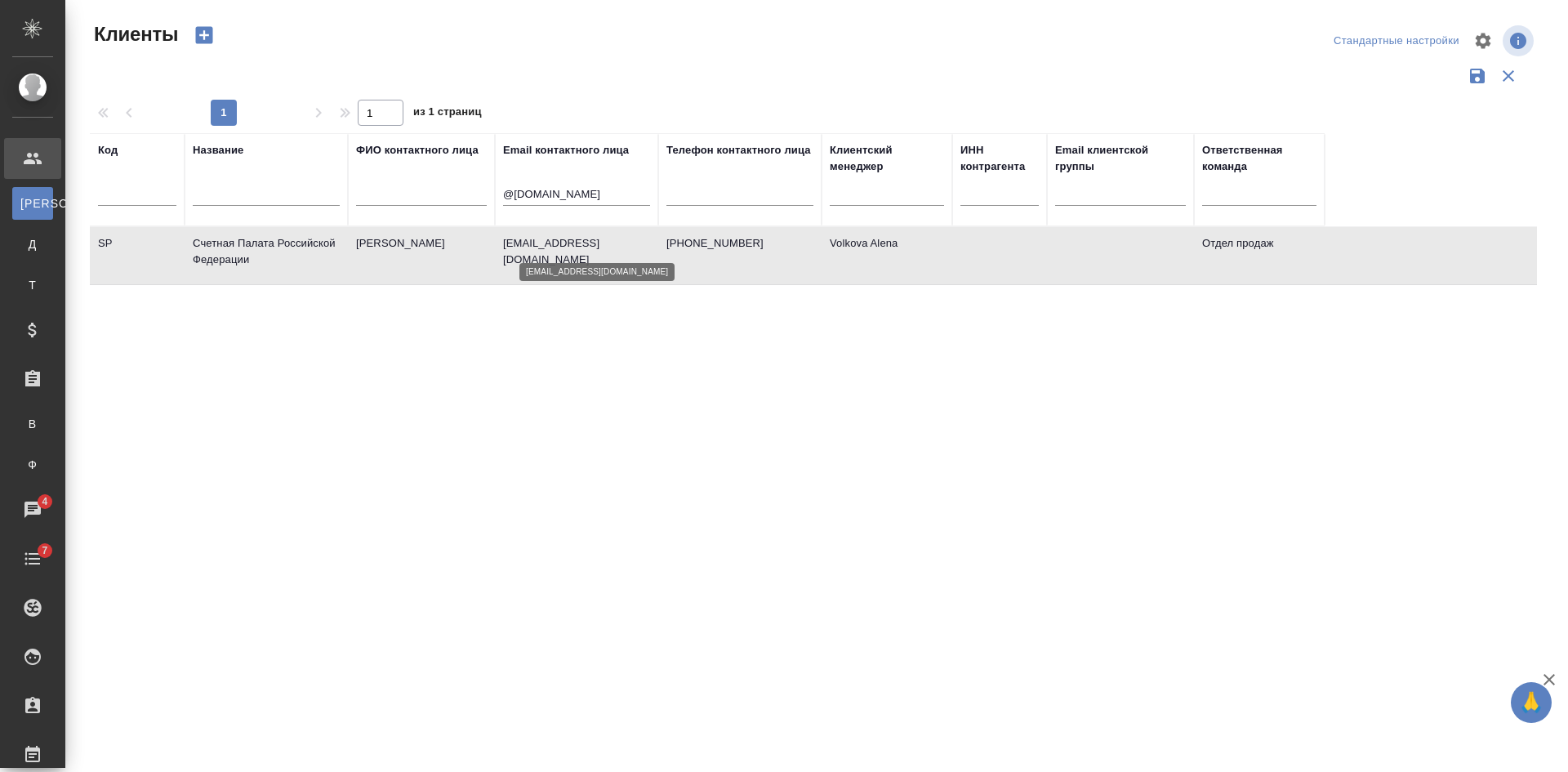
click at [600, 250] on p "Morozova_DM@ach.gov.ru" at bounding box center [577, 251] width 147 height 33
drag, startPoint x: 568, startPoint y: 198, endPoint x: 418, endPoint y: 179, distance: 151.2
click at [443, 184] on tr "Код Название ФИО контактного лица Email контактного лица @ach.gov.ru Телефон ко…" at bounding box center [707, 179] width 1234 height 93
type input "\"
click at [989, 189] on input "text" at bounding box center [1000, 195] width 78 height 20
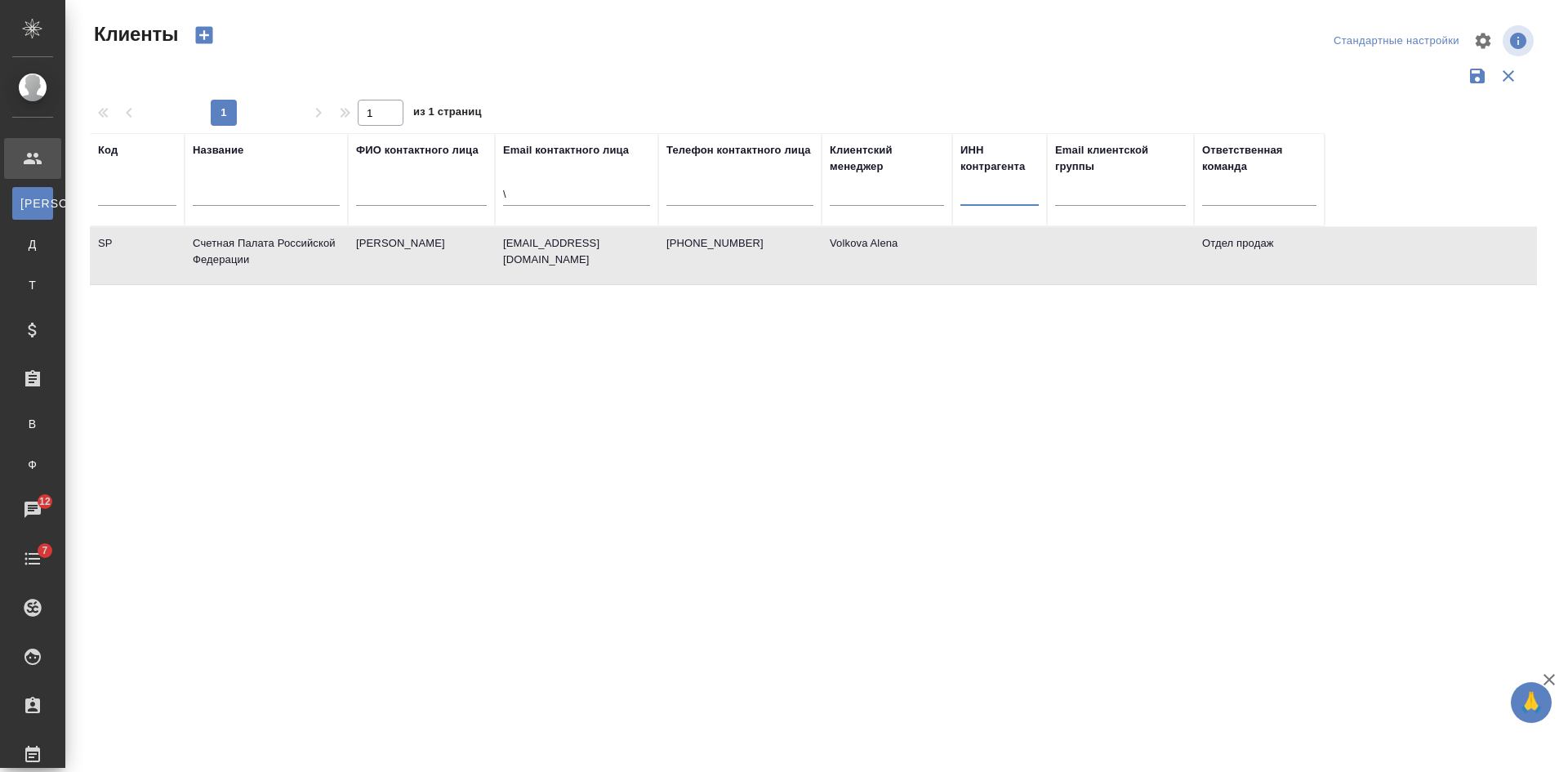
paste input "7719724693 )"
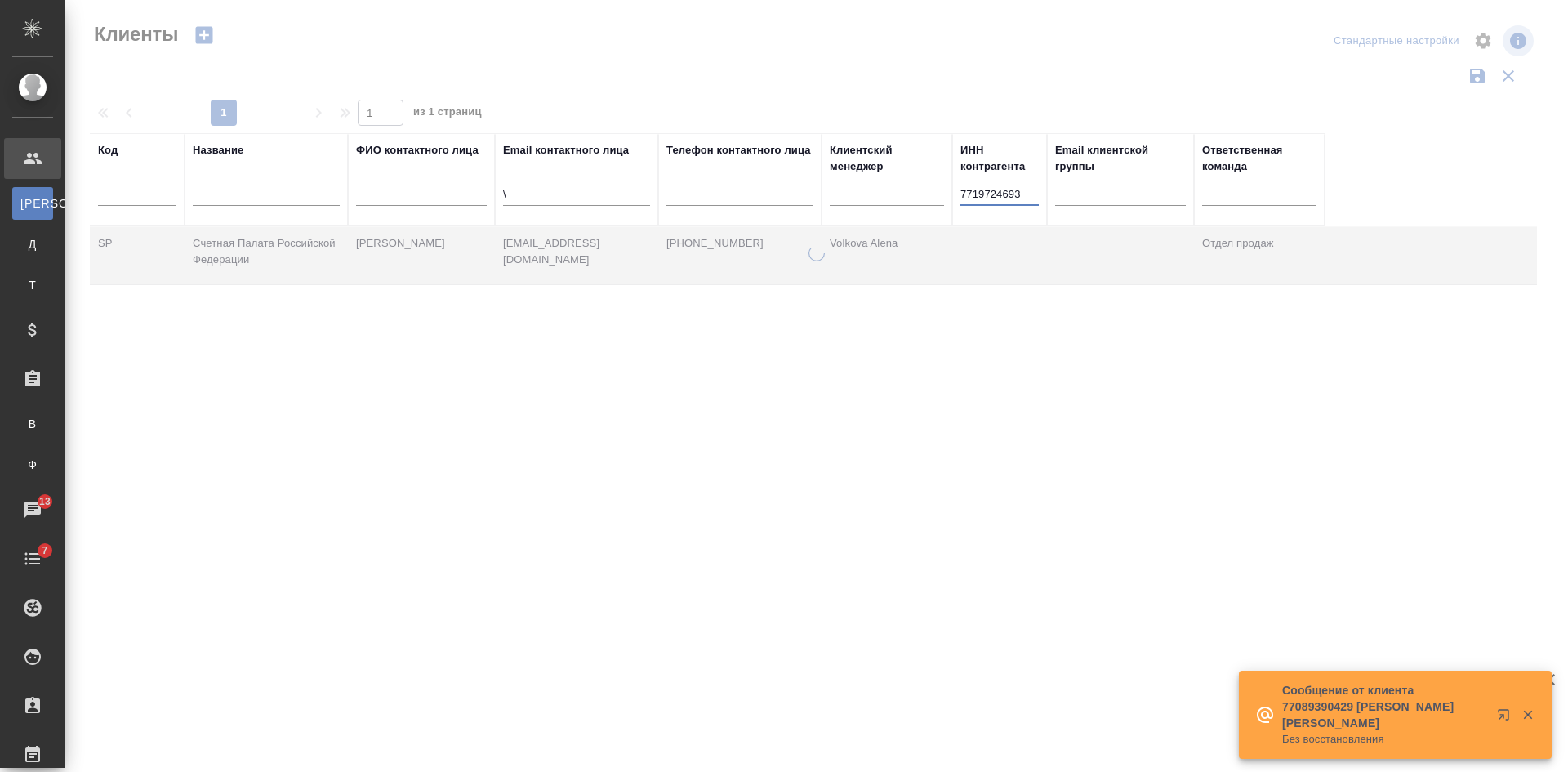
type input "7719724693"
click at [600, 199] on input "\" at bounding box center [577, 195] width 147 height 20
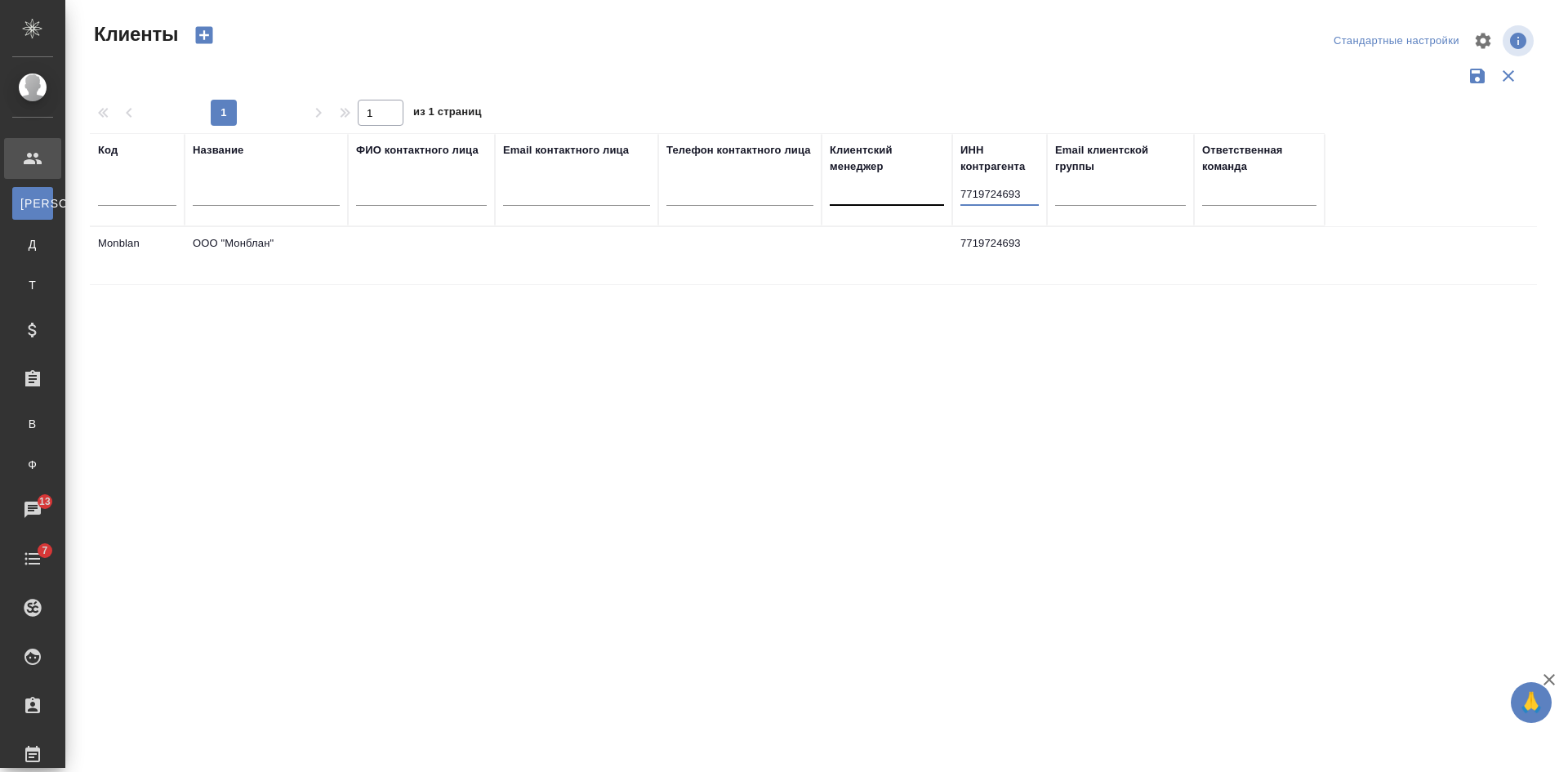
drag, startPoint x: 1028, startPoint y: 197, endPoint x: 854, endPoint y: 183, distance: 174.6
click at [855, 183] on tr "Код Название ФИО контактного лица Email контактного лица Телефон контактного ли…" at bounding box center [707, 179] width 1234 height 93
click at [242, 204] on input "text" at bounding box center [266, 195] width 147 height 20
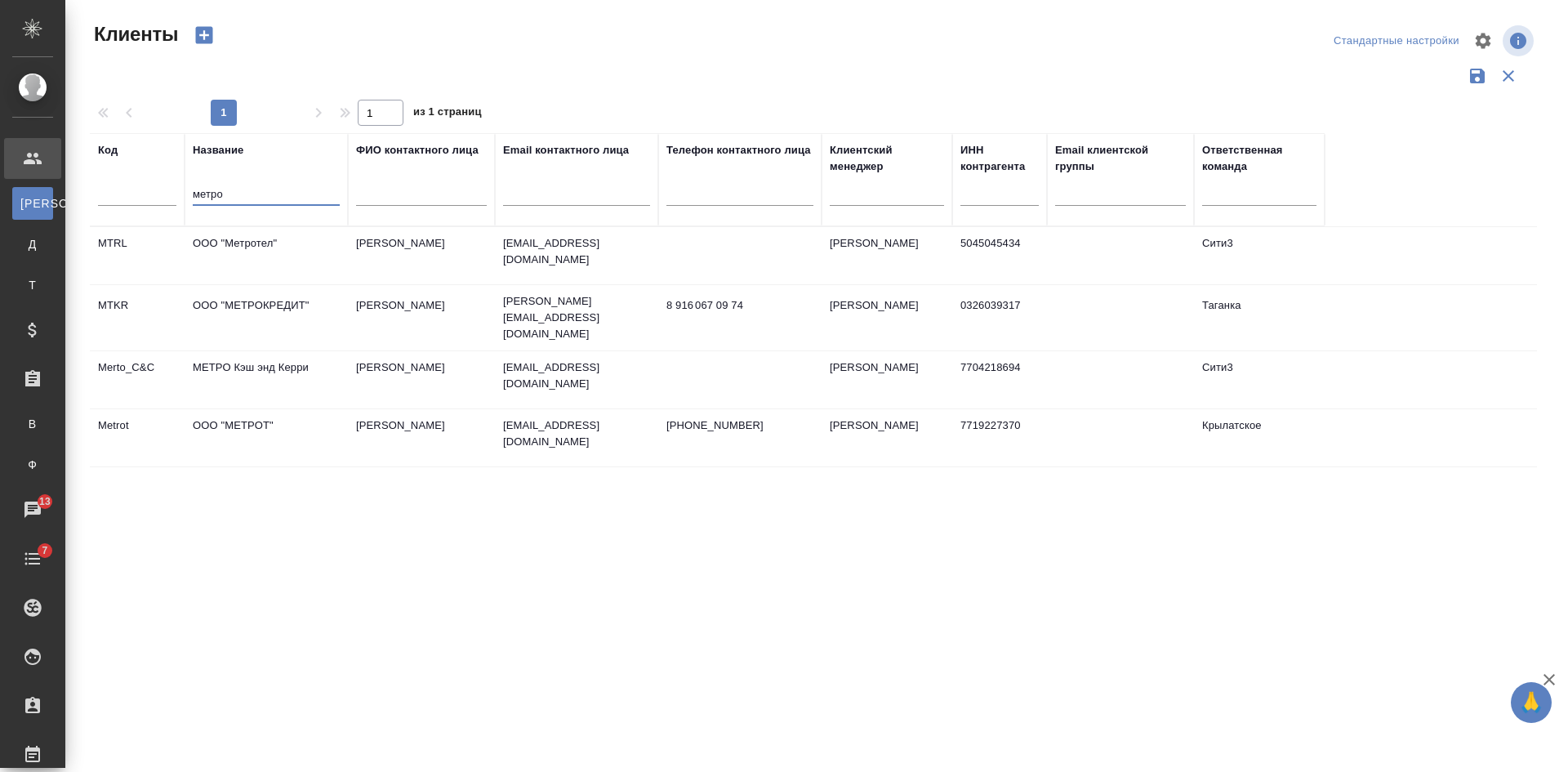
type input "метро"
click at [705, 376] on td at bounding box center [740, 380] width 164 height 57
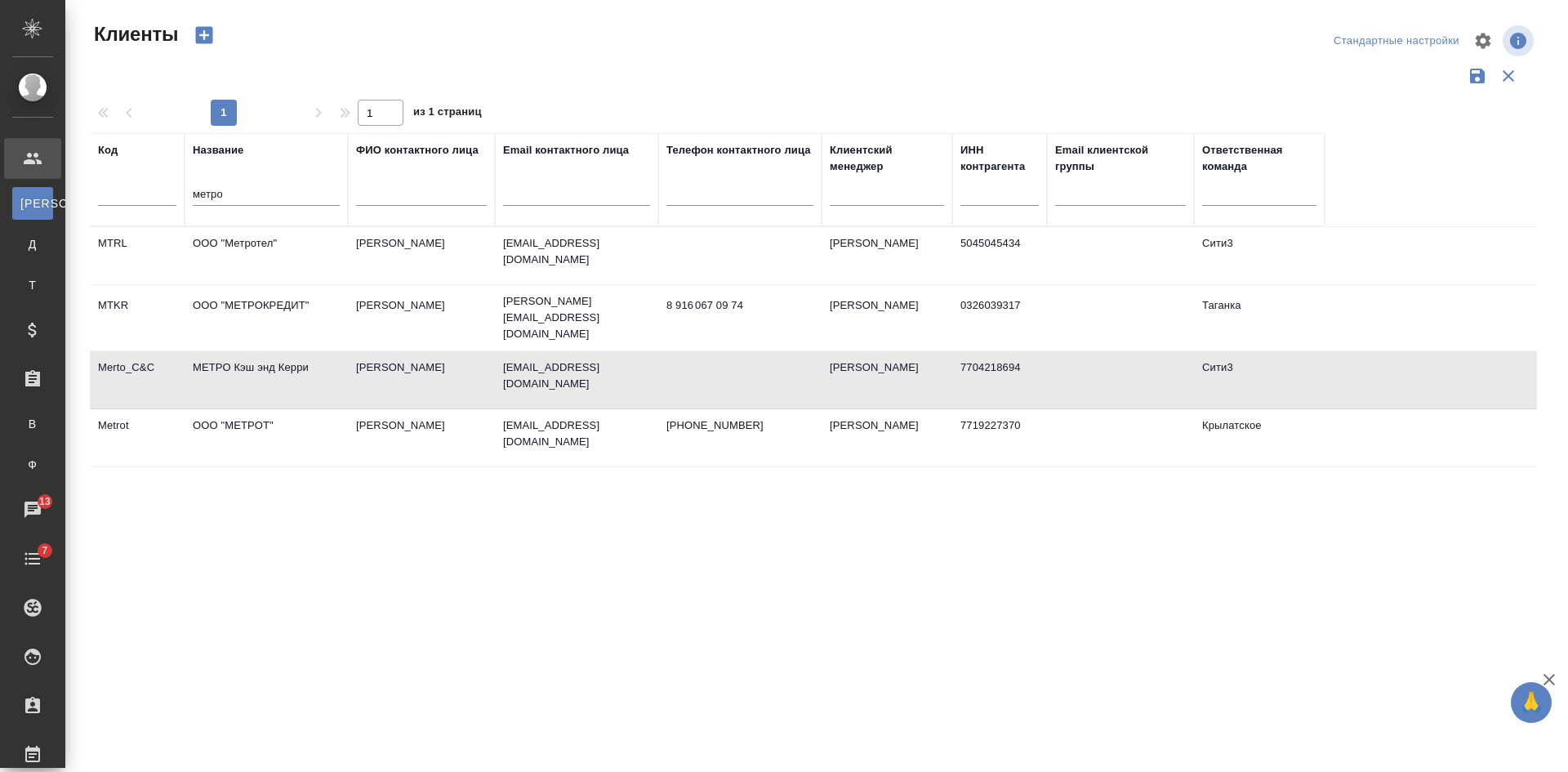
click at [705, 376] on td at bounding box center [740, 380] width 164 height 57
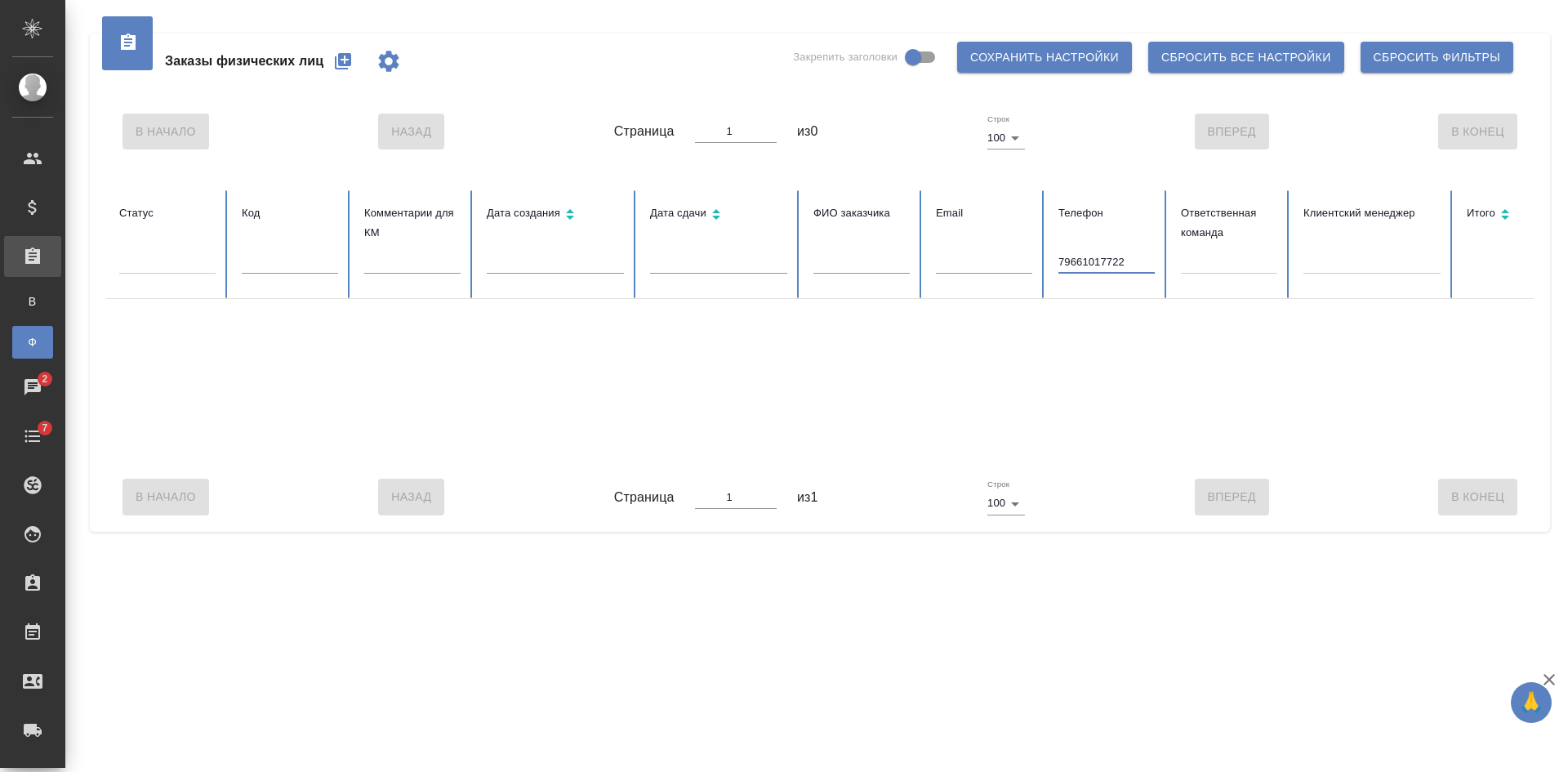
click at [1061, 256] on input "79661017722" at bounding box center [1106, 261] width 96 height 23
type input "9661017722"
drag, startPoint x: 969, startPoint y: 636, endPoint x: 963, endPoint y: 616, distance: 20.9
click at [969, 636] on div ".cls-1 fill:#fff; AWATERA [PERSON_NAME] Спецификации Заказы В Все заказы Ф Зака…" at bounding box center [784, 386] width 1568 height 772
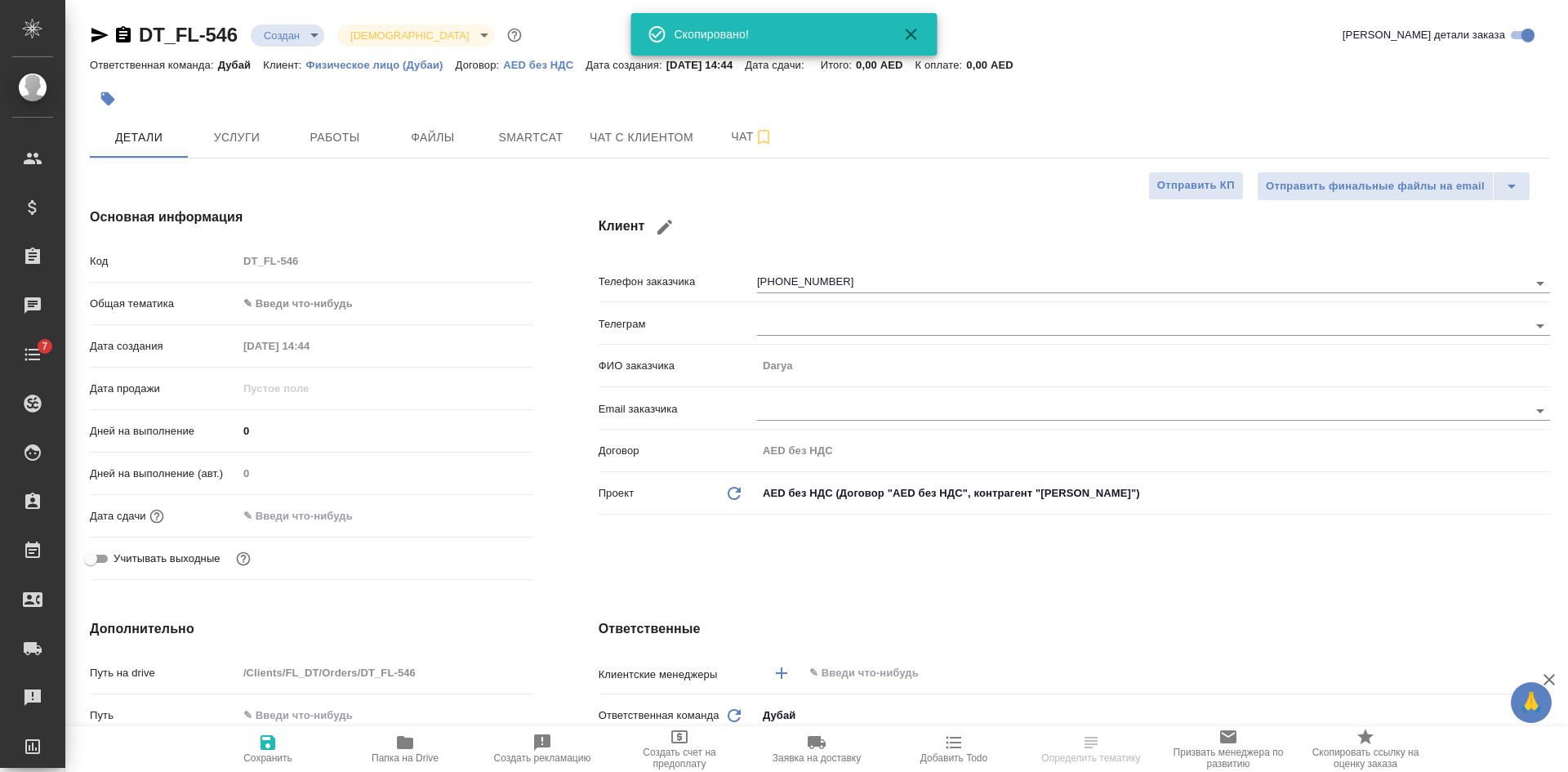
select select "RU"
type textarea "x"
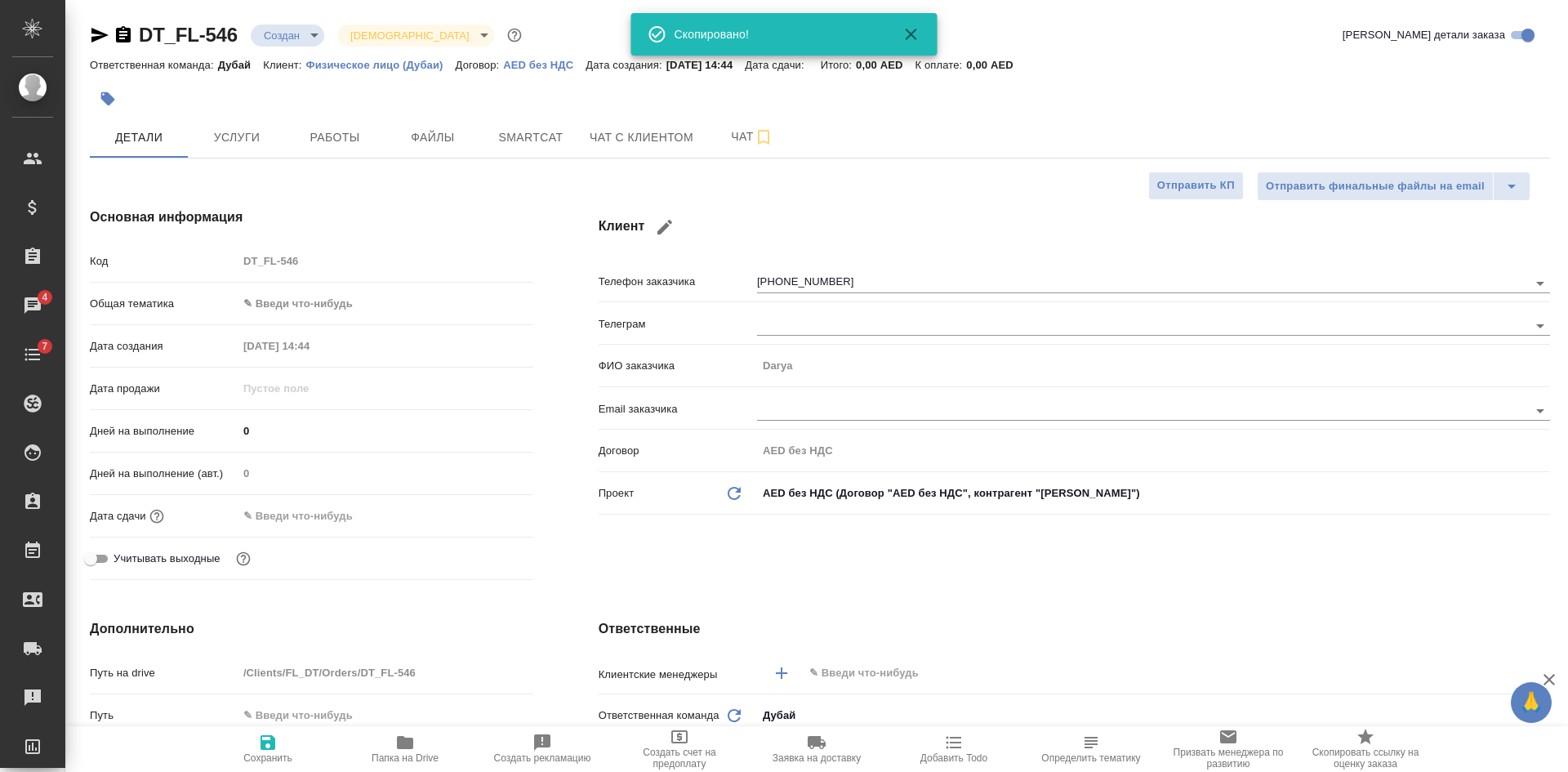
type textarea "x"
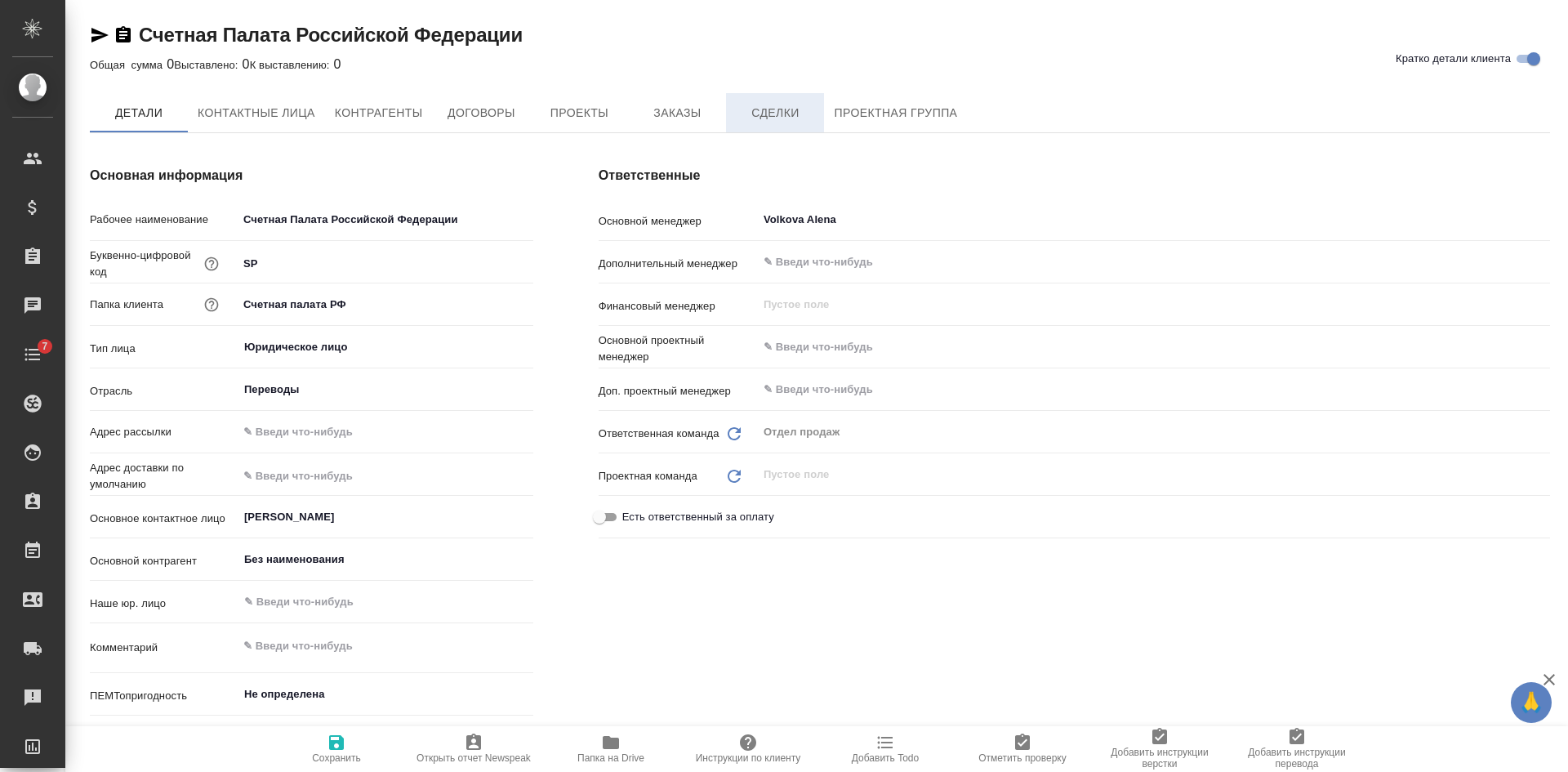
type textarea "x"
click at [766, 115] on span "Сделки" at bounding box center [775, 113] width 78 height 20
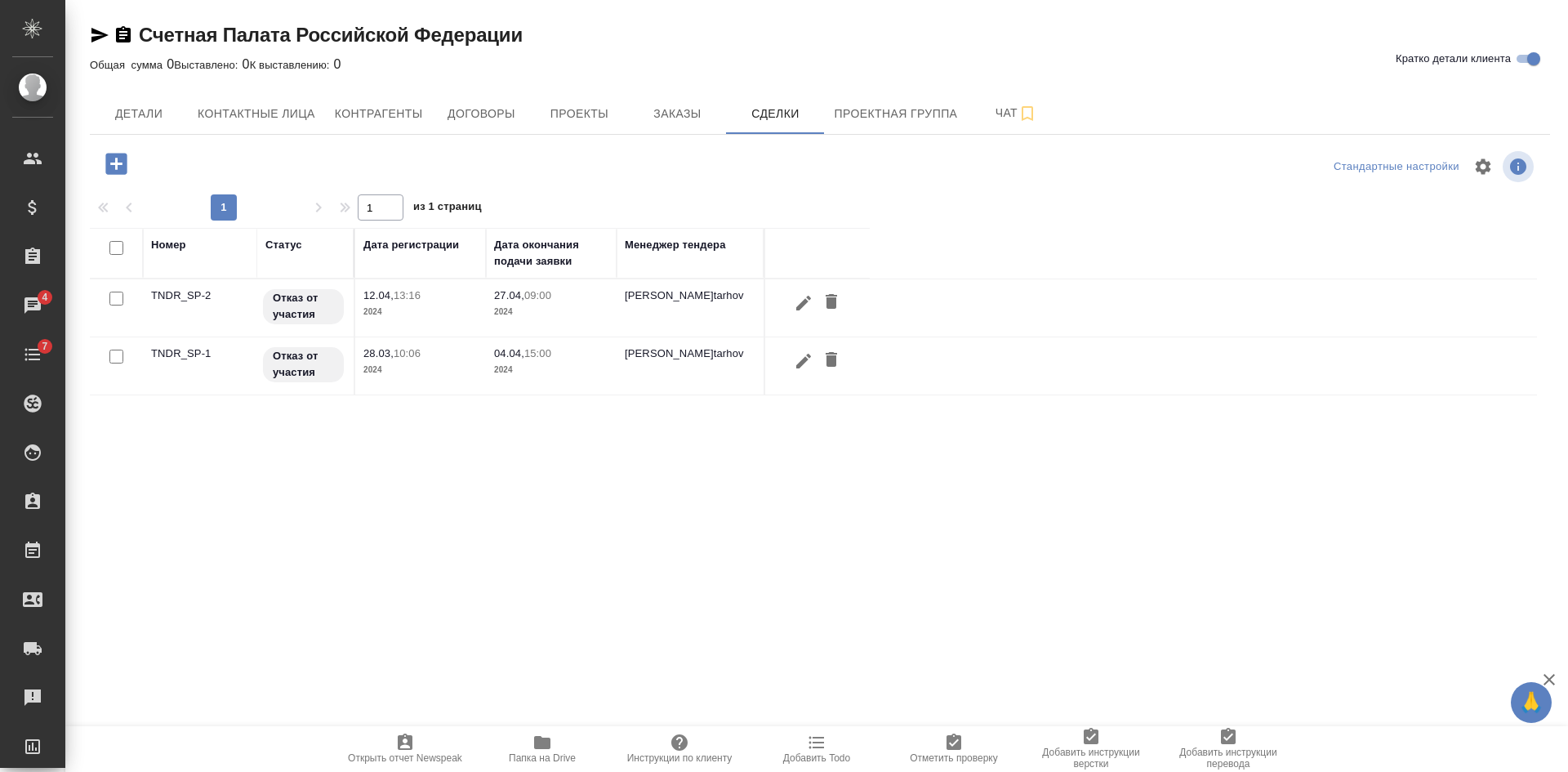
click at [547, 358] on p "15:00" at bounding box center [537, 353] width 27 height 13
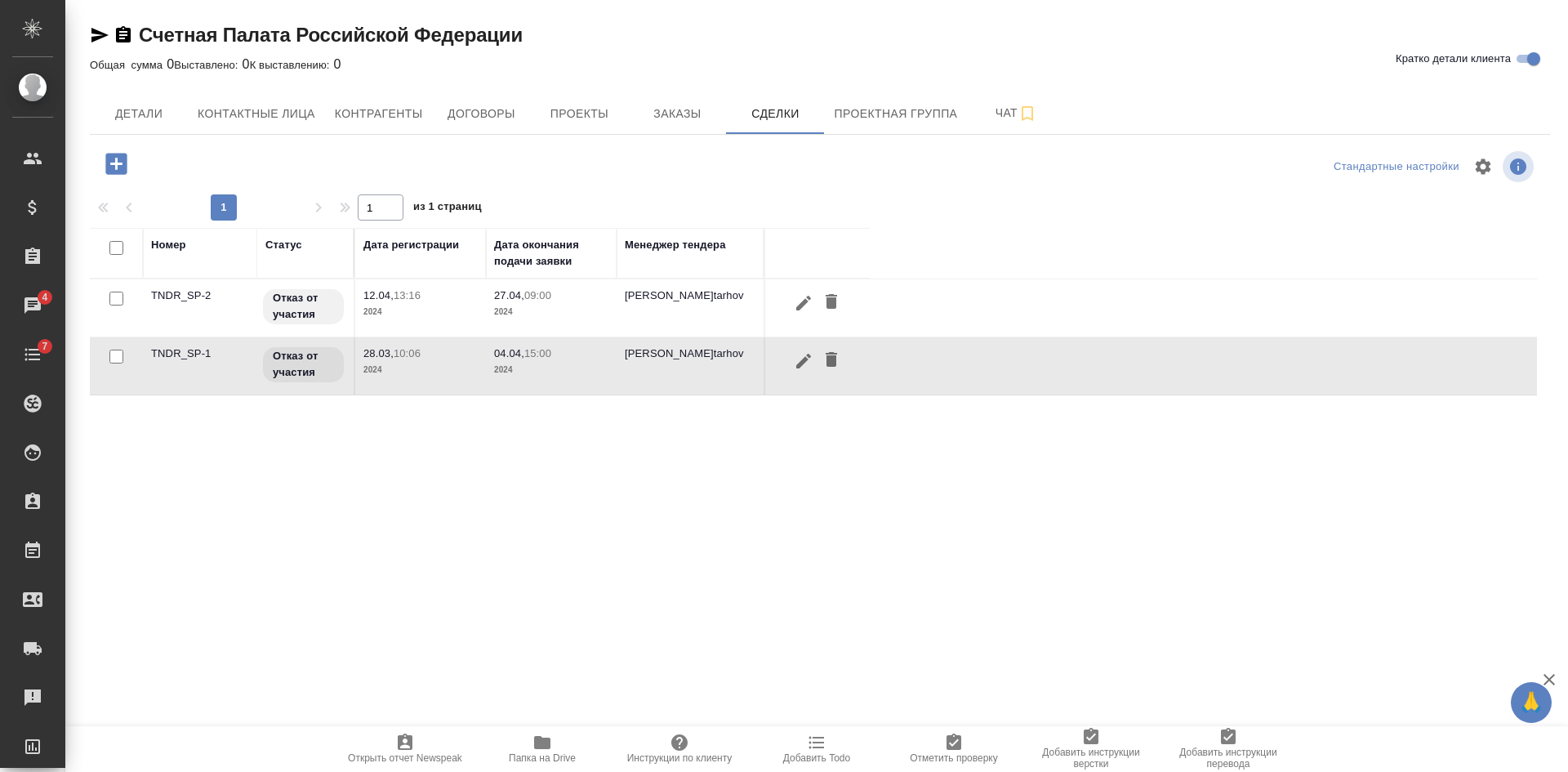
click at [547, 358] on p "15:00" at bounding box center [537, 353] width 27 height 13
click at [602, 310] on p "2024" at bounding box center [551, 312] width 114 height 17
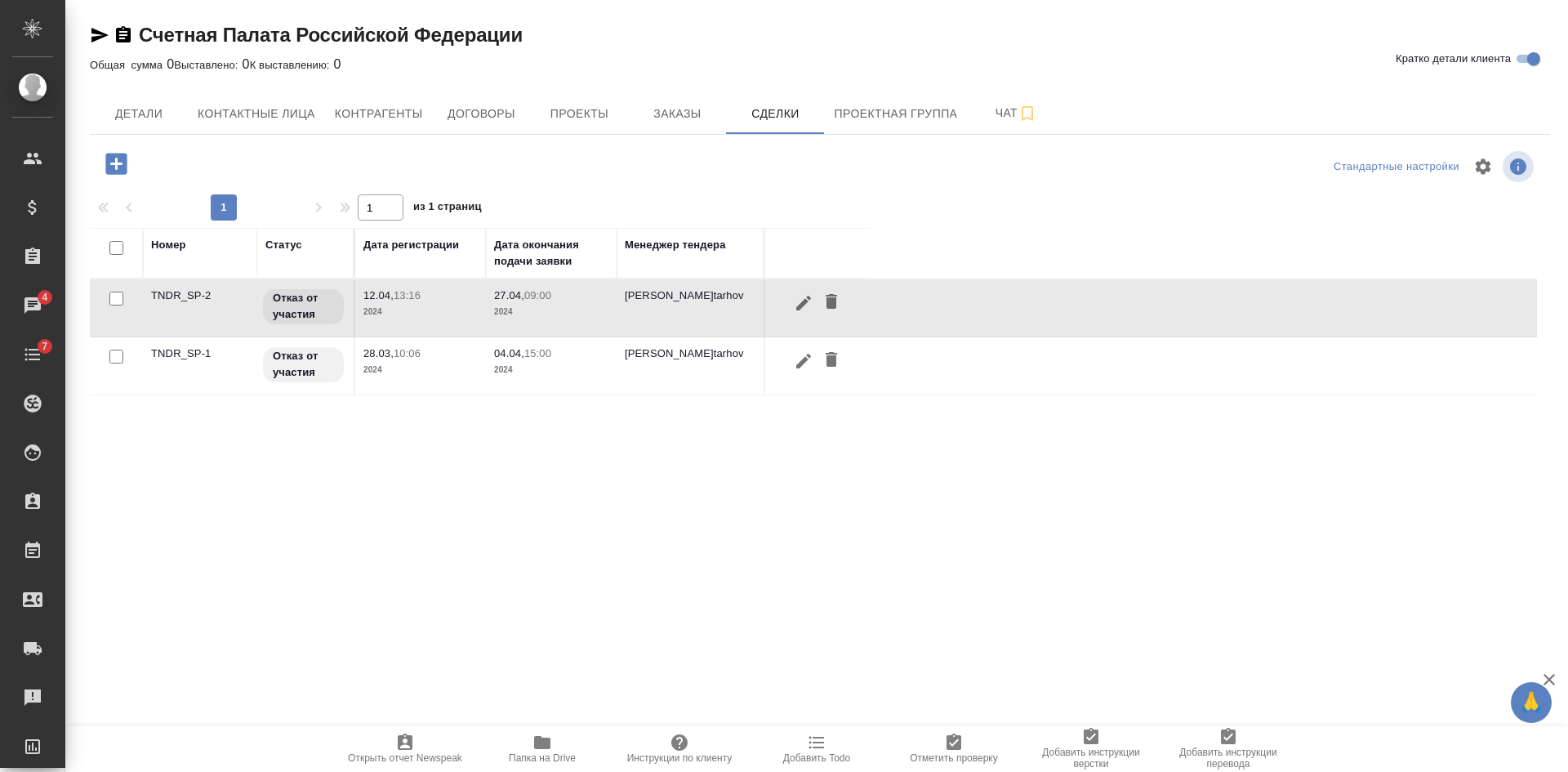
click at [602, 310] on p "2024" at bounding box center [551, 312] width 114 height 17
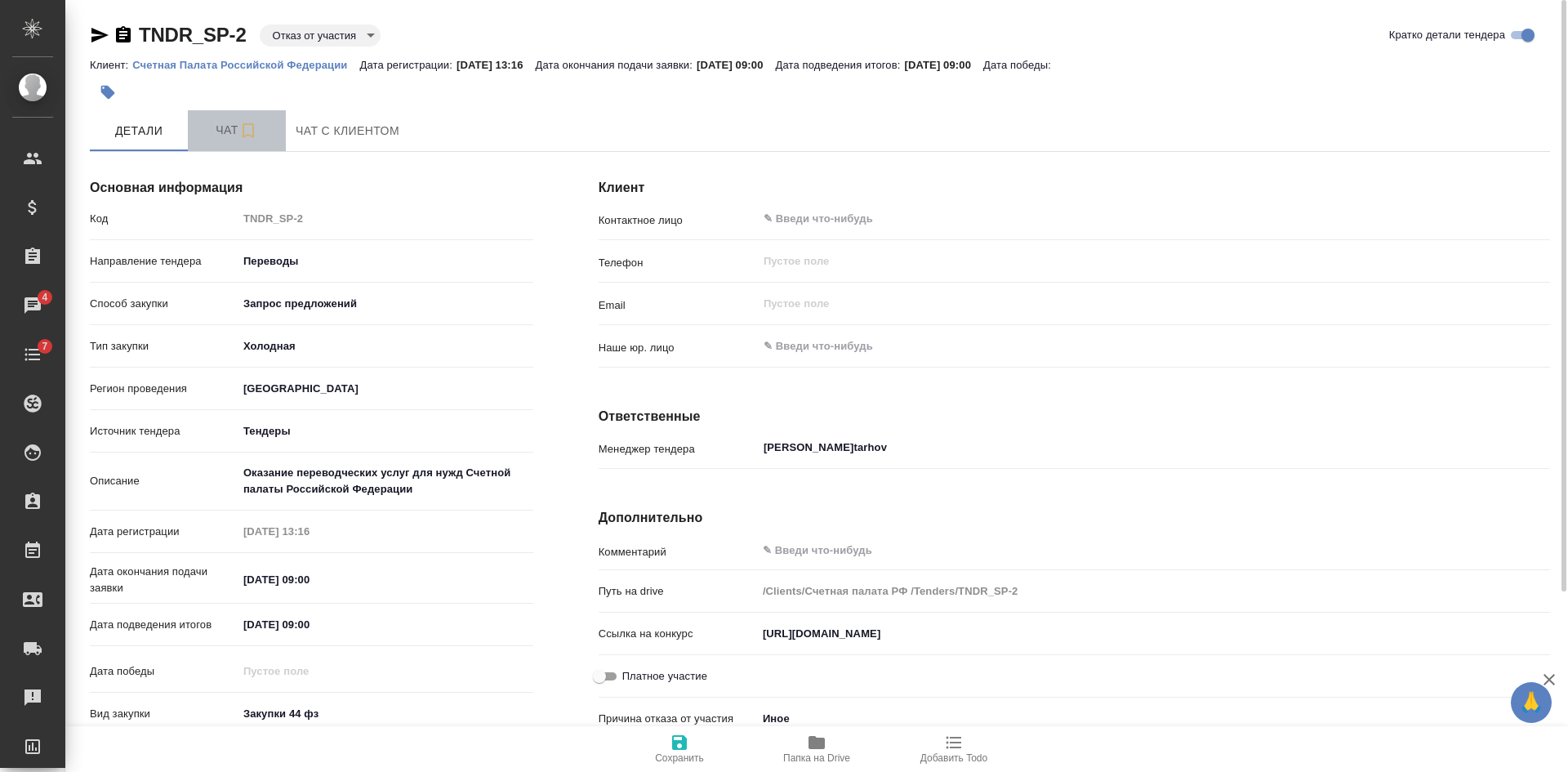
click at [234, 126] on span "Чат" at bounding box center [237, 130] width 78 height 20
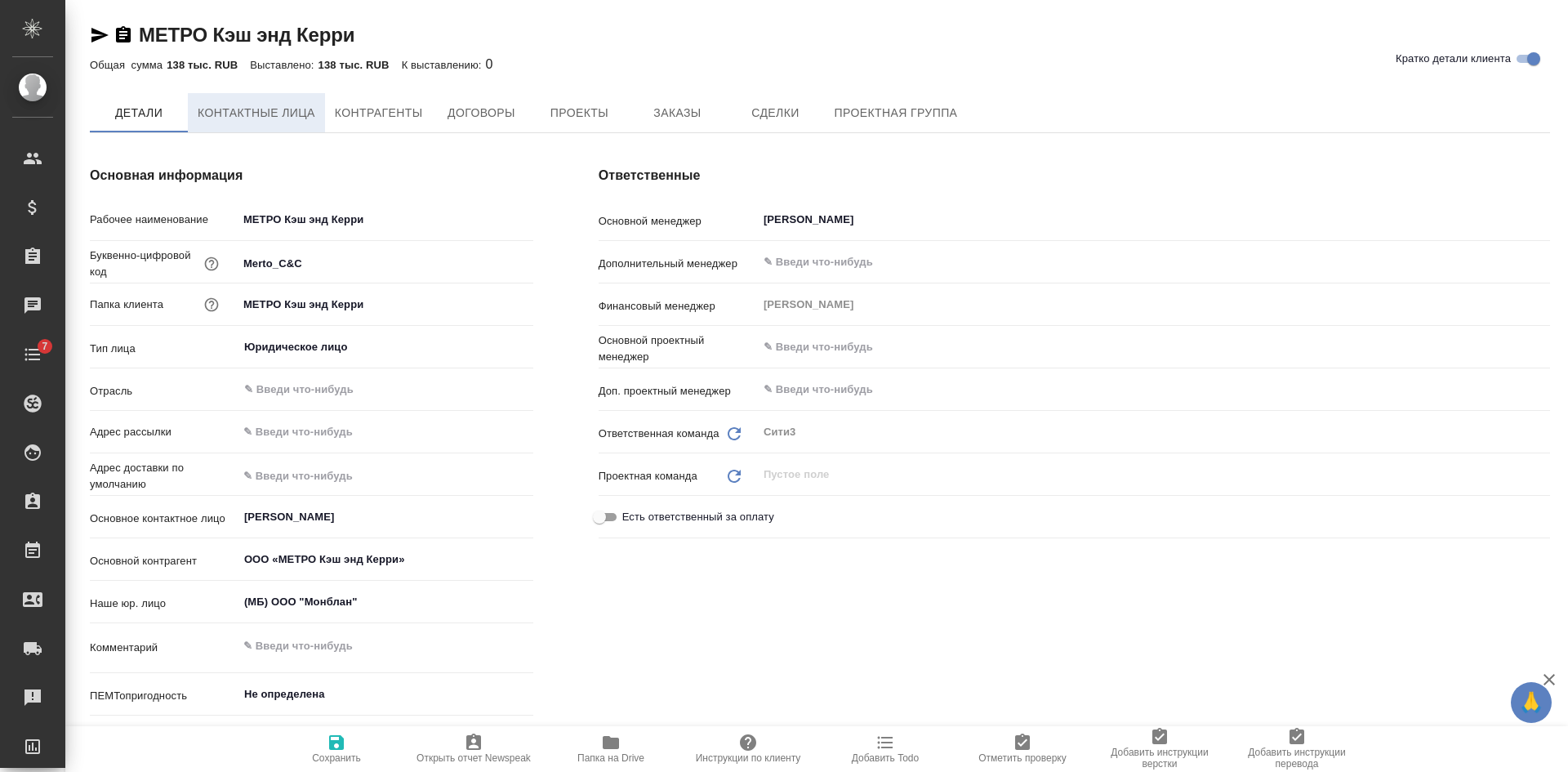
type textarea "x"
click at [272, 114] on span "Контактные лица" at bounding box center [256, 114] width 118 height 20
select select "RU"
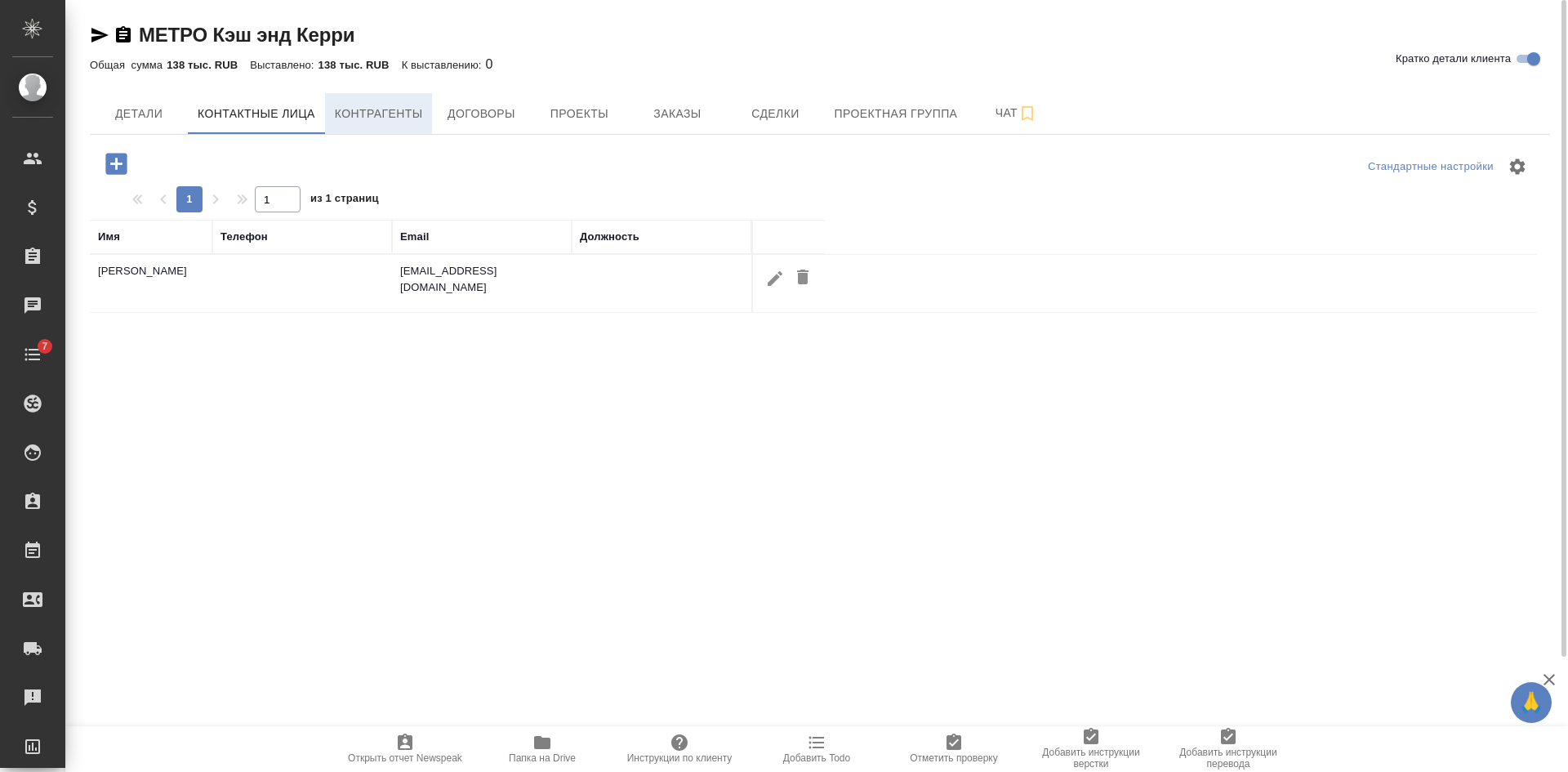
click at [390, 113] on span "Контрагенты" at bounding box center [379, 114] width 88 height 20
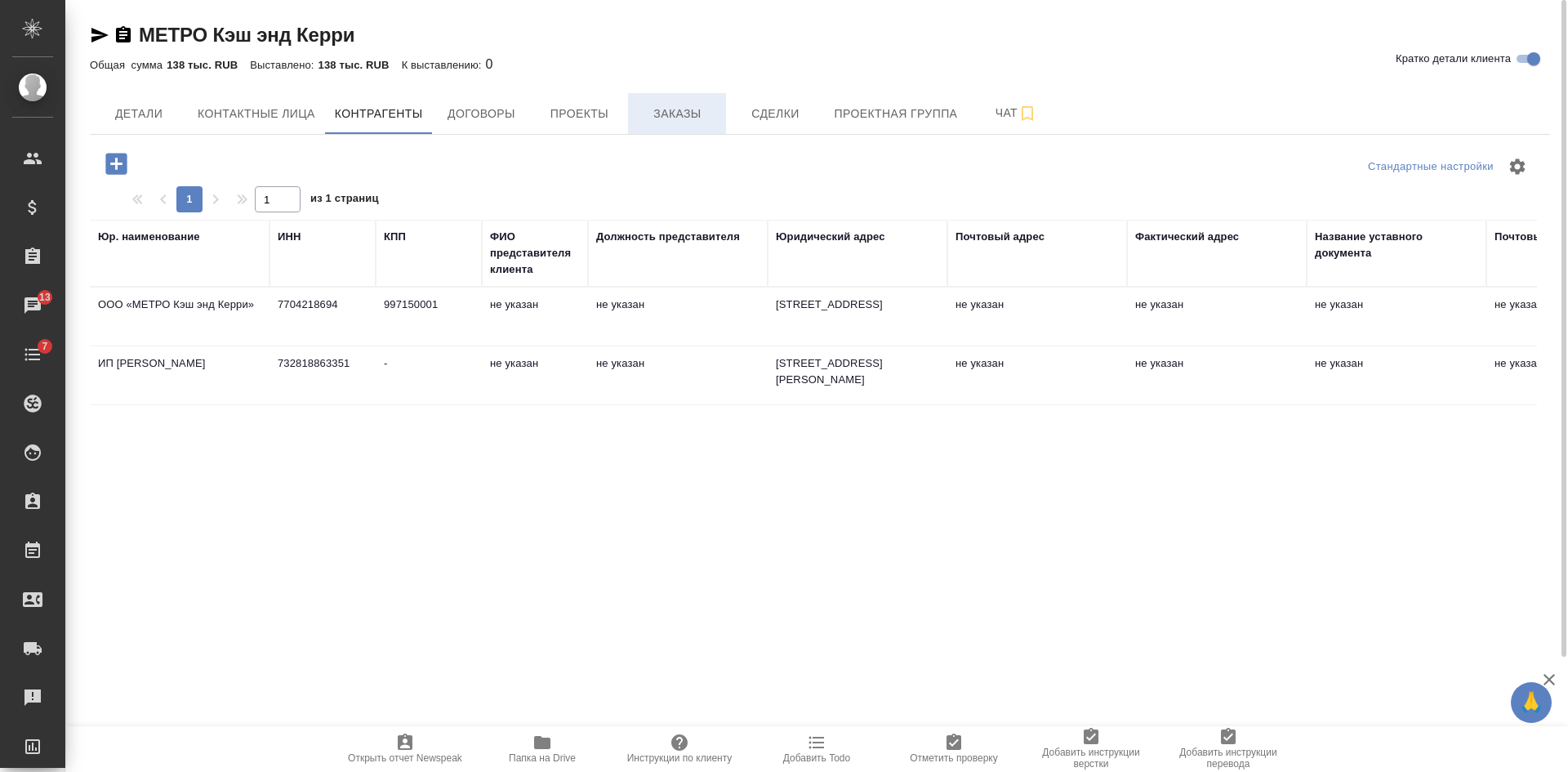
click at [685, 120] on span "Заказы" at bounding box center [677, 114] width 78 height 20
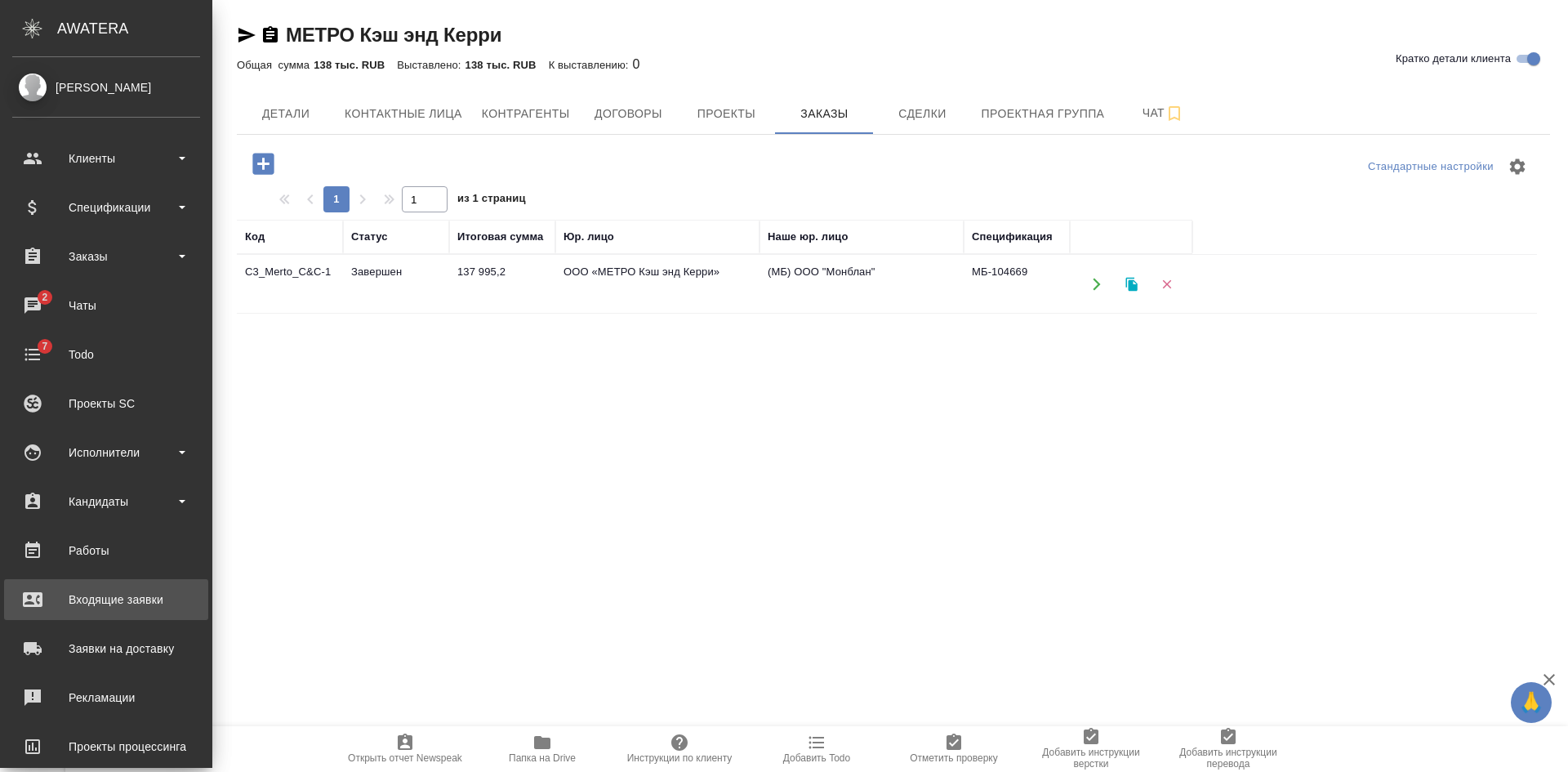
click at [132, 613] on link "Входящие заявки" at bounding box center [106, 599] width 204 height 41
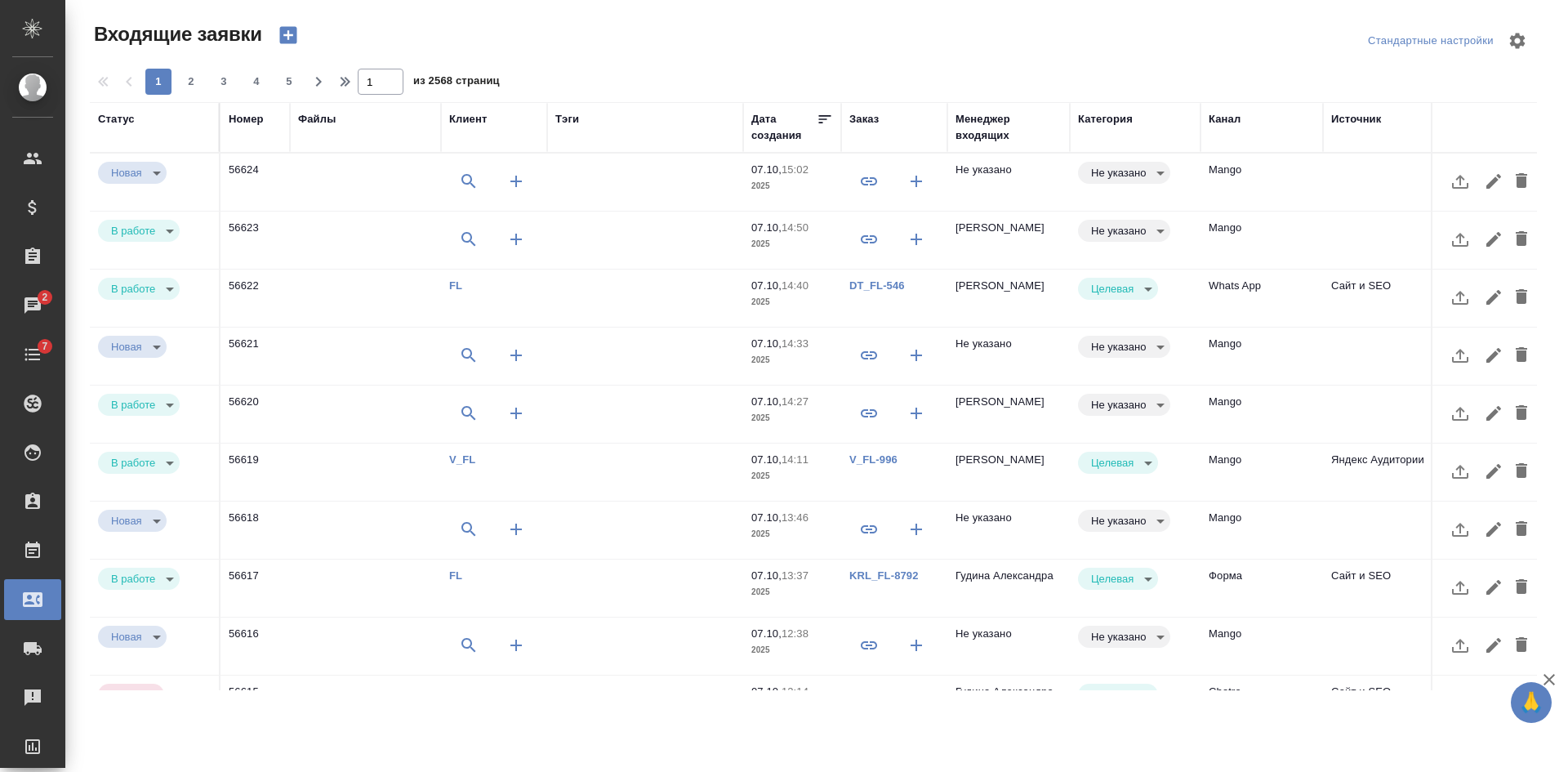
select select "RU"
